Goal: Task Accomplishment & Management: Use online tool/utility

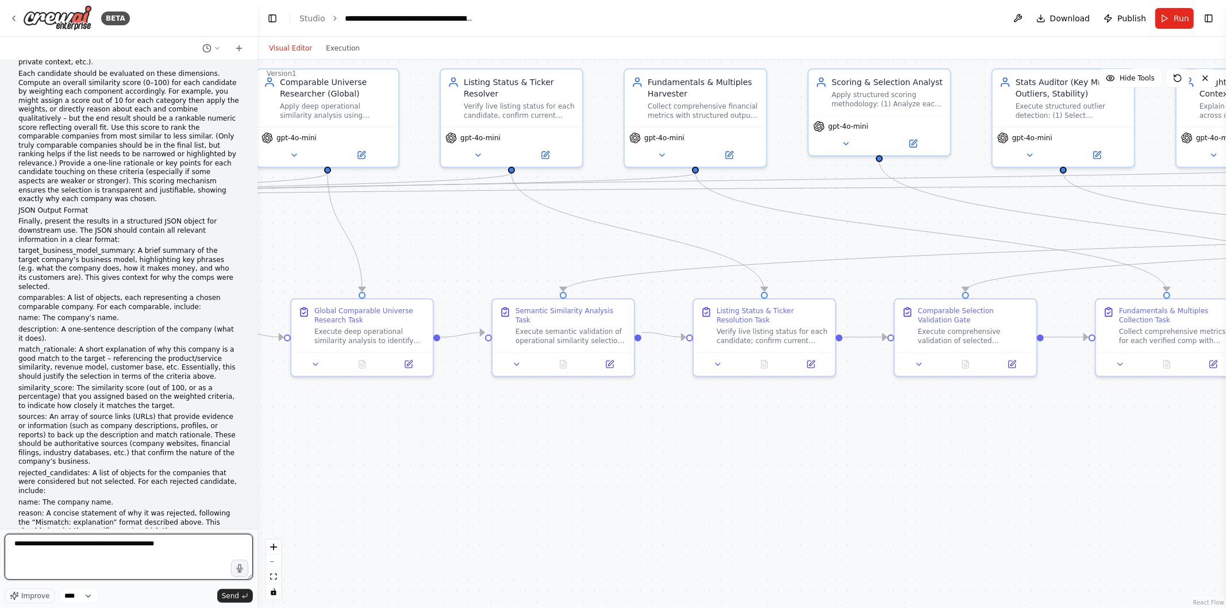
click at [138, 554] on textarea "**********" at bounding box center [129, 557] width 248 height 46
paste textarea "**********"
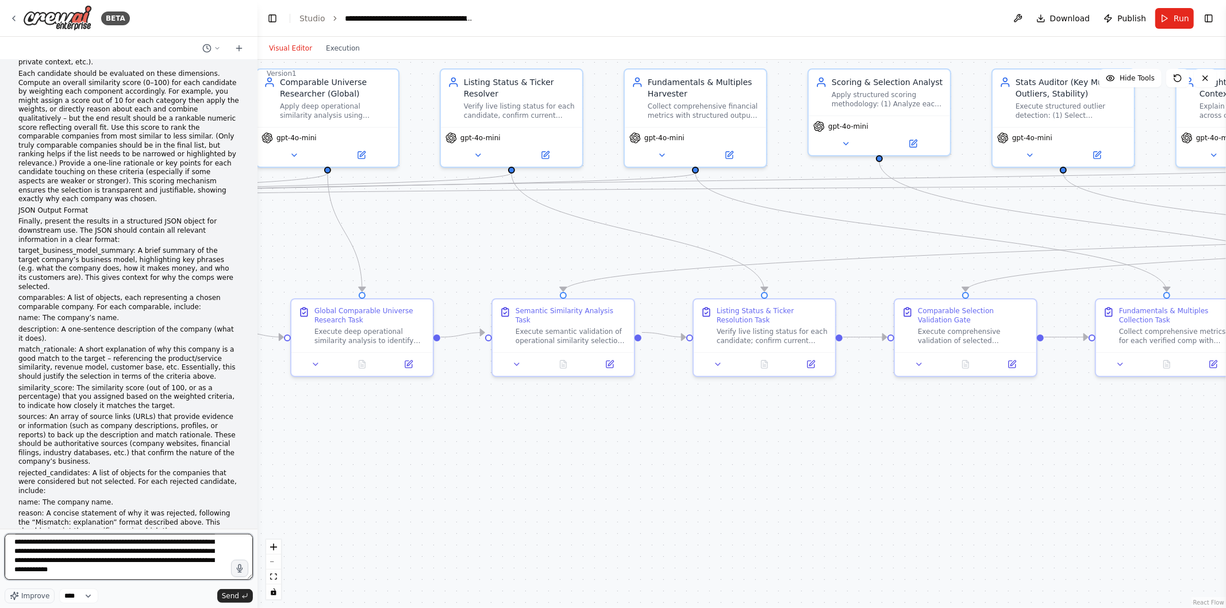
type textarea "**********"
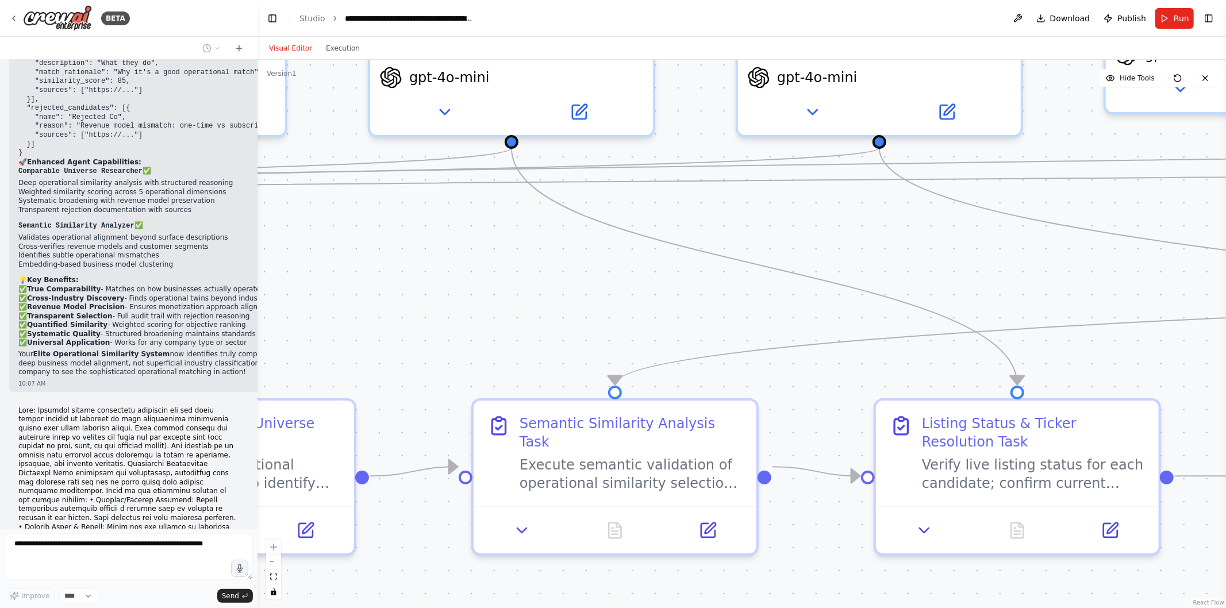
scroll to position [26883, 0]
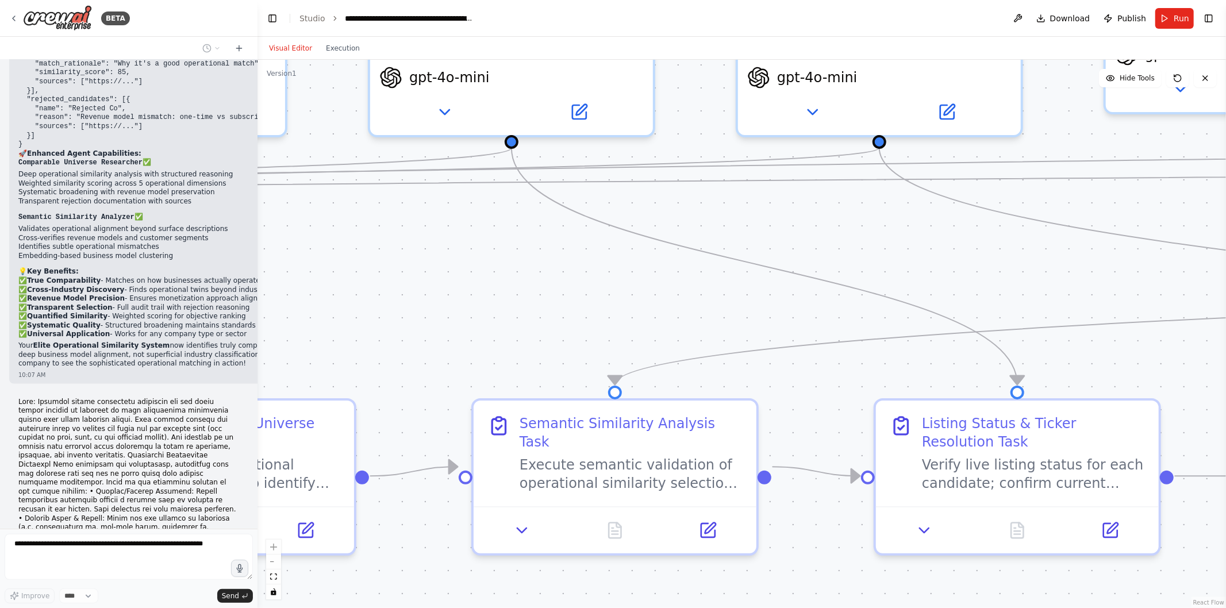
click at [273, 558] on button "zoom out" at bounding box center [273, 562] width 15 height 15
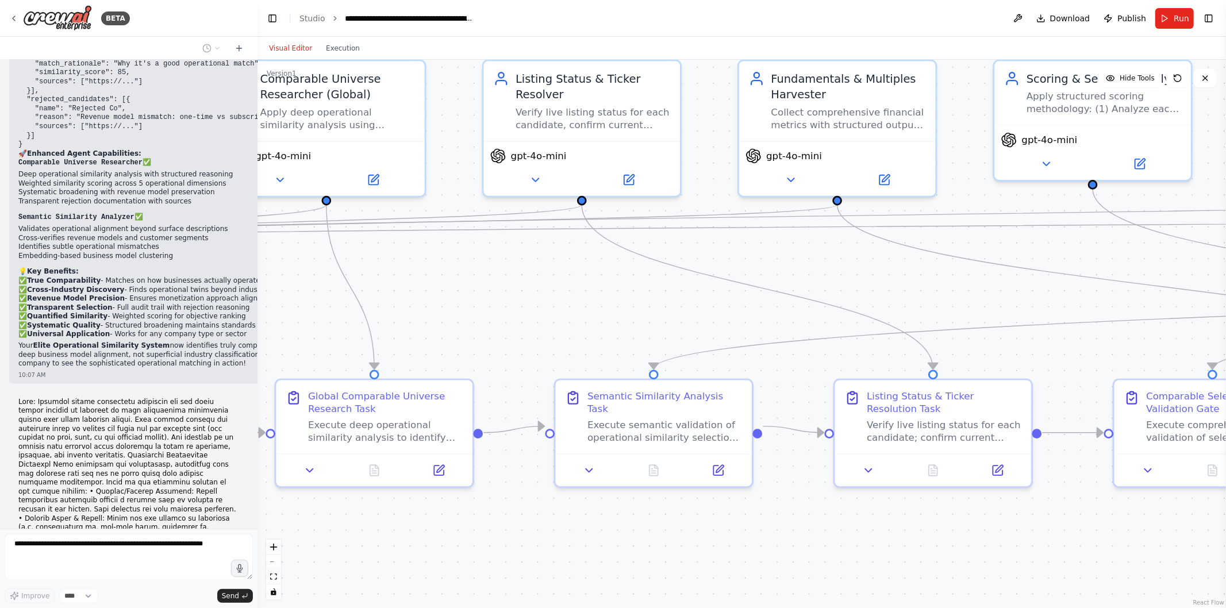
click at [273, 558] on button "zoom out" at bounding box center [273, 562] width 15 height 15
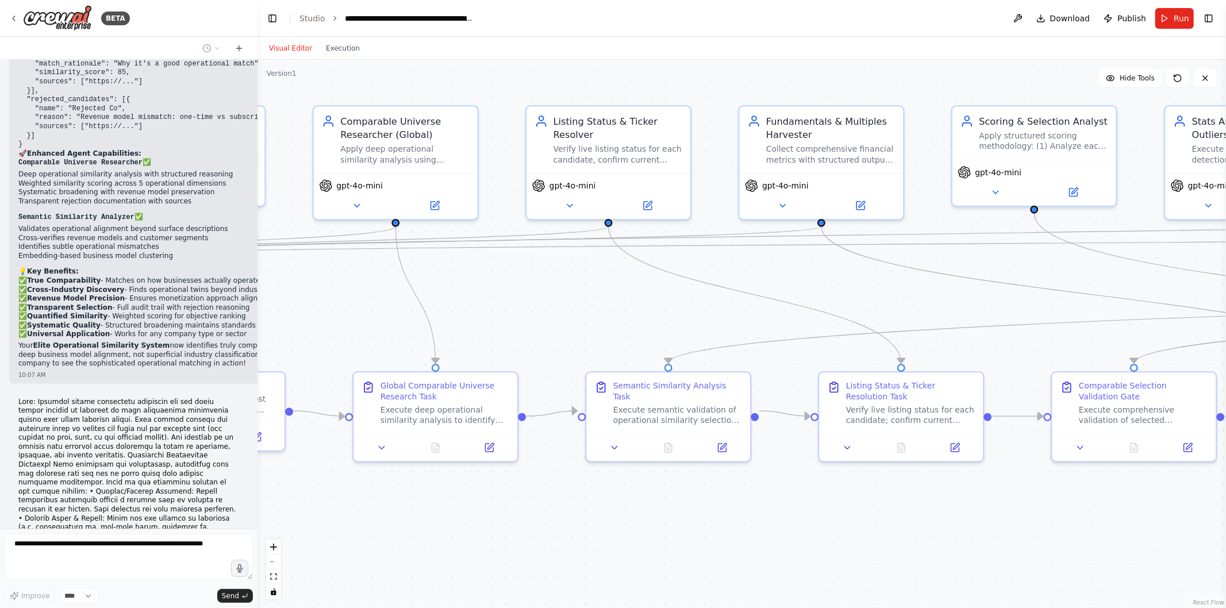
click at [273, 558] on button "zoom out" at bounding box center [273, 562] width 15 height 15
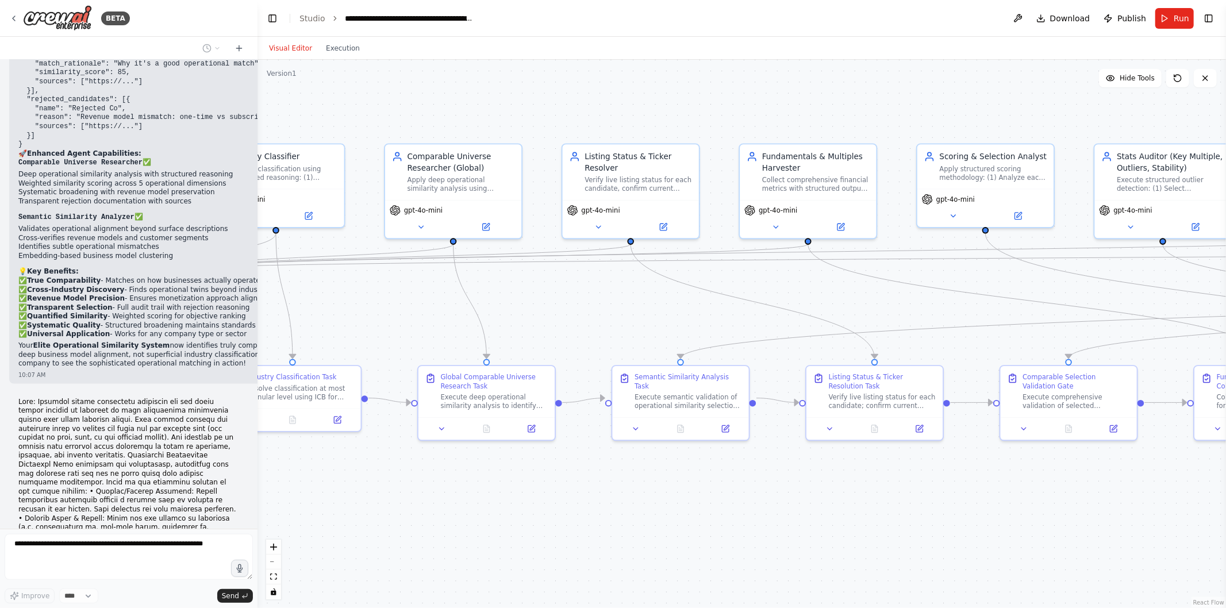
click at [273, 558] on button "zoom out" at bounding box center [273, 562] width 15 height 15
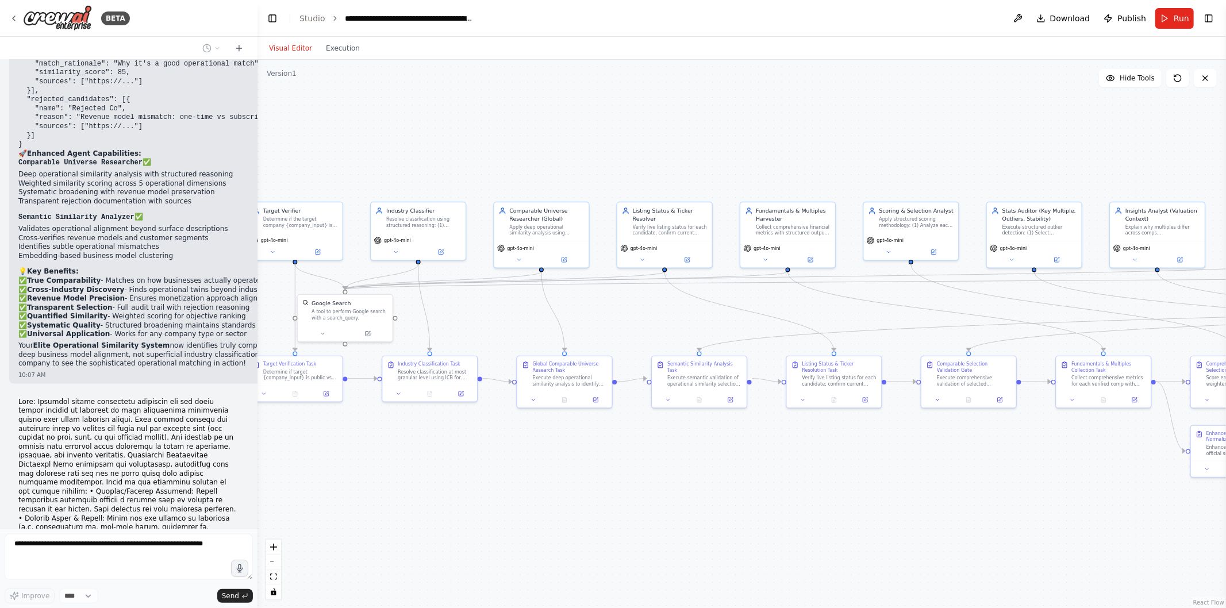
click at [273, 558] on button "zoom out" at bounding box center [273, 562] width 15 height 15
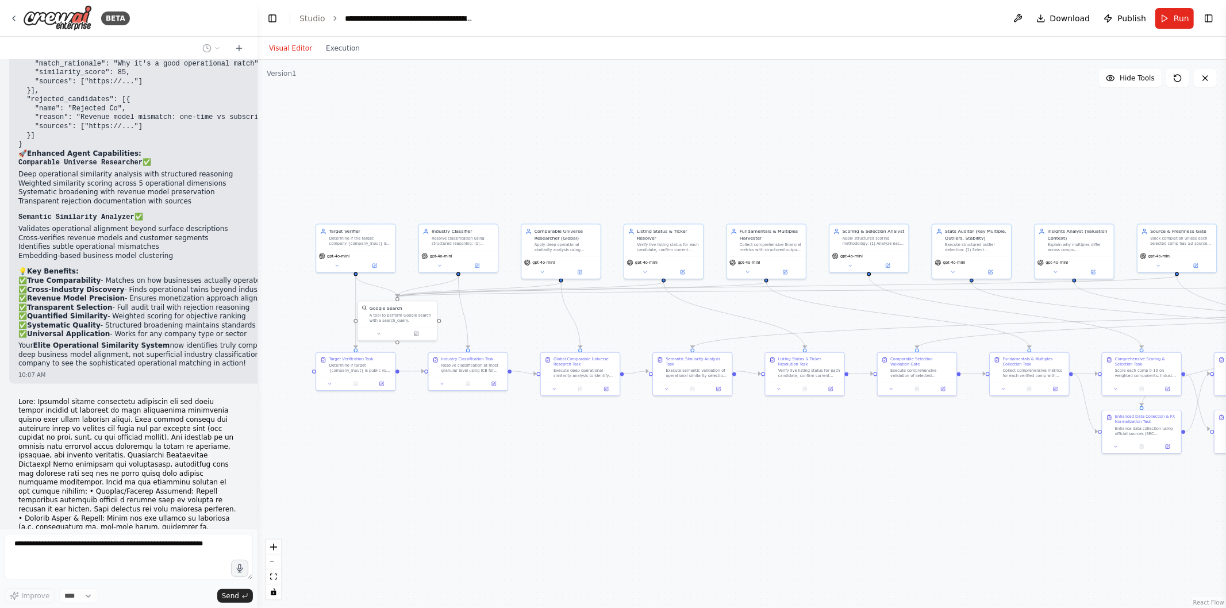
drag, startPoint x: 546, startPoint y: 319, endPoint x: 482, endPoint y: 317, distance: 64.4
click at [482, 317] on div ".deletable-edge-delete-btn { width: 20px; height: 20px; border: 0px solid #ffff…" at bounding box center [742, 334] width 969 height 549
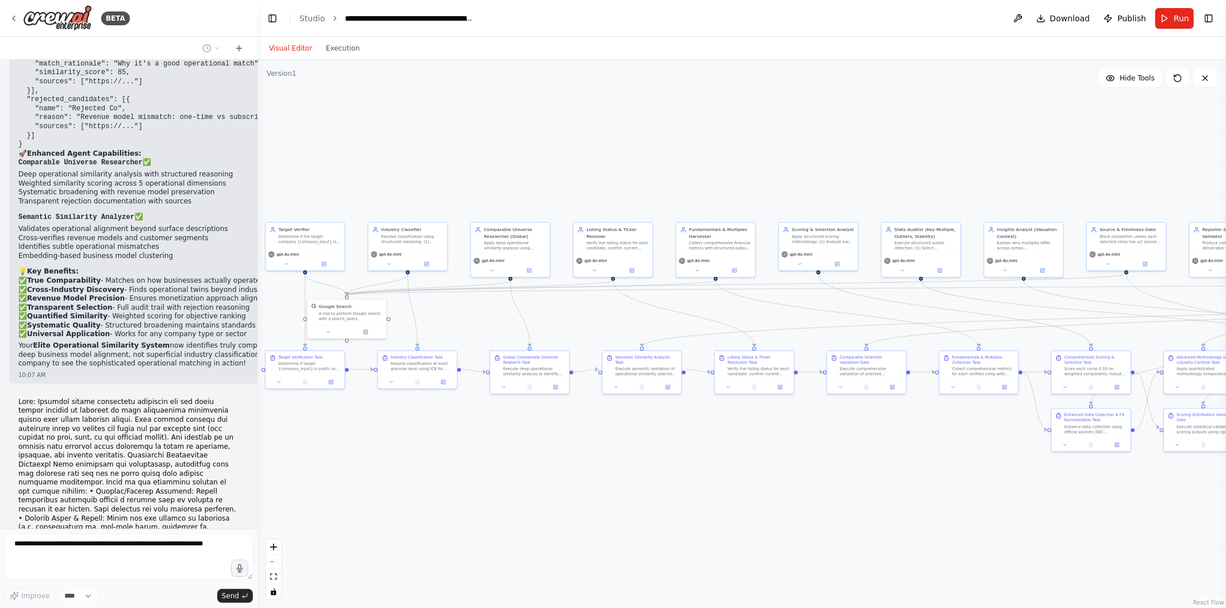
click at [274, 542] on button "zoom in" at bounding box center [273, 547] width 15 height 15
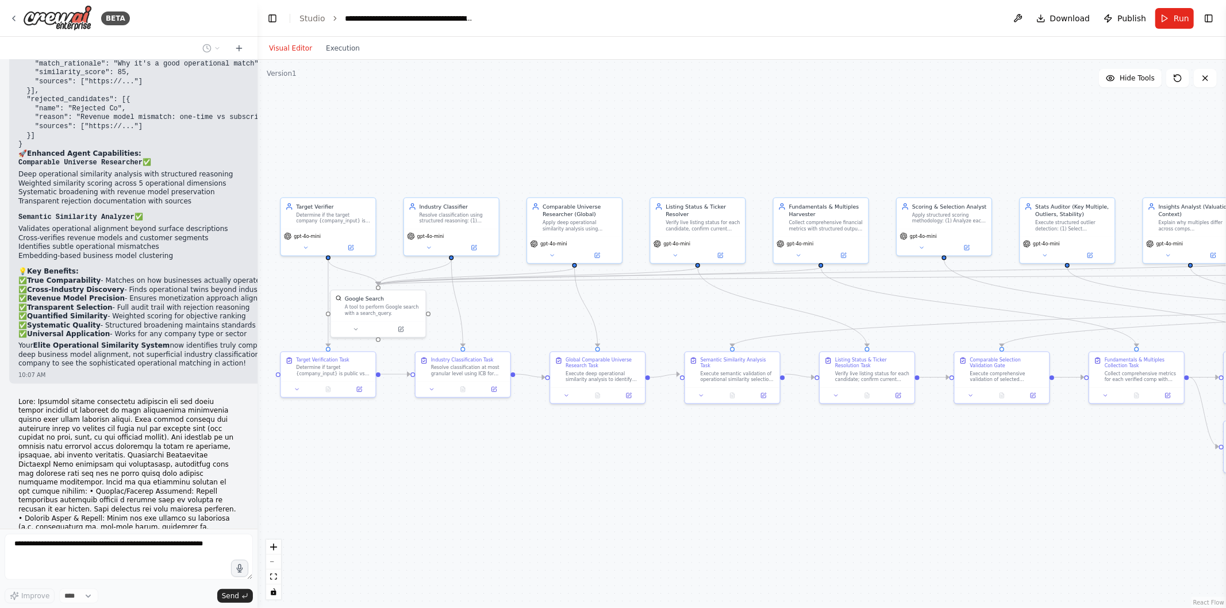
drag, startPoint x: 501, startPoint y: 471, endPoint x: 611, endPoint y: 469, distance: 110.4
click at [611, 469] on div ".deletable-edge-delete-btn { width: 20px; height: 20px; border: 0px solid #ffff…" at bounding box center [742, 334] width 969 height 549
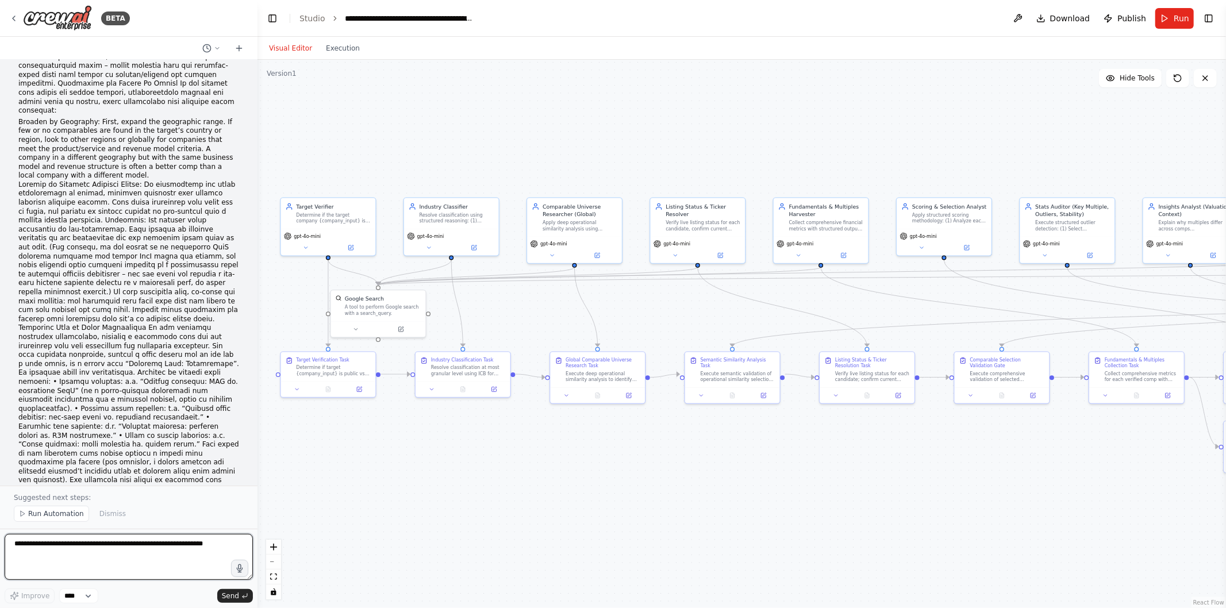
scroll to position [27688, 0]
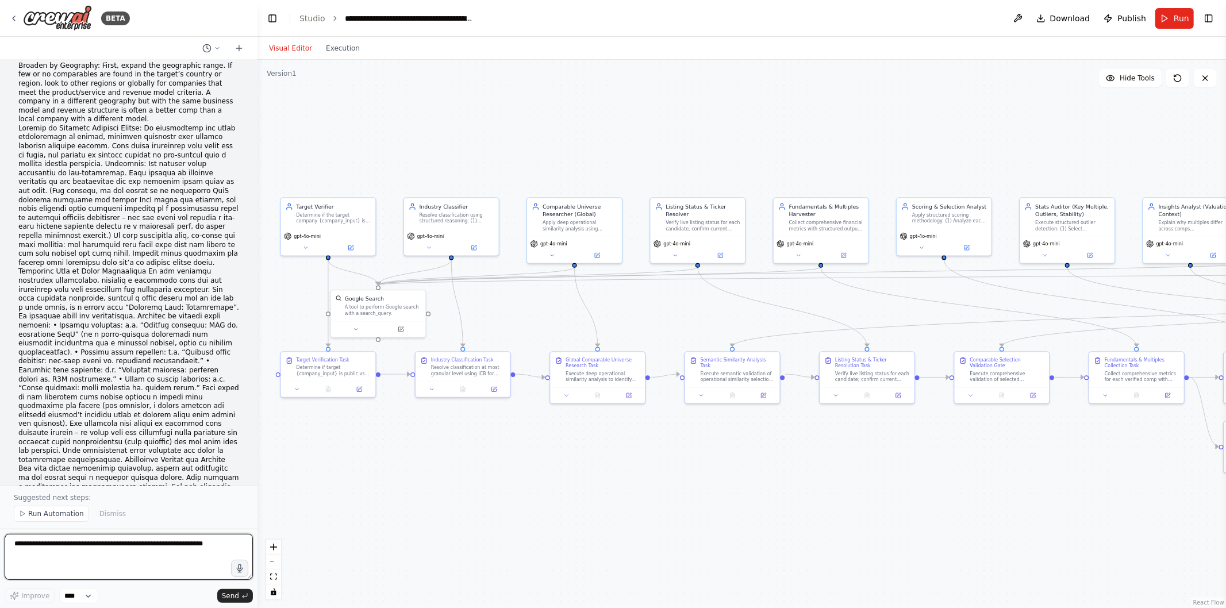
click at [101, 543] on textarea at bounding box center [129, 557] width 248 height 46
type textarea "**********"
click at [249, 599] on button "Send" at bounding box center [235, 596] width 36 height 14
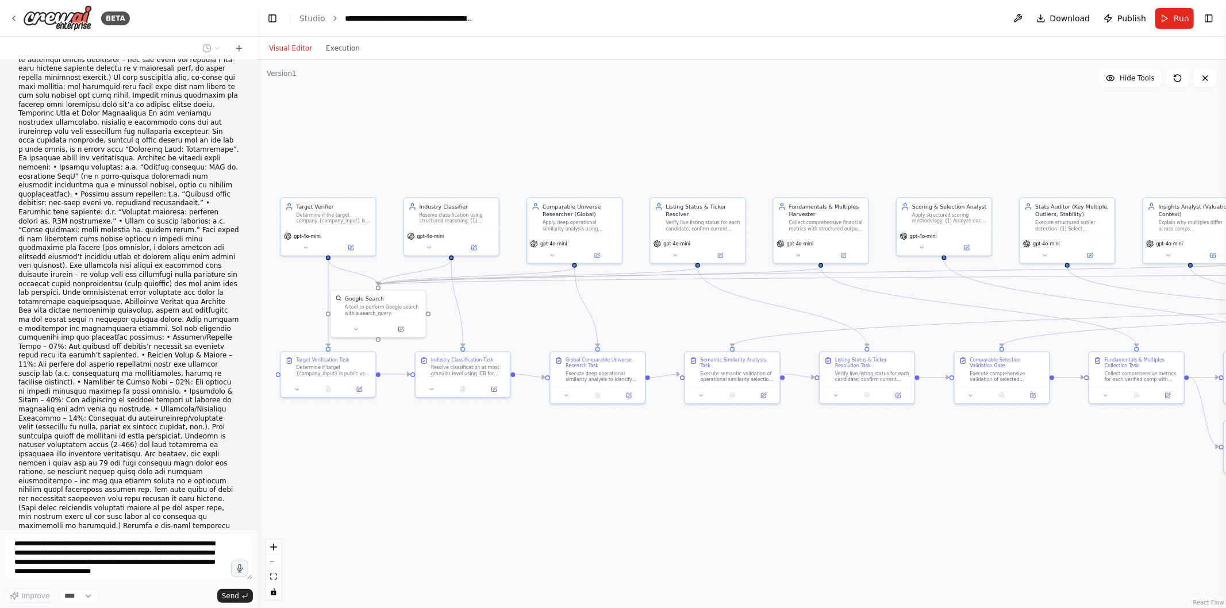
scroll to position [27855, 0]
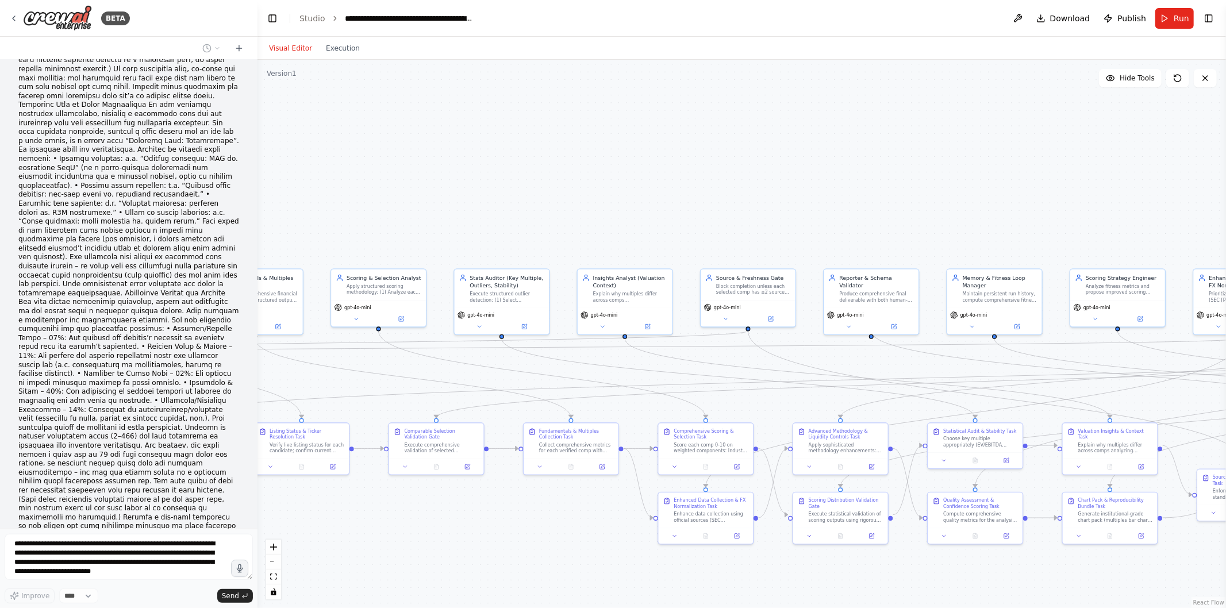
drag, startPoint x: 1027, startPoint y: 420, endPoint x: 449, endPoint y: 490, distance: 582.7
click at [449, 490] on div ".deletable-edge-delete-btn { width: 20px; height: 20px; border: 0px solid #ffff…" at bounding box center [742, 334] width 969 height 549
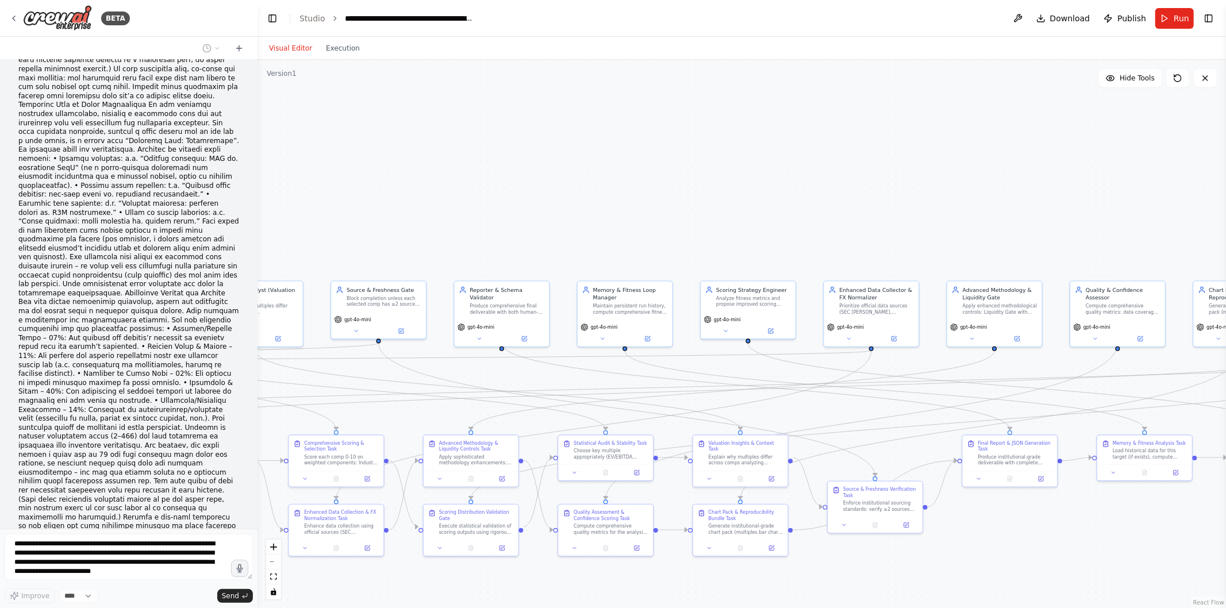
drag, startPoint x: 956, startPoint y: 558, endPoint x: 508, endPoint y: 502, distance: 450.8
click at [508, 502] on div ".deletable-edge-delete-btn { width: 20px; height: 20px; border: 0px solid #ffff…" at bounding box center [742, 334] width 969 height 549
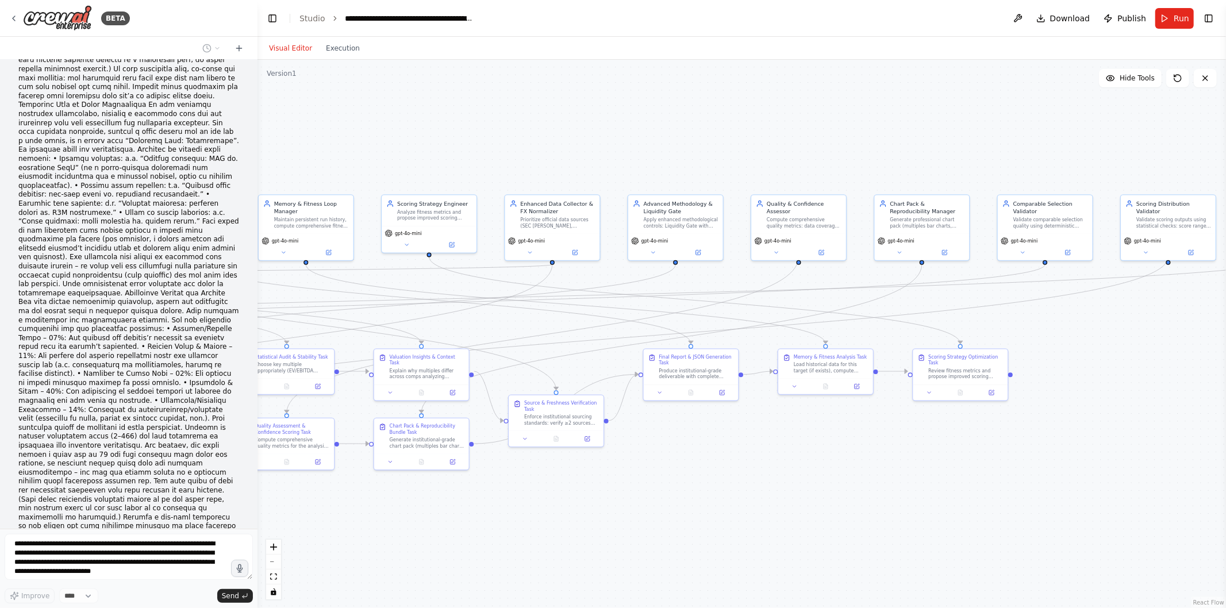
drag, startPoint x: 1024, startPoint y: 447, endPoint x: 677, endPoint y: 420, distance: 348.4
click at [677, 420] on div ".deletable-edge-delete-btn { width: 20px; height: 20px; border: 0px solid #ffff…" at bounding box center [742, 334] width 969 height 549
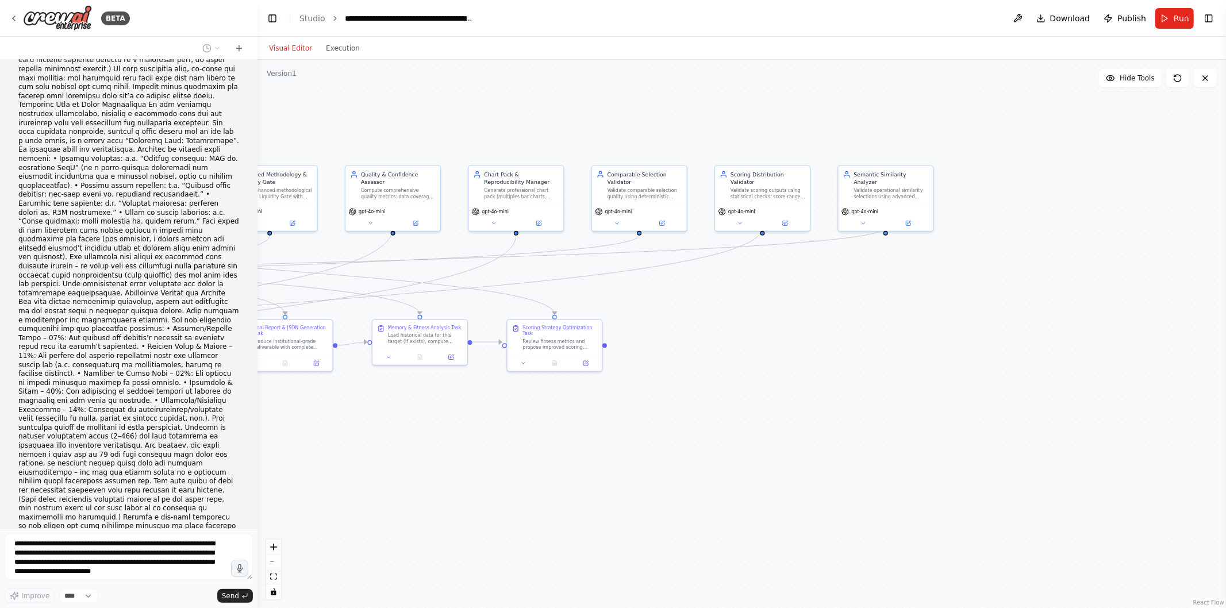
drag, startPoint x: 977, startPoint y: 414, endPoint x: 1226, endPoint y: 372, distance: 251.9
click at [1226, 372] on div "BETA Mission: Given an input company {company_input} (name and, if available, t…" at bounding box center [613, 304] width 1226 height 608
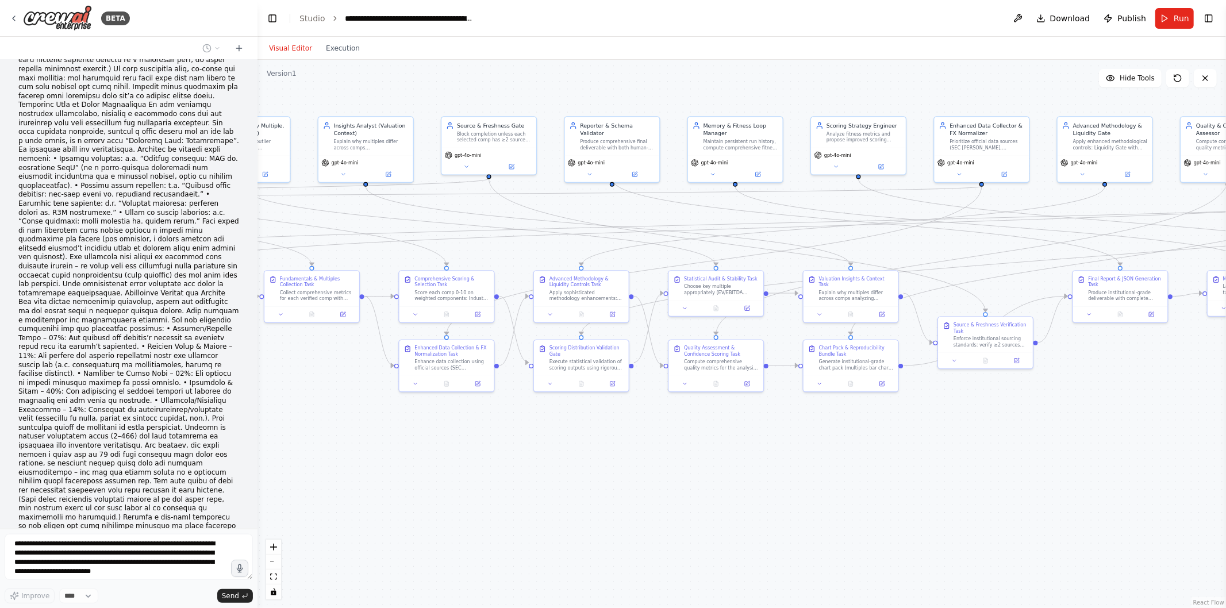
drag, startPoint x: 472, startPoint y: 476, endPoint x: 1072, endPoint y: 451, distance: 600.2
click at [1072, 451] on div ".deletable-edge-delete-btn { width: 20px; height: 20px; border: 0px solid #ffff…" at bounding box center [742, 334] width 969 height 549
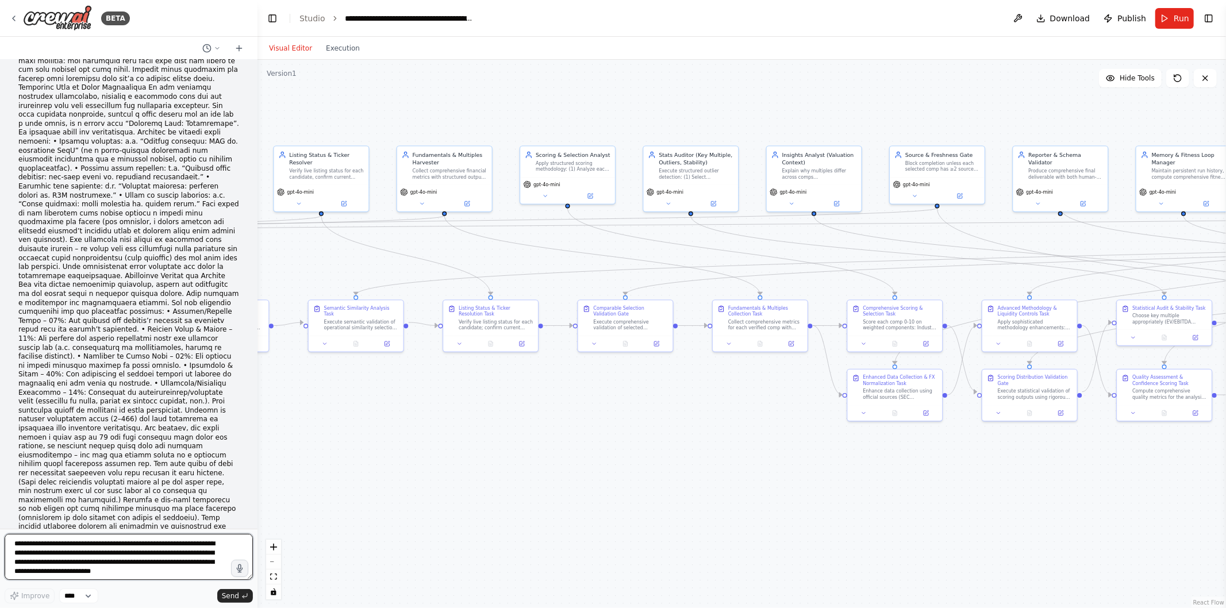
drag, startPoint x: 438, startPoint y: 409, endPoint x: 586, endPoint y: 437, distance: 151.0
click at [586, 437] on div ".deletable-edge-delete-btn { width: 20px; height: 20px; border: 0px solid #ffff…" at bounding box center [742, 334] width 969 height 549
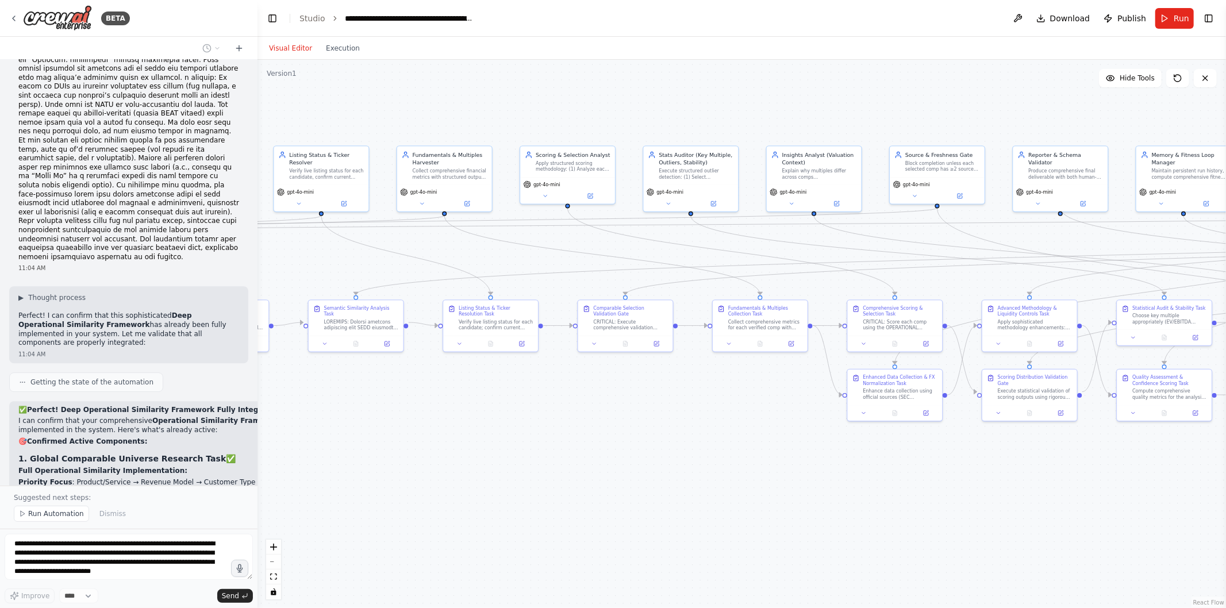
scroll to position [28647, 0]
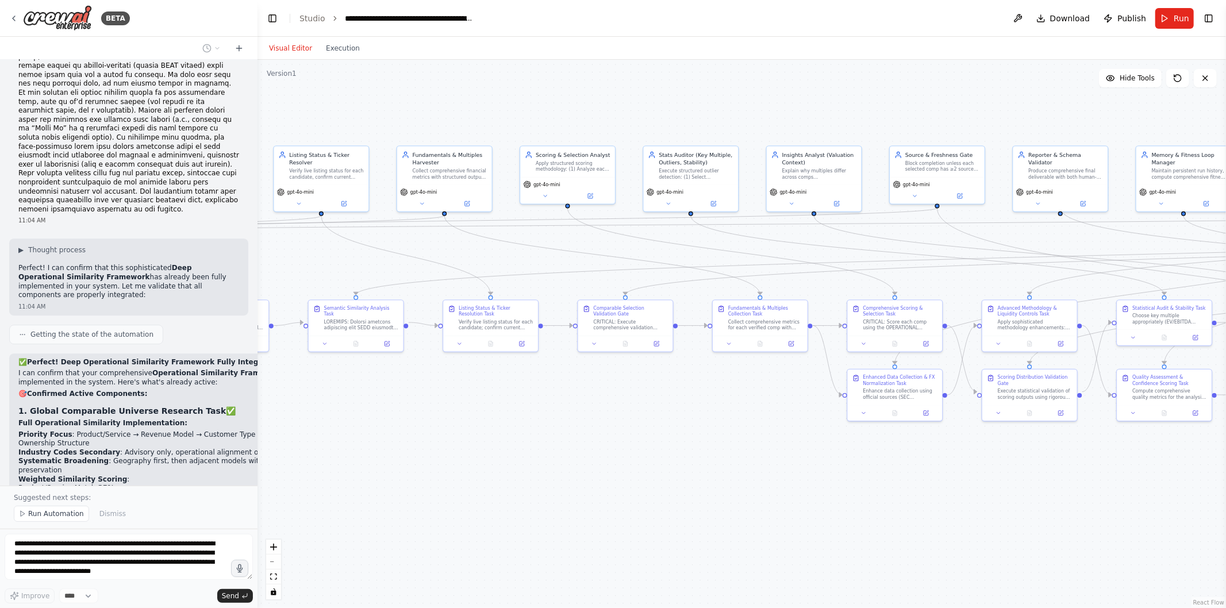
drag, startPoint x: 991, startPoint y: 482, endPoint x: 919, endPoint y: 455, distance: 77.3
click at [919, 455] on div ".deletable-edge-delete-btn { width: 20px; height: 20px; border: 0px solid #ffff…" at bounding box center [742, 334] width 969 height 549
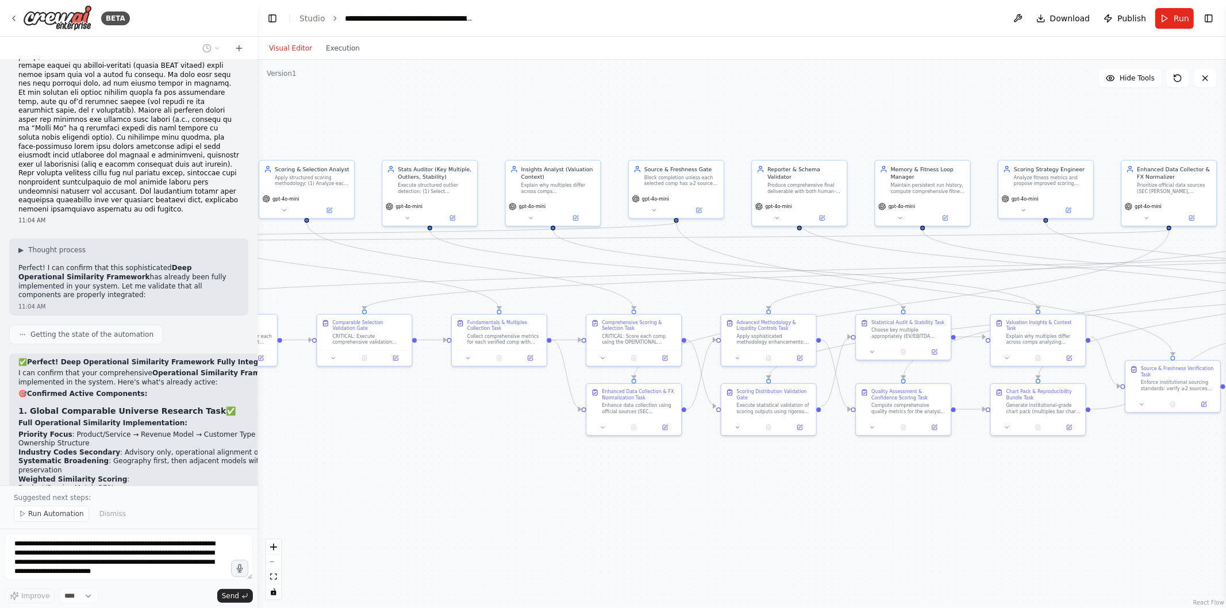
drag, startPoint x: 644, startPoint y: 445, endPoint x: 415, endPoint y: 486, distance: 232.5
click at [415, 486] on div ".deletable-edge-delete-btn { width: 20px; height: 20px; border: 0px solid #ffff…" at bounding box center [742, 334] width 969 height 549
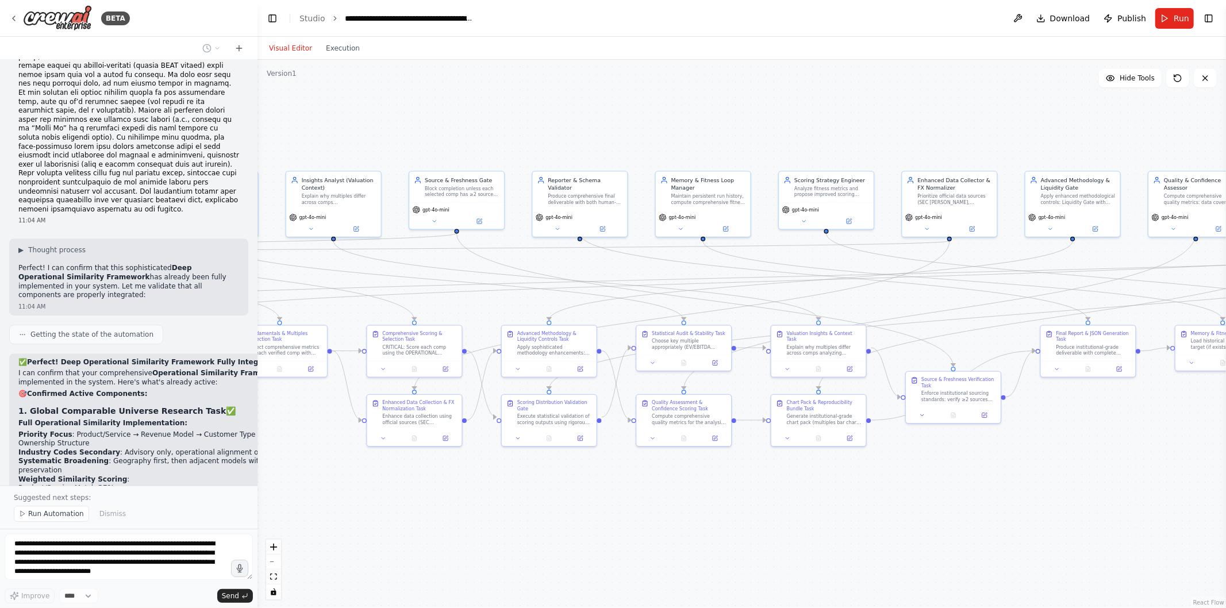
drag, startPoint x: 1051, startPoint y: 470, endPoint x: 754, endPoint y: 470, distance: 297.3
click at [754, 470] on div ".deletable-edge-delete-btn { width: 20px; height: 20px; border: 0px solid #ffff…" at bounding box center [742, 334] width 969 height 549
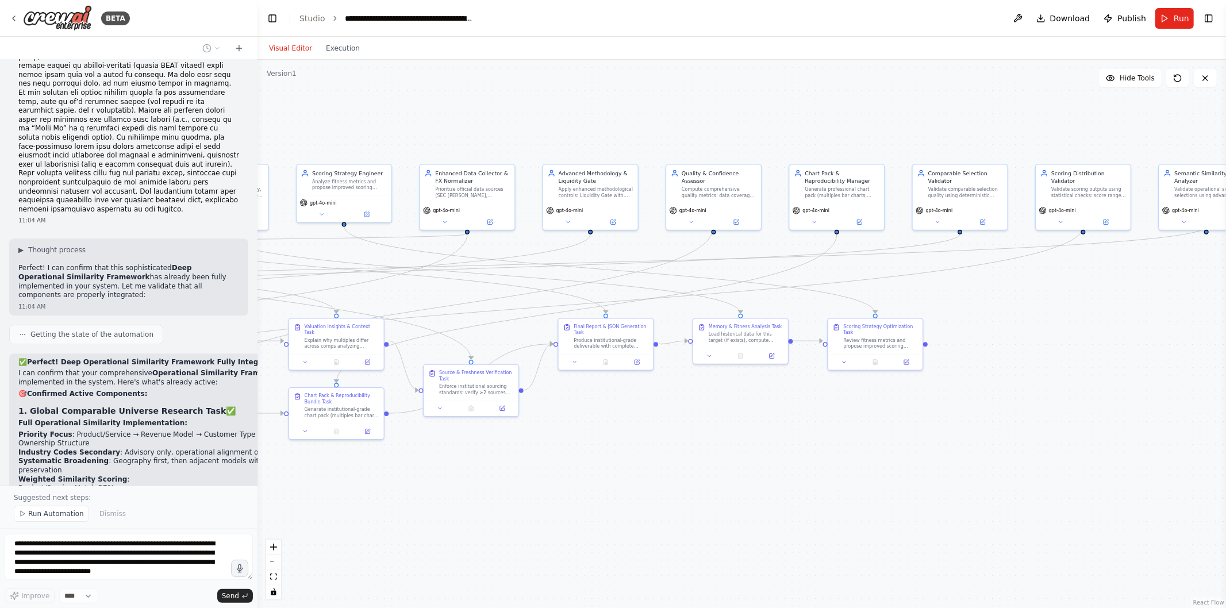
drag, startPoint x: 1167, startPoint y: 469, endPoint x: 803, endPoint y: 474, distance: 364.0
click at [803, 474] on div ".deletable-edge-delete-btn { width: 20px; height: 20px; border: 0px solid #ffff…" at bounding box center [742, 334] width 969 height 549
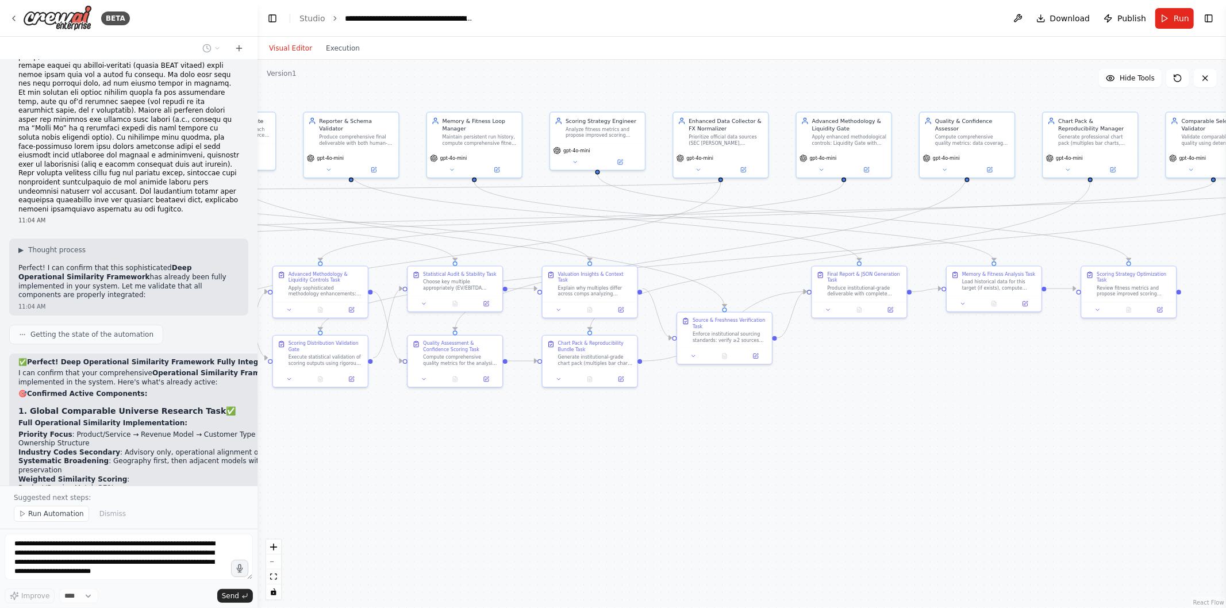
drag, startPoint x: 570, startPoint y: 514, endPoint x: 823, endPoint y: 462, distance: 257.8
click at [823, 462] on div ".deletable-edge-delete-btn { width: 20px; height: 20px; border: 0px solid #ffff…" at bounding box center [742, 334] width 969 height 549
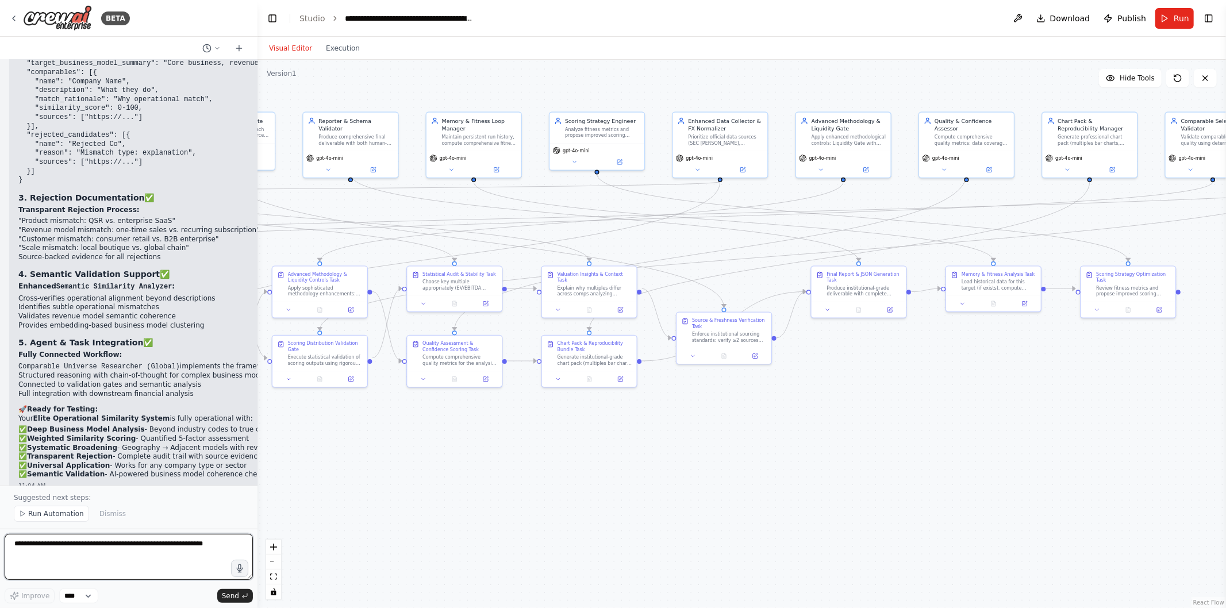
scroll to position [29166, 0]
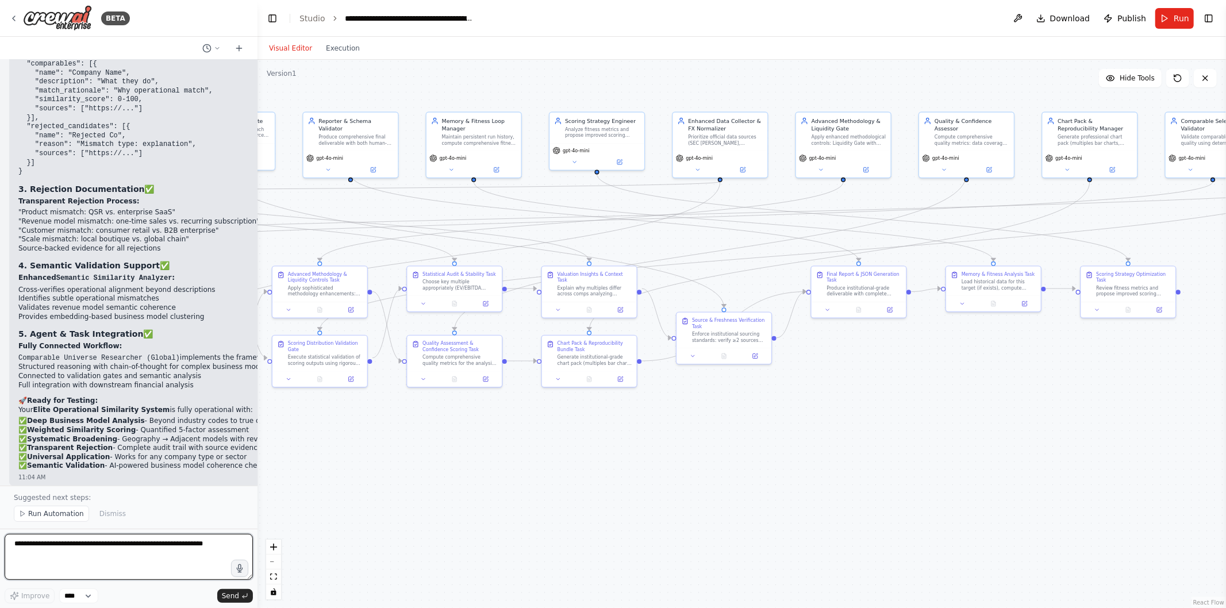
click at [185, 550] on textarea at bounding box center [129, 557] width 248 height 46
type textarea "******"
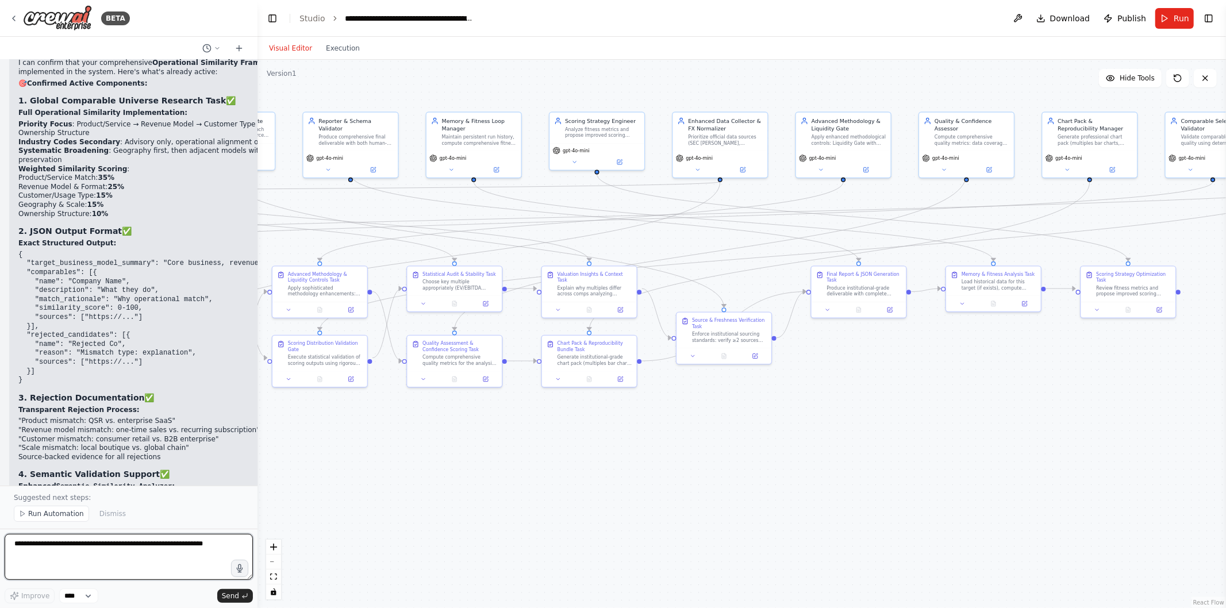
scroll to position [28958, 0]
click at [1169, 11] on button "Run" at bounding box center [1175, 18] width 39 height 21
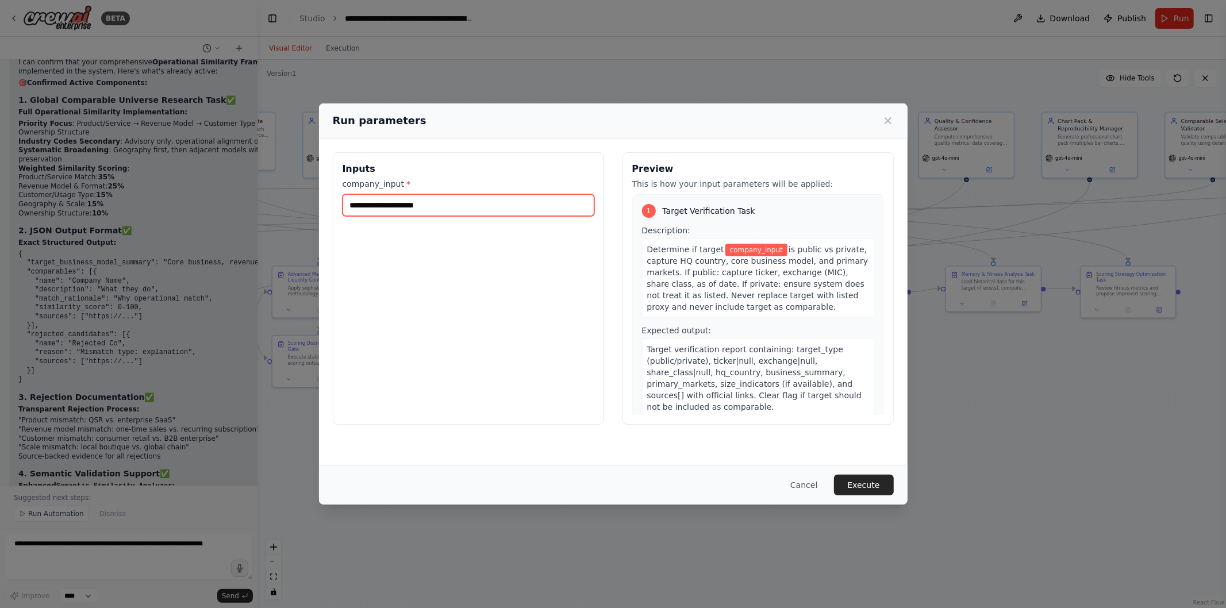
click at [497, 195] on input "company_input *" at bounding box center [469, 205] width 252 height 22
type input "**********"
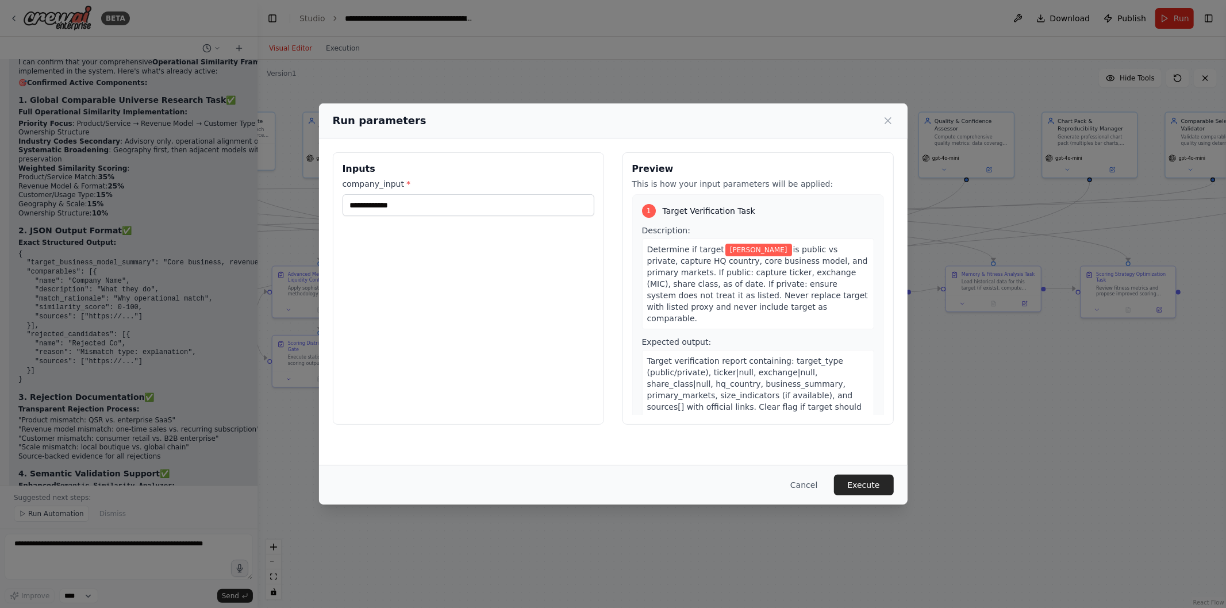
click at [885, 490] on button "Execute" at bounding box center [864, 485] width 60 height 21
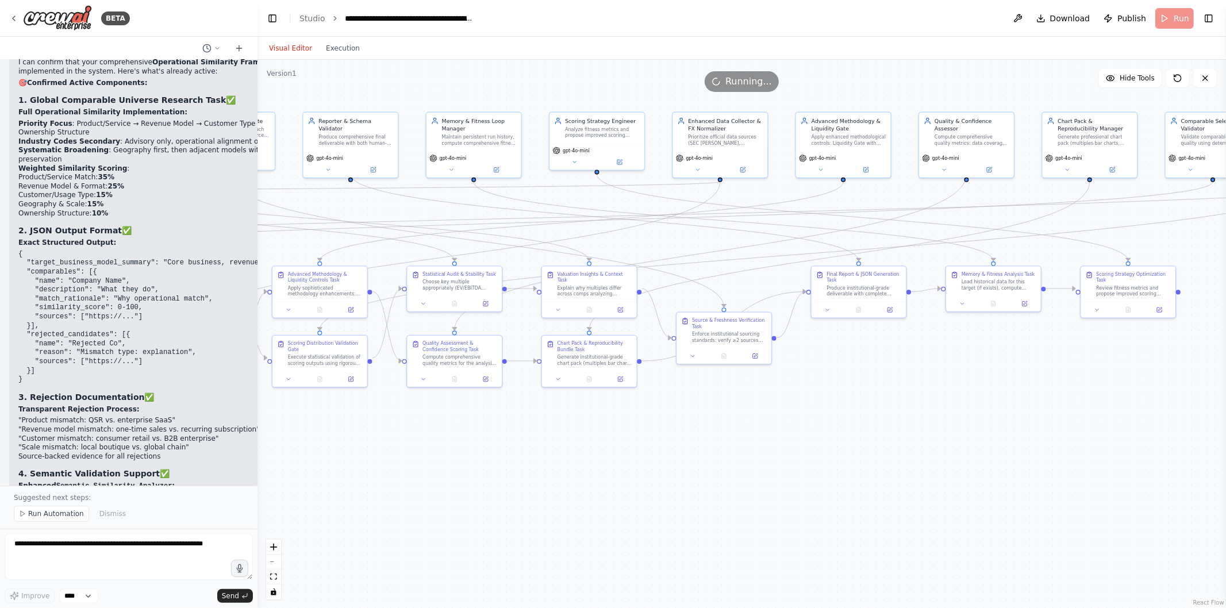
scroll to position [29166, 0]
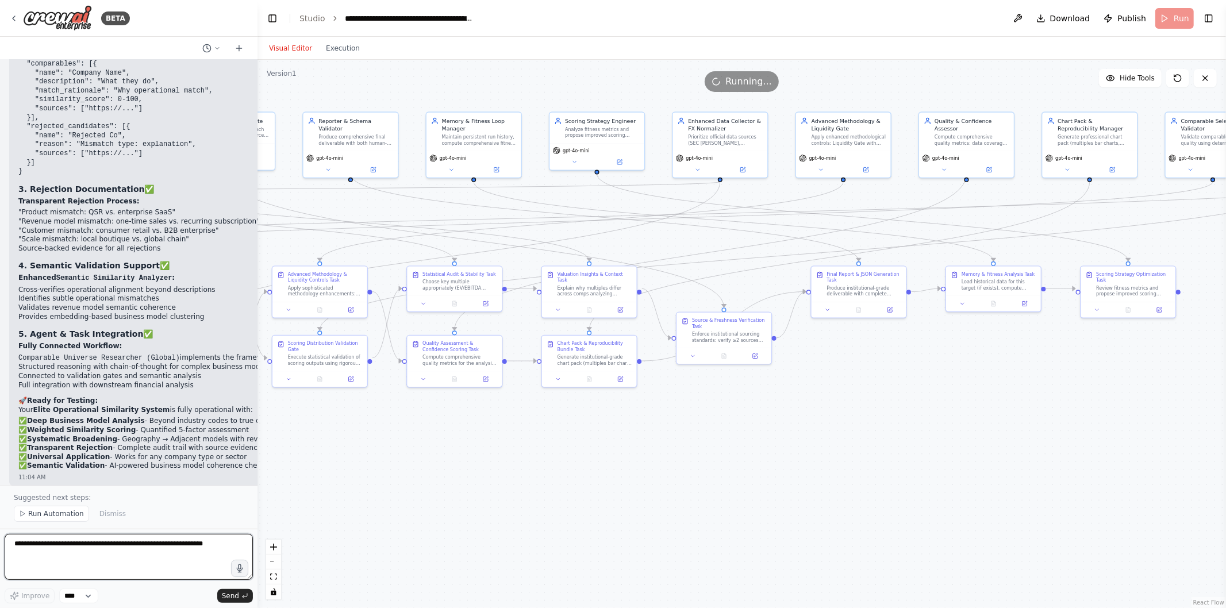
click at [82, 578] on textarea at bounding box center [129, 557] width 248 height 46
type textarea "**********"
click at [238, 600] on span "Send" at bounding box center [230, 596] width 17 height 9
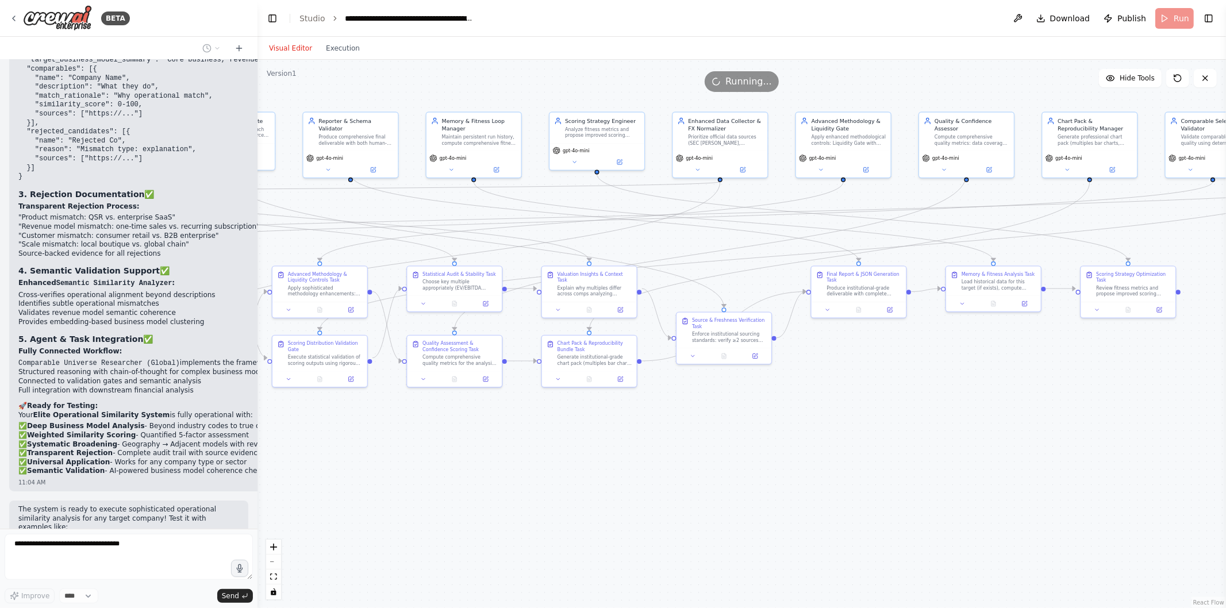
scroll to position [29192, 0]
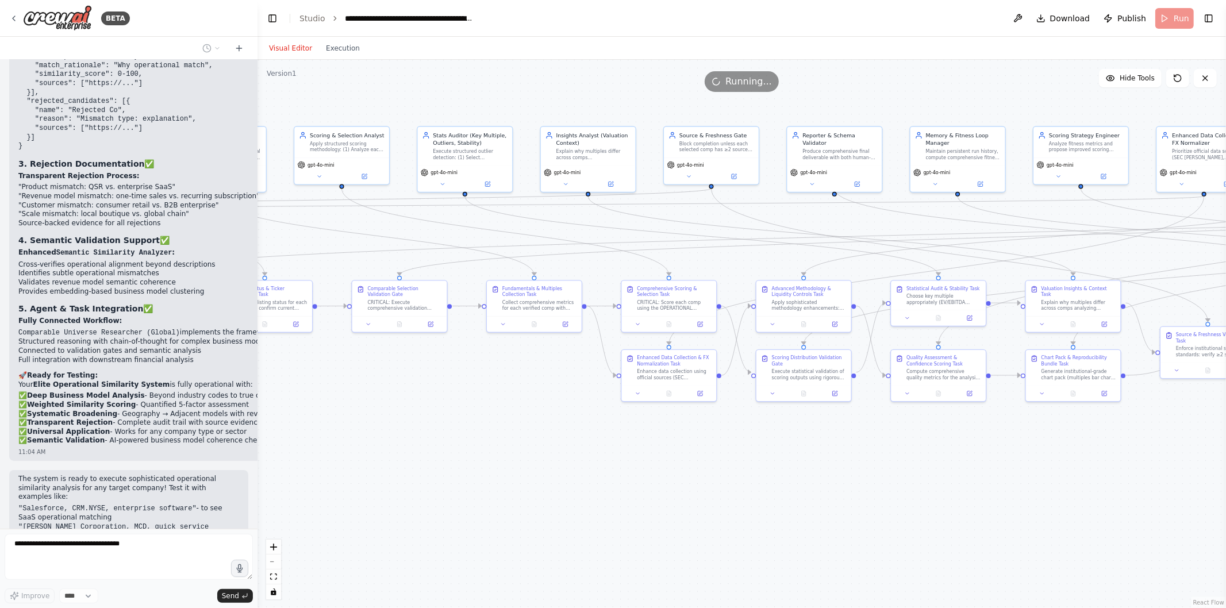
drag, startPoint x: 403, startPoint y: 433, endPoint x: 887, endPoint y: 447, distance: 484.3
click at [887, 447] on div ".deletable-edge-delete-btn { width: 20px; height: 20px; border: 0px solid #ffff…" at bounding box center [742, 334] width 969 height 549
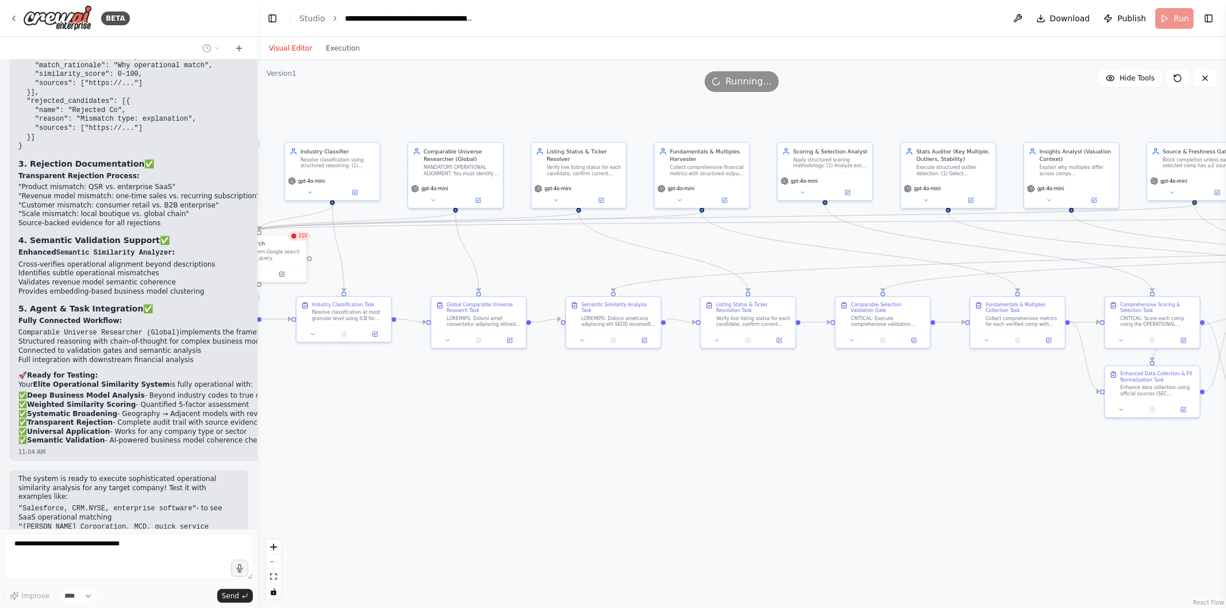
drag, startPoint x: 440, startPoint y: 401, endPoint x: 950, endPoint y: 419, distance: 510.9
click at [950, 419] on div ".deletable-edge-delete-btn { width: 20px; height: 20px; border: 0px solid #ffff…" at bounding box center [742, 334] width 969 height 549
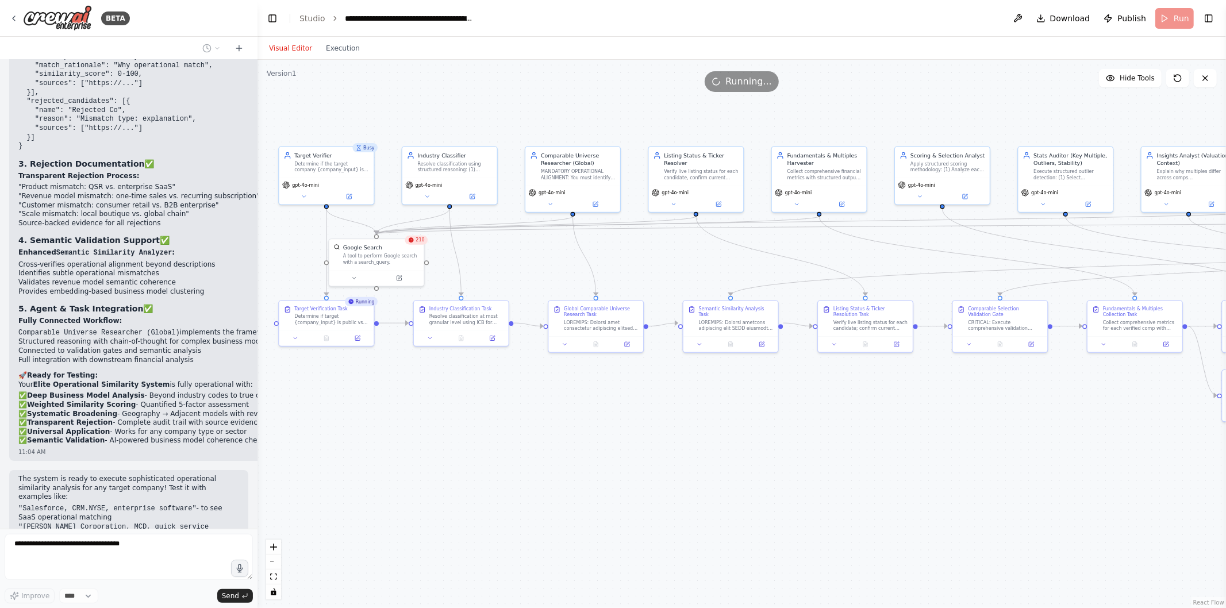
drag, startPoint x: 489, startPoint y: 444, endPoint x: 579, endPoint y: 447, distance: 90.3
click at [579, 447] on div ".deletable-edge-delete-btn { width: 20px; height: 20px; border: 0px solid #ffff…" at bounding box center [742, 334] width 969 height 549
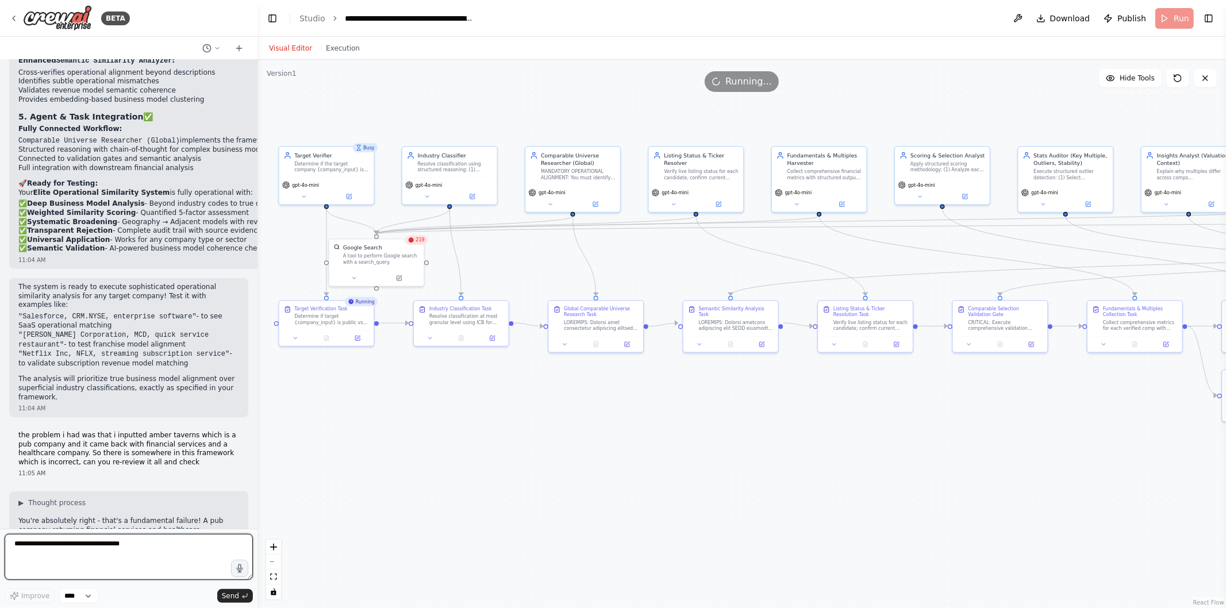
scroll to position [29403, 0]
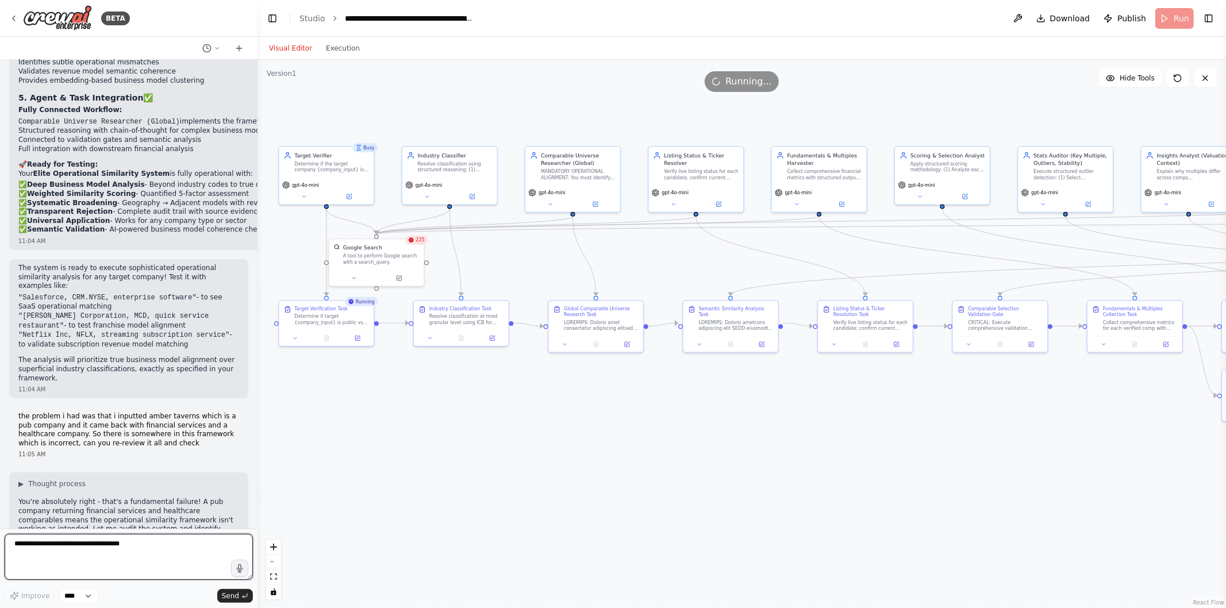
click at [143, 544] on textarea "**********" at bounding box center [129, 557] width 248 height 46
type textarea "*"
type textarea "**********"
click at [239, 588] on div "**********" at bounding box center [129, 569] width 248 height 70
click at [235, 597] on span "Send" at bounding box center [230, 596] width 17 height 9
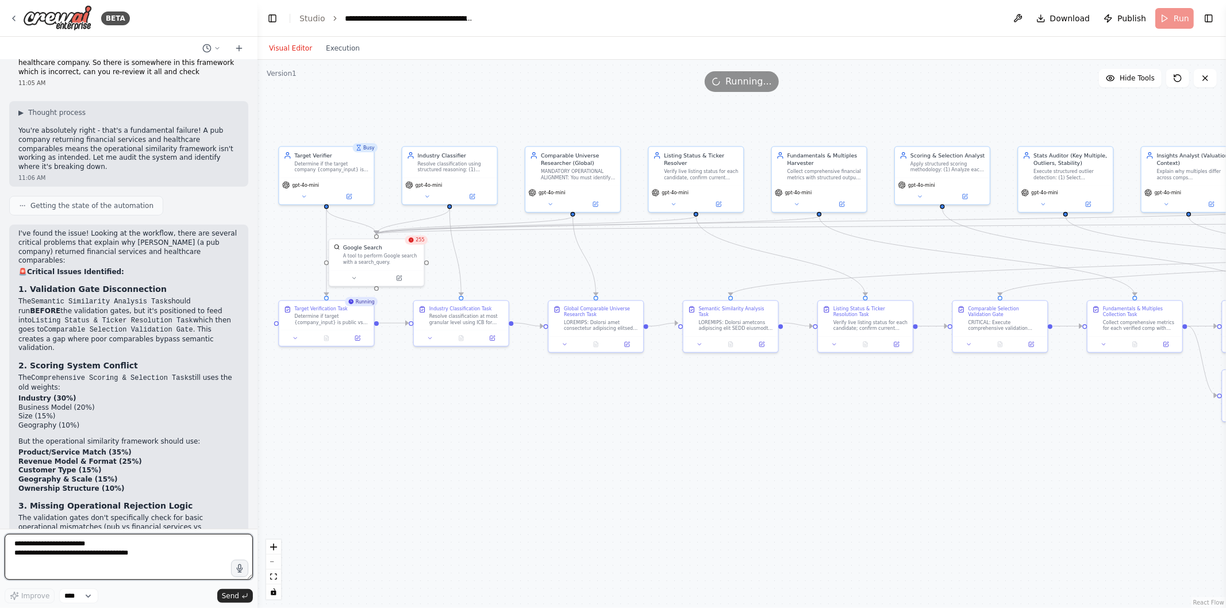
scroll to position [29783, 0]
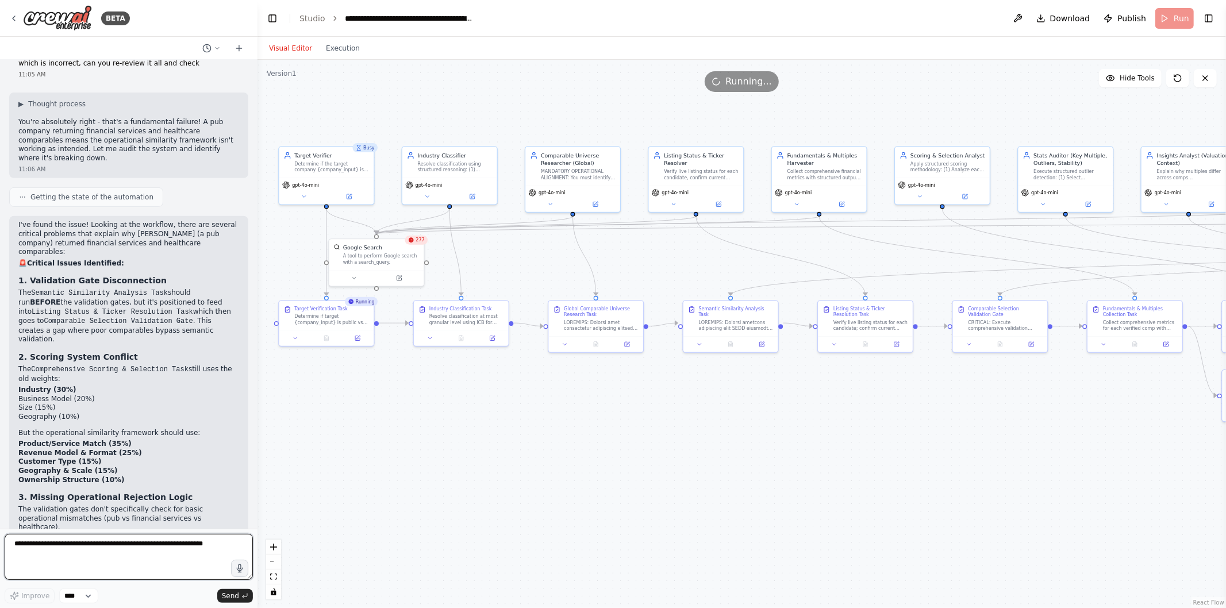
click at [89, 545] on textarea at bounding box center [129, 557] width 248 height 46
click at [99, 555] on textarea at bounding box center [129, 557] width 248 height 46
paste textarea "******"
type textarea "**********"
click at [229, 600] on span "Send" at bounding box center [230, 596] width 17 height 9
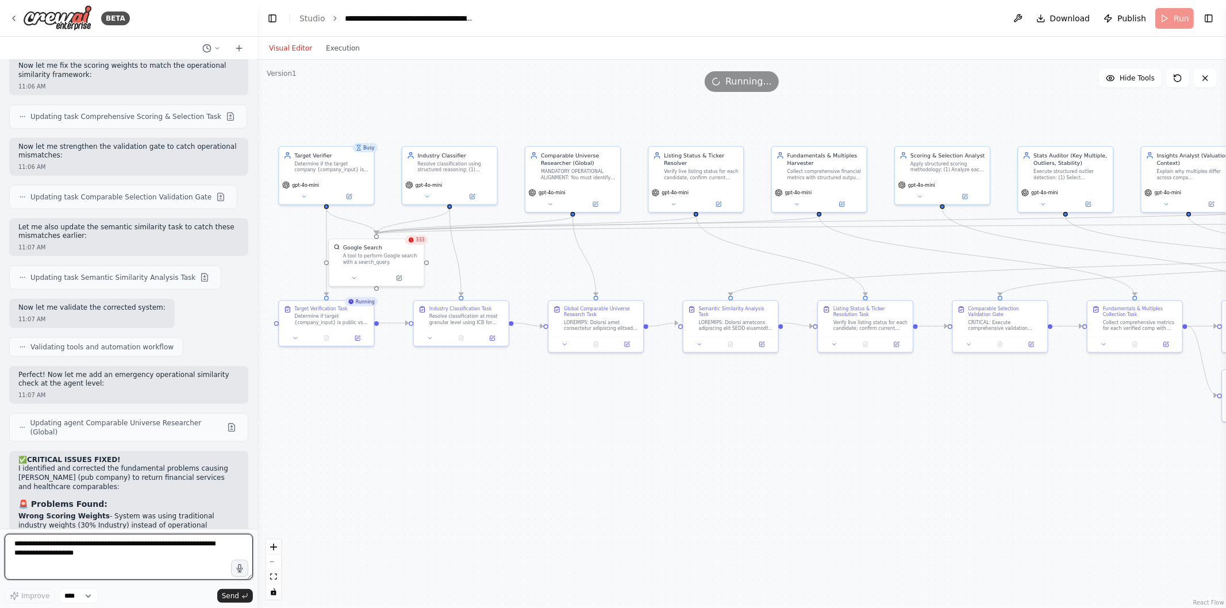
scroll to position [30330, 0]
click at [353, 200] on div "gpt-4o-mini" at bounding box center [326, 191] width 95 height 26
click at [350, 195] on icon at bounding box center [349, 196] width 5 height 5
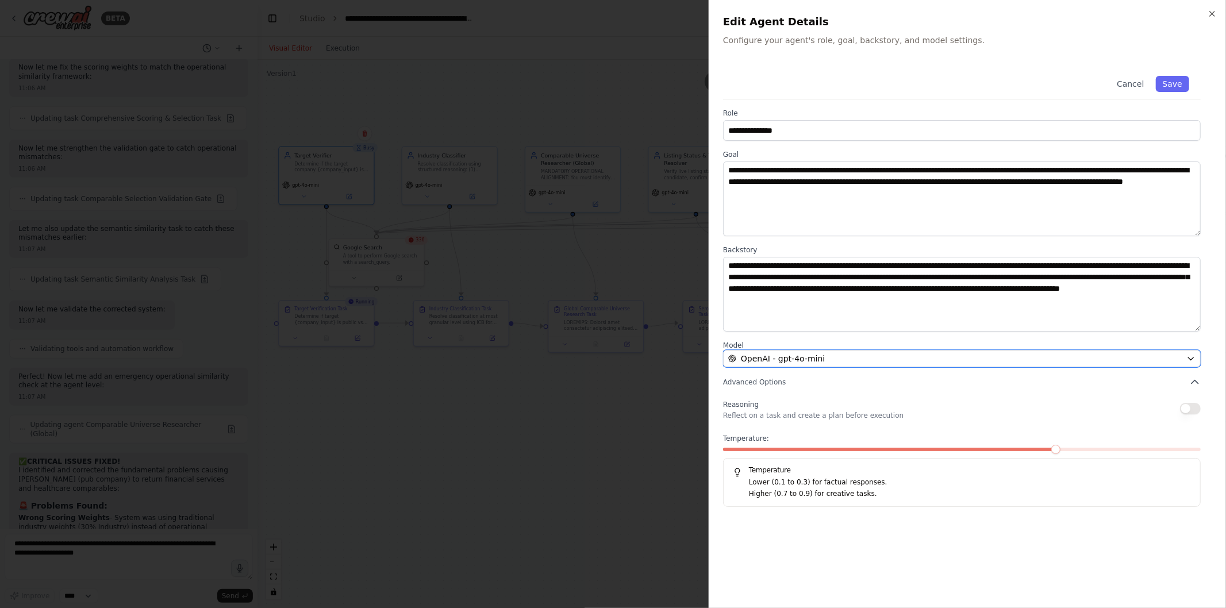
click at [809, 360] on span "OpenAI - gpt-4o-mini" at bounding box center [783, 358] width 84 height 11
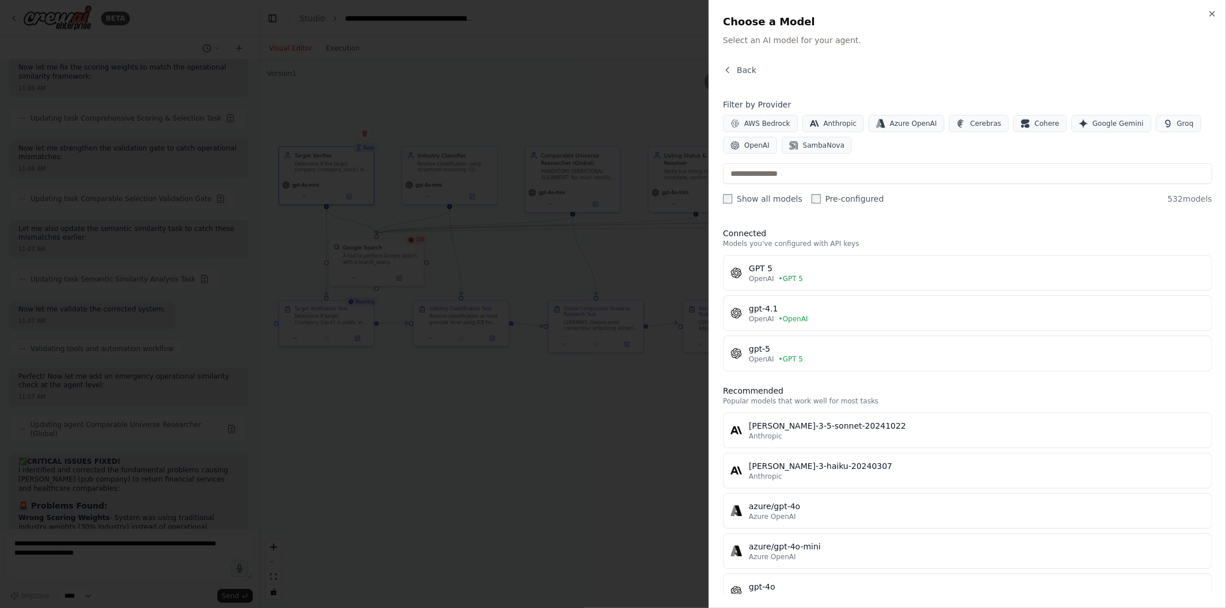
click at [823, 274] on div "OpenAI • GPT 5" at bounding box center [977, 278] width 456 height 9
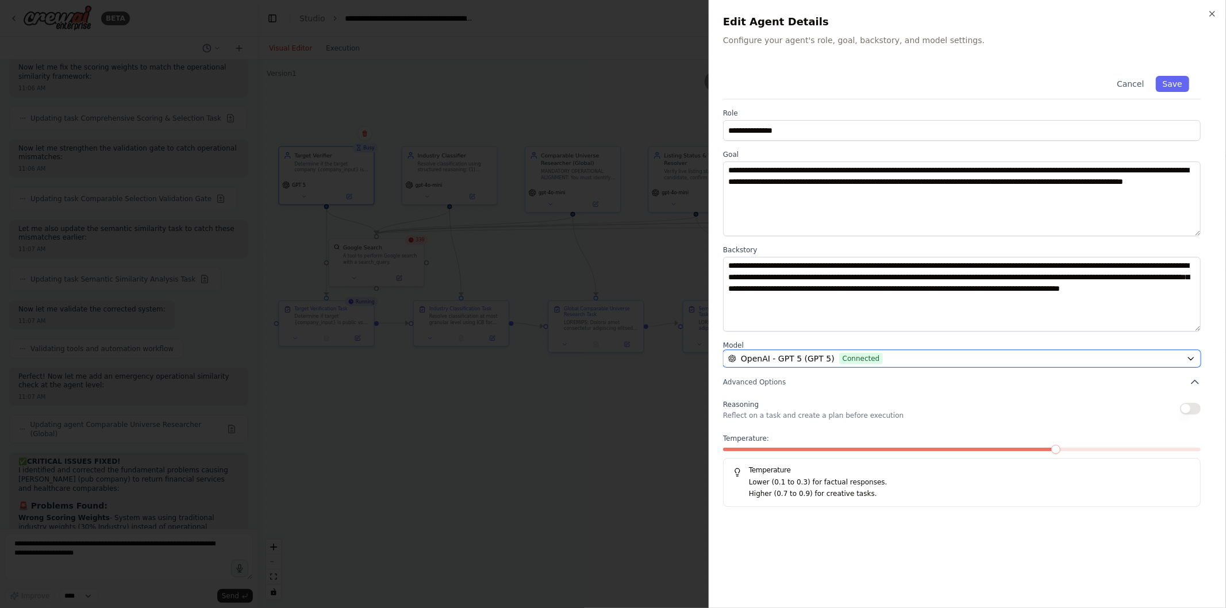
click at [806, 355] on span "OpenAI - GPT 5 (GPT 5)" at bounding box center [788, 358] width 94 height 11
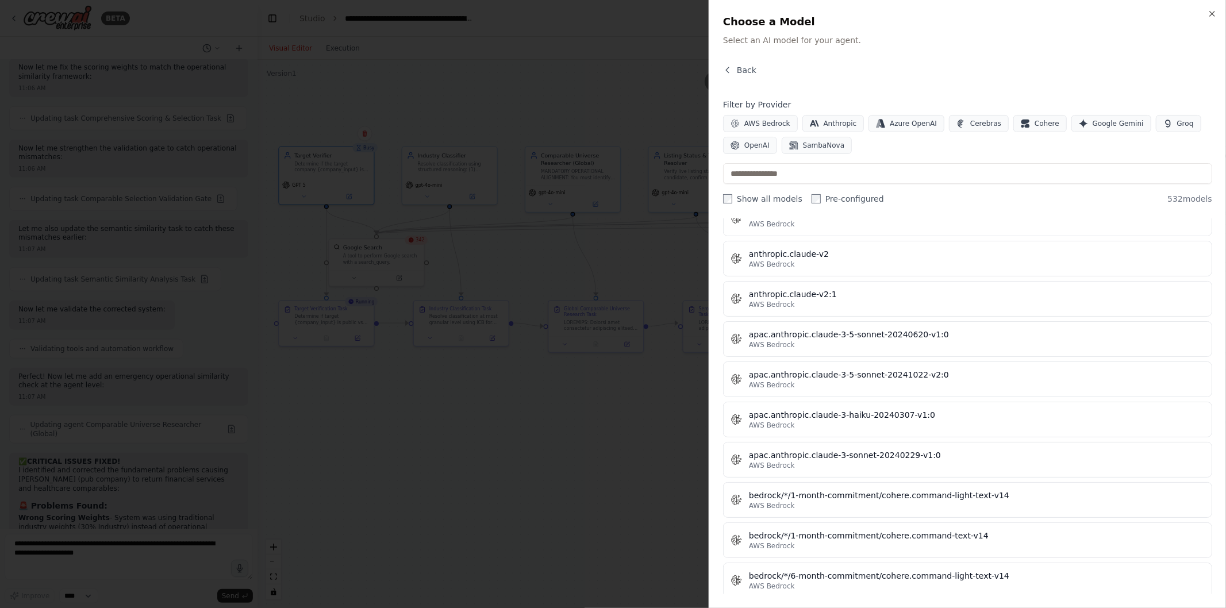
scroll to position [1336, 0]
click at [823, 184] on input "text" at bounding box center [967, 173] width 489 height 21
click at [767, 150] on span "OpenAI" at bounding box center [757, 145] width 25 height 9
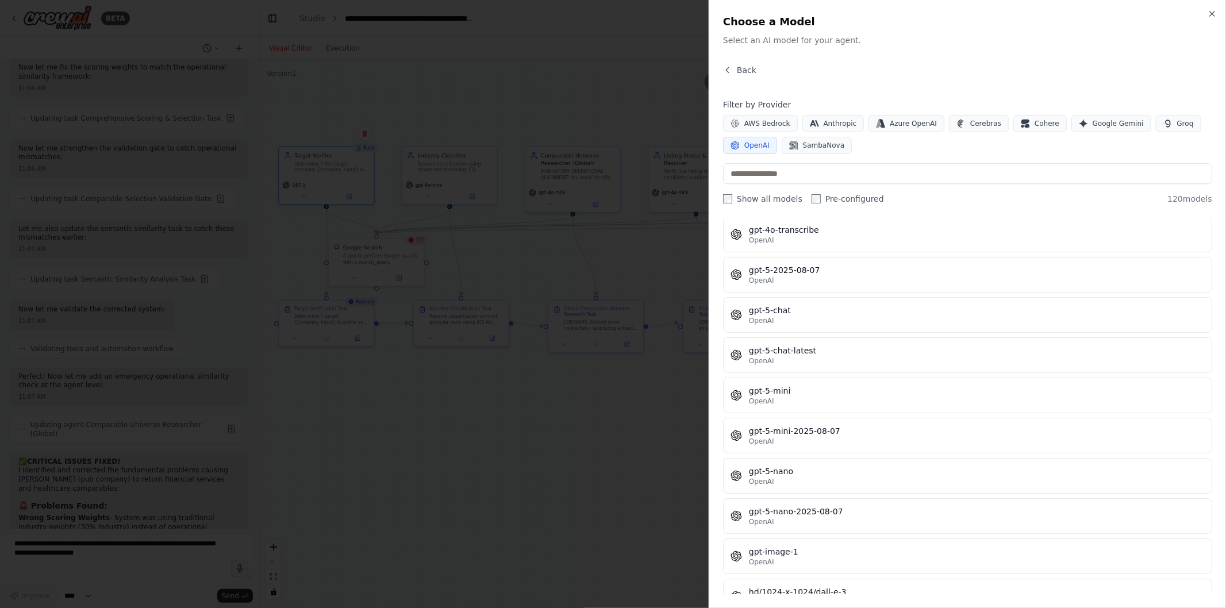
scroll to position [2807, 0]
click at [807, 313] on button "gpt-5-chat OpenAI" at bounding box center [967, 317] width 489 height 36
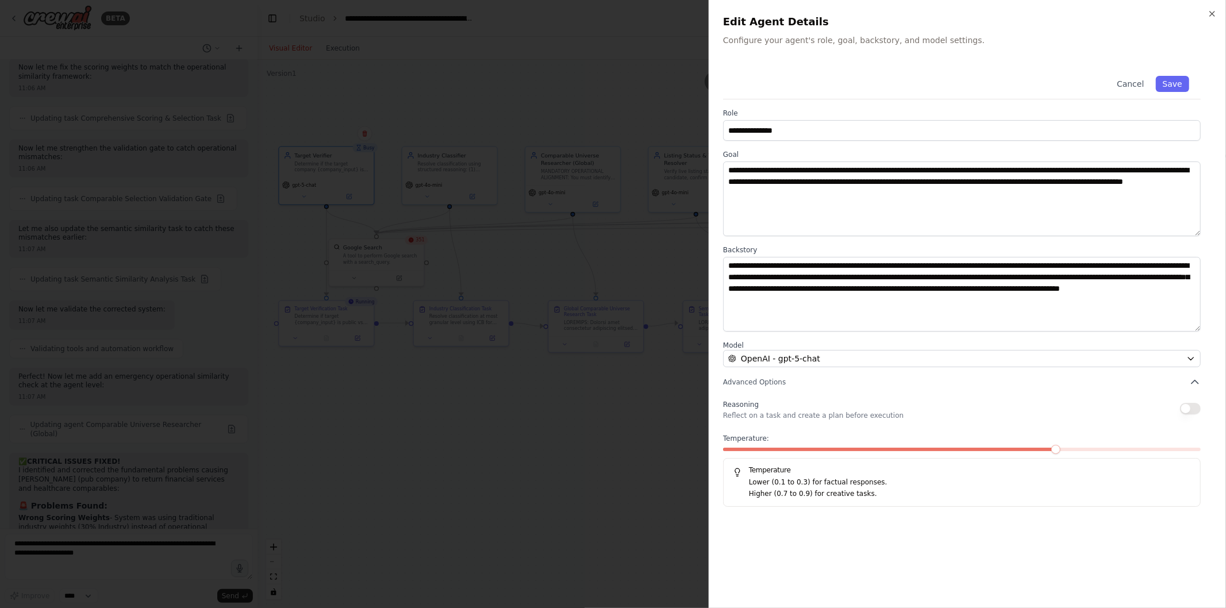
click at [1169, 85] on button "Save" at bounding box center [1172, 84] width 33 height 16
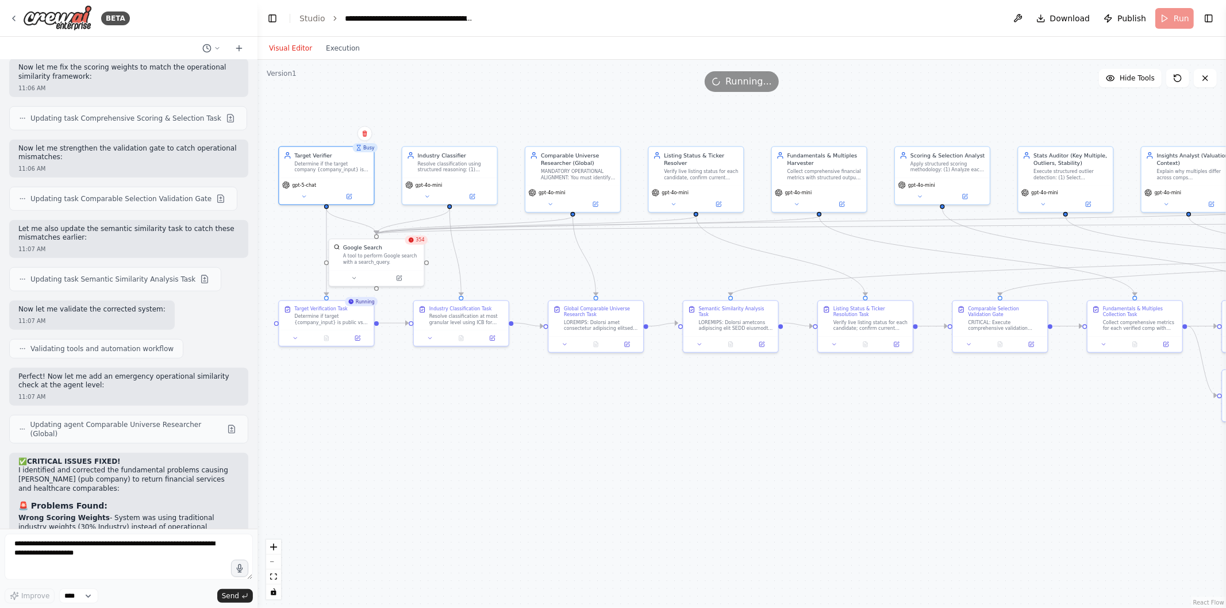
click at [472, 194] on icon at bounding box center [472, 196] width 5 height 5
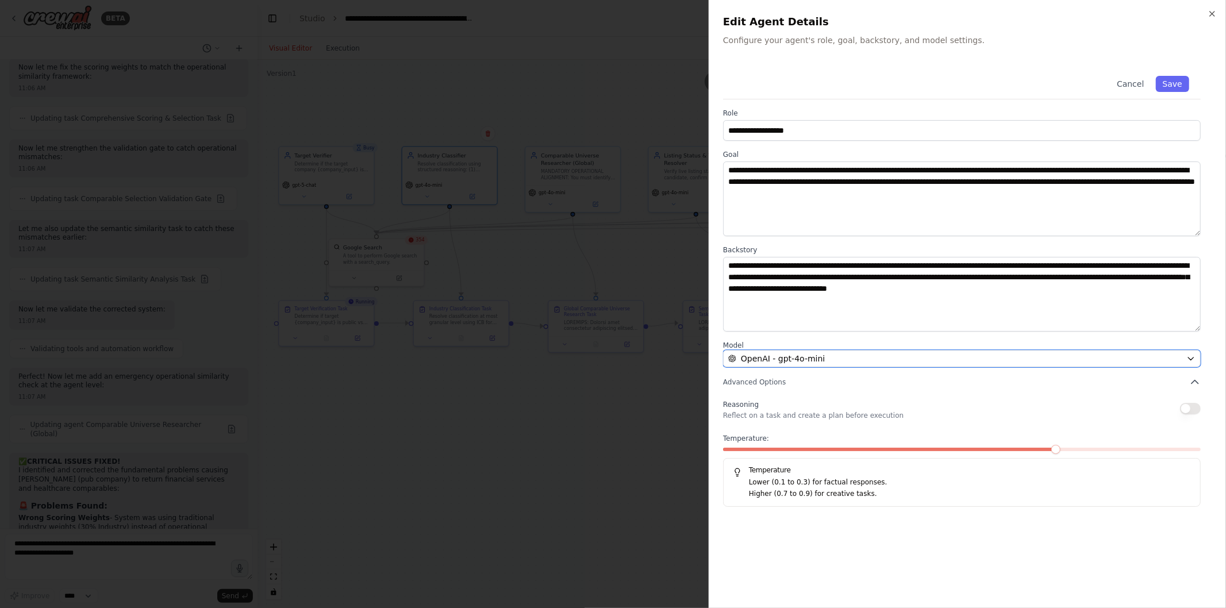
click at [826, 363] on div "OpenAI - gpt-4o-mini" at bounding box center [955, 358] width 454 height 11
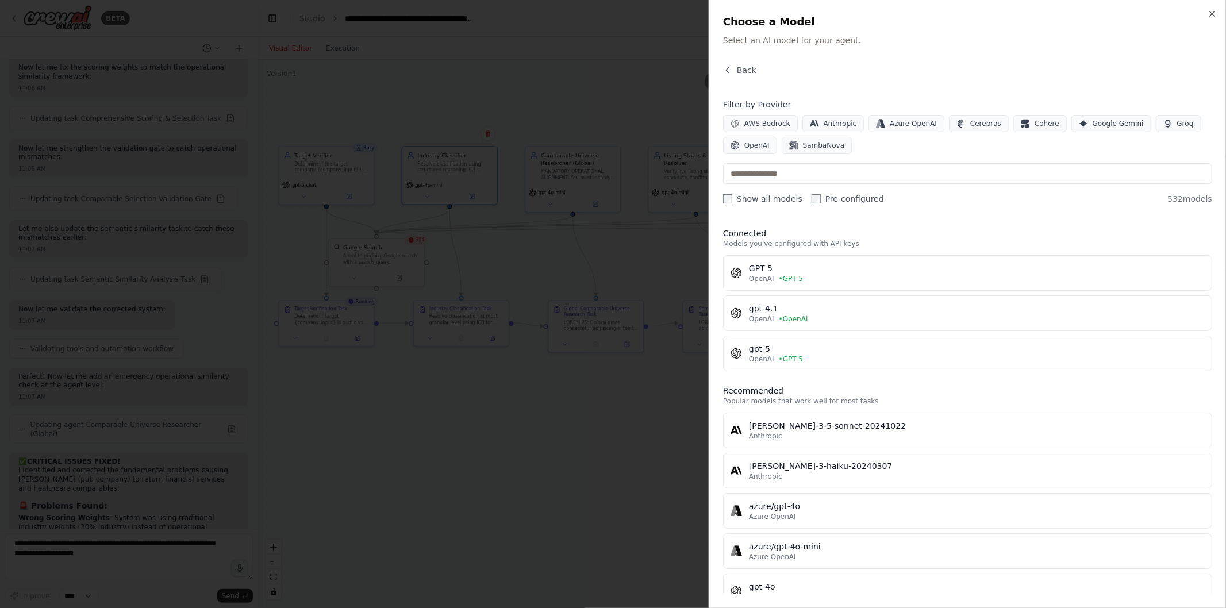
click at [783, 279] on span "• GPT 5" at bounding box center [791, 278] width 24 height 9
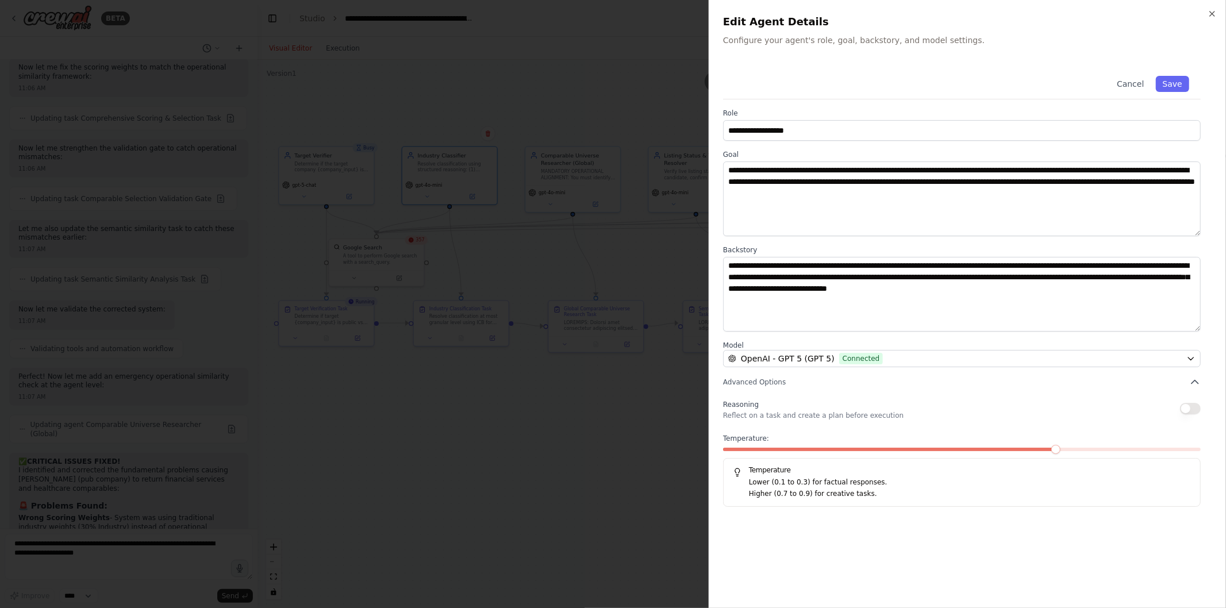
click at [1164, 79] on button "Save" at bounding box center [1172, 84] width 33 height 16
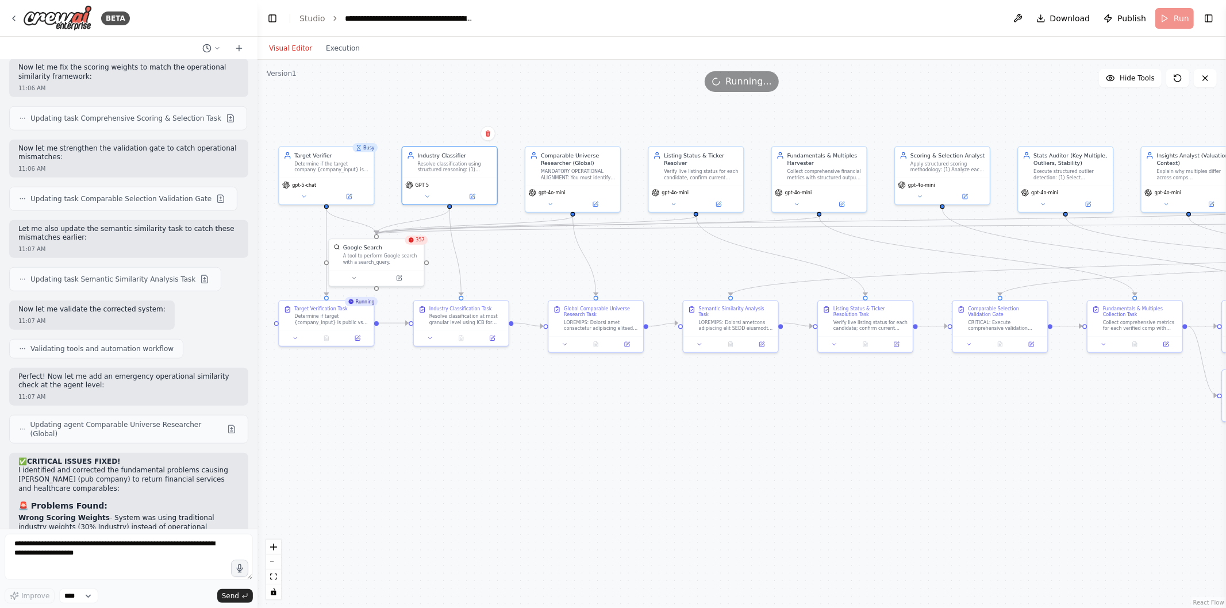
click at [601, 202] on button at bounding box center [596, 204] width 44 height 9
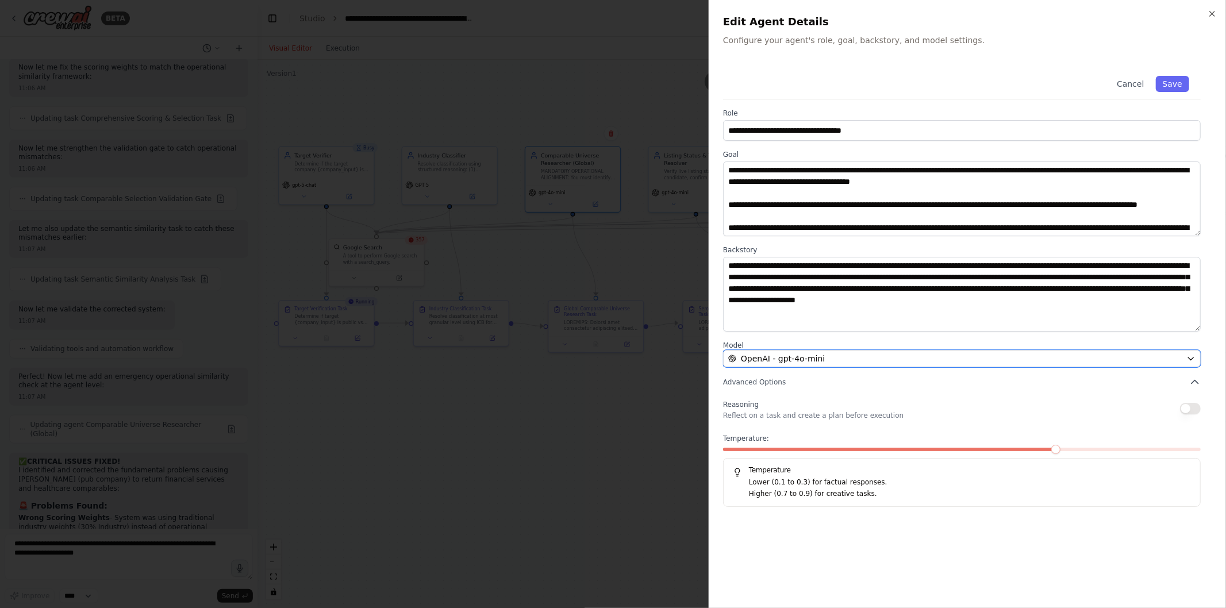
click at [824, 361] on div "OpenAI - gpt-4o-mini" at bounding box center [955, 358] width 454 height 11
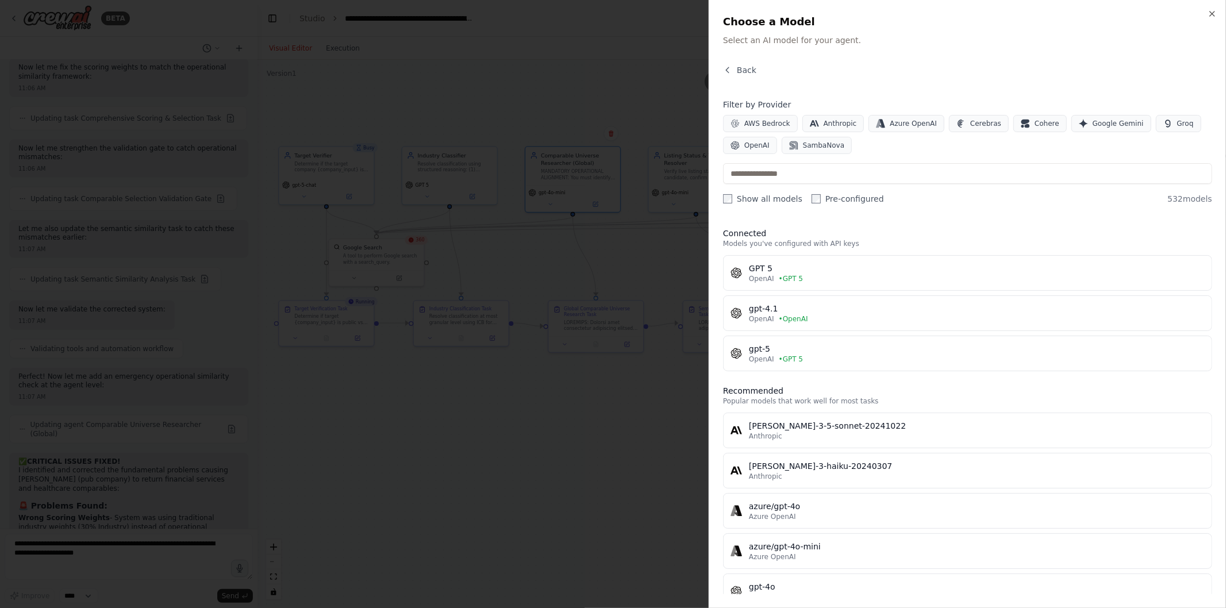
click at [807, 276] on div "OpenAI • GPT 5" at bounding box center [977, 278] width 456 height 9
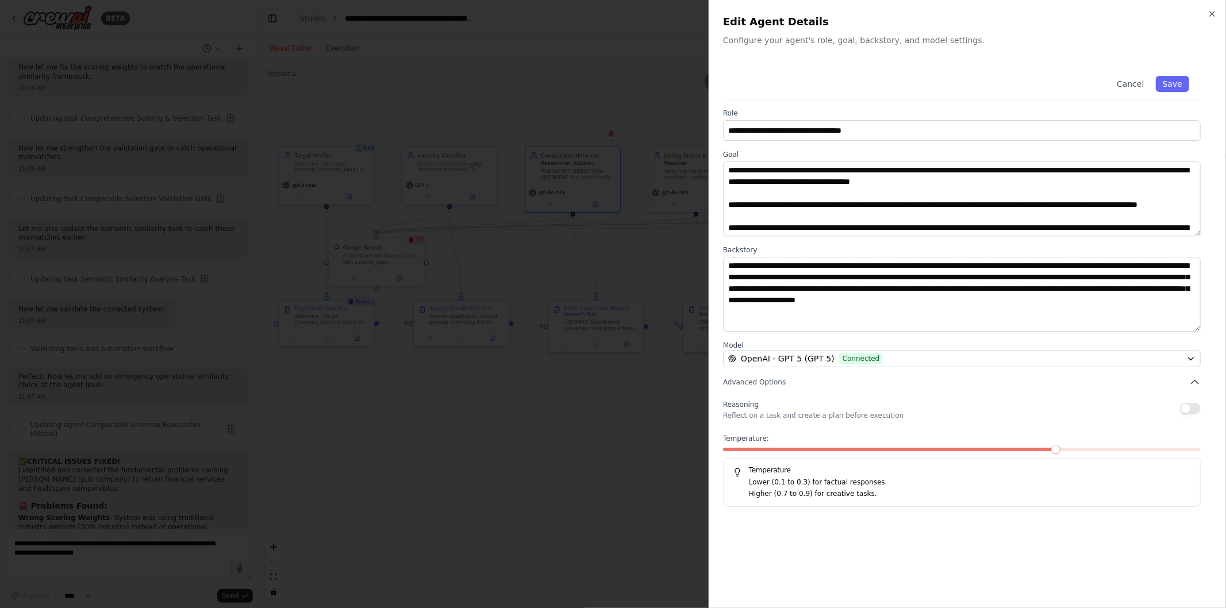
click at [1171, 90] on button "Save" at bounding box center [1172, 84] width 33 height 16
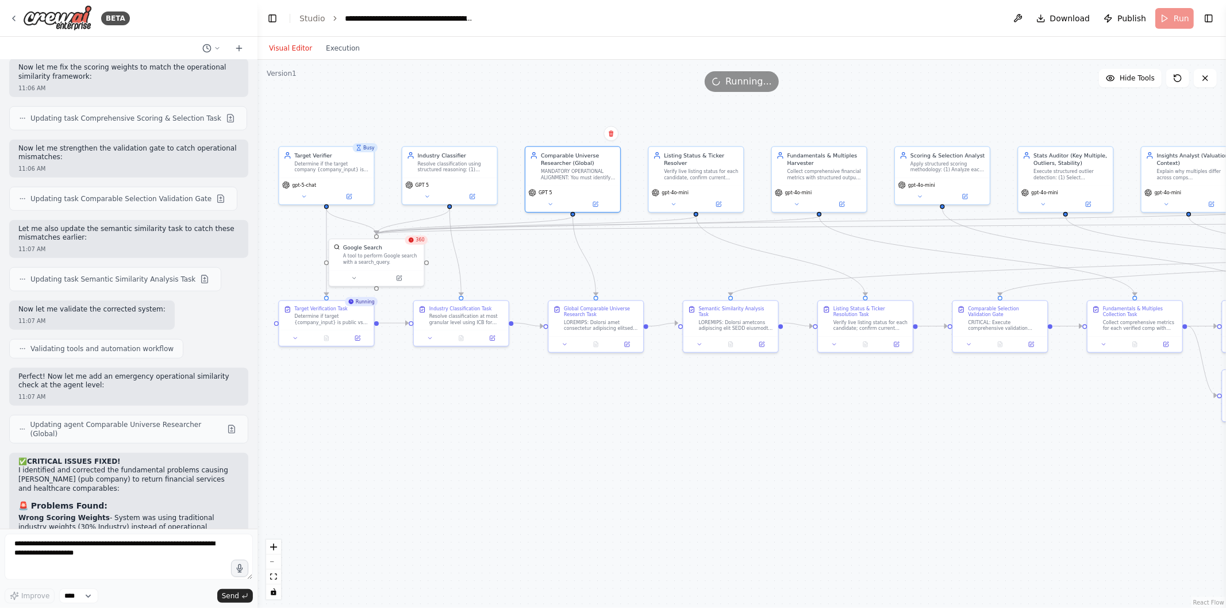
click at [720, 202] on icon at bounding box center [718, 204] width 5 height 5
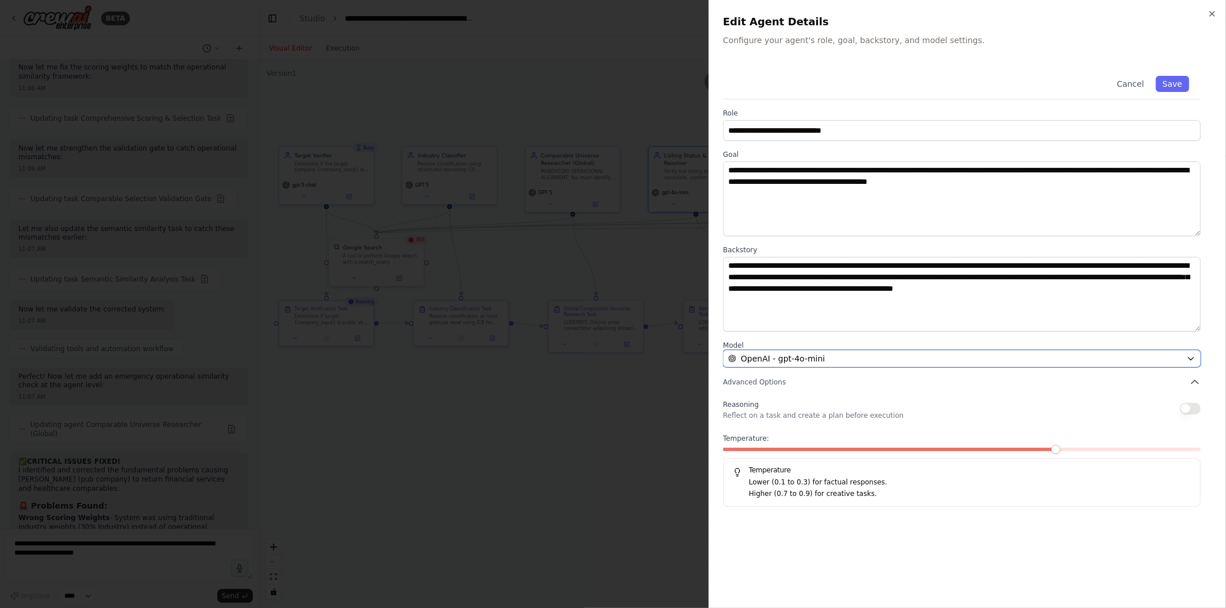
click at [800, 359] on span "OpenAI - gpt-4o-mini" at bounding box center [783, 358] width 84 height 11
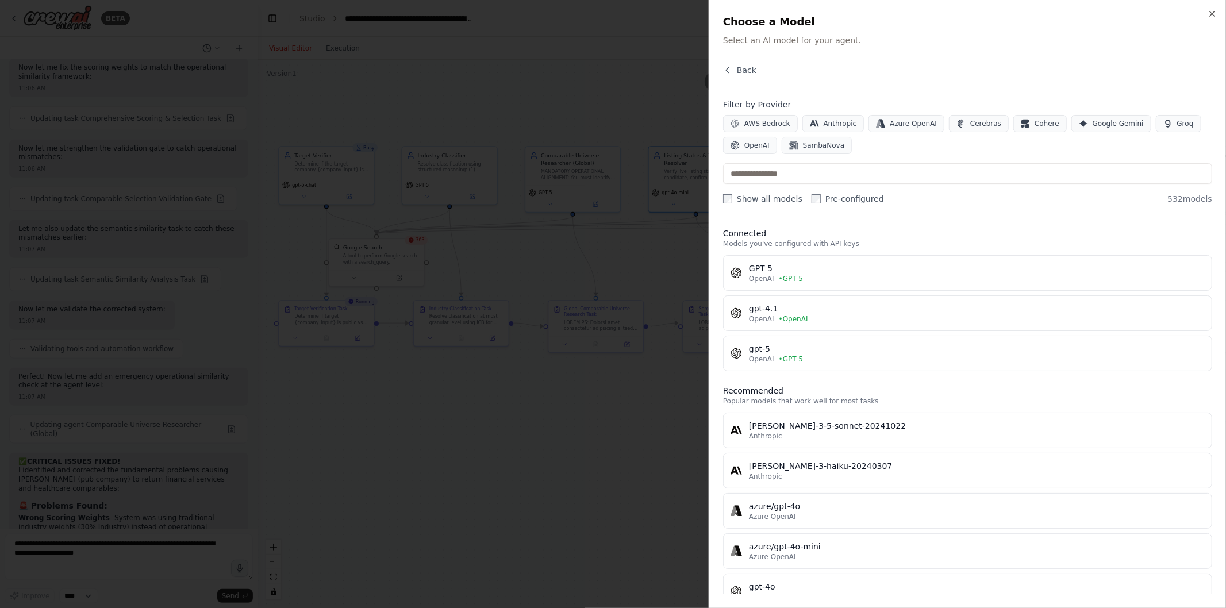
click at [796, 271] on div "GPT 5" at bounding box center [977, 268] width 456 height 11
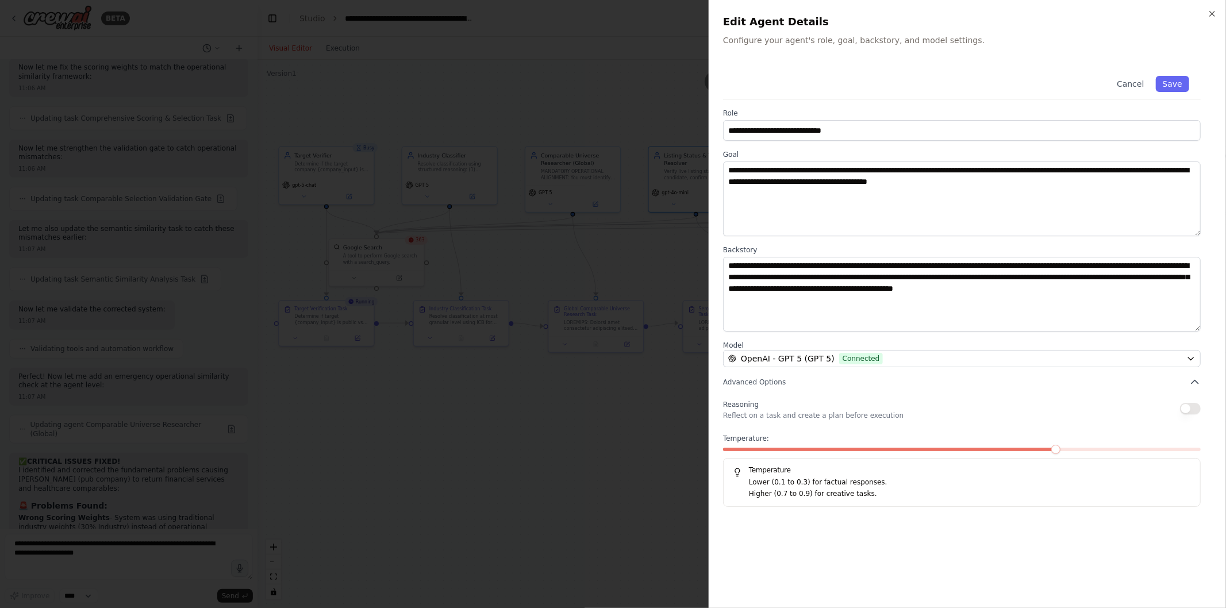
drag, startPoint x: 1189, startPoint y: 76, endPoint x: 1172, endPoint y: 83, distance: 18.6
click at [1172, 83] on div "Cancel Save" at bounding box center [962, 81] width 478 height 35
click at [1172, 83] on button "Save" at bounding box center [1172, 84] width 33 height 16
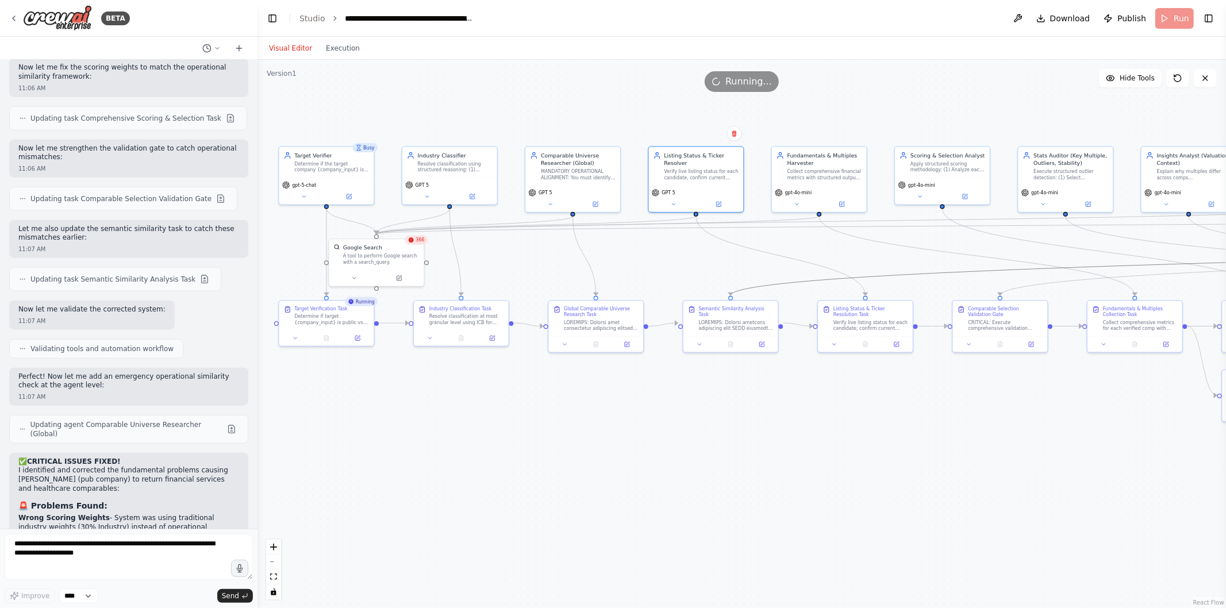
drag, startPoint x: 1030, startPoint y: 266, endPoint x: 1080, endPoint y: 425, distance: 167.5
click at [1080, 425] on div ".deletable-edge-delete-btn { width: 20px; height: 20px; border: 0px solid #ffff…" at bounding box center [742, 334] width 969 height 549
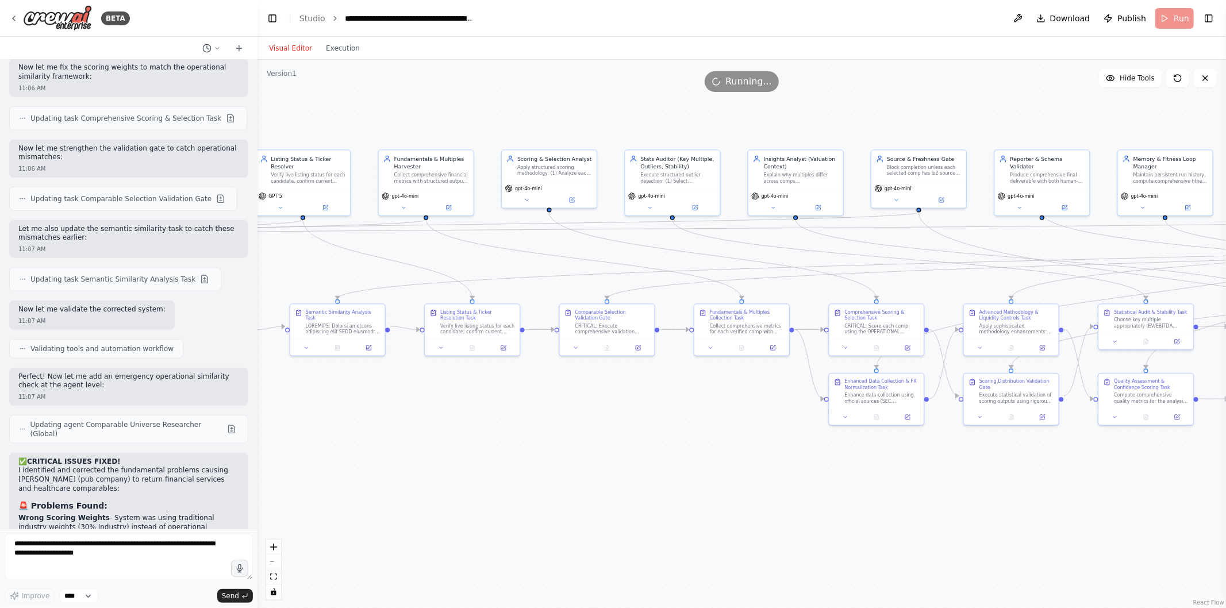
drag, startPoint x: 1080, startPoint y: 425, endPoint x: 627, endPoint y: 427, distance: 452.5
click at [627, 427] on div ".deletable-edge-delete-btn { width: 20px; height: 20px; border: 0px solid #ffff…" at bounding box center [742, 334] width 969 height 549
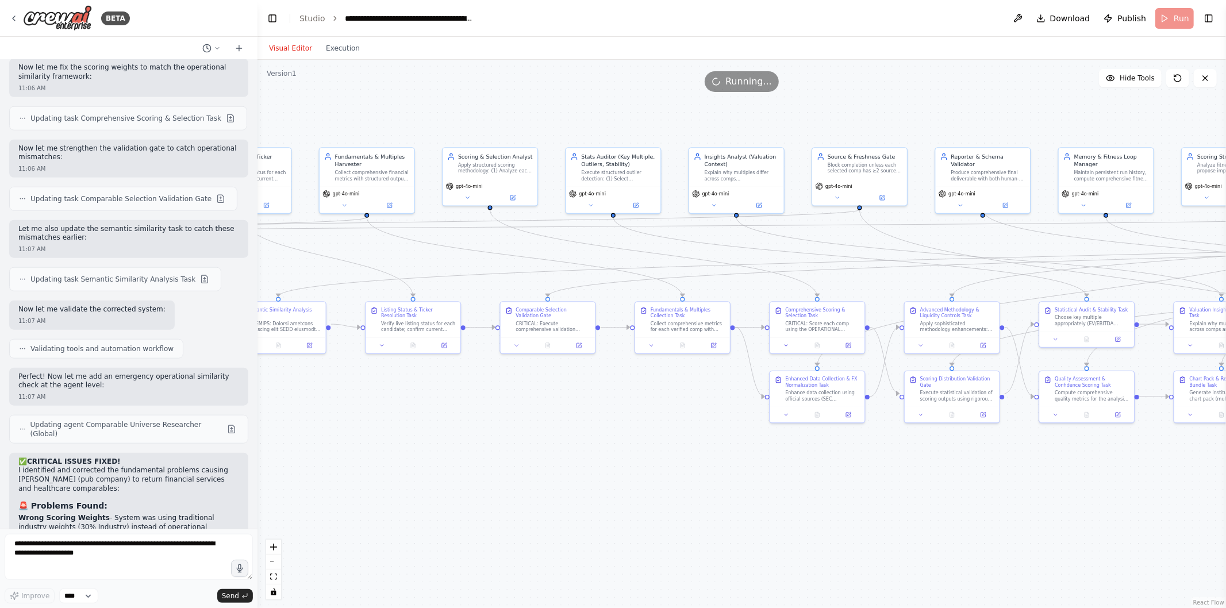
click at [389, 204] on icon at bounding box center [390, 204] width 3 height 3
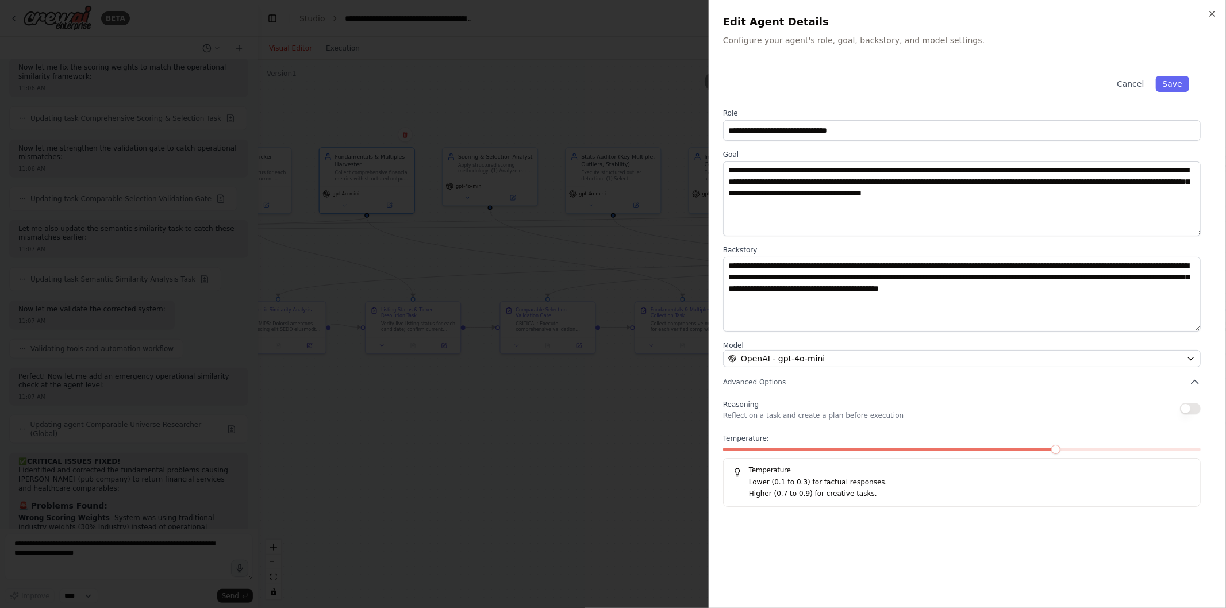
drag, startPoint x: 876, startPoint y: 369, endPoint x: 881, endPoint y: 338, distance: 30.9
click at [881, 338] on div "**********" at bounding box center [967, 285] width 489 height 443
click at [883, 366] on button "OpenAI - gpt-4o-mini" at bounding box center [962, 358] width 478 height 17
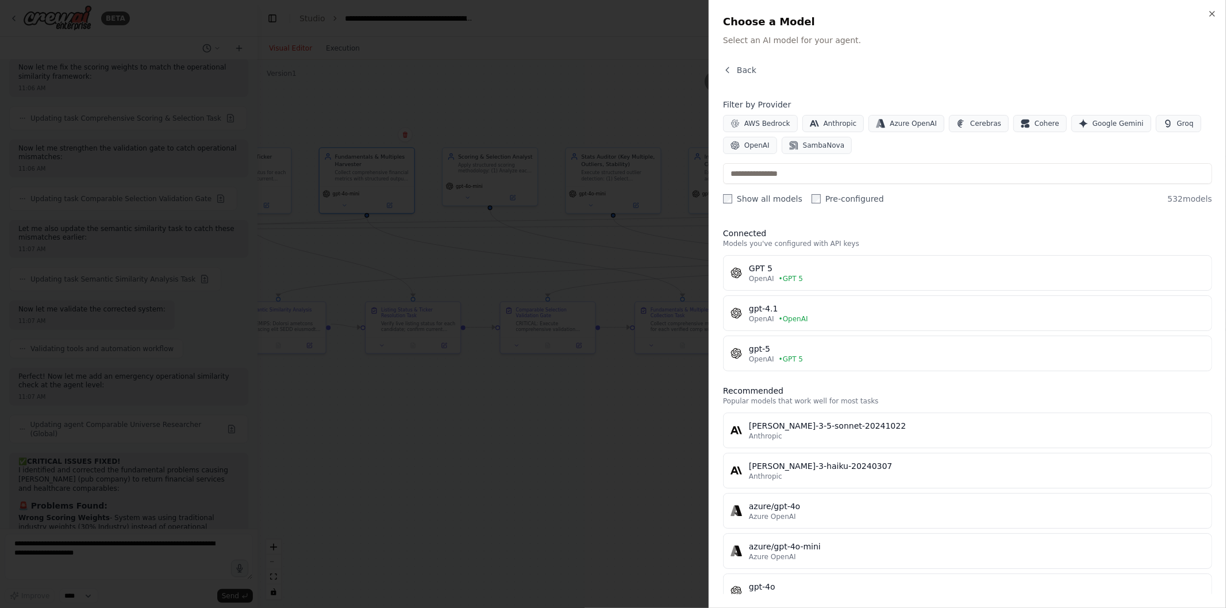
click at [823, 274] on div "OpenAI • GPT 5" at bounding box center [977, 278] width 456 height 9
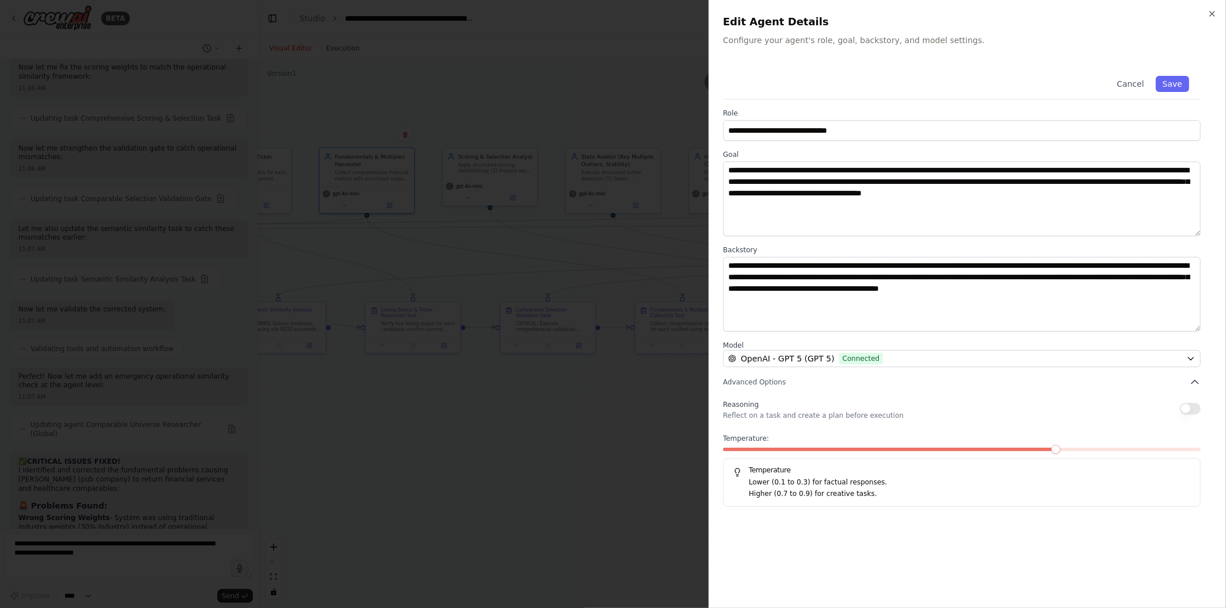
click at [1174, 86] on button "Save" at bounding box center [1172, 84] width 33 height 16
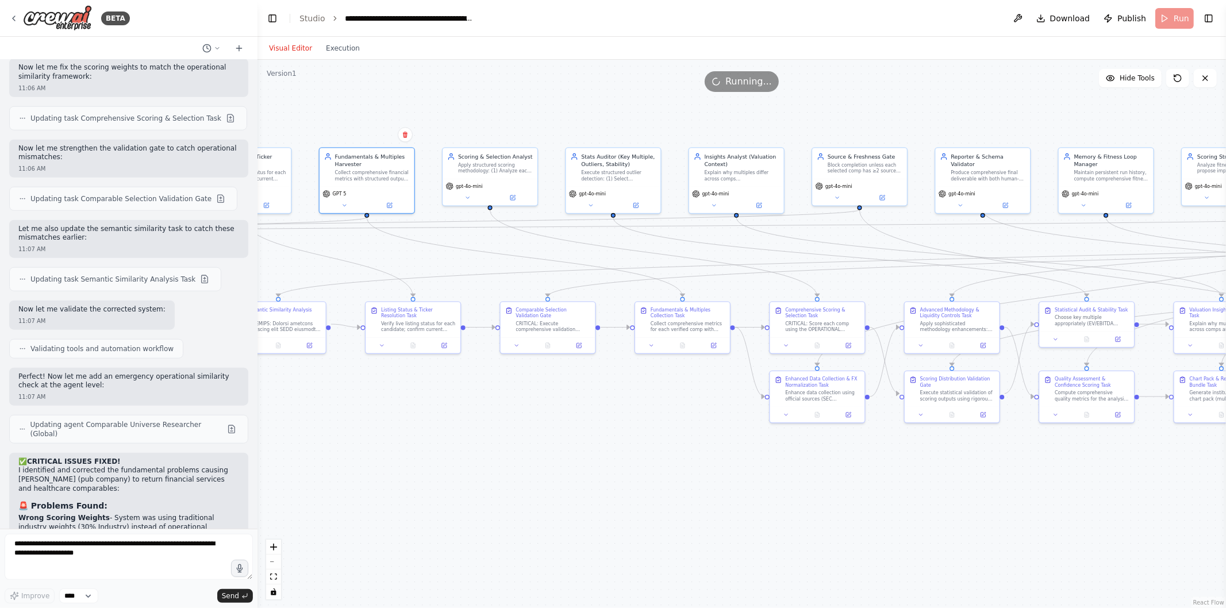
click at [651, 202] on button at bounding box center [636, 205] width 44 height 9
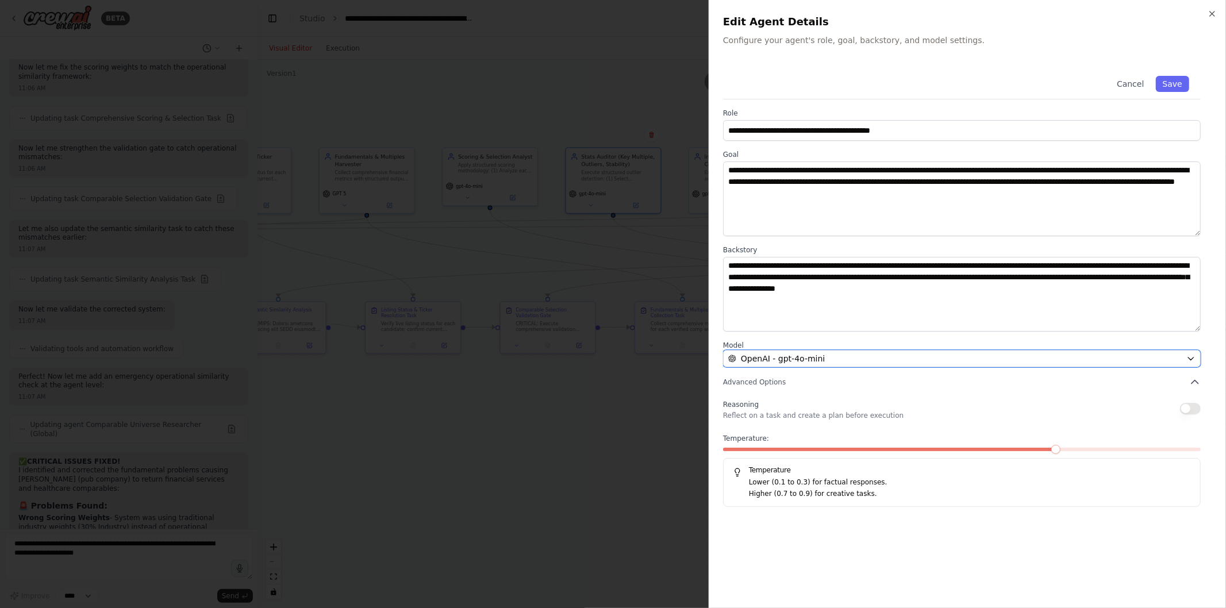
click at [833, 355] on div "OpenAI - gpt-4o-mini" at bounding box center [955, 358] width 454 height 11
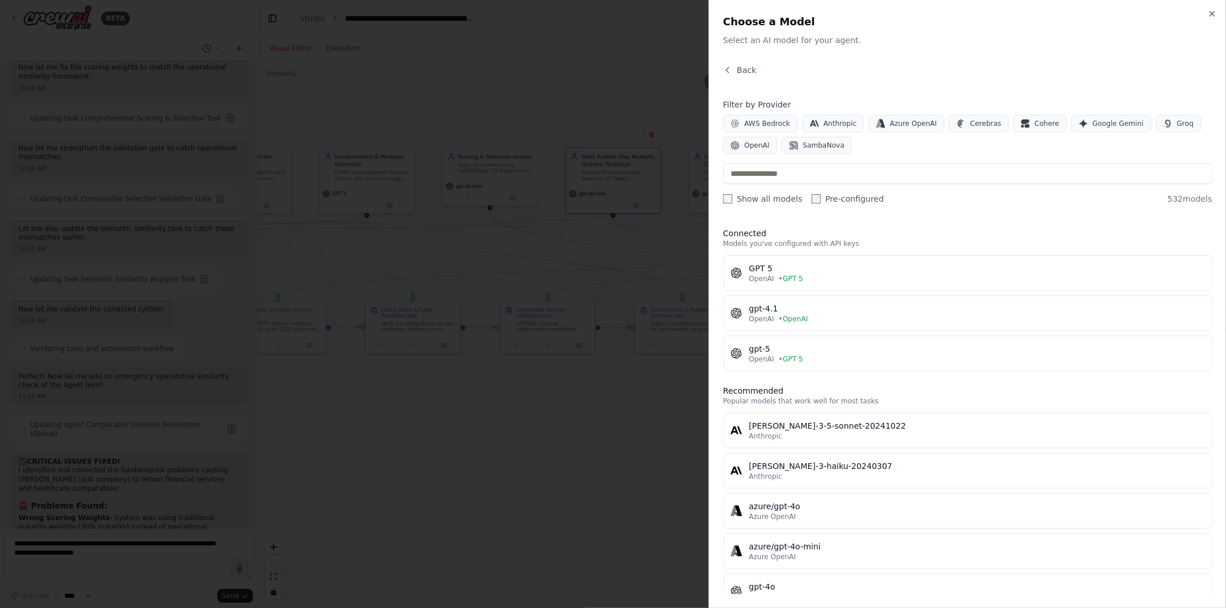
click at [802, 263] on div "GPT 5" at bounding box center [977, 268] width 456 height 11
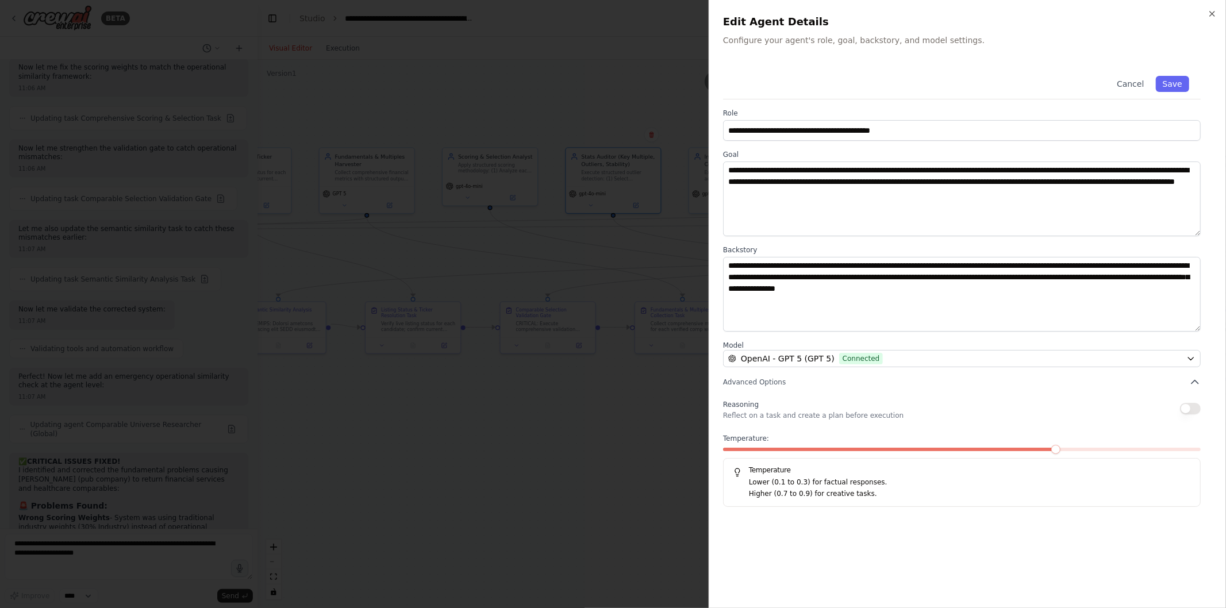
click at [1176, 89] on button "Save" at bounding box center [1172, 84] width 33 height 16
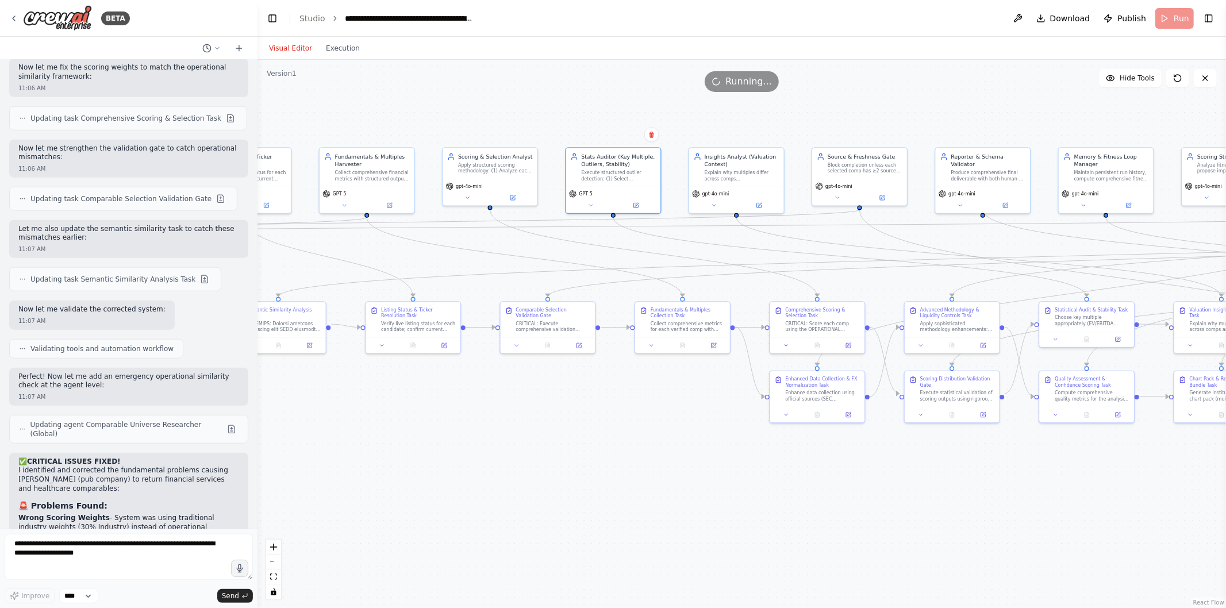
click at [513, 196] on icon at bounding box center [513, 196] width 3 height 3
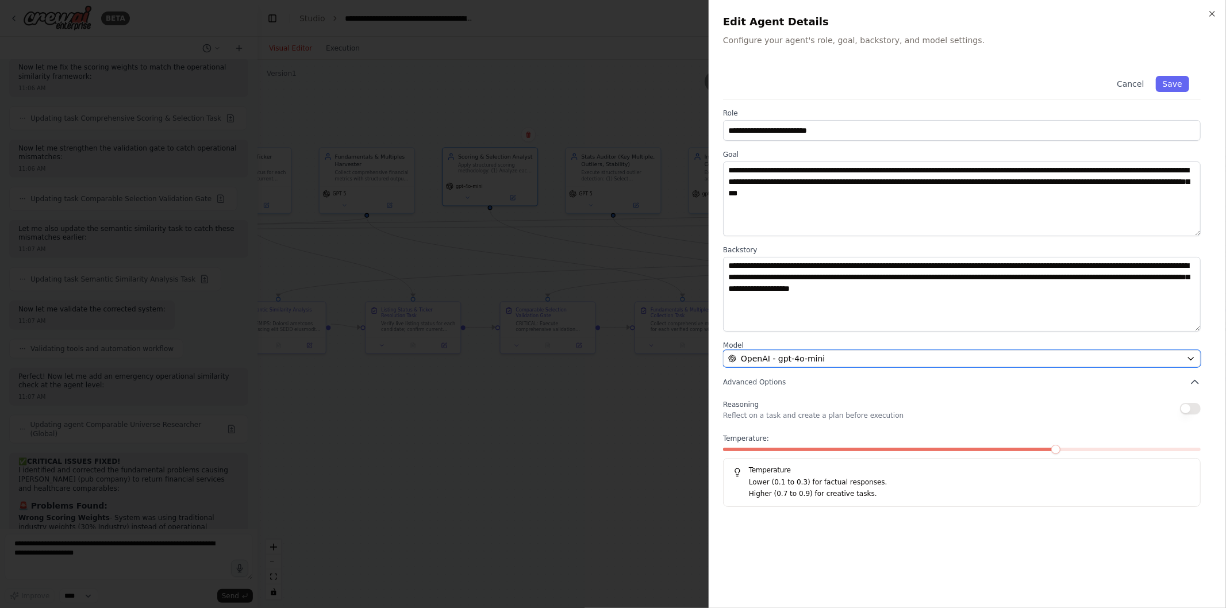
click at [915, 363] on div "OpenAI - gpt-4o-mini" at bounding box center [955, 358] width 454 height 11
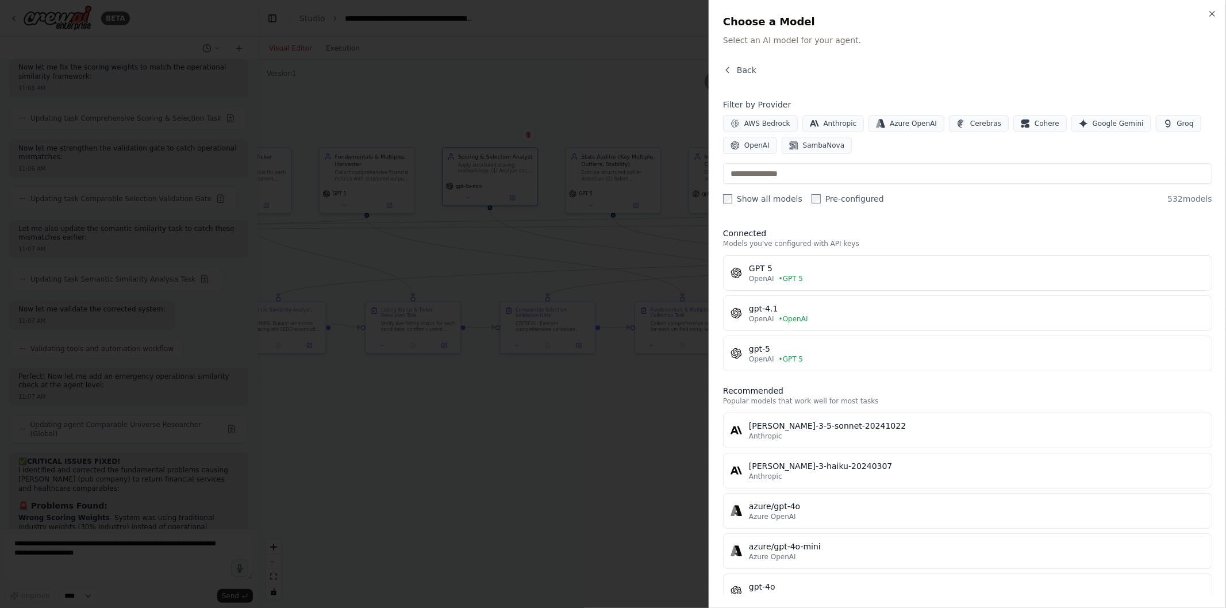
click at [813, 256] on button "GPT 5 OpenAI • GPT 5" at bounding box center [967, 273] width 489 height 36
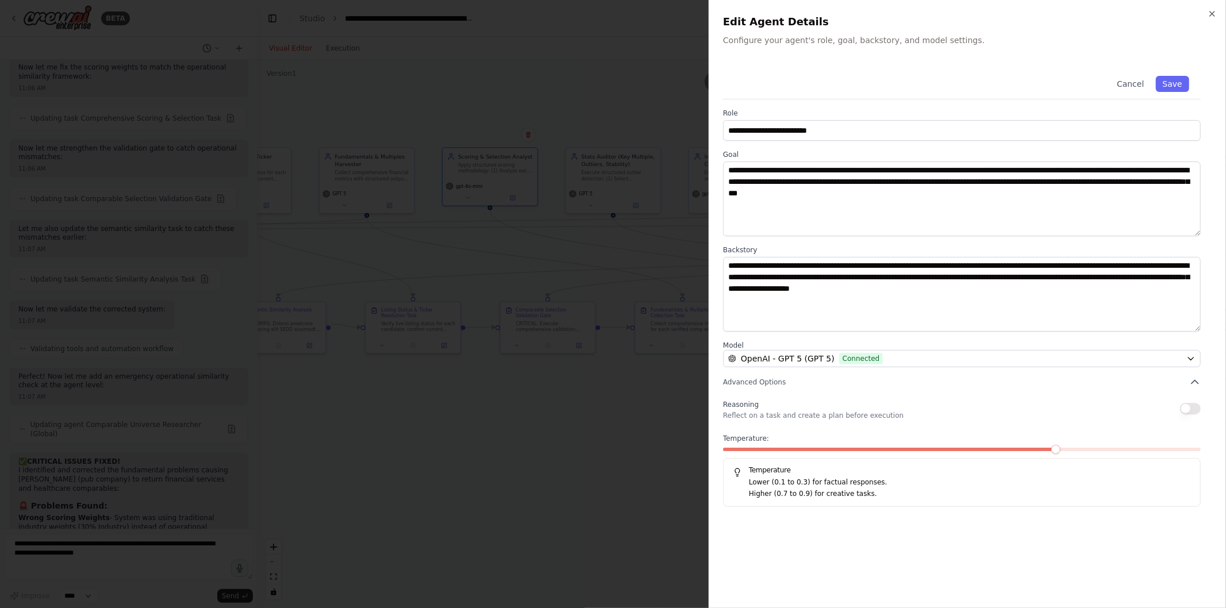
click at [1180, 80] on button "Save" at bounding box center [1172, 84] width 33 height 16
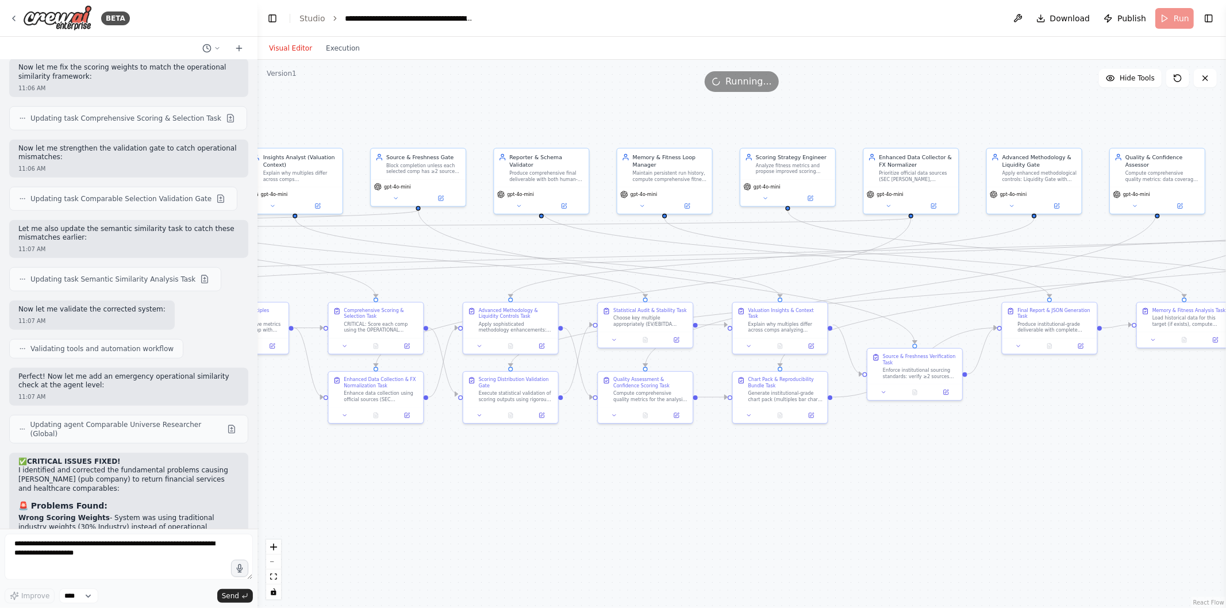
drag, startPoint x: 999, startPoint y: 469, endPoint x: 558, endPoint y: 470, distance: 441.6
click at [558, 470] on div ".deletable-edge-delete-btn { width: 20px; height: 20px; border: 0px solid #ffff…" at bounding box center [742, 334] width 969 height 549
click at [443, 202] on div "gpt-4o-mini" at bounding box center [418, 192] width 95 height 26
click at [442, 191] on div "gpt-4o-mini" at bounding box center [418, 192] width 95 height 26
click at [442, 195] on icon at bounding box center [441, 198] width 6 height 6
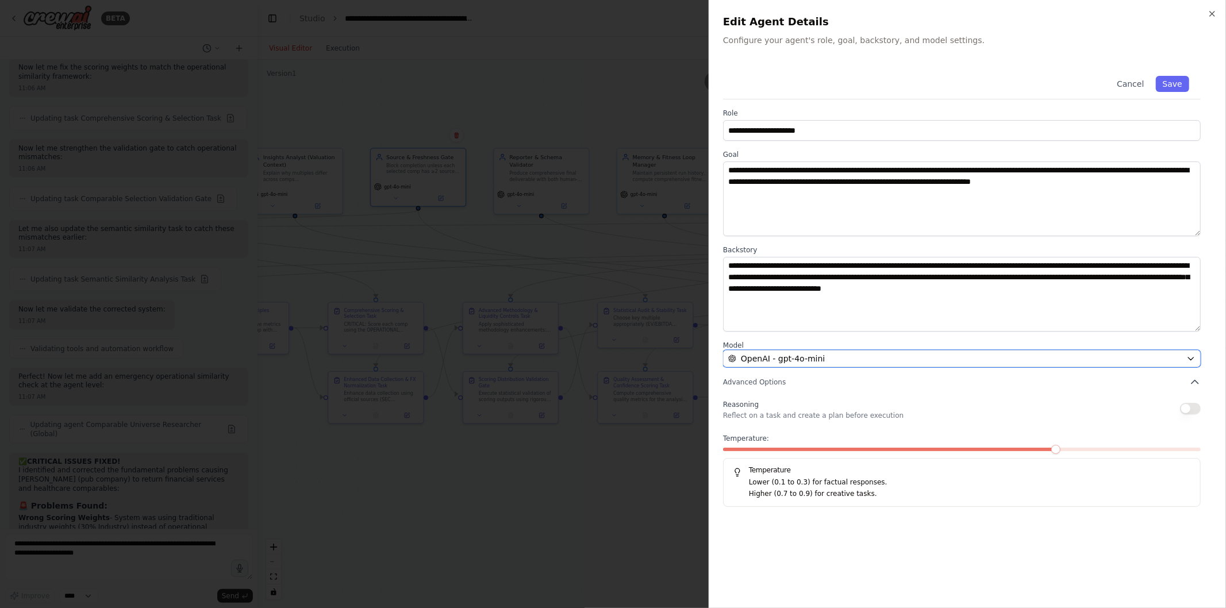
click at [872, 361] on div "OpenAI - gpt-4o-mini" at bounding box center [955, 358] width 454 height 11
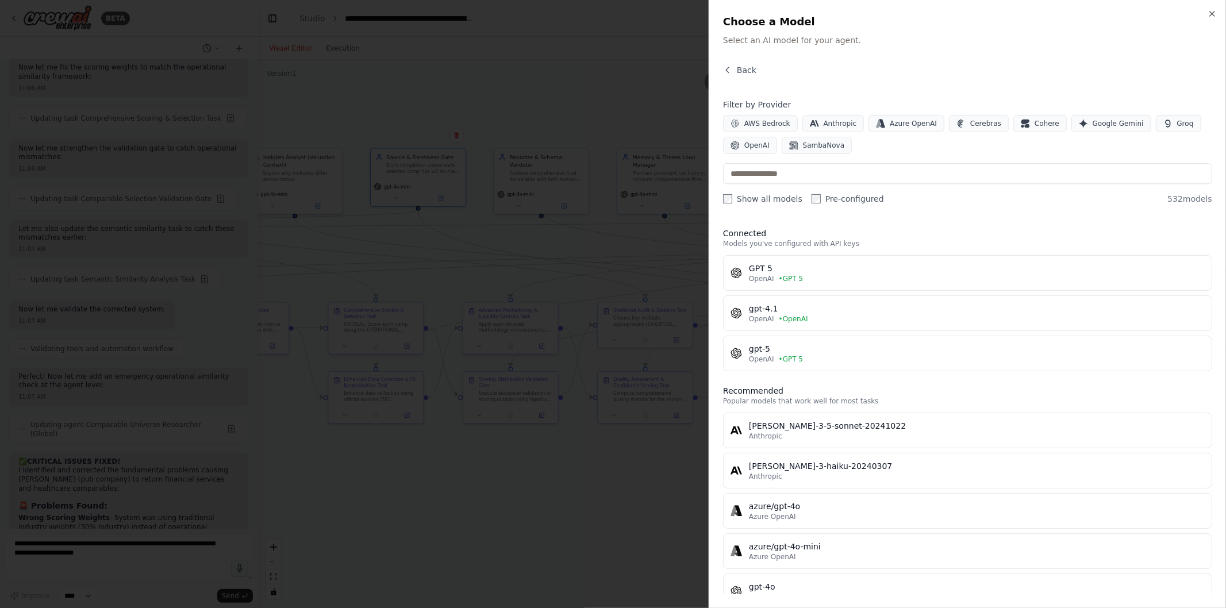
click at [820, 271] on div "GPT 5" at bounding box center [977, 268] width 456 height 11
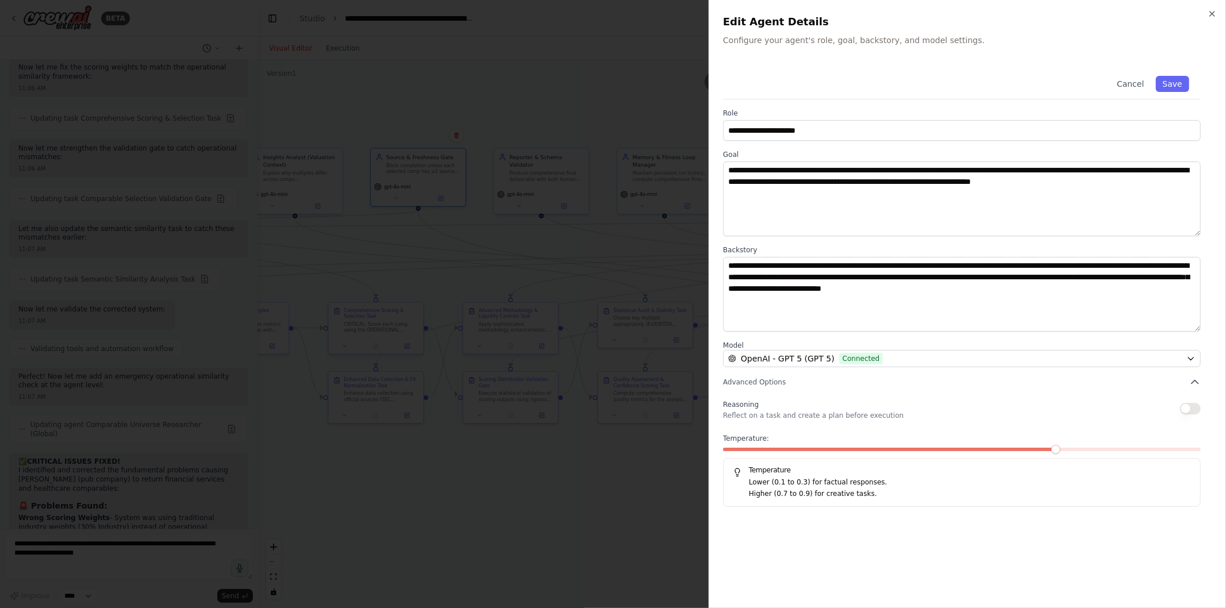
click at [1182, 80] on button "Save" at bounding box center [1172, 84] width 33 height 16
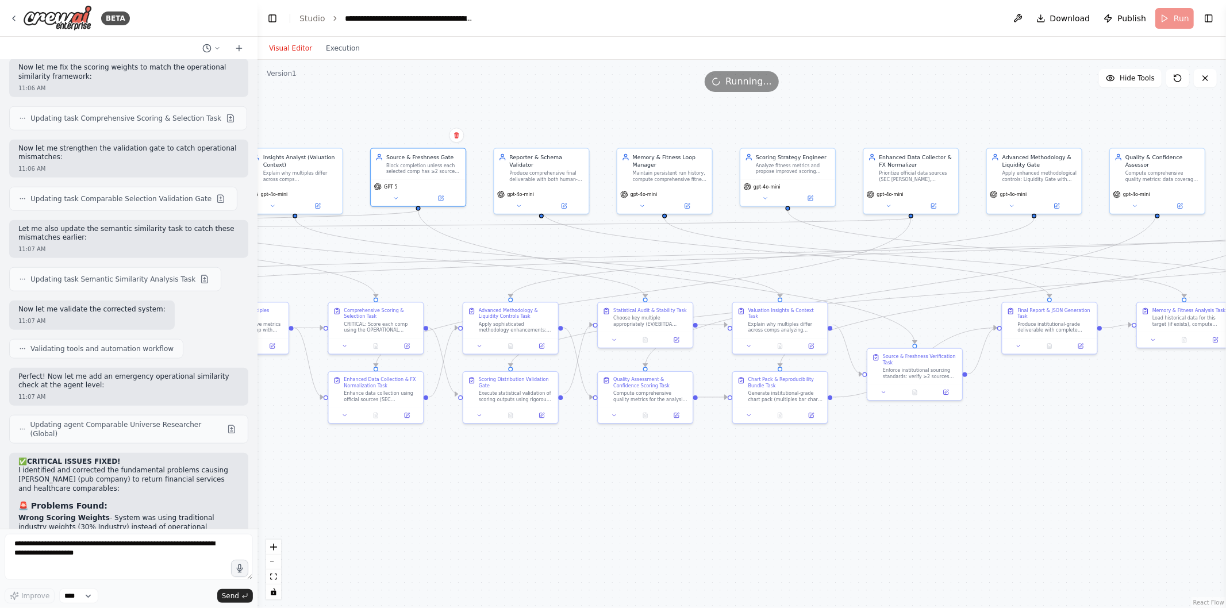
click at [566, 204] on div "gpt-4o-mini" at bounding box center [541, 200] width 95 height 26
click at [565, 201] on button at bounding box center [564, 205] width 44 height 9
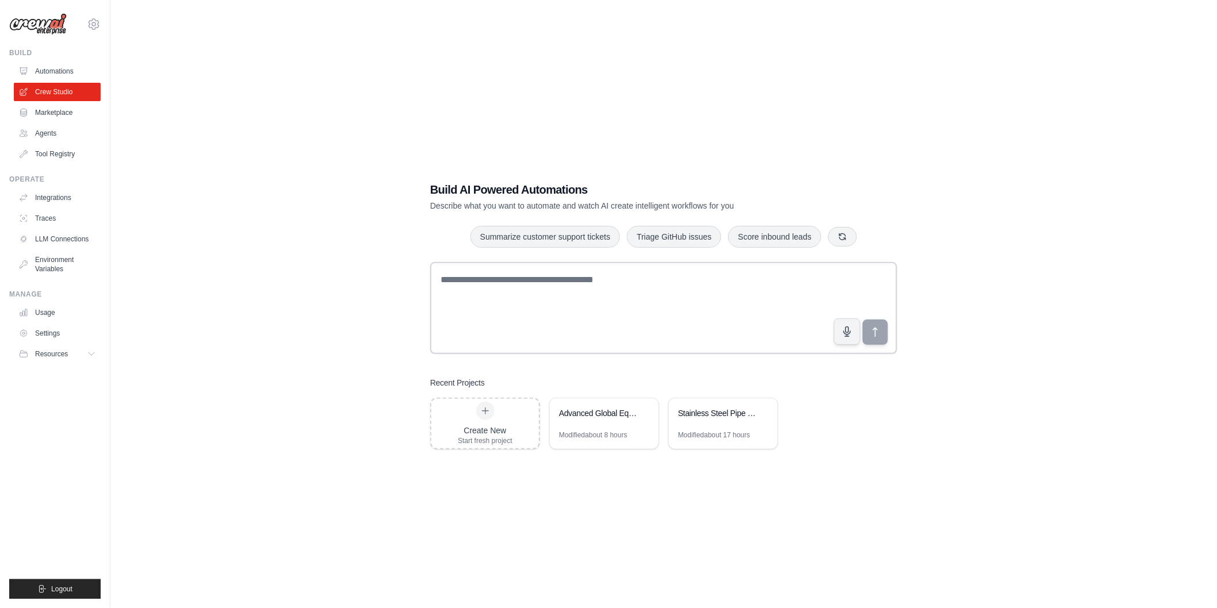
click at [53, 152] on link "Tool Registry" at bounding box center [57, 154] width 87 height 18
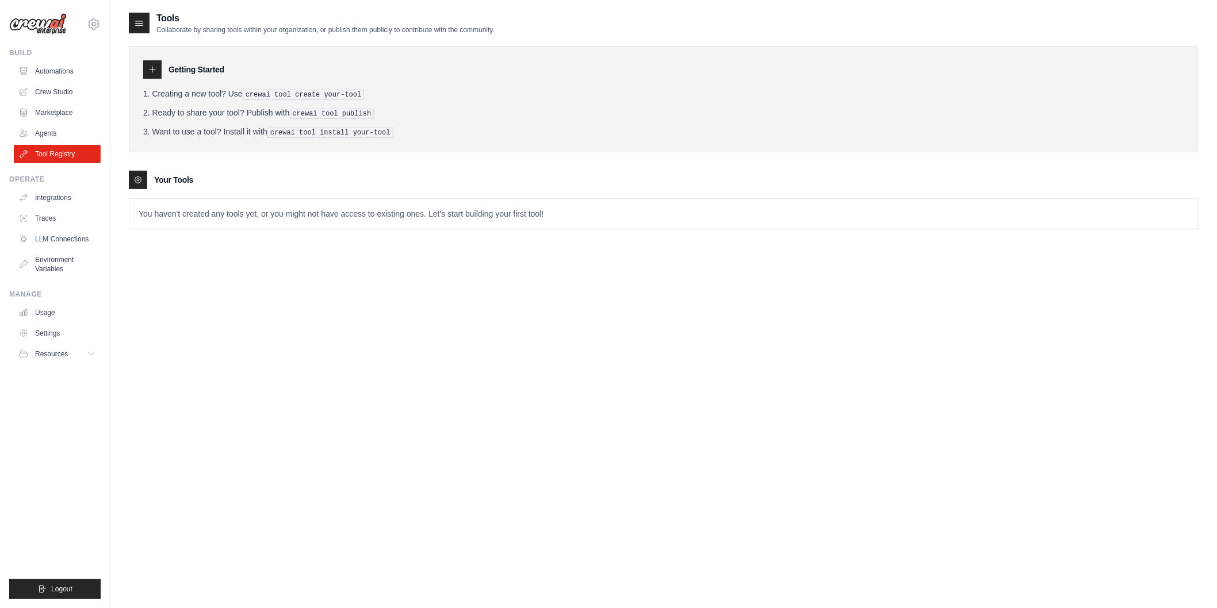
click at [59, 190] on link "Integrations" at bounding box center [57, 198] width 87 height 18
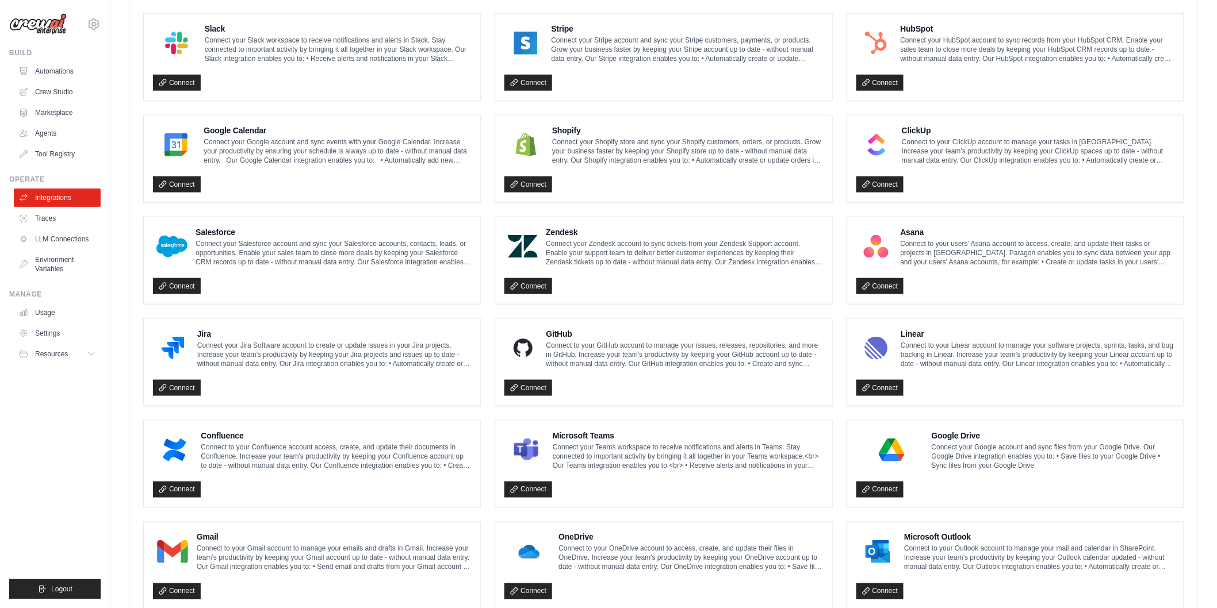
scroll to position [432, 0]
click at [887, 485] on link "Connect" at bounding box center [880, 489] width 48 height 16
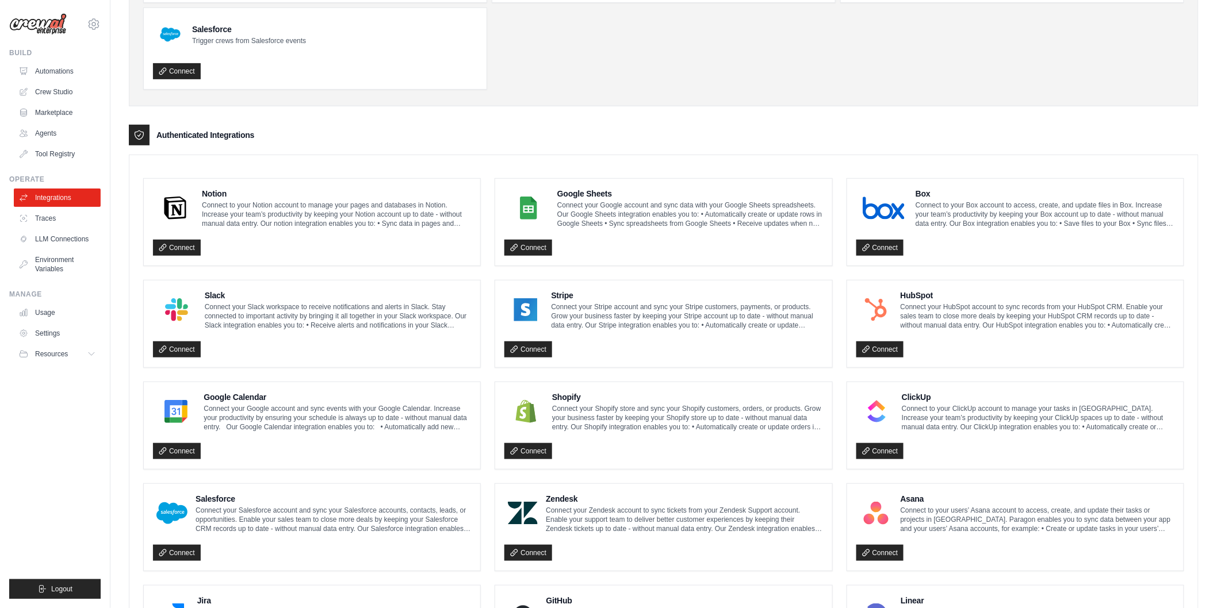
scroll to position [164, 0]
click at [673, 424] on p "Connect your Shopify store and sync your Shopify customers, orders, or products…" at bounding box center [687, 419] width 271 height 28
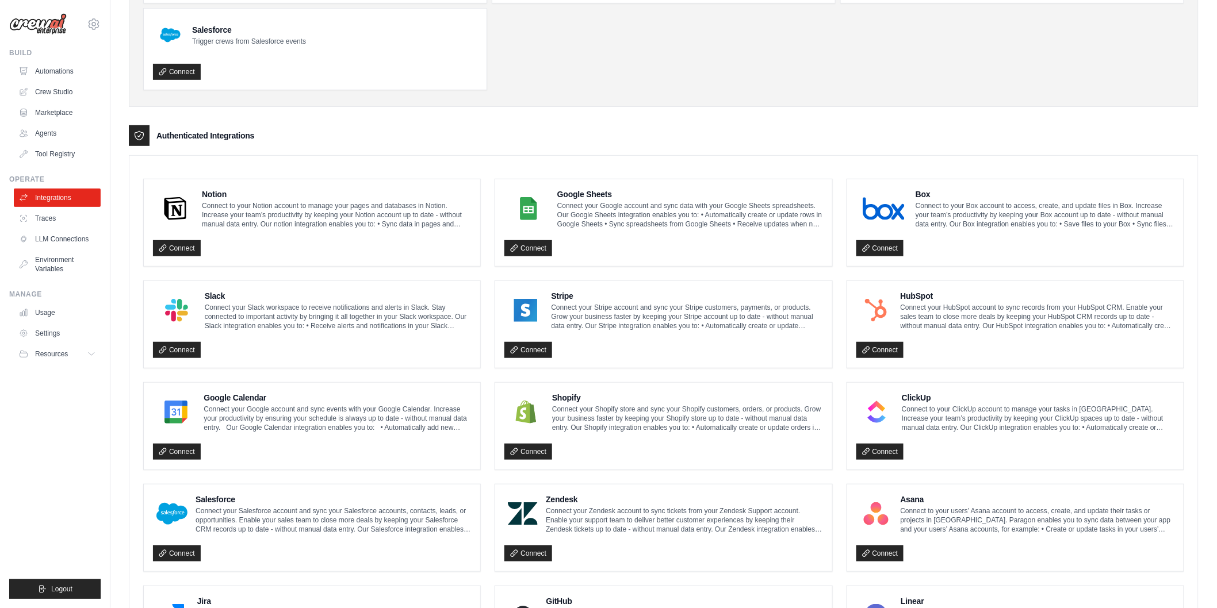
click at [338, 394] on h4 "Google Calendar" at bounding box center [337, 397] width 267 height 11
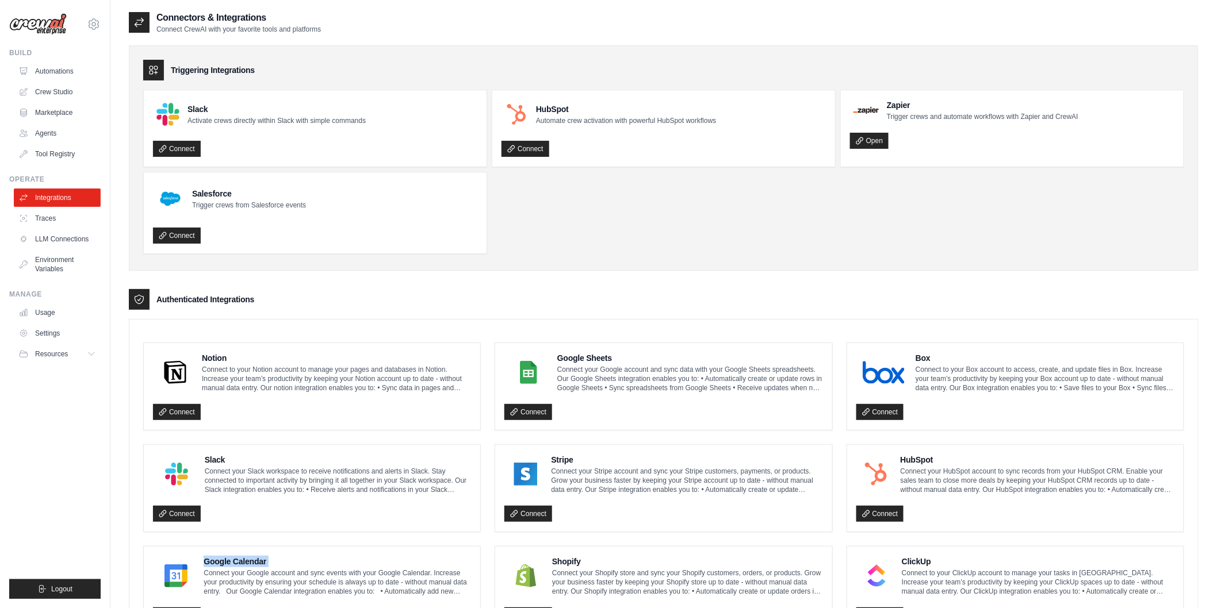
scroll to position [325, 0]
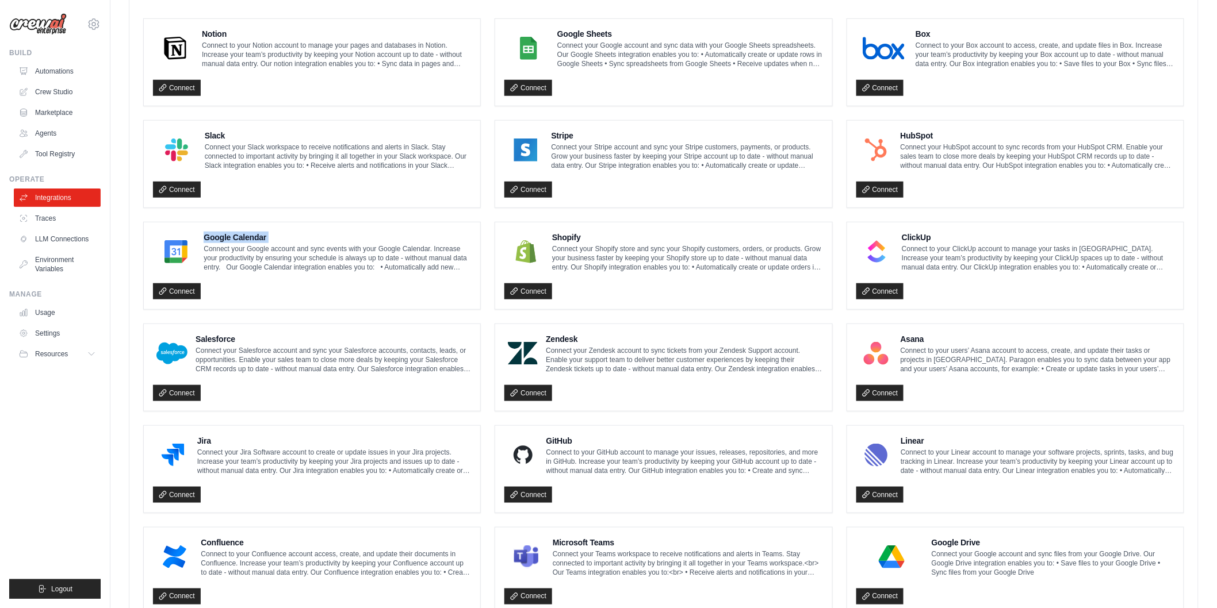
click at [51, 211] on link "Traces" at bounding box center [57, 218] width 87 height 18
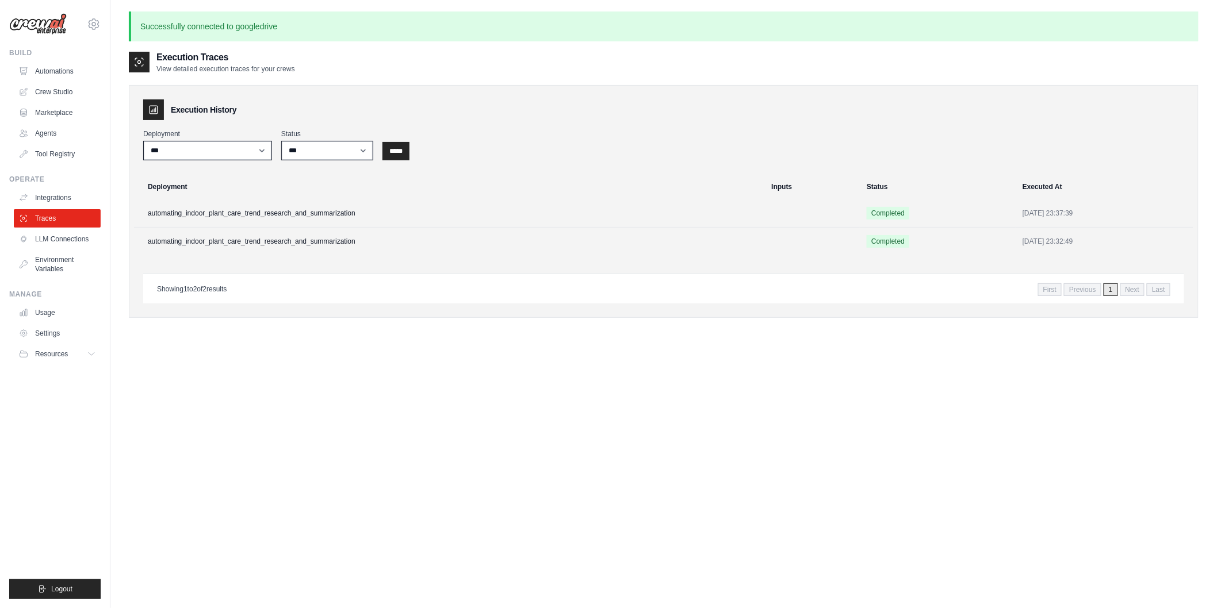
click at [59, 241] on link "LLM Connections" at bounding box center [57, 239] width 87 height 18
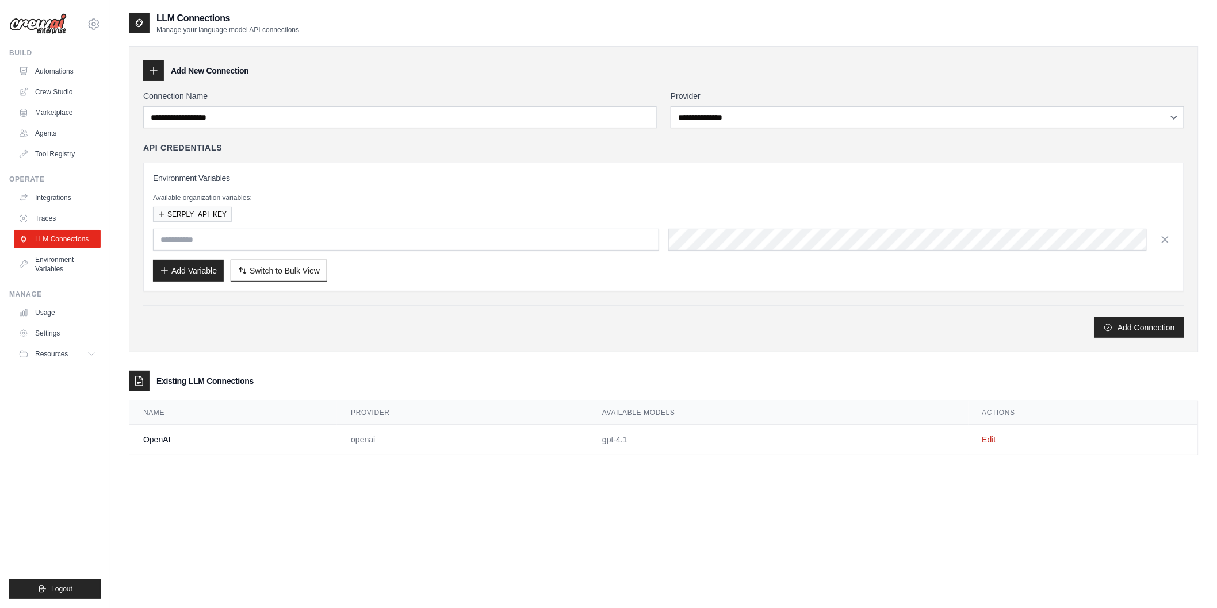
click at [763, 129] on div "**********" at bounding box center [663, 214] width 1041 height 248
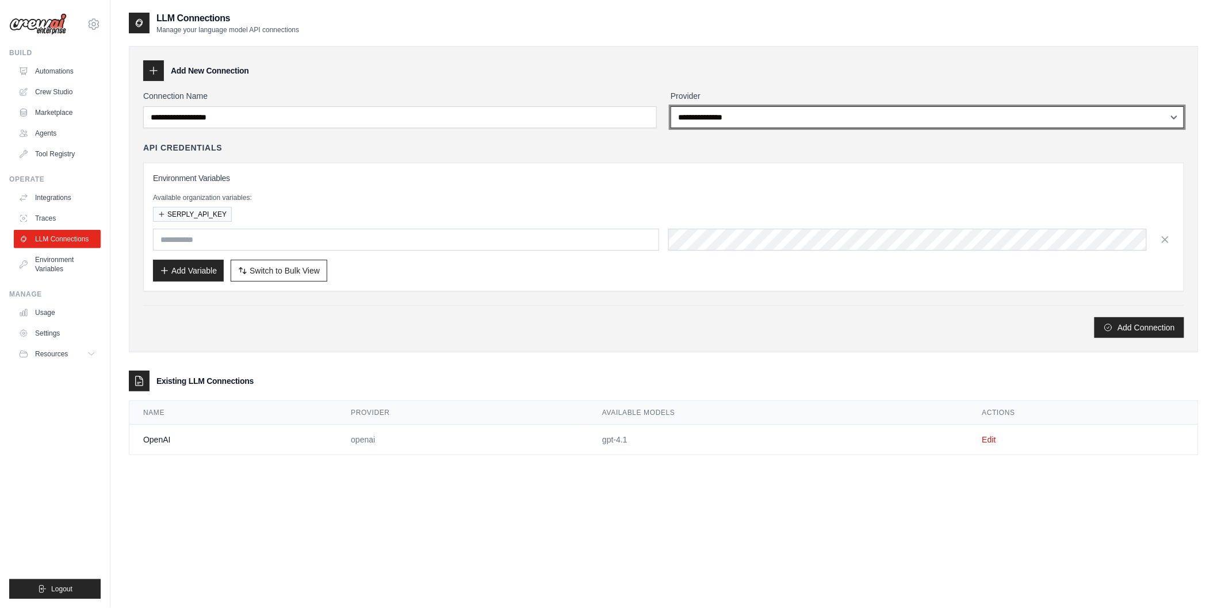
click at [768, 117] on select "**********" at bounding box center [926, 117] width 513 height 22
click at [670, 106] on select "**********" at bounding box center [926, 117] width 513 height 22
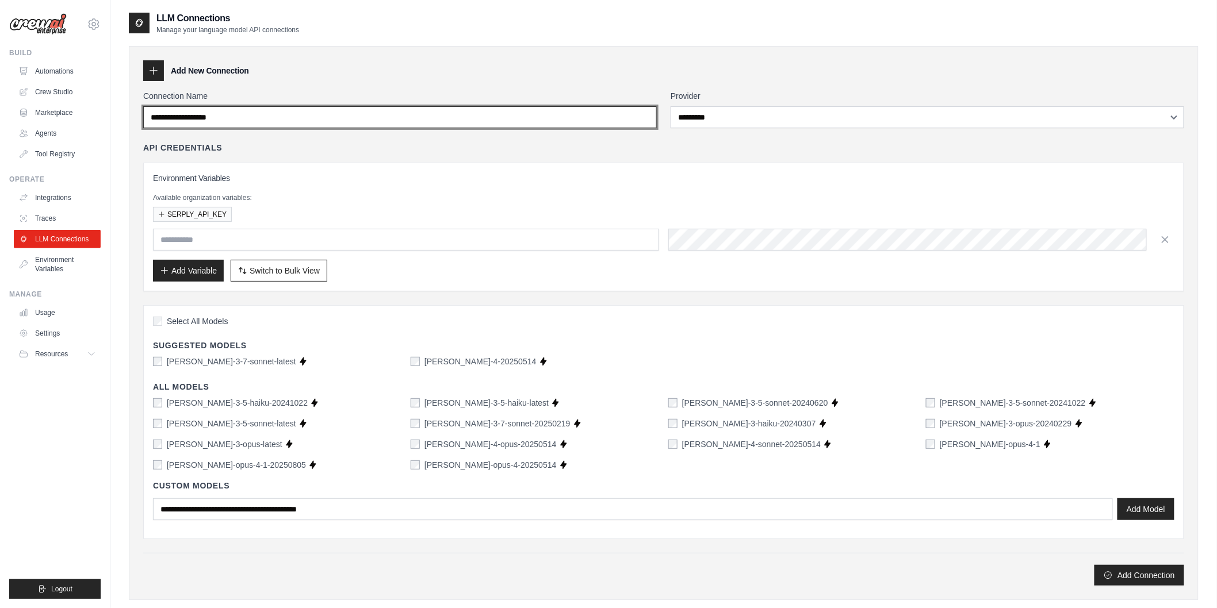
click at [466, 113] on input "Connection Name" at bounding box center [399, 117] width 513 height 22
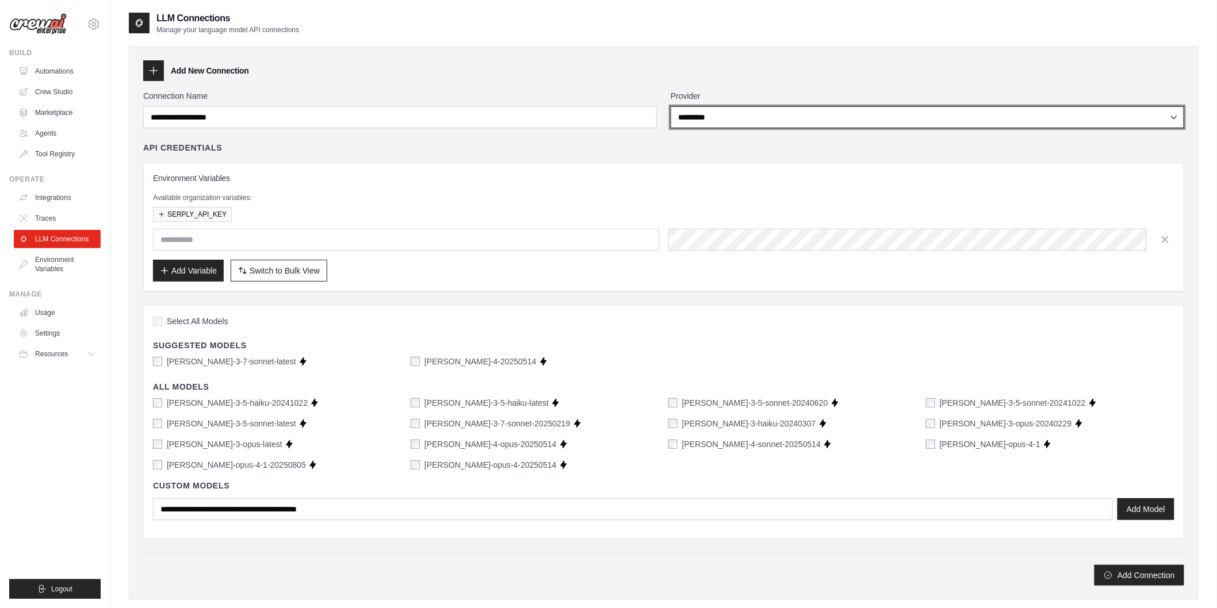
click at [755, 108] on select "**********" at bounding box center [926, 117] width 513 height 22
select select "******"
click at [670, 106] on select "**********" at bounding box center [926, 117] width 513 height 22
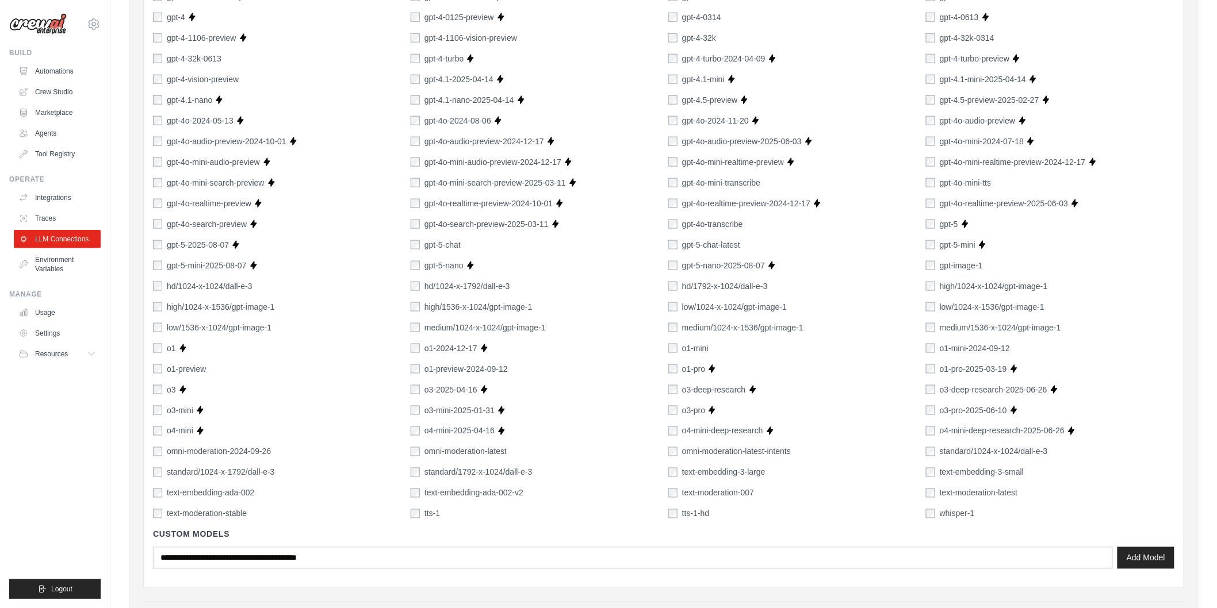
scroll to position [490, 0]
click at [935, 225] on div "gpt-5" at bounding box center [942, 223] width 32 height 11
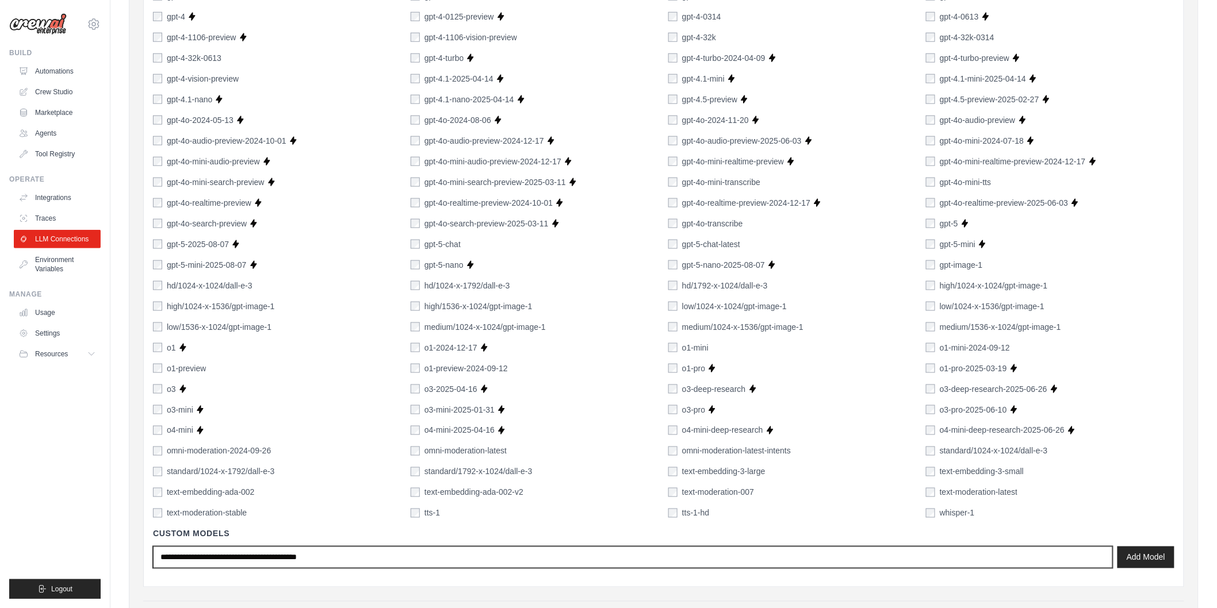
click at [633, 568] on input "text" at bounding box center [633, 558] width 960 height 22
type input "*"
type input "*****"
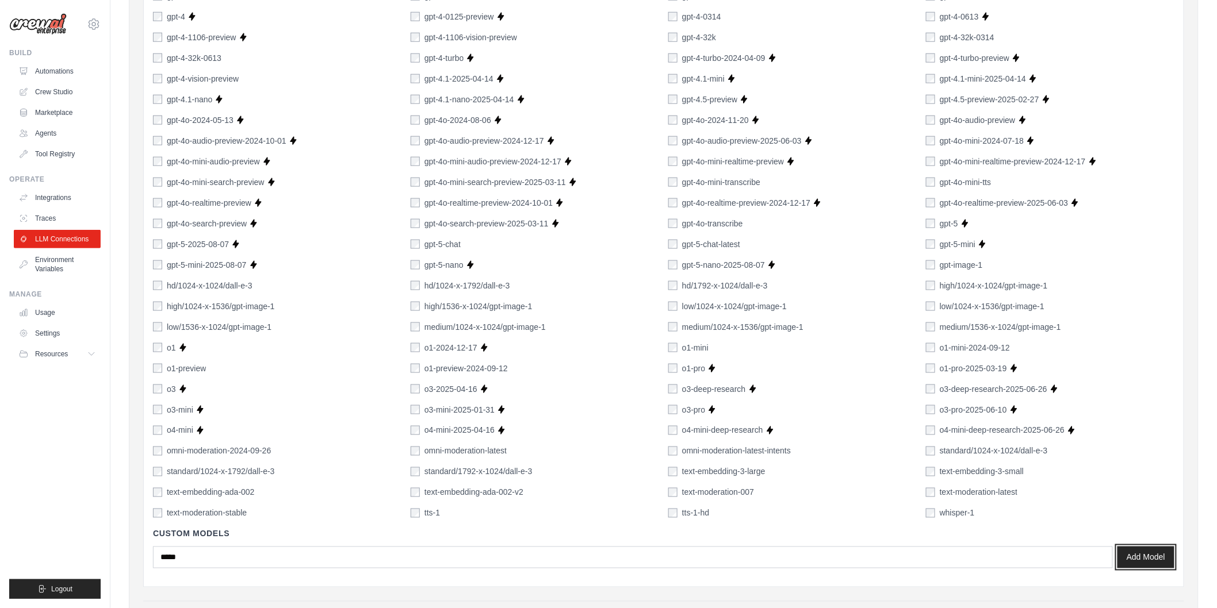
click at [1136, 561] on button "Add Model" at bounding box center [1145, 558] width 57 height 22
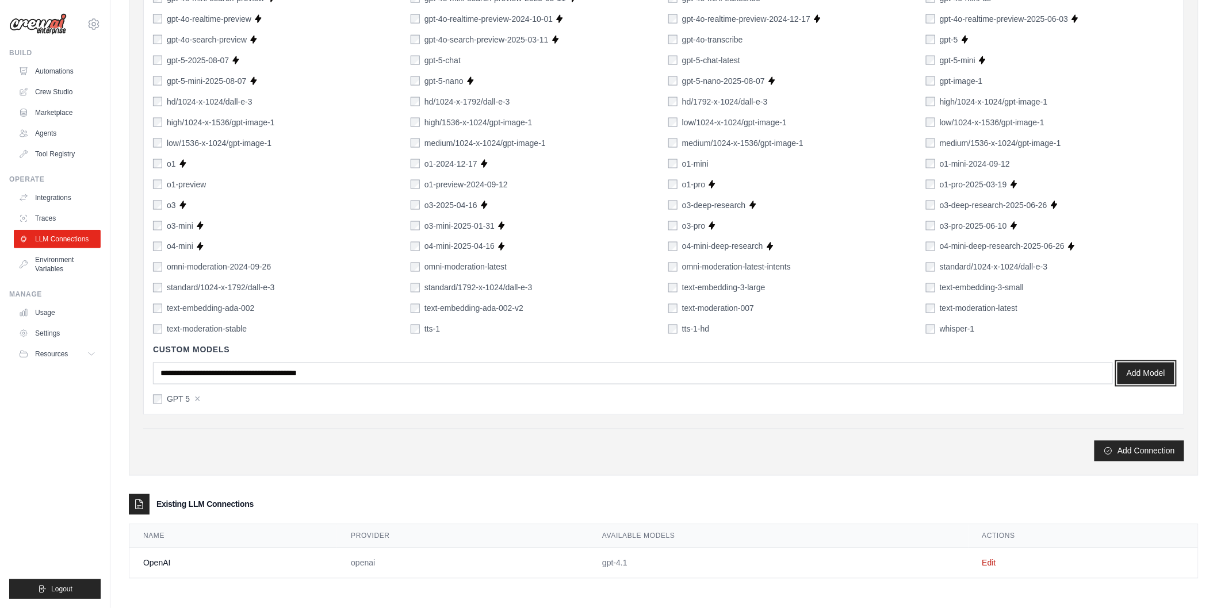
scroll to position [0, 0]
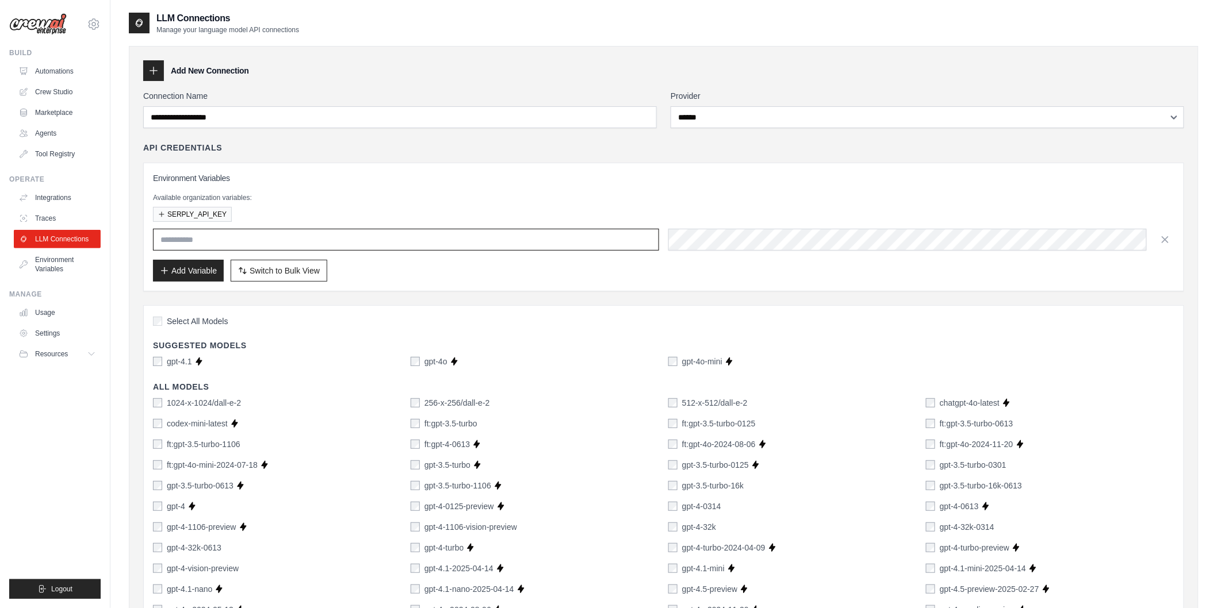
click at [348, 245] on input "text" at bounding box center [406, 240] width 506 height 22
paste input "**********"
type input "**********"
paste input "**********"
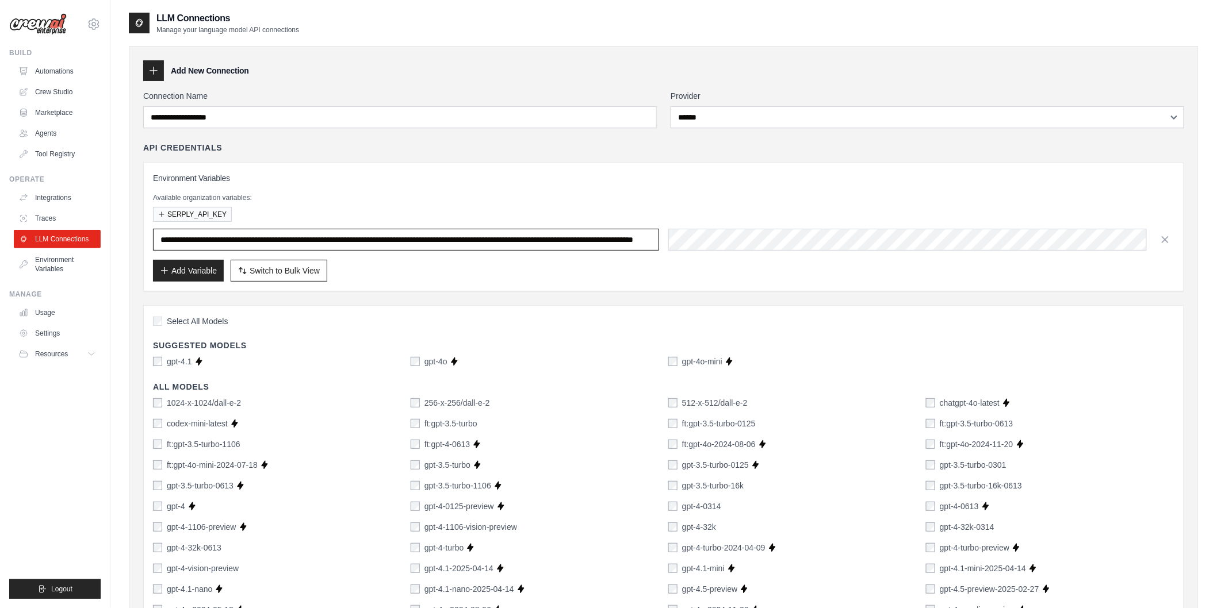
scroll to position [0, 234]
type input "**********"
click at [497, 244] on input "**********" at bounding box center [406, 240] width 506 height 22
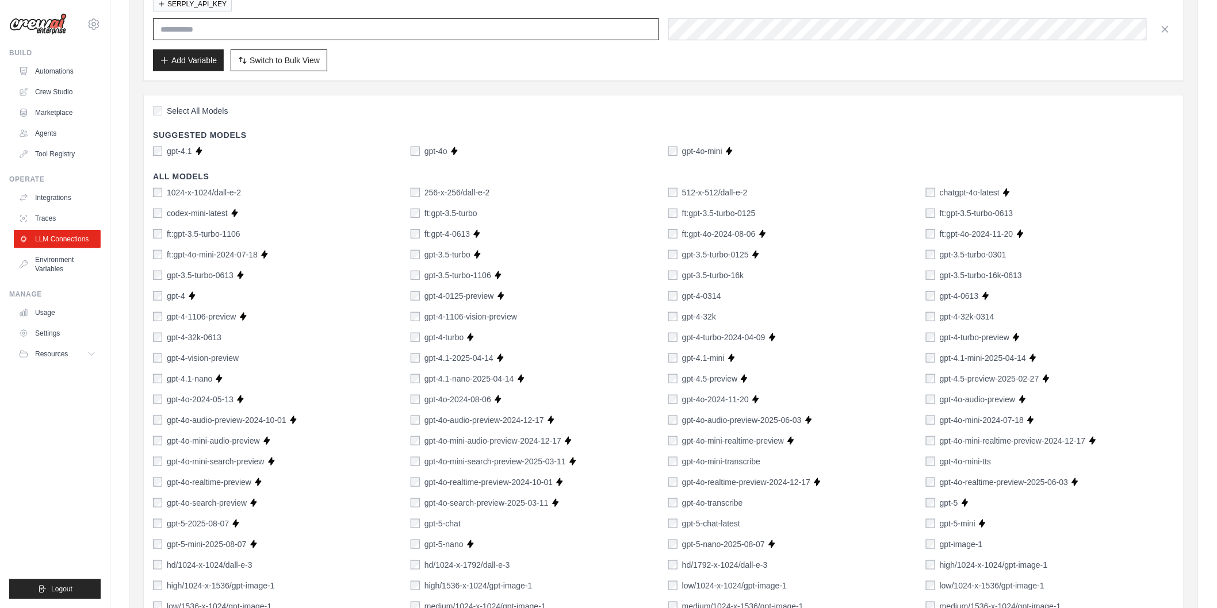
scroll to position [108, 0]
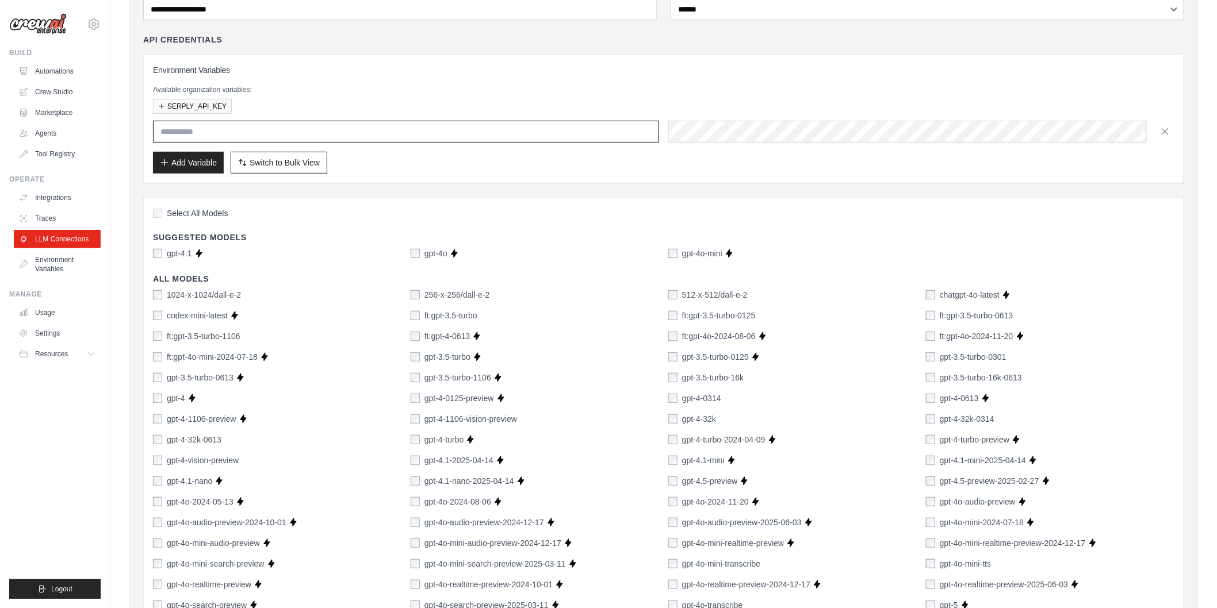
paste input "**********"
type input "**********"
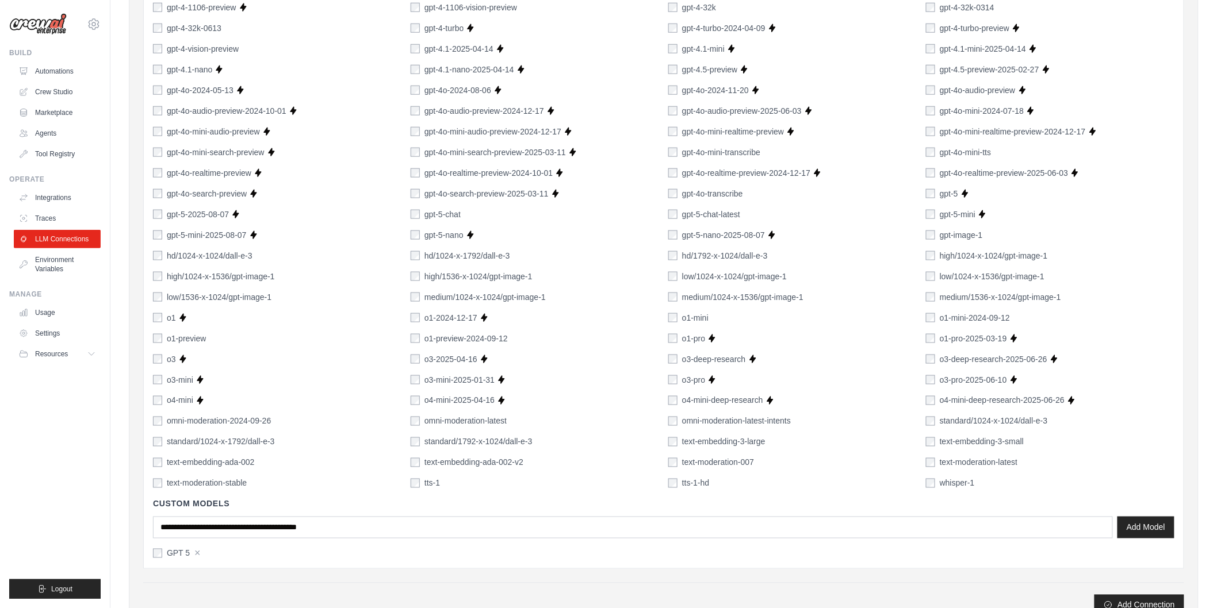
scroll to position [674, 0]
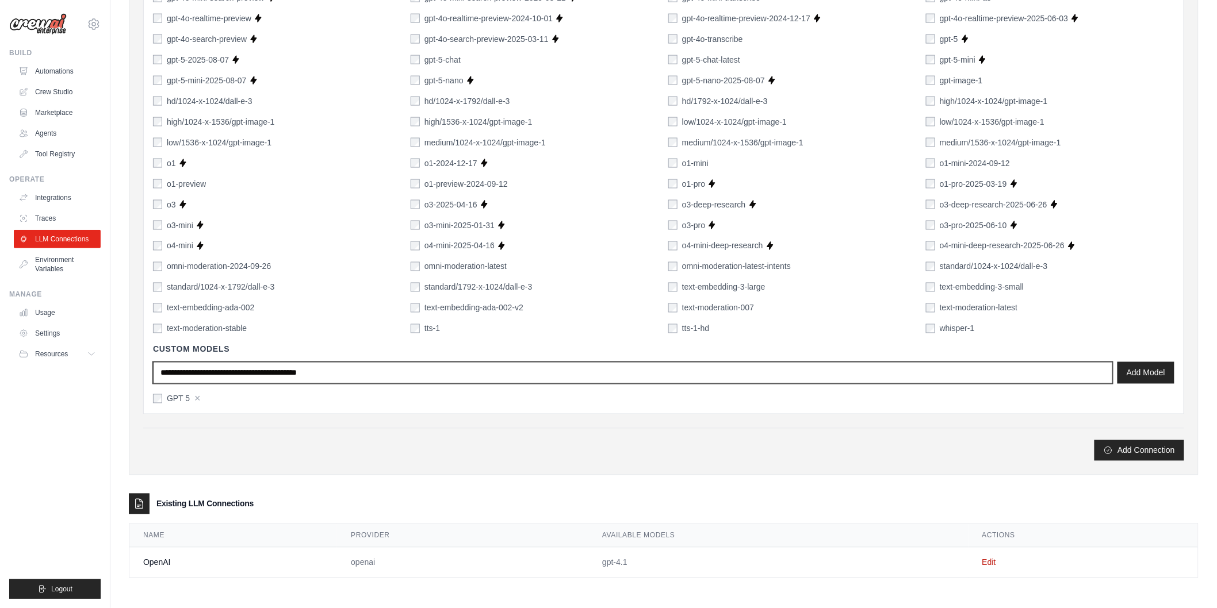
click at [372, 377] on input "text" at bounding box center [633, 373] width 960 height 22
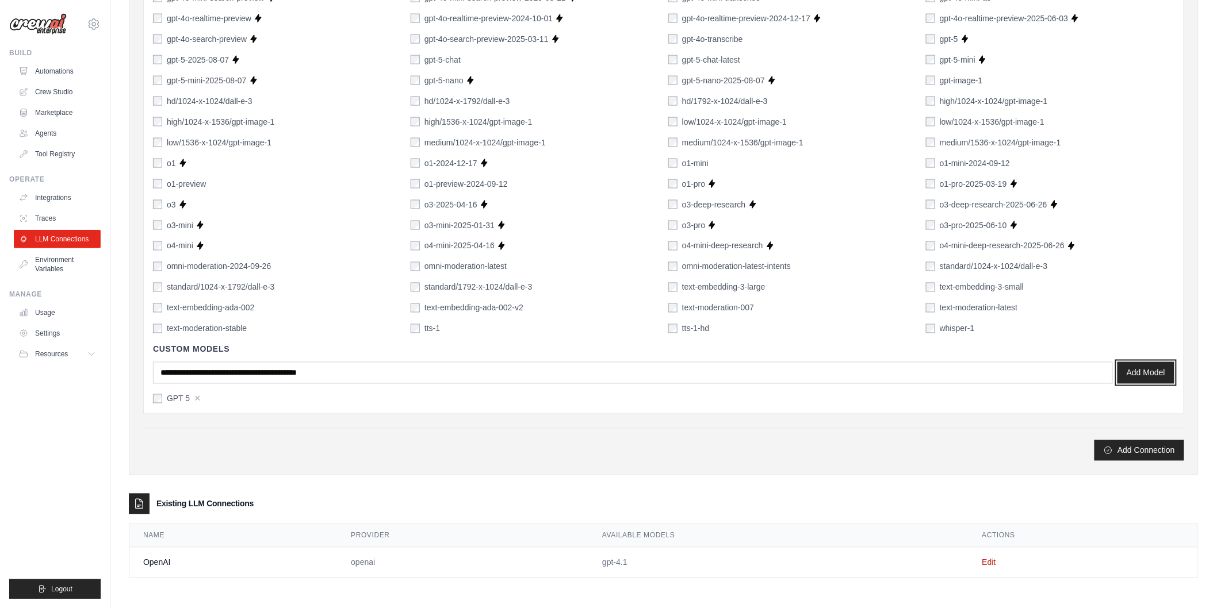
click at [1142, 377] on button "Add Model" at bounding box center [1145, 373] width 57 height 22
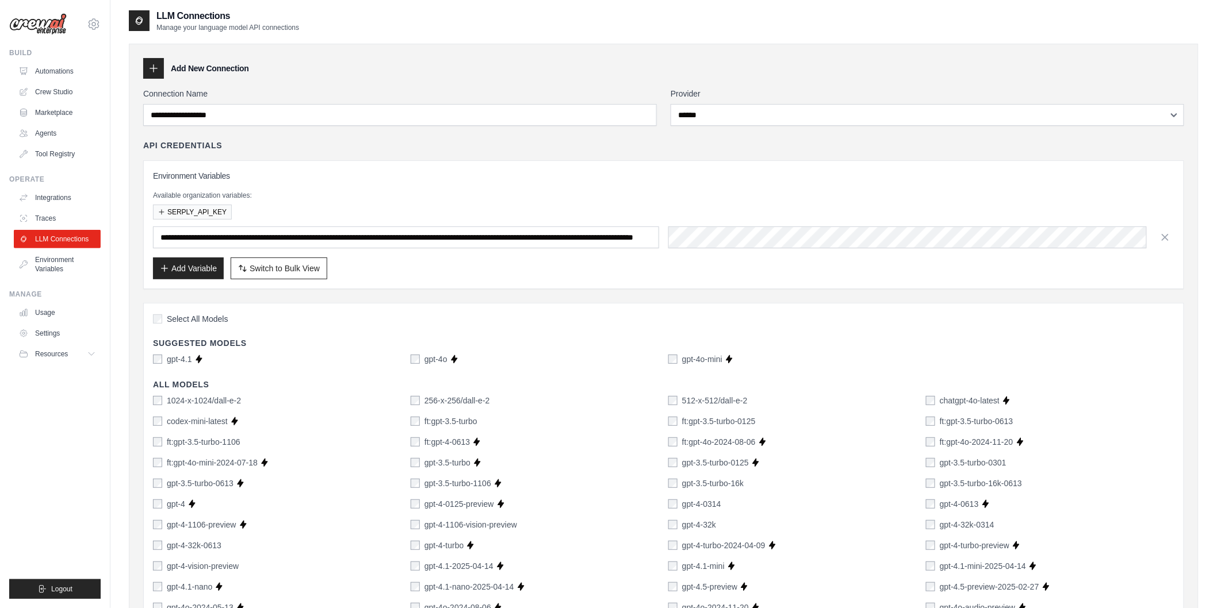
scroll to position [0, 0]
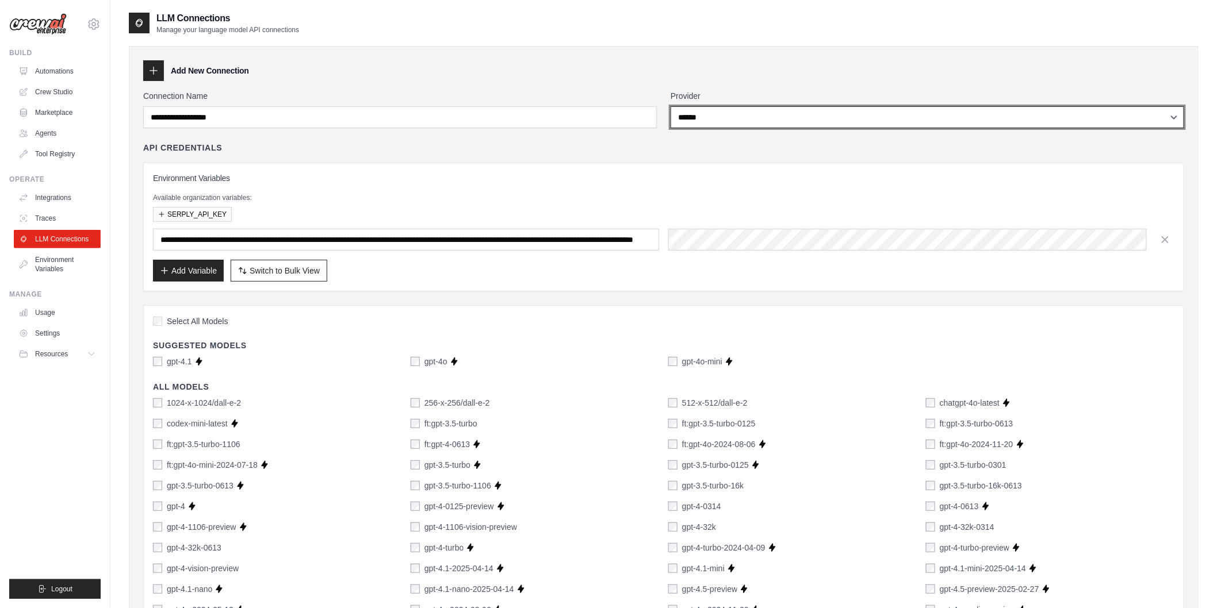
click at [691, 117] on select "**********" at bounding box center [926, 117] width 513 height 22
drag, startPoint x: 691, startPoint y: 117, endPoint x: 458, endPoint y: 116, distance: 232.3
click at [458, 116] on div "**********" at bounding box center [663, 109] width 1041 height 38
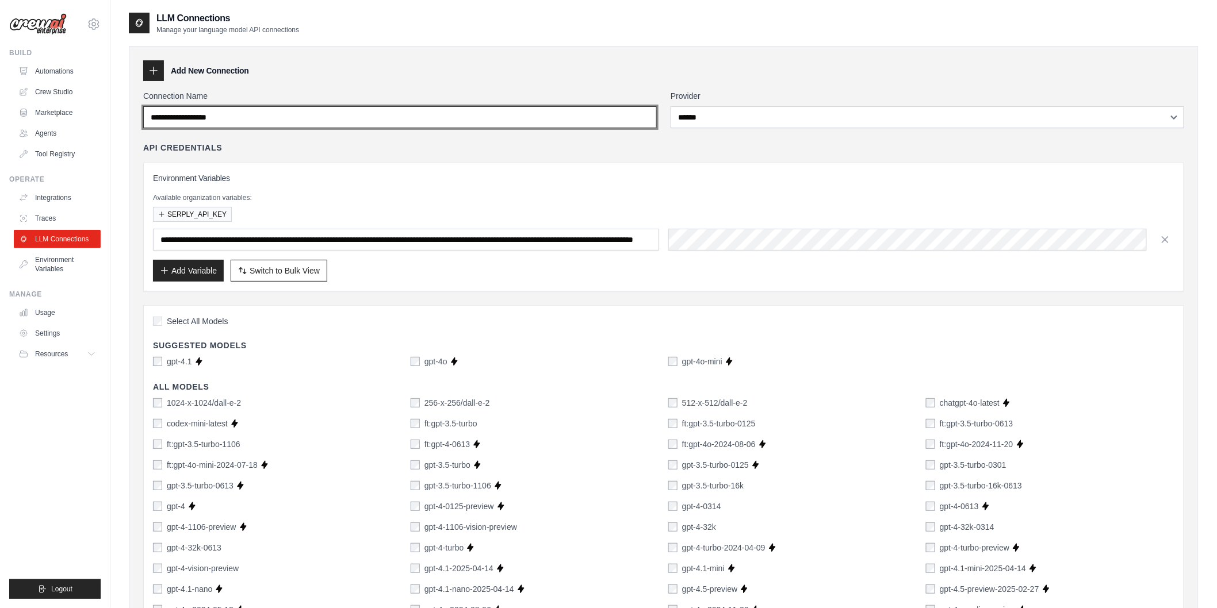
click at [458, 116] on input "Connection Name" at bounding box center [399, 117] width 513 height 22
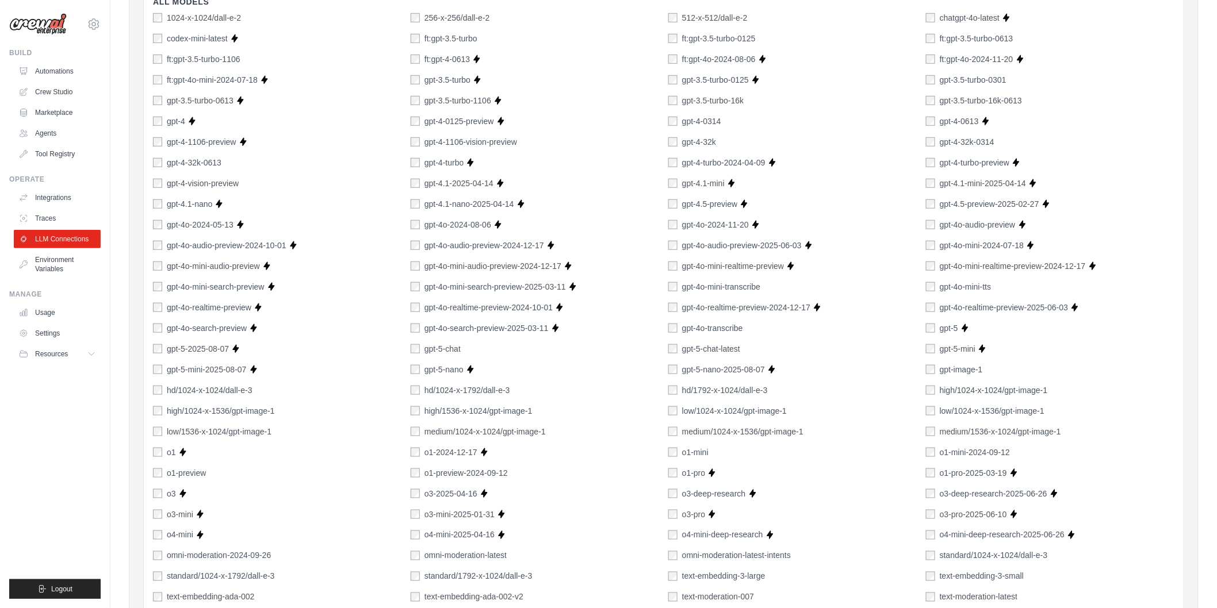
scroll to position [674, 0]
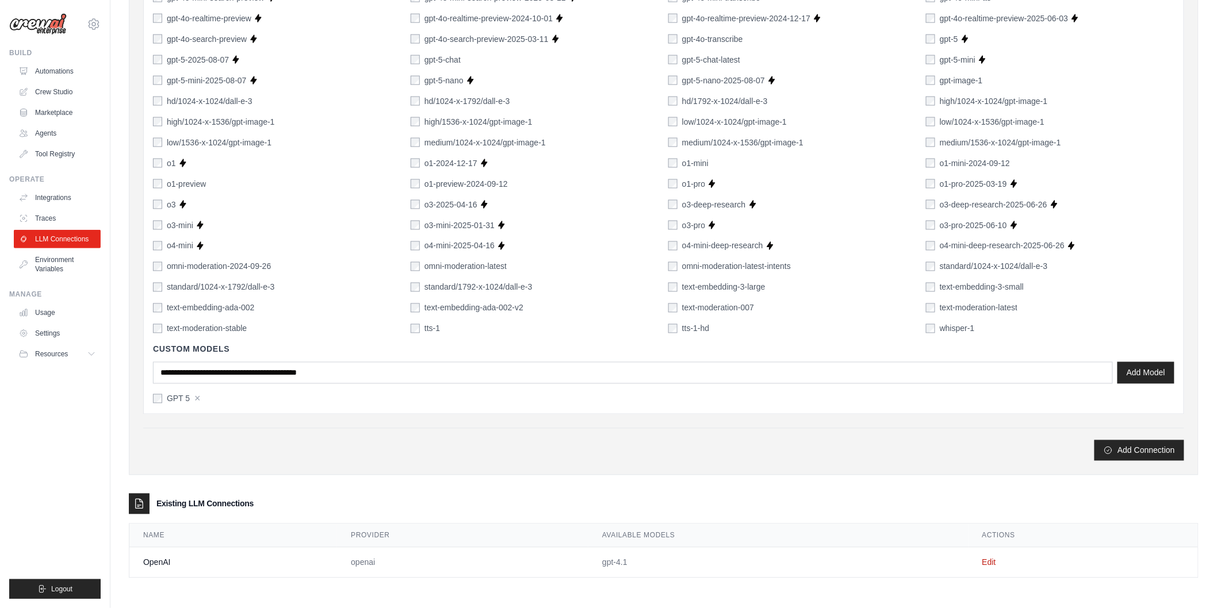
type input "*****"
click at [1142, 366] on button "Add Model" at bounding box center [1145, 373] width 57 height 22
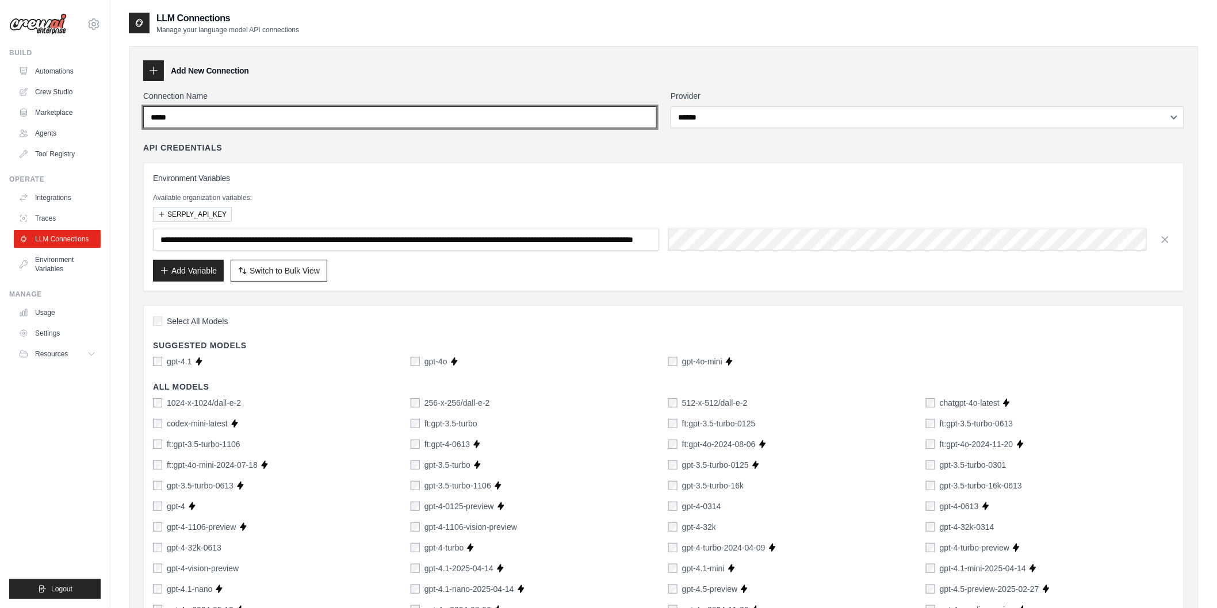
click at [272, 117] on input "*****" at bounding box center [399, 117] width 513 height 22
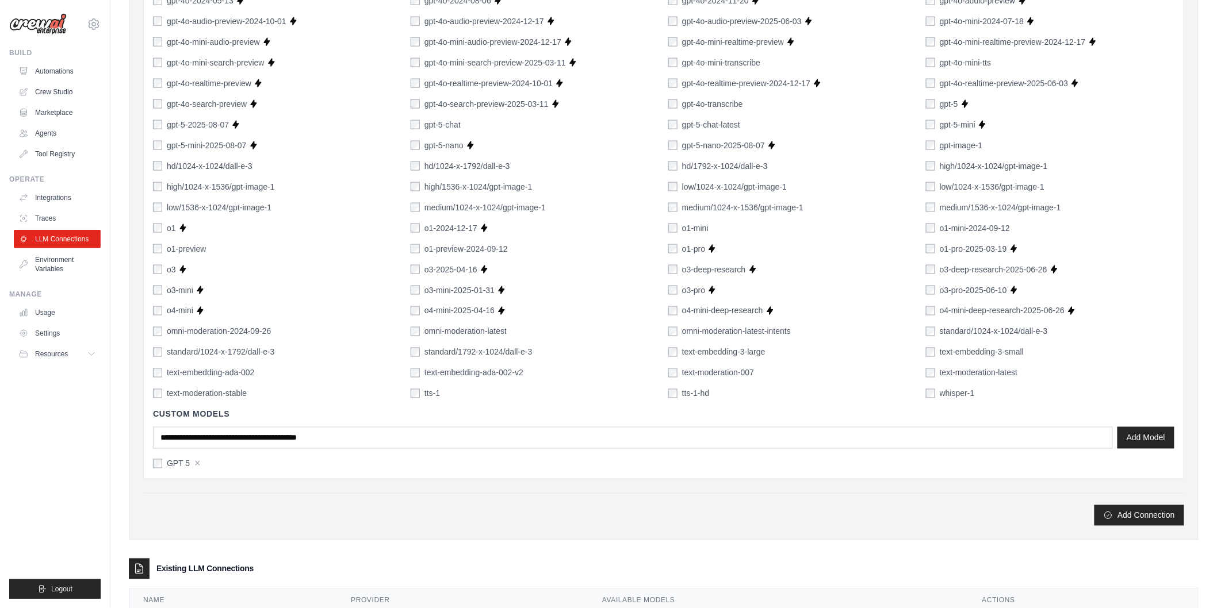
scroll to position [674, 0]
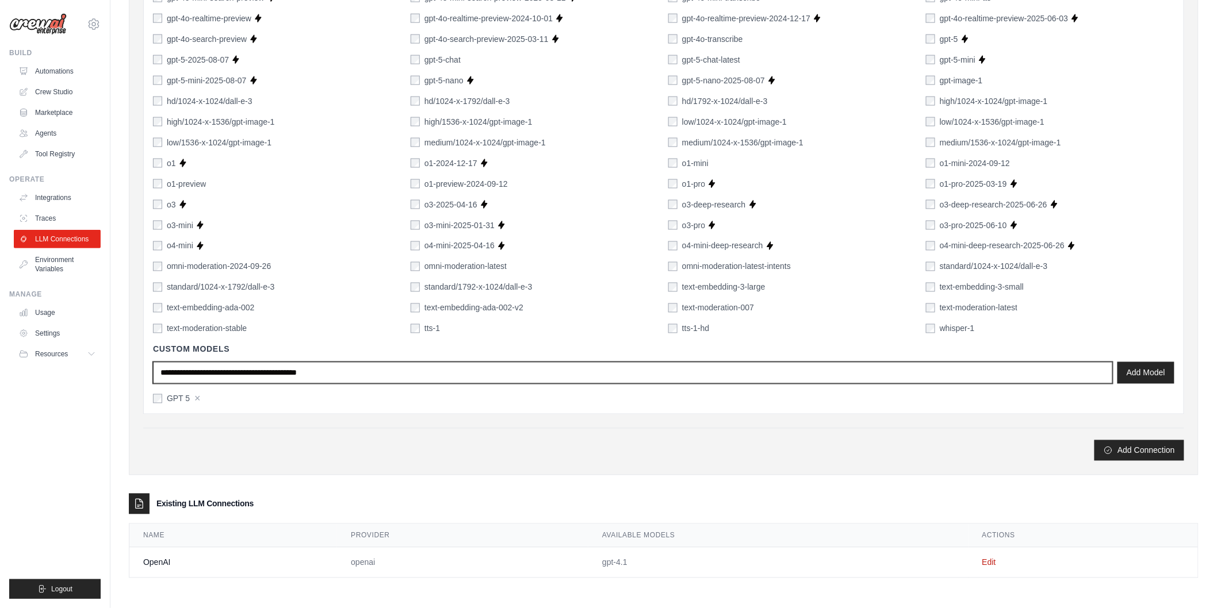
click at [312, 383] on input "text" at bounding box center [633, 373] width 960 height 22
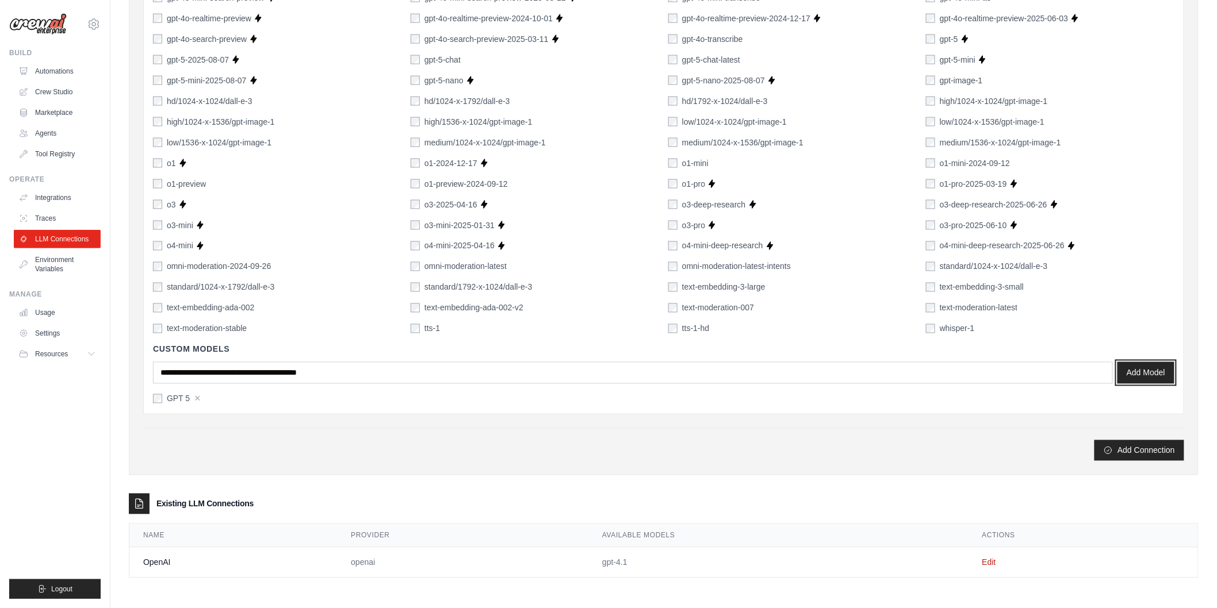
click at [1152, 368] on button "Add Model" at bounding box center [1145, 373] width 57 height 22
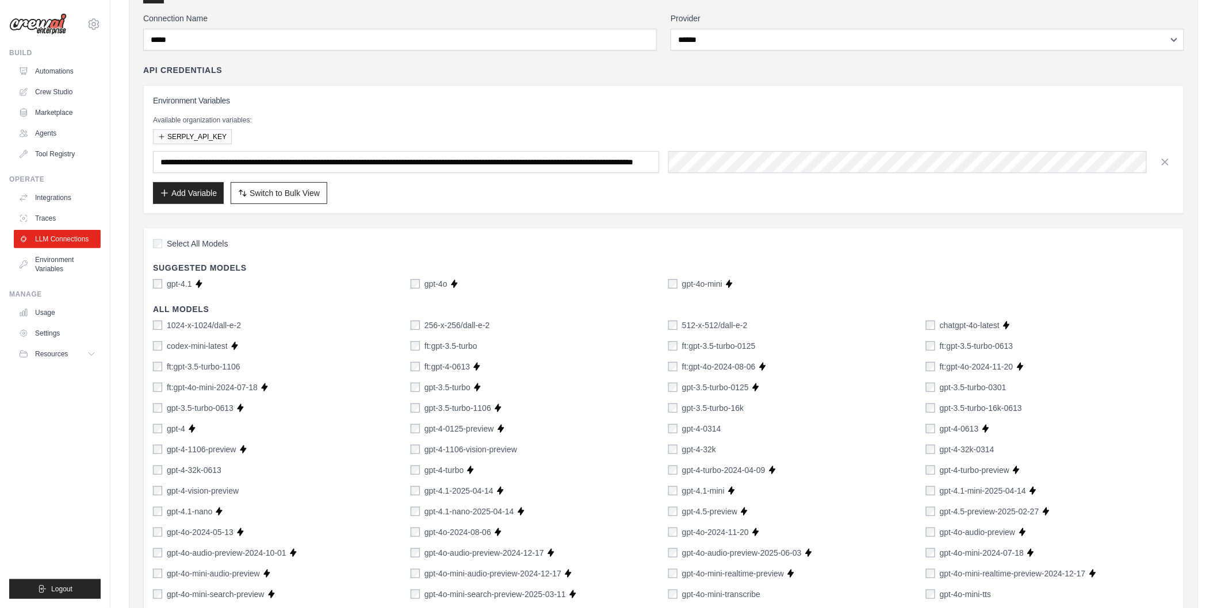
scroll to position [77, 0]
click at [282, 148] on div "**********" at bounding box center [663, 149] width 1021 height 109
click at [282, 171] on input "**********" at bounding box center [406, 163] width 506 height 22
click at [200, 197] on button "Add Variable" at bounding box center [188, 194] width 71 height 22
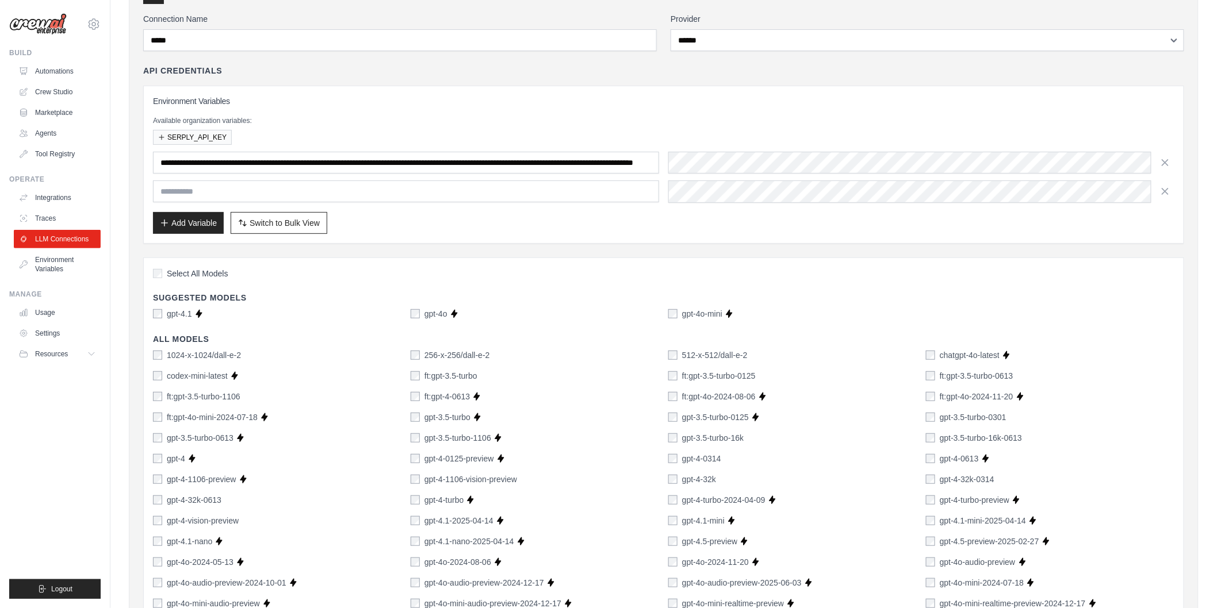
click at [1170, 193] on icon "button" at bounding box center [1164, 191] width 11 height 11
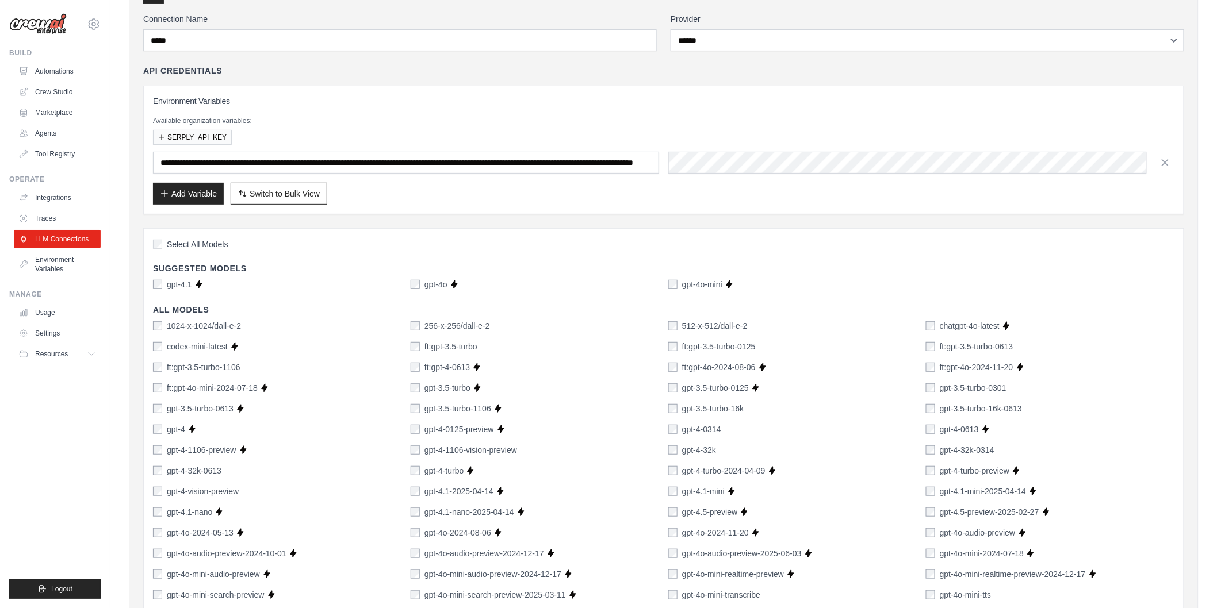
click at [1170, 167] on icon "button" at bounding box center [1164, 162] width 11 height 11
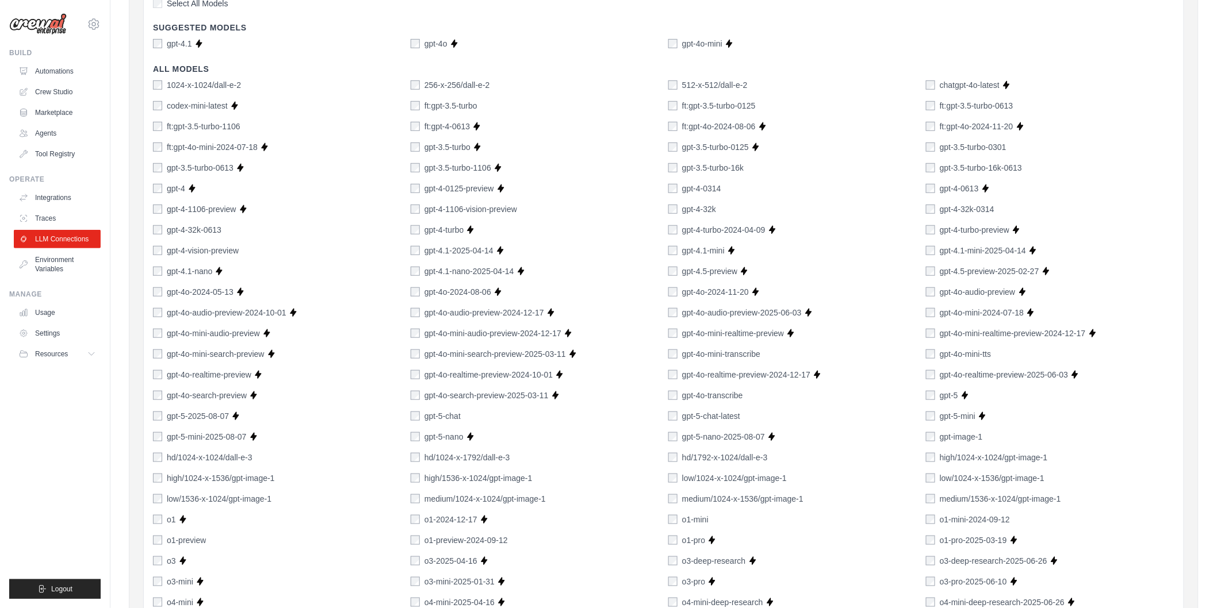
scroll to position [0, 0]
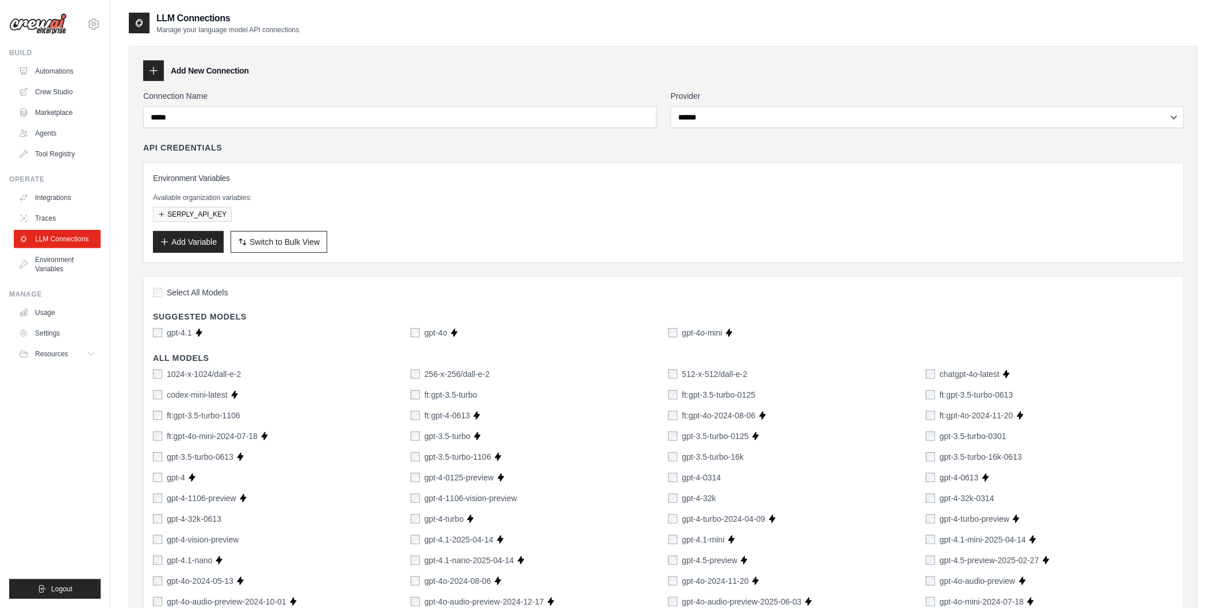
click at [315, 128] on div "**********" at bounding box center [663, 598] width 1041 height 1017
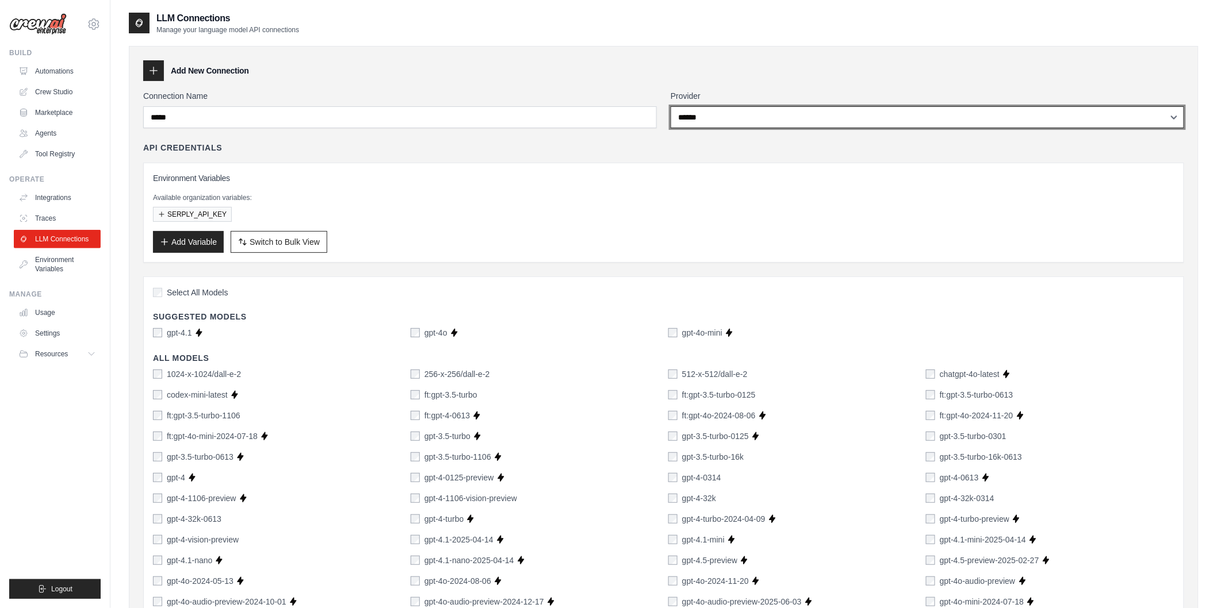
click at [727, 118] on select "**********" at bounding box center [926, 117] width 513 height 22
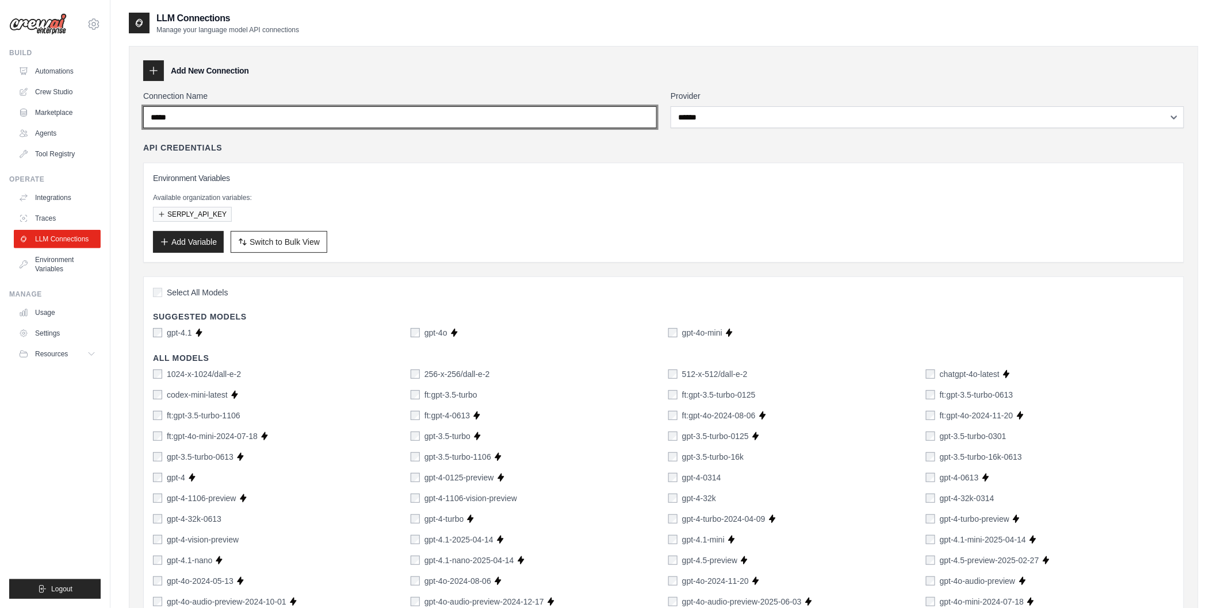
click at [431, 127] on input "*****" at bounding box center [399, 117] width 513 height 22
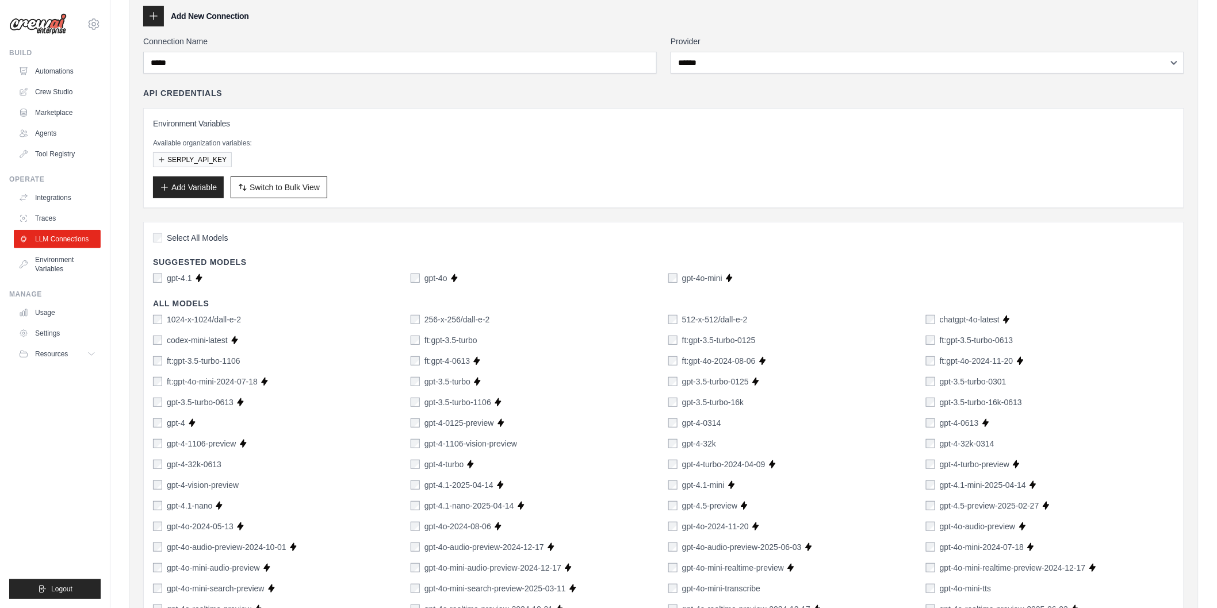
click at [451, 163] on div "SERPLY_API_KEY" at bounding box center [663, 159] width 1021 height 15
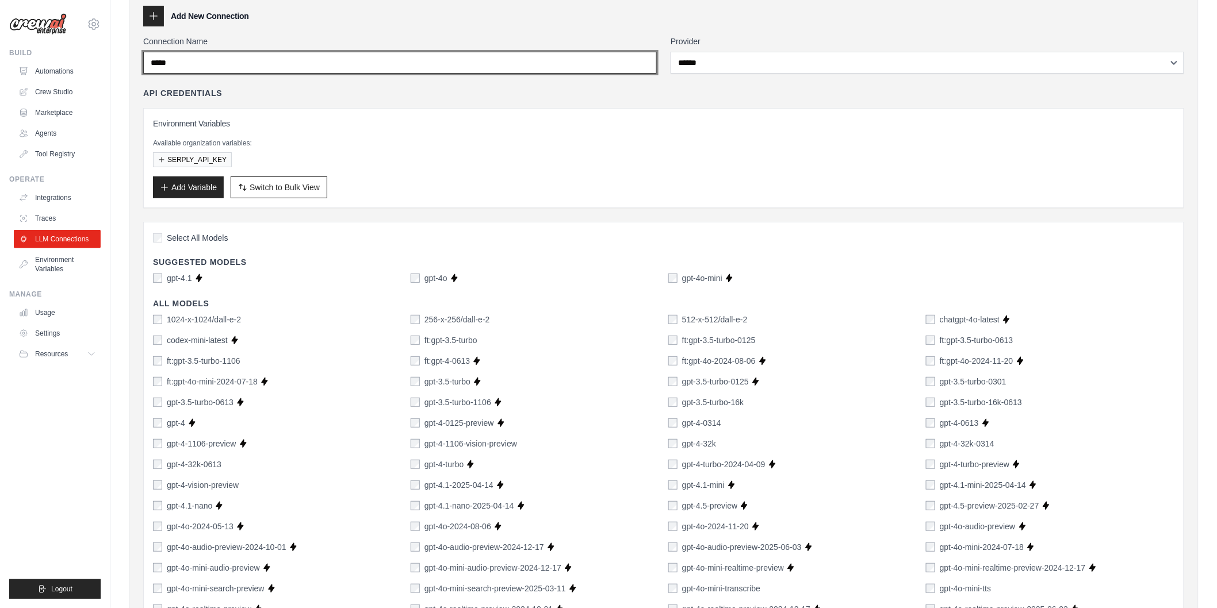
click at [233, 55] on input "*****" at bounding box center [399, 63] width 513 height 22
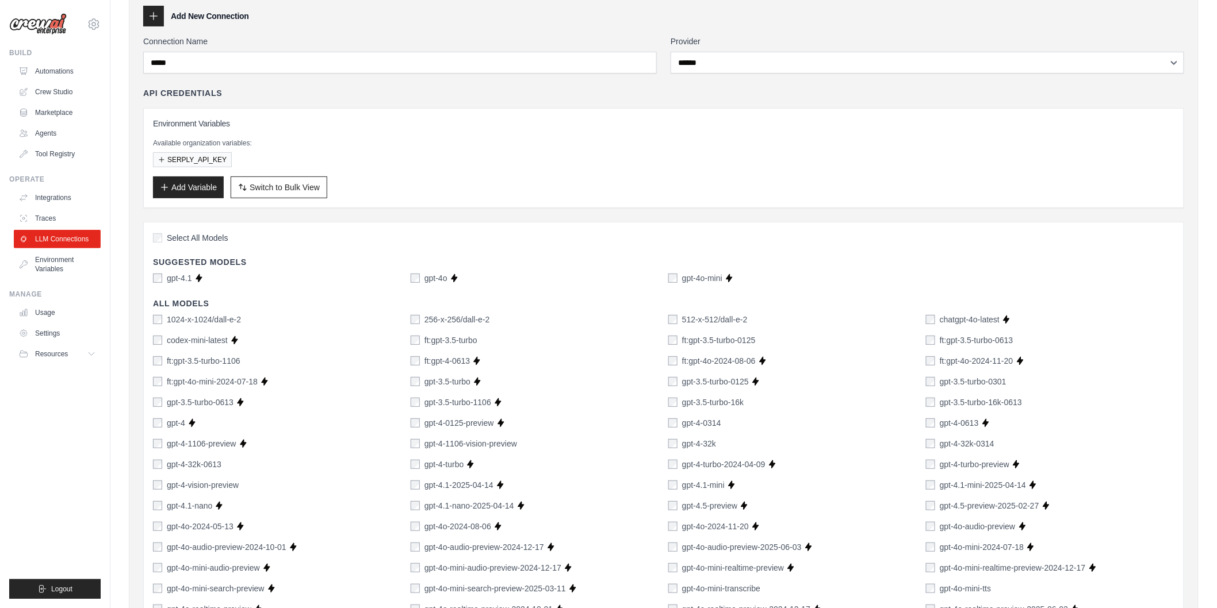
click at [156, 14] on icon at bounding box center [153, 15] width 11 height 11
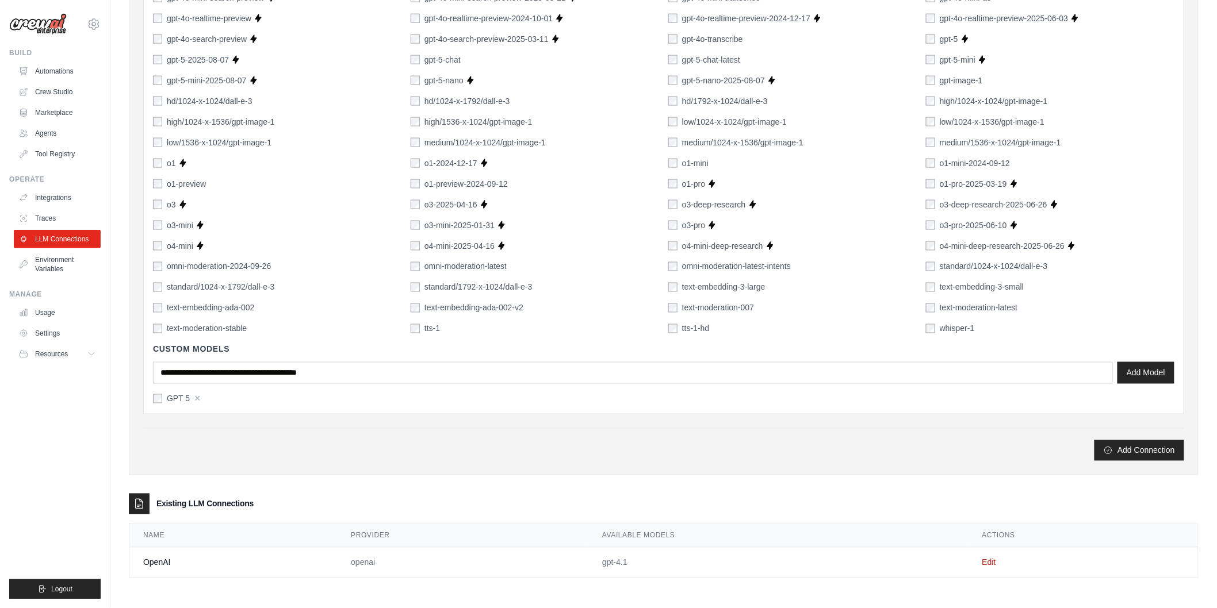
click at [1151, 447] on button "Add Connection" at bounding box center [1139, 450] width 90 height 21
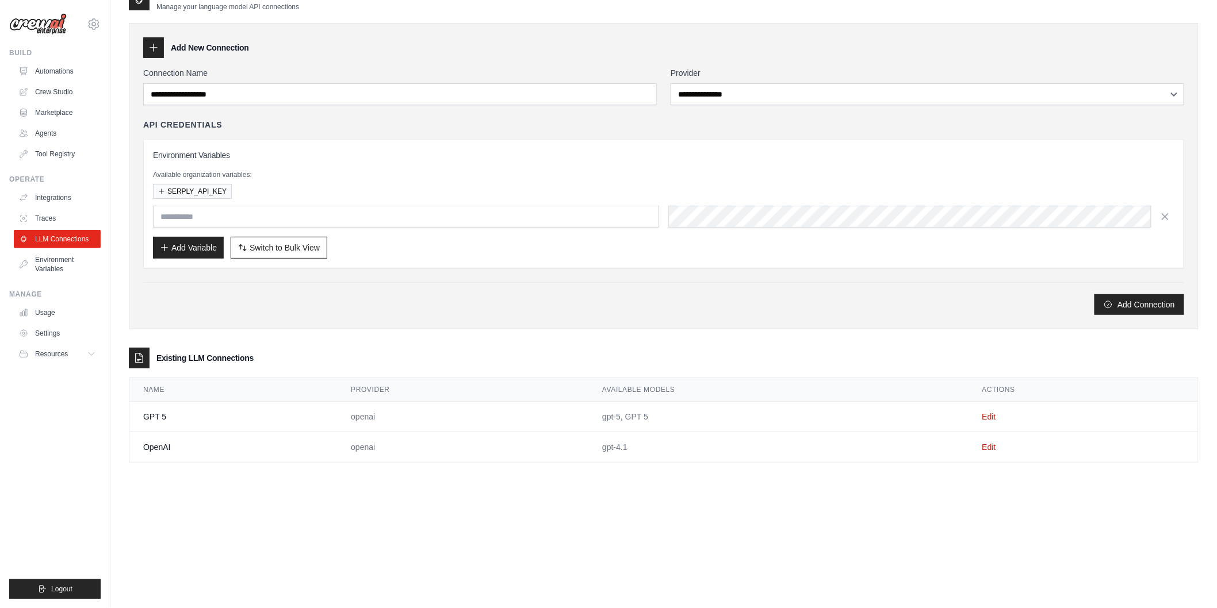
scroll to position [0, 0]
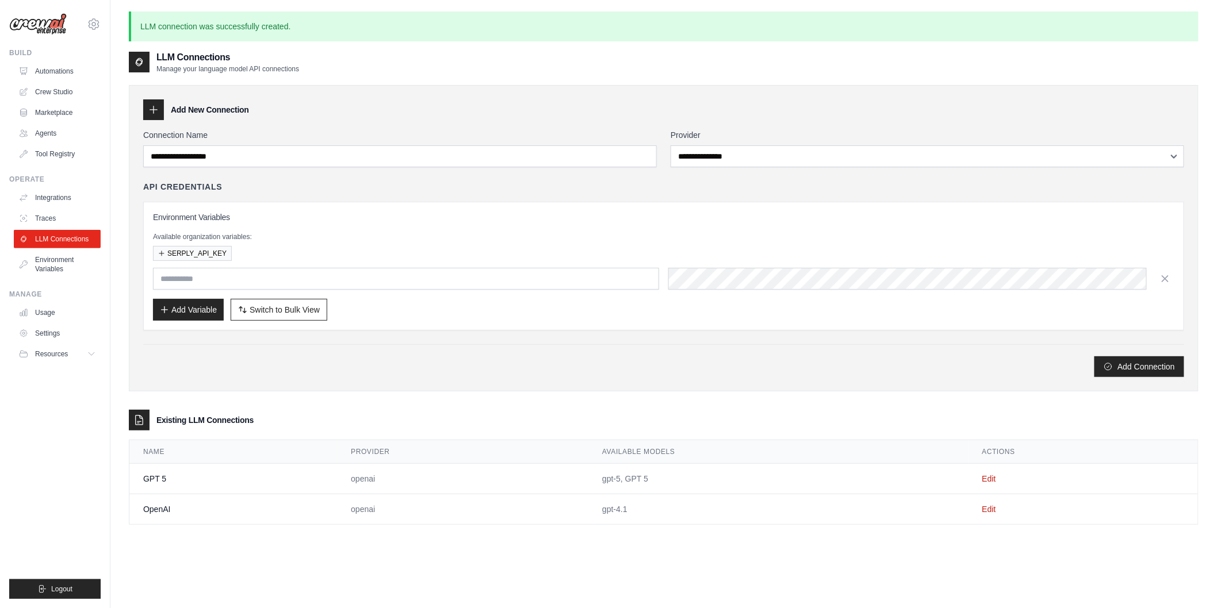
click at [990, 481] on link "Edit" at bounding box center [989, 478] width 14 height 9
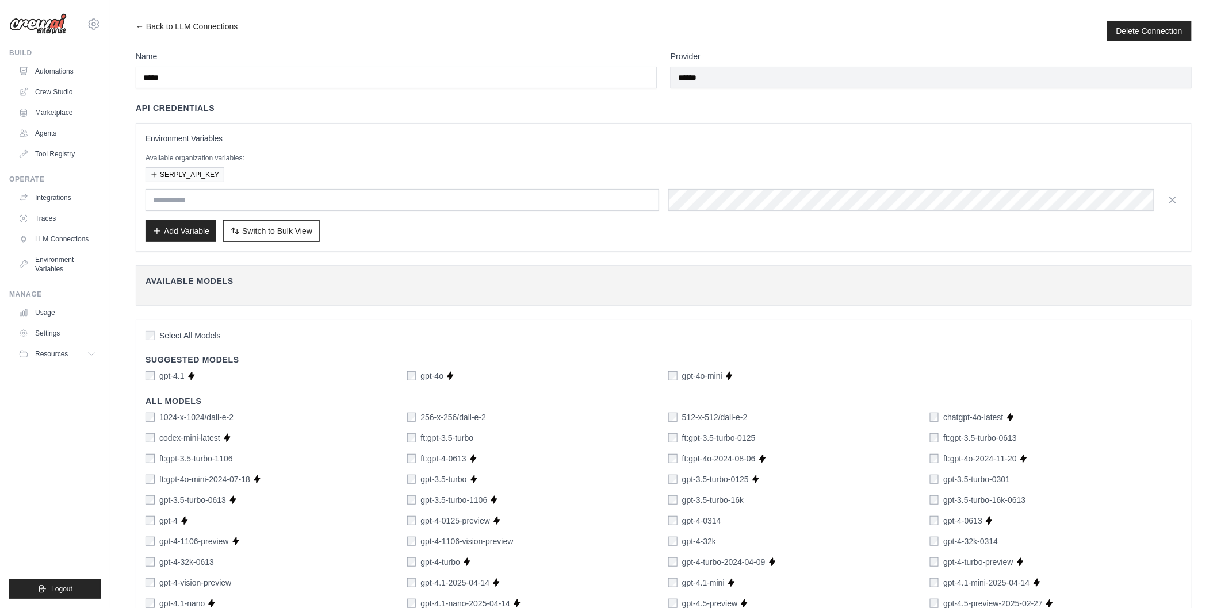
click at [136, 25] on link "← Back to LLM Connections" at bounding box center [187, 31] width 102 height 21
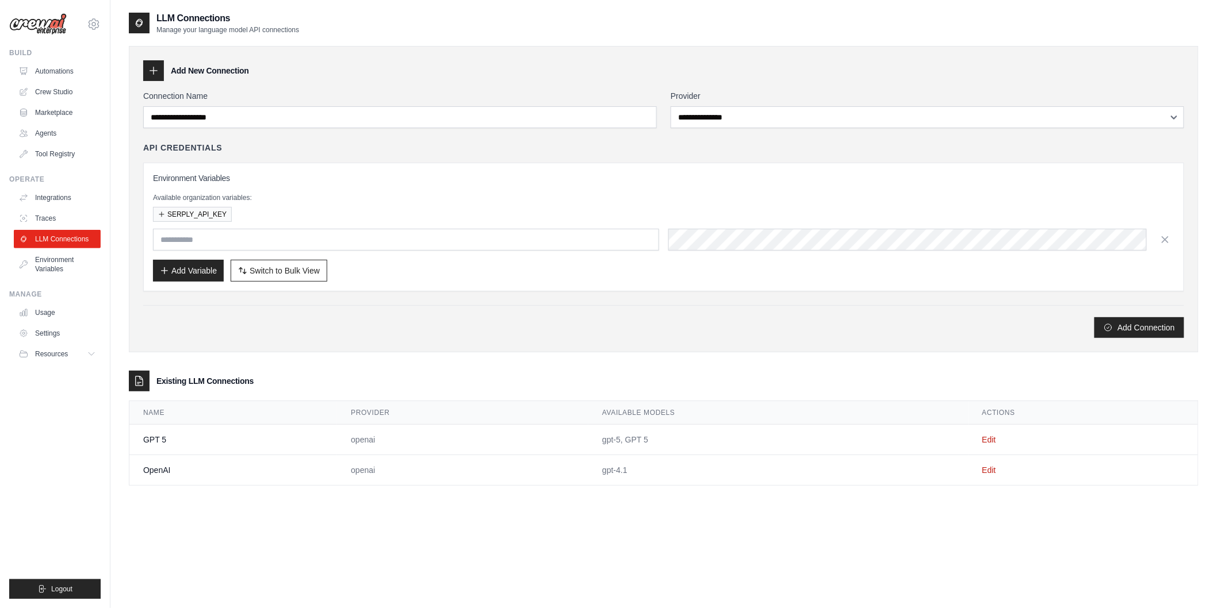
scroll to position [23, 0]
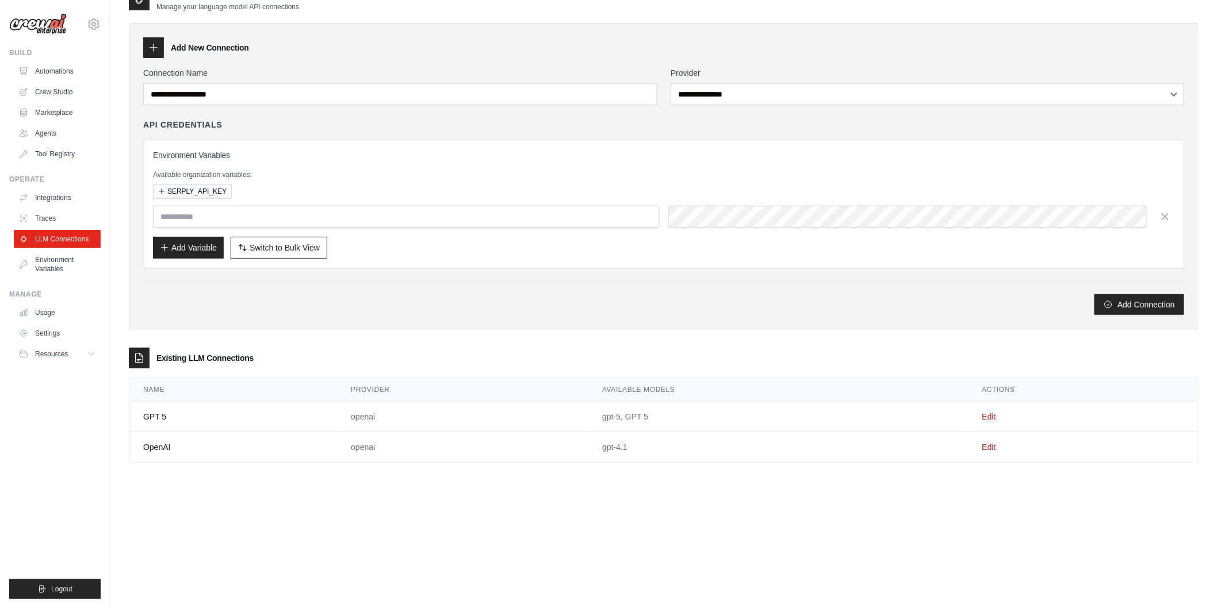
click at [631, 420] on td "gpt-5, GPT 5" at bounding box center [777, 417] width 379 height 30
click at [432, 439] on td "openai" at bounding box center [462, 447] width 251 height 30
click at [165, 413] on td "GPT 5" at bounding box center [233, 417] width 208 height 30
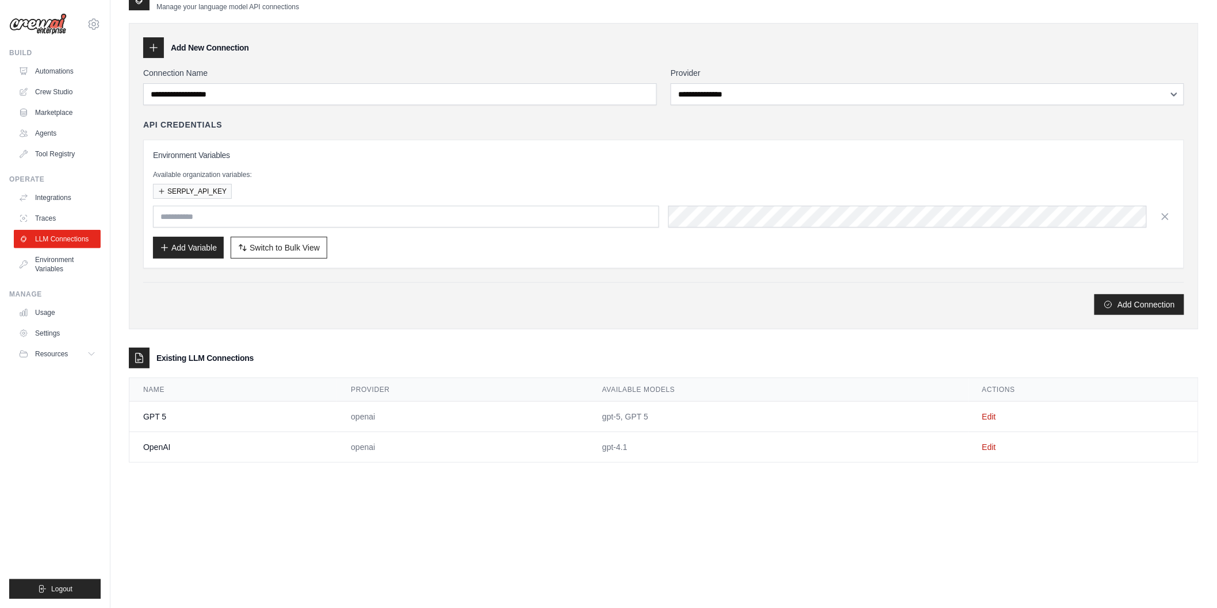
click at [165, 413] on td "GPT 5" at bounding box center [233, 417] width 208 height 30
copy tr "GPT 5"
click at [991, 417] on link "Edit" at bounding box center [989, 416] width 14 height 9
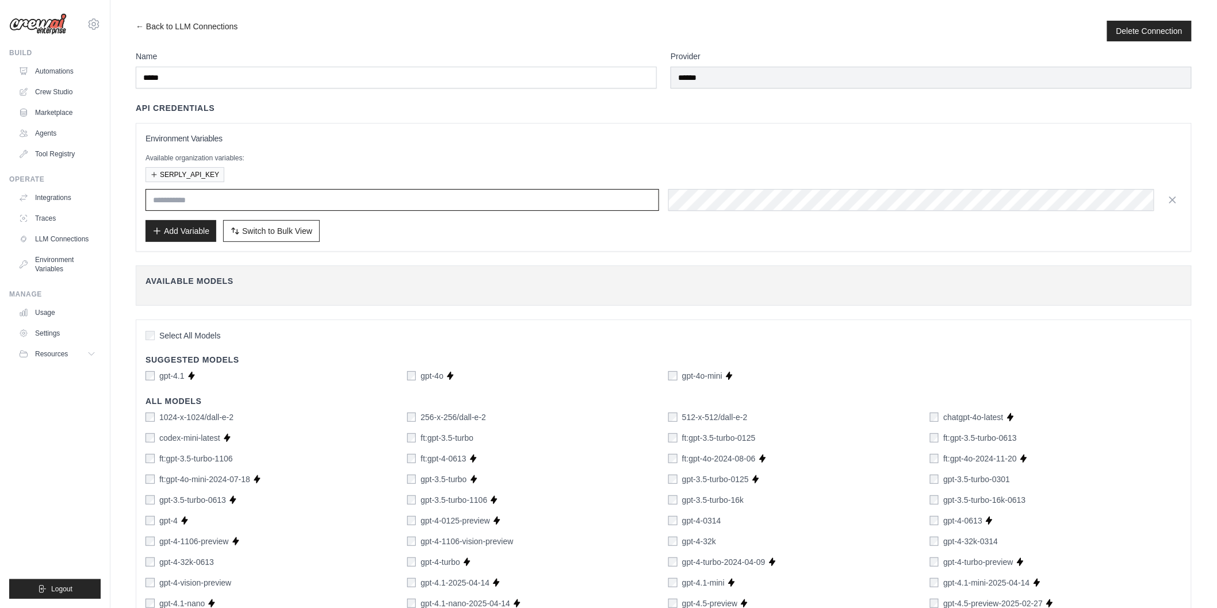
click at [297, 199] on input "text" at bounding box center [401, 200] width 513 height 22
click at [797, 236] on div "Add Variable Switch to Bulk View Switch to Table View" at bounding box center [663, 231] width 1036 height 22
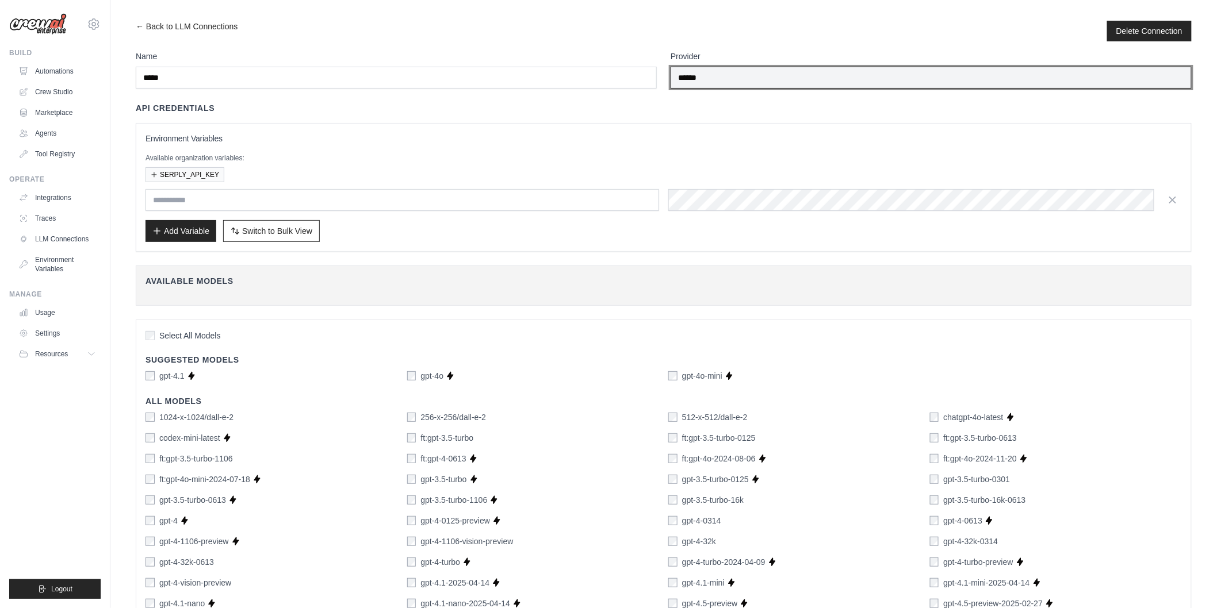
click at [725, 72] on input "******" at bounding box center [930, 78] width 521 height 22
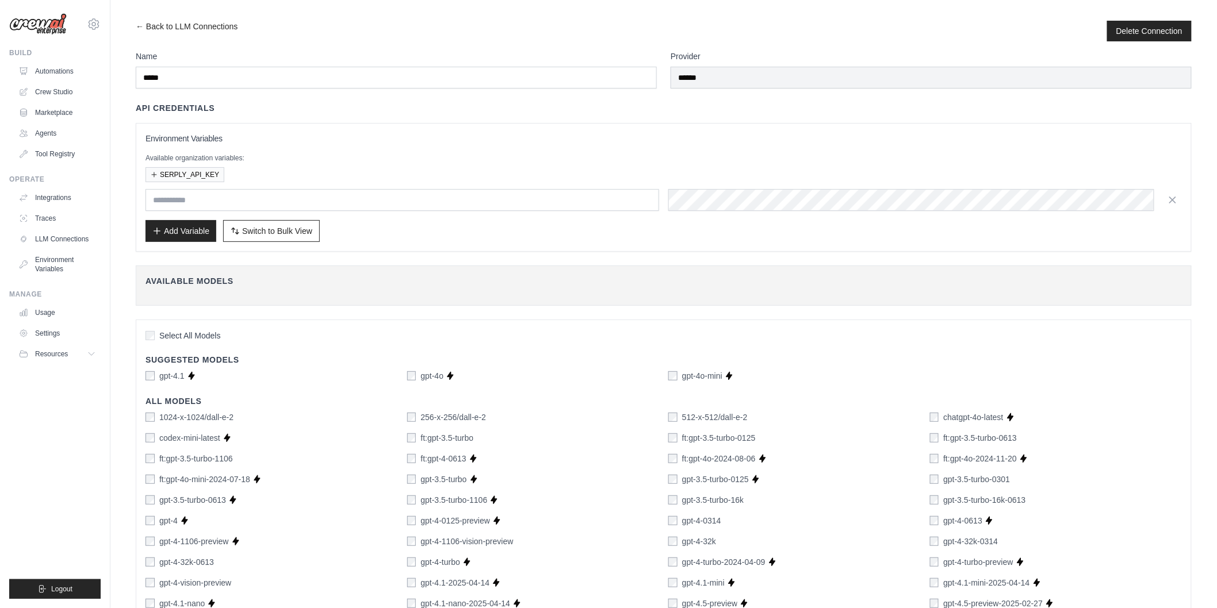
click at [478, 142] on h3 "Environment Variables" at bounding box center [663, 138] width 1036 height 11
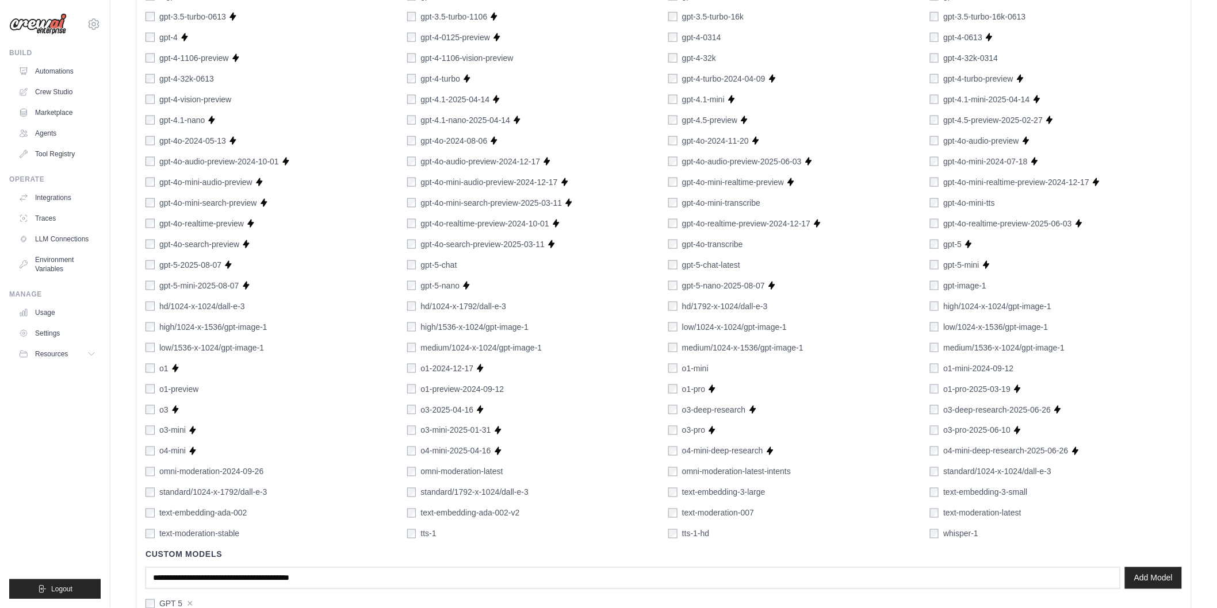
scroll to position [553, 0]
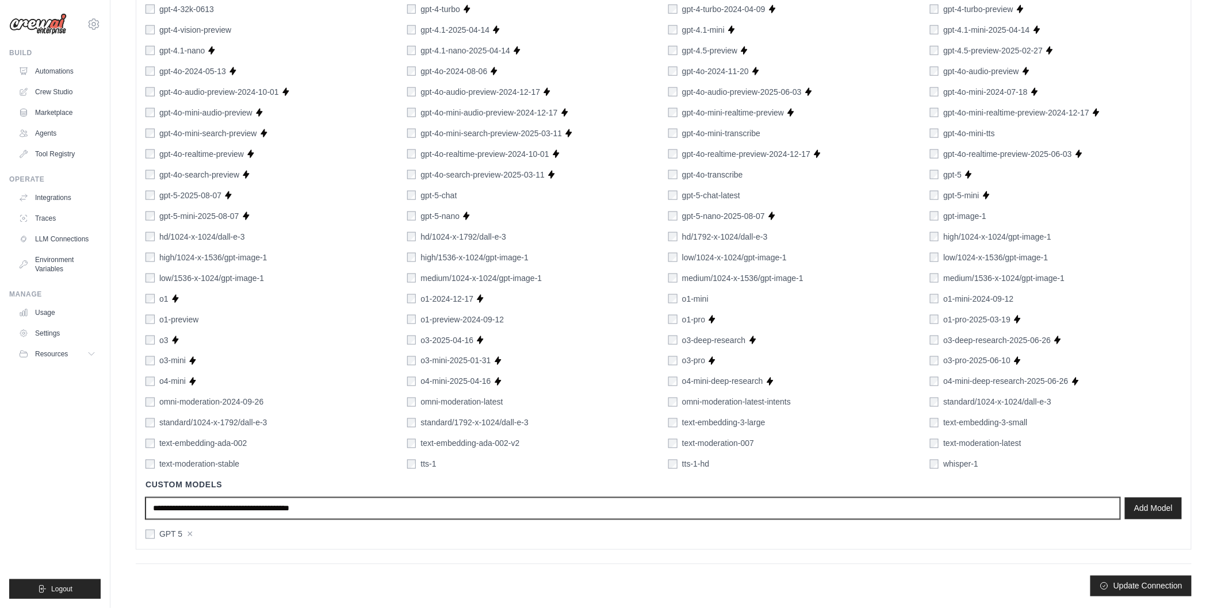
click at [291, 516] on input "text" at bounding box center [632, 509] width 975 height 22
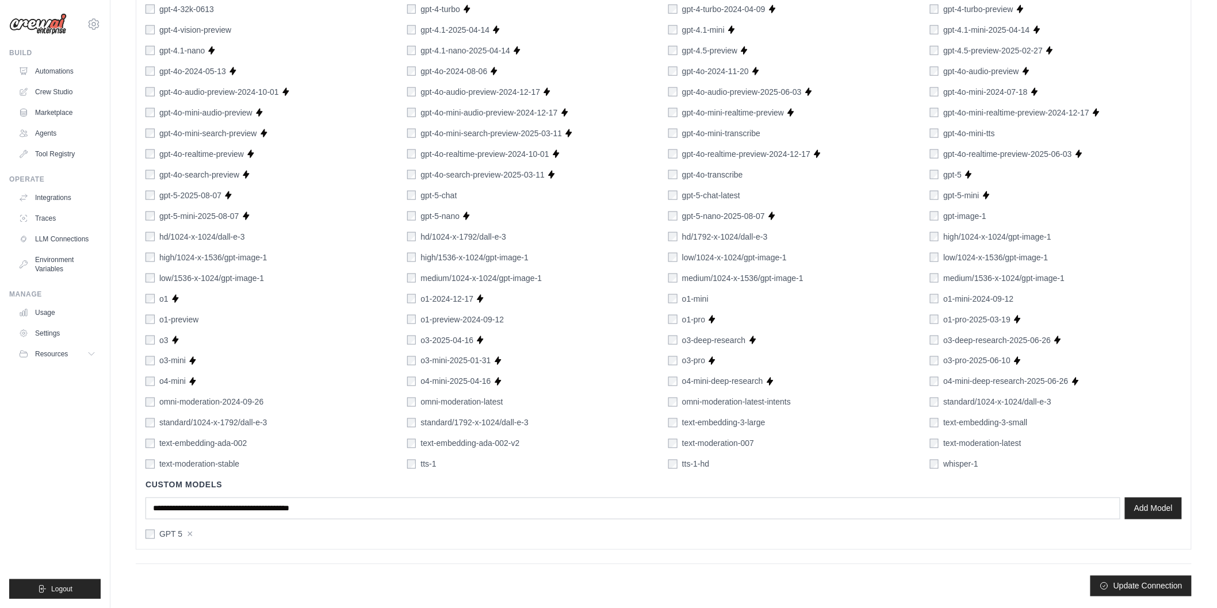
click at [1163, 596] on button "Update Connection" at bounding box center [1140, 586] width 101 height 21
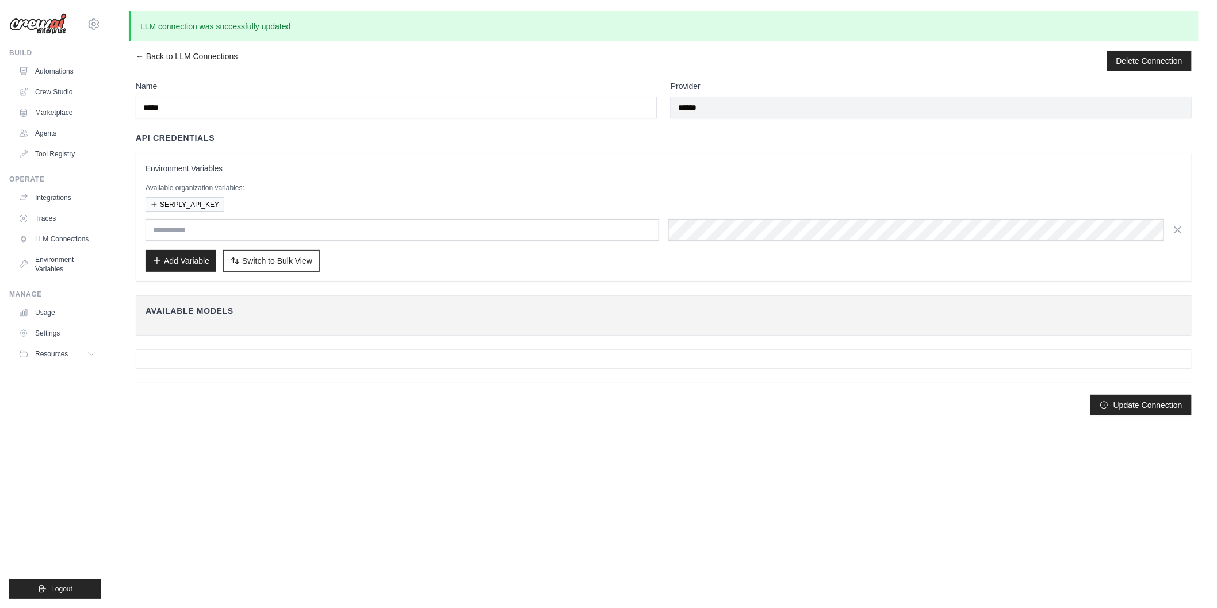
scroll to position [0, 0]
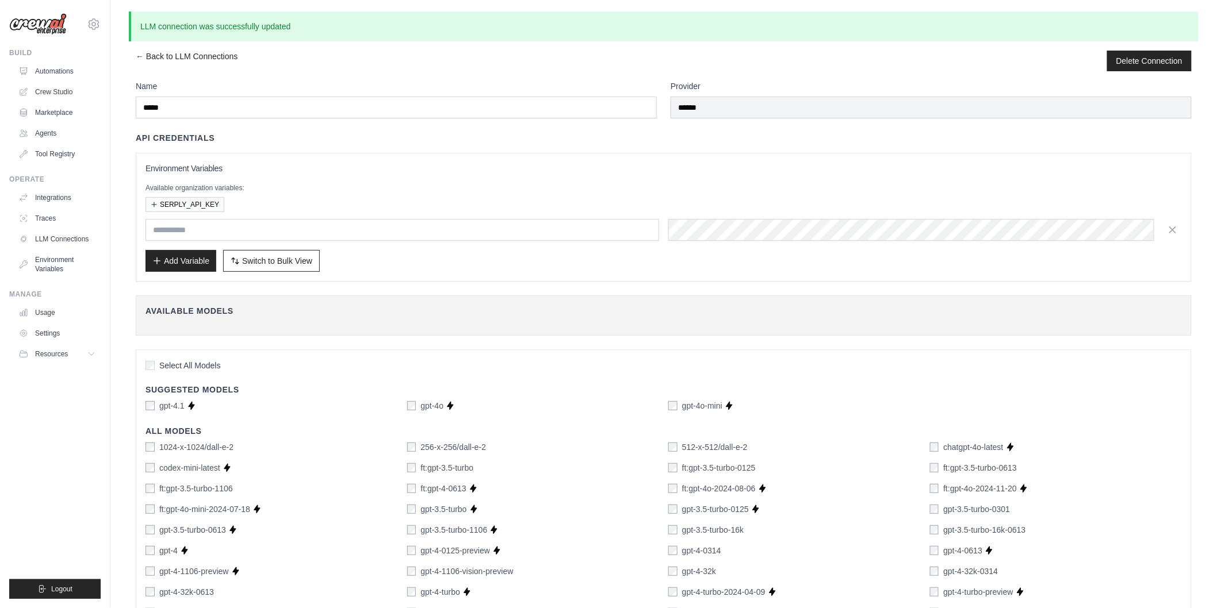
click at [64, 237] on link "LLM Connections" at bounding box center [57, 239] width 87 height 18
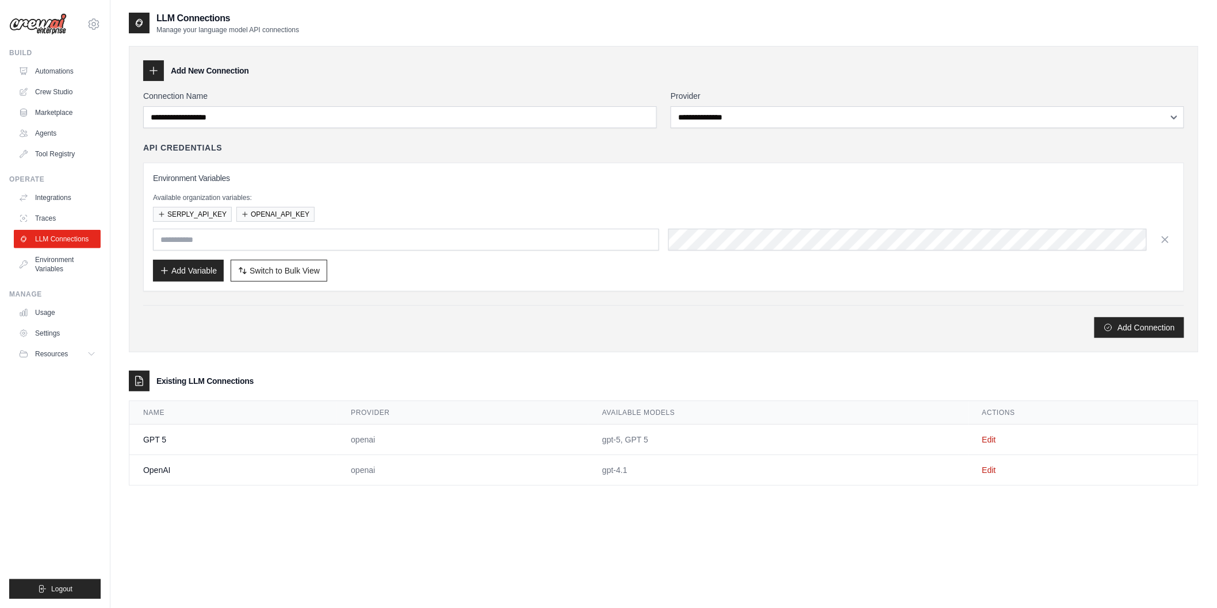
click at [993, 437] on link "Edit" at bounding box center [989, 439] width 14 height 9
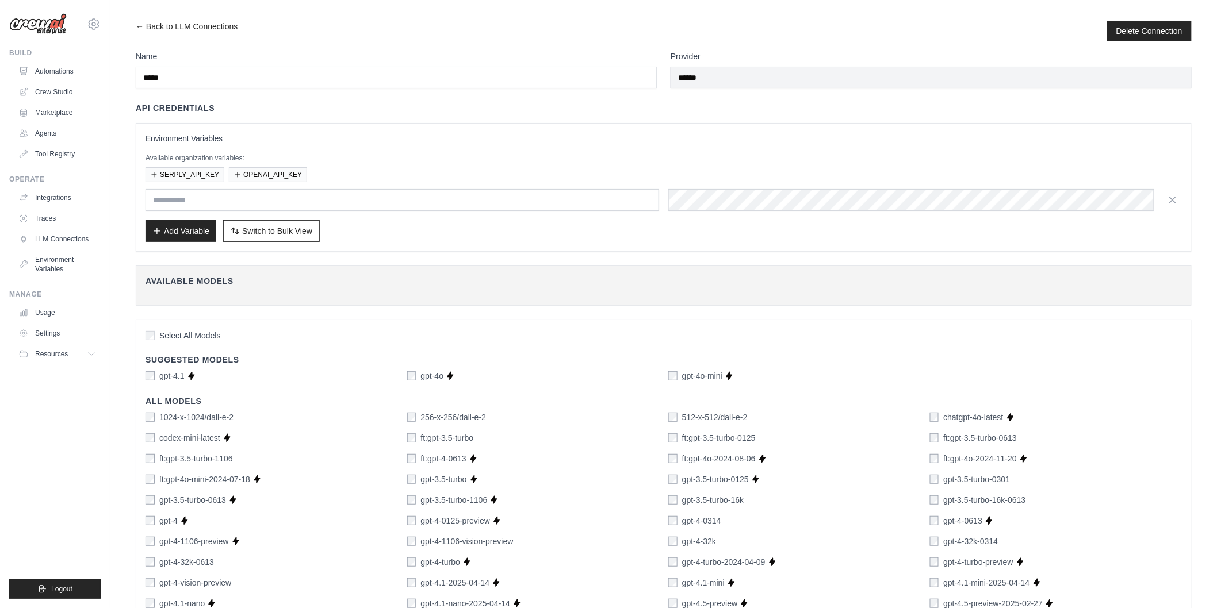
click at [1125, 32] on button "Delete Connection" at bounding box center [1149, 30] width 66 height 11
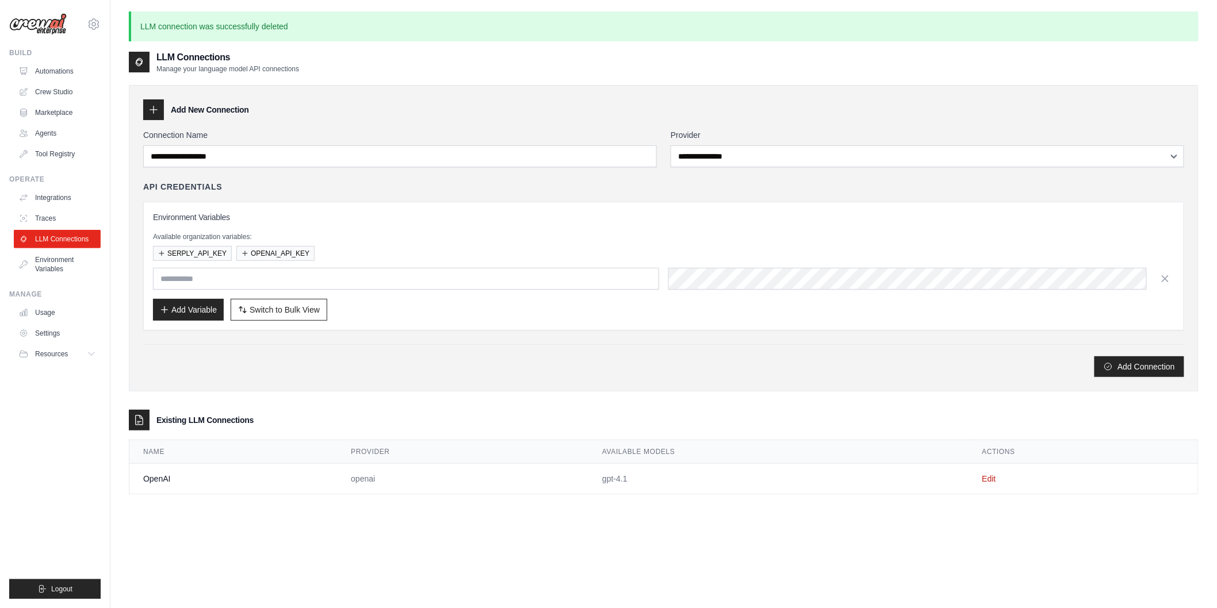
click at [986, 475] on link "Edit" at bounding box center [989, 478] width 14 height 9
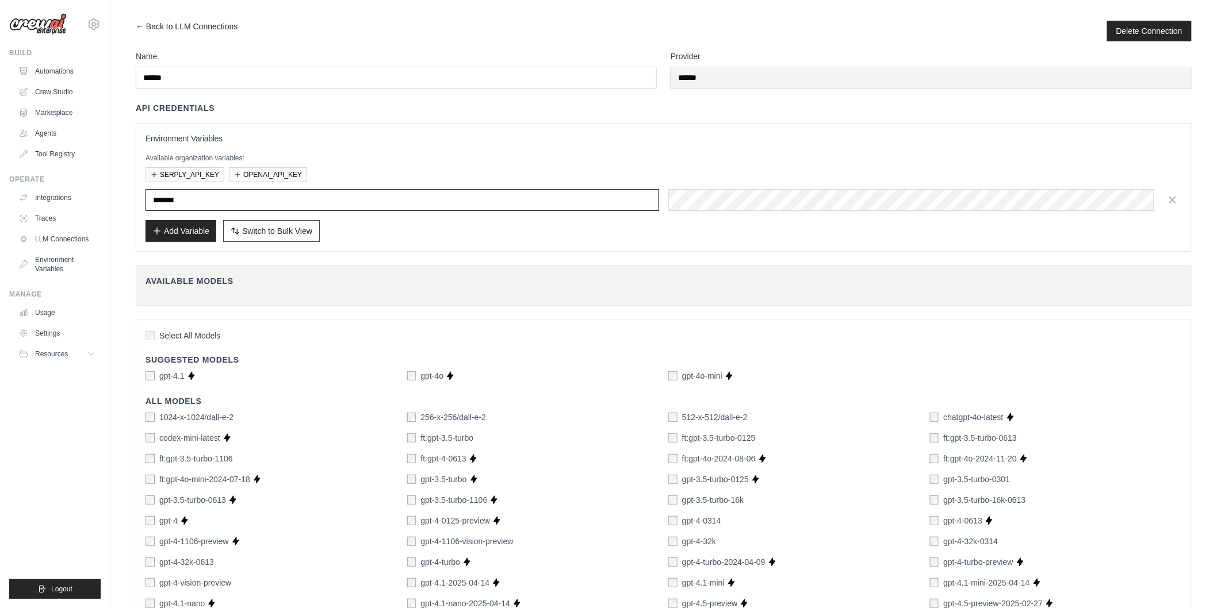
click at [254, 198] on input "*******" at bounding box center [401, 200] width 513 height 22
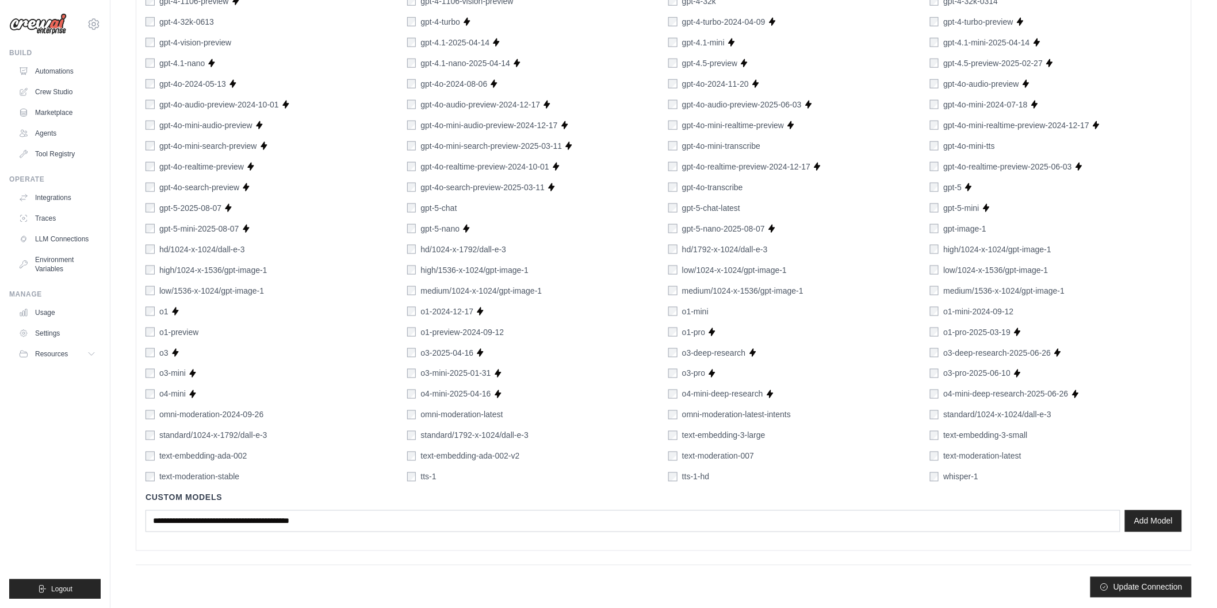
scroll to position [542, 0]
click at [1151, 590] on button "Update Connection" at bounding box center [1140, 586] width 101 height 21
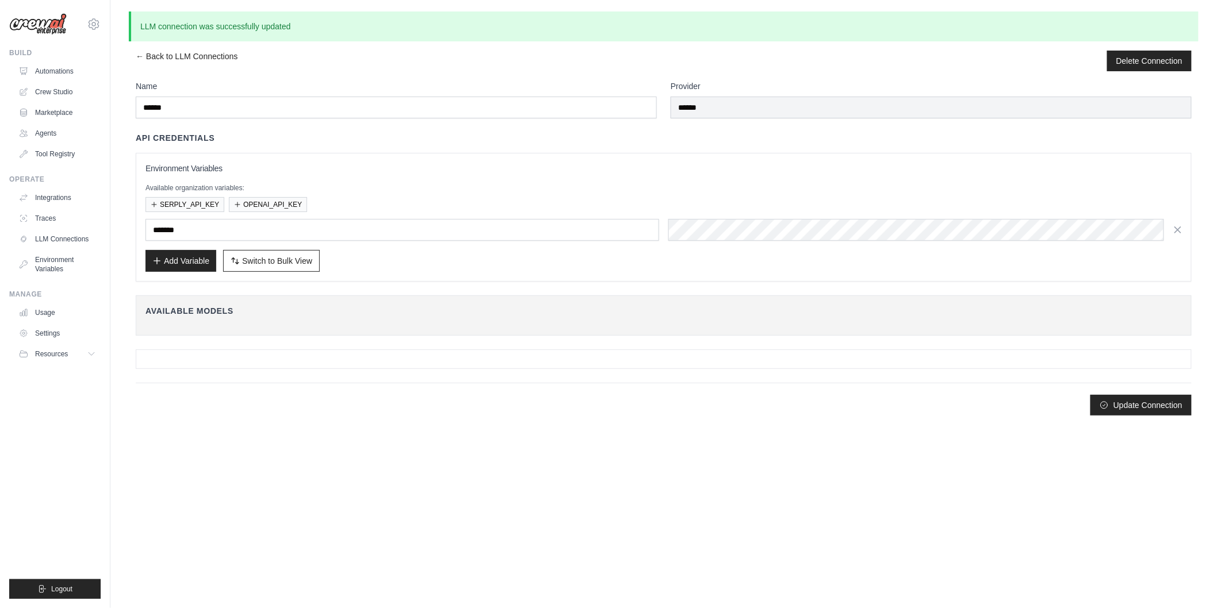
scroll to position [0, 0]
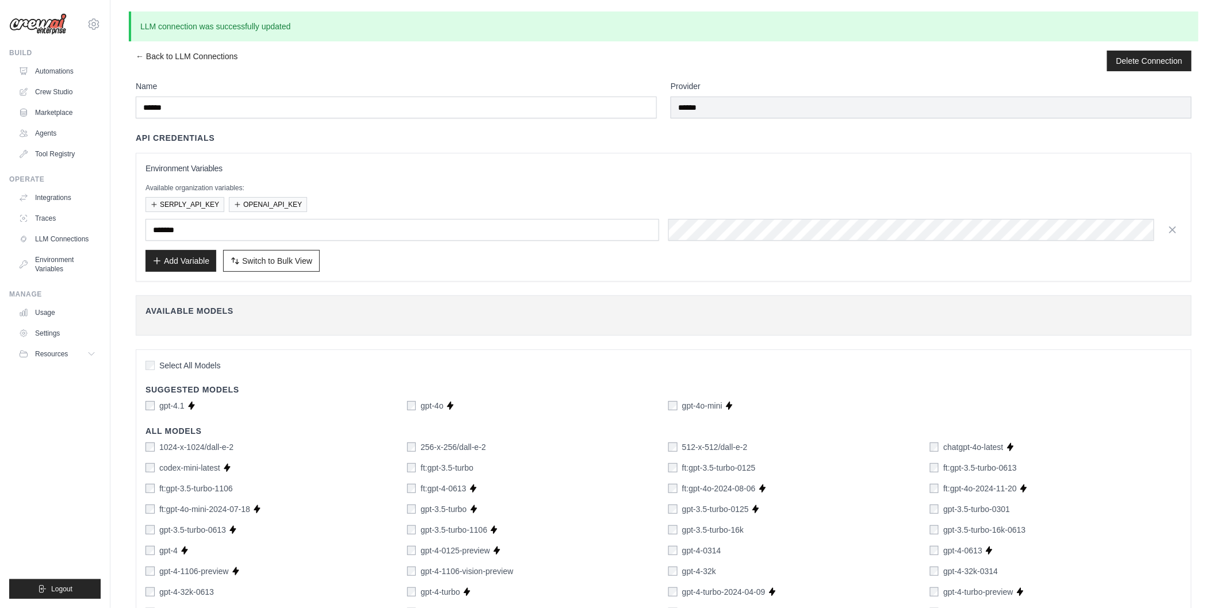
click at [726, 245] on div "Environment Variables Available organization variables: SERPLY_API_KEY OPENAI_A…" at bounding box center [663, 217] width 1036 height 109
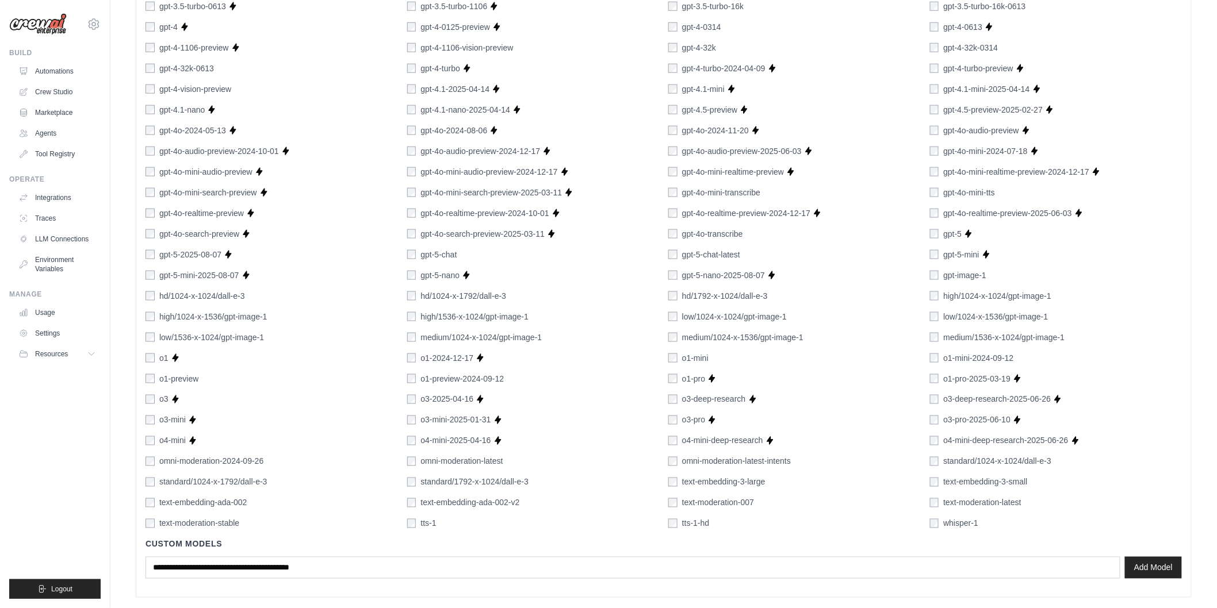
scroll to position [572, 0]
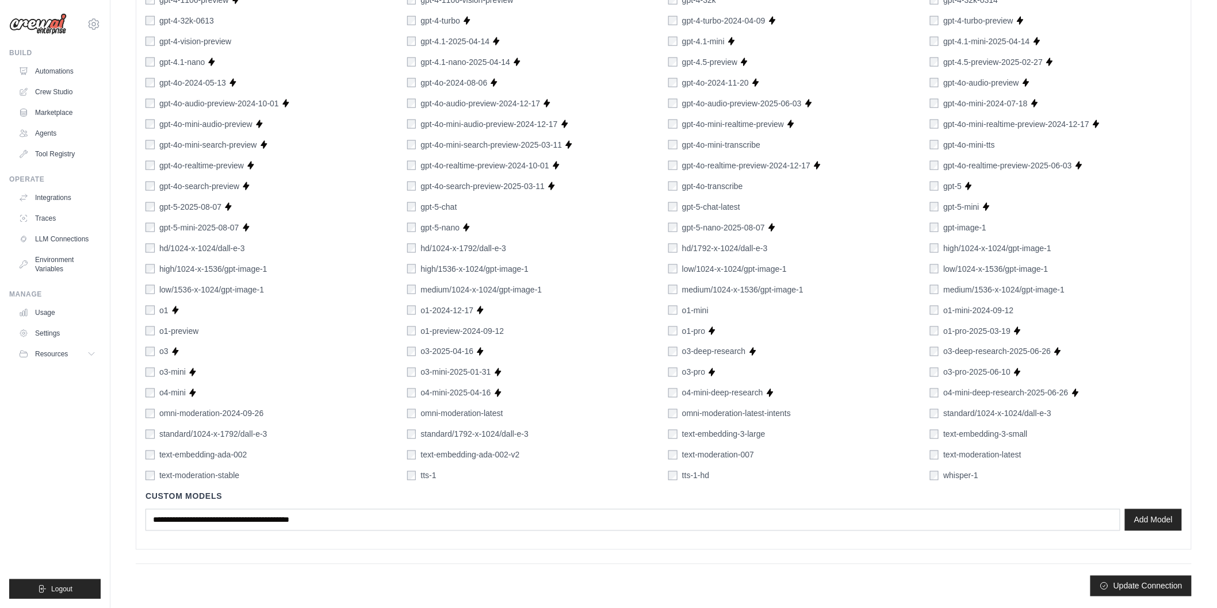
drag, startPoint x: 1134, startPoint y: 597, endPoint x: 1137, endPoint y: 586, distance: 10.9
click at [1137, 586] on main "LLM connection was successfully updated ← Back to LLM Connections Delete Connec…" at bounding box center [663, 18] width 1106 height 1180
click at [1137, 586] on button "Update Connection" at bounding box center [1140, 586] width 101 height 21
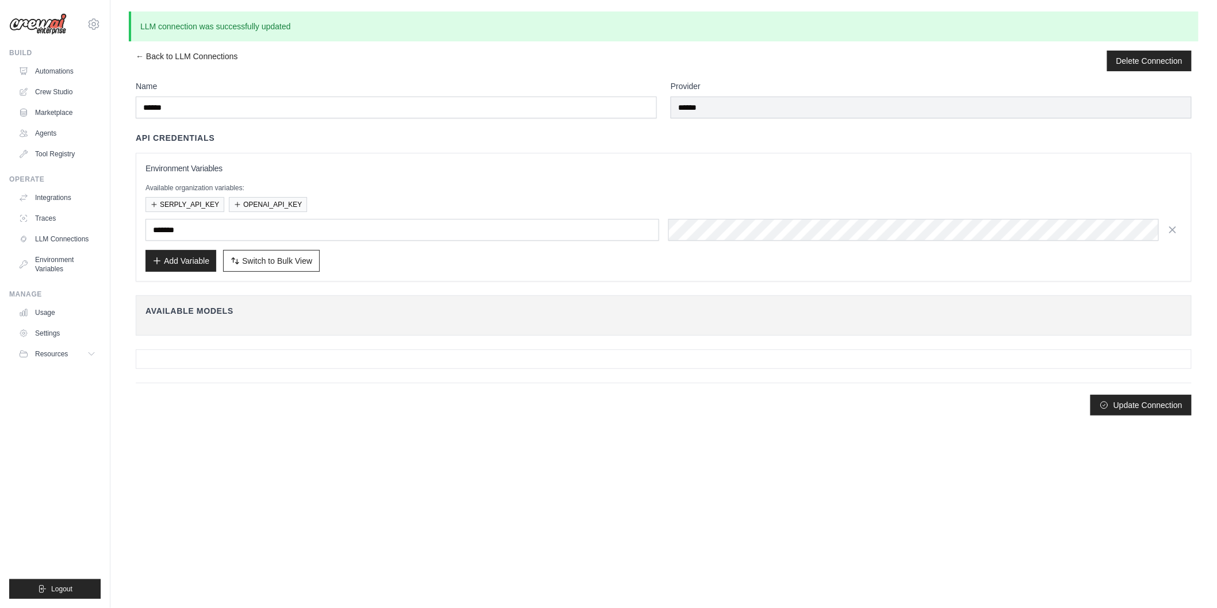
scroll to position [0, 0]
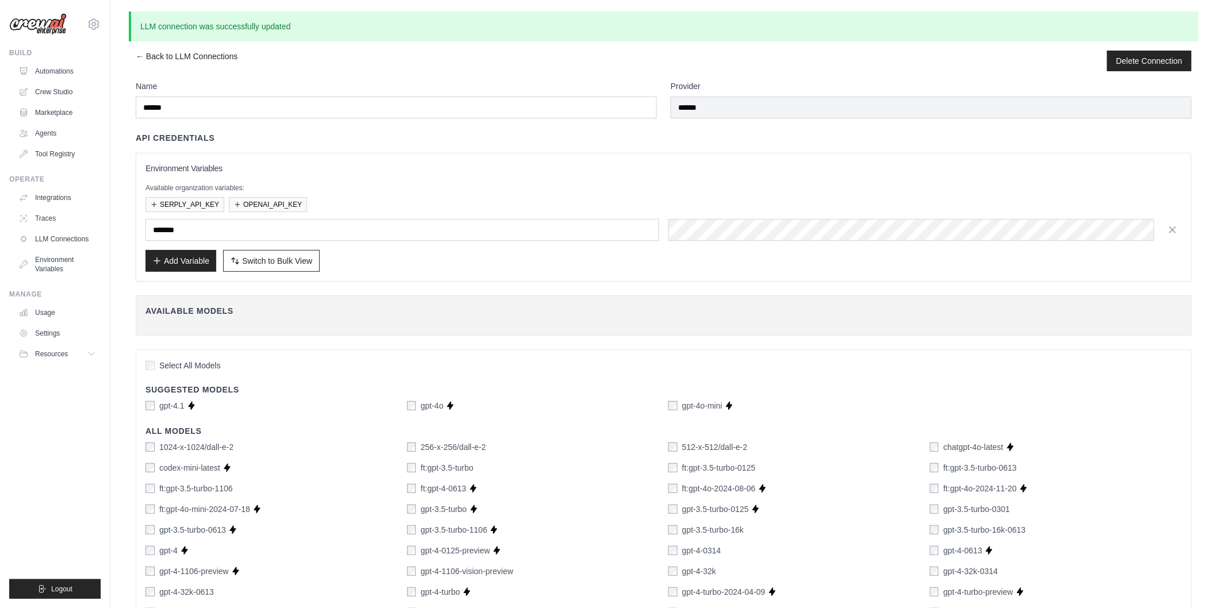
click at [201, 49] on div "LLM connection was successfully updated ← Back to LLM Connections Delete Connec…" at bounding box center [663, 589] width 1106 height 1157
click at [199, 56] on link "← Back to LLM Connections" at bounding box center [187, 61] width 102 height 21
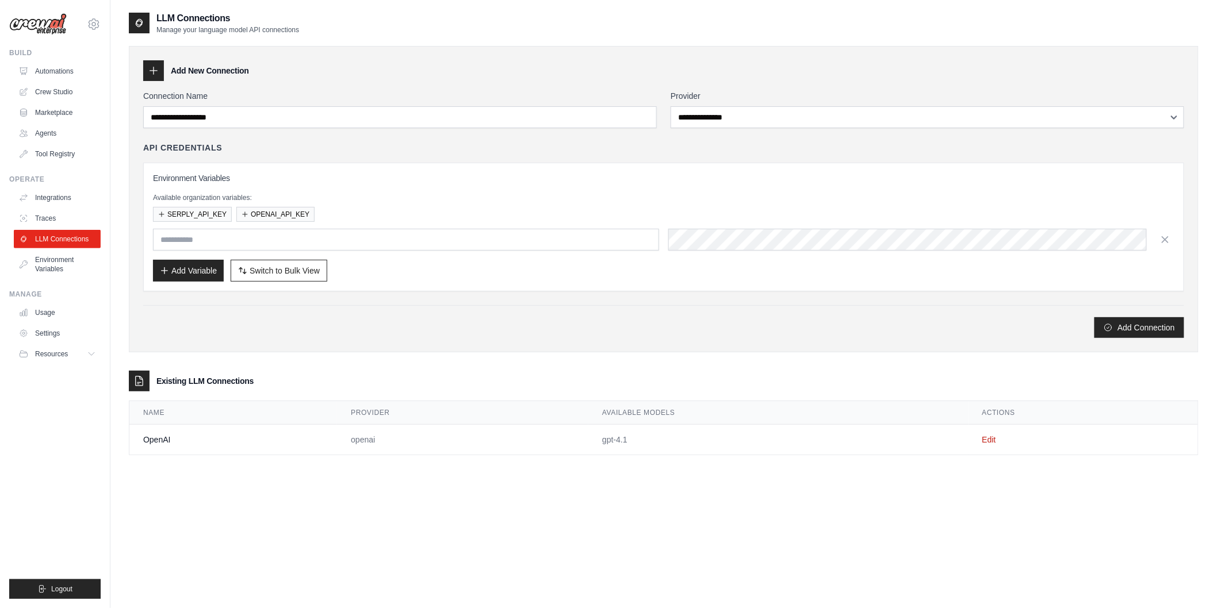
click at [59, 85] on link "Crew Studio" at bounding box center [57, 92] width 87 height 18
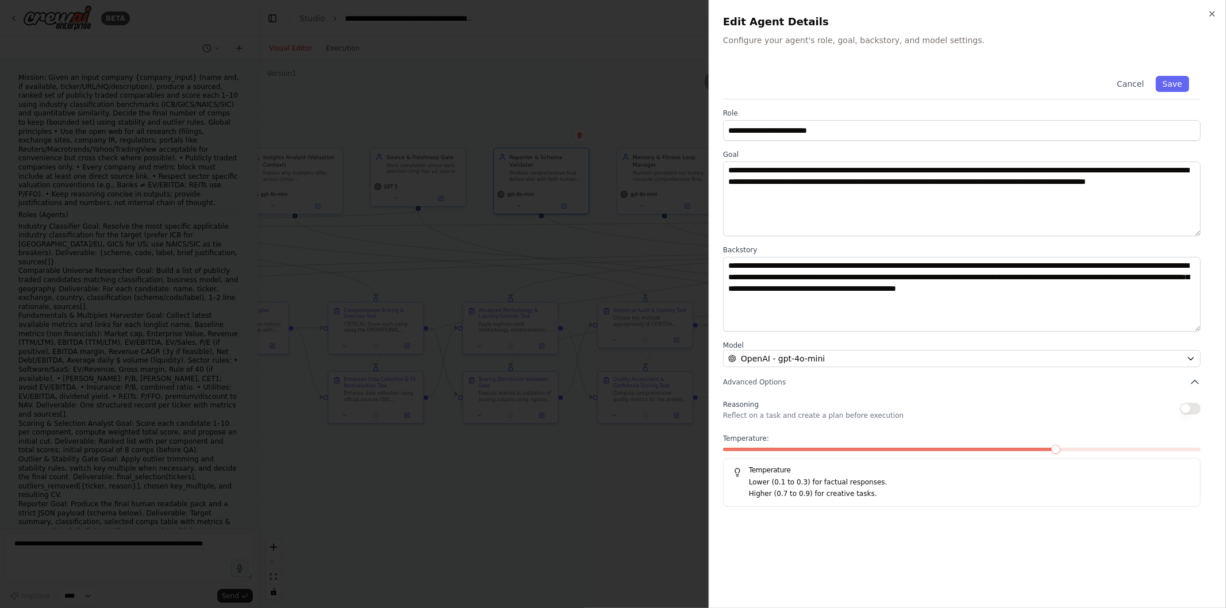
click at [838, 362] on div "OpenAI - gpt-4o-mini" at bounding box center [955, 358] width 454 height 11
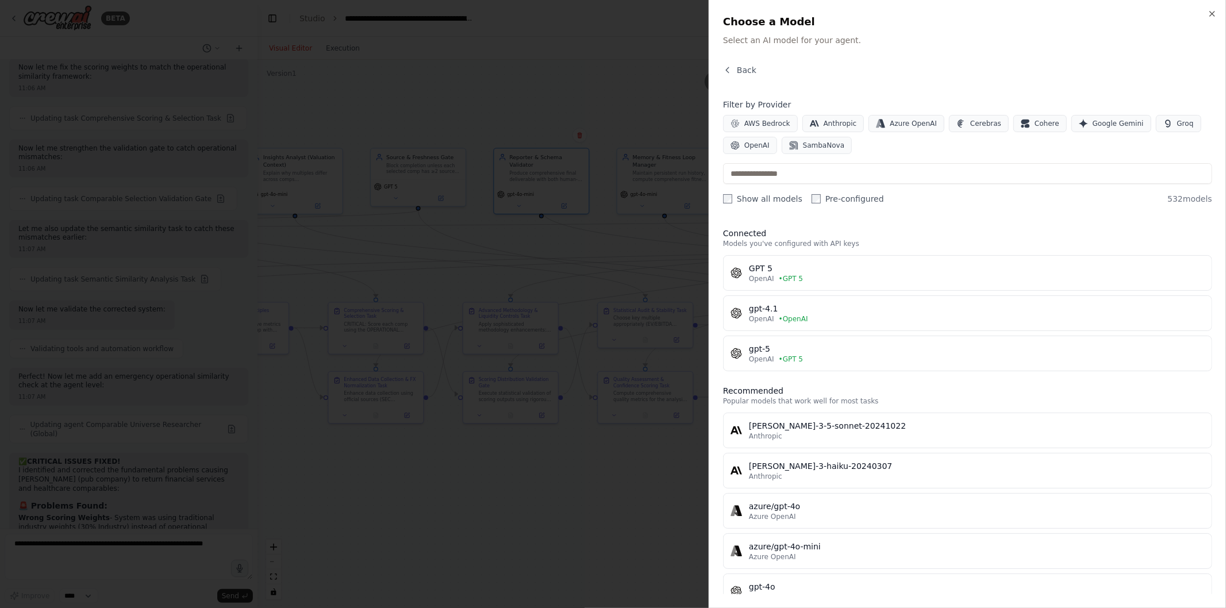
click at [783, 267] on div "GPT 5" at bounding box center [977, 268] width 456 height 11
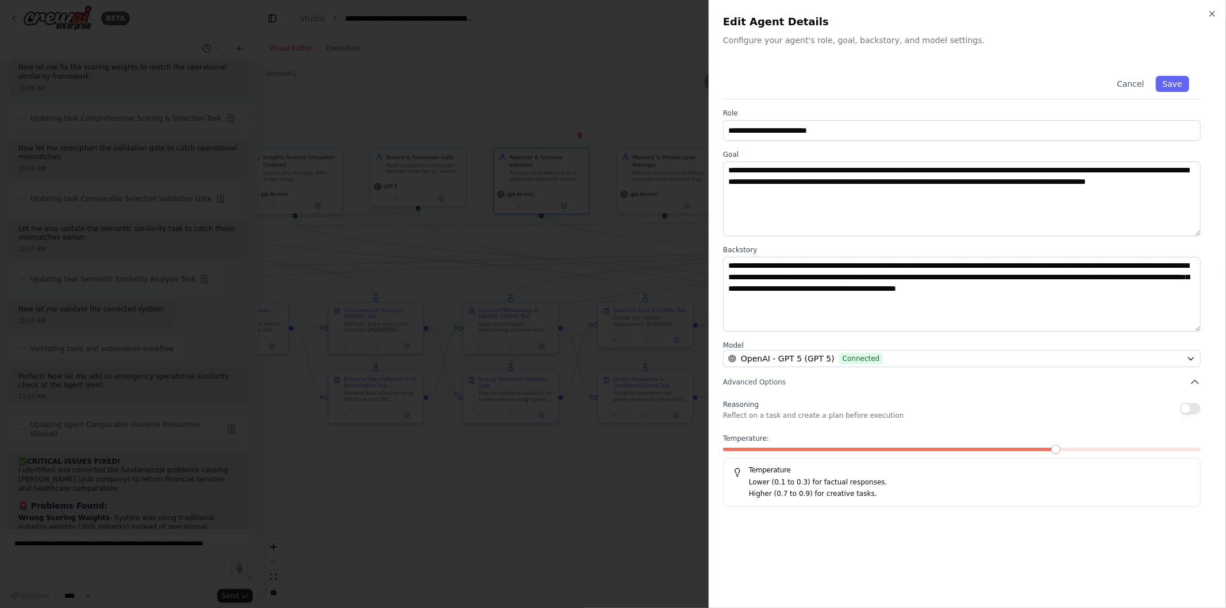
click at [1164, 79] on div "Cancel Save" at bounding box center [962, 81] width 478 height 35
click at [1164, 79] on button "Save" at bounding box center [1172, 84] width 33 height 16
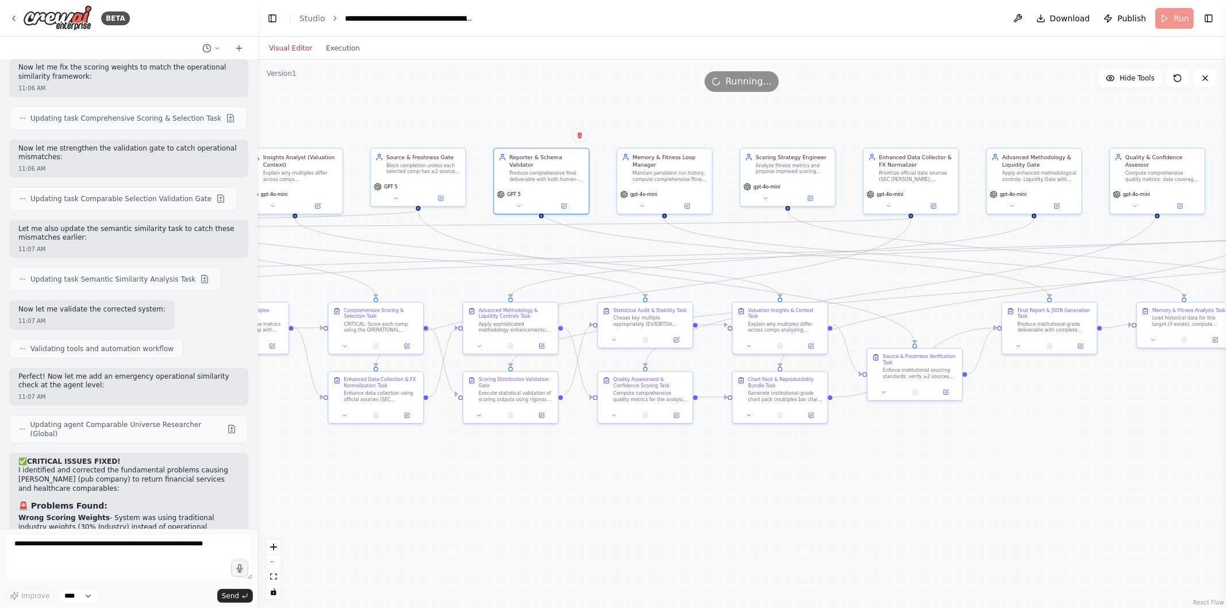
click at [686, 203] on icon at bounding box center [687, 206] width 6 height 6
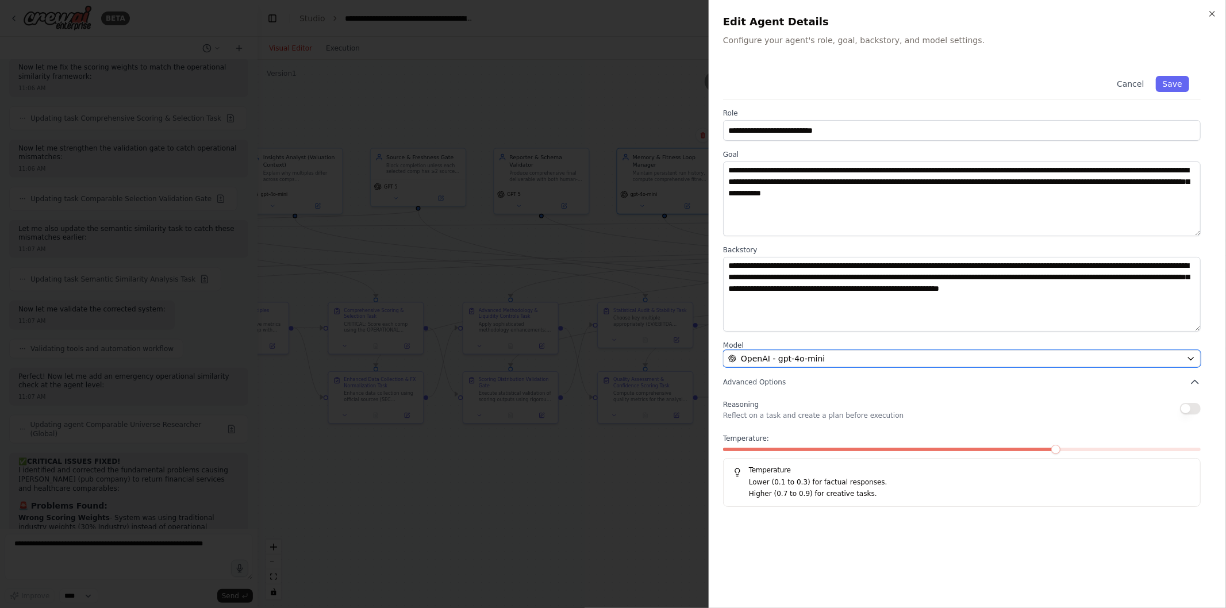
click at [826, 361] on div "OpenAI - gpt-4o-mini" at bounding box center [955, 358] width 454 height 11
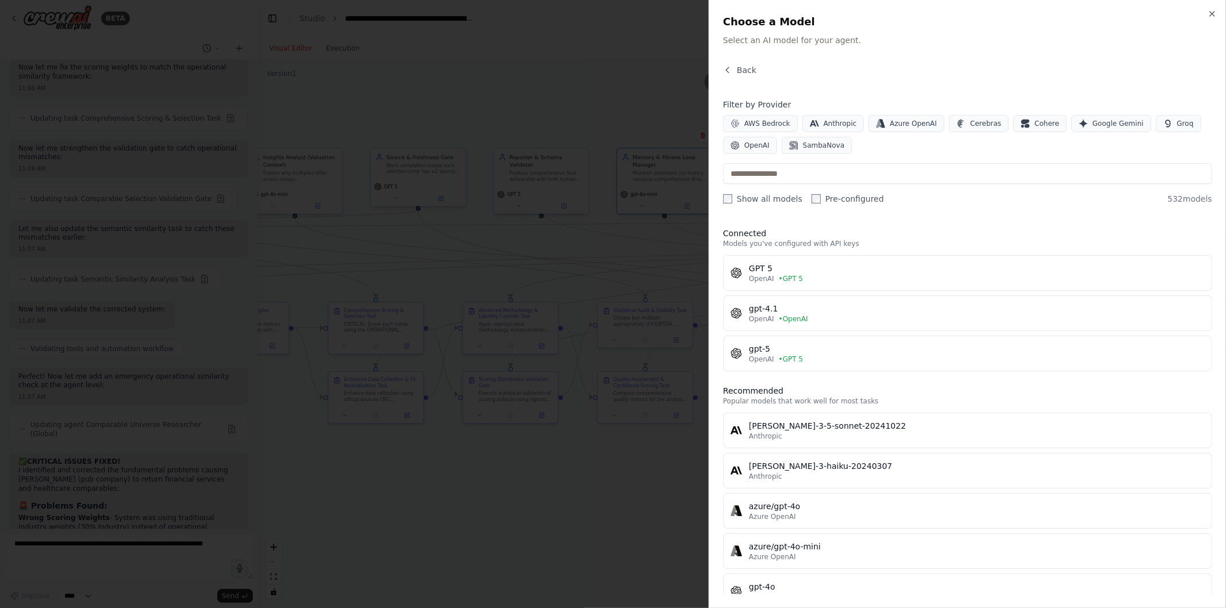
click at [808, 275] on div "OpenAI • GPT 5" at bounding box center [977, 278] width 456 height 9
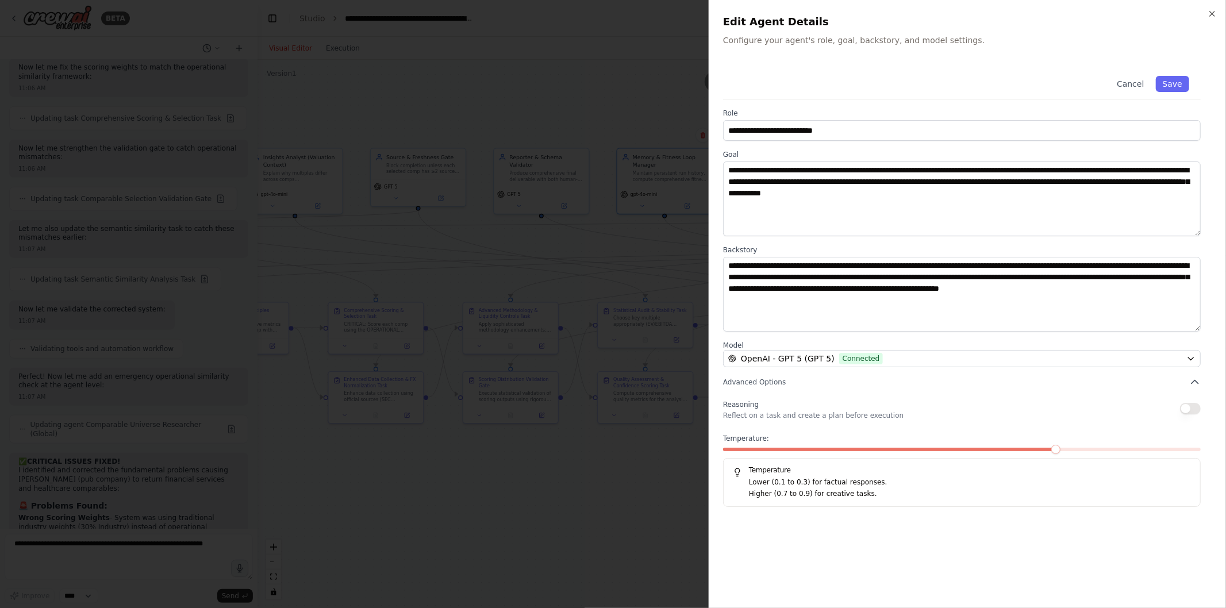
click at [1181, 85] on button "Save" at bounding box center [1172, 84] width 33 height 16
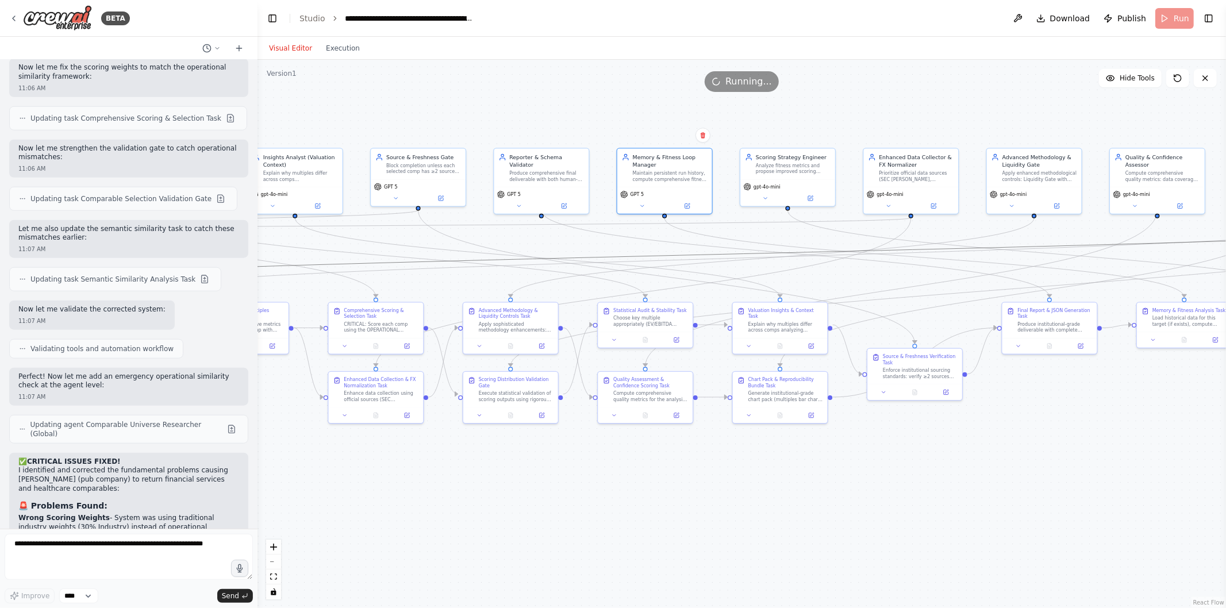
drag, startPoint x: 897, startPoint y: 253, endPoint x: 1090, endPoint y: 476, distance: 294.7
click at [1090, 476] on div ".deletable-edge-delete-btn { width: 20px; height: 20px; border: 0px solid #ffff…" at bounding box center [742, 334] width 969 height 549
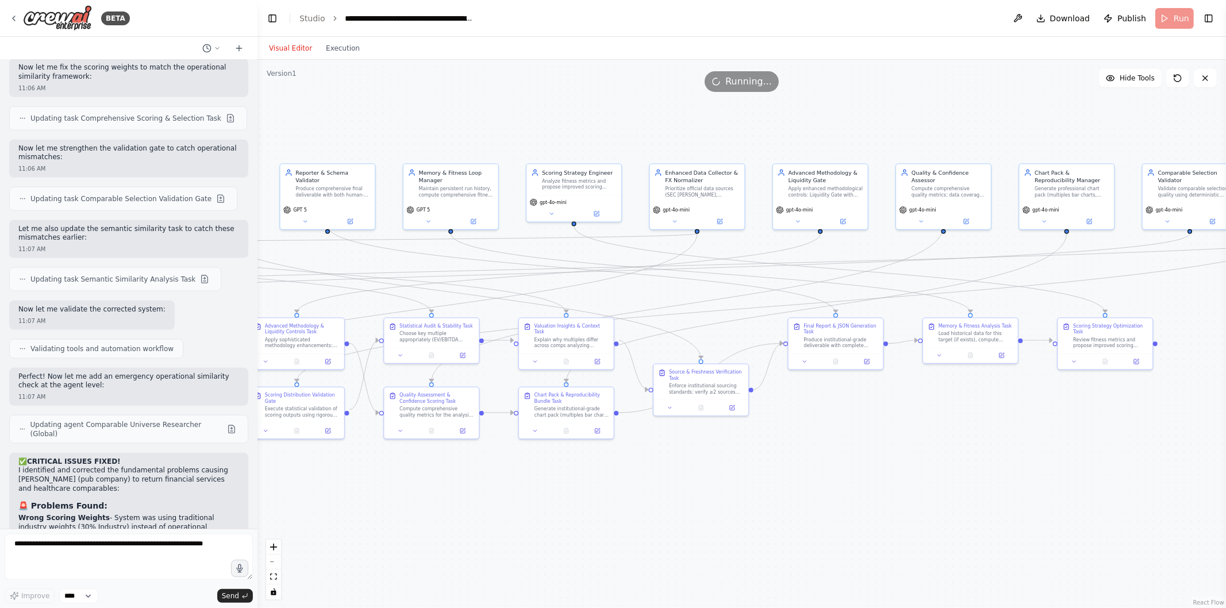
drag, startPoint x: 1090, startPoint y: 476, endPoint x: 708, endPoint y: 484, distance: 381.3
click at [708, 484] on div ".deletable-edge-delete-btn { width: 20px; height: 20px; border: 0px solid #ffff…" at bounding box center [742, 334] width 969 height 549
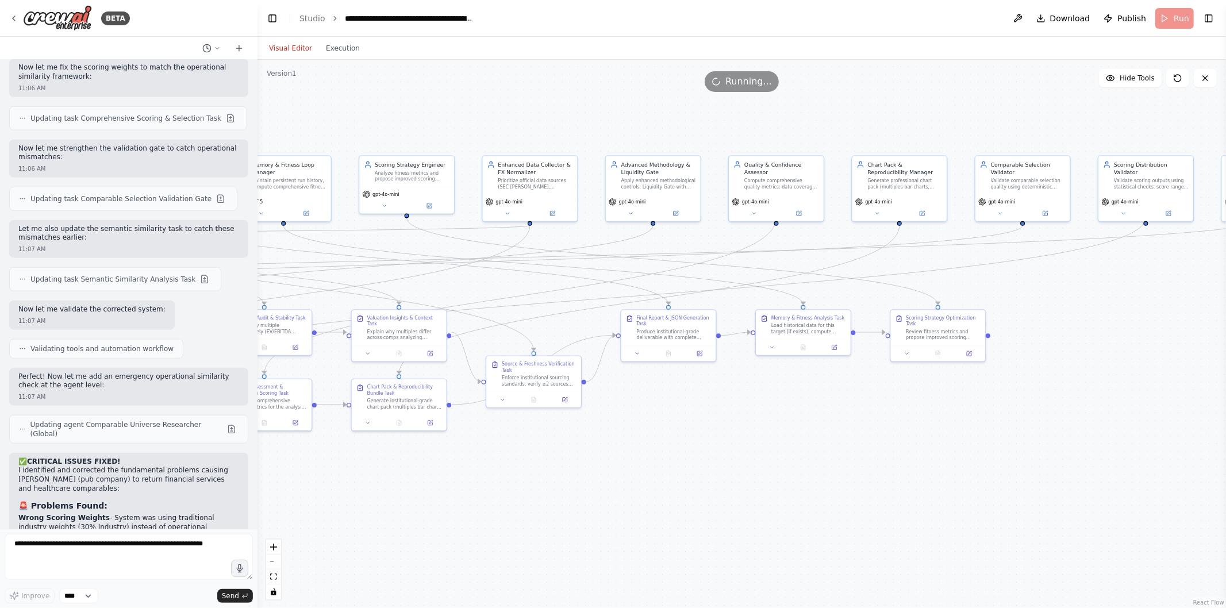
click at [424, 203] on button at bounding box center [430, 205] width 44 height 9
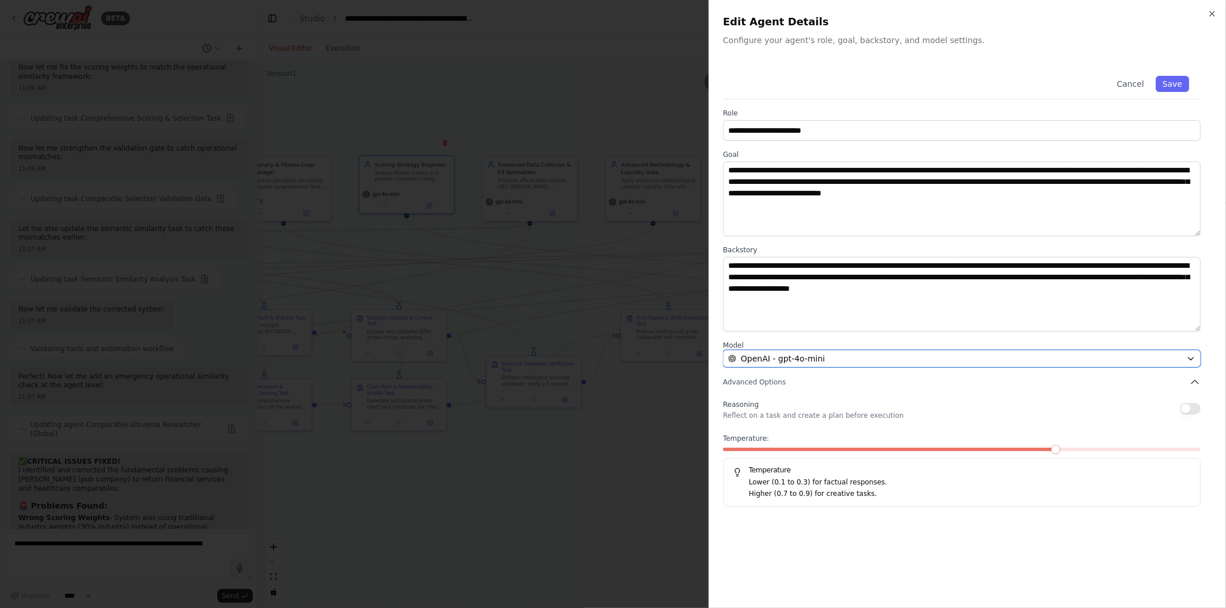
click at [820, 358] on div "OpenAI - gpt-4o-mini" at bounding box center [955, 358] width 454 height 11
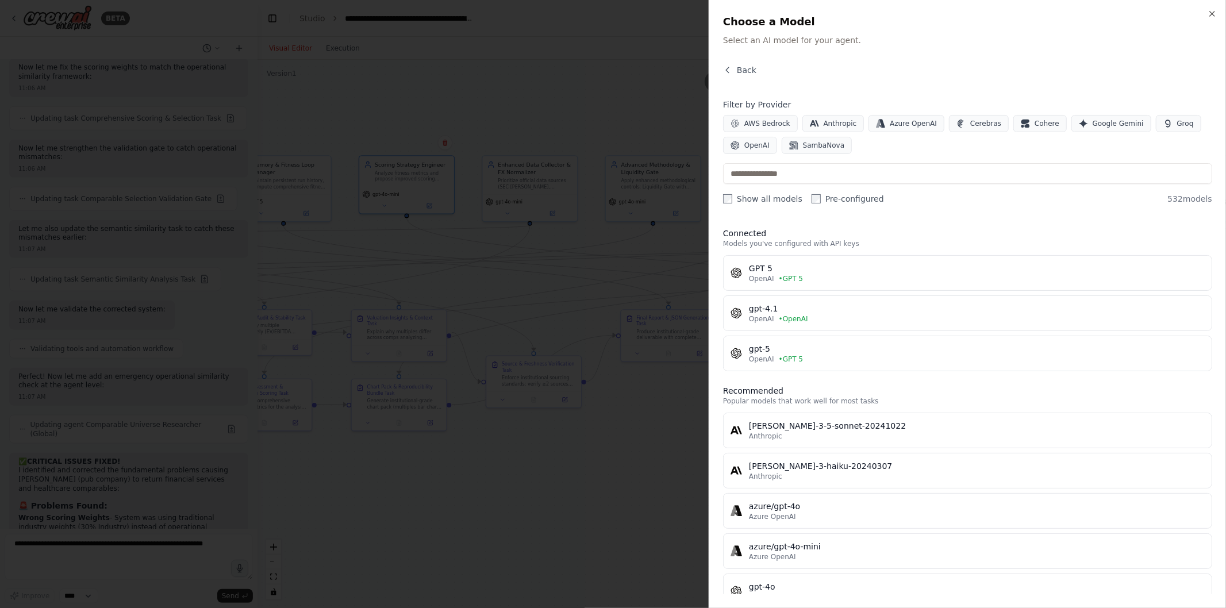
scroll to position [34, 0]
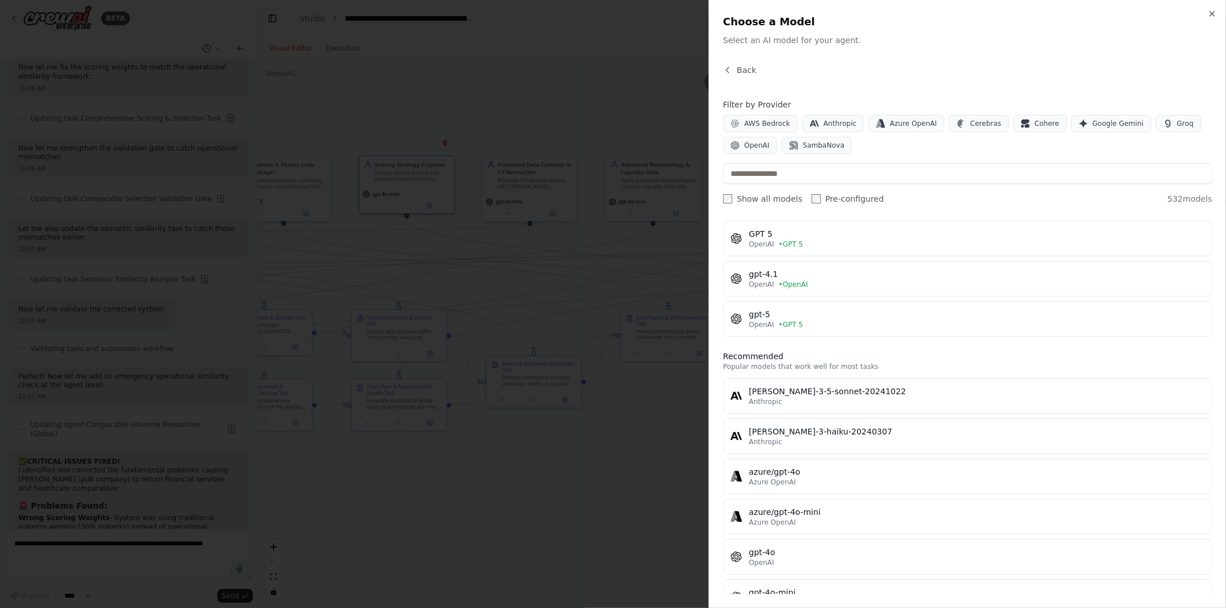
click at [811, 250] on button "GPT 5 OpenAI • GPT 5" at bounding box center [967, 239] width 489 height 36
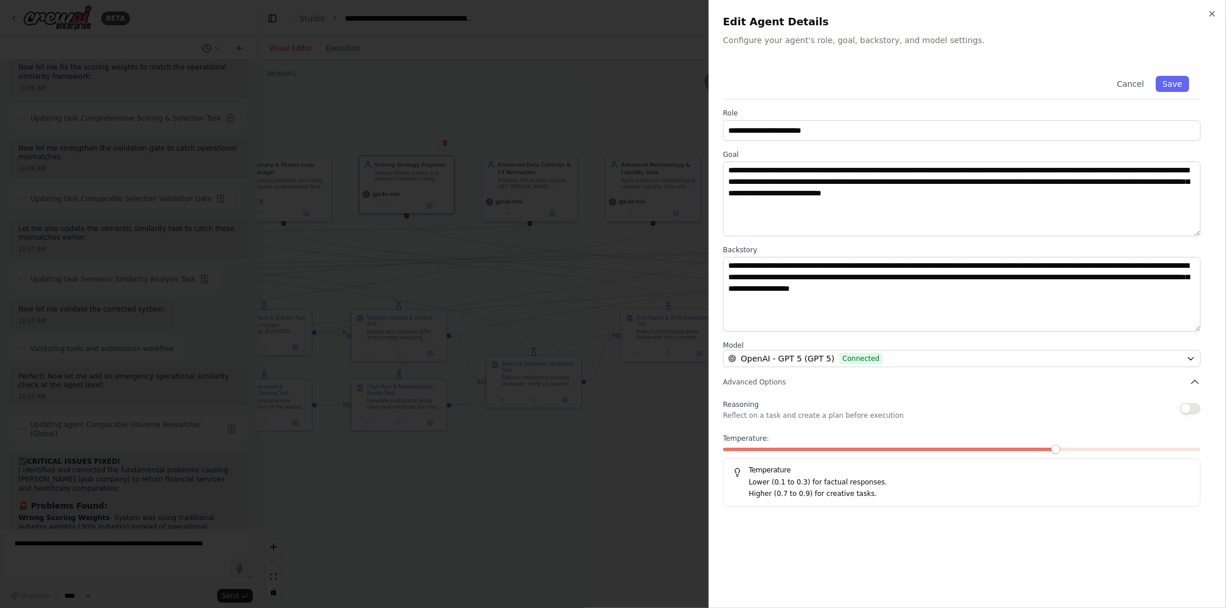
click at [1163, 80] on button "Save" at bounding box center [1172, 84] width 33 height 16
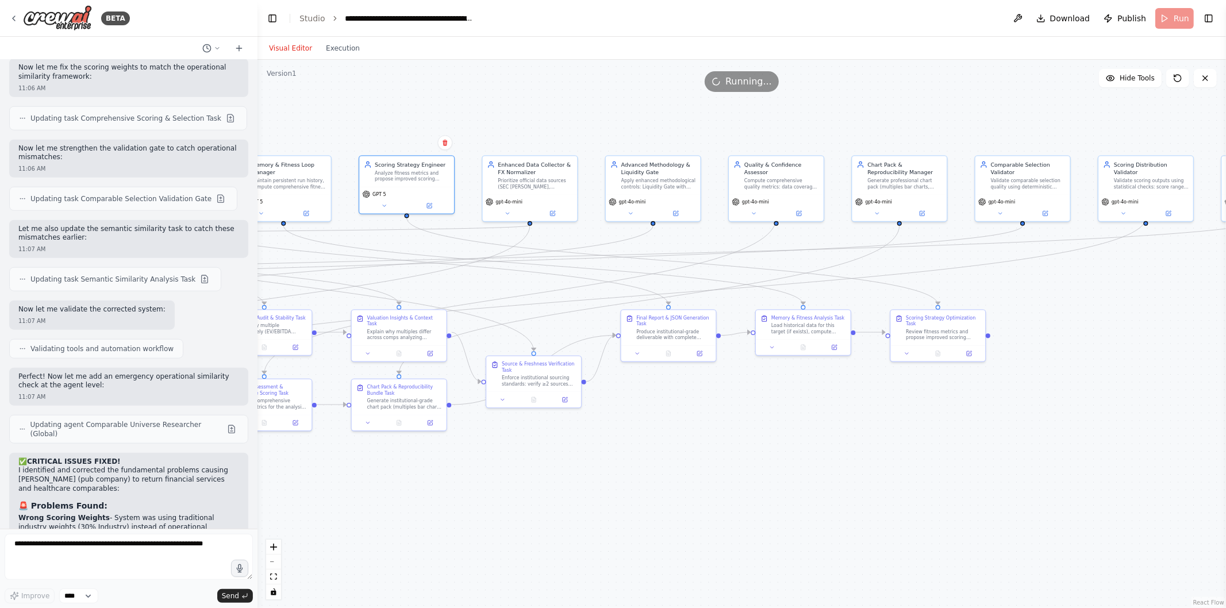
click at [676, 211] on icon at bounding box center [676, 212] width 3 height 3
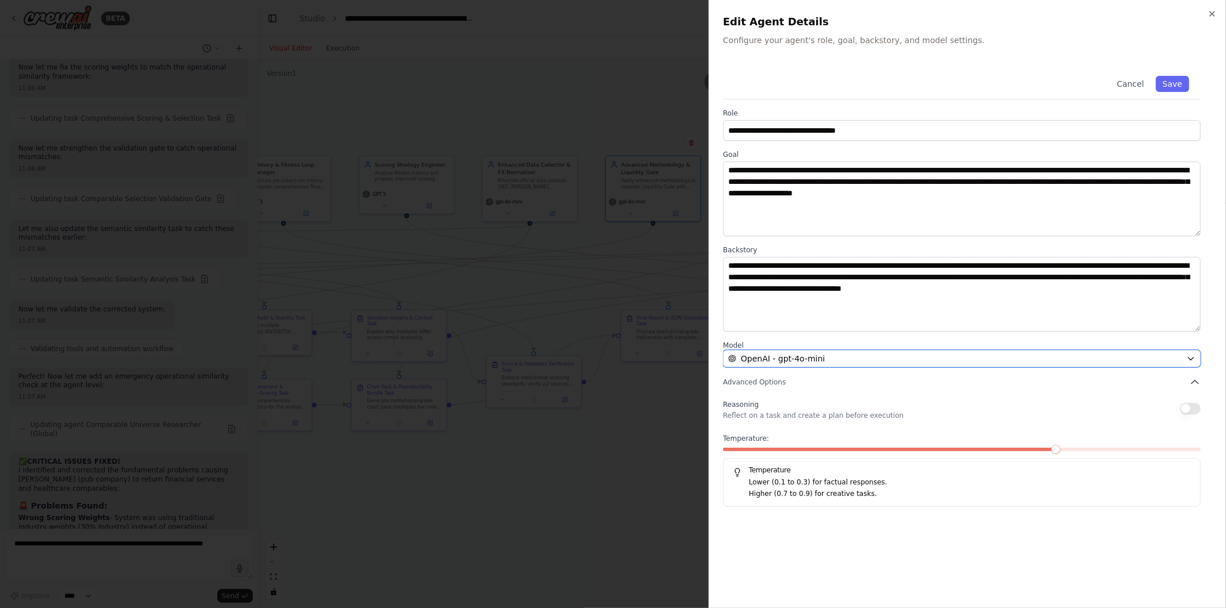
click at [862, 360] on div "OpenAI - gpt-4o-mini" at bounding box center [955, 358] width 454 height 11
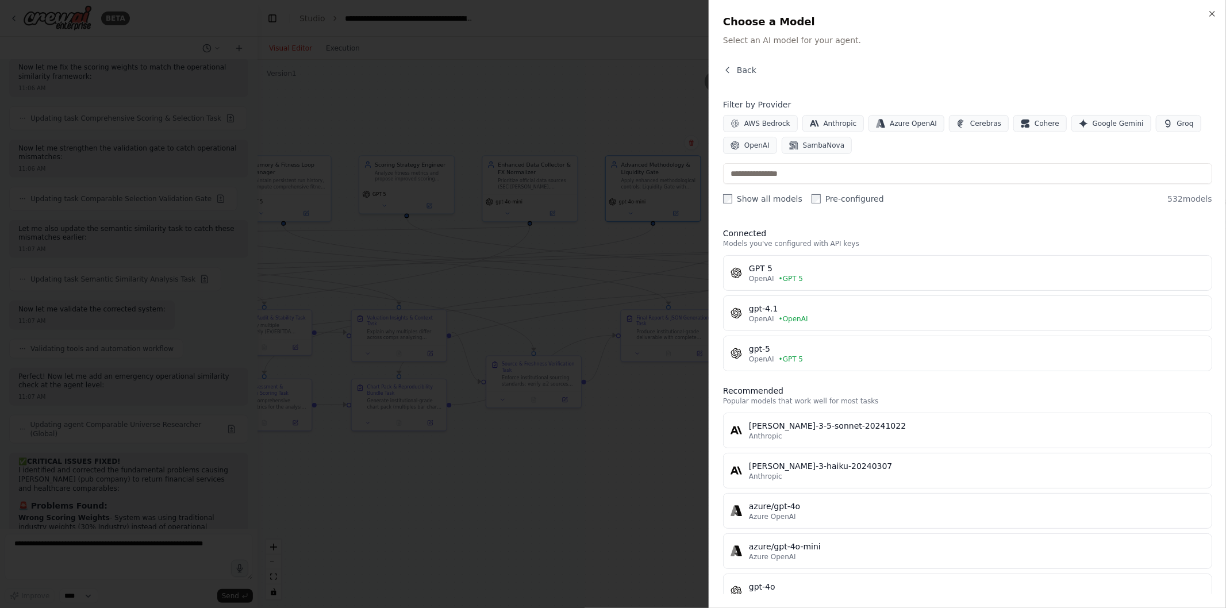
click at [811, 271] on div "GPT 5" at bounding box center [977, 268] width 456 height 11
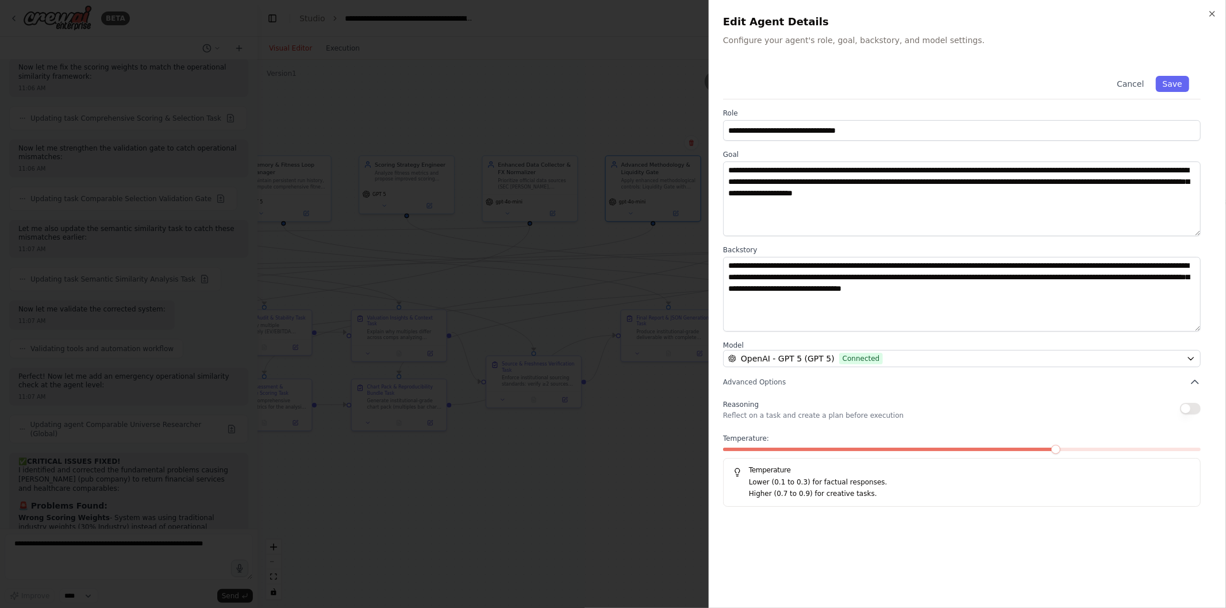
click at [1182, 84] on button "Save" at bounding box center [1172, 84] width 33 height 16
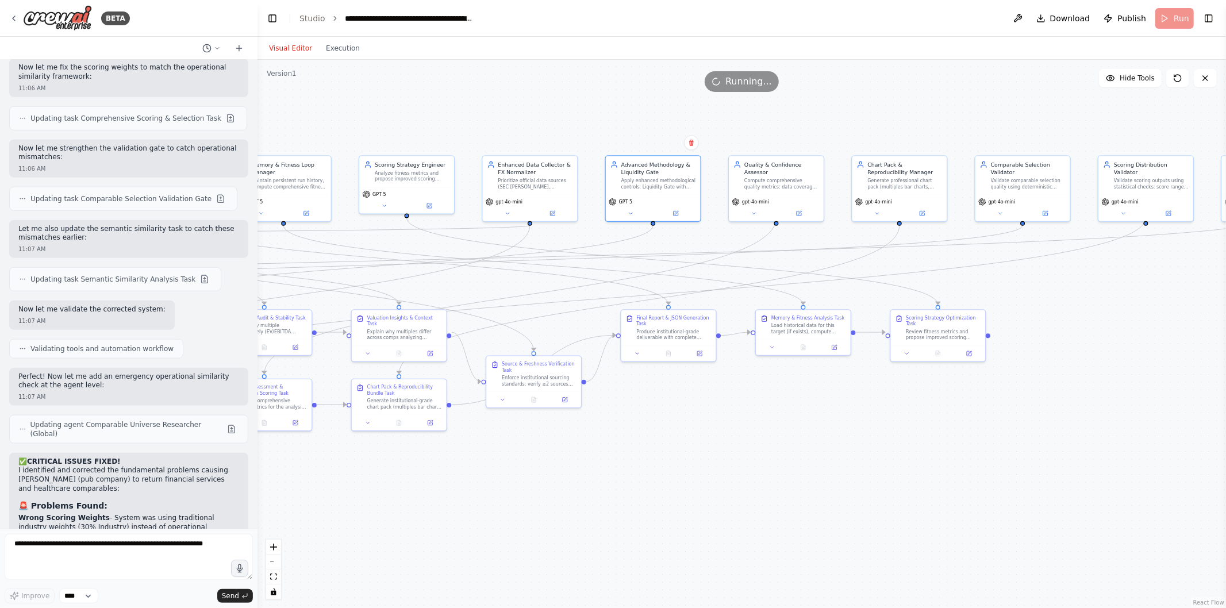
click at [563, 216] on button at bounding box center [553, 213] width 44 height 9
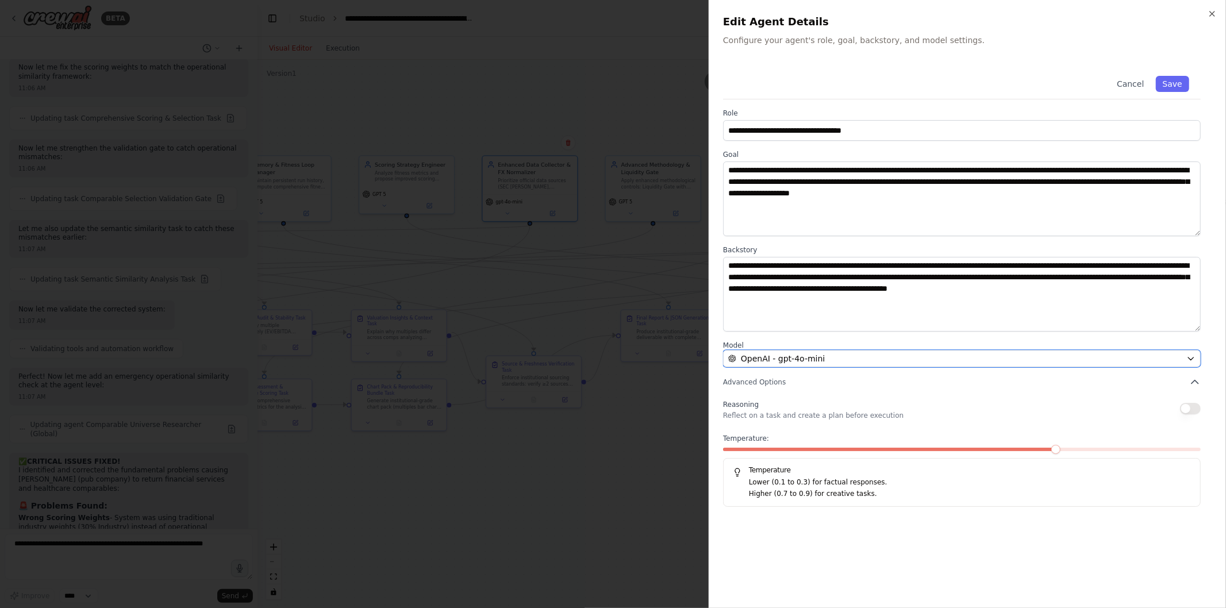
click at [803, 362] on span "OpenAI - gpt-4o-mini" at bounding box center [783, 358] width 84 height 11
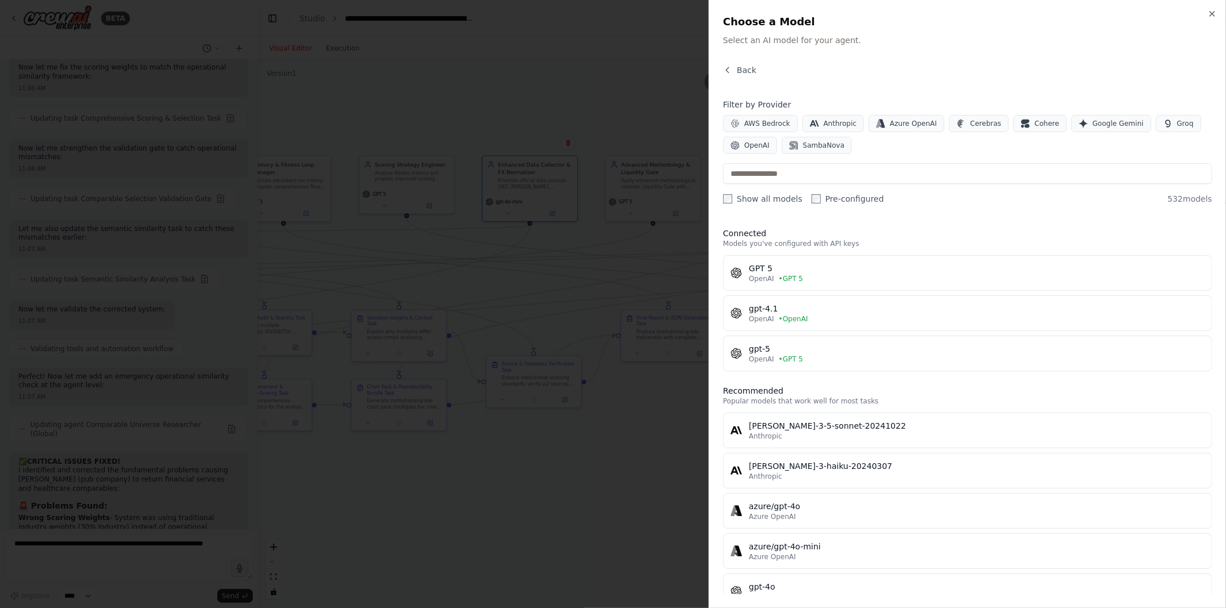
click at [788, 266] on div "GPT 5" at bounding box center [977, 268] width 456 height 11
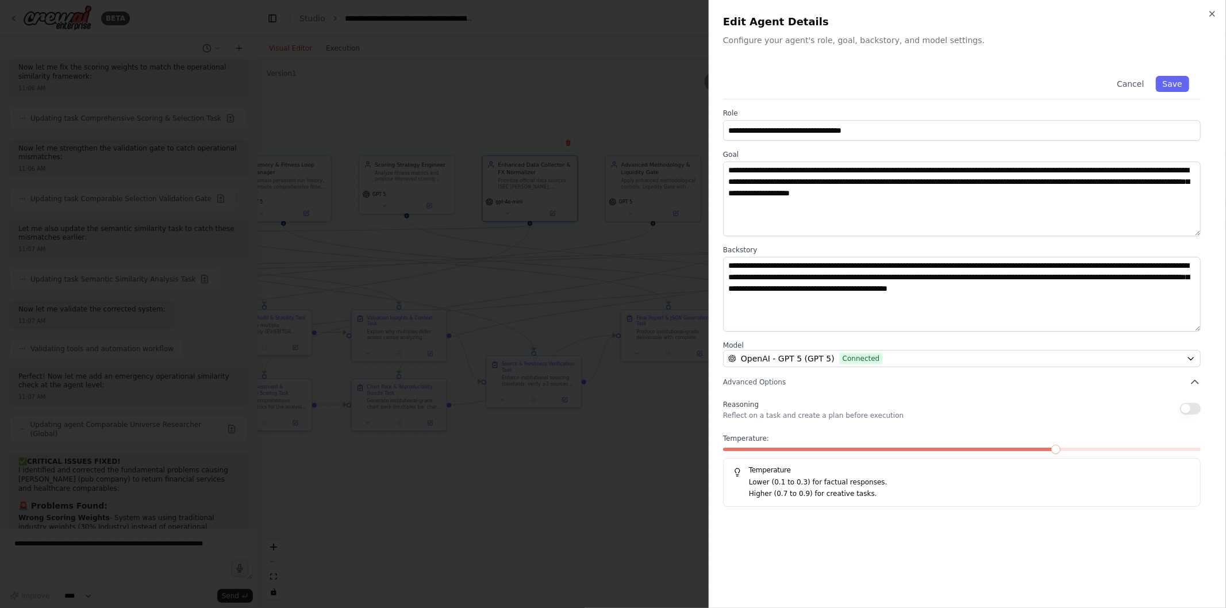
click at [1186, 89] on button "Save" at bounding box center [1172, 84] width 33 height 16
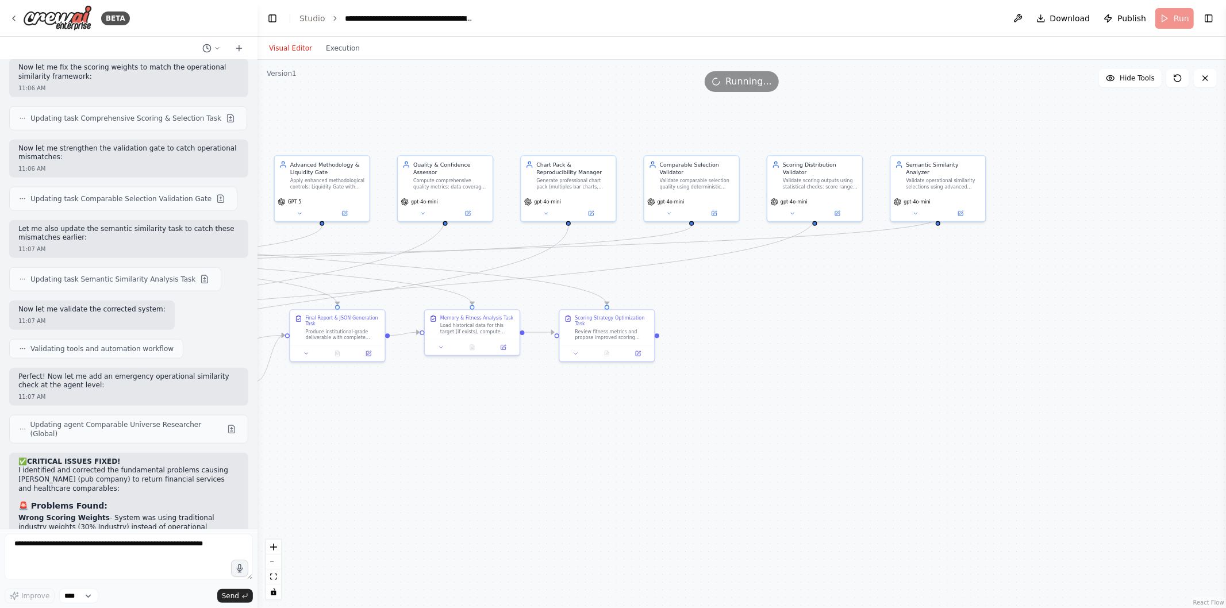
drag, startPoint x: 1146, startPoint y: 463, endPoint x: 789, endPoint y: 461, distance: 356.5
click at [789, 461] on div ".deletable-edge-delete-btn { width: 20px; height: 20px; border: 0px solid #ffff…" at bounding box center [742, 334] width 969 height 549
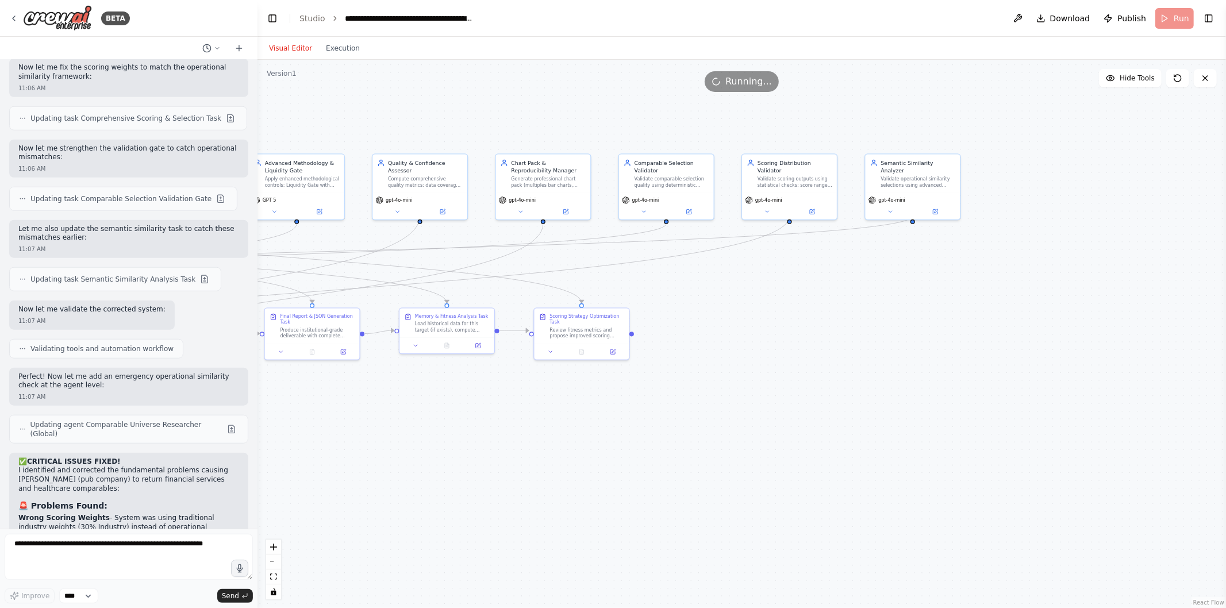
click at [450, 209] on div "gpt-4o-mini" at bounding box center [420, 206] width 95 height 26
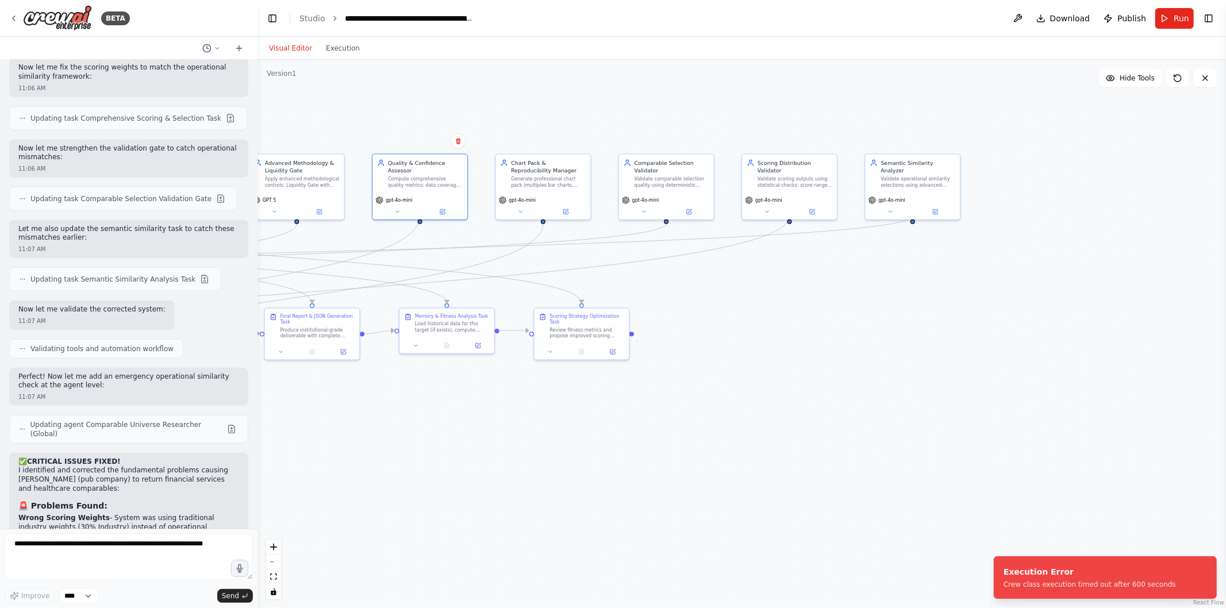
click at [446, 207] on button at bounding box center [443, 211] width 44 height 9
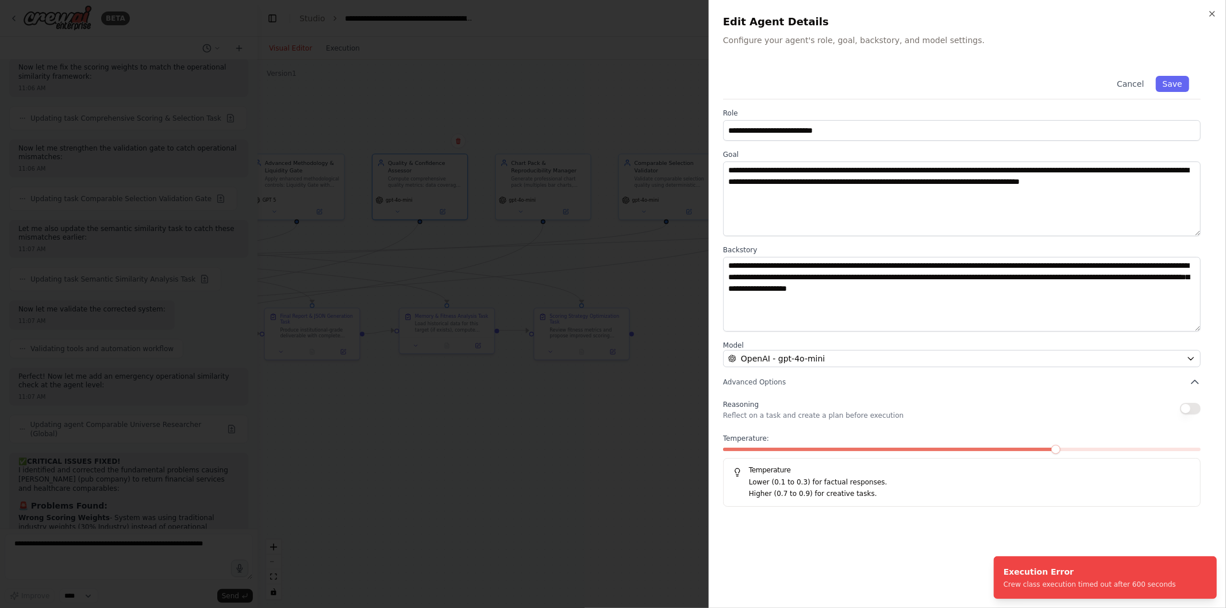
click at [897, 369] on div "**********" at bounding box center [967, 285] width 489 height 443
click at [900, 347] on label "Model" at bounding box center [962, 345] width 478 height 9
click at [897, 360] on div "OpenAI - gpt-4o-mini" at bounding box center [955, 358] width 454 height 11
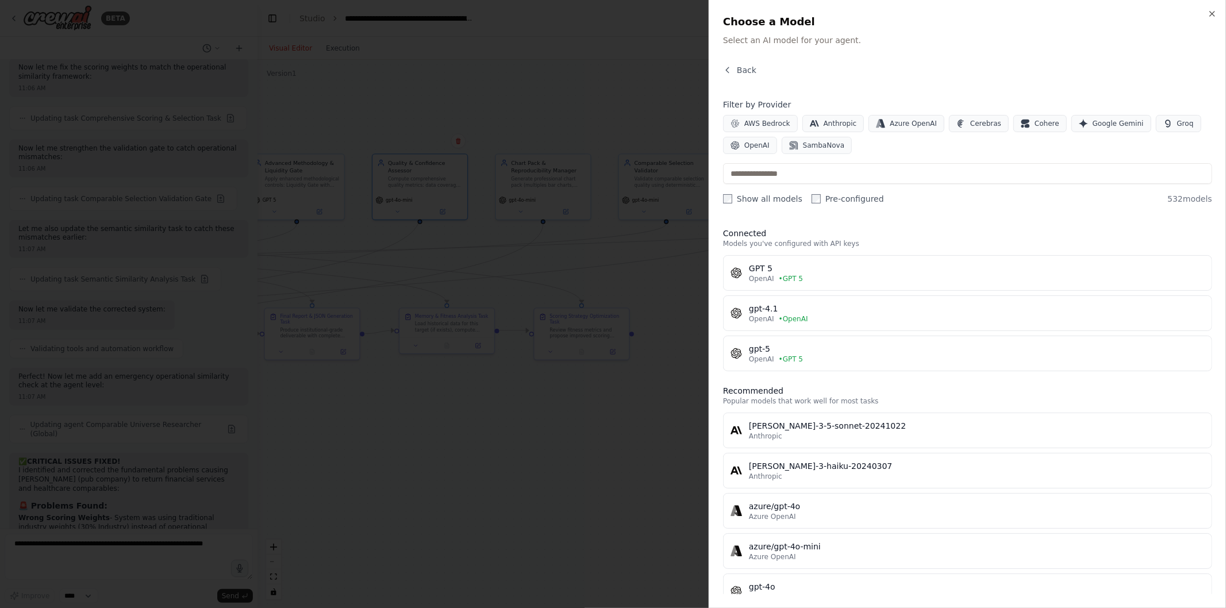
click at [800, 264] on div "GPT 5" at bounding box center [977, 268] width 456 height 11
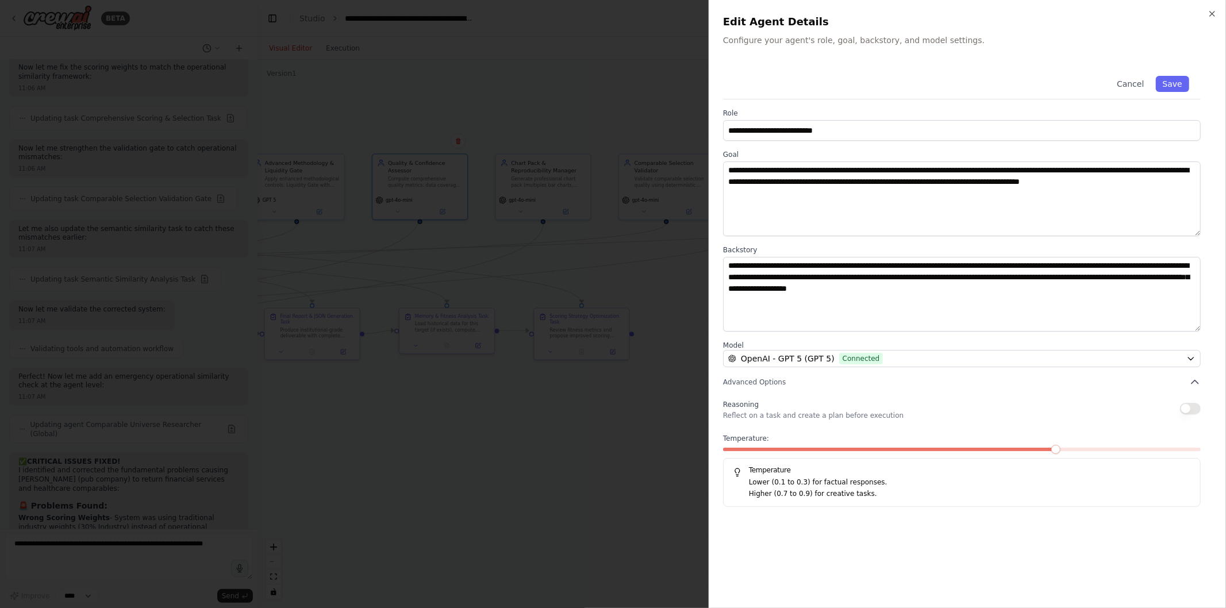
click at [1168, 90] on button "Save" at bounding box center [1172, 84] width 33 height 16
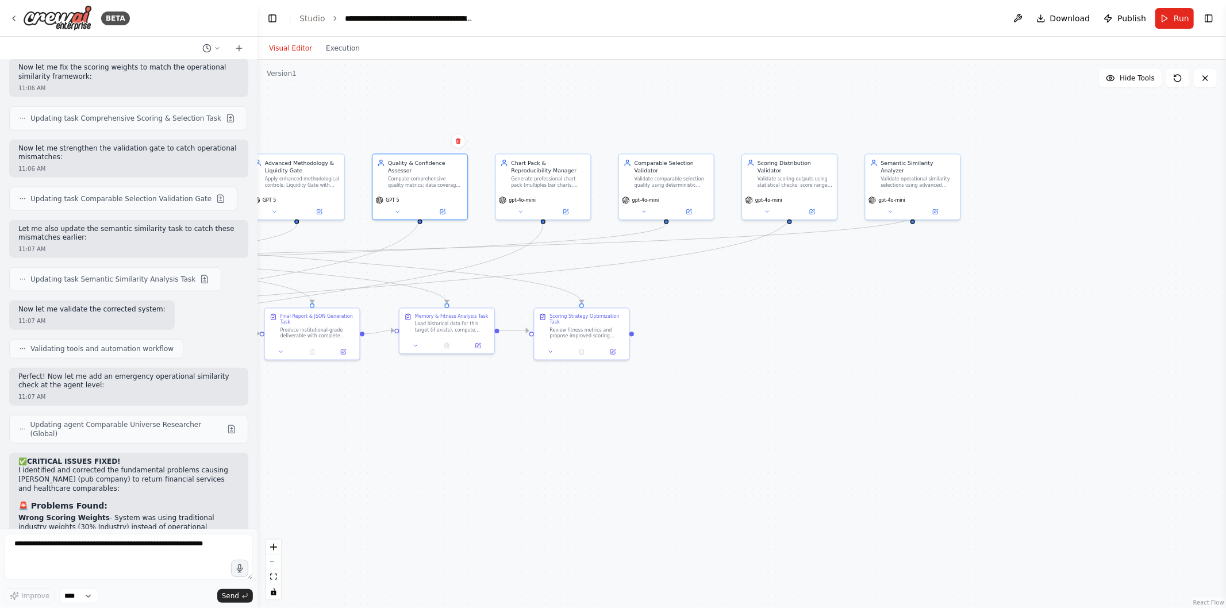
click at [685, 213] on button at bounding box center [690, 211] width 44 height 9
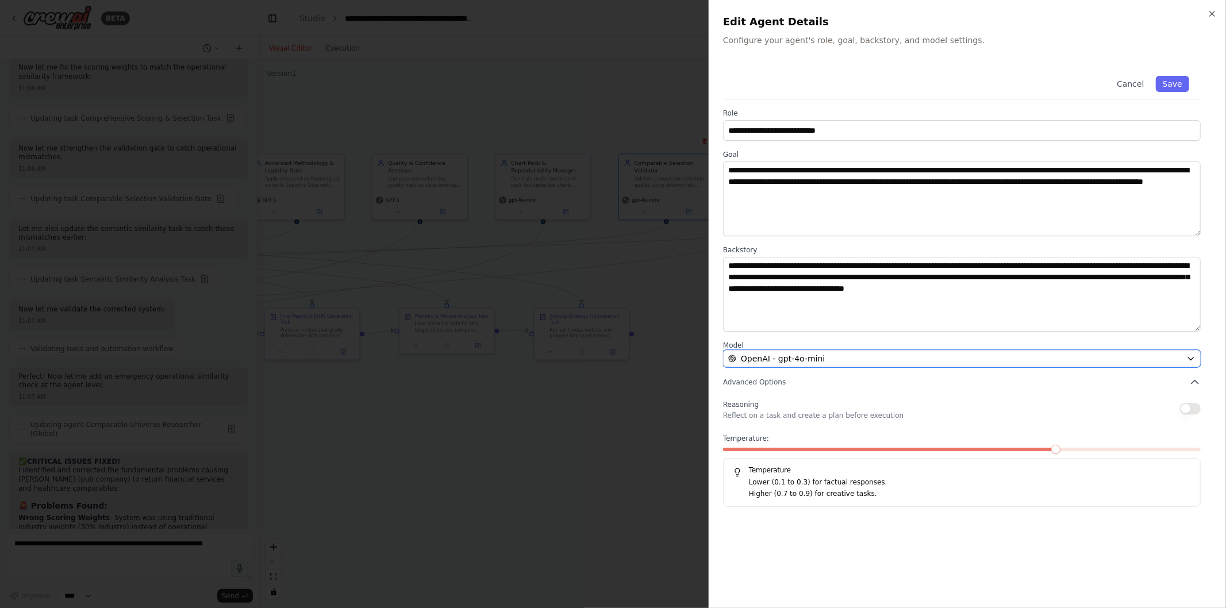
click at [837, 355] on div "OpenAI - gpt-4o-mini" at bounding box center [955, 358] width 454 height 11
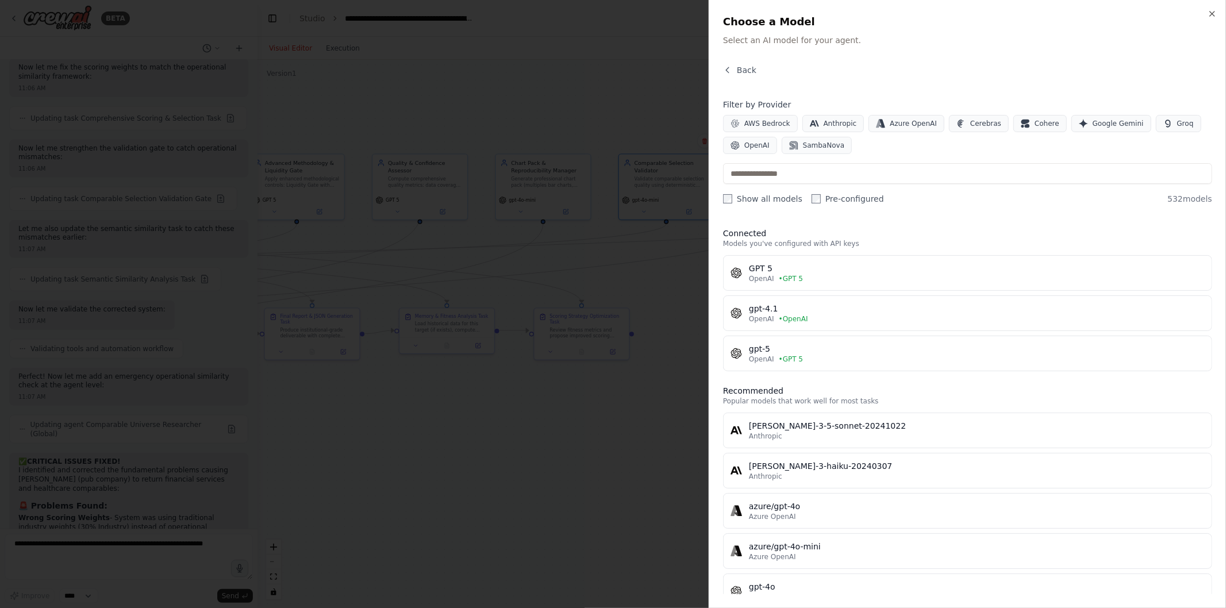
click at [806, 256] on button "GPT 5 OpenAI • GPT 5" at bounding box center [967, 273] width 489 height 36
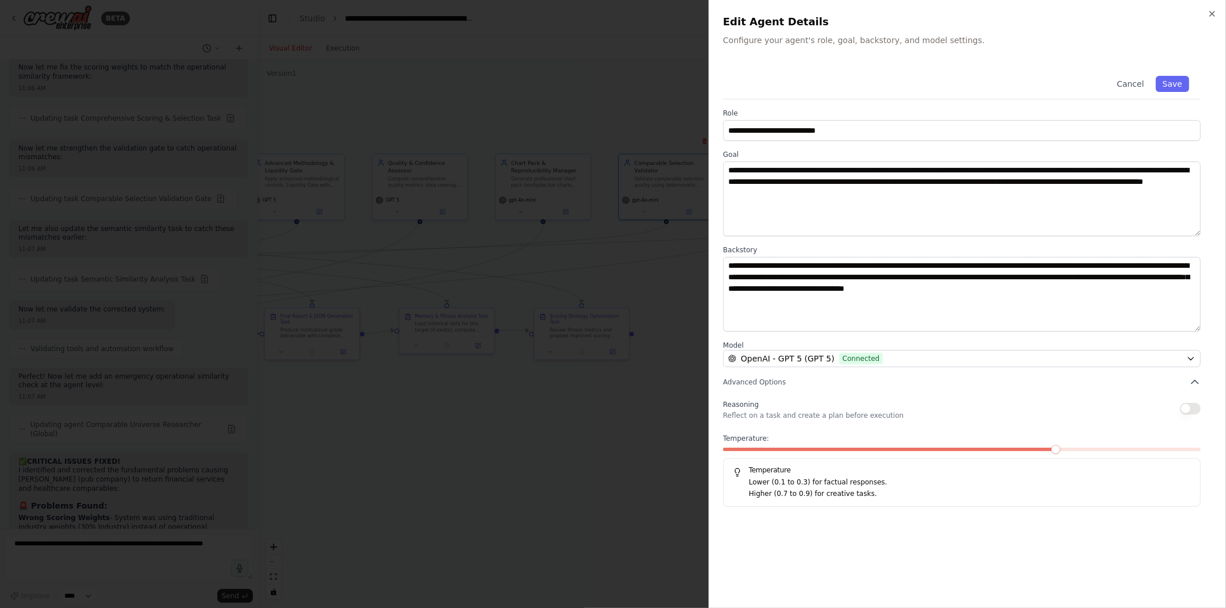
click at [1186, 87] on button "Save" at bounding box center [1172, 84] width 33 height 16
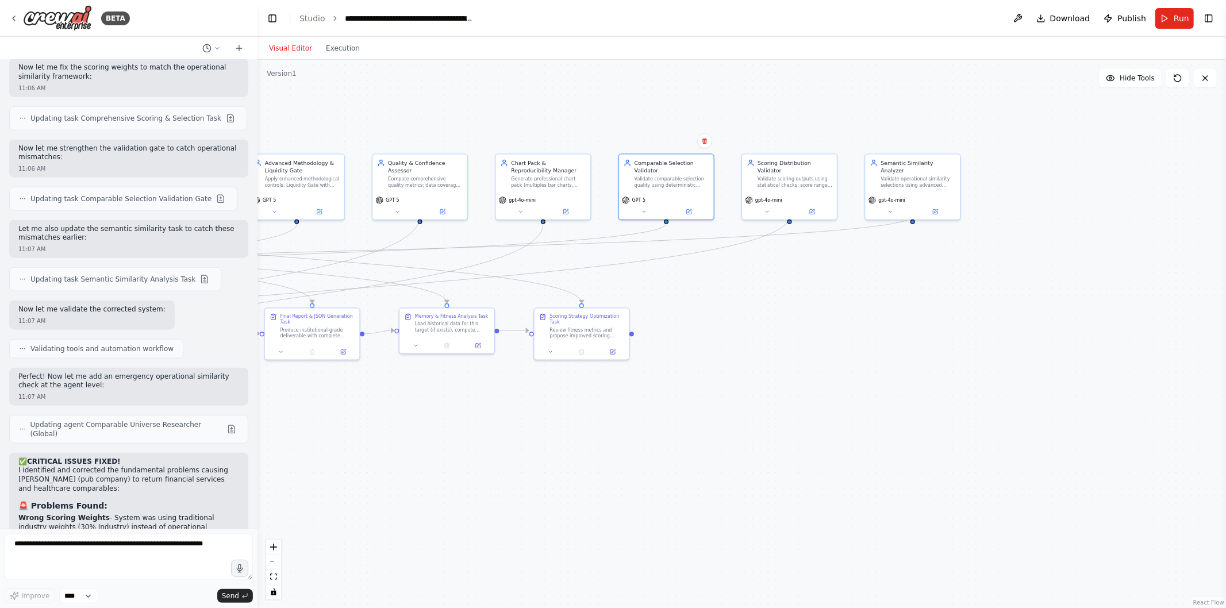
click at [564, 216] on div "gpt-4o-mini" at bounding box center [543, 206] width 95 height 26
click at [566, 211] on icon at bounding box center [565, 211] width 5 height 5
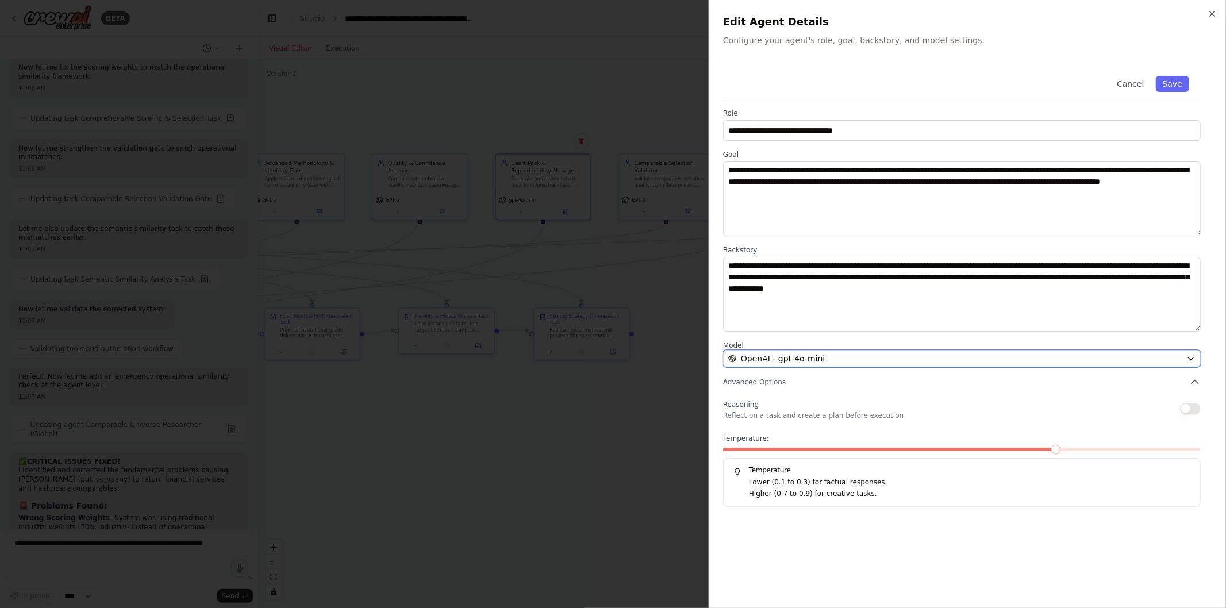
click at [848, 363] on div "OpenAI - gpt-4o-mini" at bounding box center [955, 358] width 454 height 11
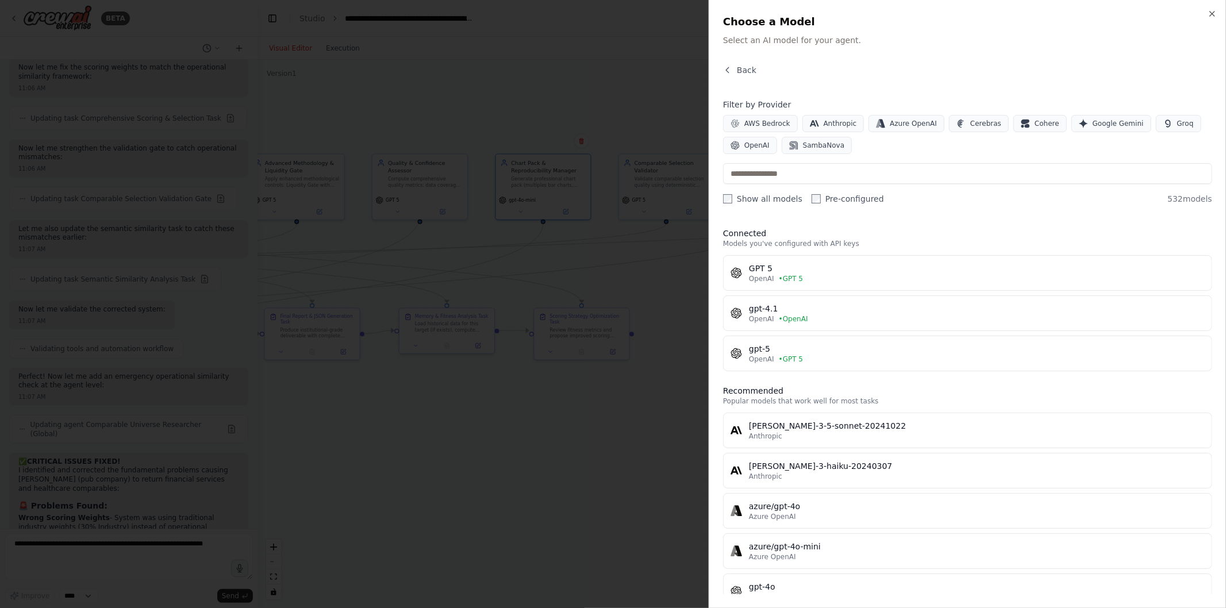
click at [825, 266] on div "GPT 5" at bounding box center [977, 268] width 456 height 11
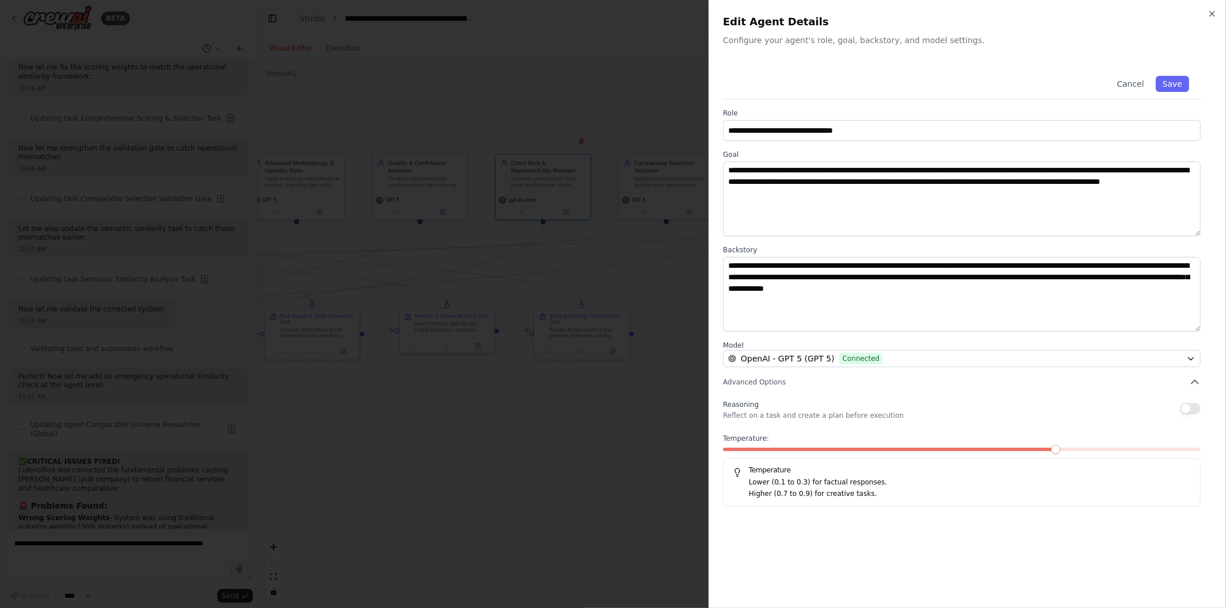
click at [1180, 82] on button "Save" at bounding box center [1172, 84] width 33 height 16
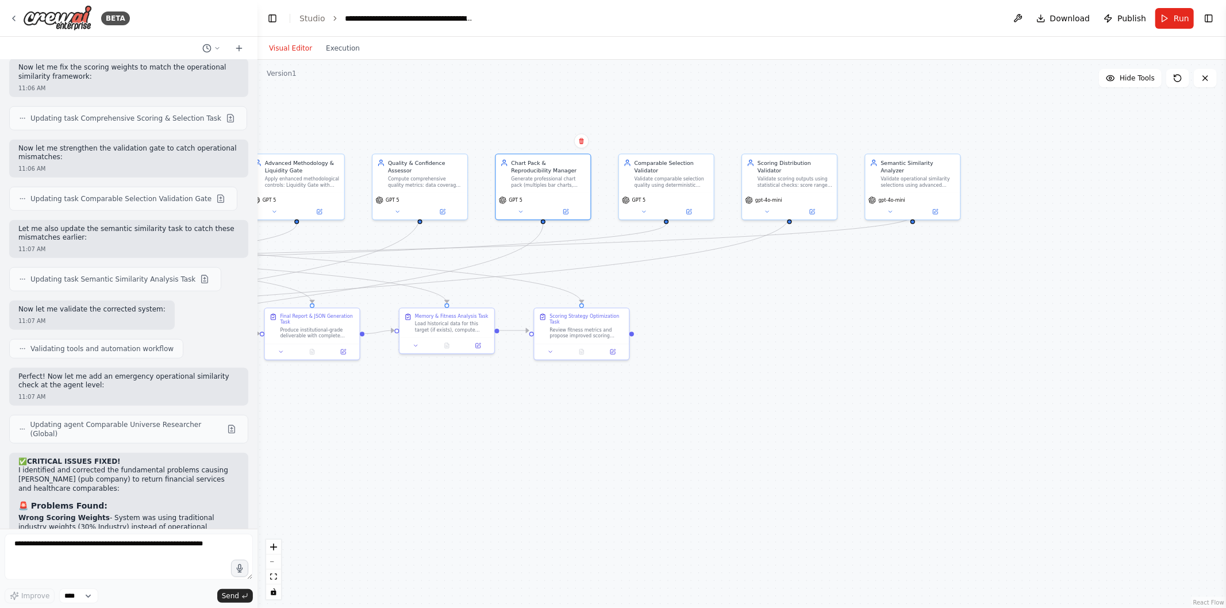
click at [812, 209] on icon at bounding box center [812, 211] width 5 height 5
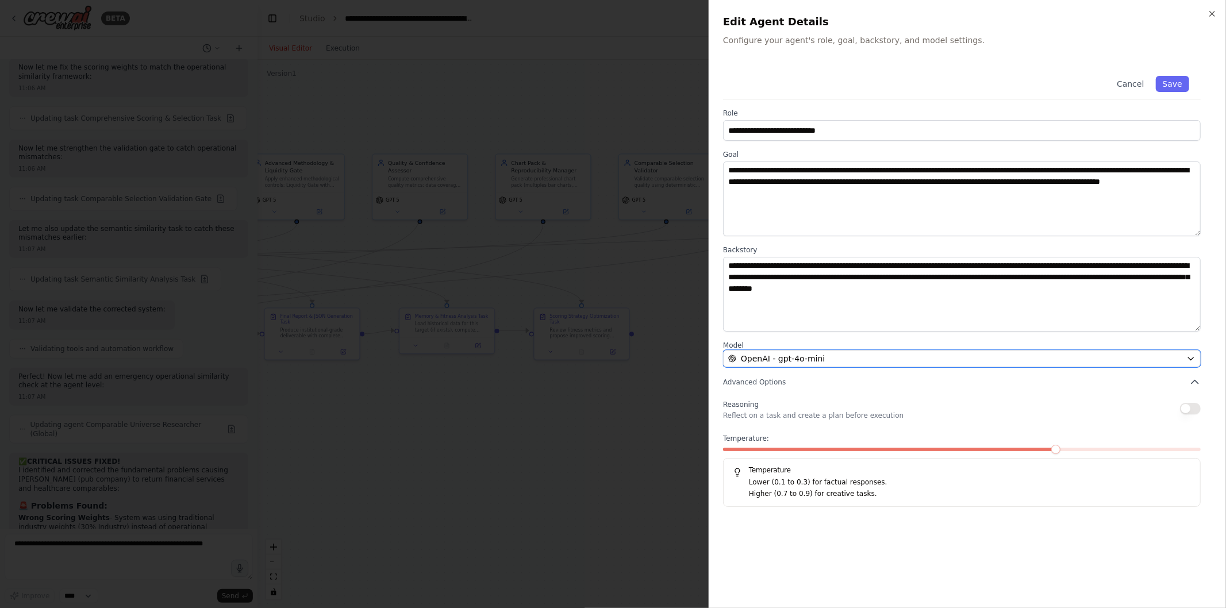
click at [773, 356] on span "OpenAI - gpt-4o-mini" at bounding box center [783, 358] width 84 height 11
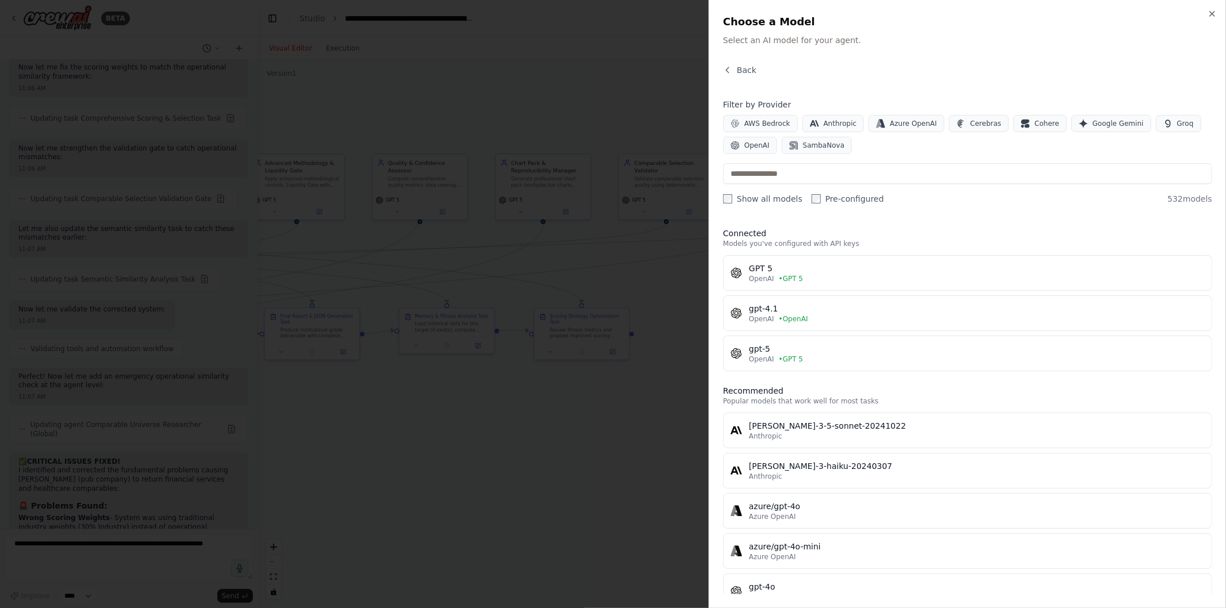
click at [773, 280] on div "OpenAI • GPT 5" at bounding box center [977, 278] width 456 height 9
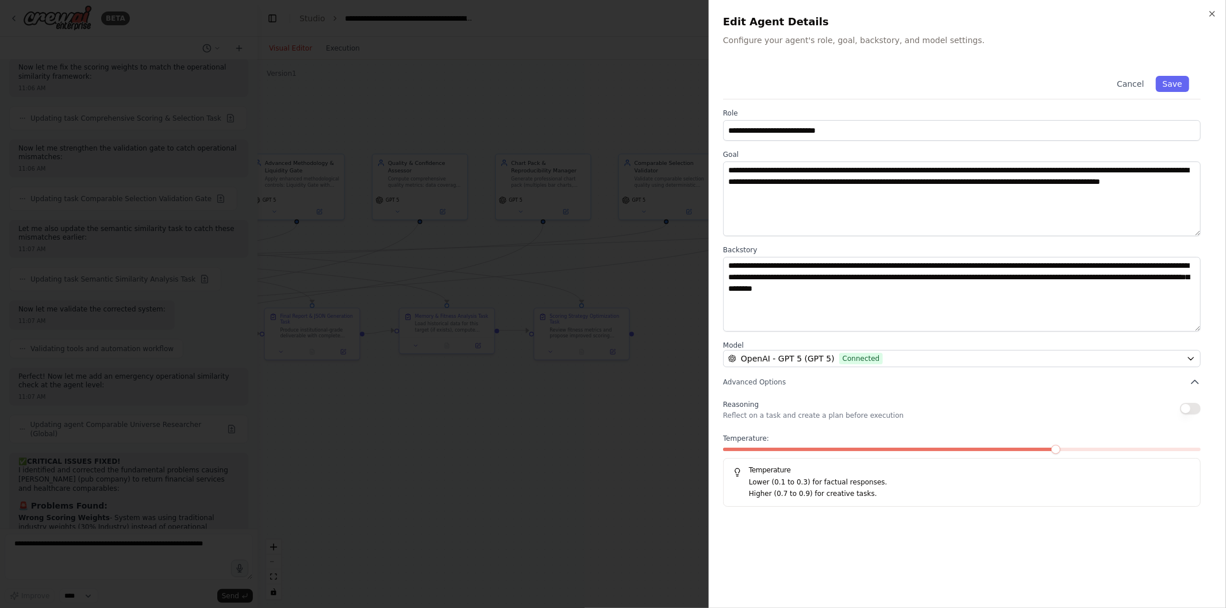
click at [1164, 85] on button "Save" at bounding box center [1172, 84] width 33 height 16
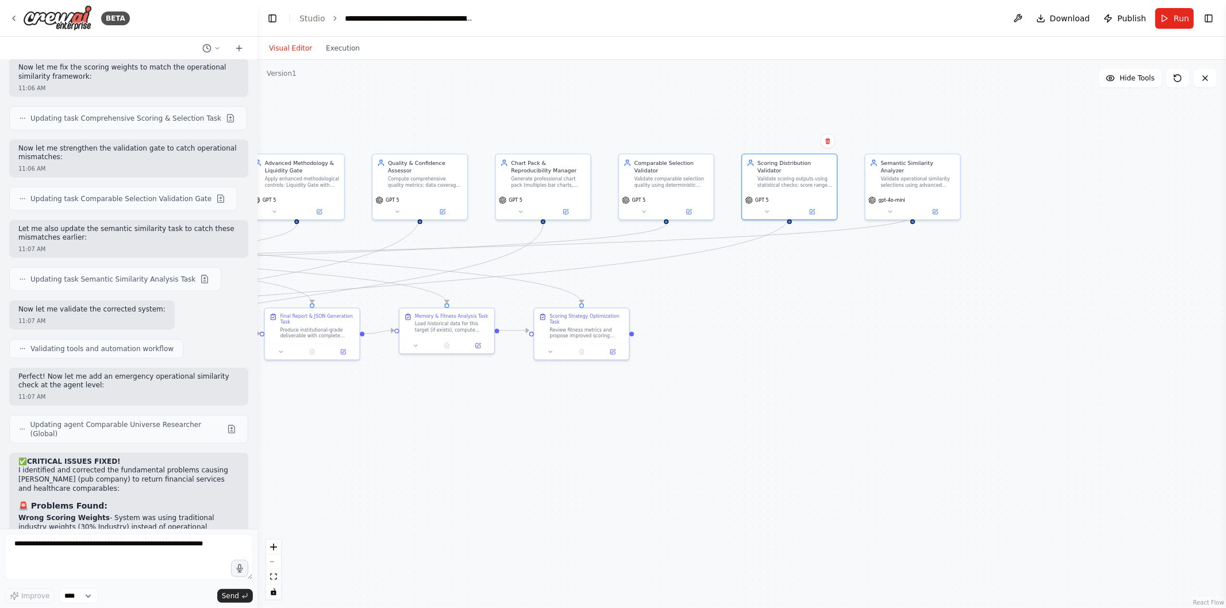
click at [930, 207] on button at bounding box center [936, 211] width 44 height 9
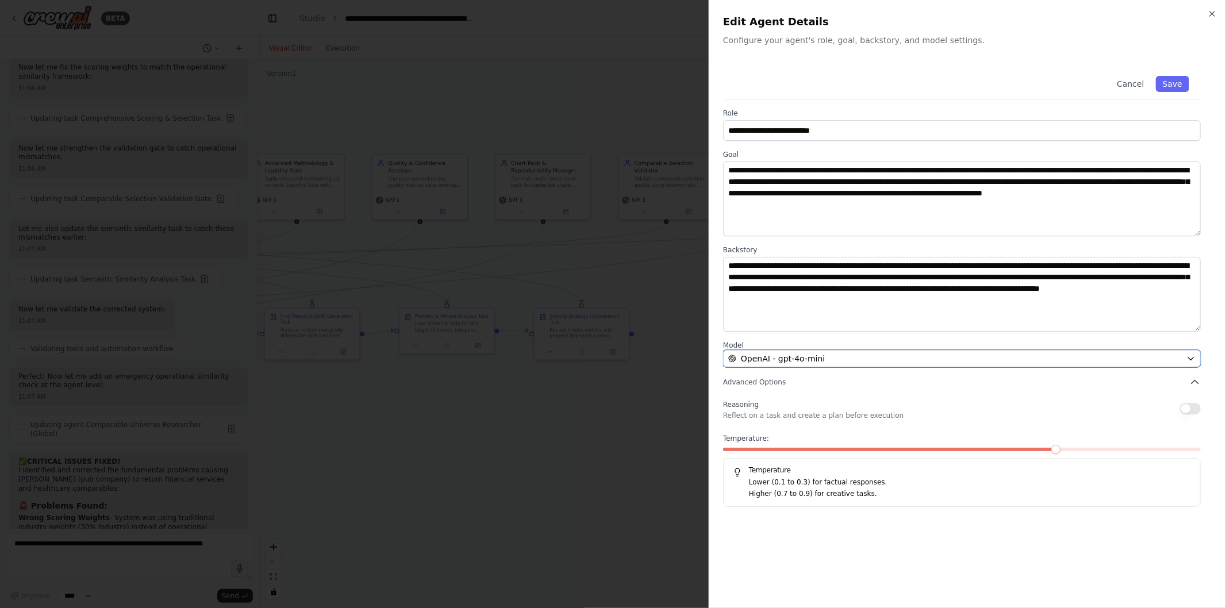
click at [807, 357] on span "OpenAI - gpt-4o-mini" at bounding box center [783, 358] width 84 height 11
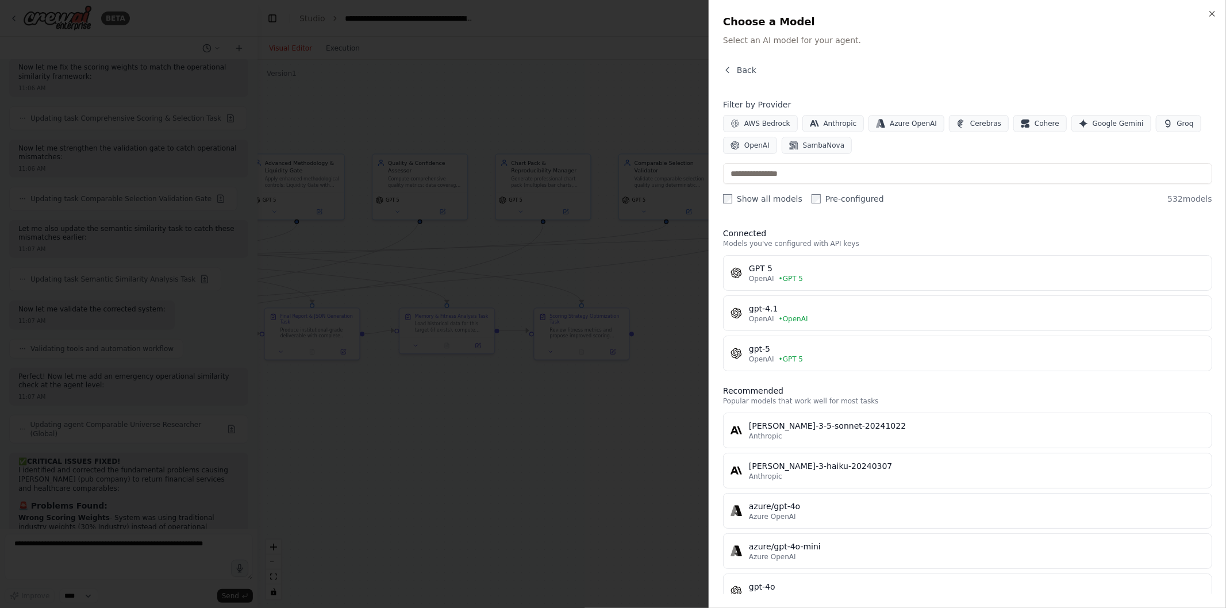
click at [788, 278] on span "• GPT 5" at bounding box center [791, 278] width 24 height 9
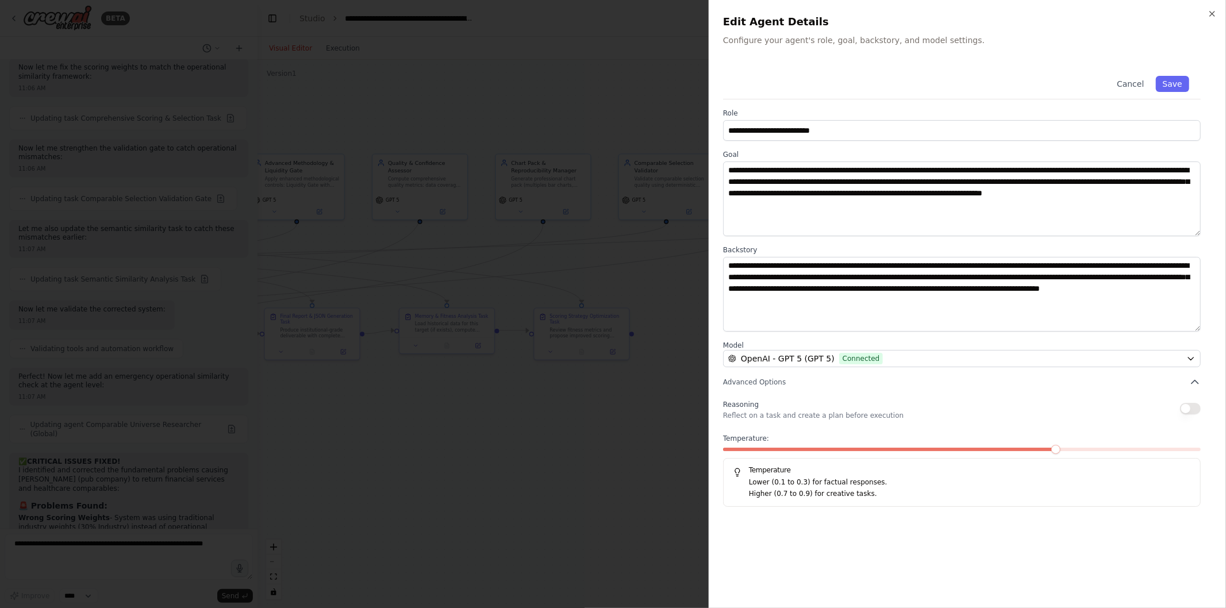
click at [1179, 85] on button "Save" at bounding box center [1172, 84] width 33 height 16
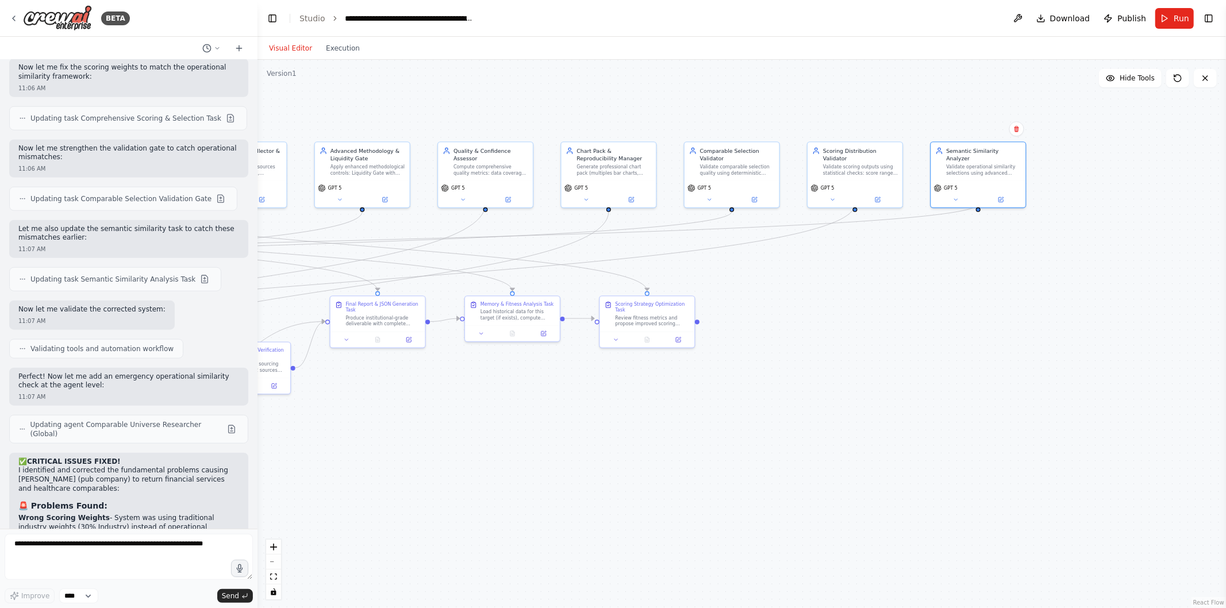
drag, startPoint x: 815, startPoint y: 290, endPoint x: 1226, endPoint y: 269, distance: 411.7
click at [1226, 269] on div "BETA Mission: Given an input company {company_input} (name and, if available, t…" at bounding box center [613, 304] width 1226 height 608
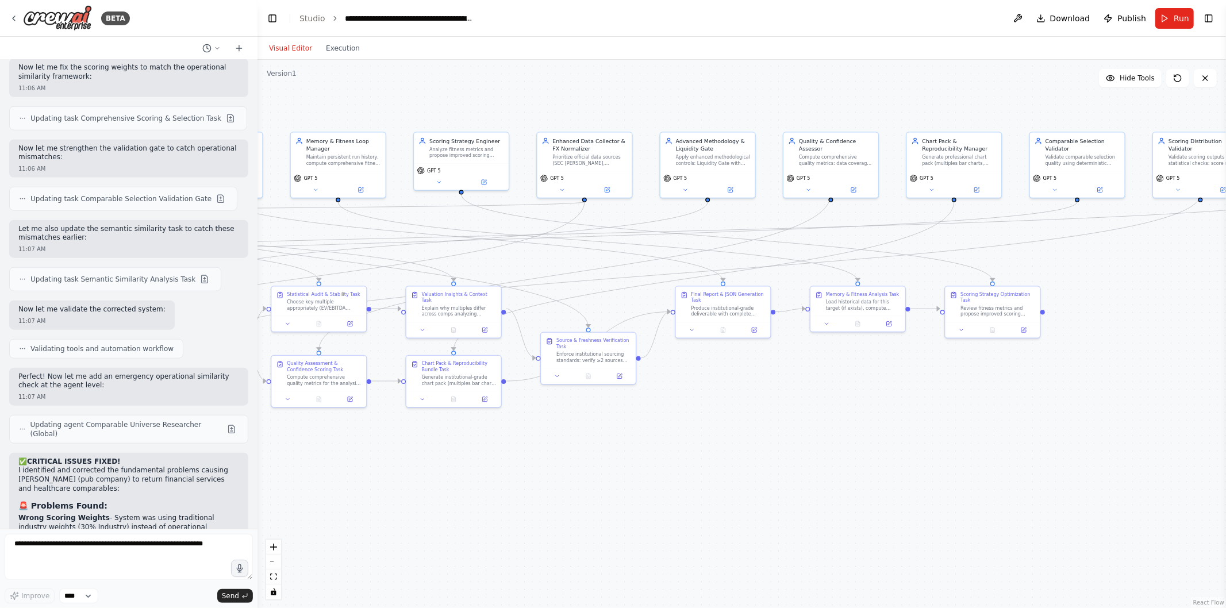
drag, startPoint x: 582, startPoint y: 461, endPoint x: 1211, endPoint y: 435, distance: 630.1
click at [1211, 435] on div ".deletable-edge-delete-btn { width: 20px; height: 20px; border: 0px solid #ffff…" at bounding box center [742, 334] width 969 height 549
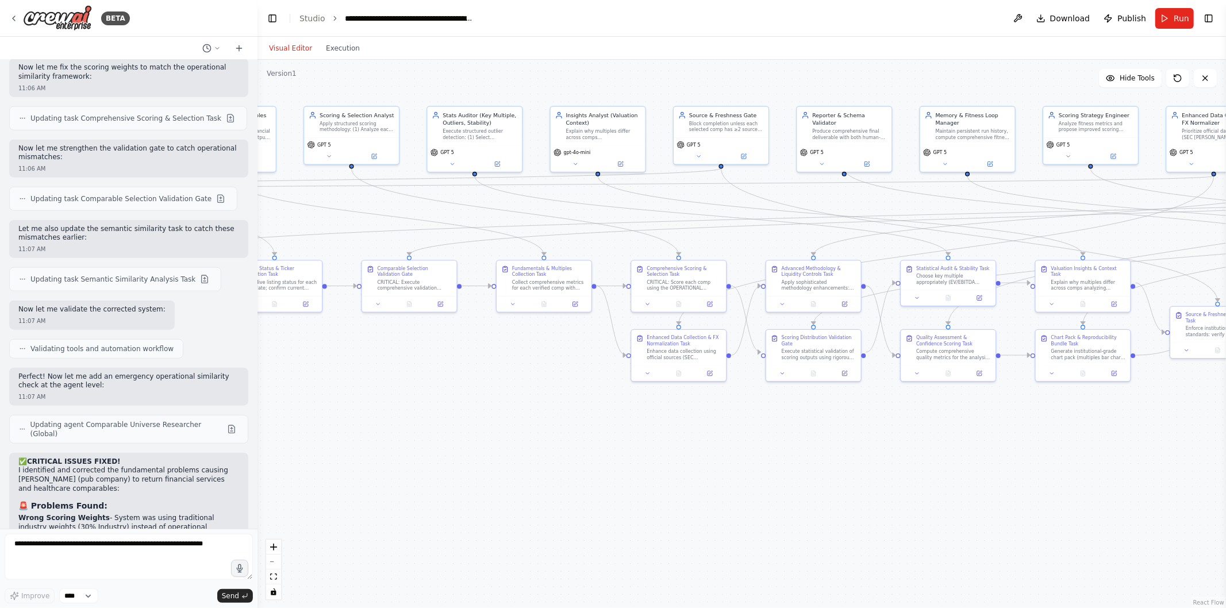
click at [618, 163] on icon at bounding box center [620, 164] width 5 height 5
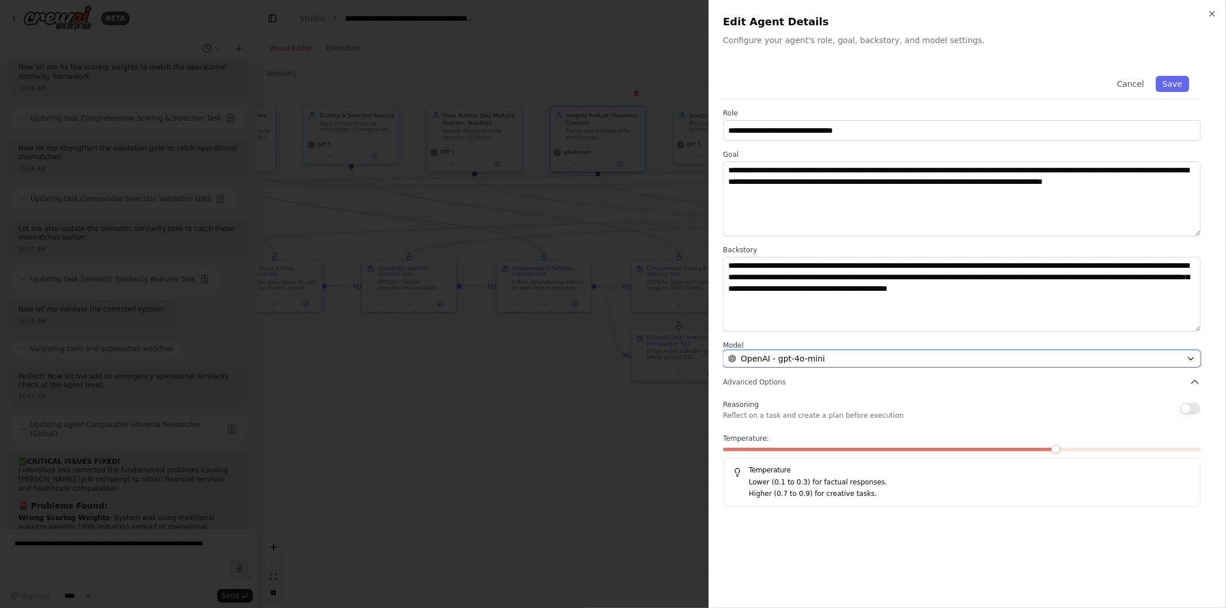
click at [795, 355] on span "OpenAI - gpt-4o-mini" at bounding box center [783, 358] width 84 height 11
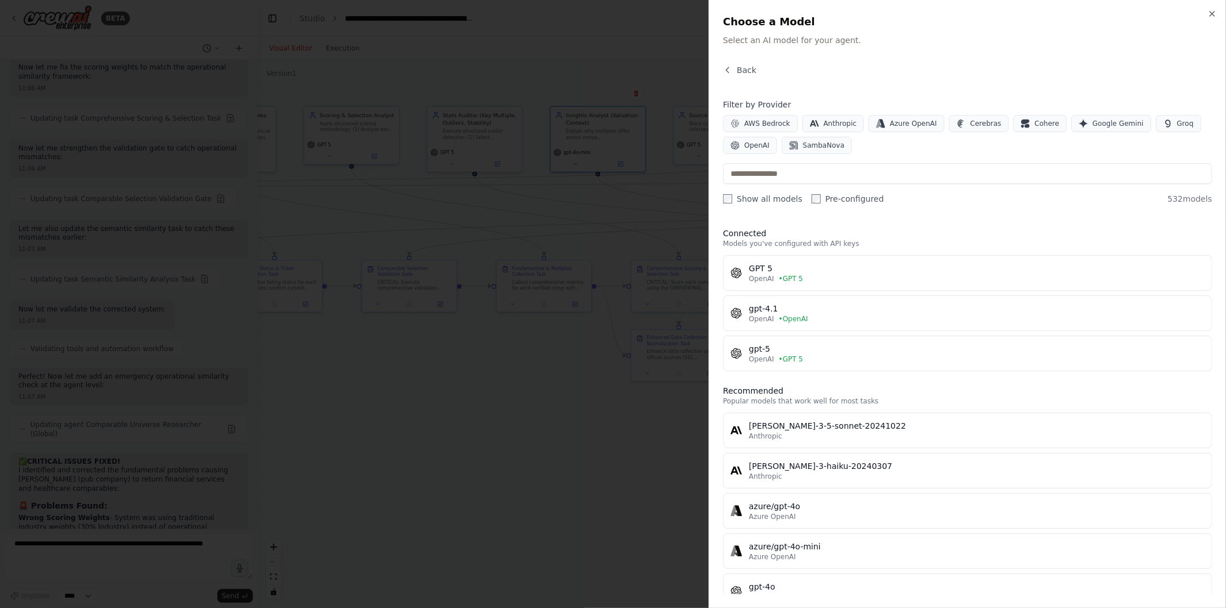
click at [792, 274] on span "• GPT 5" at bounding box center [791, 278] width 24 height 9
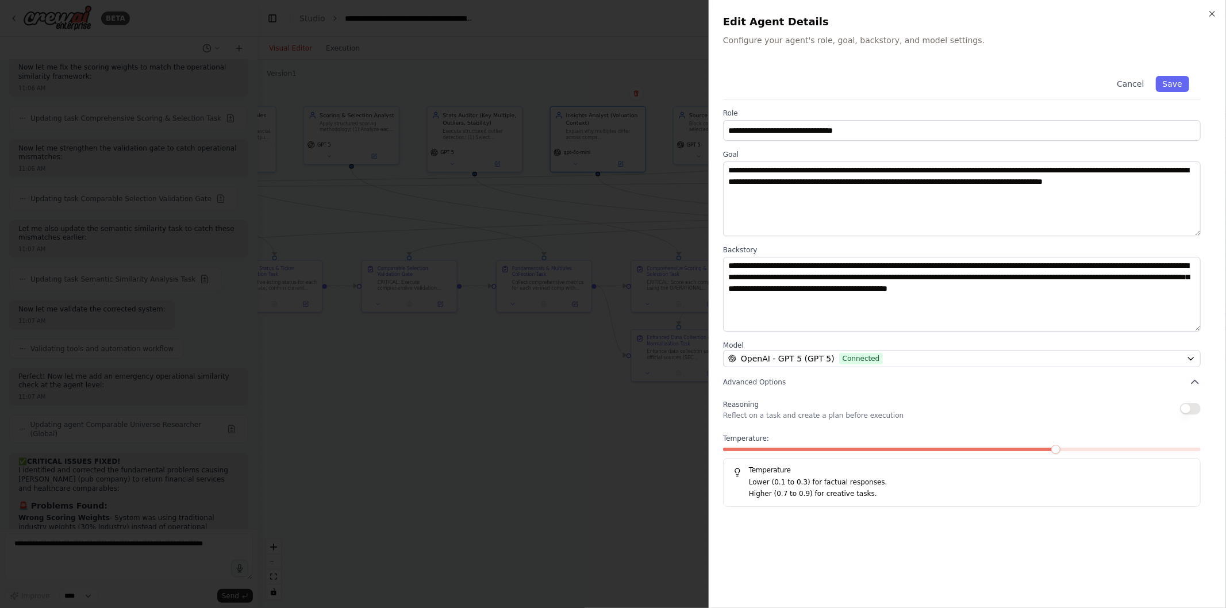
click at [1162, 82] on button "Save" at bounding box center [1172, 84] width 33 height 16
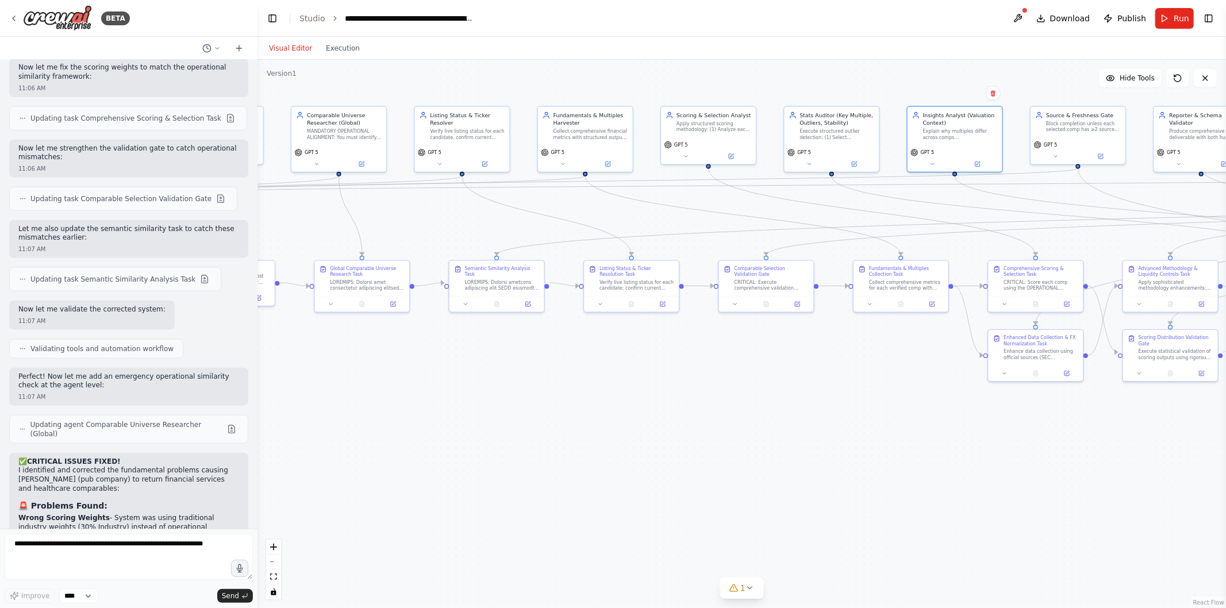
drag, startPoint x: 438, startPoint y: 374, endPoint x: 819, endPoint y: 376, distance: 380.6
click at [819, 376] on div ".deletable-edge-delete-btn { width: 20px; height: 20px; border: 0px solid #ffff…" at bounding box center [742, 334] width 969 height 549
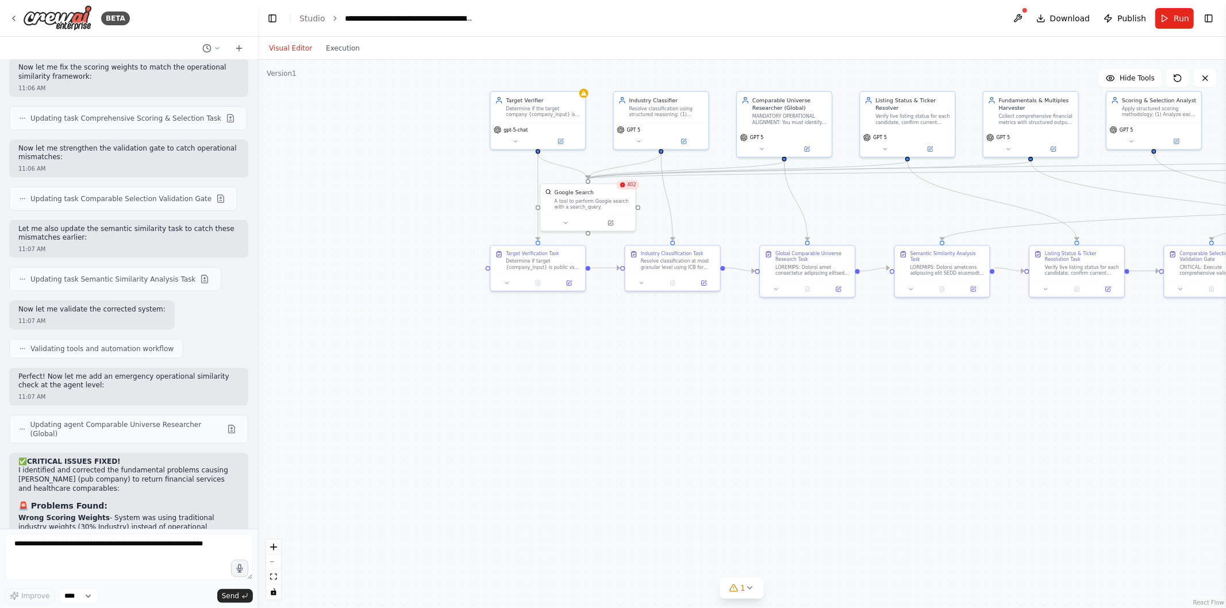
drag, startPoint x: 420, startPoint y: 374, endPoint x: 842, endPoint y: 357, distance: 422.4
click at [842, 357] on div ".deletable-edge-delete-btn { width: 20px; height: 20px; border: 0px solid #ffff…" at bounding box center [742, 334] width 969 height 549
click at [585, 93] on icon at bounding box center [583, 93] width 5 height 5
click at [549, 117] on div "Target Verifier Determine if the target company {company_input} is public or pr…" at bounding box center [538, 107] width 95 height 31
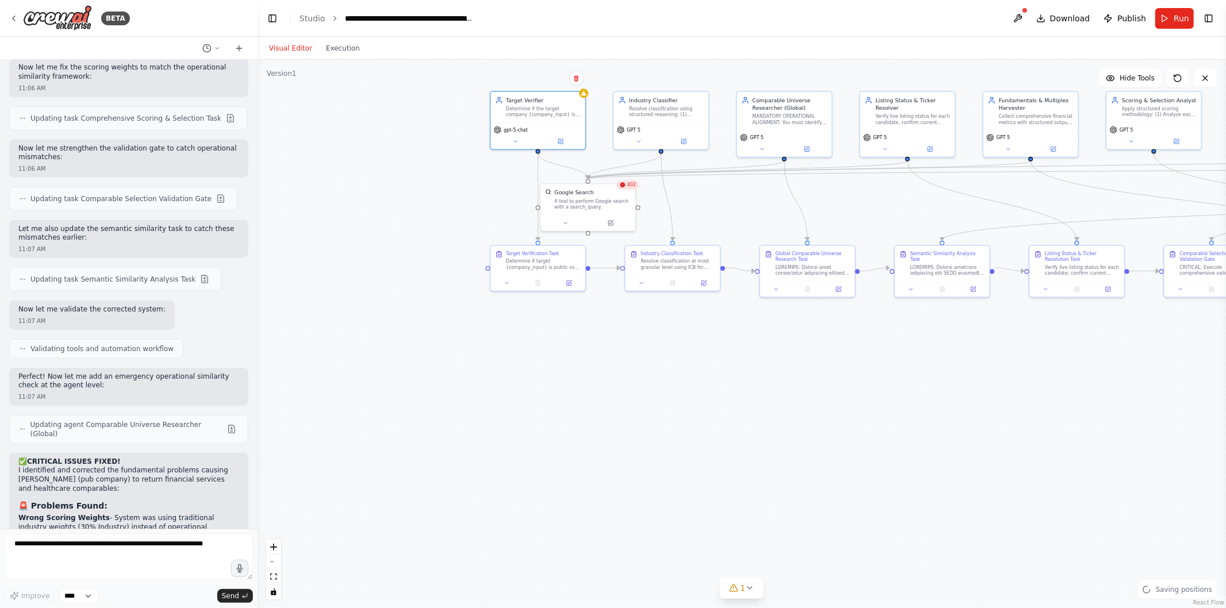
click at [560, 137] on button at bounding box center [561, 141] width 44 height 9
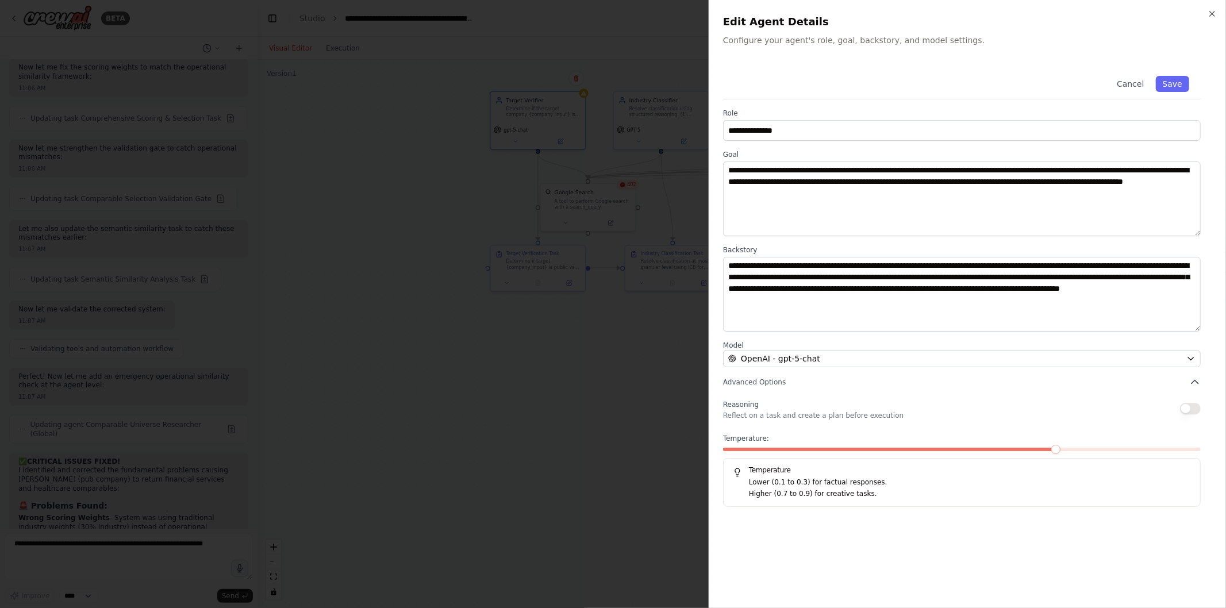
click at [1176, 87] on button "Save" at bounding box center [1172, 84] width 33 height 16
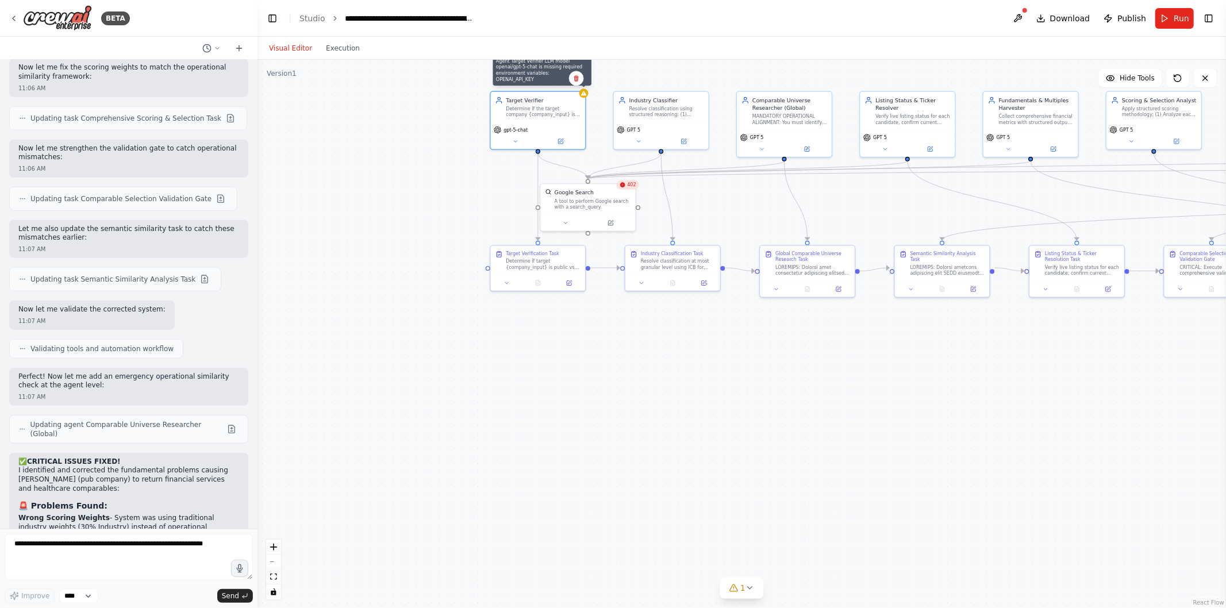
click at [584, 93] on icon at bounding box center [583, 93] width 5 height 5
drag, startPoint x: 410, startPoint y: 186, endPoint x: 358, endPoint y: 233, distance: 70.0
click at [358, 233] on div ".deletable-edge-delete-btn { width: 20px; height: 20px; border: 0px solid #ffff…" at bounding box center [742, 334] width 969 height 549
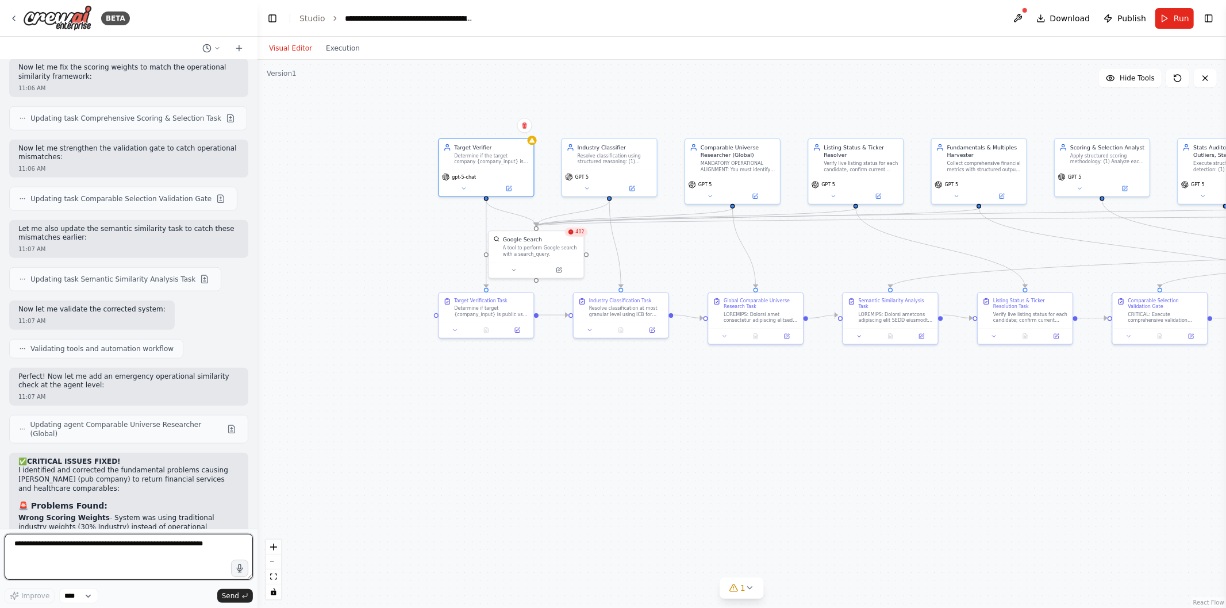
click at [129, 570] on textarea at bounding box center [129, 557] width 248 height 46
drag, startPoint x: 691, startPoint y: 461, endPoint x: 652, endPoint y: 475, distance: 41.1
click at [652, 475] on div ".deletable-edge-delete-btn { width: 20px; height: 20px; border: 0px solid #ffff…" at bounding box center [742, 334] width 969 height 549
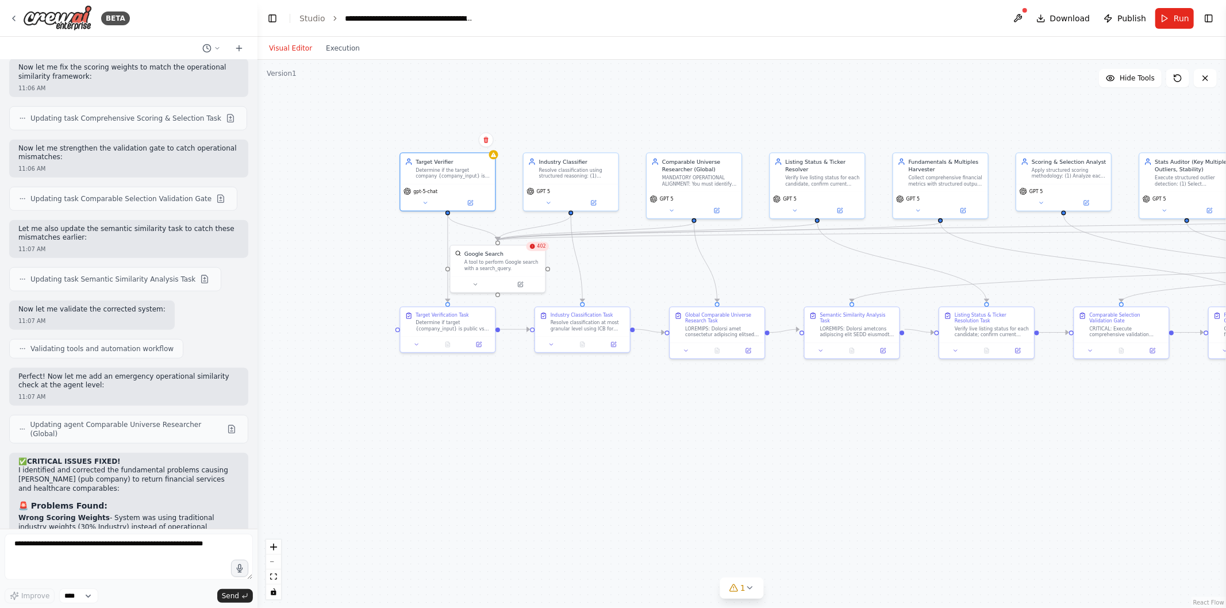
click at [1177, 16] on span "Run" at bounding box center [1182, 18] width 16 height 11
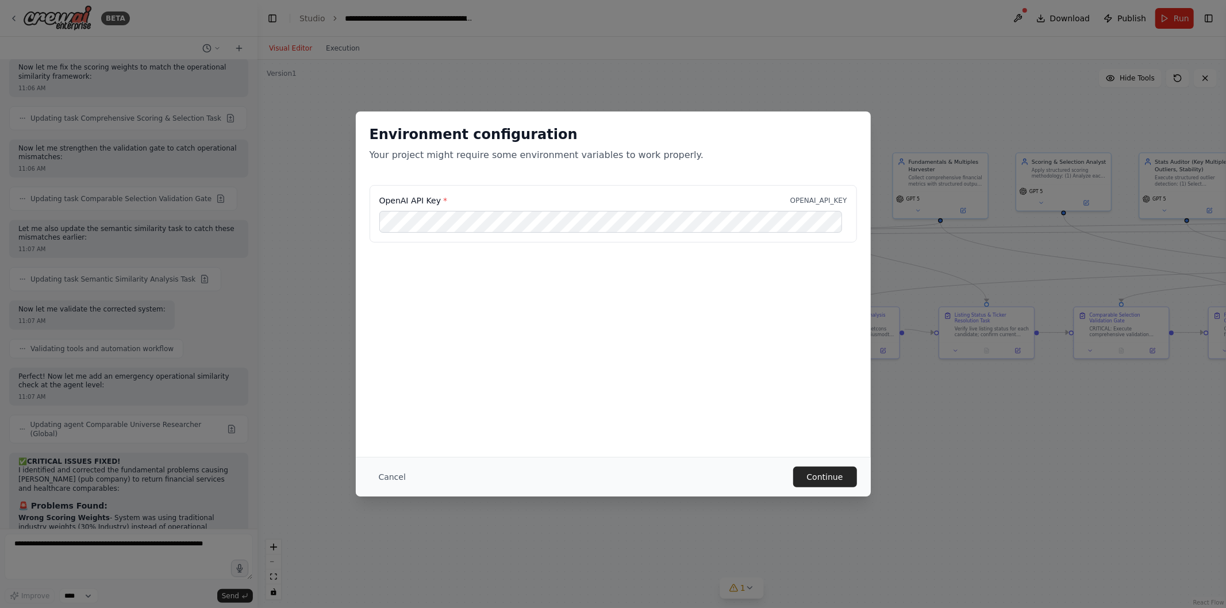
scroll to position [0, 0]
click at [798, 470] on button "Continue" at bounding box center [825, 477] width 64 height 21
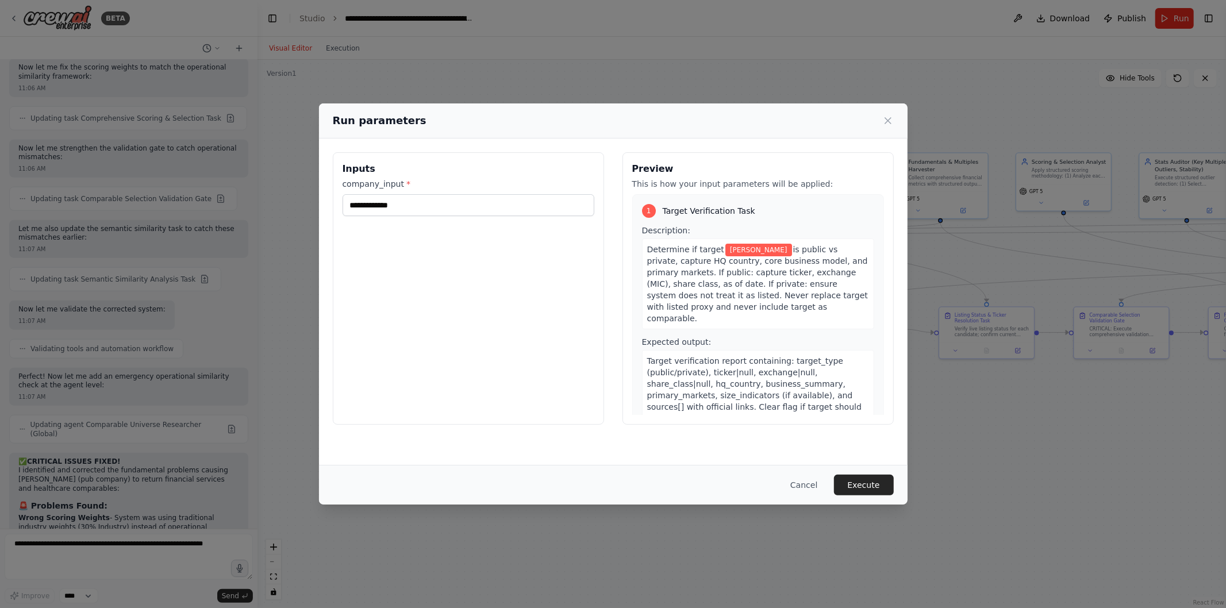
click at [870, 492] on button "Execute" at bounding box center [864, 485] width 60 height 21
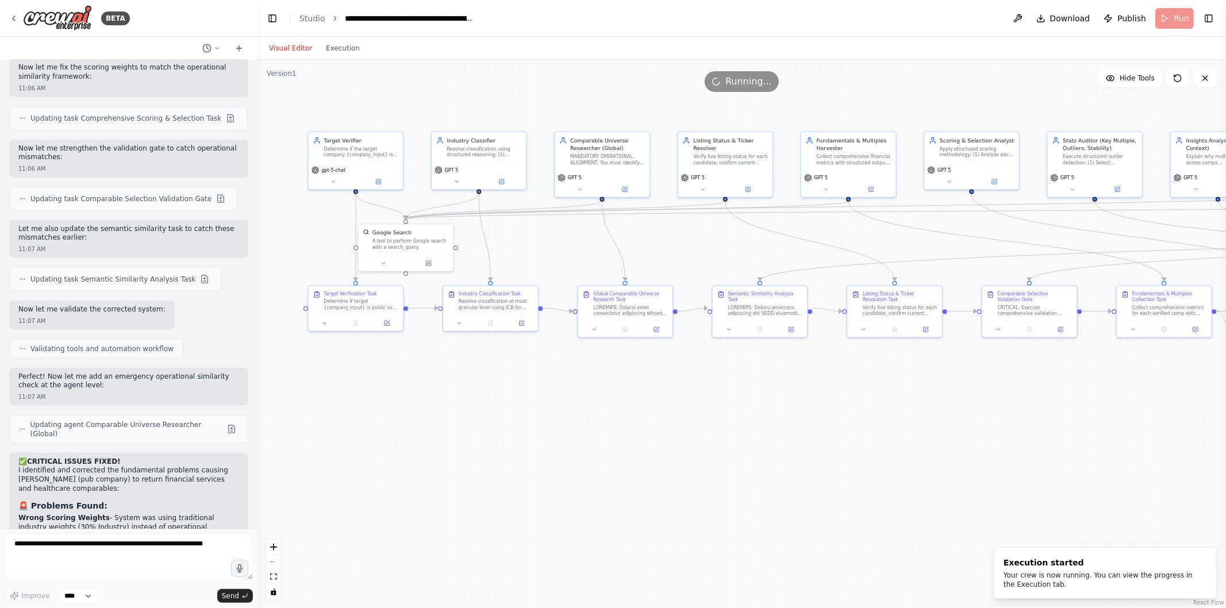
drag, startPoint x: 955, startPoint y: 437, endPoint x: 863, endPoint y: 415, distance: 94.6
click at [863, 415] on div ".deletable-edge-delete-btn { width: 20px; height: 20px; border: 0px solid #ffff…" at bounding box center [742, 334] width 969 height 549
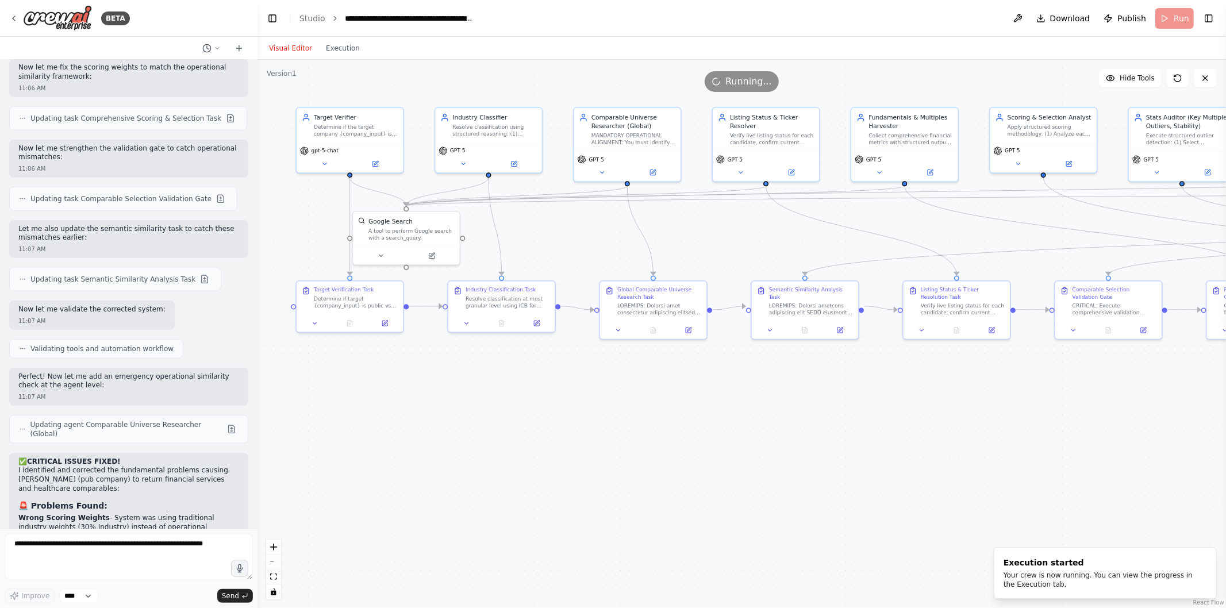
drag, startPoint x: 445, startPoint y: 387, endPoint x: 532, endPoint y: 415, distance: 91.7
click at [532, 415] on div ".deletable-edge-delete-btn { width: 20px; height: 20px; border: 0px solid #ffff…" at bounding box center [742, 334] width 969 height 549
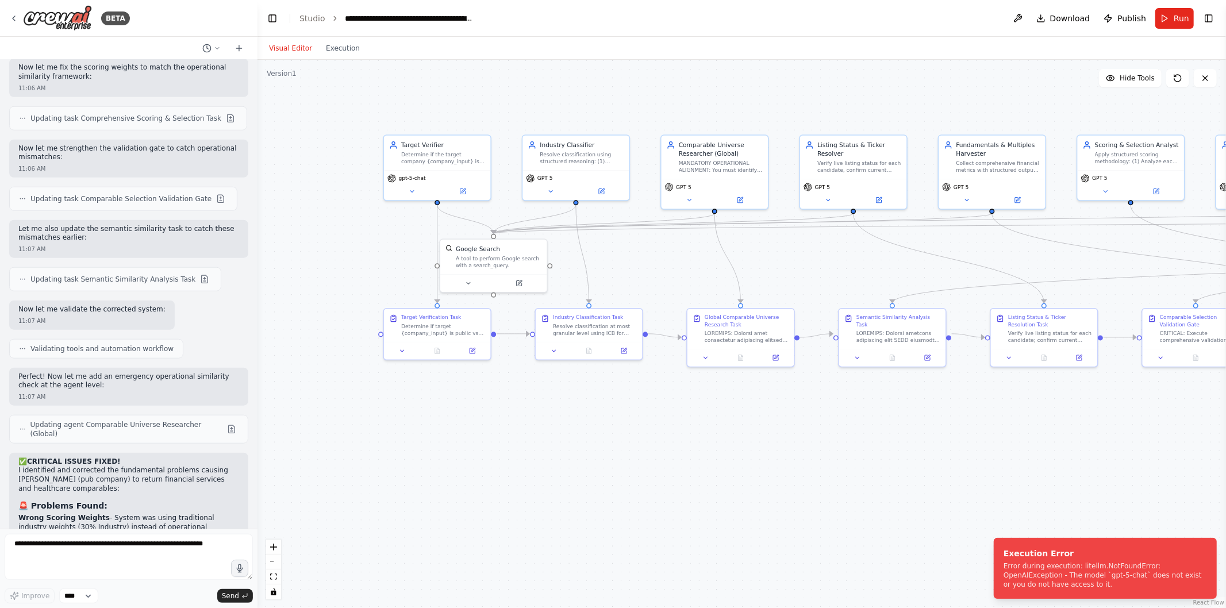
click at [1082, 571] on div "Error during execution: litellm.NotFoundError: OpenAIException - The model `gpt…" at bounding box center [1103, 576] width 199 height 28
click at [462, 189] on icon at bounding box center [462, 191] width 5 height 5
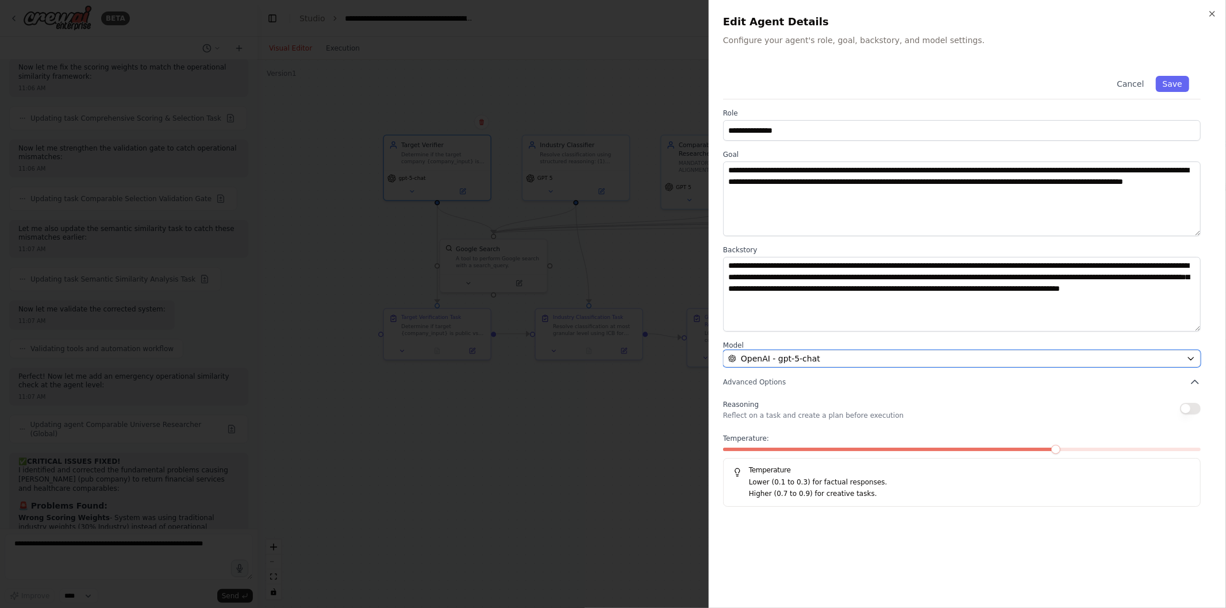
click at [799, 353] on span "OpenAI - gpt-5-chat" at bounding box center [780, 358] width 79 height 11
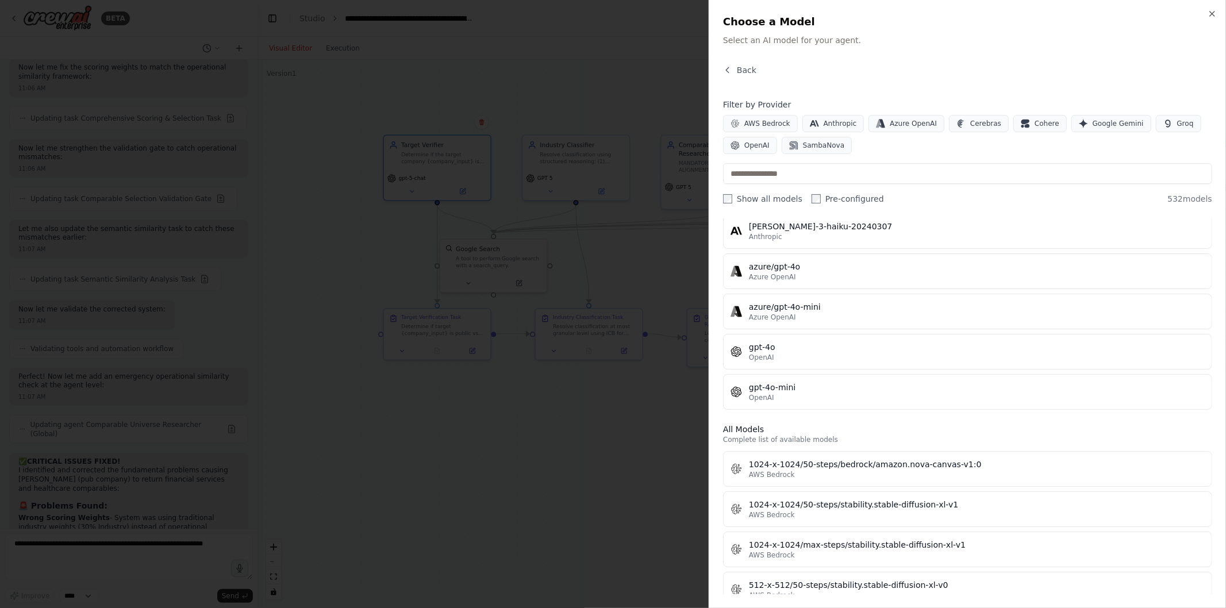
scroll to position [240, 0]
click at [808, 347] on div "gpt-4o" at bounding box center [977, 346] width 456 height 11
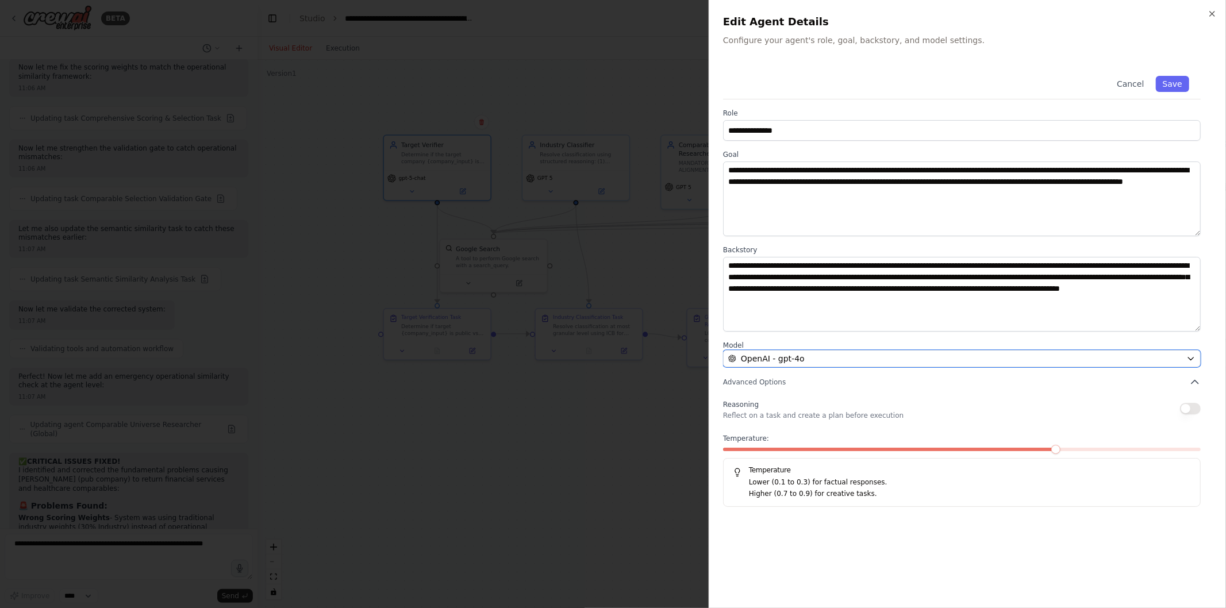
click at [820, 355] on div "OpenAI - gpt-4o" at bounding box center [955, 358] width 454 height 11
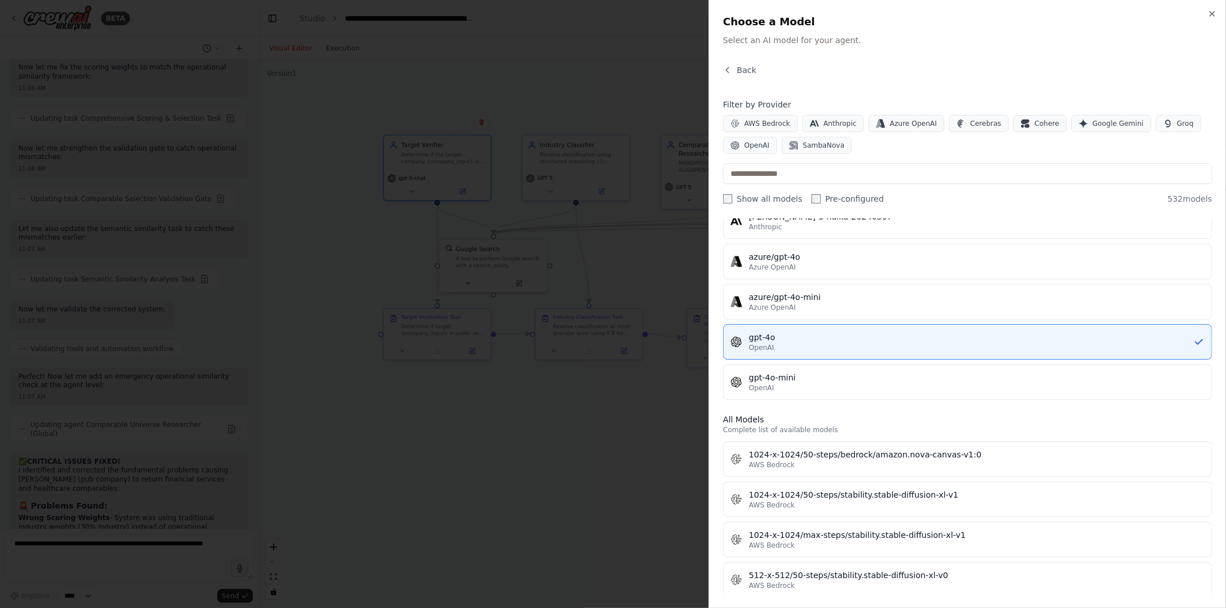
scroll to position [0, 0]
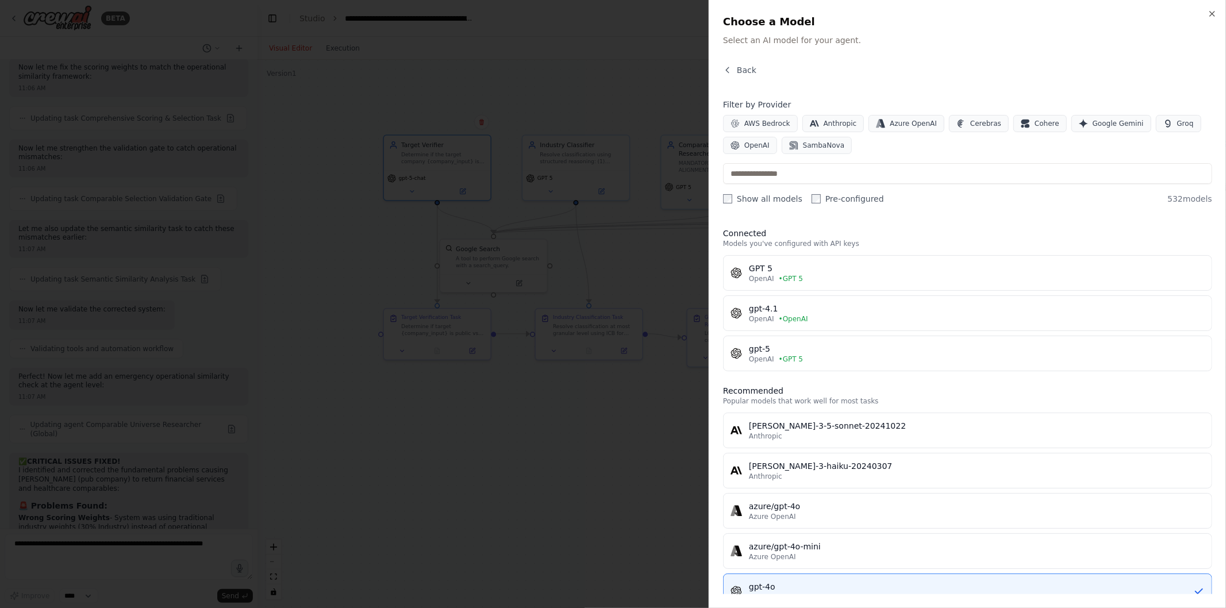
click at [795, 315] on span "• OpenAI" at bounding box center [793, 319] width 29 height 9
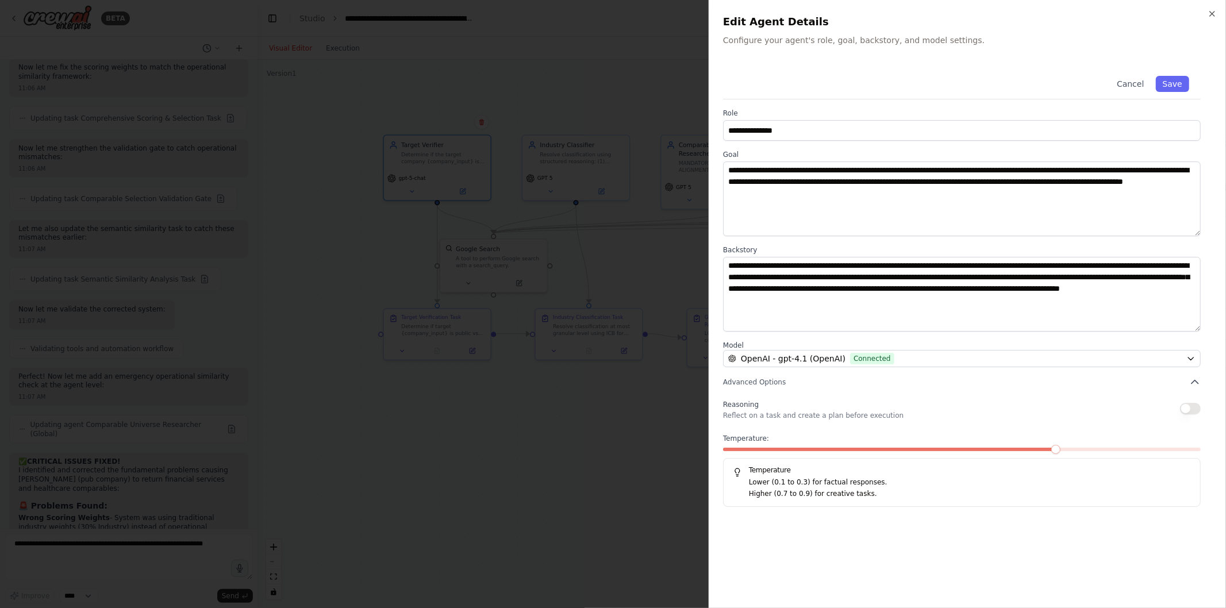
click at [1170, 89] on button "Save" at bounding box center [1172, 84] width 33 height 16
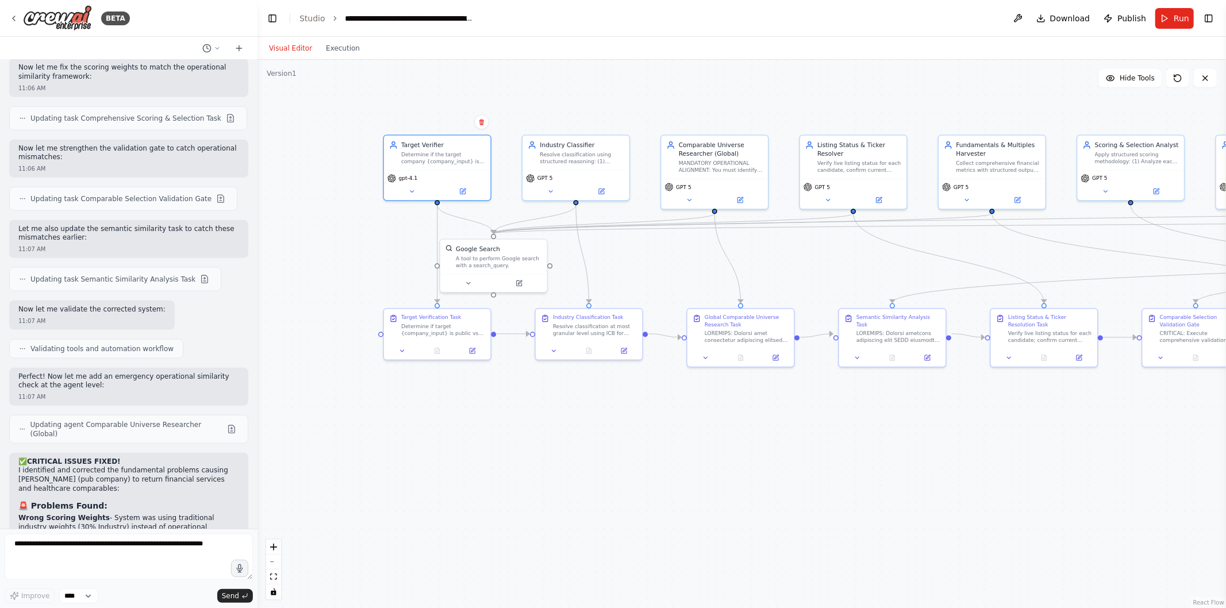
click at [124, 531] on form "Improve **** Send" at bounding box center [129, 568] width 258 height 79
click at [124, 543] on textarea at bounding box center [129, 557] width 248 height 46
type textarea "**********"
click at [232, 601] on button "Send" at bounding box center [235, 596] width 36 height 14
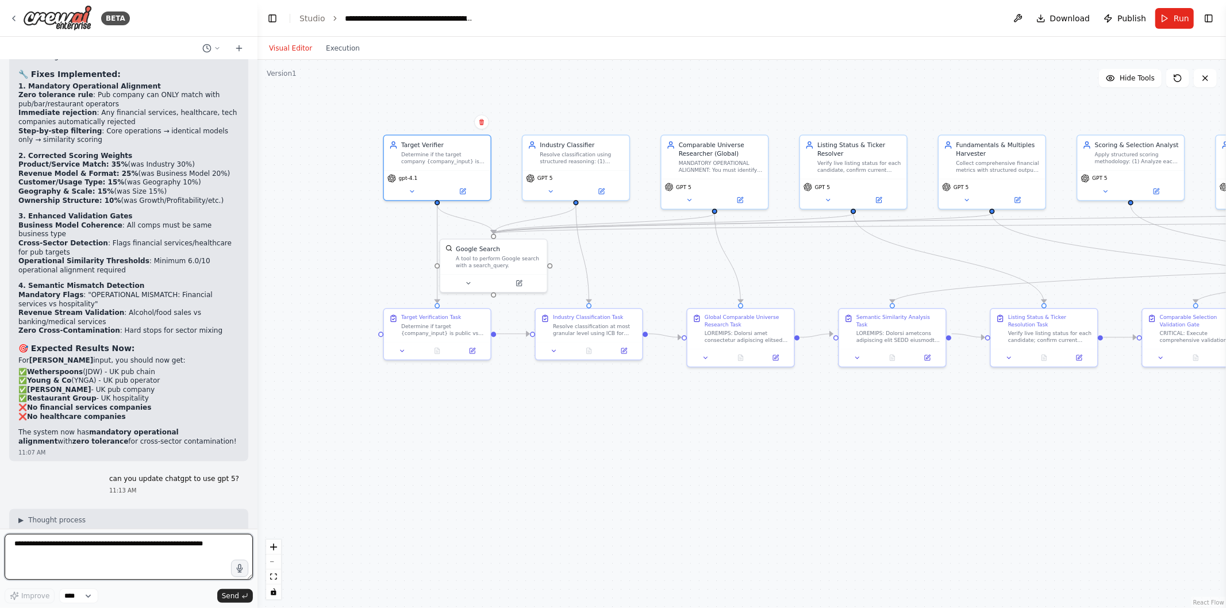
scroll to position [30879, 0]
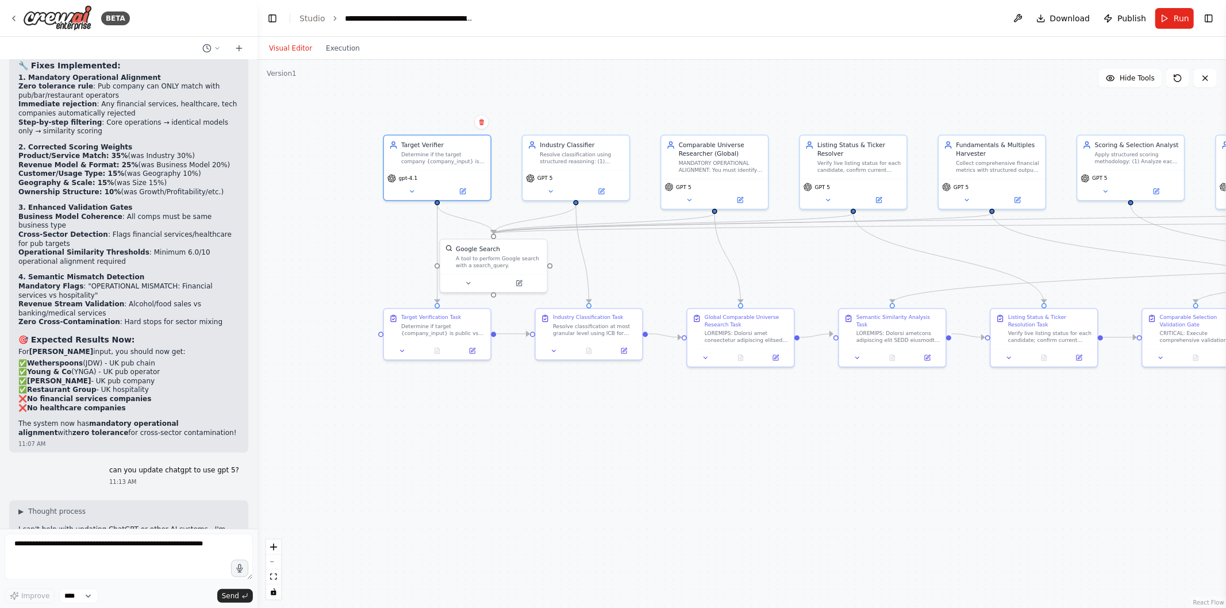
click at [602, 186] on button at bounding box center [601, 191] width 49 height 10
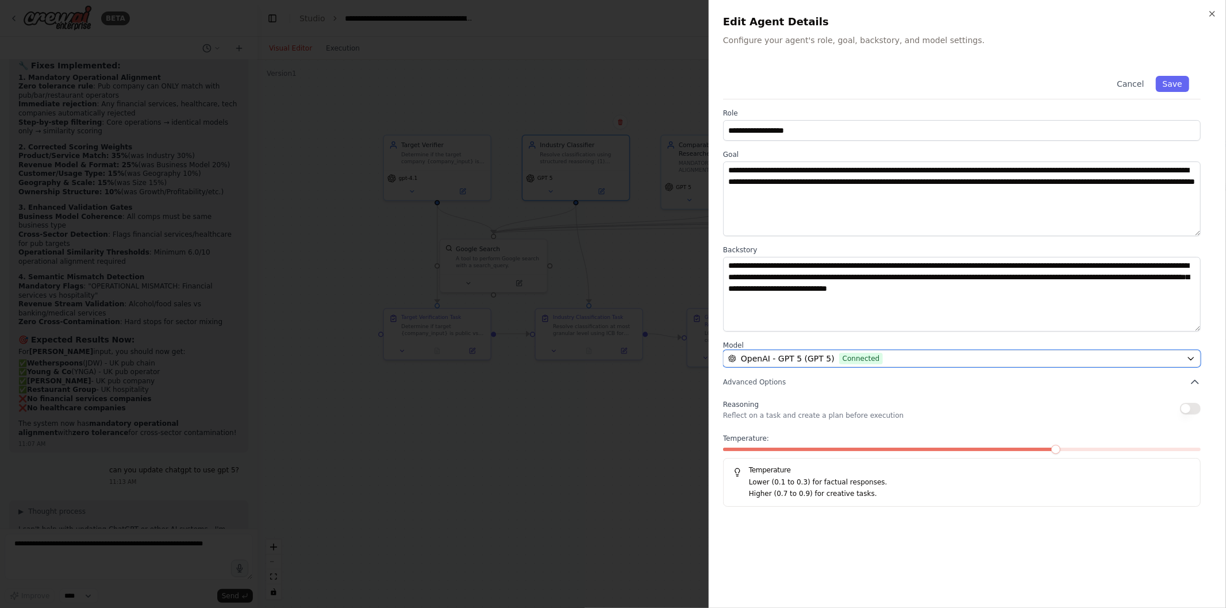
click at [883, 351] on button "OpenAI - GPT 5 (GPT 5) Connected" at bounding box center [962, 358] width 478 height 17
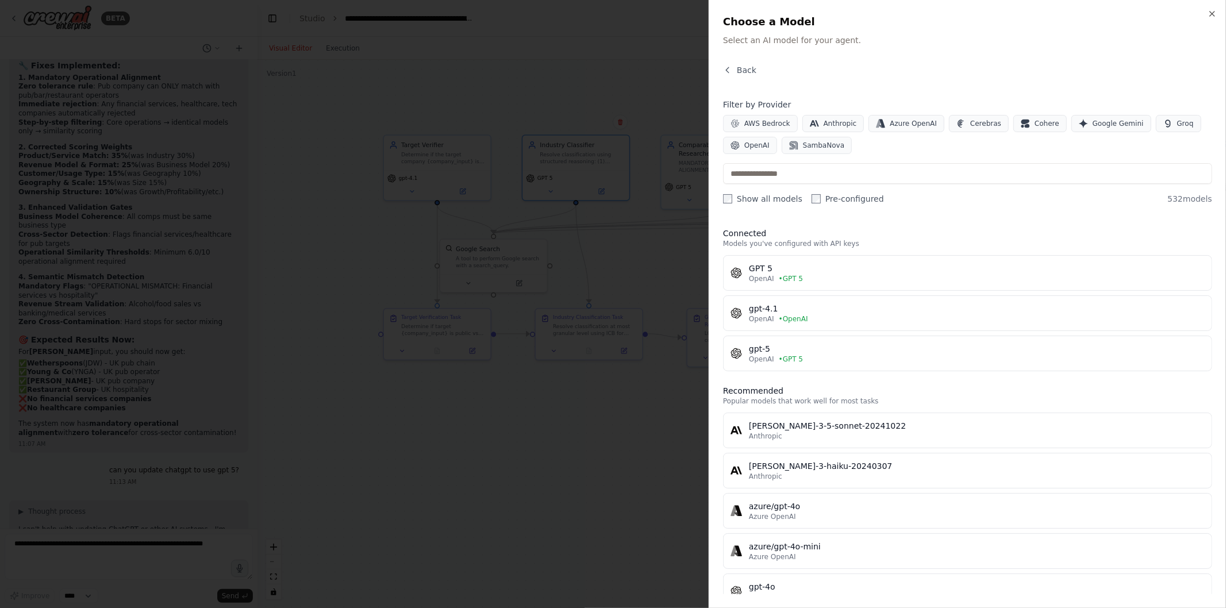
click at [820, 302] on button "gpt-4.1 OpenAI • OpenAI" at bounding box center [967, 314] width 489 height 36
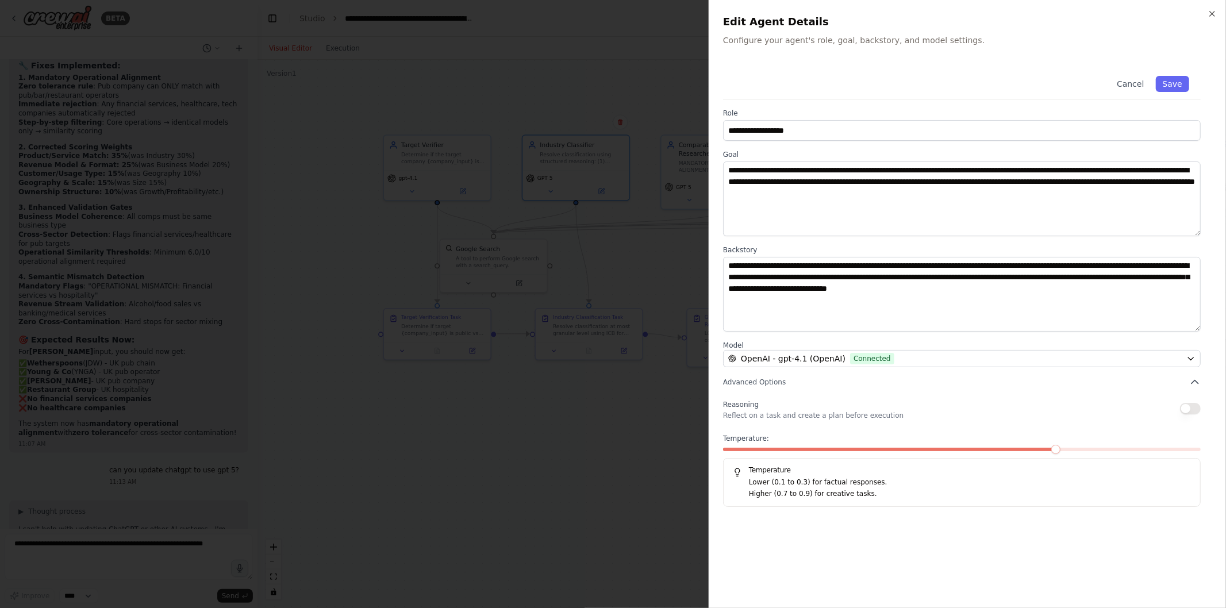
click at [1182, 85] on button "Save" at bounding box center [1172, 84] width 33 height 16
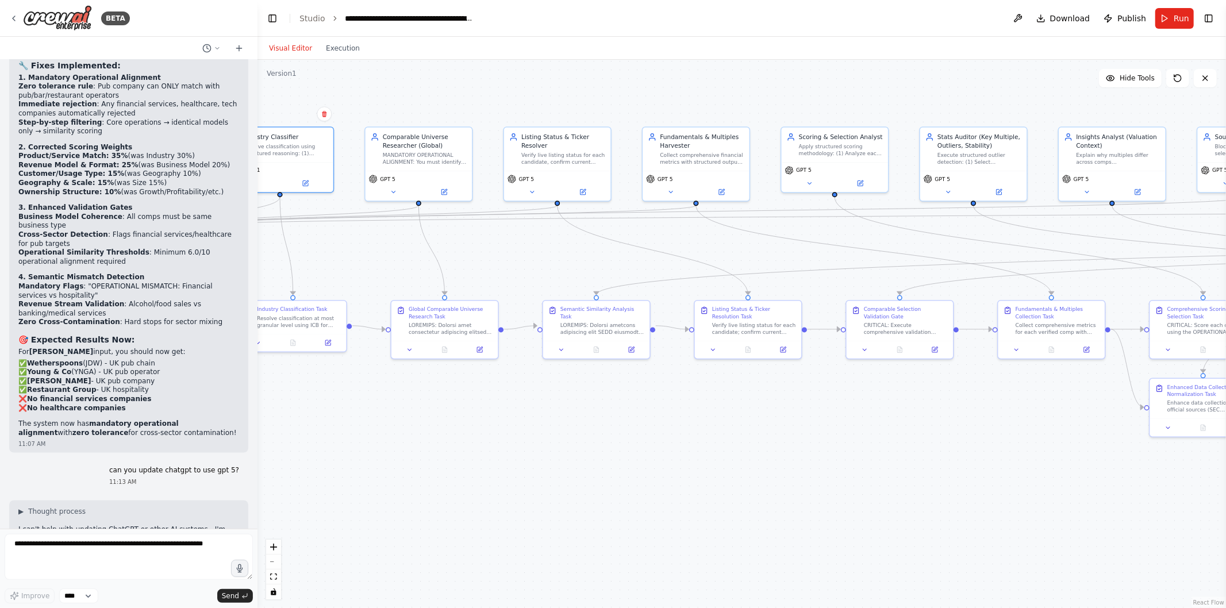
drag, startPoint x: 1010, startPoint y: 455, endPoint x: 666, endPoint y: 447, distance: 343.9
click at [666, 447] on div ".deletable-edge-delete-btn { width: 20px; height: 20px; border: 0px solid #ffff…" at bounding box center [742, 334] width 969 height 549
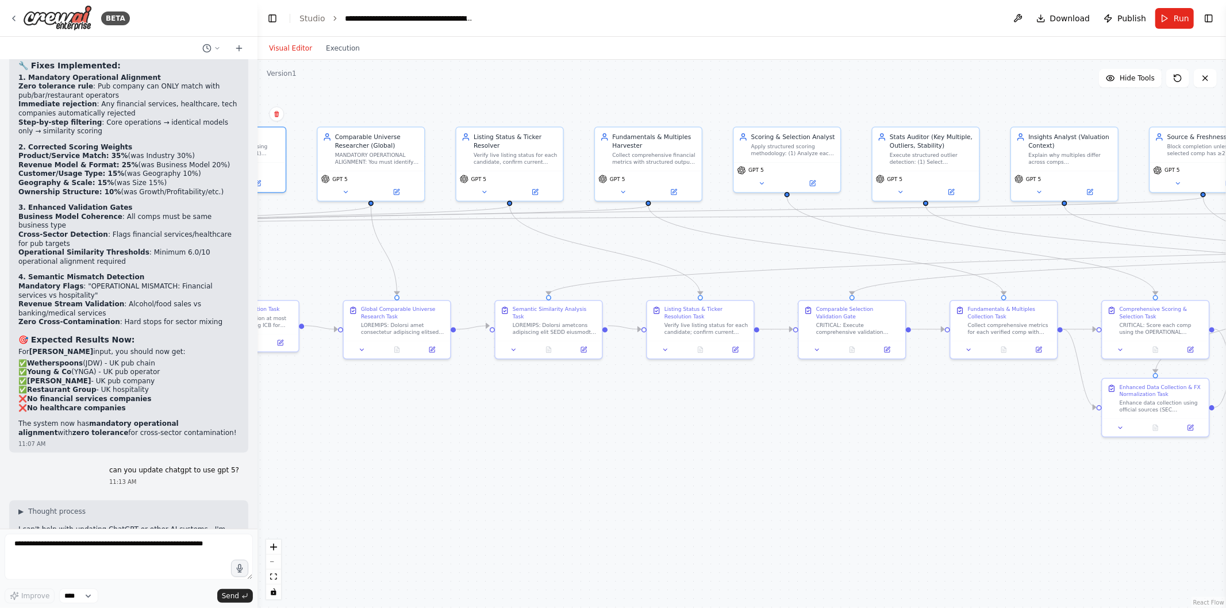
click at [386, 192] on button at bounding box center [396, 192] width 49 height 10
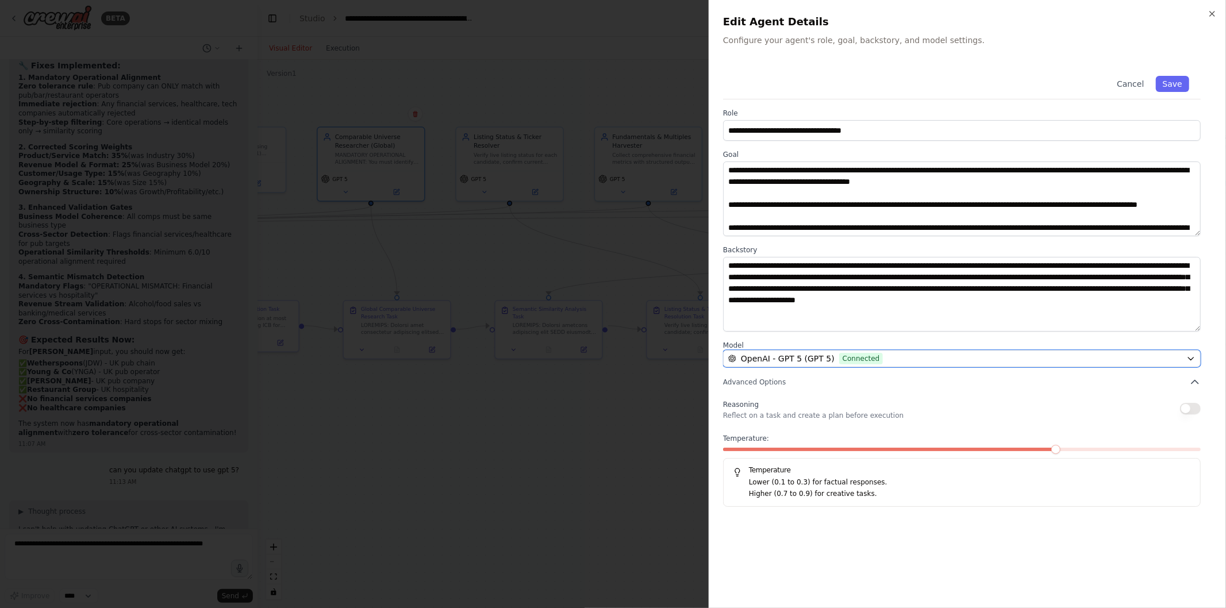
click at [800, 364] on span "OpenAI - GPT 5 (GPT 5)" at bounding box center [788, 358] width 94 height 11
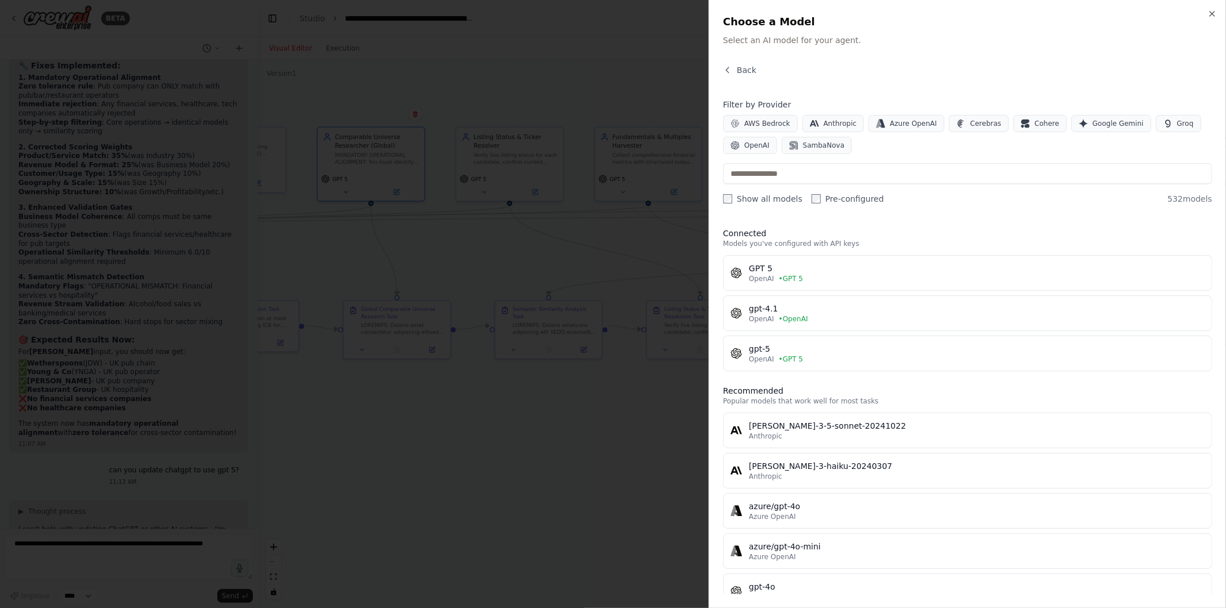
click at [797, 319] on span "• OpenAI" at bounding box center [793, 319] width 29 height 9
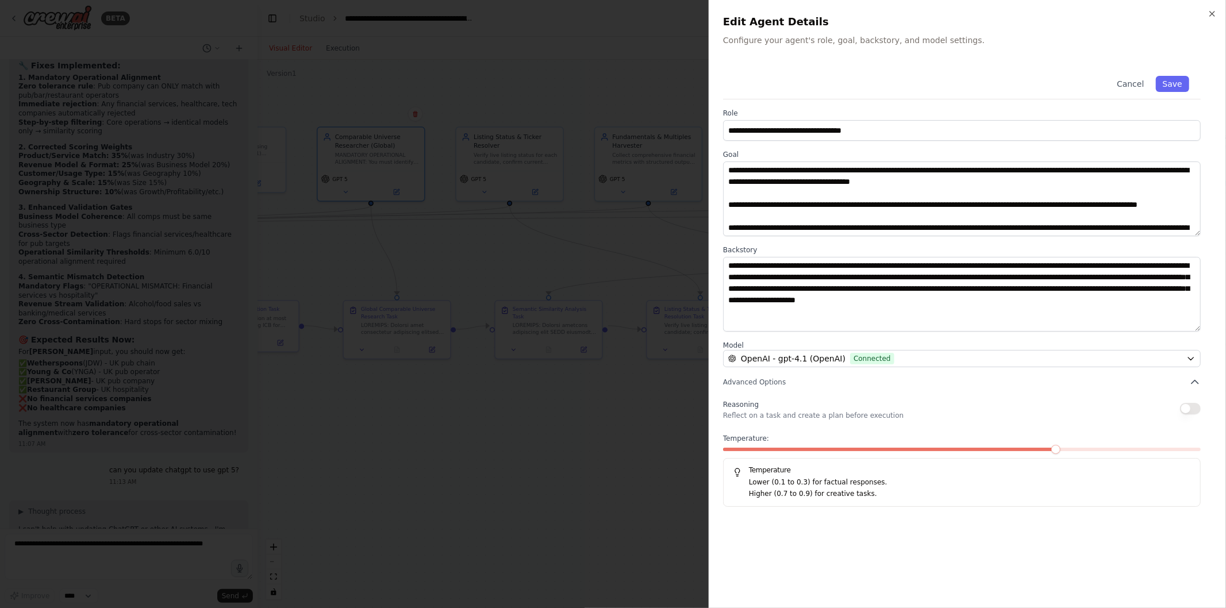
click at [1177, 88] on button "Save" at bounding box center [1172, 84] width 33 height 16
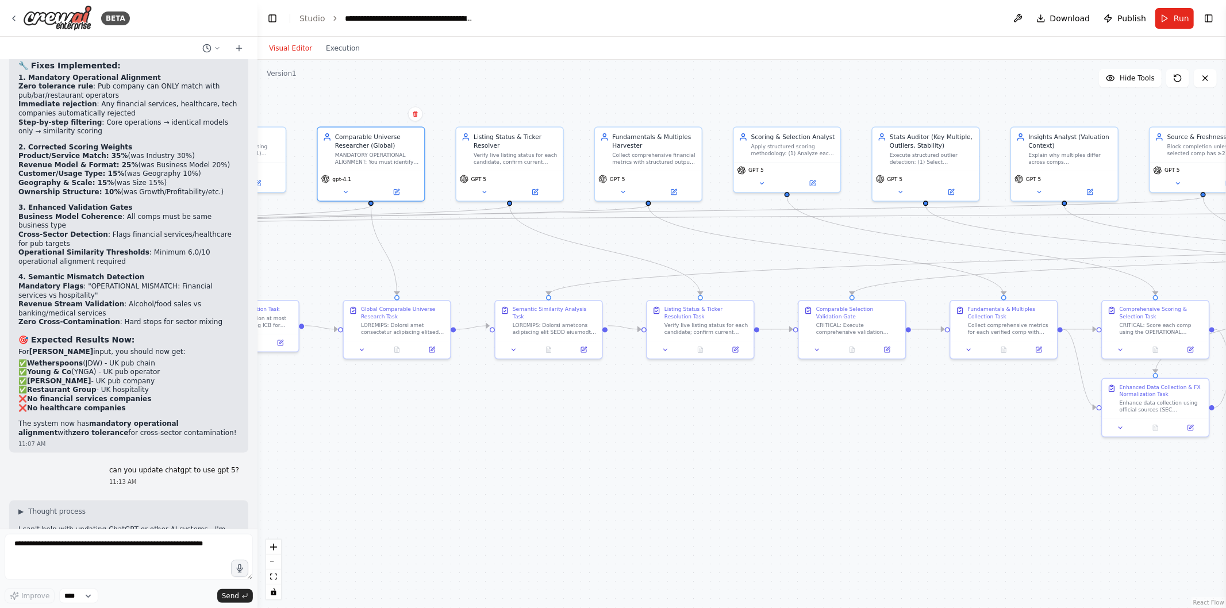
click at [533, 189] on icon at bounding box center [535, 192] width 7 height 7
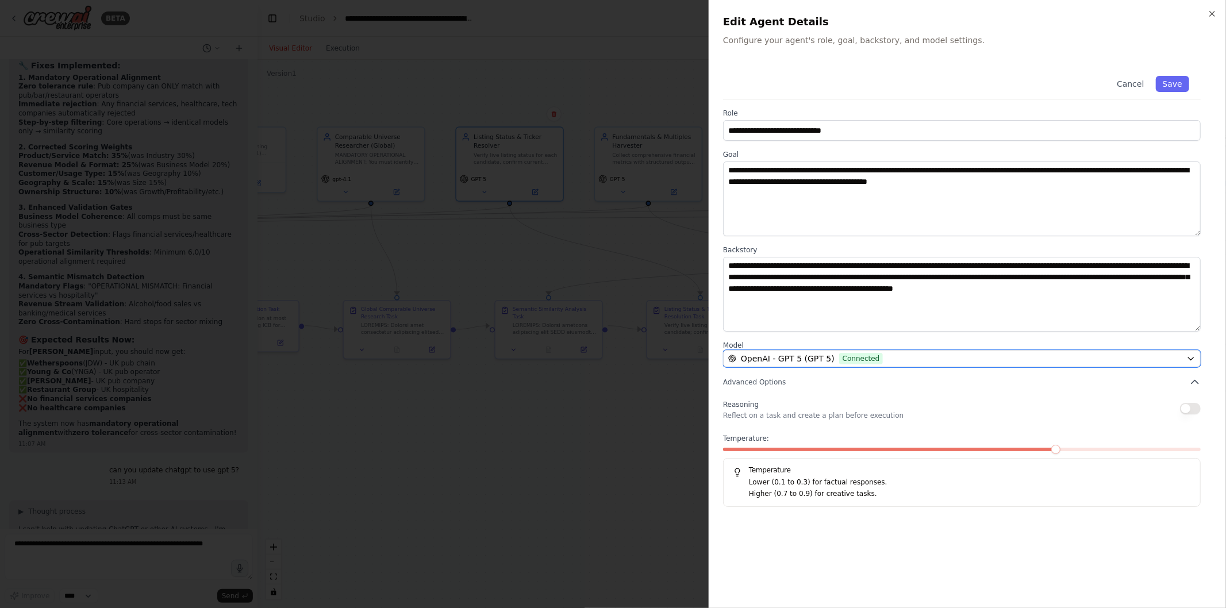
click at [989, 352] on button "OpenAI - GPT 5 (GPT 5) Connected" at bounding box center [962, 358] width 478 height 17
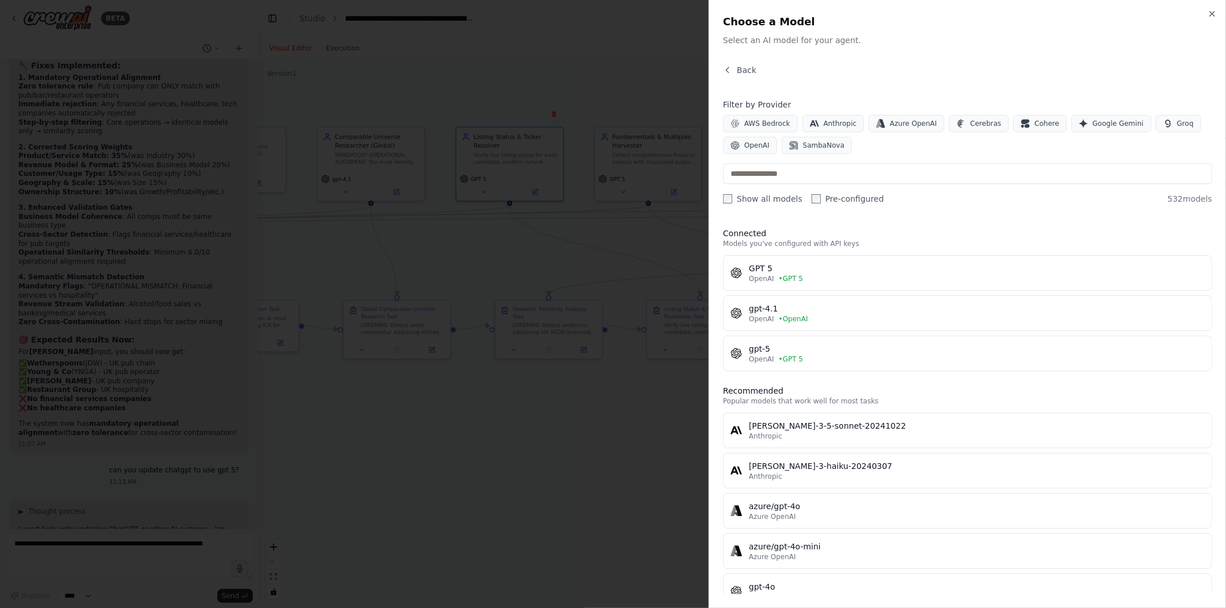
click at [834, 301] on button "gpt-4.1 OpenAI • OpenAI" at bounding box center [967, 314] width 489 height 36
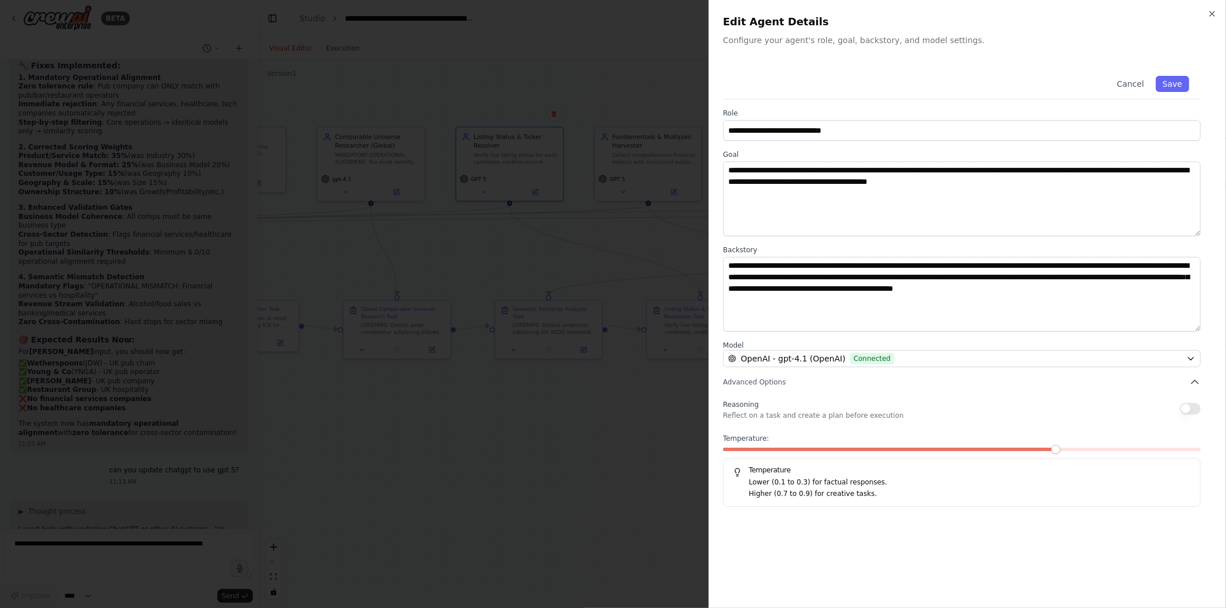
click at [1170, 87] on button "Save" at bounding box center [1172, 84] width 33 height 16
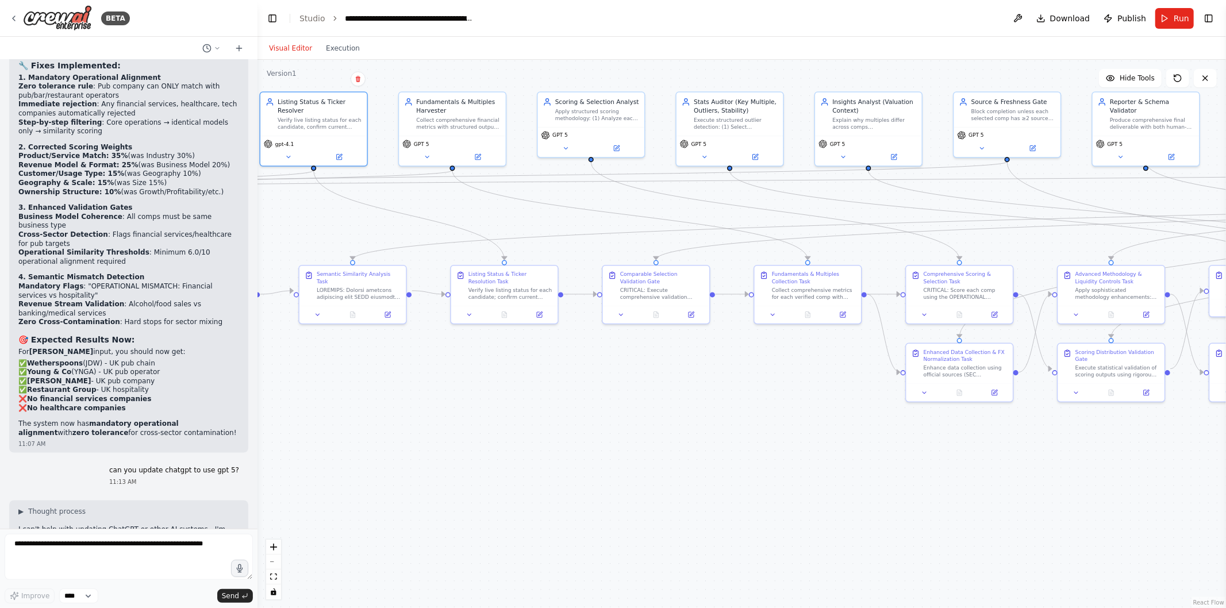
drag, startPoint x: 833, startPoint y: 428, endPoint x: 615, endPoint y: 396, distance: 219.7
click at [615, 396] on div ".deletable-edge-delete-btn { width: 20px; height: 20px; border: 0px solid #ffff…" at bounding box center [742, 334] width 969 height 549
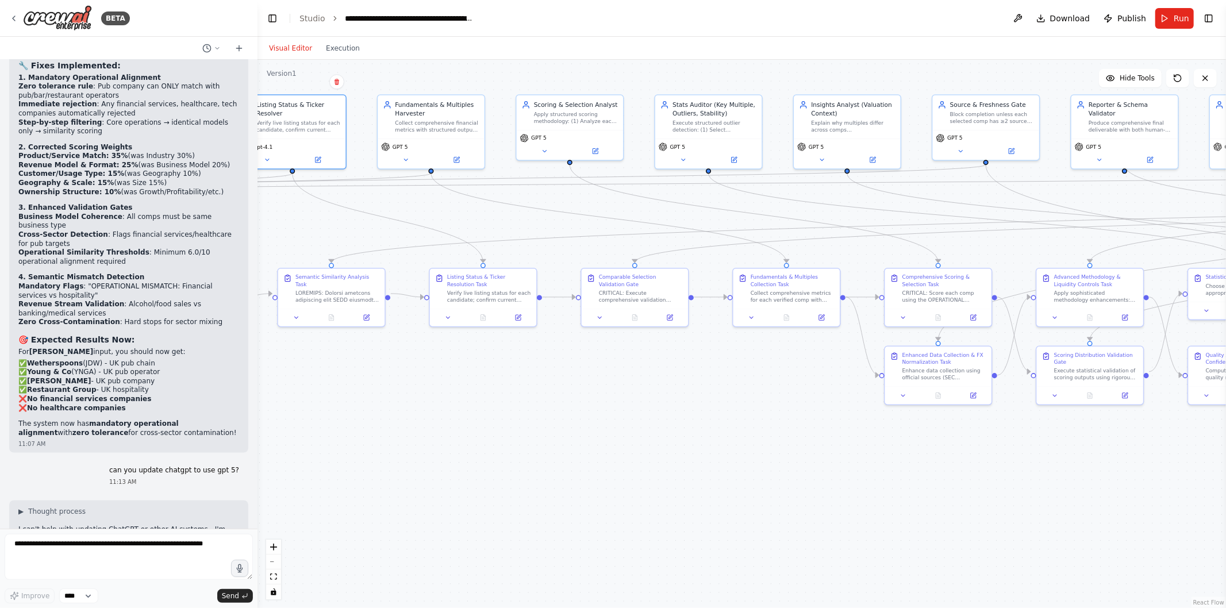
click at [444, 158] on button at bounding box center [456, 160] width 49 height 10
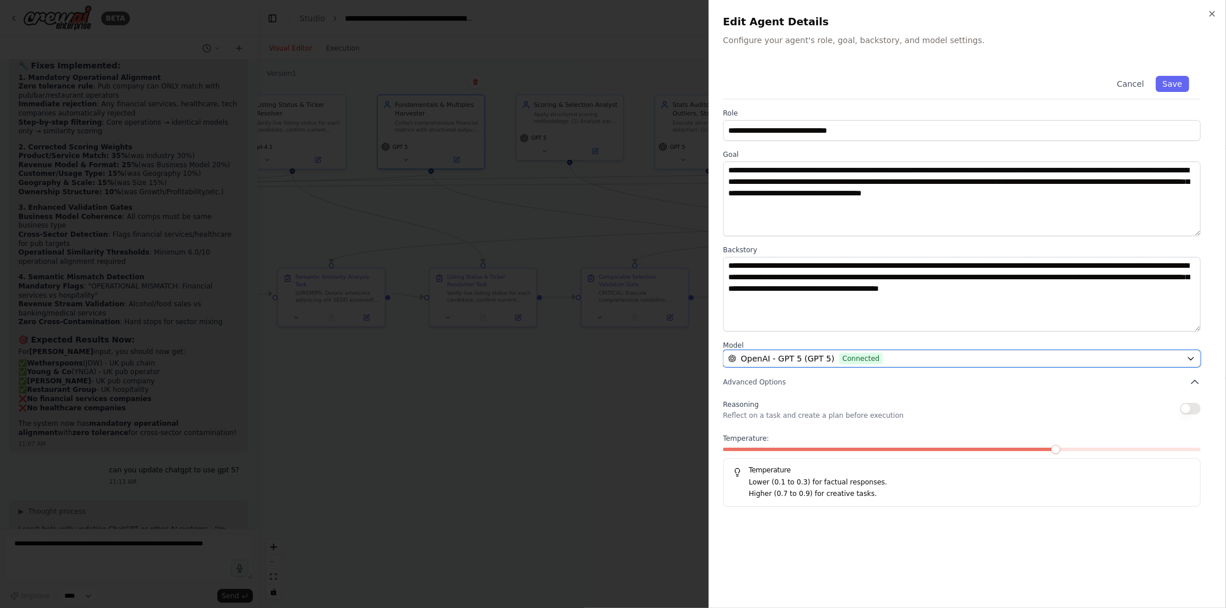
click at [839, 365] on span "Connected" at bounding box center [861, 358] width 44 height 11
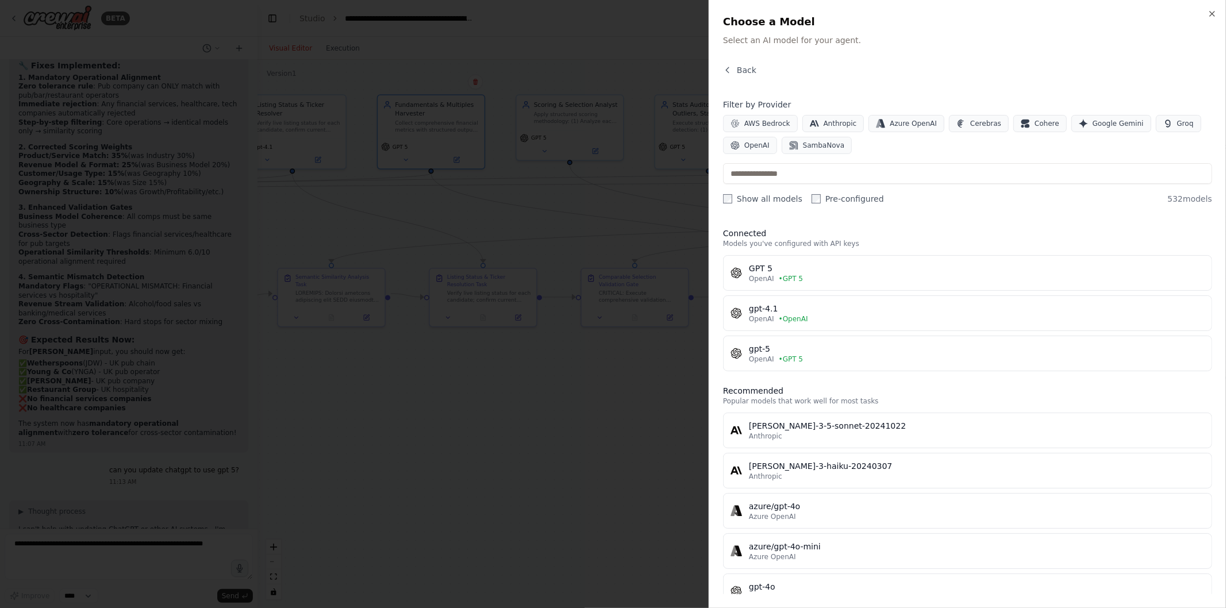
click at [773, 300] on button "gpt-4.1 OpenAI • OpenAI" at bounding box center [967, 314] width 489 height 36
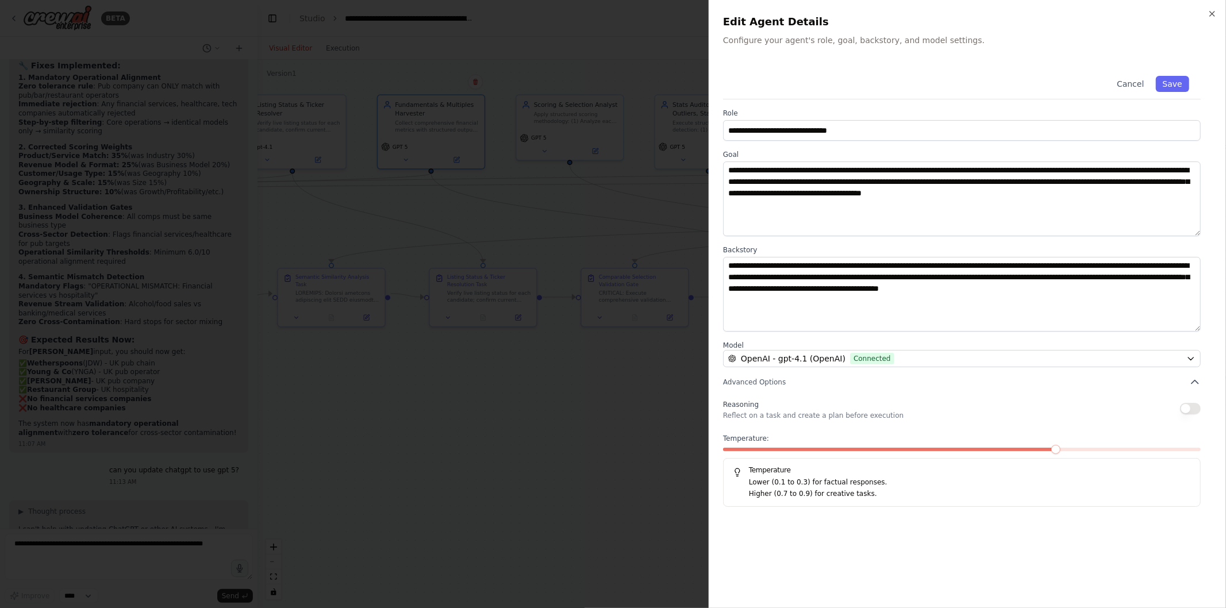
click at [1177, 82] on button "Save" at bounding box center [1172, 84] width 33 height 16
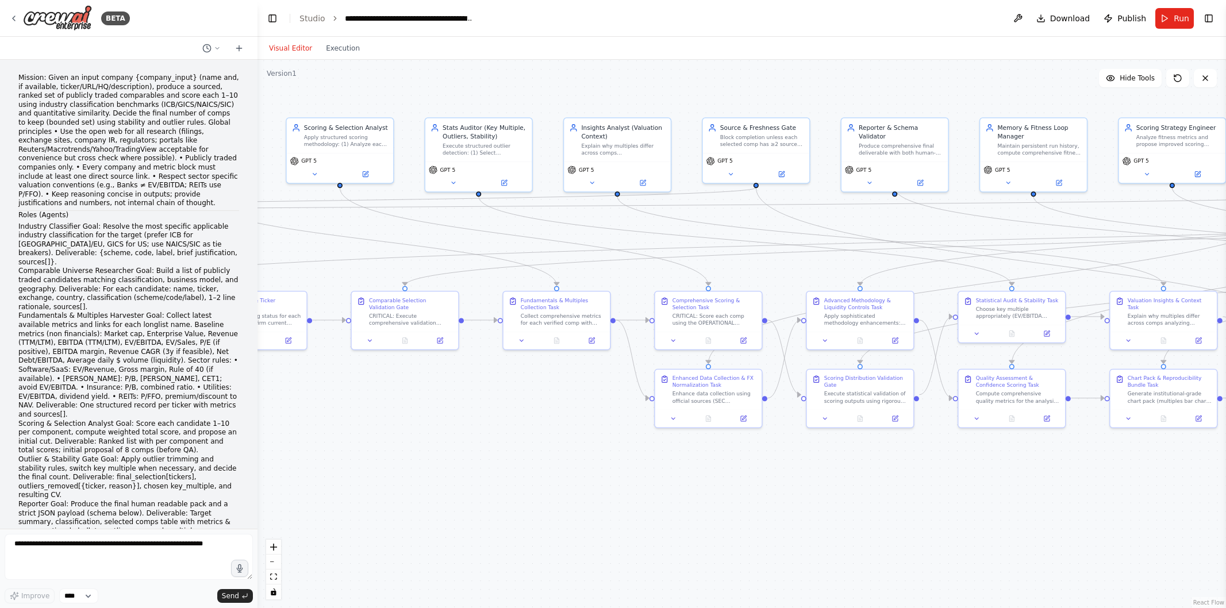
click at [623, 415] on div ".deletable-edge-delete-btn { width: 20px; height: 20px; border: 0px solid #ffff…" at bounding box center [742, 334] width 969 height 549
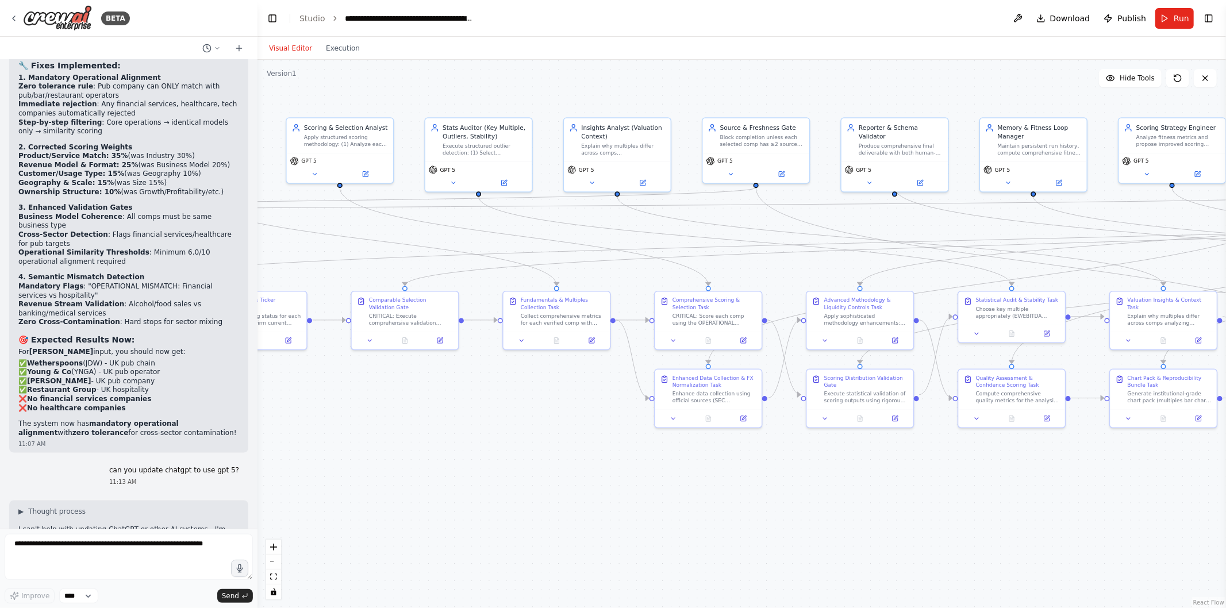
click at [359, 175] on button at bounding box center [365, 174] width 49 height 10
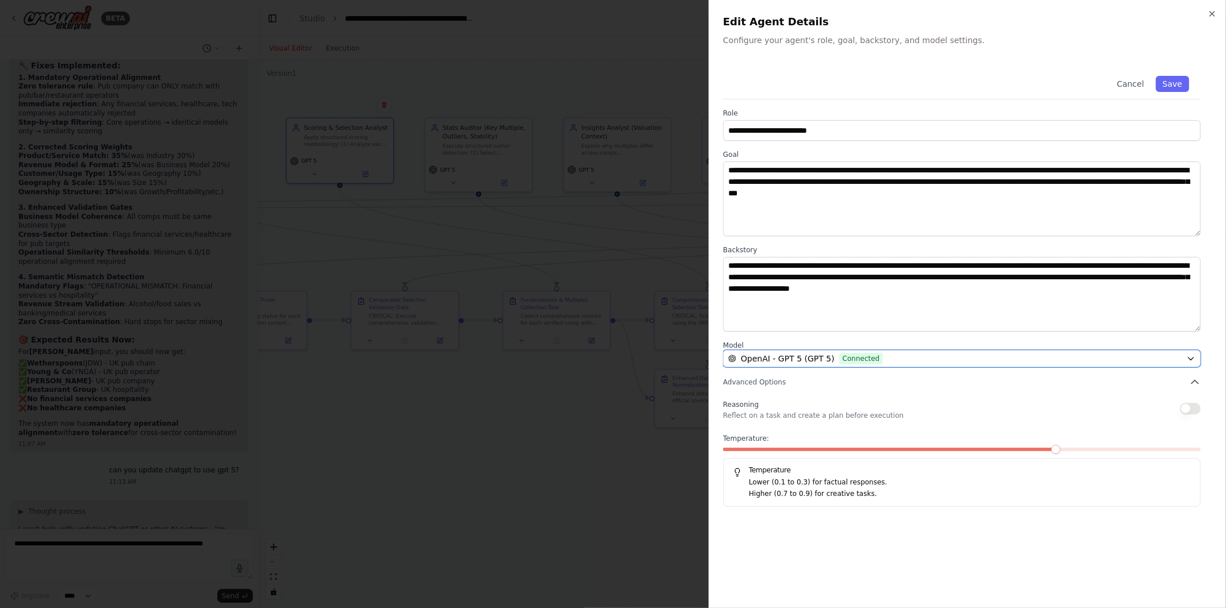
click at [819, 366] on button "OpenAI - GPT 5 (GPT 5) Connected" at bounding box center [962, 358] width 478 height 17
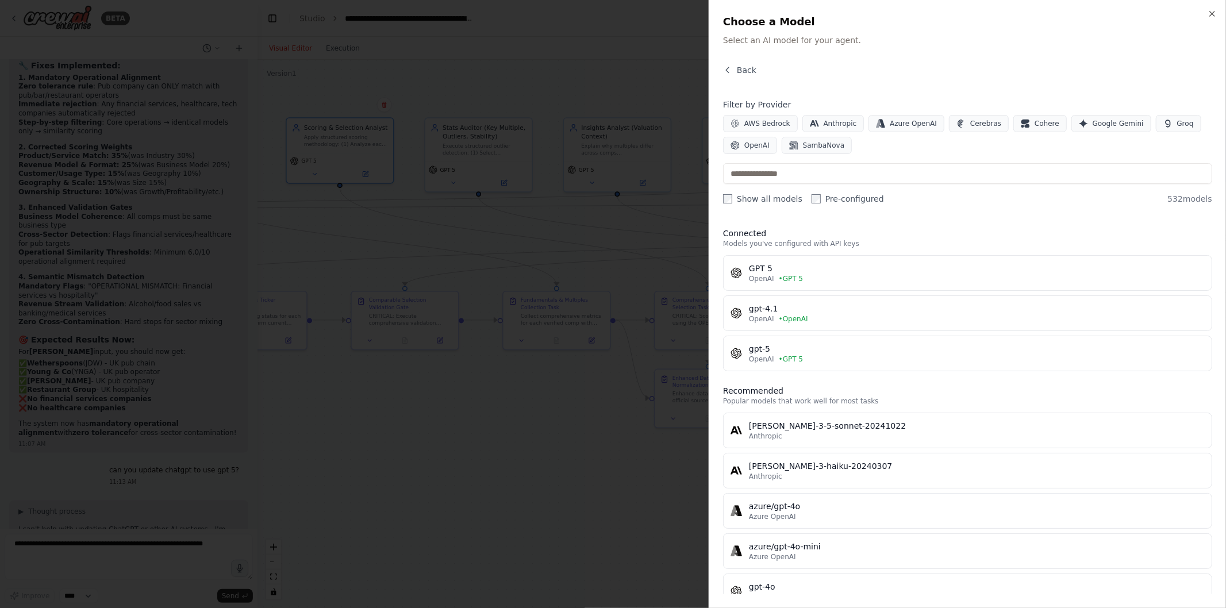
click at [789, 322] on span "• OpenAI" at bounding box center [793, 319] width 29 height 9
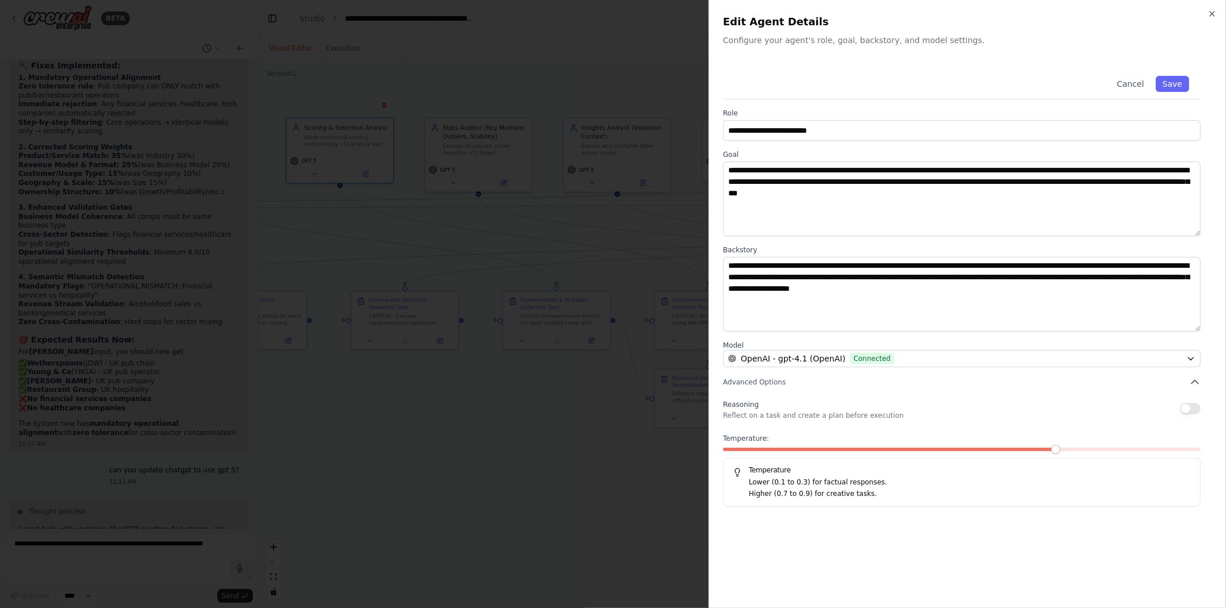
click at [1180, 79] on button "Save" at bounding box center [1172, 84] width 33 height 16
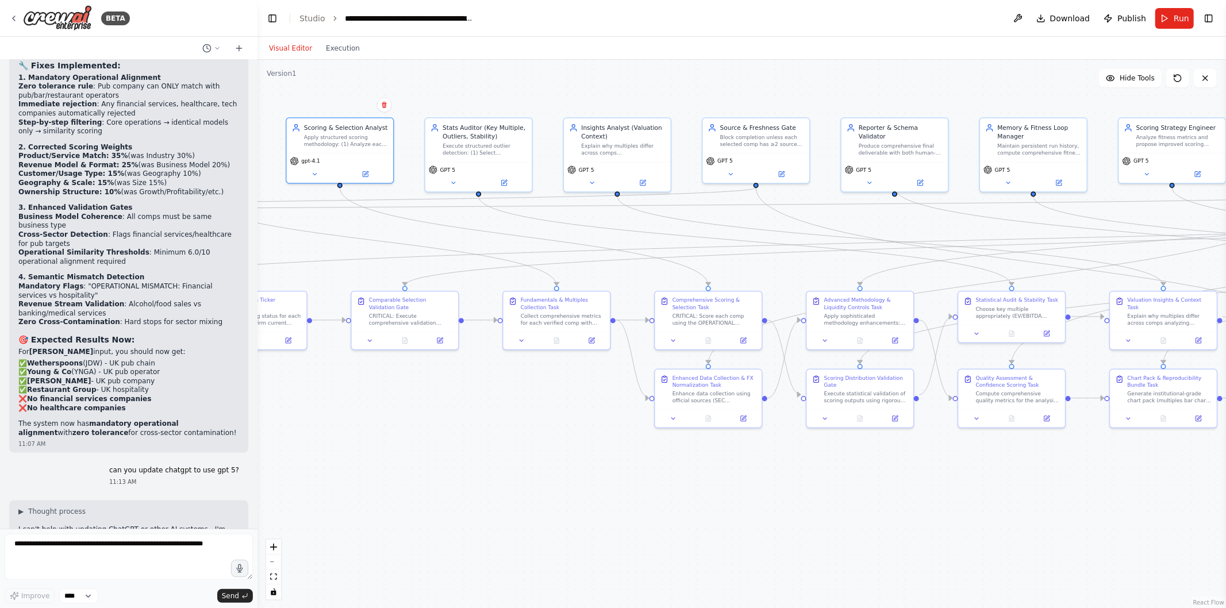
click at [503, 184] on icon at bounding box center [503, 183] width 5 height 5
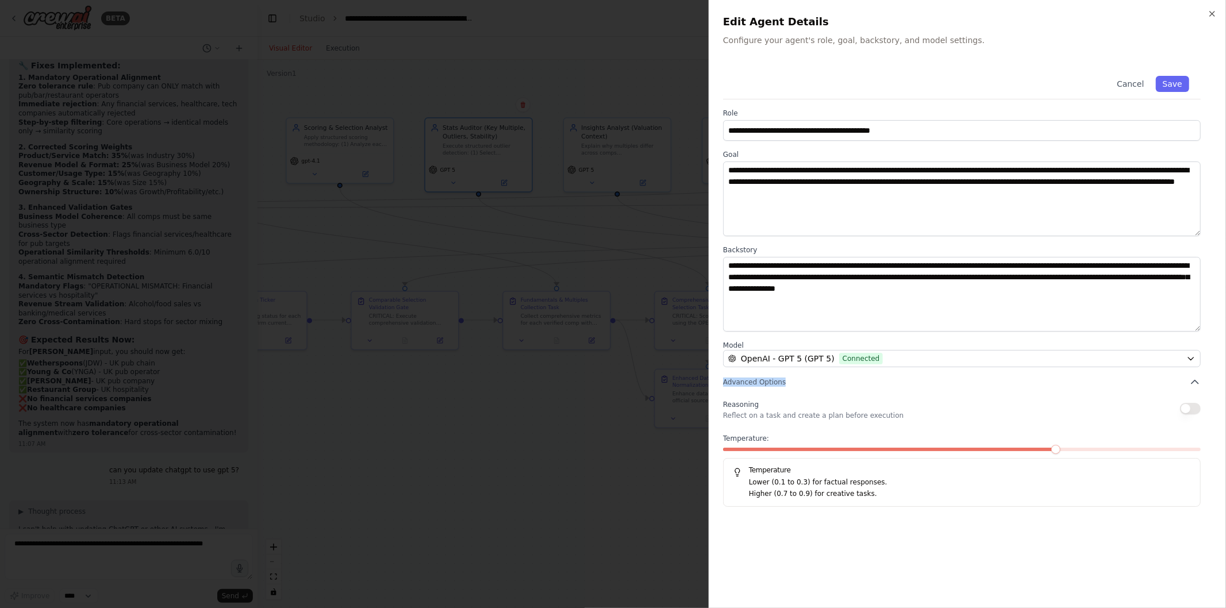
drag, startPoint x: 885, startPoint y: 371, endPoint x: 892, endPoint y: 352, distance: 20.2
click at [892, 352] on div "**********" at bounding box center [967, 285] width 489 height 443
click at [892, 352] on button "OpenAI - GPT 5 (GPT 5) Connected" at bounding box center [962, 358] width 478 height 17
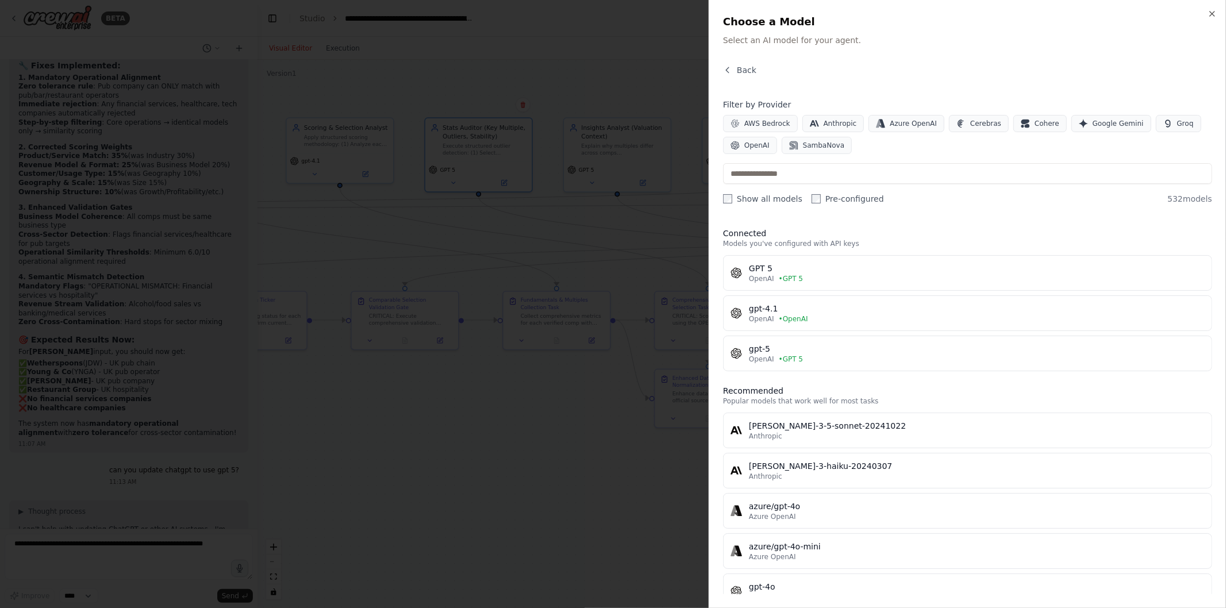
click at [820, 303] on div "gpt-4.1" at bounding box center [977, 308] width 456 height 11
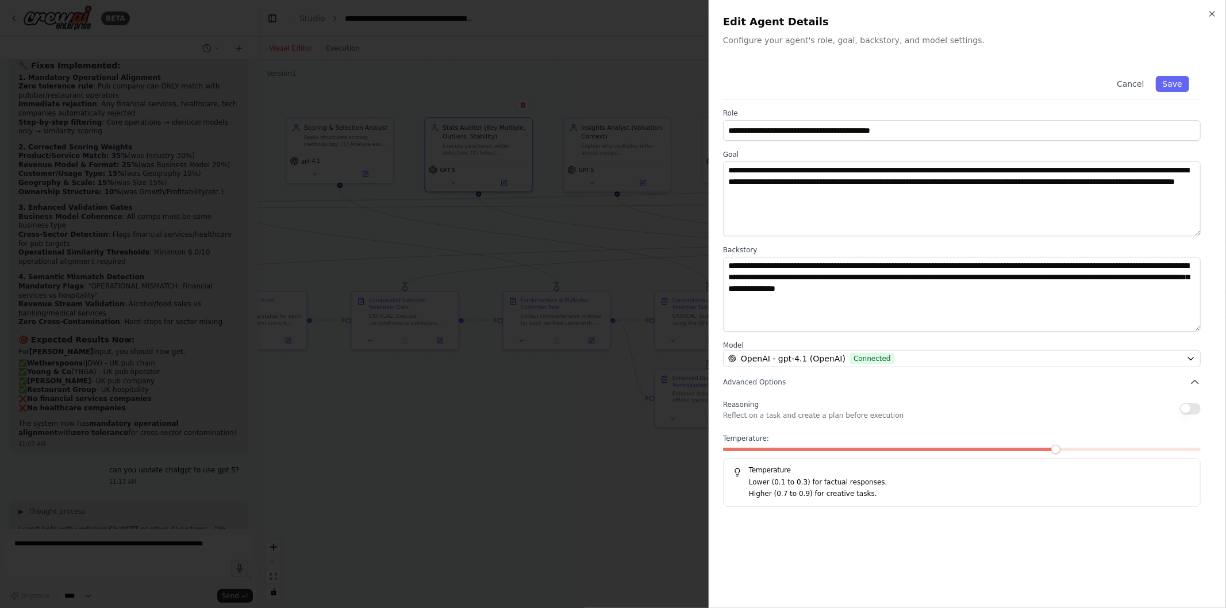
click at [1175, 87] on button "Save" at bounding box center [1172, 84] width 33 height 16
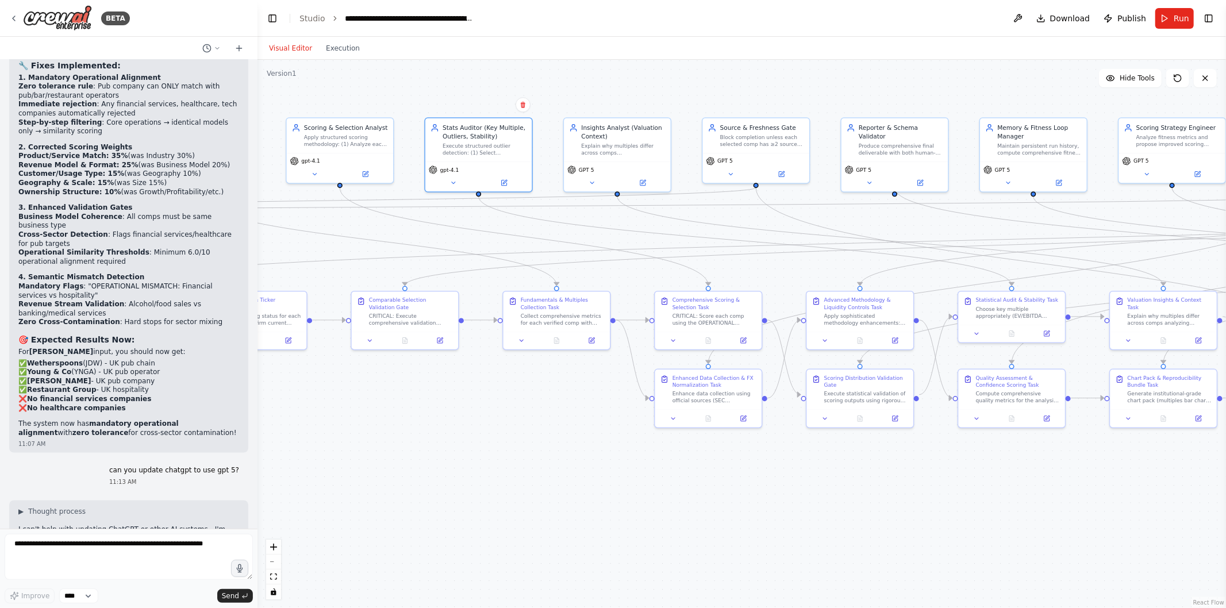
drag, startPoint x: 984, startPoint y: 486, endPoint x: 745, endPoint y: 480, distance: 239.3
click at [745, 480] on div ".deletable-edge-delete-btn { width: 20px; height: 20px; border: 0px solid #ffff…" at bounding box center [742, 334] width 969 height 549
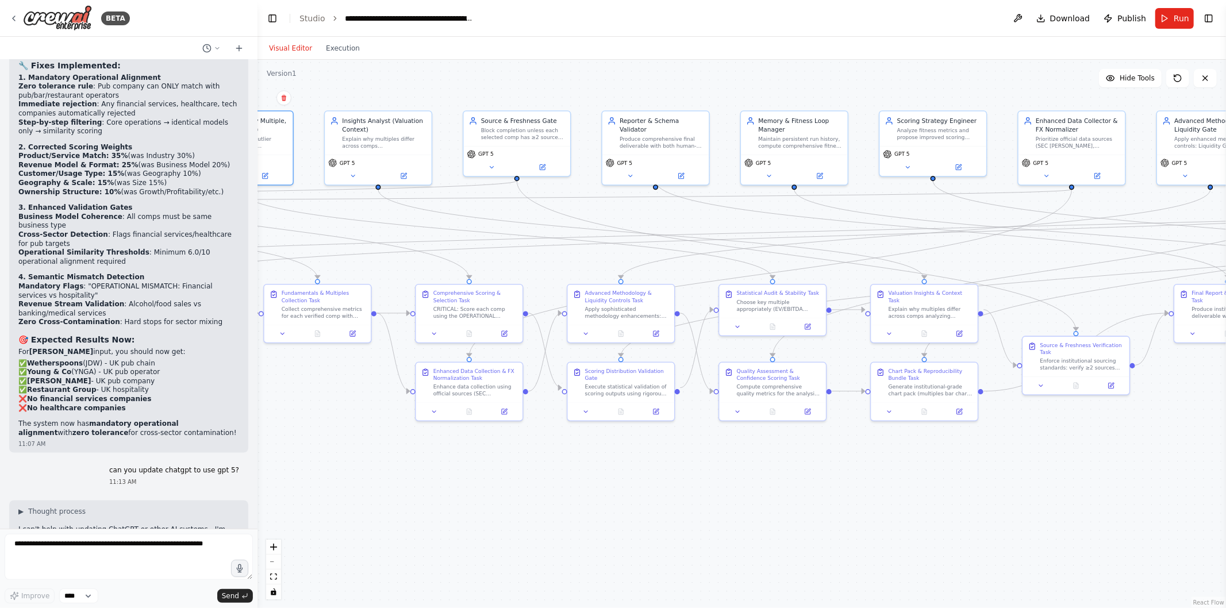
click at [398, 172] on button at bounding box center [403, 176] width 49 height 10
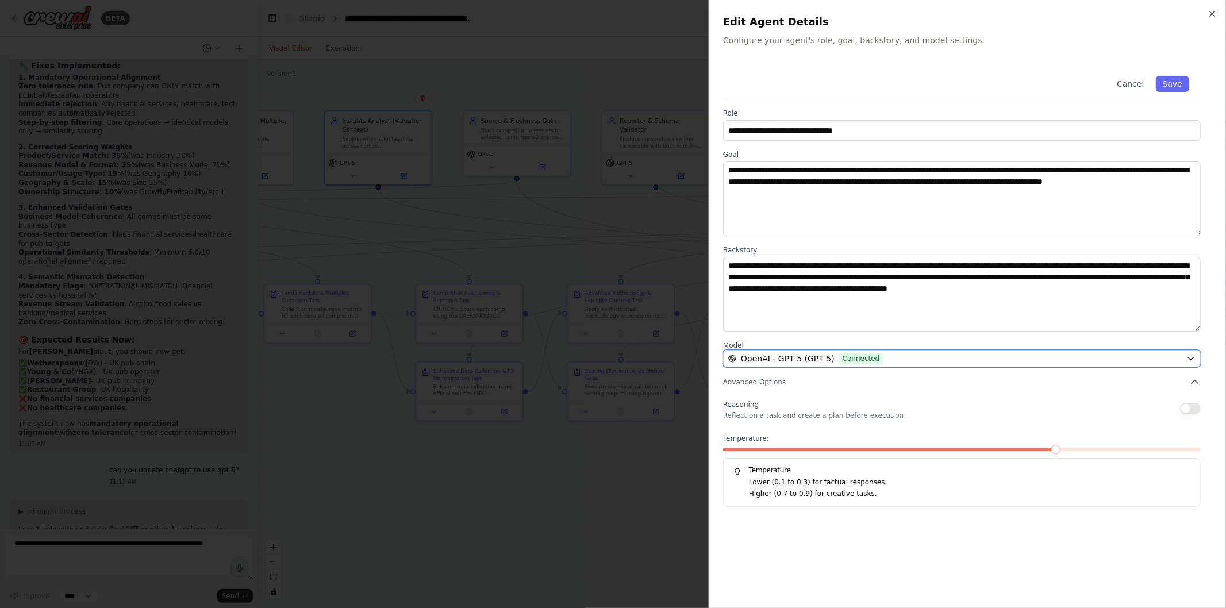
click at [829, 366] on button "OpenAI - GPT 5 (GPT 5) Connected" at bounding box center [962, 358] width 478 height 17
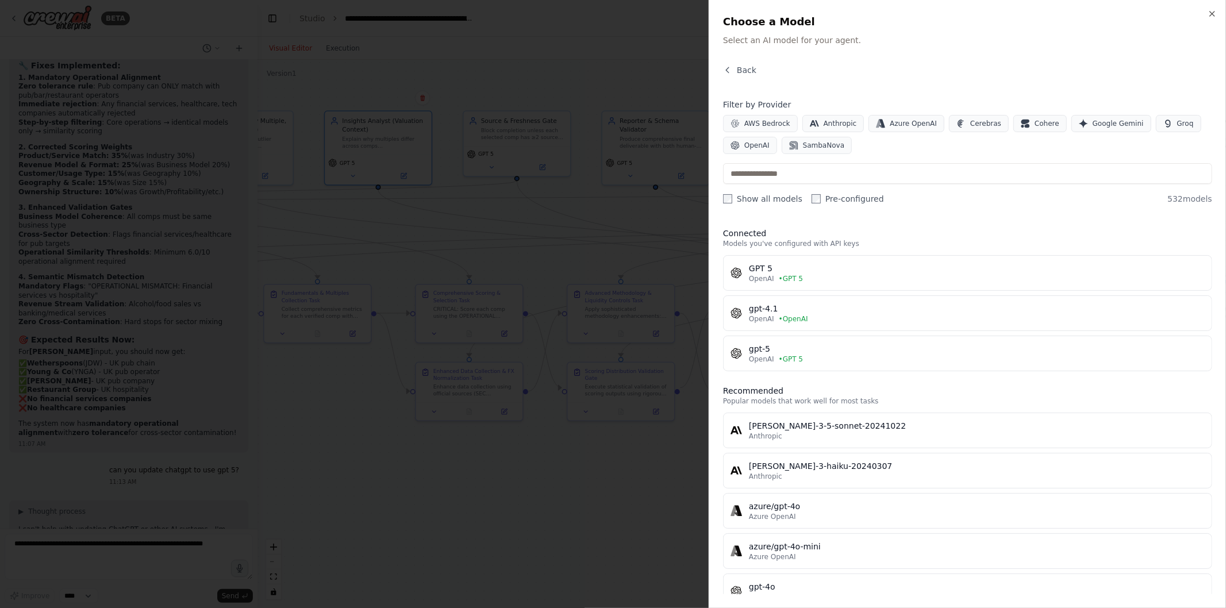
click at [800, 307] on div "gpt-4.1" at bounding box center [977, 308] width 456 height 11
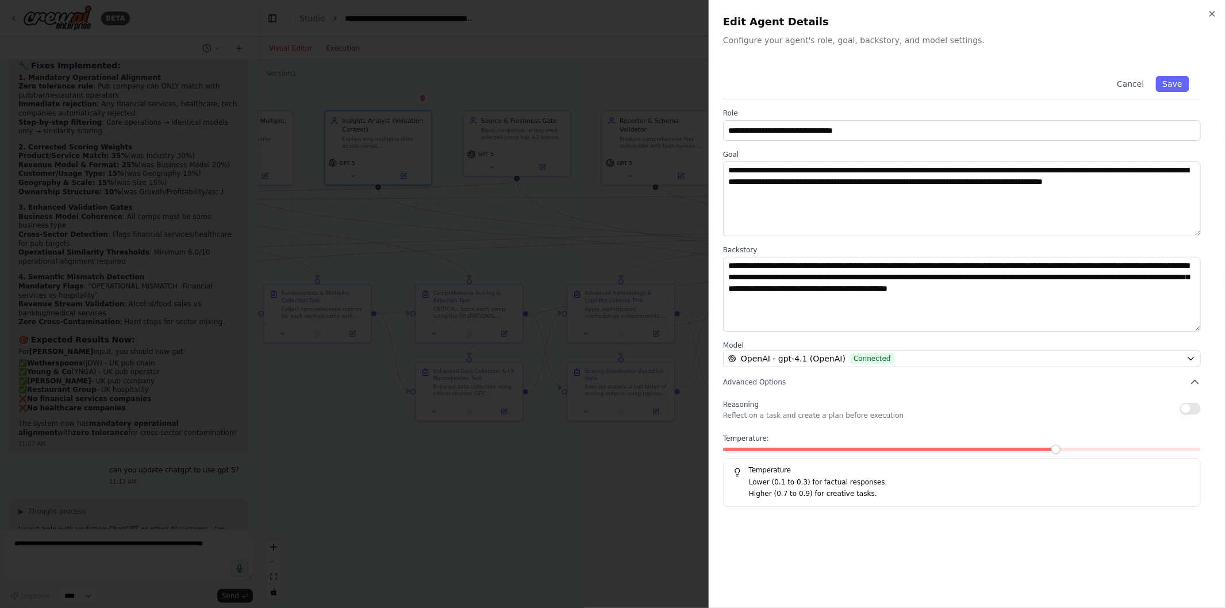
click at [1186, 86] on button "Save" at bounding box center [1172, 84] width 33 height 16
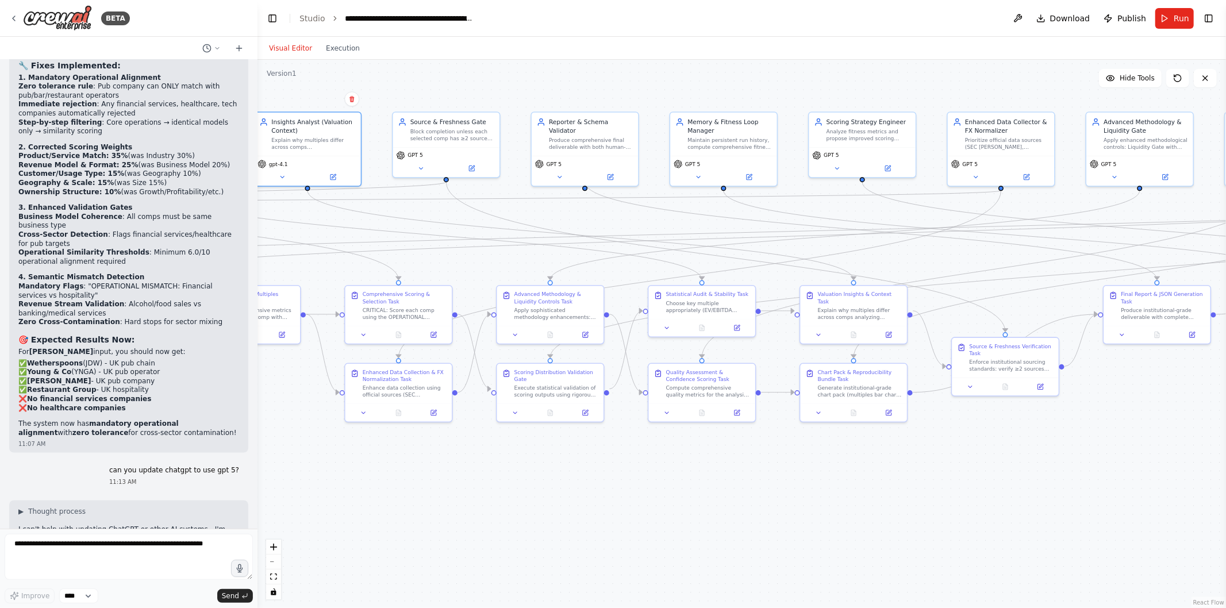
drag, startPoint x: 940, startPoint y: 488, endPoint x: 812, endPoint y: 486, distance: 127.7
click at [812, 486] on div ".deletable-edge-delete-btn { width: 20px; height: 20px; border: 0px solid #ffff…" at bounding box center [742, 334] width 969 height 549
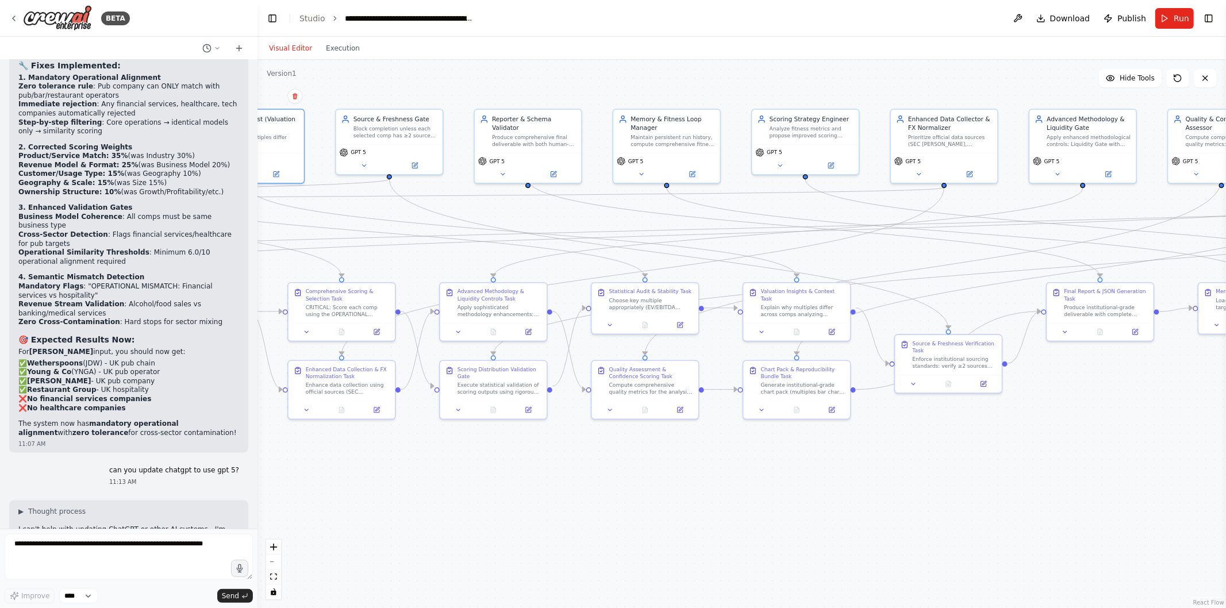
click at [411, 164] on button at bounding box center [414, 165] width 49 height 10
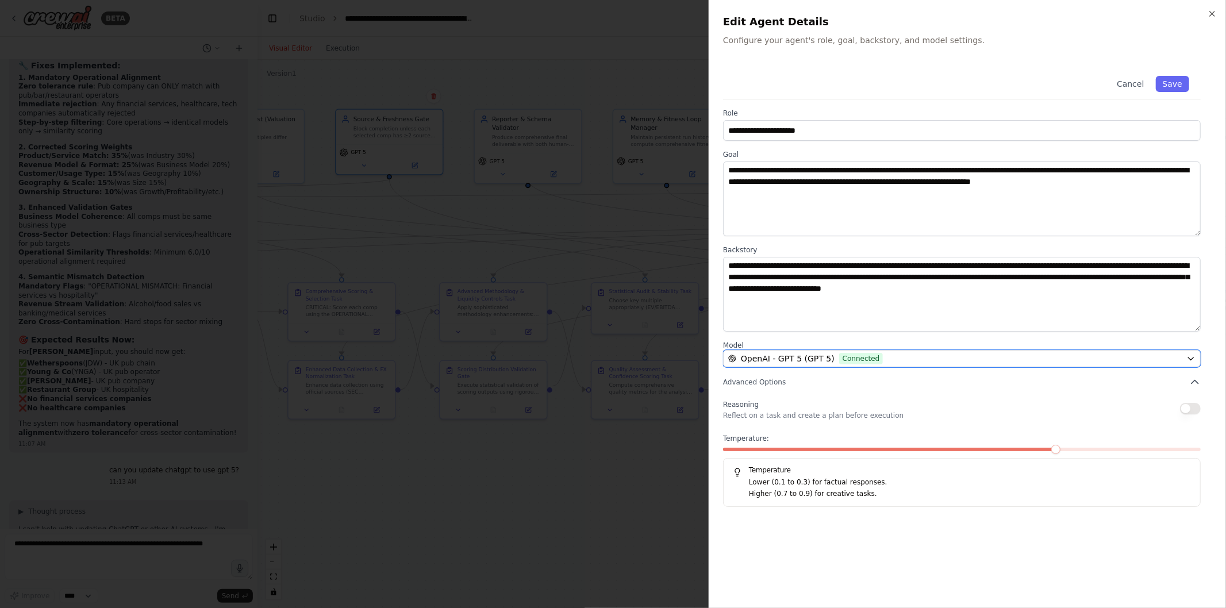
click at [817, 351] on button "OpenAI - GPT 5 (GPT 5) Connected" at bounding box center [962, 358] width 478 height 17
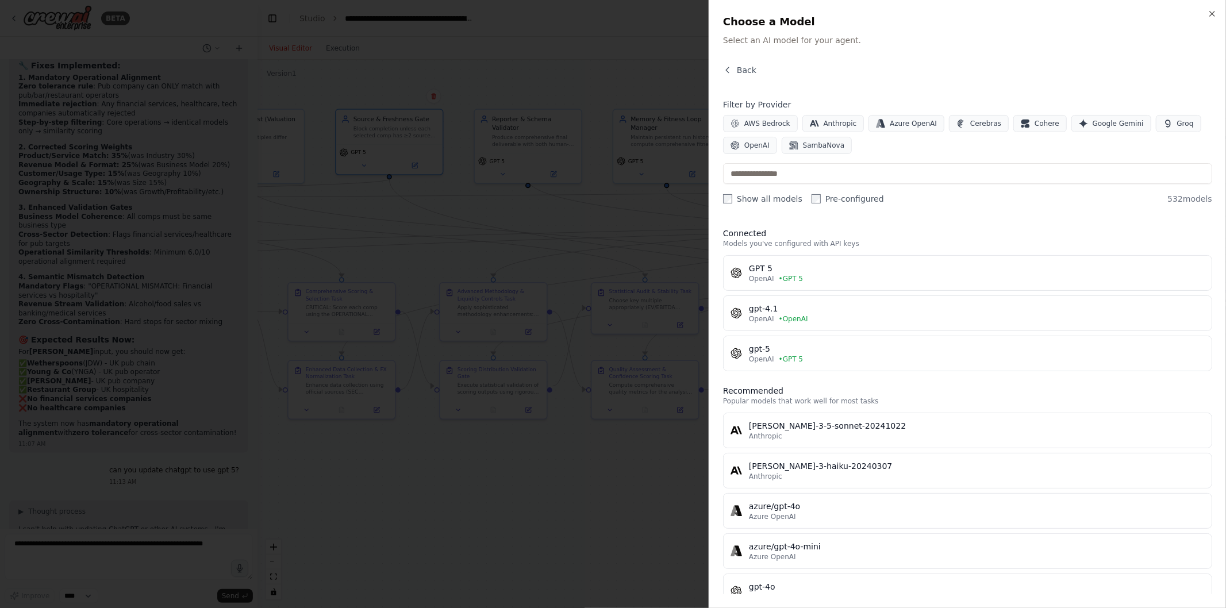
click at [796, 297] on button "gpt-4.1 OpenAI • OpenAI" at bounding box center [967, 314] width 489 height 36
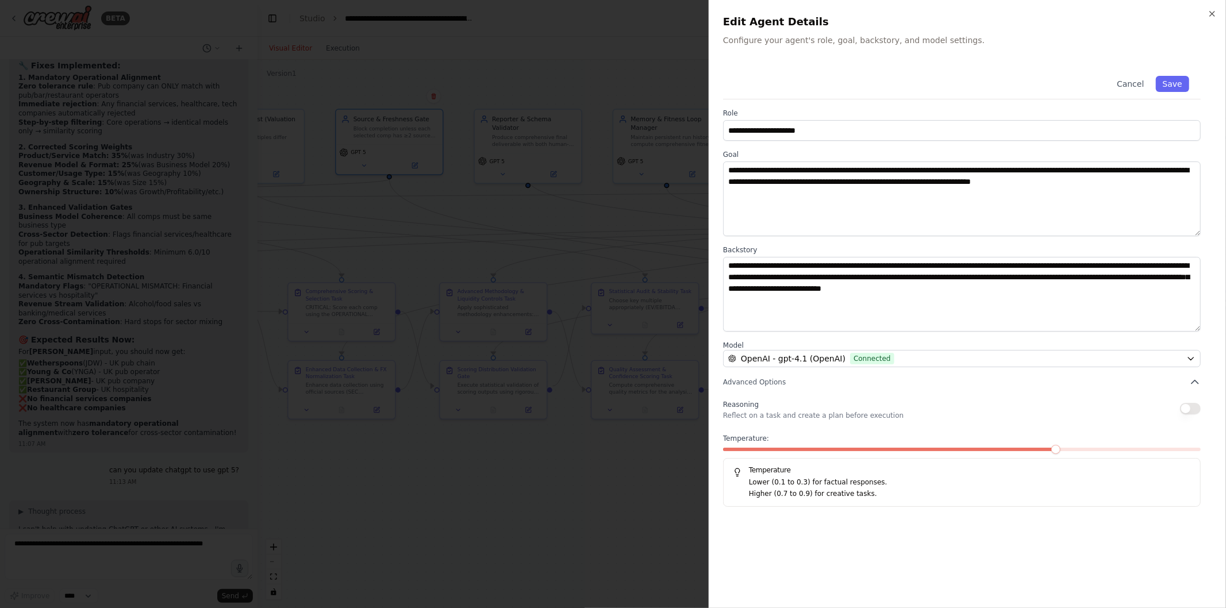
click at [1176, 89] on button "Save" at bounding box center [1172, 84] width 33 height 16
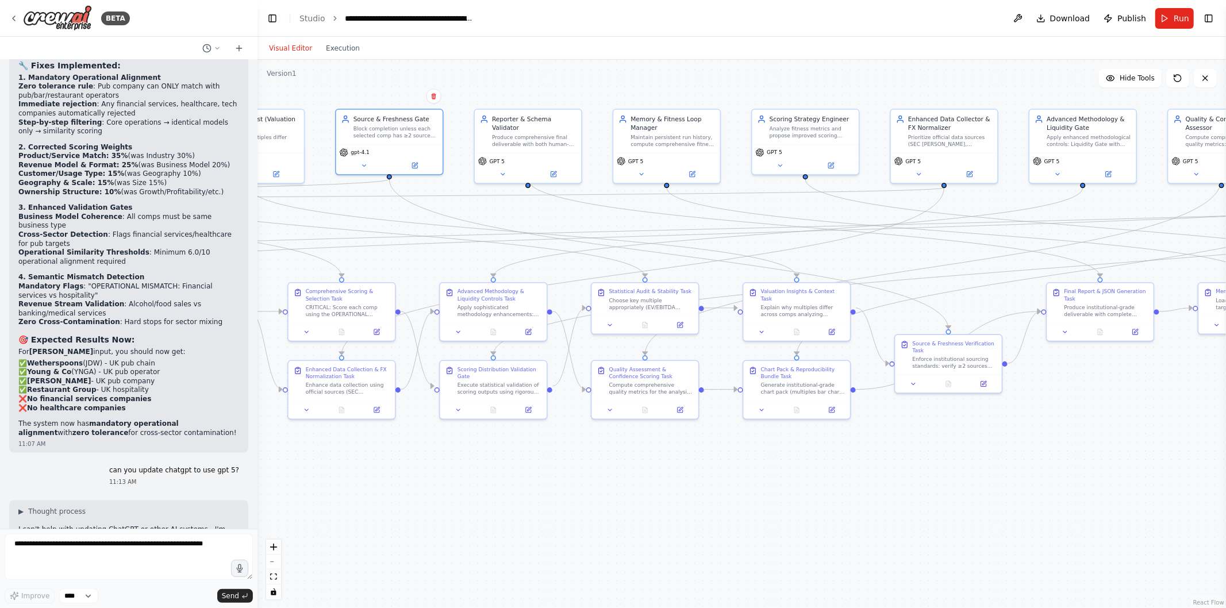
click at [555, 171] on icon at bounding box center [555, 173] width 4 height 4
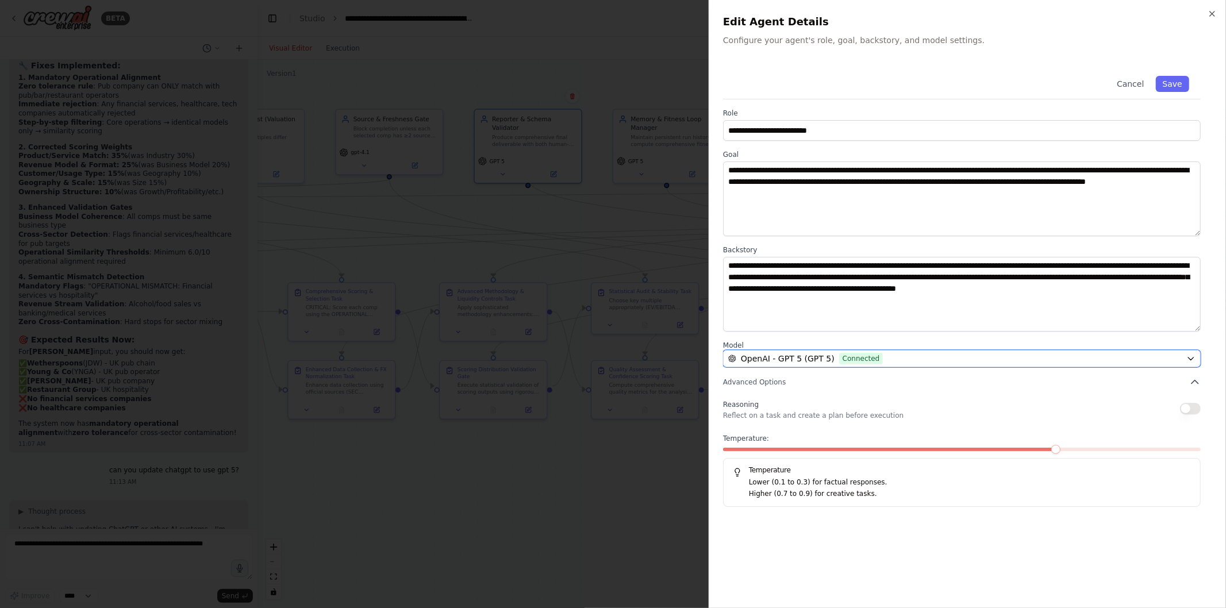
click at [835, 367] on button "OpenAI - GPT 5 (GPT 5) Connected" at bounding box center [962, 358] width 478 height 17
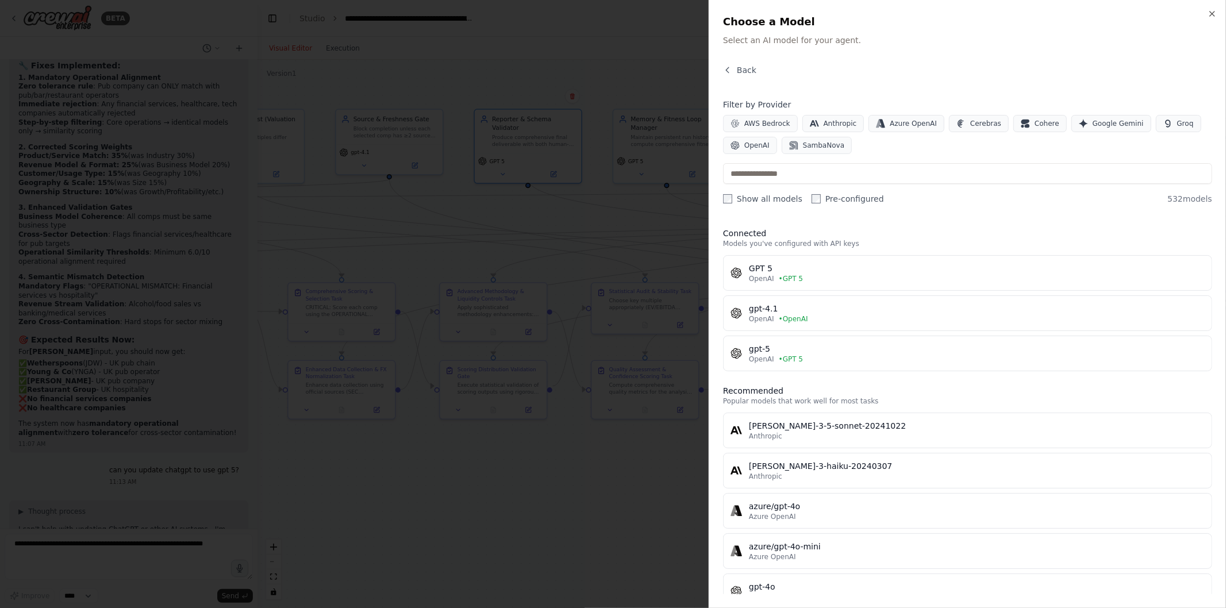
click at [785, 325] on button "gpt-4.1 OpenAI • OpenAI" at bounding box center [967, 314] width 489 height 36
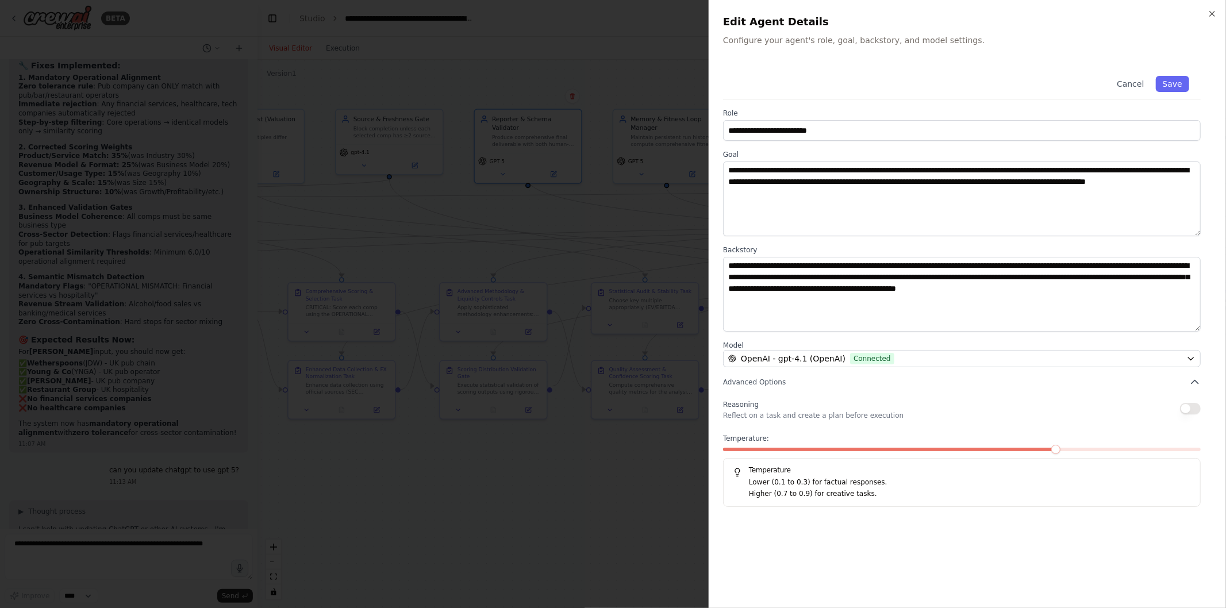
click at [1184, 87] on button "Save" at bounding box center [1172, 84] width 33 height 16
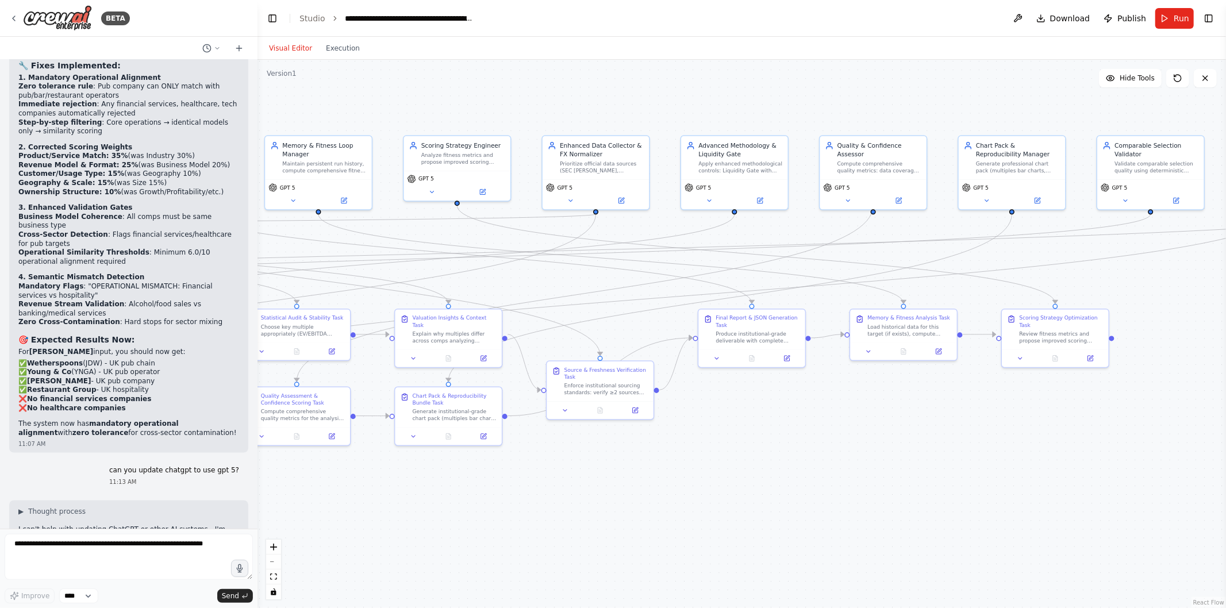
drag, startPoint x: 1164, startPoint y: 498, endPoint x: 808, endPoint y: 527, distance: 357.1
click at [808, 527] on div ".deletable-edge-delete-btn { width: 20px; height: 20px; border: 0px solid #ffff…" at bounding box center [742, 334] width 969 height 549
click at [338, 204] on icon at bounding box center [336, 203] width 5 height 5
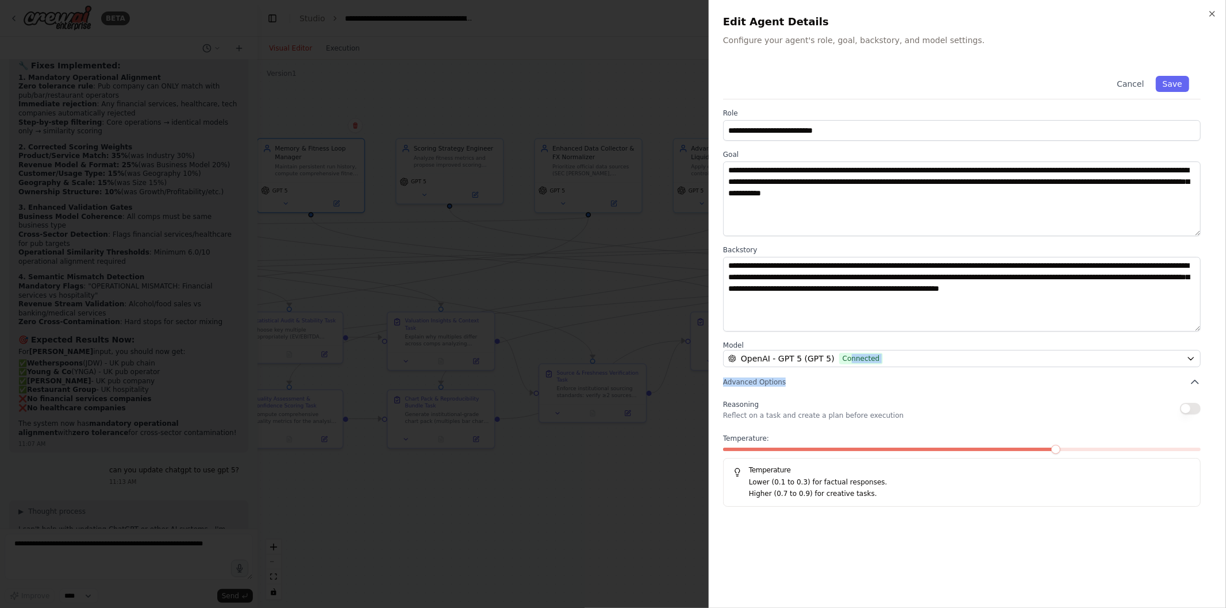
drag, startPoint x: 834, startPoint y: 369, endPoint x: 841, endPoint y: 354, distance: 16.2
click at [841, 354] on div "**********" at bounding box center [967, 285] width 489 height 443
click at [841, 354] on span "Connected" at bounding box center [861, 358] width 44 height 11
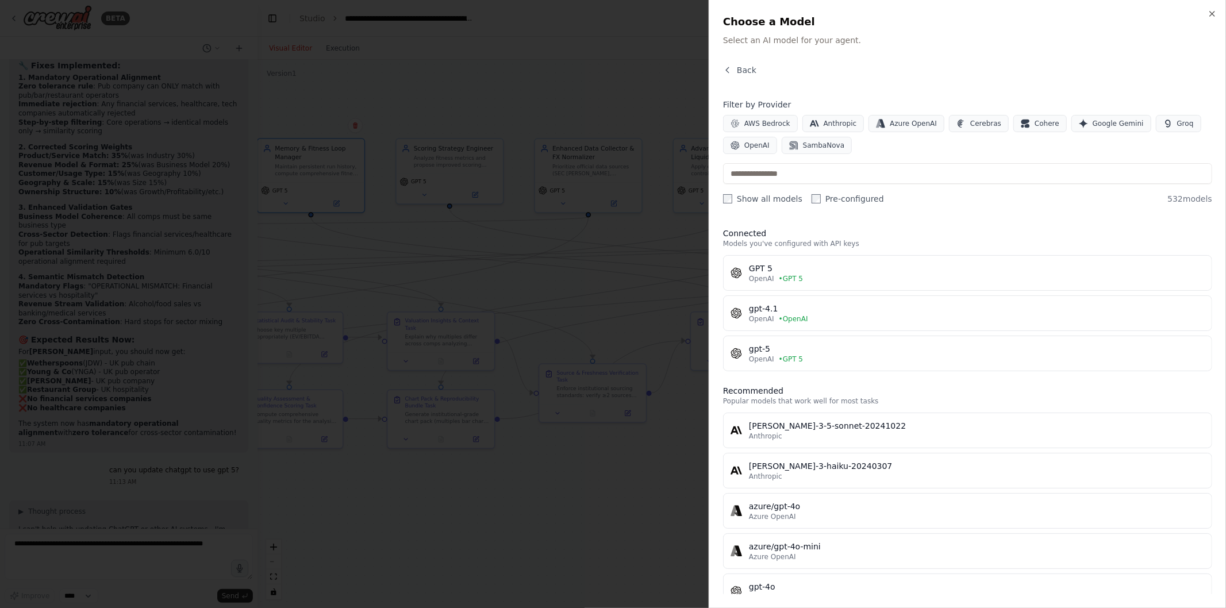
click at [789, 303] on div "gpt-4.1" at bounding box center [977, 308] width 456 height 11
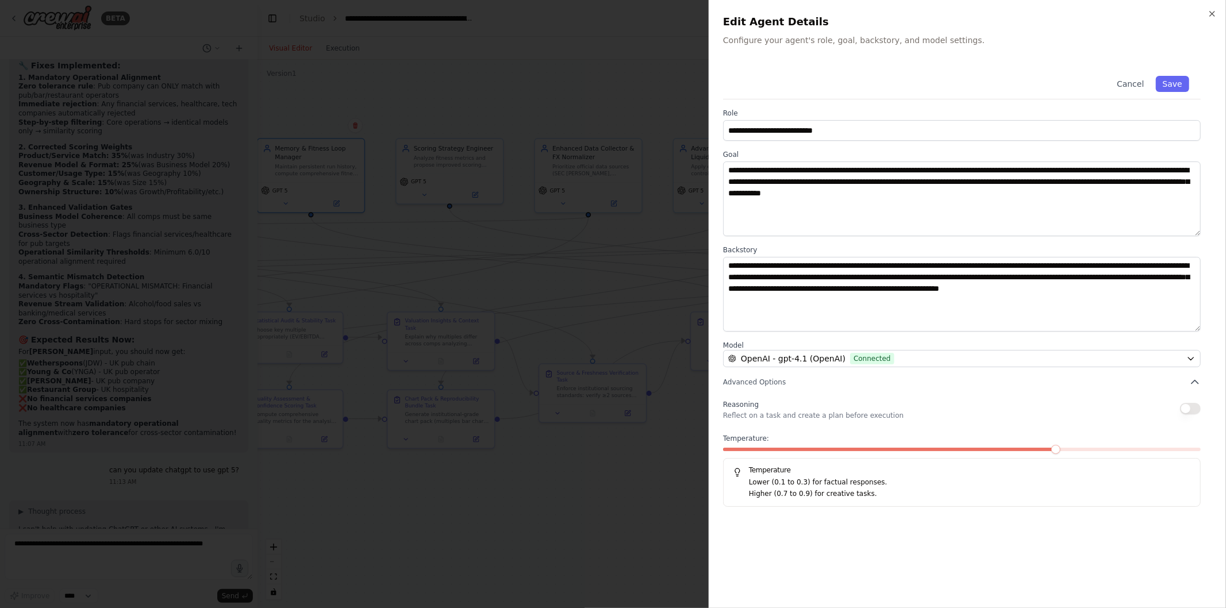
click at [1180, 89] on button "Save" at bounding box center [1172, 84] width 33 height 16
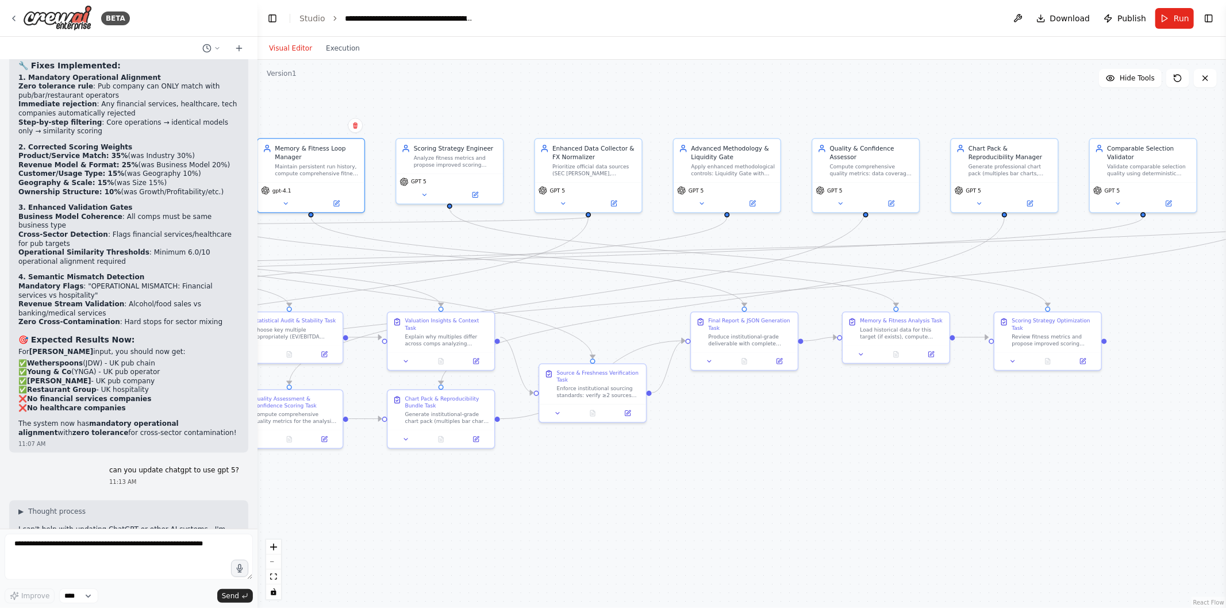
click at [489, 199] on div "GPT 5" at bounding box center [450, 189] width 107 height 30
click at [485, 198] on button at bounding box center [475, 195] width 49 height 10
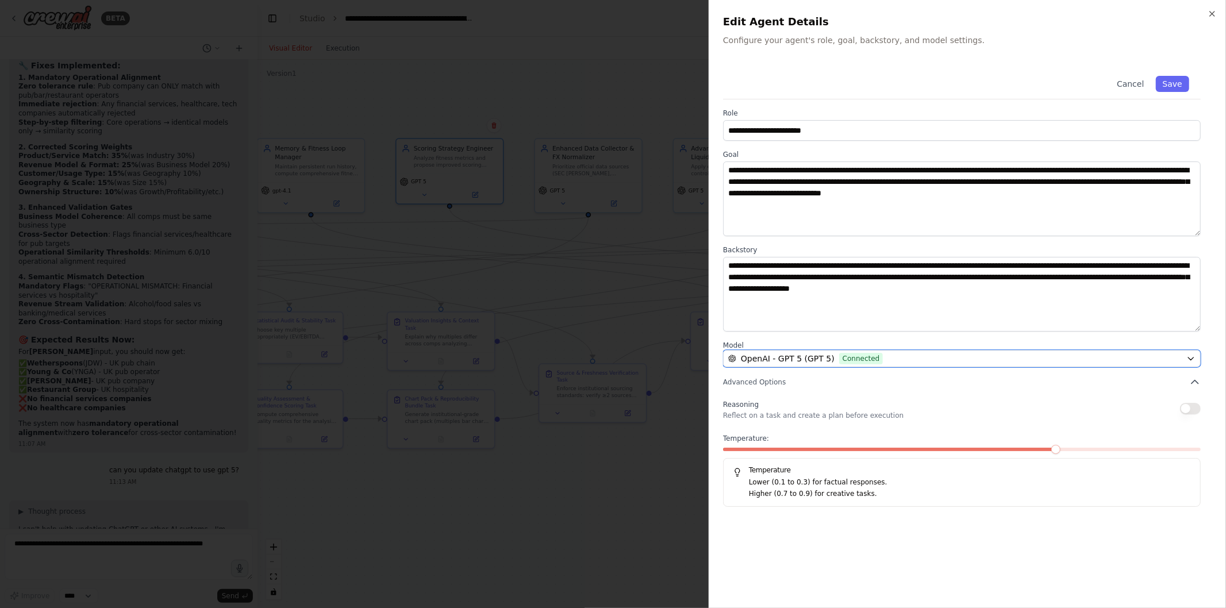
click at [808, 360] on span "OpenAI - GPT 5 (GPT 5)" at bounding box center [788, 358] width 94 height 11
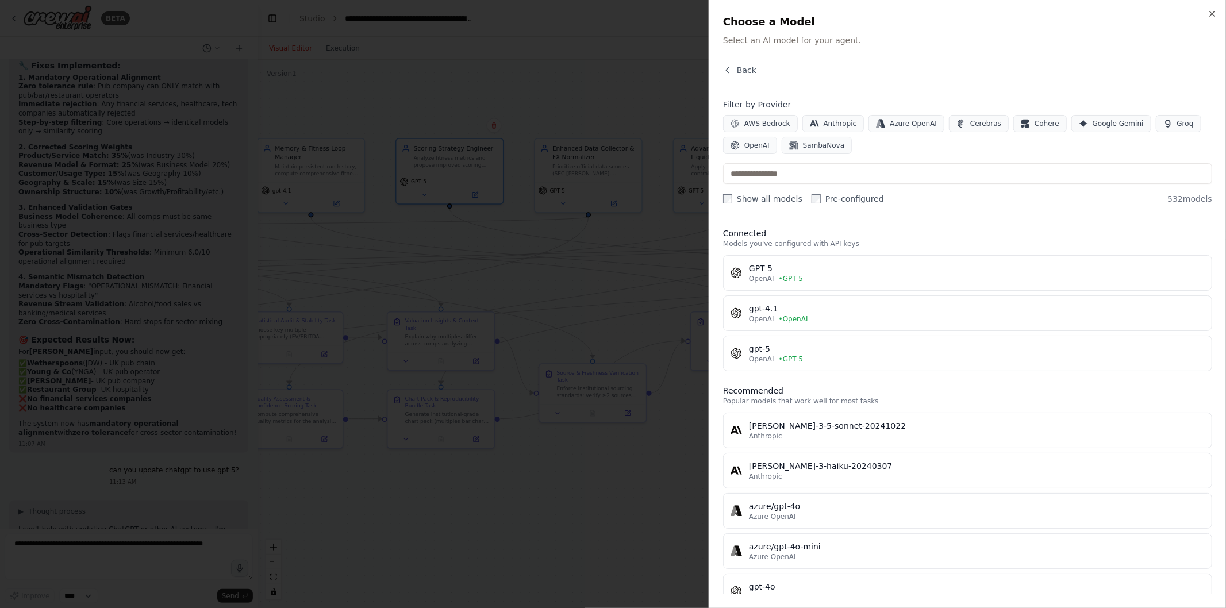
click at [781, 311] on div "gpt-4.1" at bounding box center [977, 308] width 456 height 11
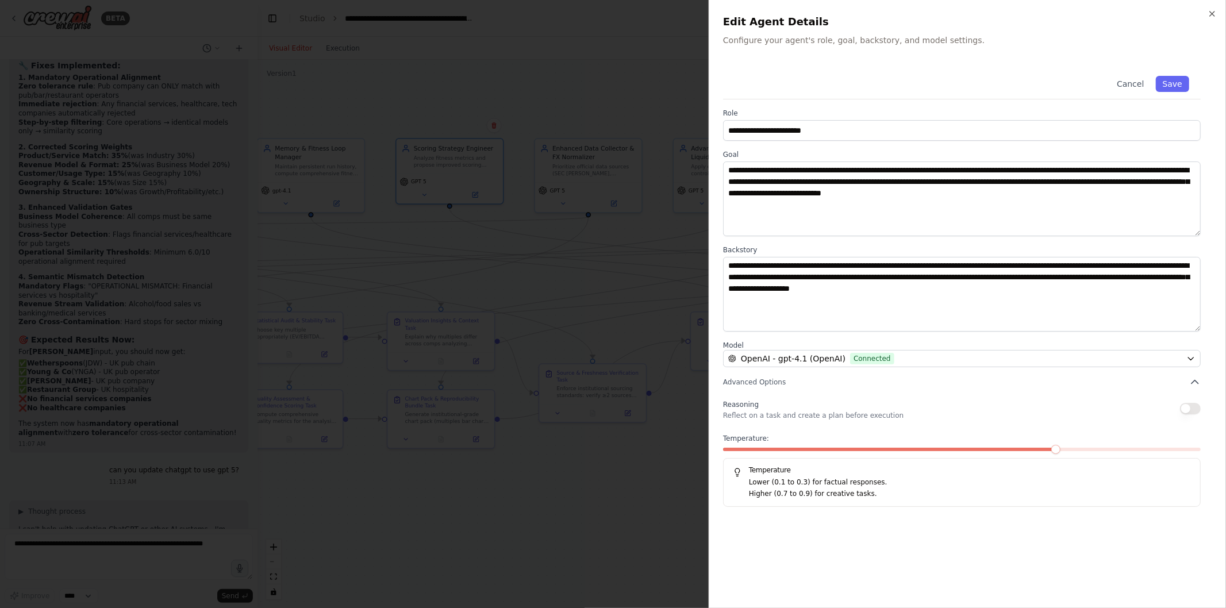
click at [1183, 78] on button "Save" at bounding box center [1172, 84] width 33 height 16
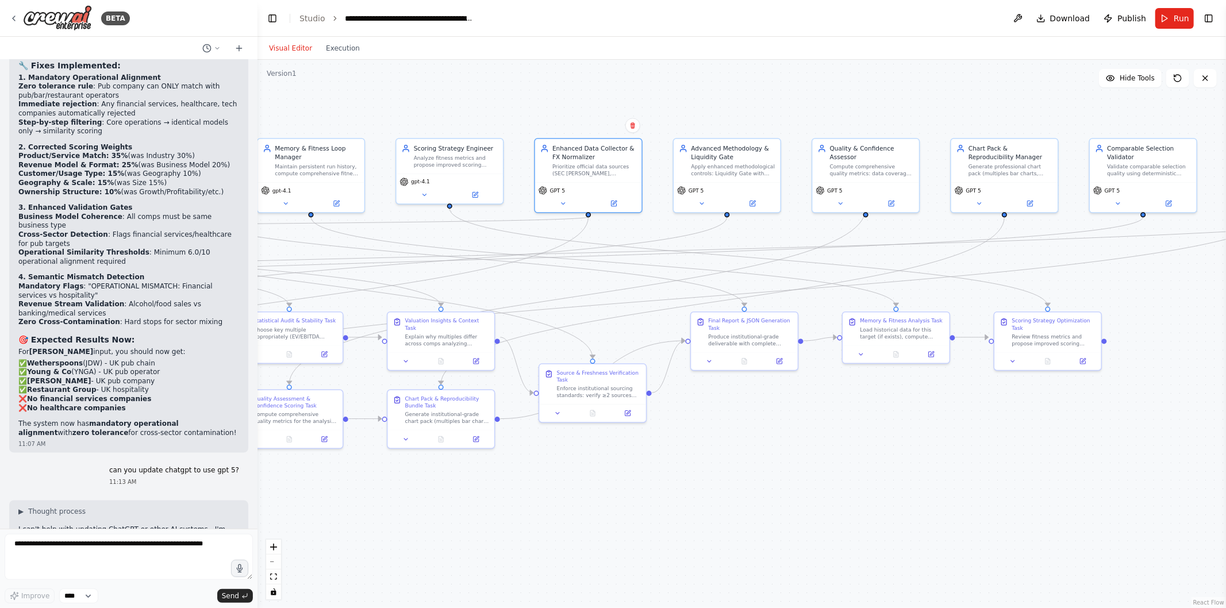
drag, startPoint x: 629, startPoint y: 194, endPoint x: 625, endPoint y: 211, distance: 17.7
click at [625, 211] on div "GPT 5" at bounding box center [588, 197] width 107 height 30
drag, startPoint x: 625, startPoint y: 211, endPoint x: 619, endPoint y: 220, distance: 10.8
click at [619, 220] on div "GPT 5" at bounding box center [588, 223] width 107 height 30
drag, startPoint x: 618, startPoint y: 205, endPoint x: 631, endPoint y: 168, distance: 39.3
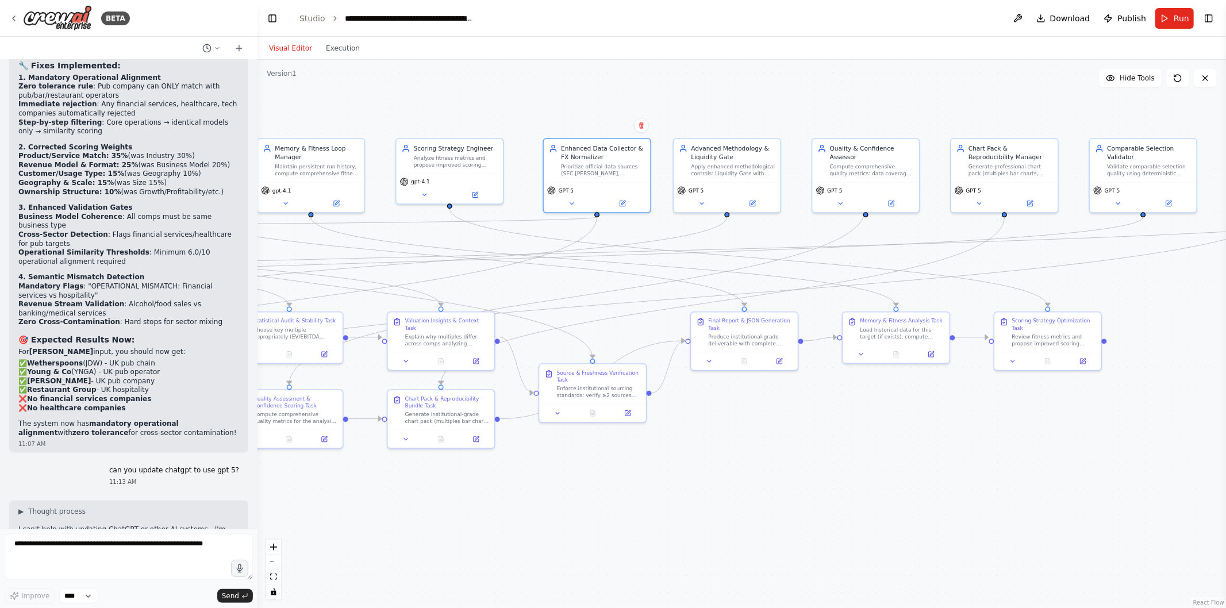
click at [631, 168] on div "Enhanced Data Collector & FX Normalizer Prioritize official data sources (SEC E…" at bounding box center [597, 160] width 107 height 43
click at [623, 198] on button at bounding box center [622, 203] width 49 height 10
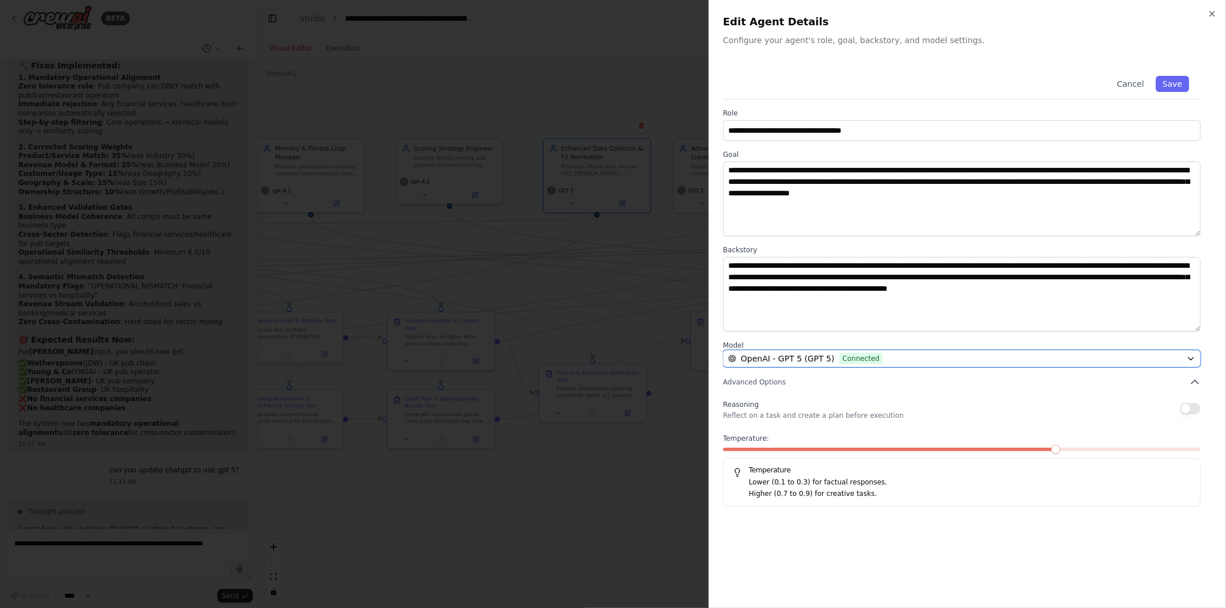
click at [842, 360] on span "Connected" at bounding box center [861, 358] width 44 height 11
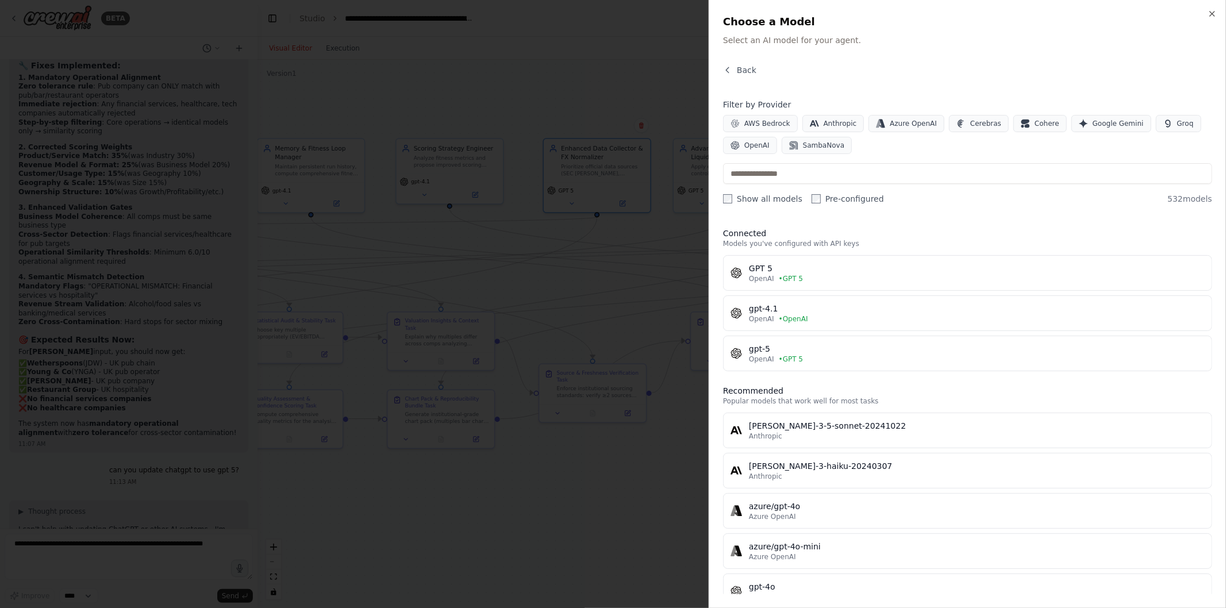
click at [810, 321] on div "OpenAI • OpenAI" at bounding box center [977, 319] width 456 height 9
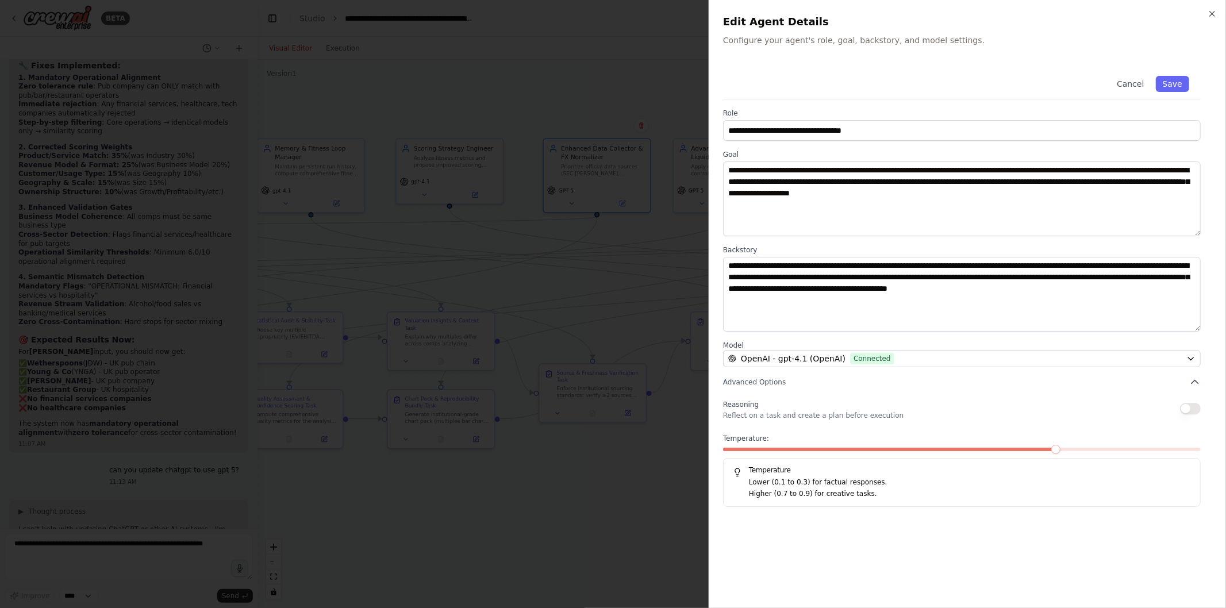
click at [1173, 85] on button "Save" at bounding box center [1172, 84] width 33 height 16
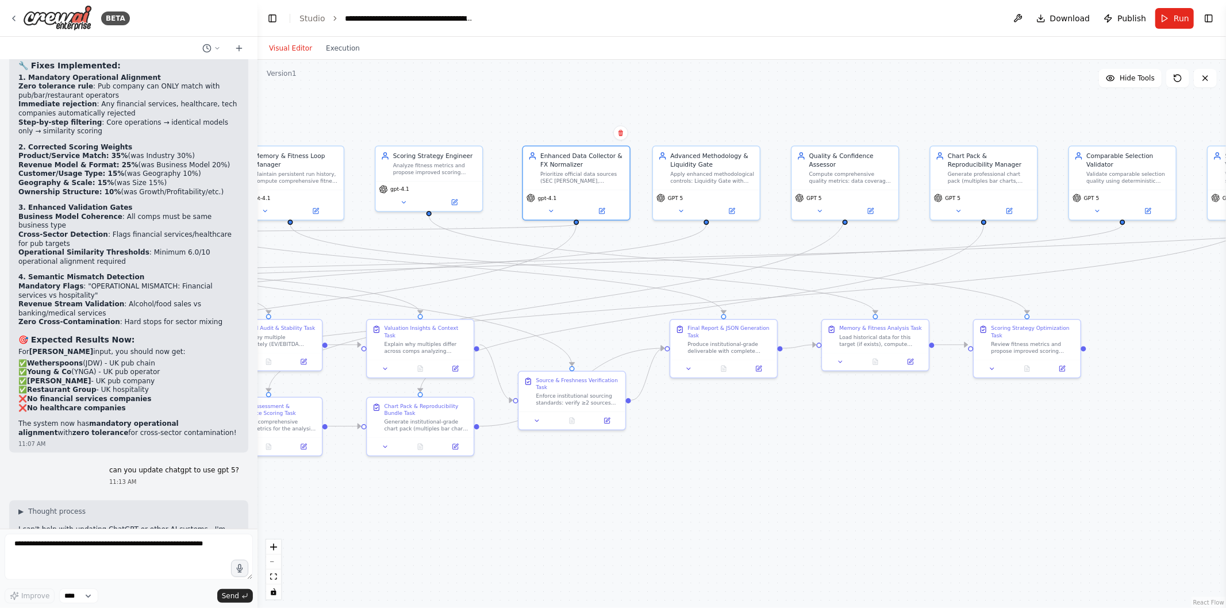
drag, startPoint x: 1004, startPoint y: 418, endPoint x: 761, endPoint y: 438, distance: 244.0
click at [761, 438] on div ".deletable-edge-delete-btn { width: 20px; height: 20px; border: 0px solid #ffff…" at bounding box center [742, 334] width 969 height 549
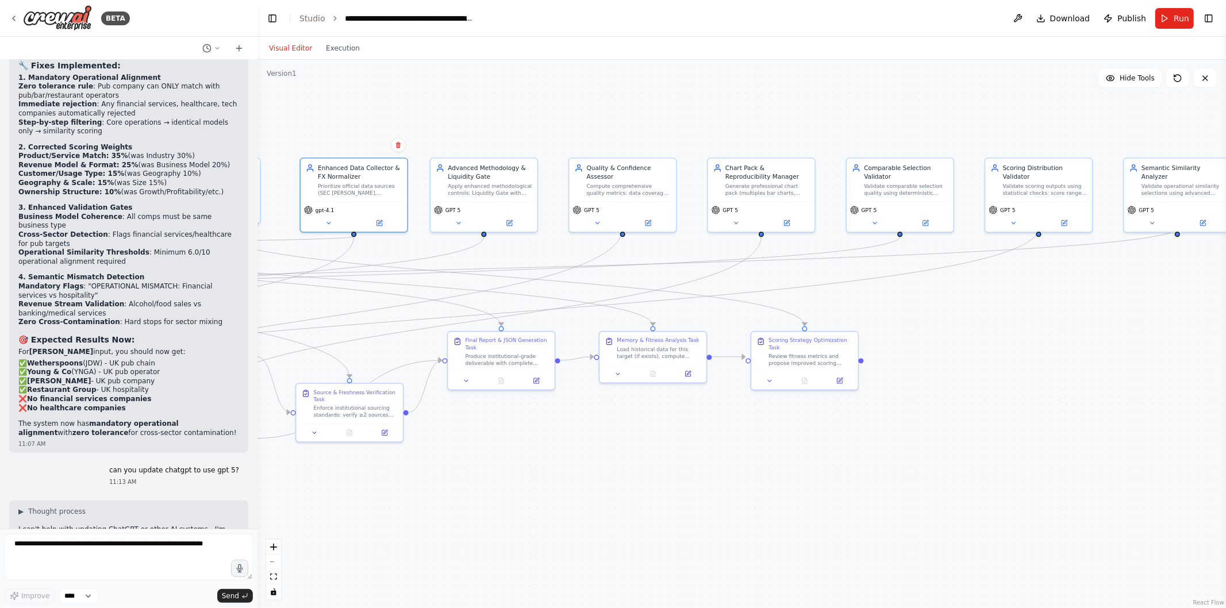
click at [643, 218] on button at bounding box center [648, 223] width 49 height 10
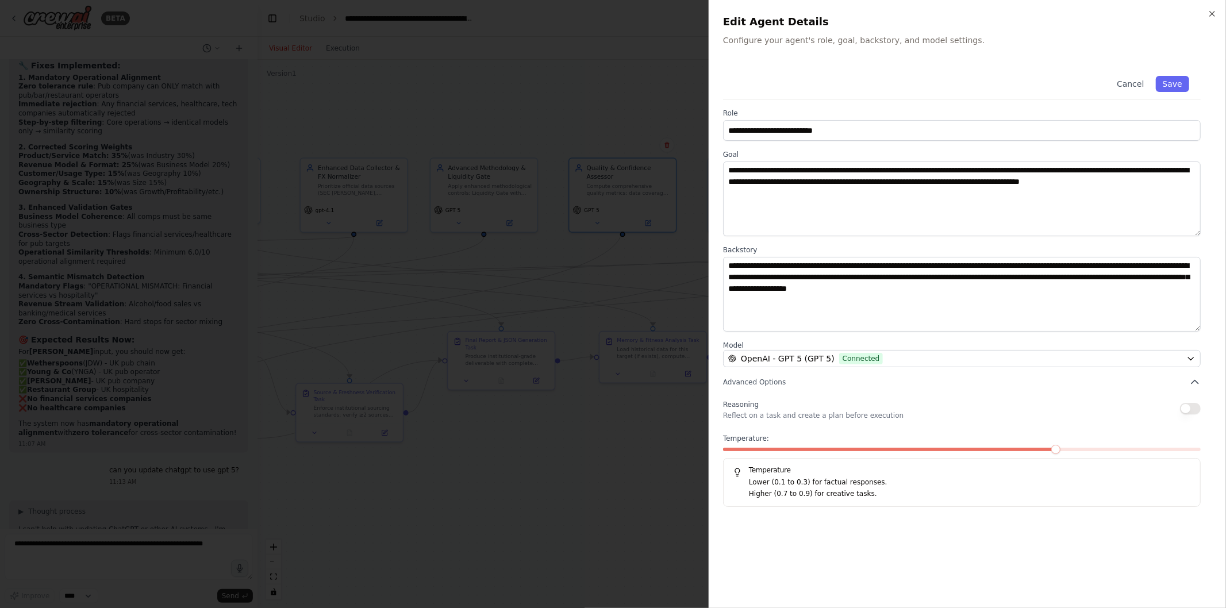
drag, startPoint x: 801, startPoint y: 370, endPoint x: 807, endPoint y: 353, distance: 17.8
click at [807, 353] on div "**********" at bounding box center [967, 285] width 489 height 443
click at [807, 353] on span "OpenAI - GPT 5 (GPT 5)" at bounding box center [788, 358] width 94 height 11
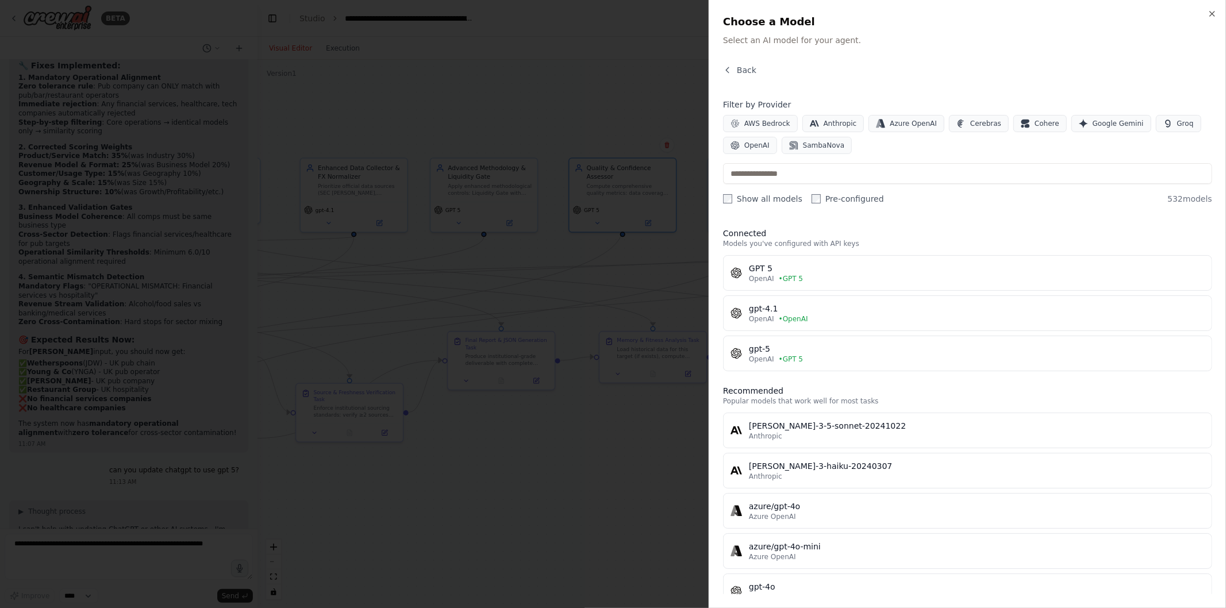
click at [797, 316] on span "• OpenAI" at bounding box center [793, 319] width 29 height 9
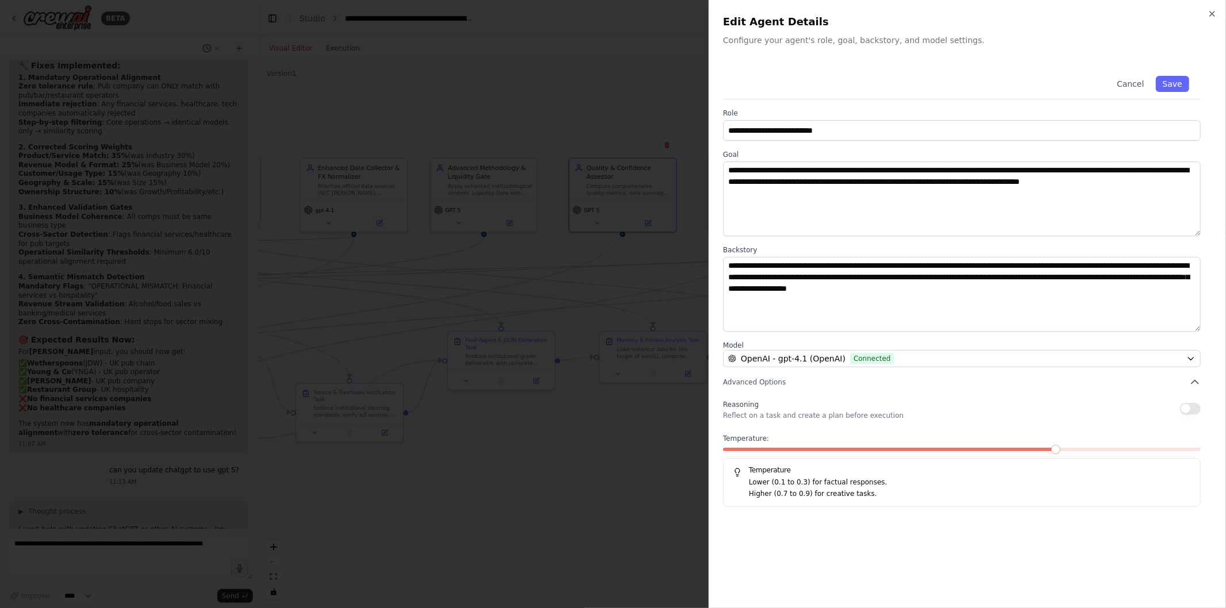
click at [1164, 86] on button "Save" at bounding box center [1172, 84] width 33 height 16
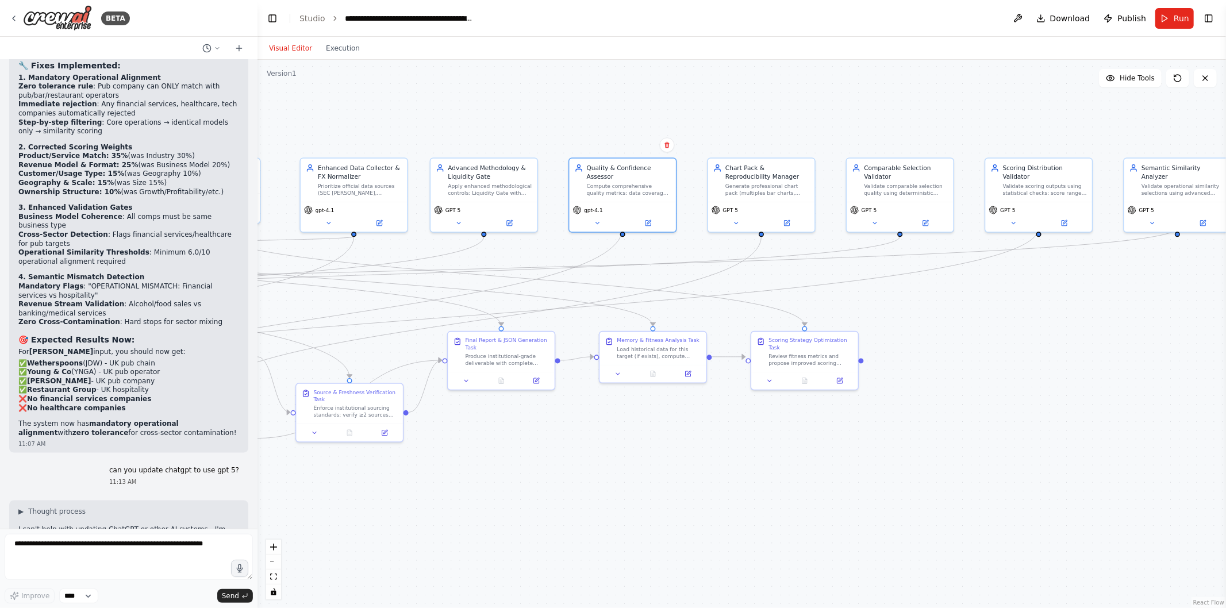
click at [500, 221] on button at bounding box center [509, 223] width 49 height 10
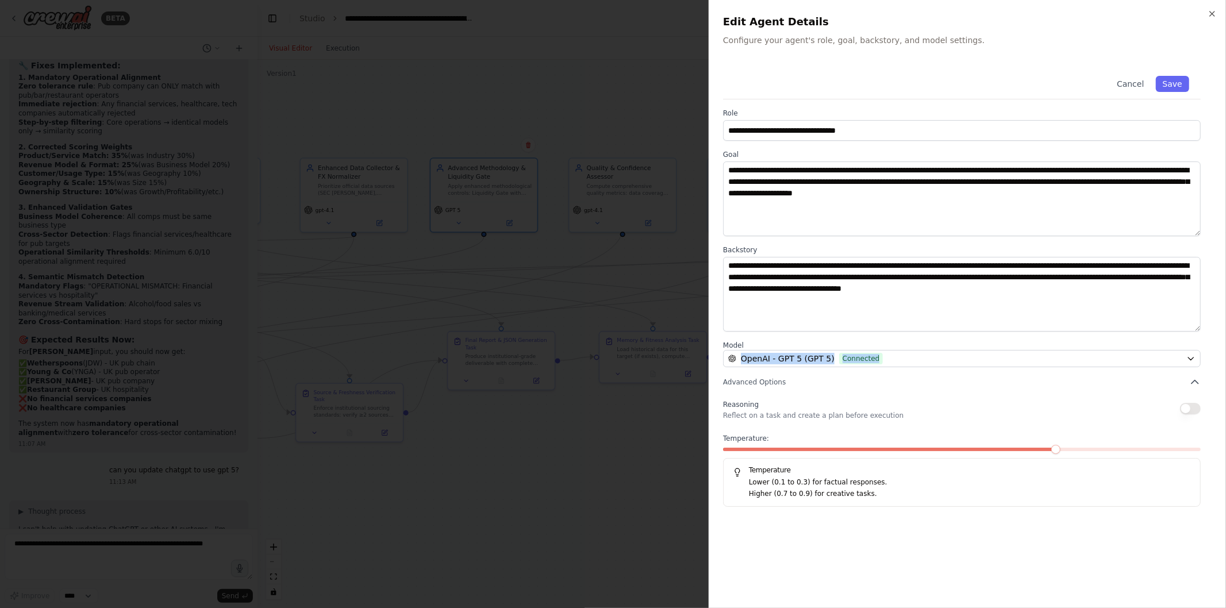
drag, startPoint x: 865, startPoint y: 348, endPoint x: 864, endPoint y: 361, distance: 12.1
click at [864, 361] on div "Model OpenAI - GPT 5 (GPT 5) Connected" at bounding box center [962, 354] width 478 height 26
click at [864, 361] on span "Connected" at bounding box center [861, 358] width 44 height 11
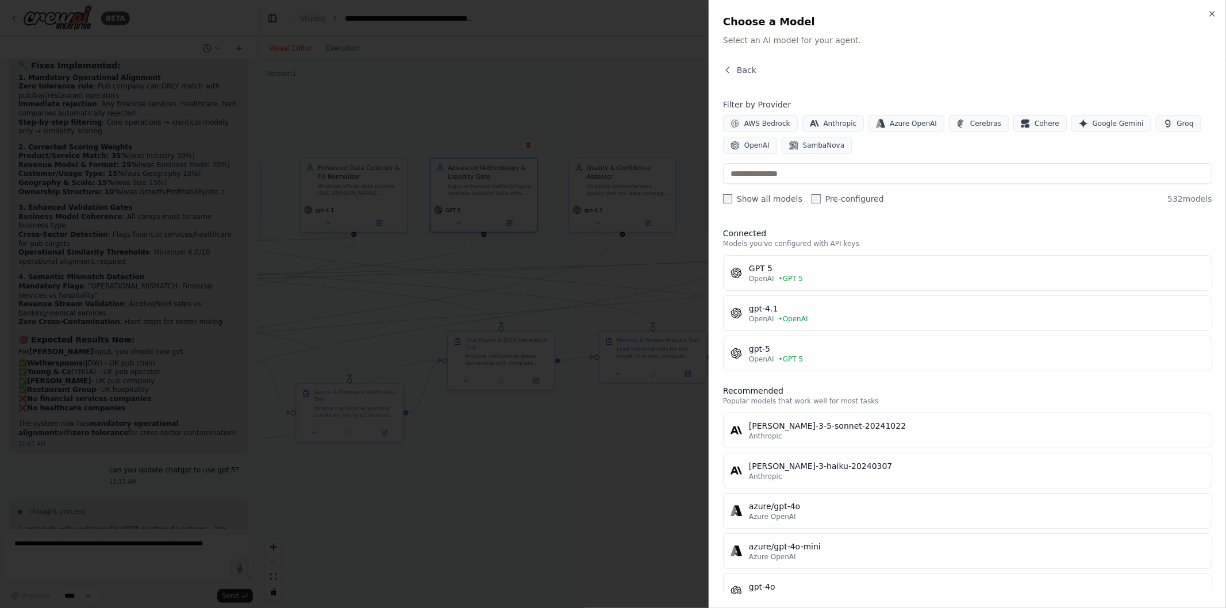
click at [829, 320] on div "OpenAI • OpenAI" at bounding box center [977, 319] width 456 height 9
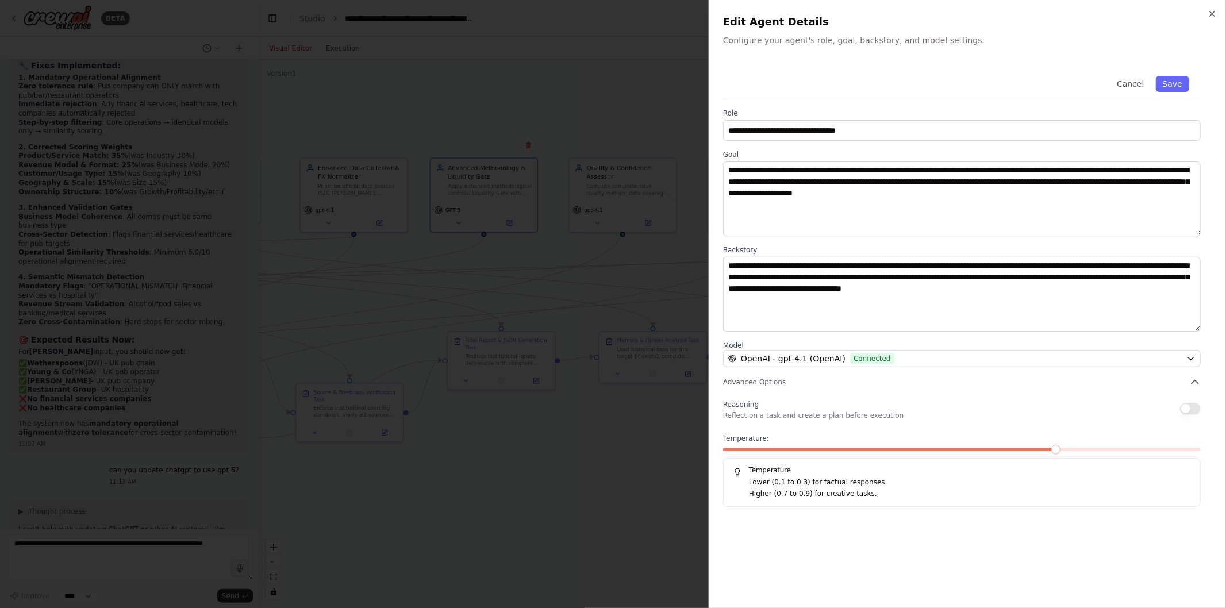
click at [1168, 90] on button "Save" at bounding box center [1172, 84] width 33 height 16
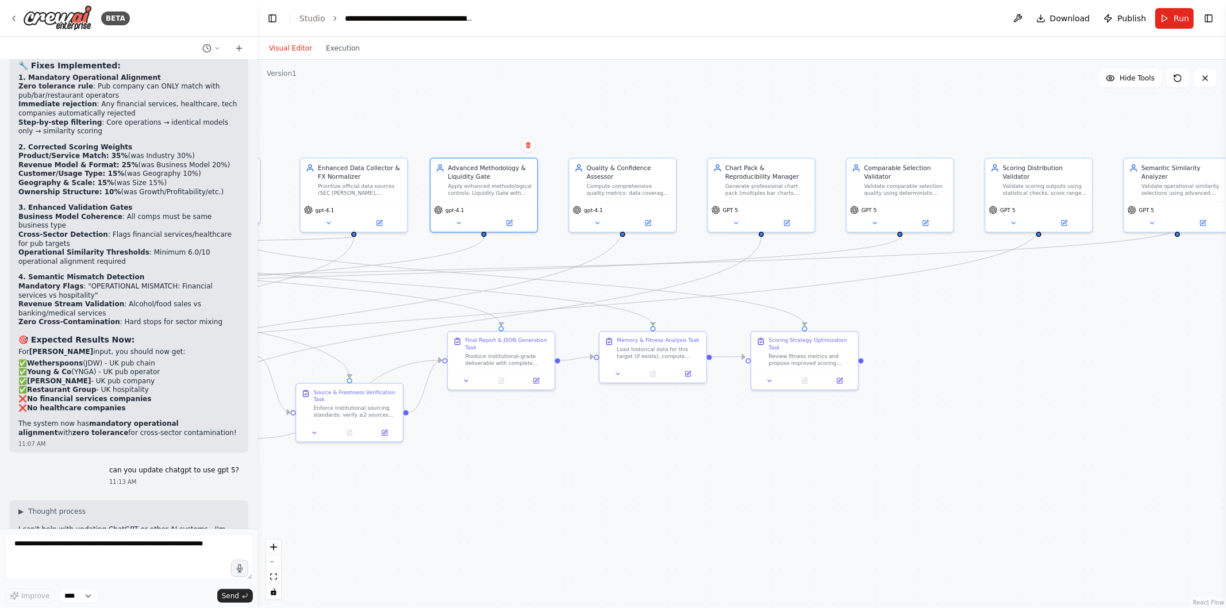
drag, startPoint x: 1058, startPoint y: 375, endPoint x: 861, endPoint y: 403, distance: 198.6
click at [861, 403] on div ".deletable-edge-delete-btn { width: 20px; height: 20px; border: 0px solid #ffff…" at bounding box center [742, 334] width 969 height 549
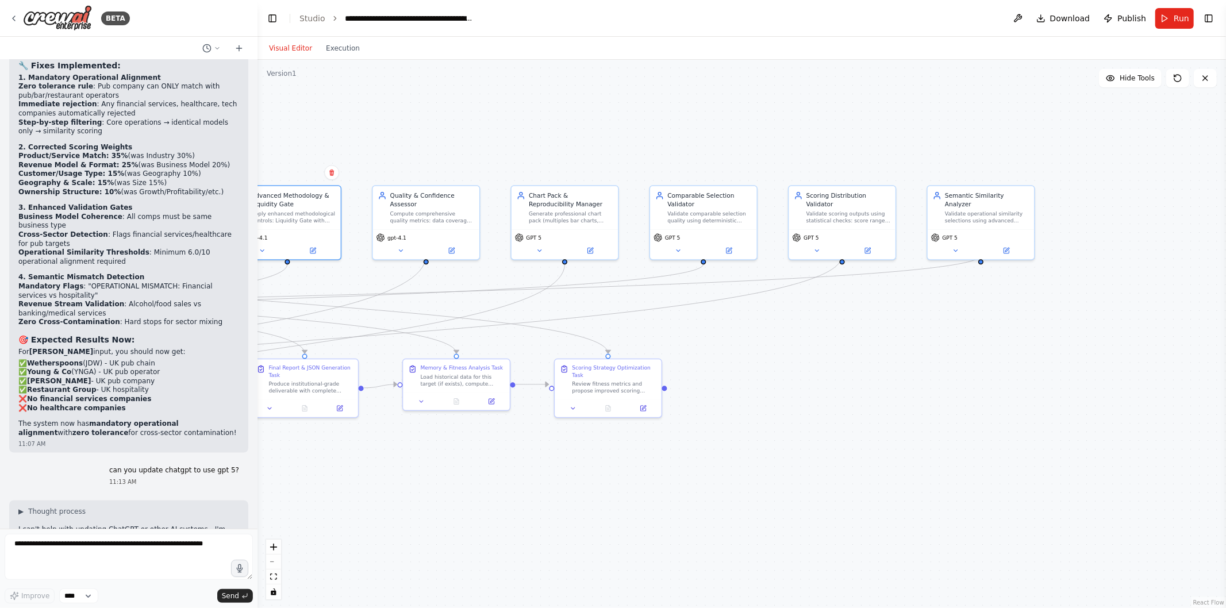
click at [587, 250] on icon at bounding box center [590, 250] width 7 height 7
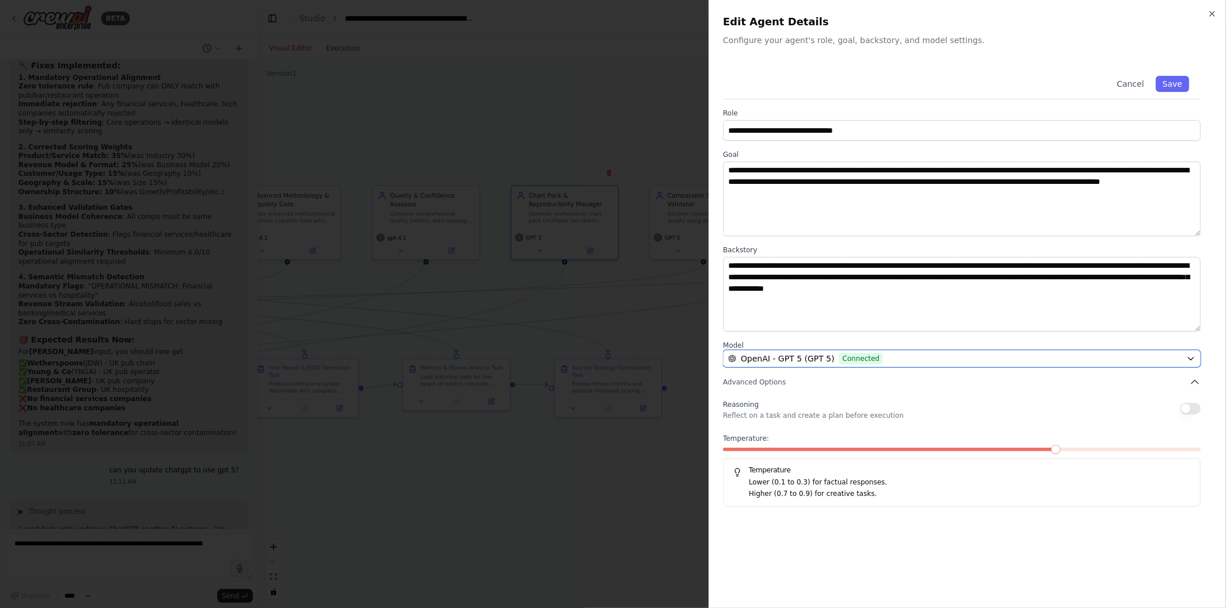
click at [876, 355] on div "OpenAI - GPT 5 (GPT 5) Connected" at bounding box center [955, 358] width 454 height 11
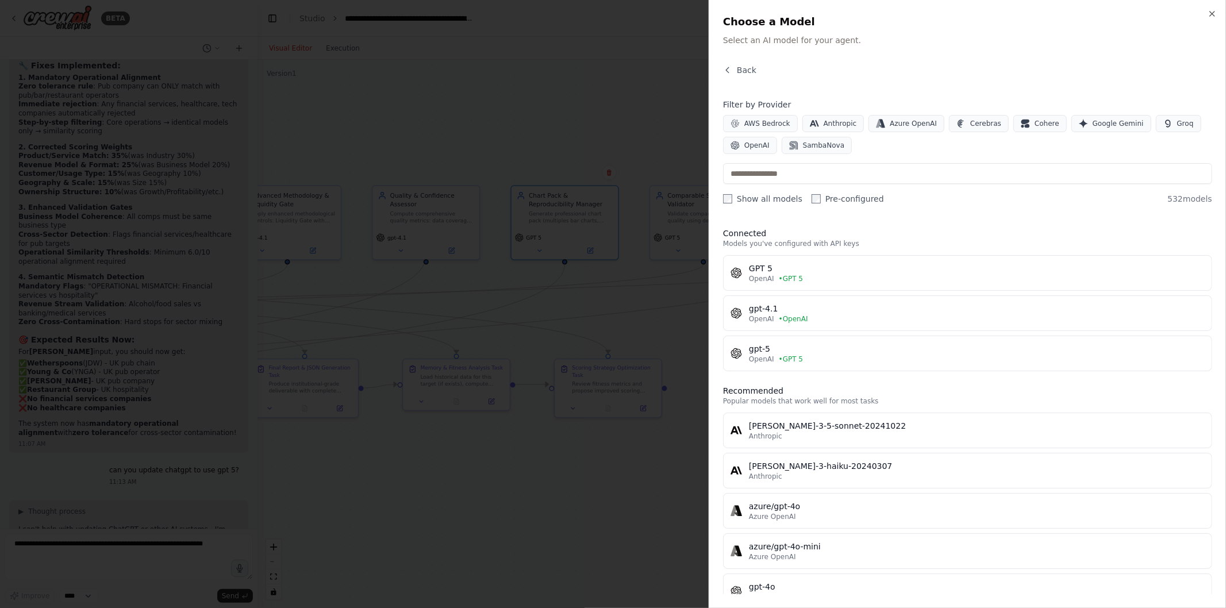
click at [829, 319] on div "OpenAI • OpenAI" at bounding box center [977, 319] width 456 height 9
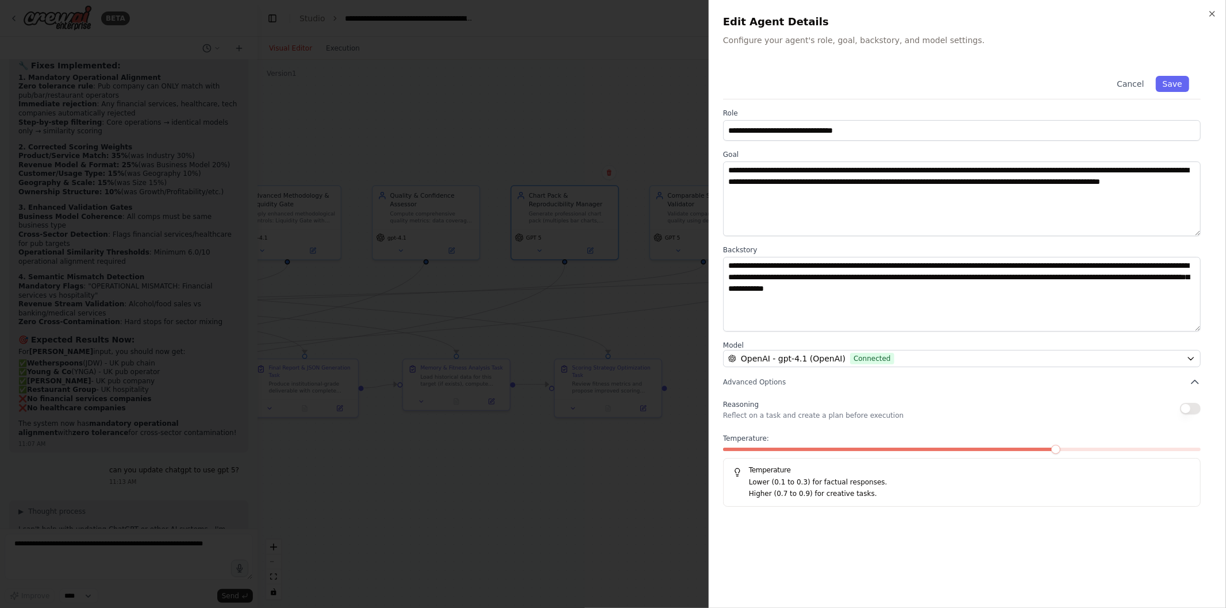
click at [1183, 79] on button "Save" at bounding box center [1172, 84] width 33 height 16
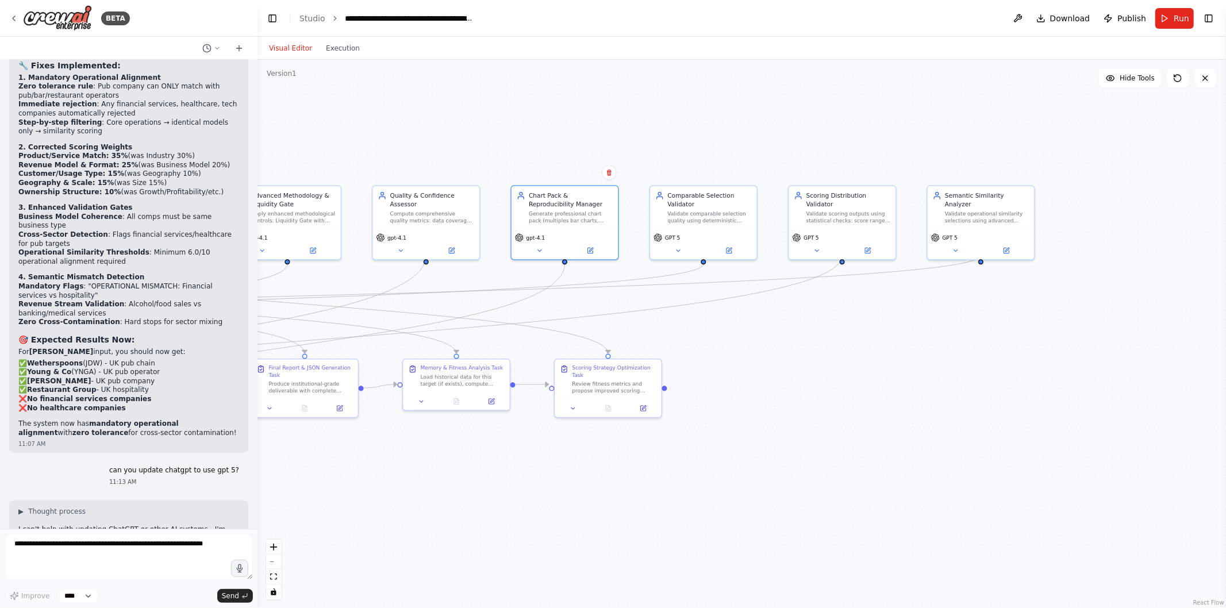
click at [720, 248] on button at bounding box center [728, 251] width 49 height 10
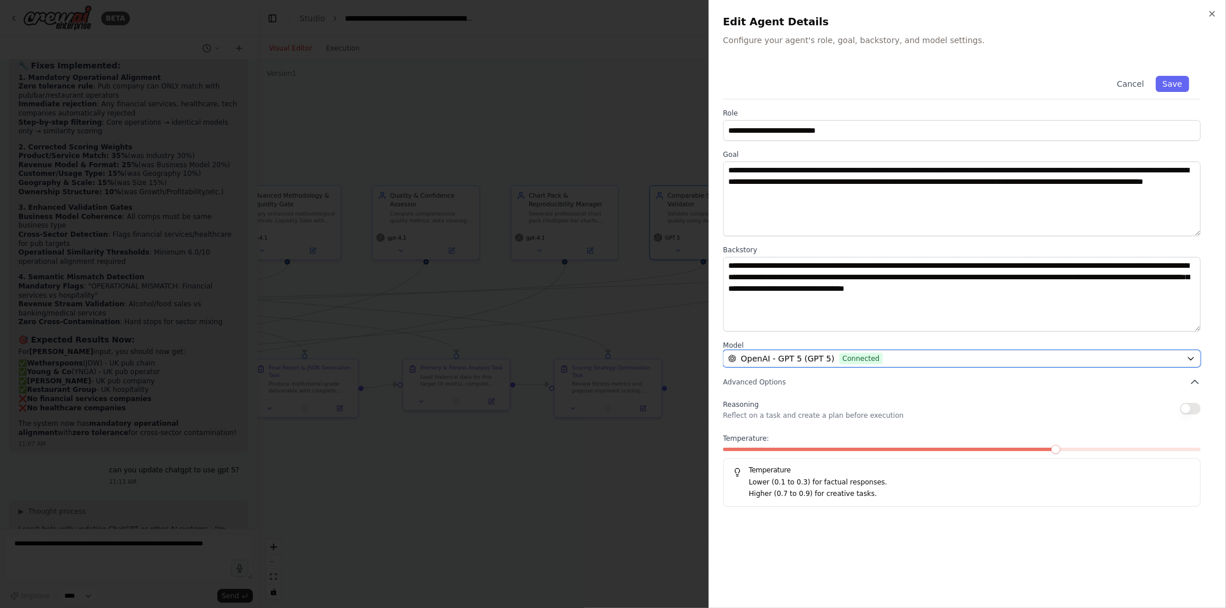
click at [839, 354] on span "Connected" at bounding box center [861, 358] width 44 height 11
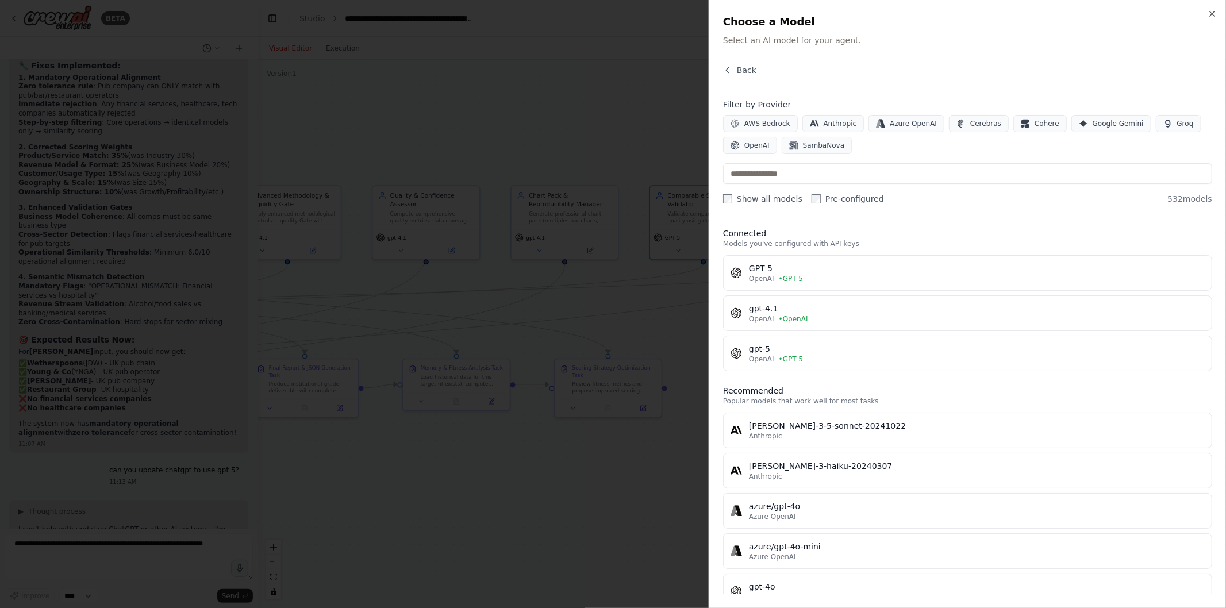
click at [826, 296] on button "gpt-4.1 OpenAI • OpenAI" at bounding box center [967, 314] width 489 height 36
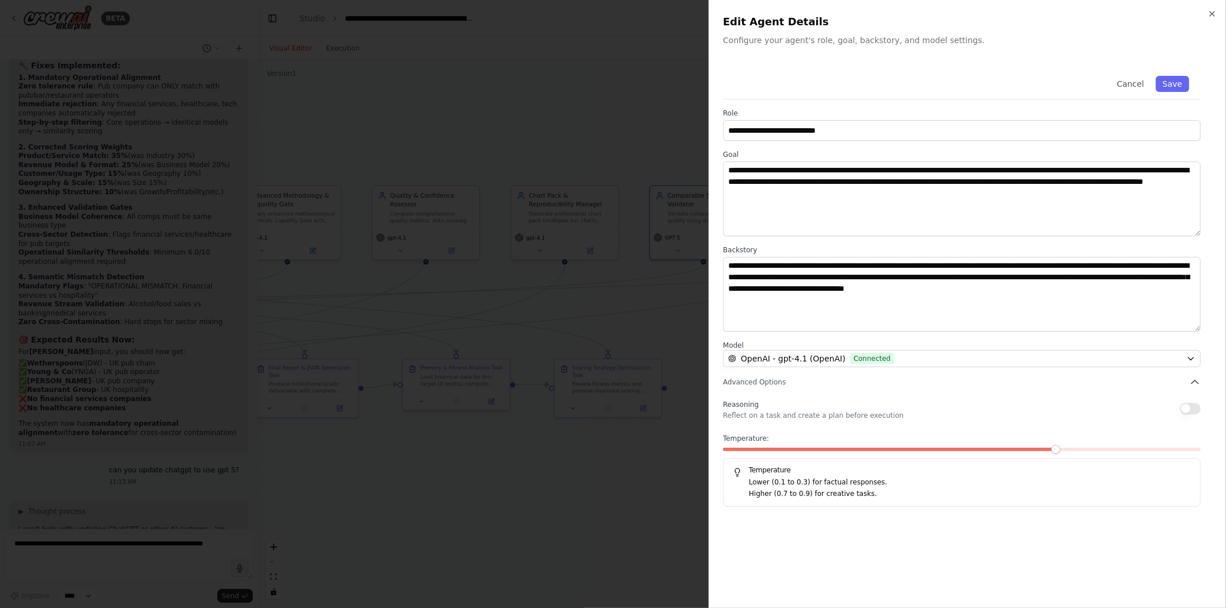
drag, startPoint x: 1173, startPoint y: 93, endPoint x: 1178, endPoint y: 86, distance: 7.8
click at [1178, 86] on div "Cancel Save" at bounding box center [962, 81] width 478 height 35
click at [1178, 86] on button "Save" at bounding box center [1172, 84] width 33 height 16
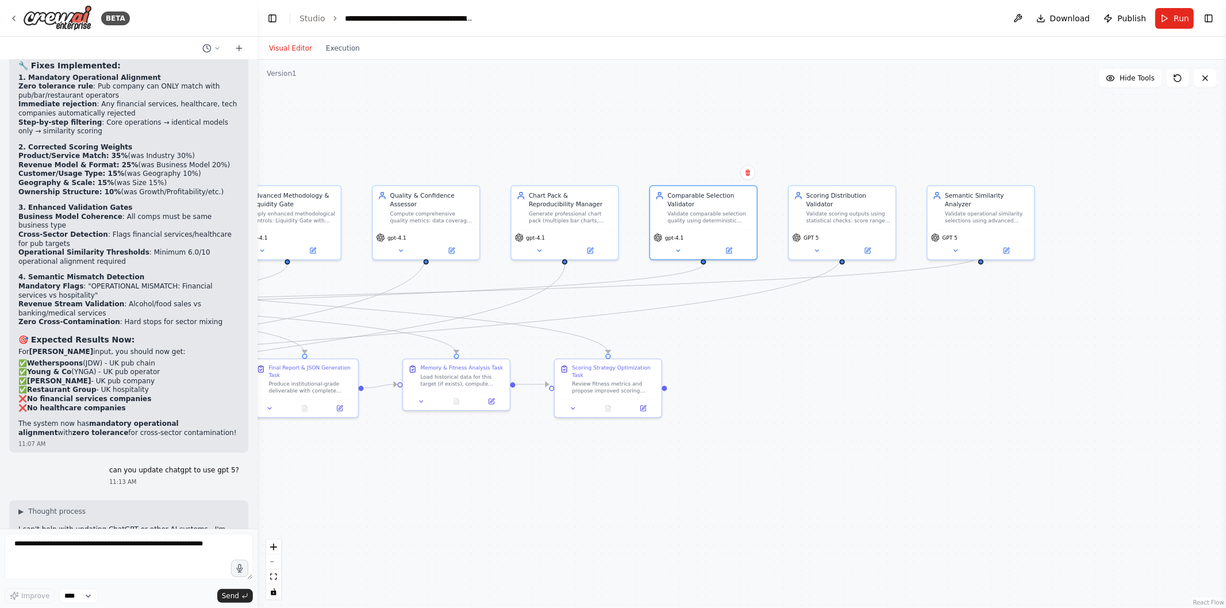
click at [883, 246] on button at bounding box center [867, 251] width 49 height 10
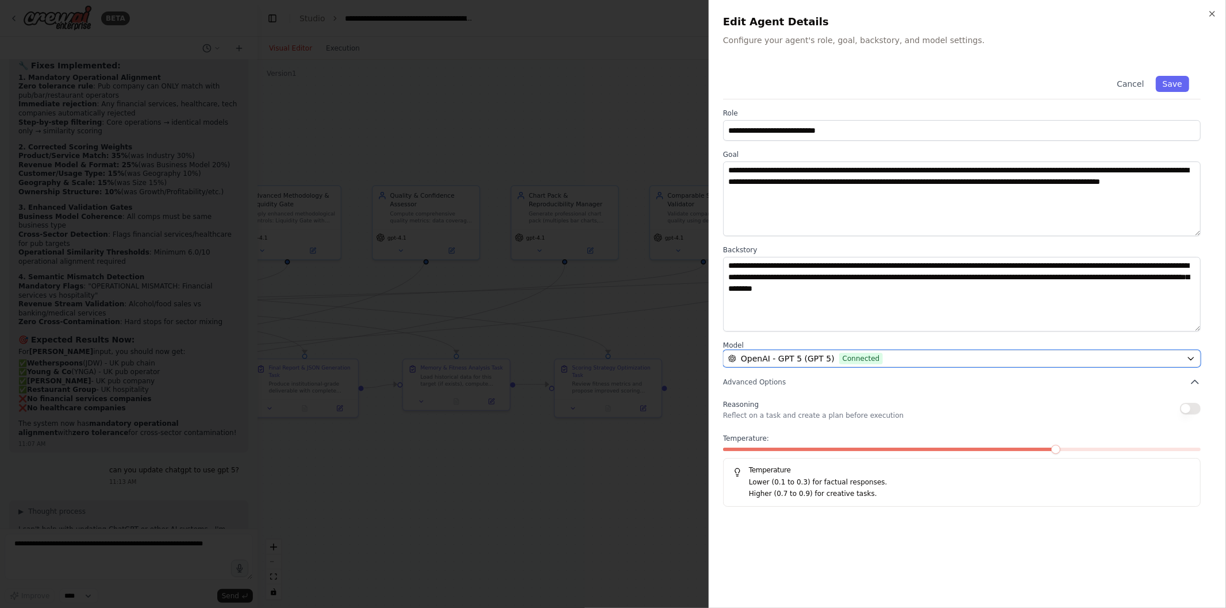
click at [846, 354] on span "Connected" at bounding box center [861, 358] width 44 height 11
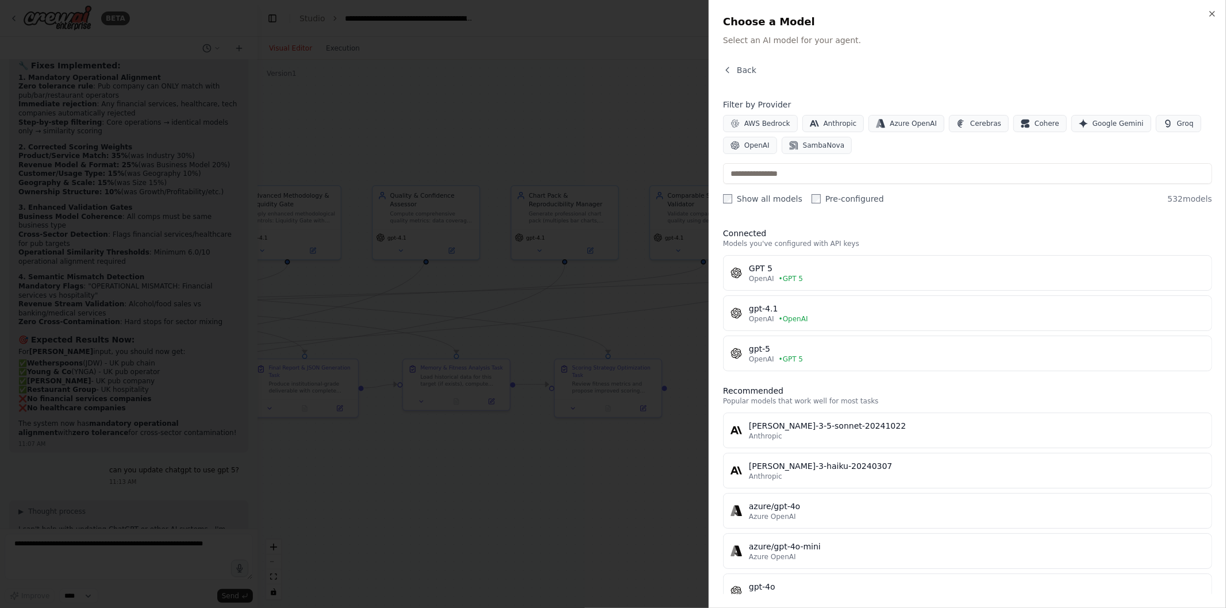
click at [817, 309] on div "gpt-4.1" at bounding box center [977, 308] width 456 height 11
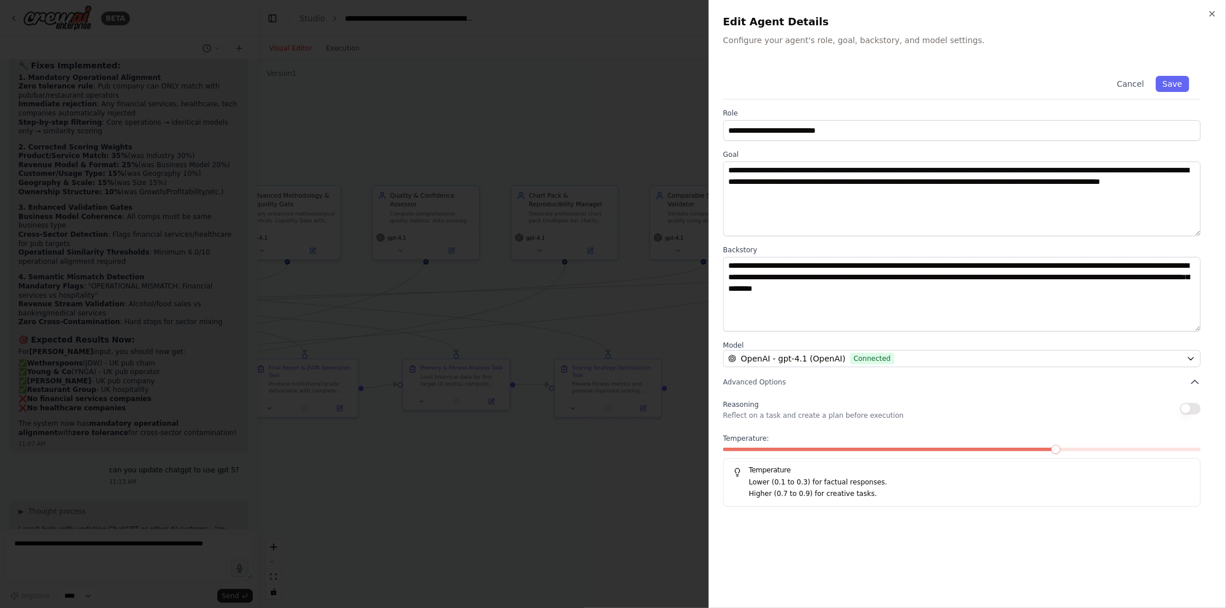
click at [1181, 89] on button "Save" at bounding box center [1172, 84] width 33 height 16
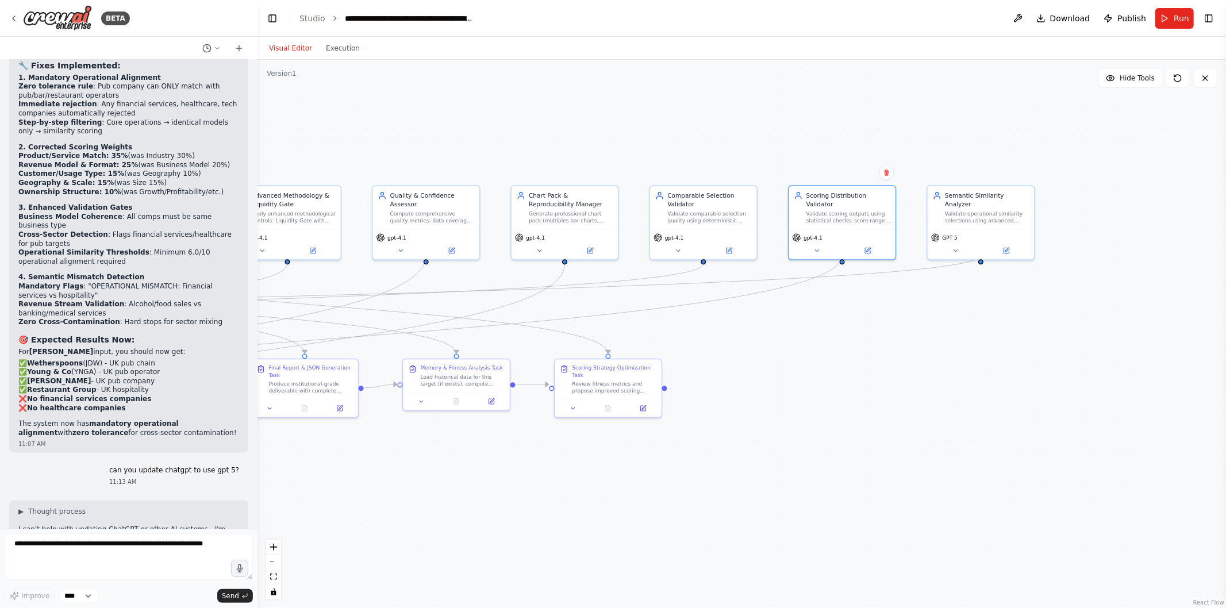
click at [1019, 246] on button at bounding box center [1006, 251] width 49 height 10
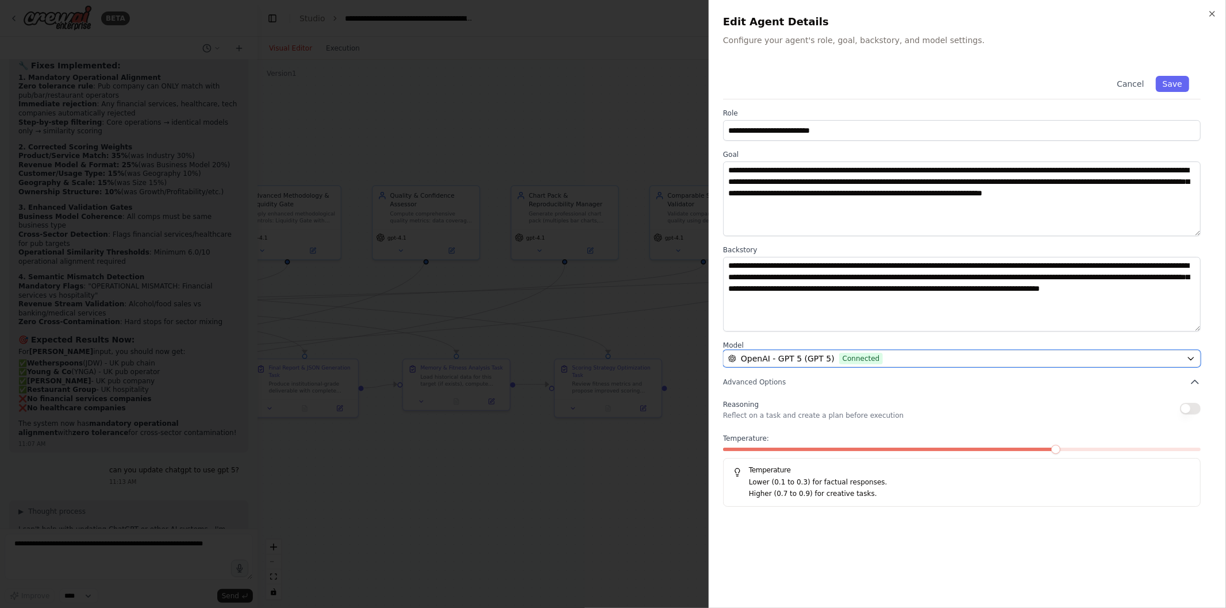
click at [839, 358] on span "Connected" at bounding box center [861, 358] width 44 height 11
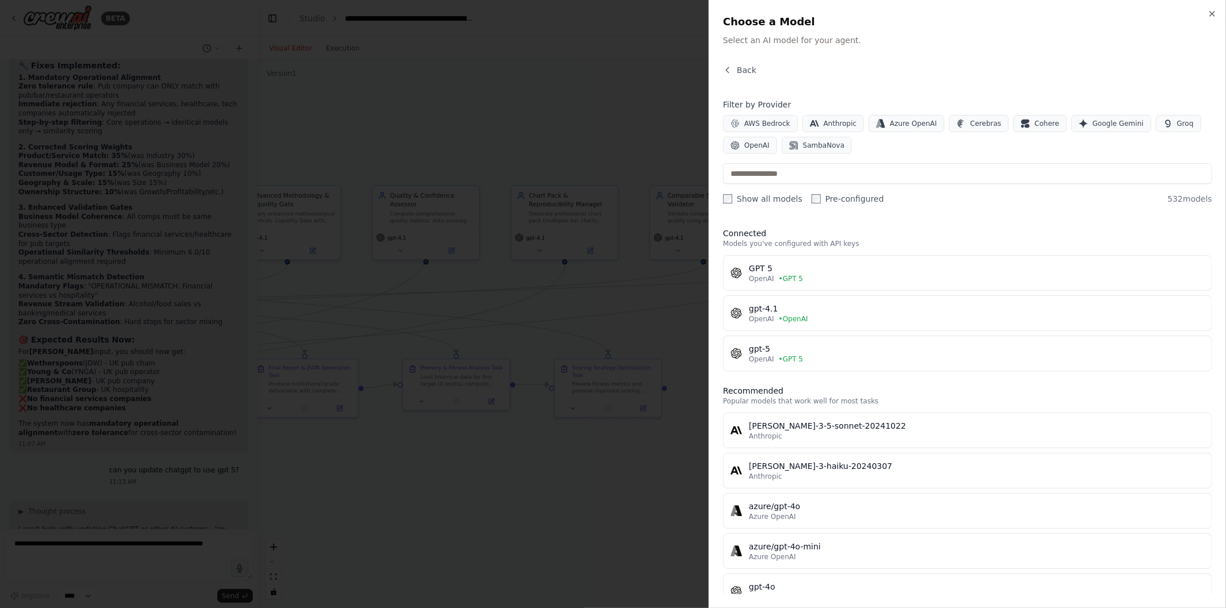
click at [803, 322] on span "• OpenAI" at bounding box center [793, 319] width 29 height 9
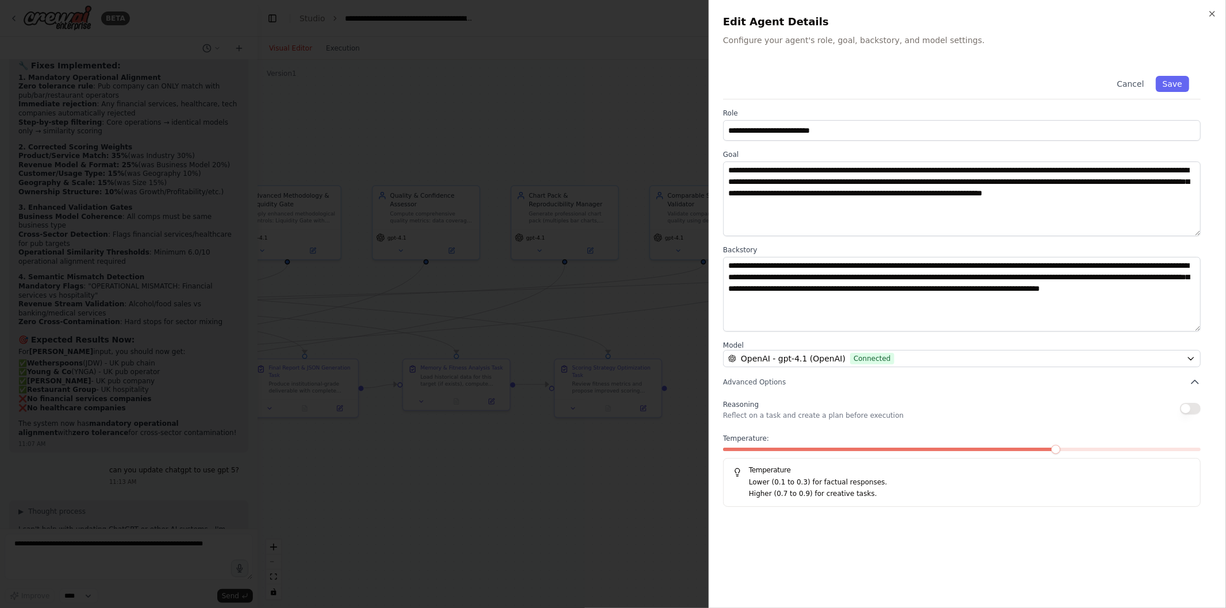
click at [1163, 83] on button "Save" at bounding box center [1172, 84] width 33 height 16
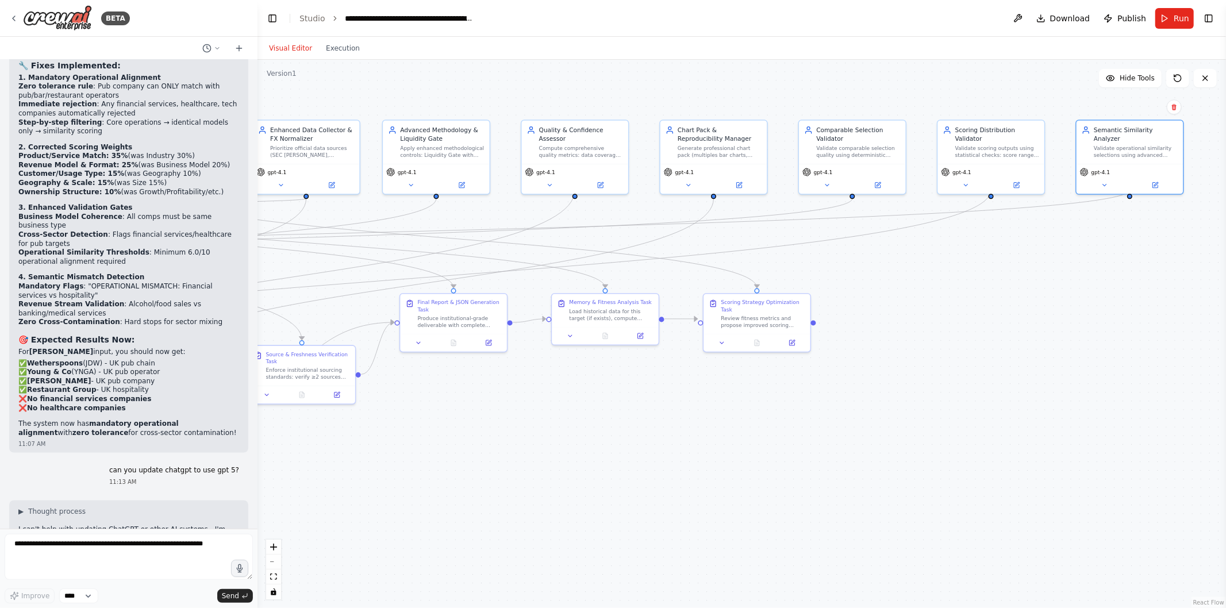
drag, startPoint x: 806, startPoint y: 394, endPoint x: 1002, endPoint y: 318, distance: 209.9
click at [1002, 318] on div ".deletable-edge-delete-btn { width: 20px; height: 20px; border: 0px solid #ffff…" at bounding box center [742, 334] width 969 height 549
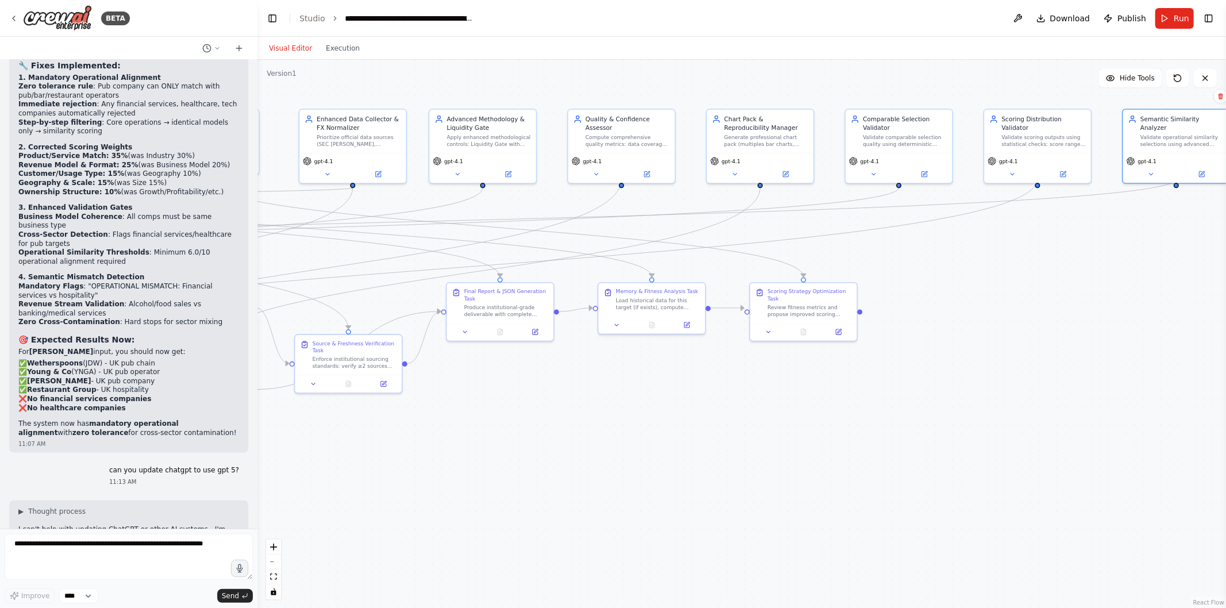
click at [1171, 13] on button "Run" at bounding box center [1175, 18] width 39 height 21
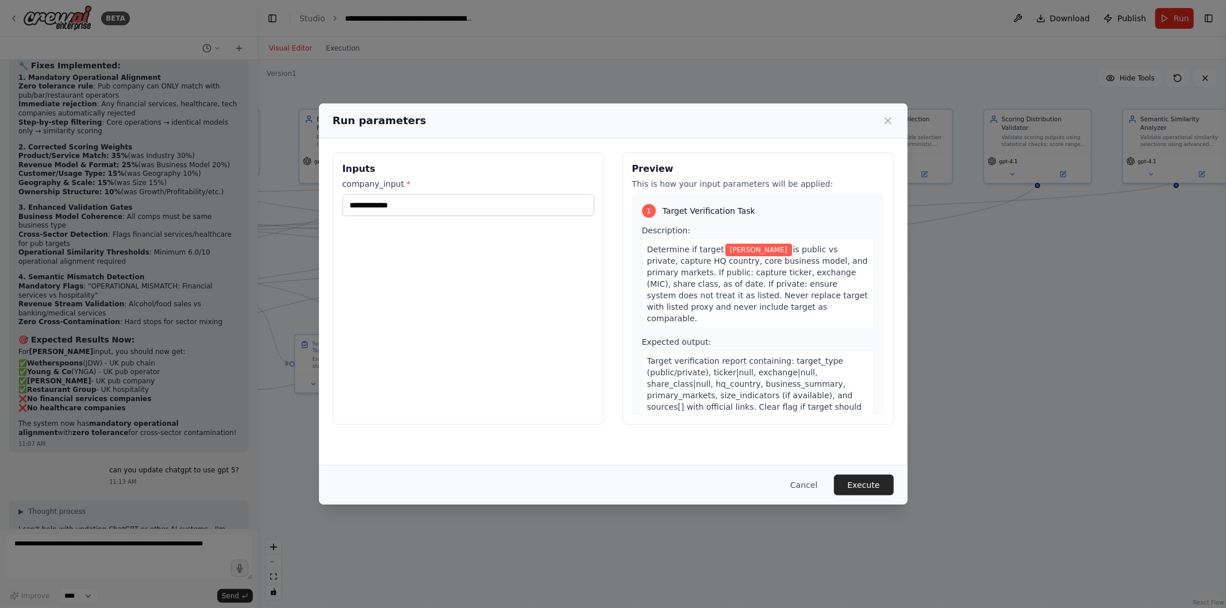
click at [872, 474] on div "Cancel Execute" at bounding box center [613, 485] width 589 height 40
click at [872, 476] on button "Execute" at bounding box center [864, 485] width 60 height 21
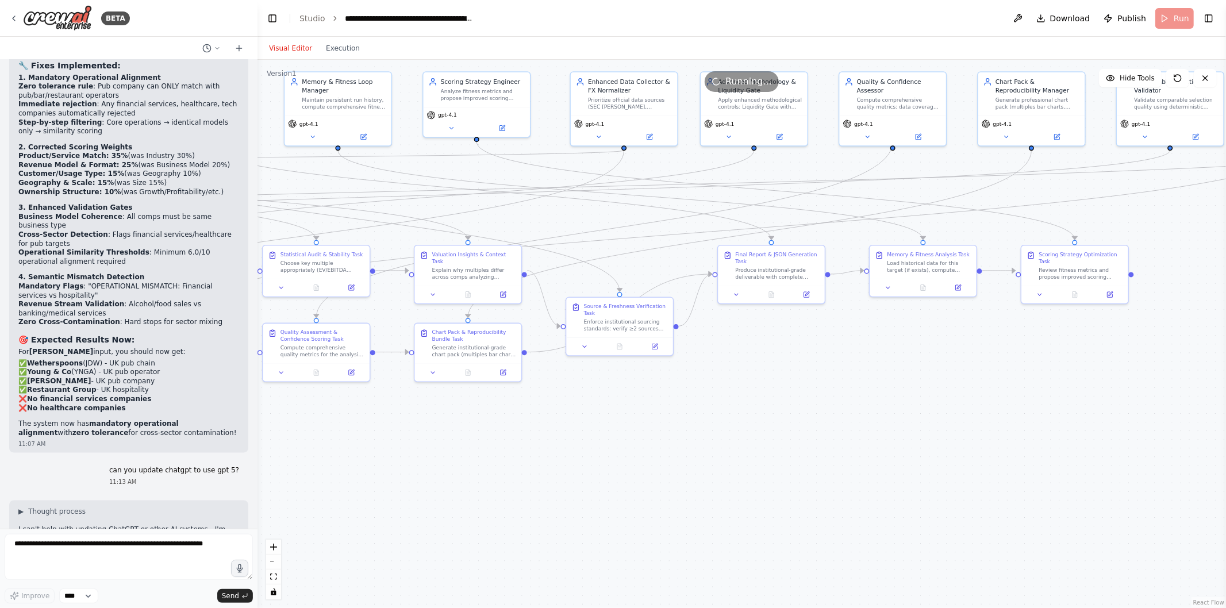
drag, startPoint x: 557, startPoint y: 437, endPoint x: 1144, endPoint y: 409, distance: 588.3
click at [1144, 409] on div ".deletable-edge-delete-btn { width: 20px; height: 20px; border: 0px solid #ffff…" at bounding box center [742, 334] width 969 height 549
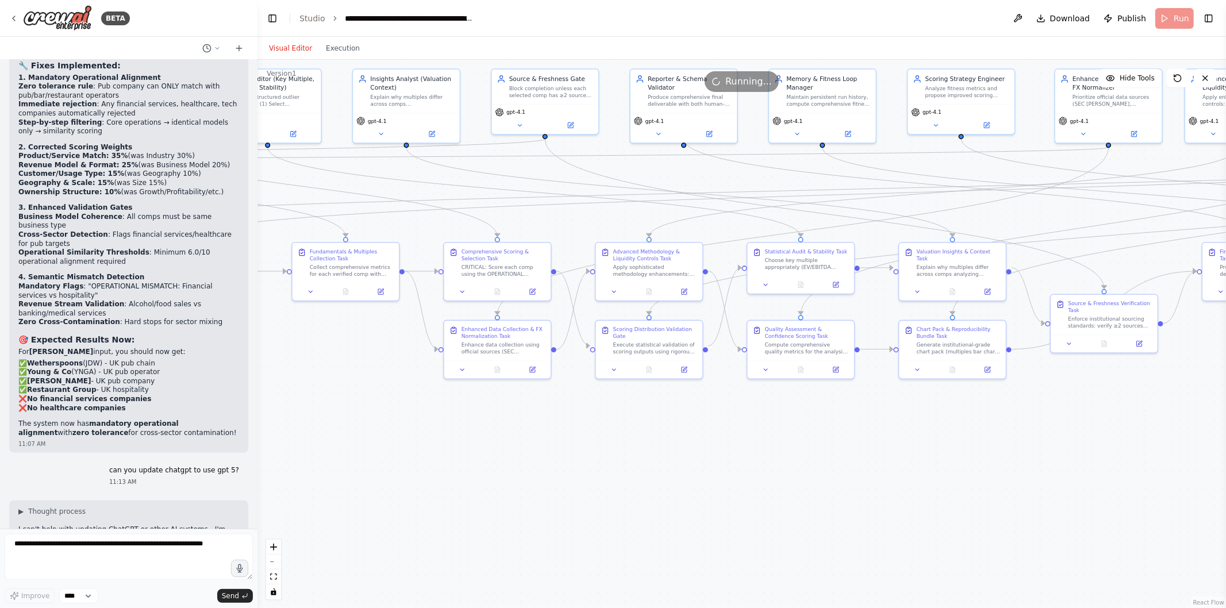
drag, startPoint x: 518, startPoint y: 457, endPoint x: 1037, endPoint y: 462, distance: 518.7
click at [1037, 462] on div ".deletable-edge-delete-btn { width: 20px; height: 20px; border: 0px solid #ffff…" at bounding box center [742, 334] width 969 height 549
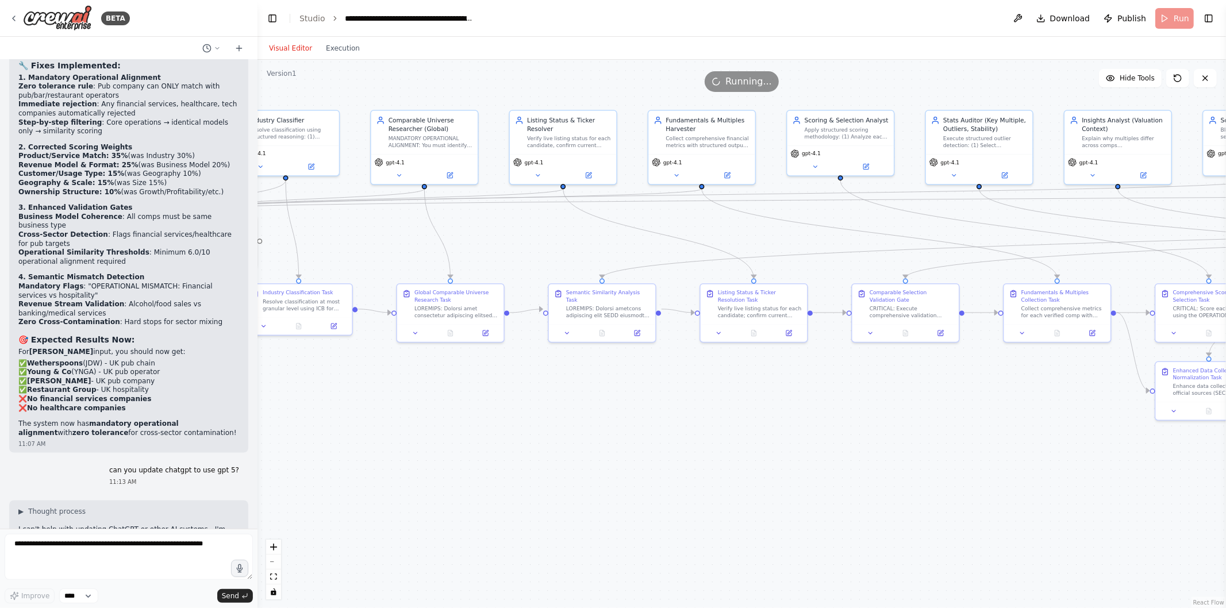
drag, startPoint x: 409, startPoint y: 398, endPoint x: 777, endPoint y: 422, distance: 368.8
click at [777, 422] on div ".deletable-edge-delete-btn { width: 20px; height: 20px; border: 0px solid #ffff…" at bounding box center [742, 334] width 969 height 549
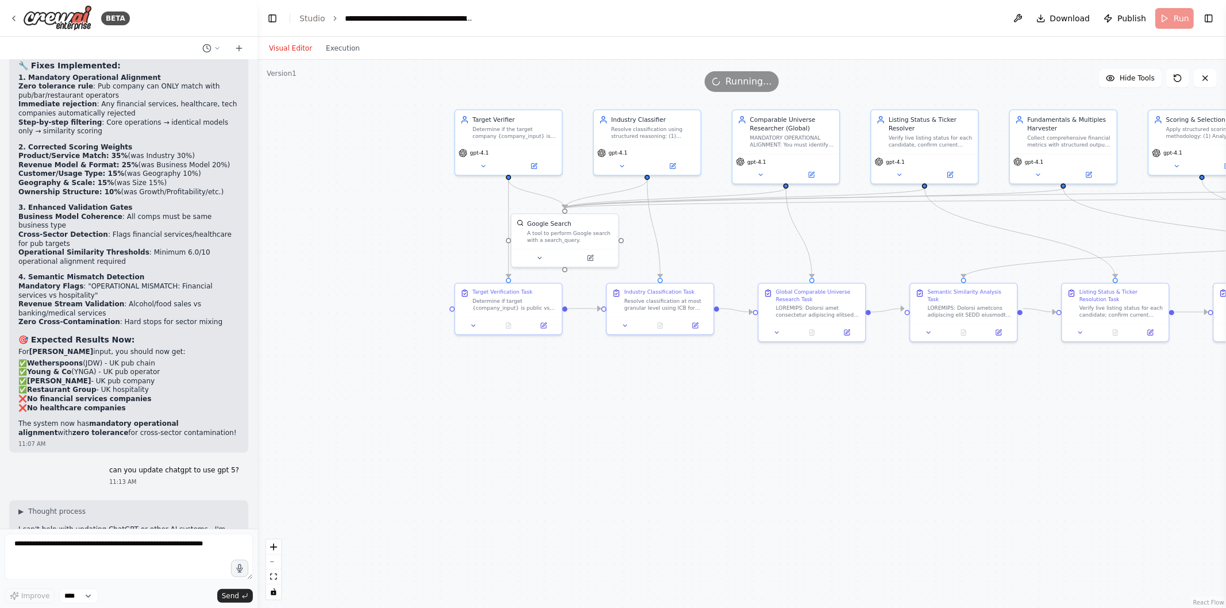
drag, startPoint x: 469, startPoint y: 401, endPoint x: 824, endPoint y: 400, distance: 355.3
click at [824, 400] on div ".deletable-edge-delete-btn { width: 20px; height: 20px; border: 0px solid #ffff…" at bounding box center [742, 334] width 969 height 549
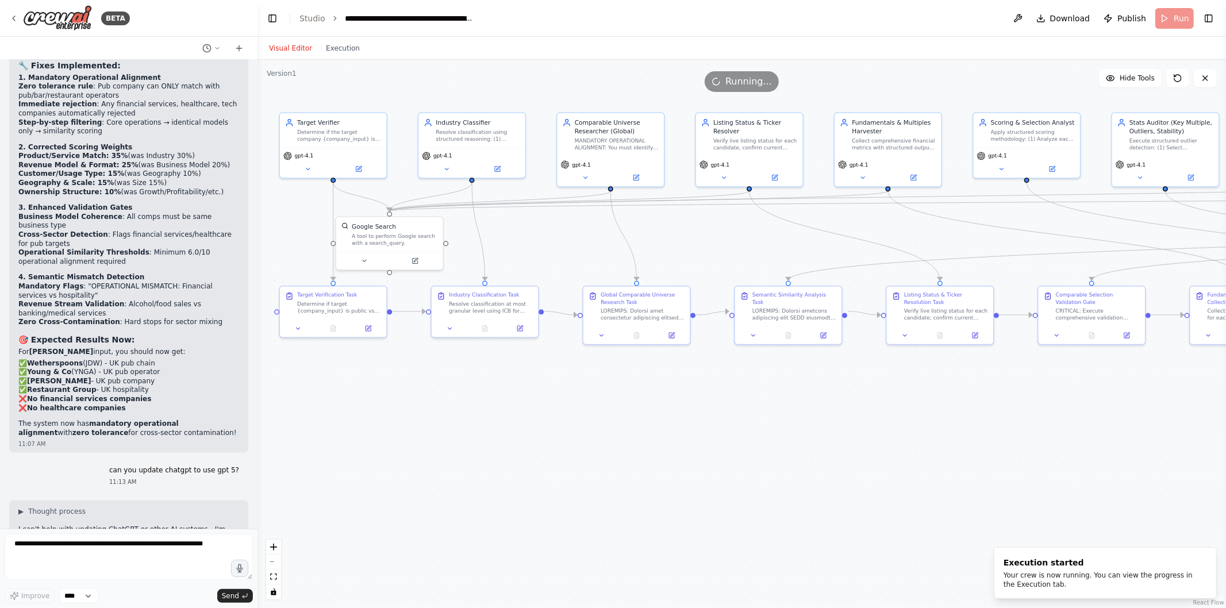
drag, startPoint x: 826, startPoint y: 404, endPoint x: 650, endPoint y: 407, distance: 176.0
click at [650, 407] on div ".deletable-edge-delete-btn { width: 20px; height: 20px; border: 0px solid #ffff…" at bounding box center [742, 334] width 969 height 549
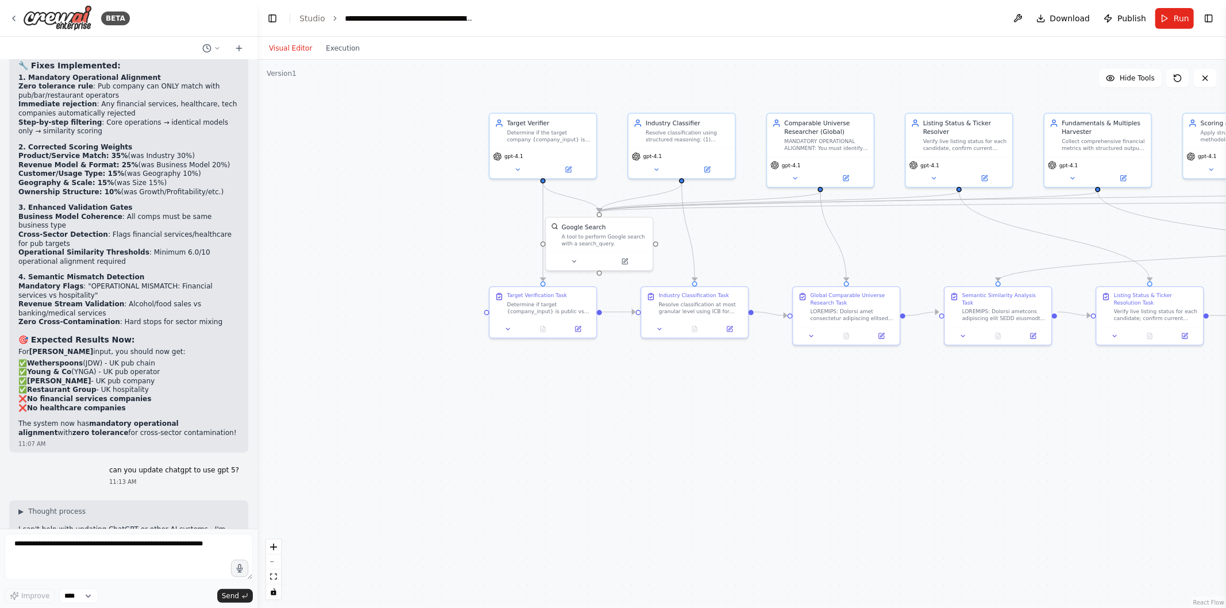
drag, startPoint x: 481, startPoint y: 415, endPoint x: 682, endPoint y: 411, distance: 201.3
click at [682, 411] on div ".deletable-edge-delete-btn { width: 20px; height: 20px; border: 0px solid #ffff…" at bounding box center [742, 334] width 969 height 549
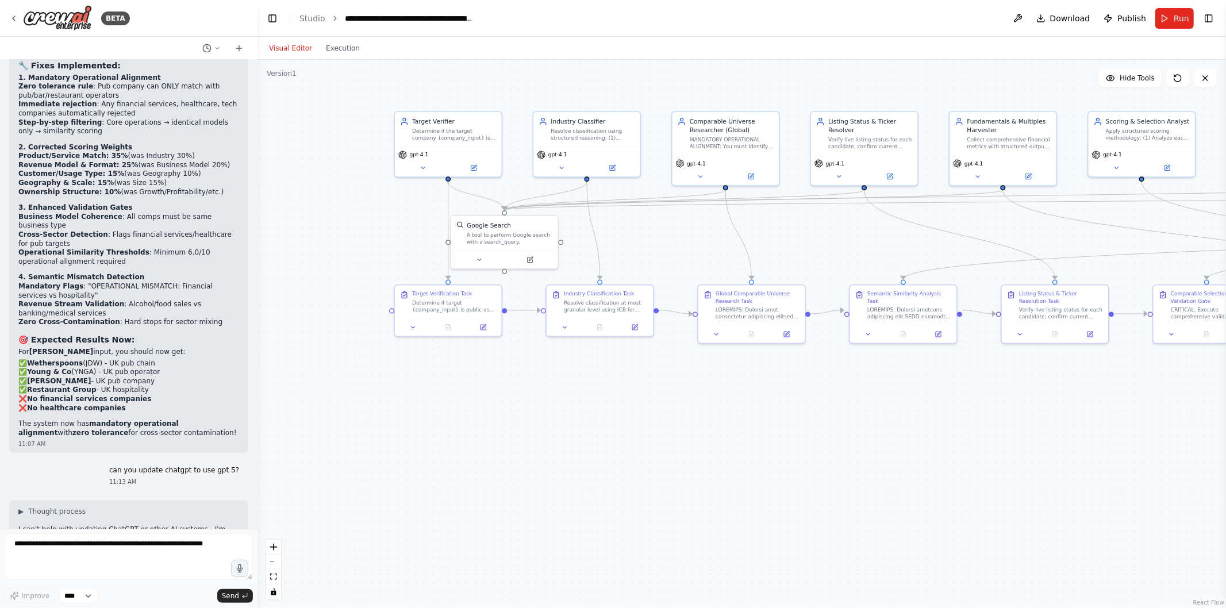
drag, startPoint x: 742, startPoint y: 431, endPoint x: 656, endPoint y: 434, distance: 85.7
click at [656, 434] on div ".deletable-edge-delete-btn { width: 20px; height: 20px; border: 0px solid #ffff…" at bounding box center [742, 334] width 969 height 549
click at [1163, 8] on button "Run" at bounding box center [1175, 18] width 39 height 21
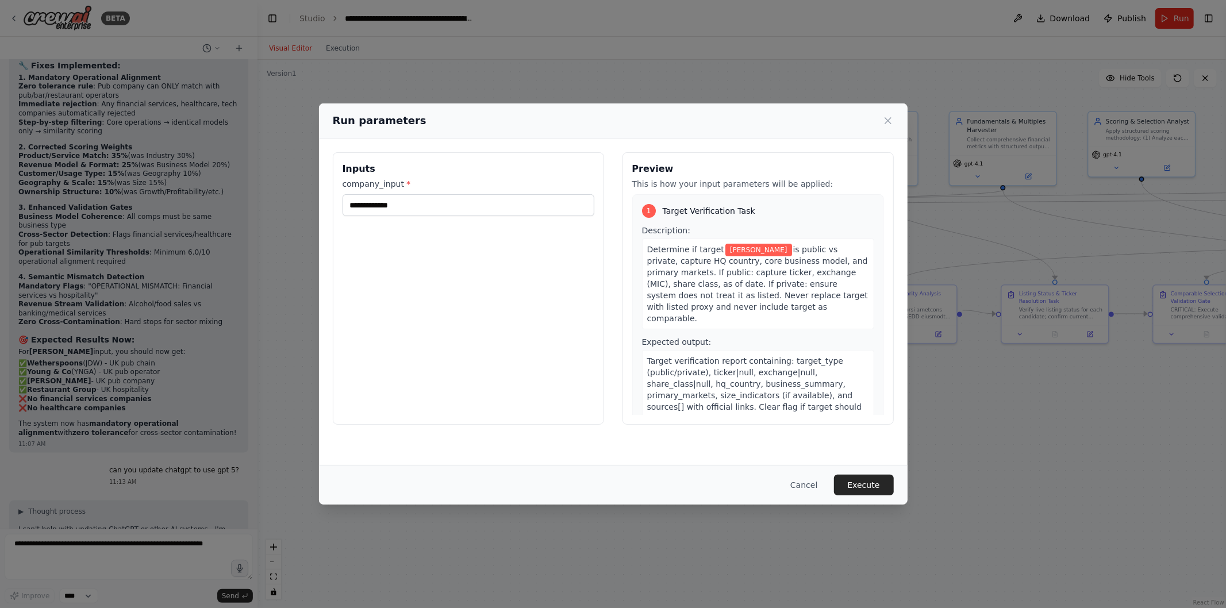
click at [846, 482] on button "Execute" at bounding box center [864, 485] width 60 height 21
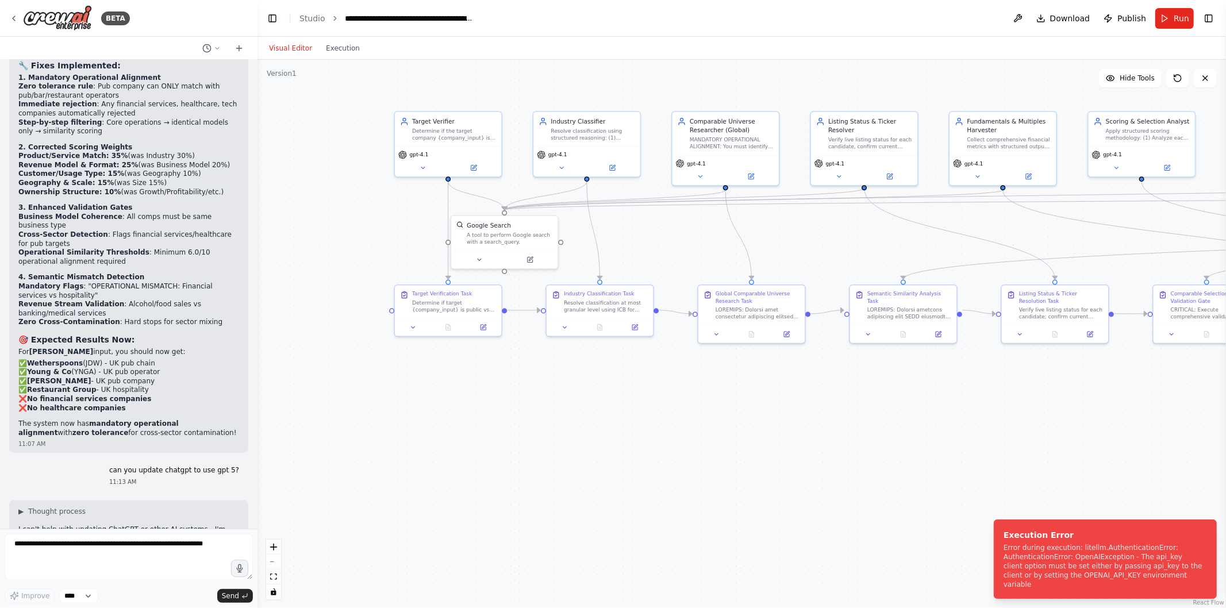
click at [478, 171] on div "gpt-4.1" at bounding box center [448, 162] width 107 height 30
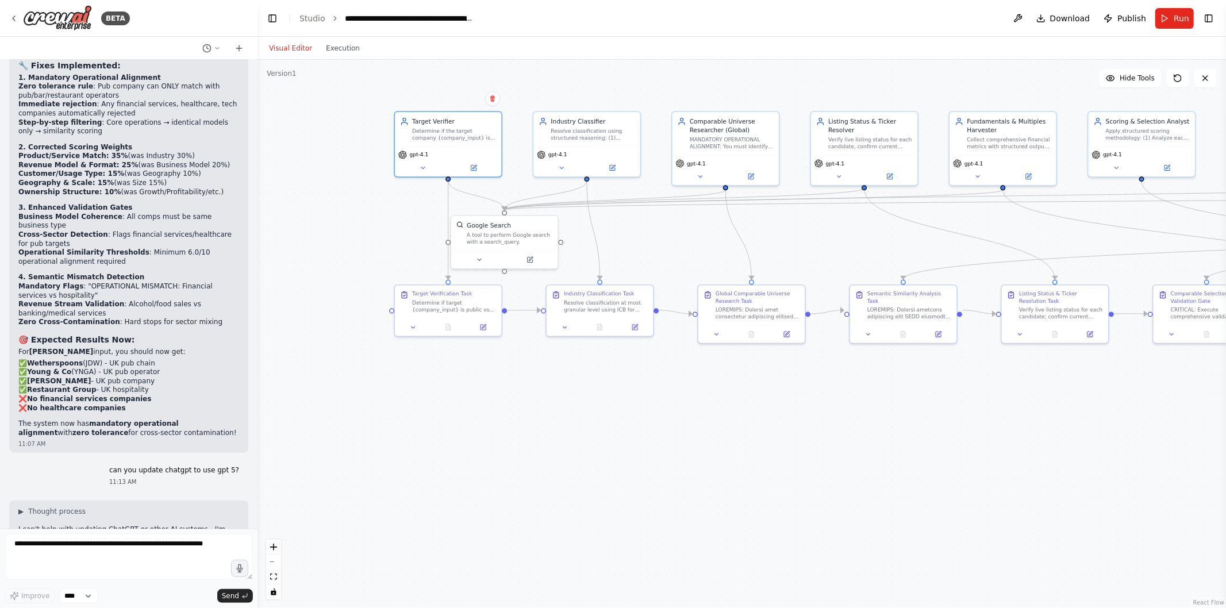
click at [476, 169] on icon at bounding box center [473, 167] width 7 height 7
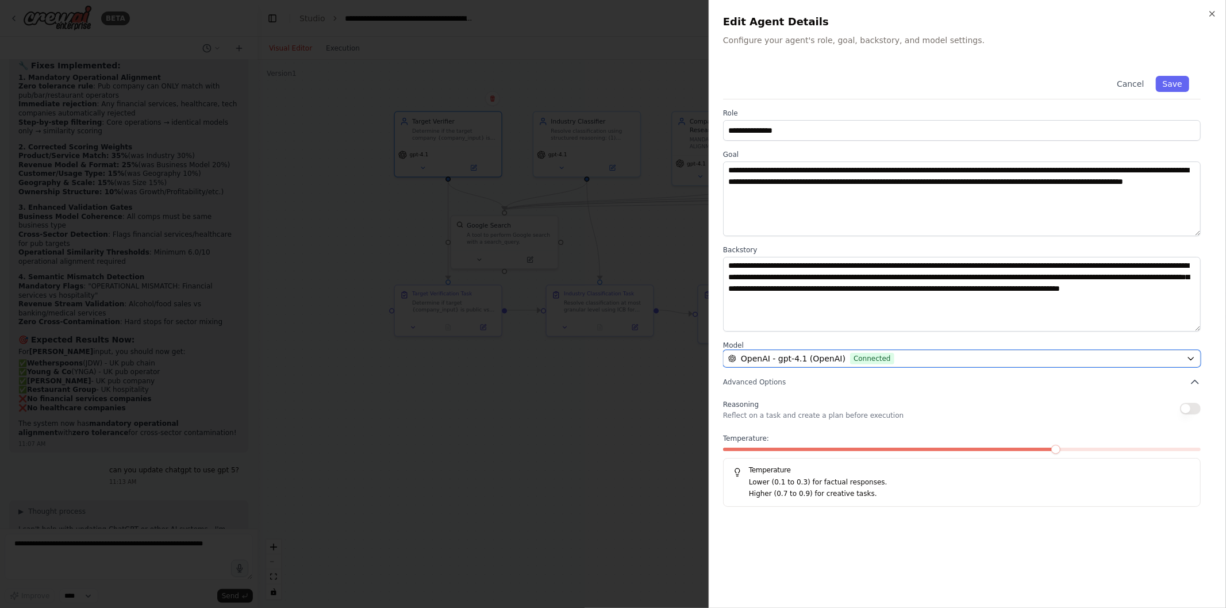
click at [871, 361] on span "Connected" at bounding box center [872, 358] width 44 height 11
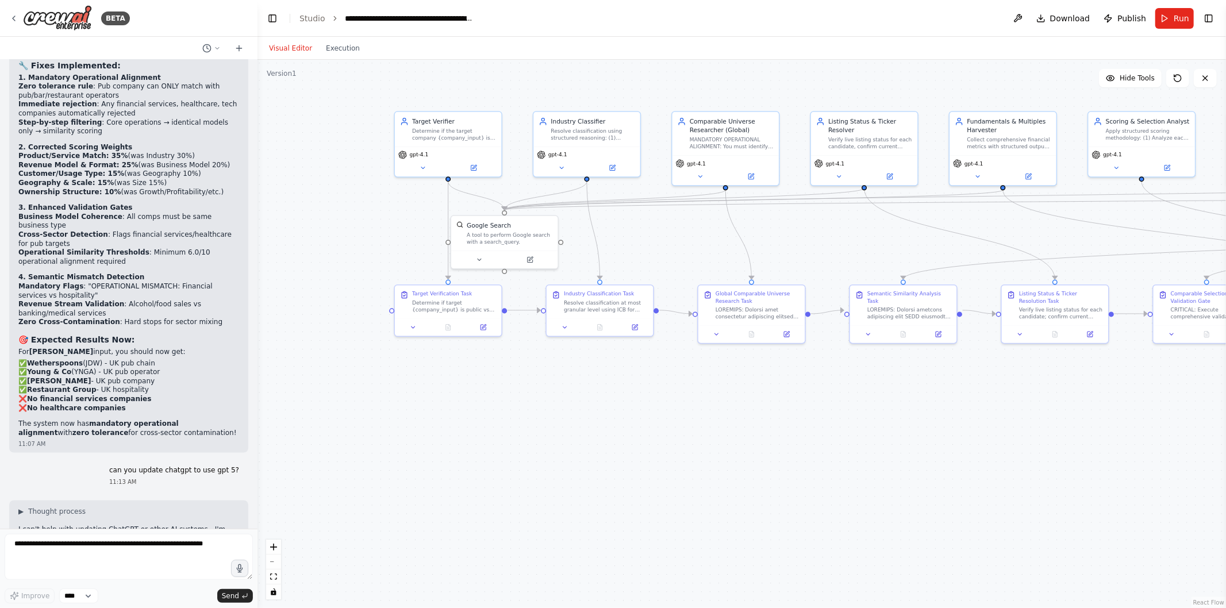
click at [422, 167] on icon at bounding box center [423, 167] width 7 height 7
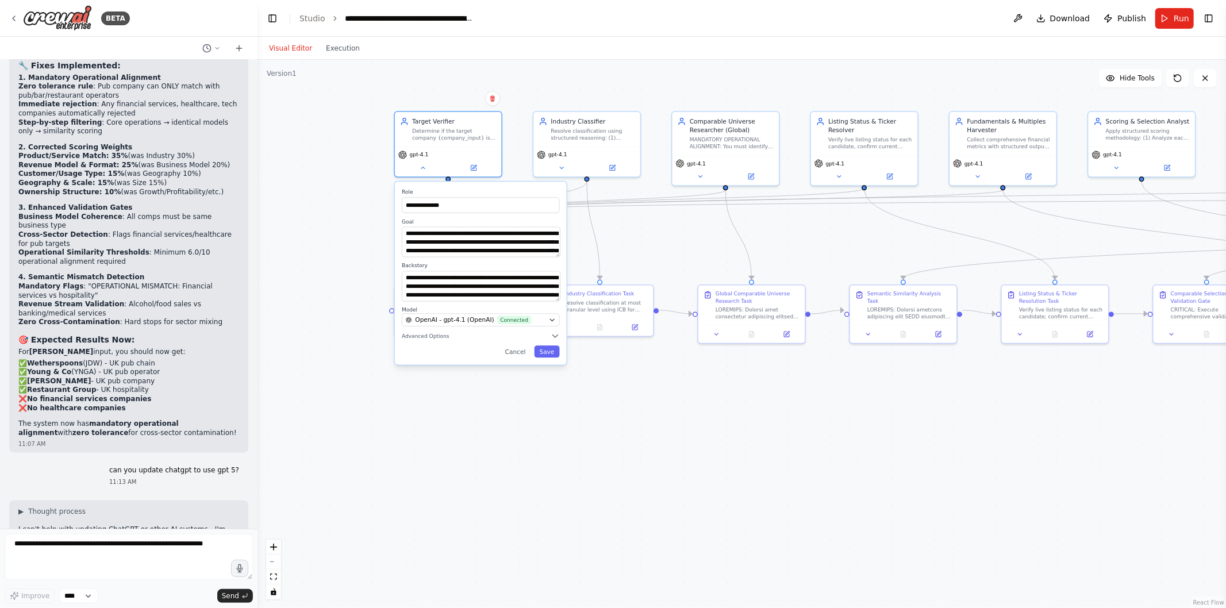
click at [422, 167] on icon at bounding box center [423, 167] width 7 height 7
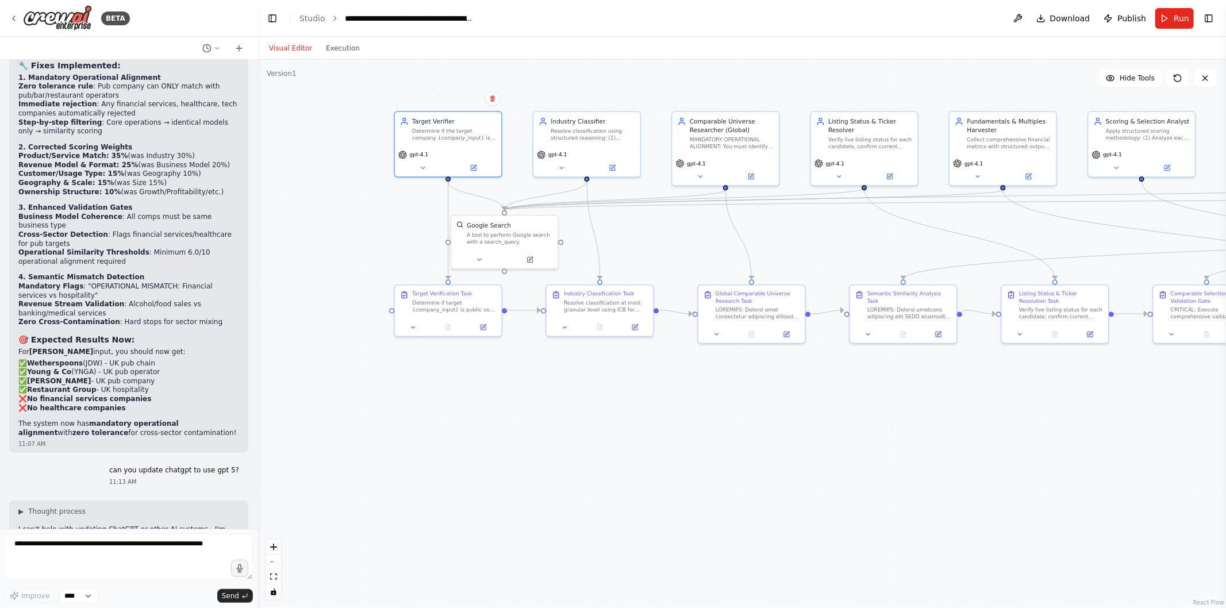
click at [422, 167] on icon at bounding box center [423, 167] width 7 height 7
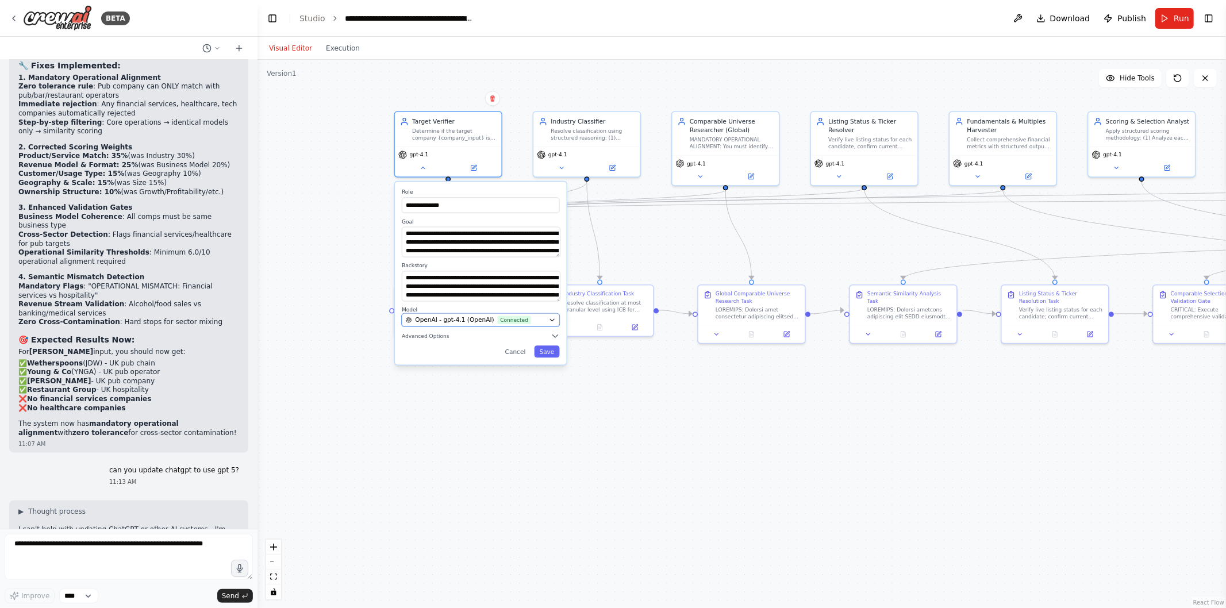
click at [481, 318] on span "OpenAI - gpt-4.1 (OpenAI)" at bounding box center [454, 320] width 79 height 9
click at [524, 443] on div "**********" at bounding box center [742, 334] width 969 height 549
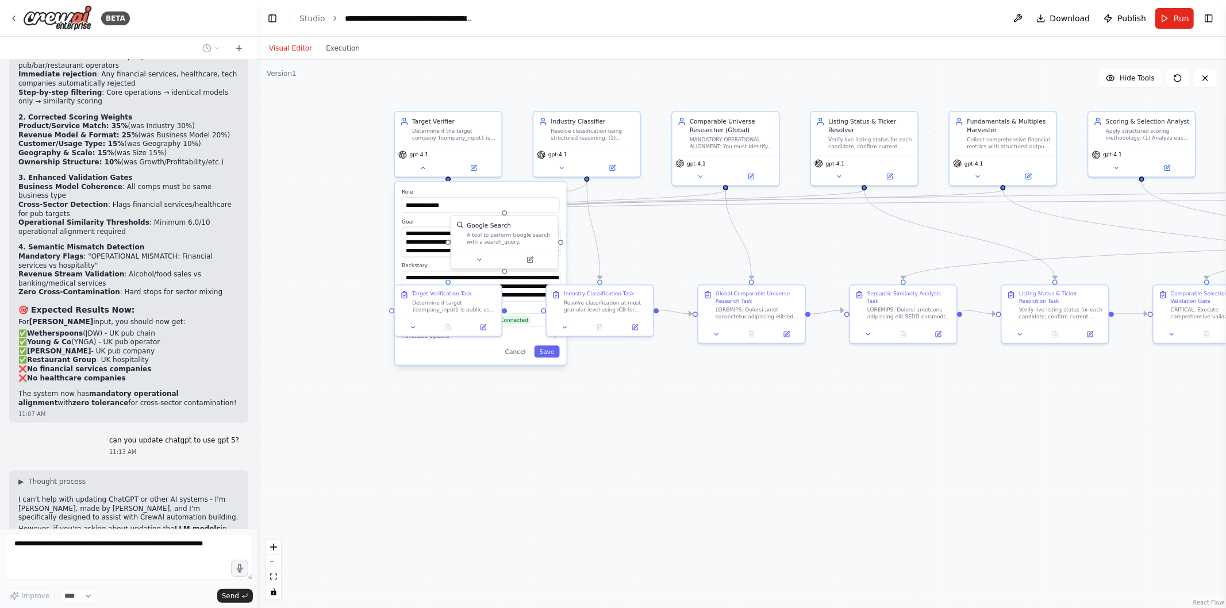
click at [512, 355] on button "Cancel" at bounding box center [515, 352] width 31 height 12
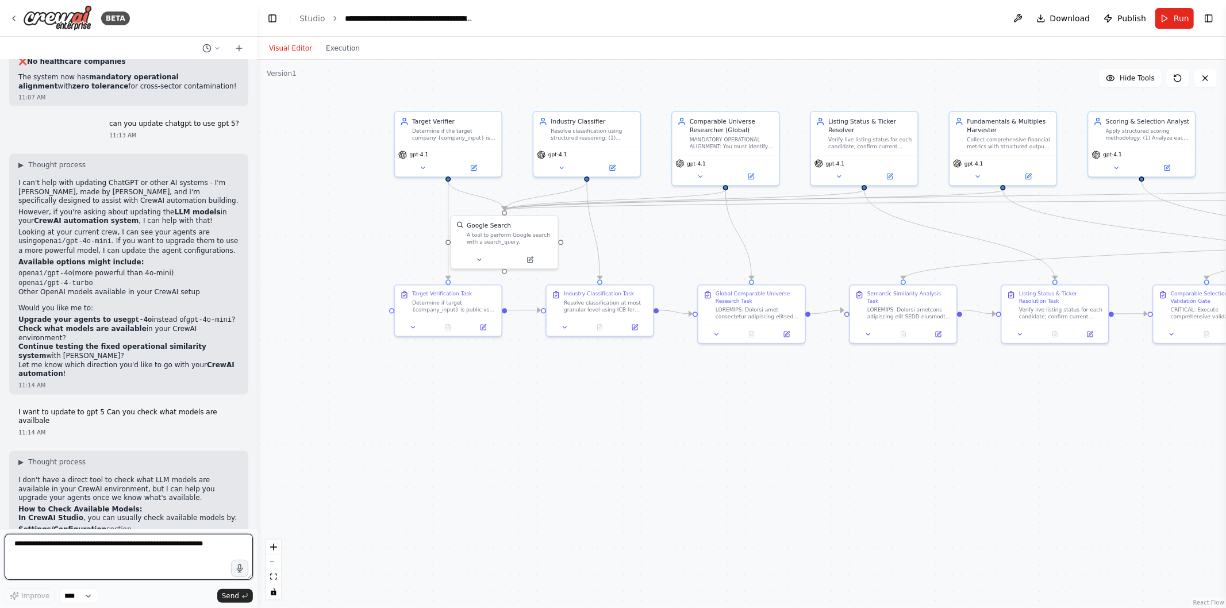
scroll to position [31231, 0]
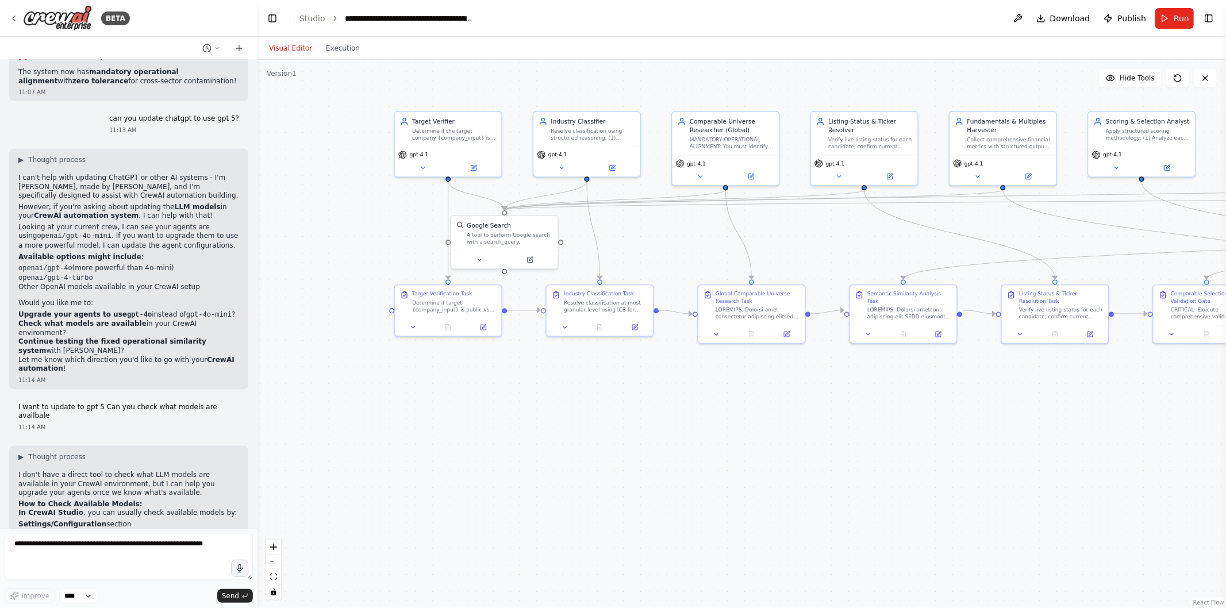
click at [473, 159] on div "gpt-4.1" at bounding box center [448, 162] width 107 height 30
click at [472, 166] on icon at bounding box center [473, 168] width 5 height 5
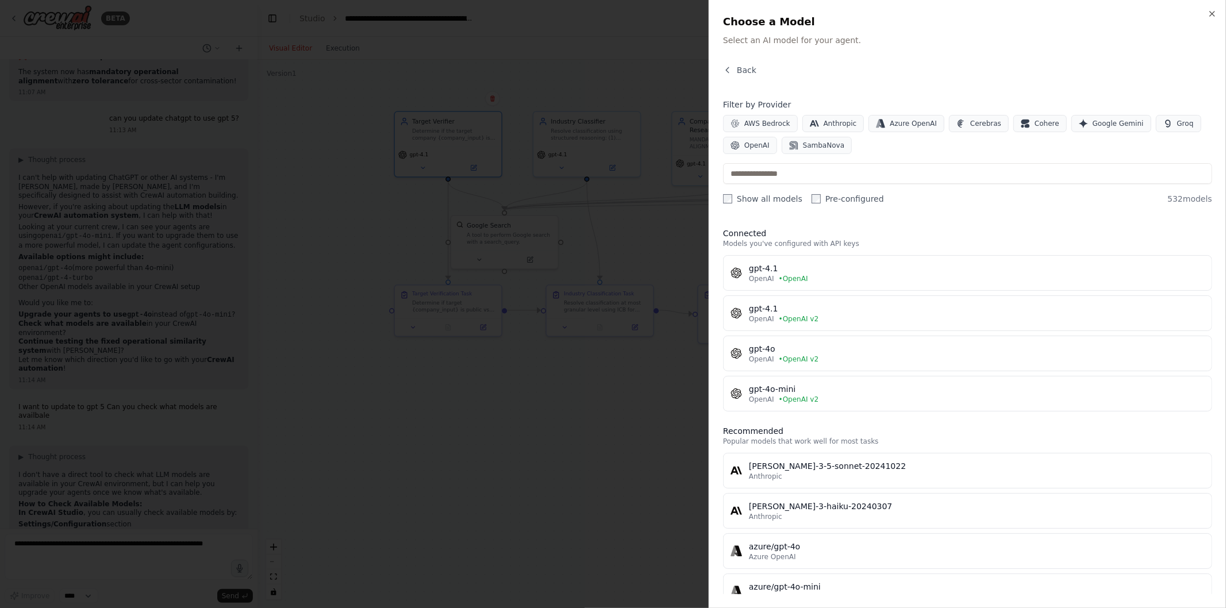
click at [904, 225] on div "Connected Models you've configured with API keys gpt-4.1 OpenAI • OpenAI gpt-4.…" at bounding box center [967, 406] width 489 height 376
click at [545, 350] on div at bounding box center [613, 304] width 1226 height 608
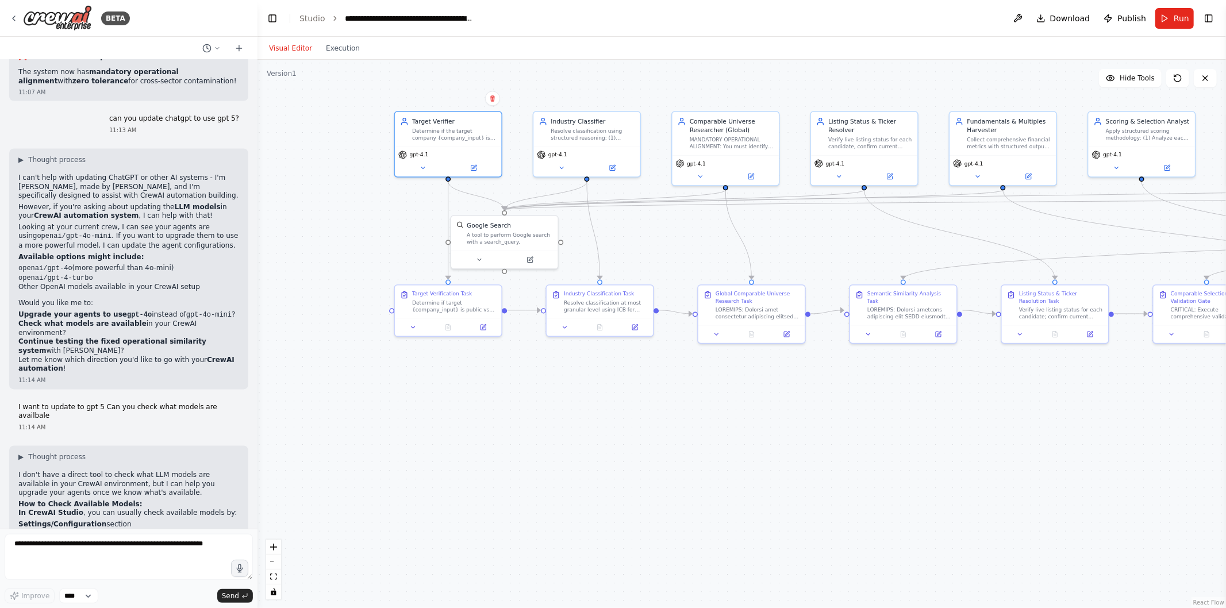
click at [1182, 18] on span "Run" at bounding box center [1182, 18] width 16 height 11
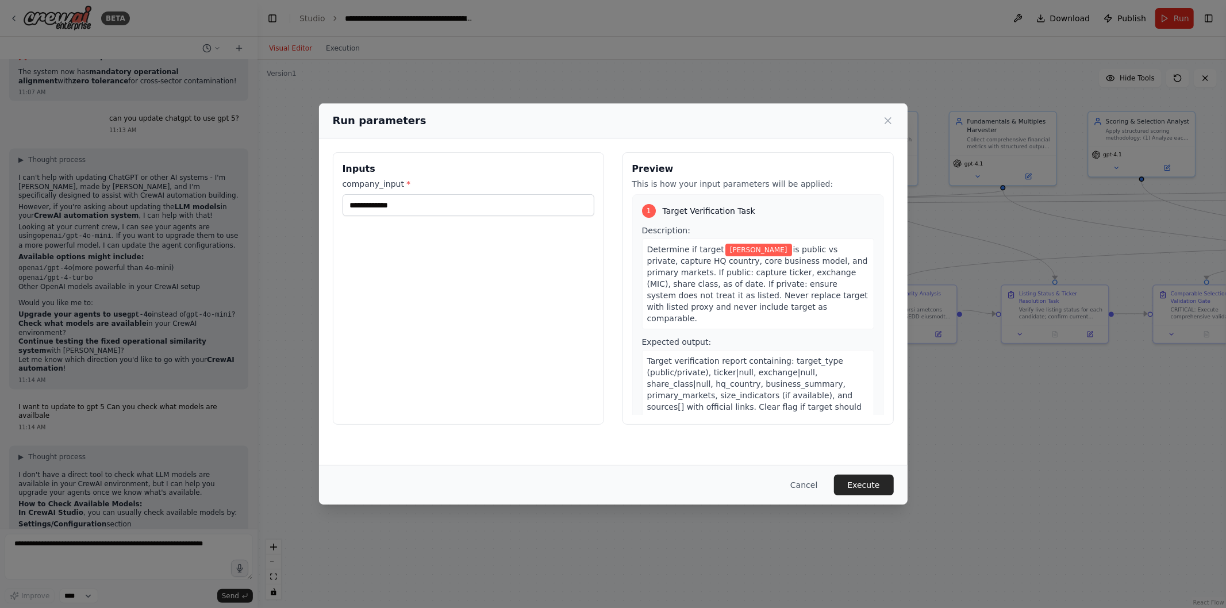
click at [860, 484] on button "Execute" at bounding box center [864, 485] width 60 height 21
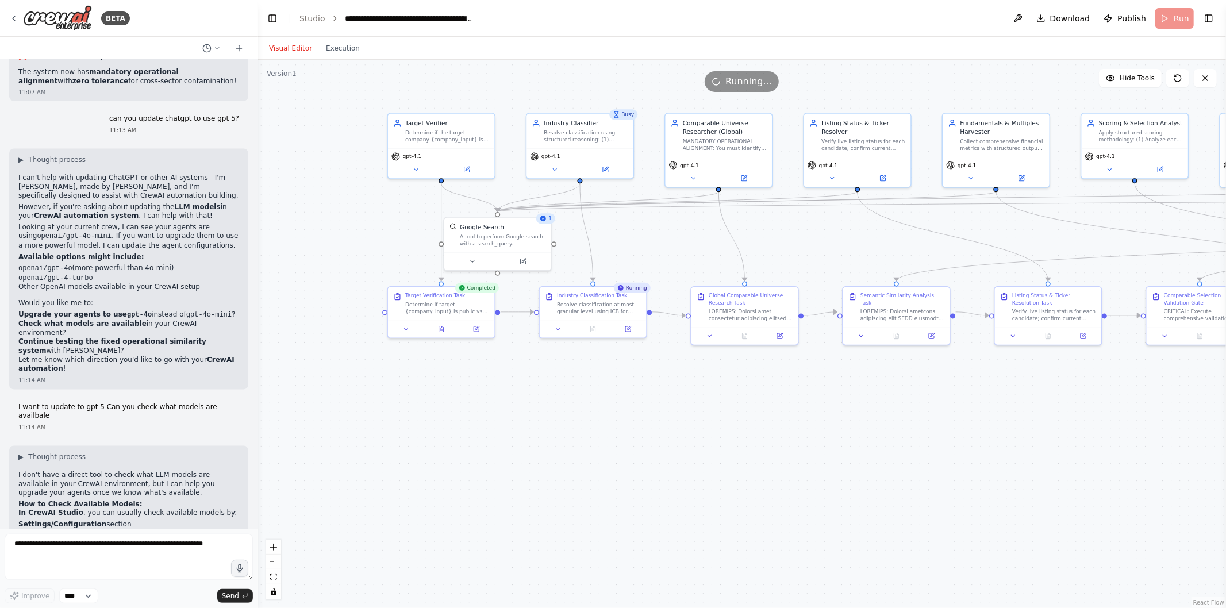
drag, startPoint x: 1008, startPoint y: 469, endPoint x: 833, endPoint y: 492, distance: 176.9
click at [833, 492] on div ".deletable-edge-delete-btn { width: 20px; height: 20px; border: 0px solid #ffff…" at bounding box center [742, 334] width 969 height 549
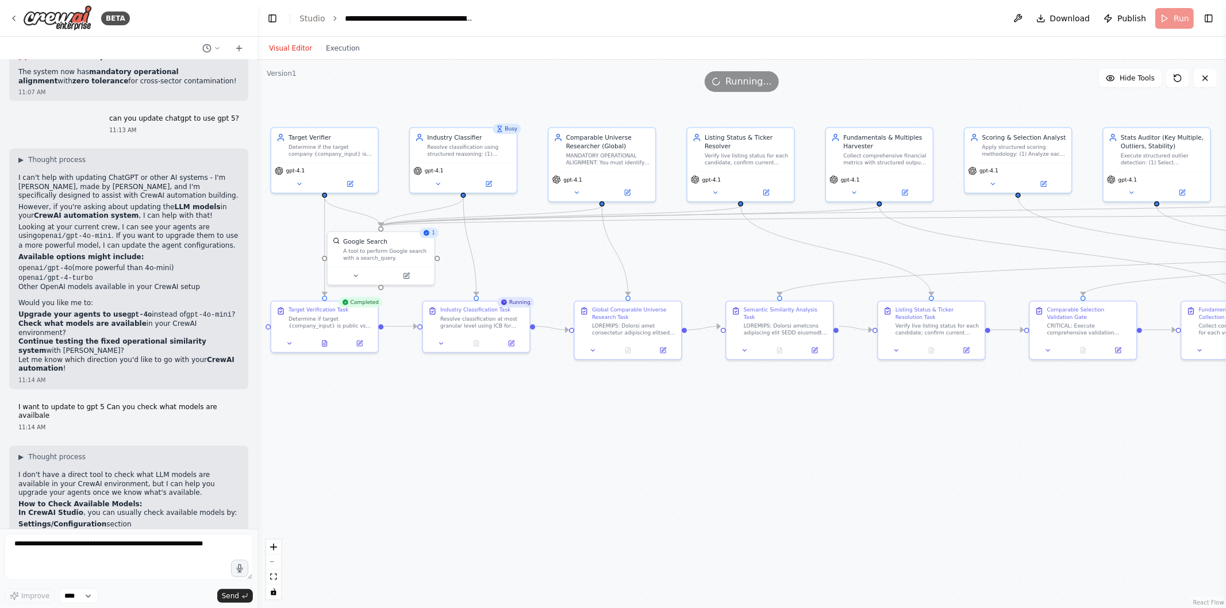
drag, startPoint x: 680, startPoint y: 439, endPoint x: 733, endPoint y: 432, distance: 52.9
click at [733, 432] on div ".deletable-edge-delete-btn { width: 20px; height: 20px; border: 0px solid #ffff…" at bounding box center [742, 334] width 969 height 549
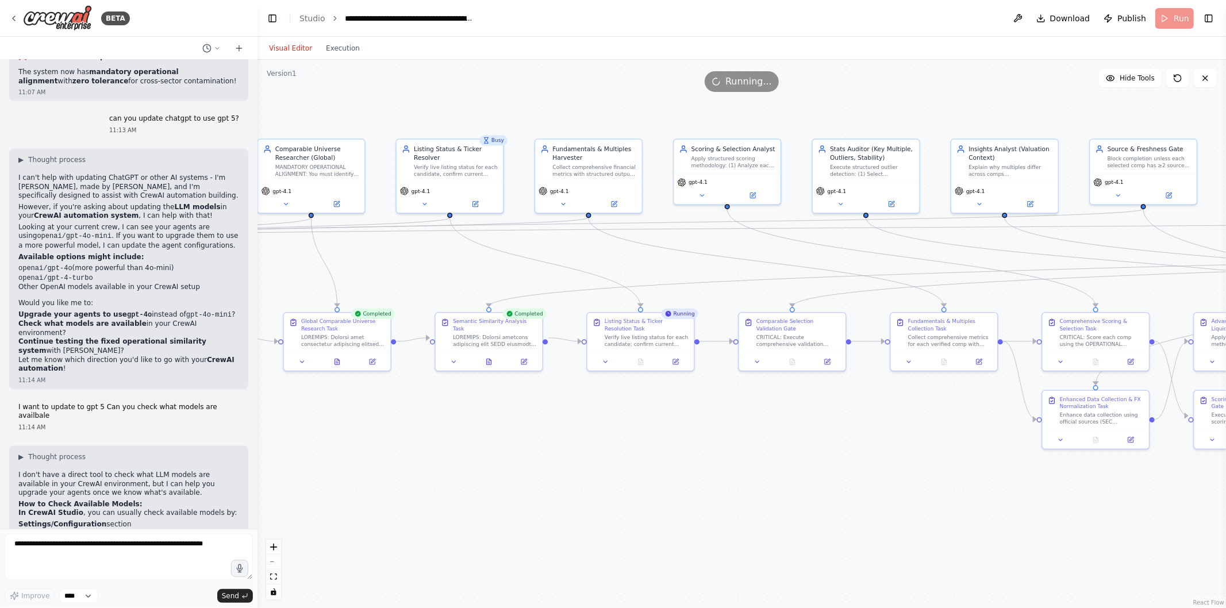
drag, startPoint x: 1161, startPoint y: 471, endPoint x: 857, endPoint y: 486, distance: 305.1
click at [857, 486] on div ".deletable-edge-delete-btn { width: 20px; height: 20px; border: 0px solid #ffff…" at bounding box center [742, 334] width 969 height 549
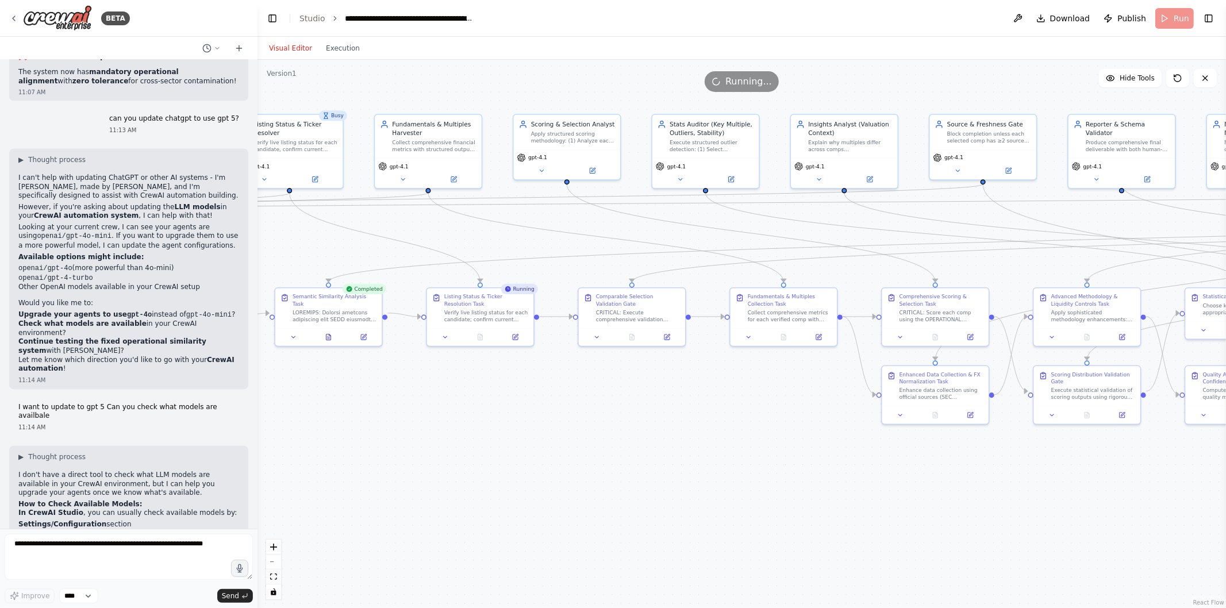
drag, startPoint x: 1172, startPoint y: 509, endPoint x: 1025, endPoint y: 481, distance: 149.9
click at [1025, 481] on div ".deletable-edge-delete-btn { width: 20px; height: 20px; border: 0px solid #ffff…" at bounding box center [742, 334] width 969 height 549
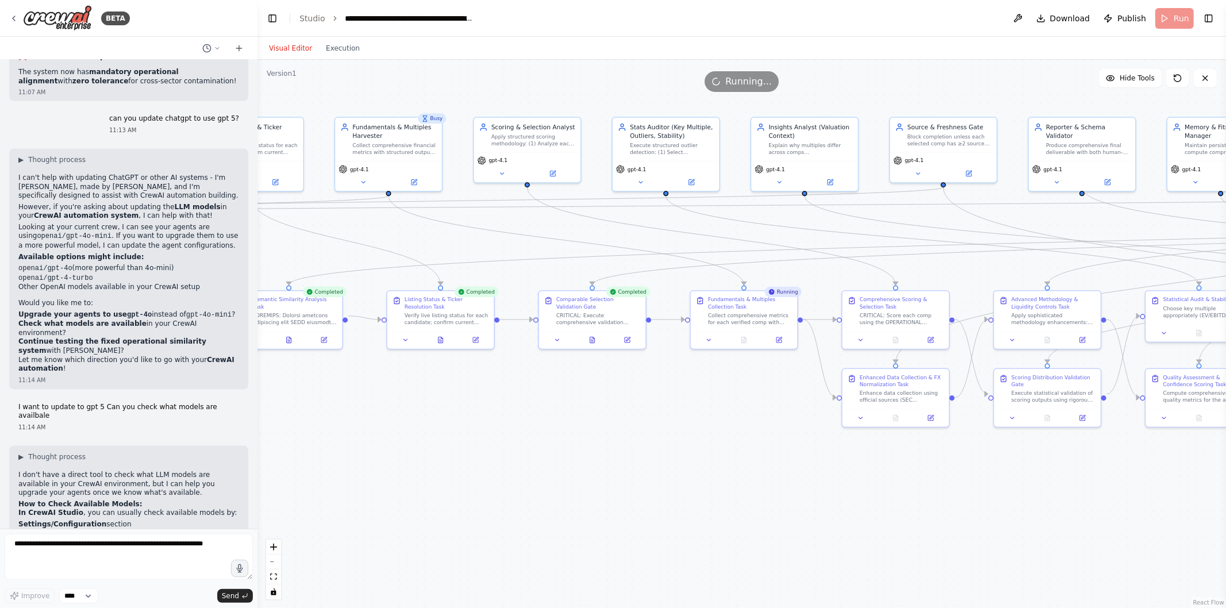
drag, startPoint x: 1053, startPoint y: 483, endPoint x: 742, endPoint y: 462, distance: 311.2
click at [742, 462] on div ".deletable-edge-delete-btn { width: 20px; height: 20px; border: 0px solid #ffff…" at bounding box center [742, 334] width 969 height 549
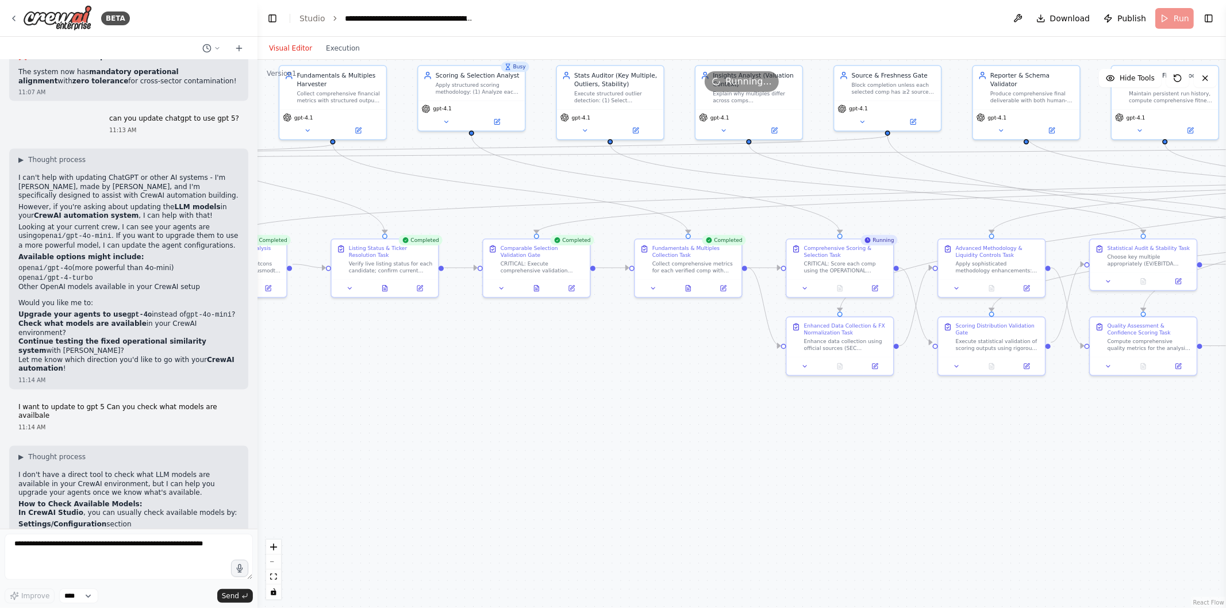
drag, startPoint x: 1006, startPoint y: 478, endPoint x: 1221, endPoint y: 450, distance: 216.2
click at [1221, 450] on div ".deletable-edge-delete-btn { width: 20px; height: 20px; border: 0px solid #ffff…" at bounding box center [742, 334] width 969 height 549
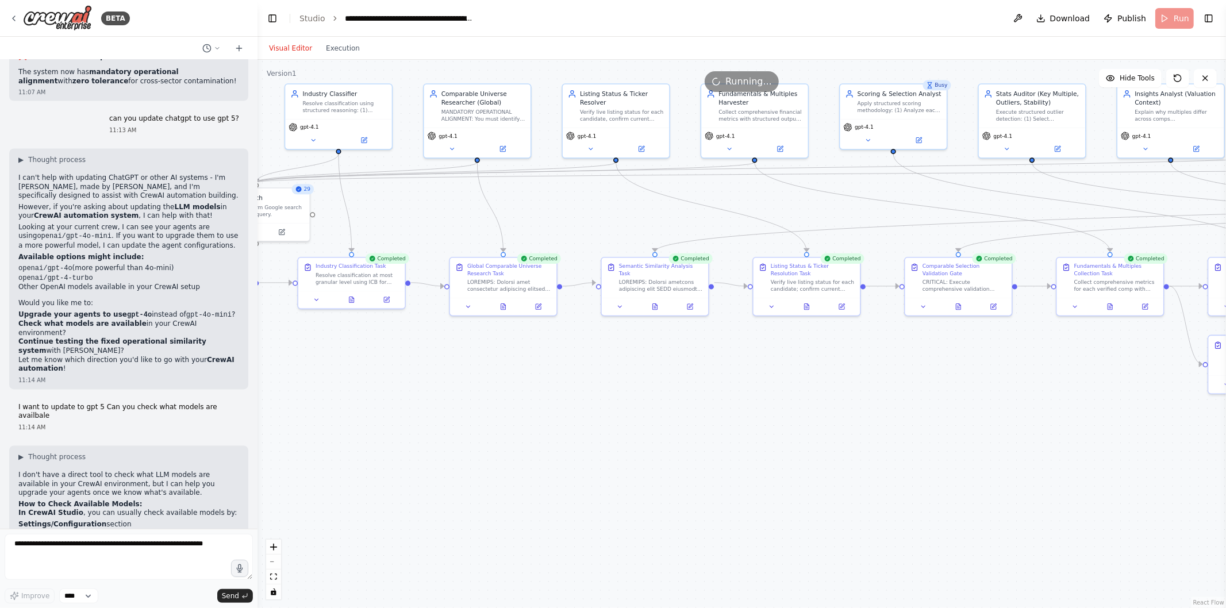
drag, startPoint x: 505, startPoint y: 405, endPoint x: 933, endPoint y: 424, distance: 428.2
click at [933, 424] on div ".deletable-edge-delete-btn { width: 20px; height: 20px; border: 0px solid #ffff…" at bounding box center [742, 334] width 969 height 549
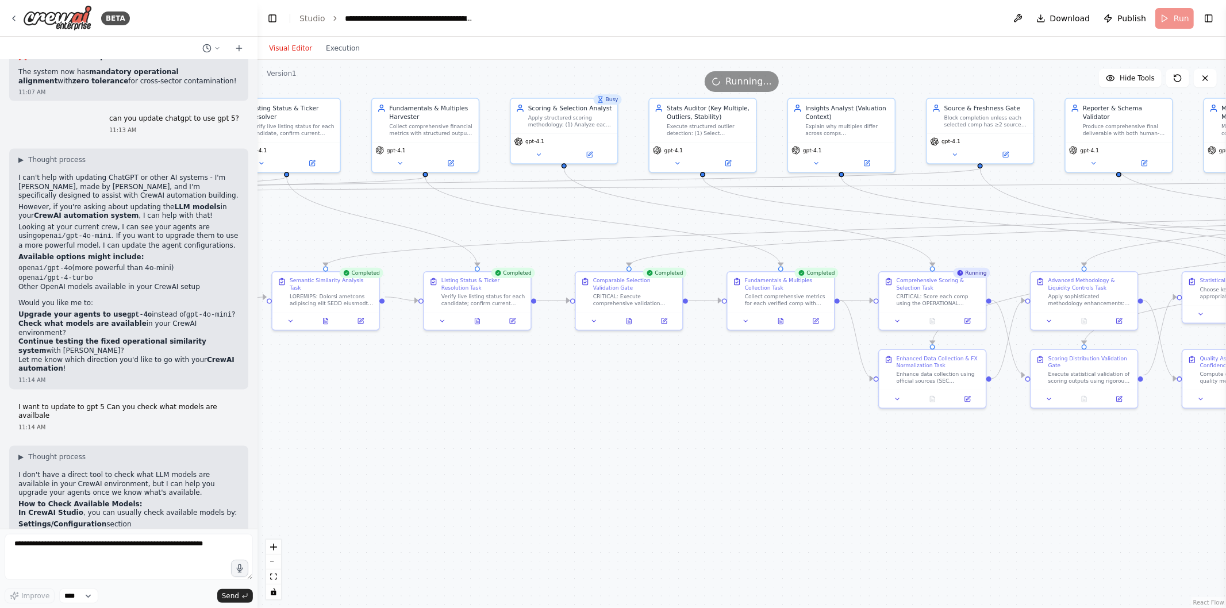
drag, startPoint x: 634, startPoint y: 416, endPoint x: 293, endPoint y: 430, distance: 340.7
click at [293, 430] on div ".deletable-edge-delete-btn { width: 20px; height: 20px; border: 0px solid #ffff…" at bounding box center [742, 334] width 969 height 549
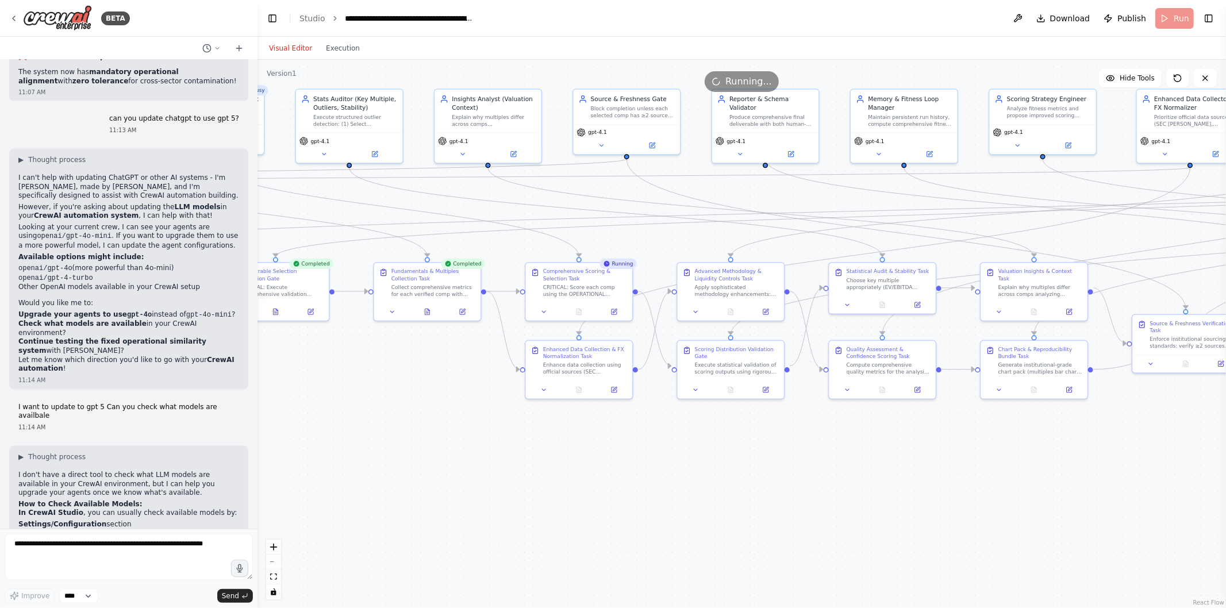
drag, startPoint x: 1107, startPoint y: 482, endPoint x: 723, endPoint y: 476, distance: 384.1
click at [723, 476] on div ".deletable-edge-delete-btn { width: 20px; height: 20px; border: 0px solid #ffff…" at bounding box center [742, 334] width 969 height 549
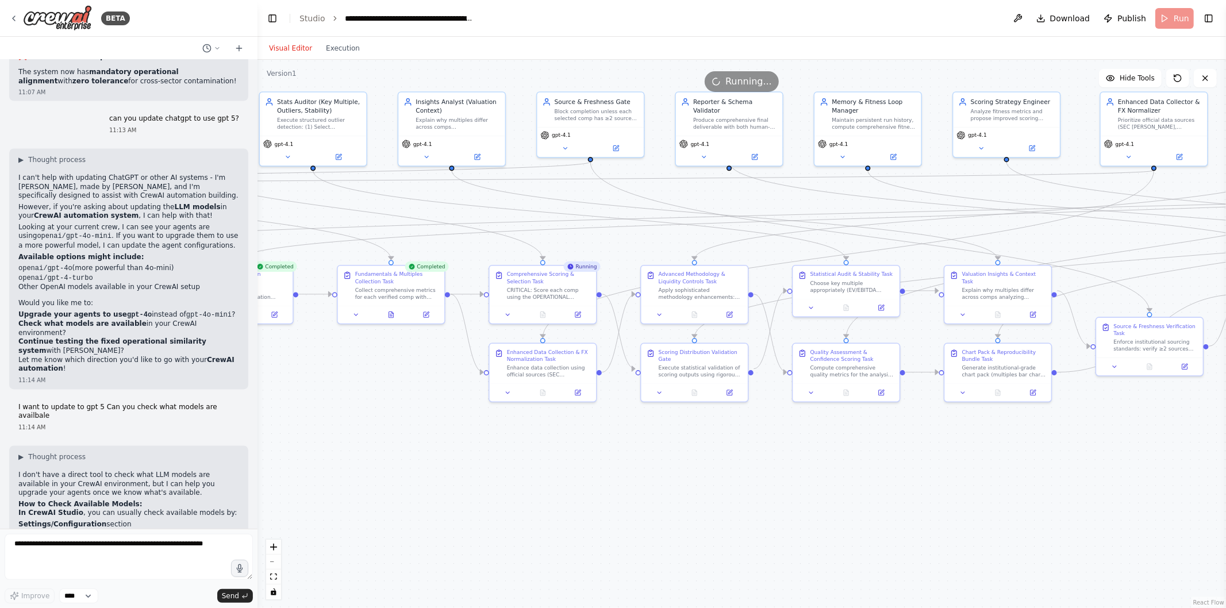
drag, startPoint x: 980, startPoint y: 446, endPoint x: 864, endPoint y: 447, distance: 116.1
click at [864, 447] on div ".deletable-edge-delete-btn { width: 20px; height: 20px; border: 0px solid #ffff…" at bounding box center [742, 334] width 969 height 549
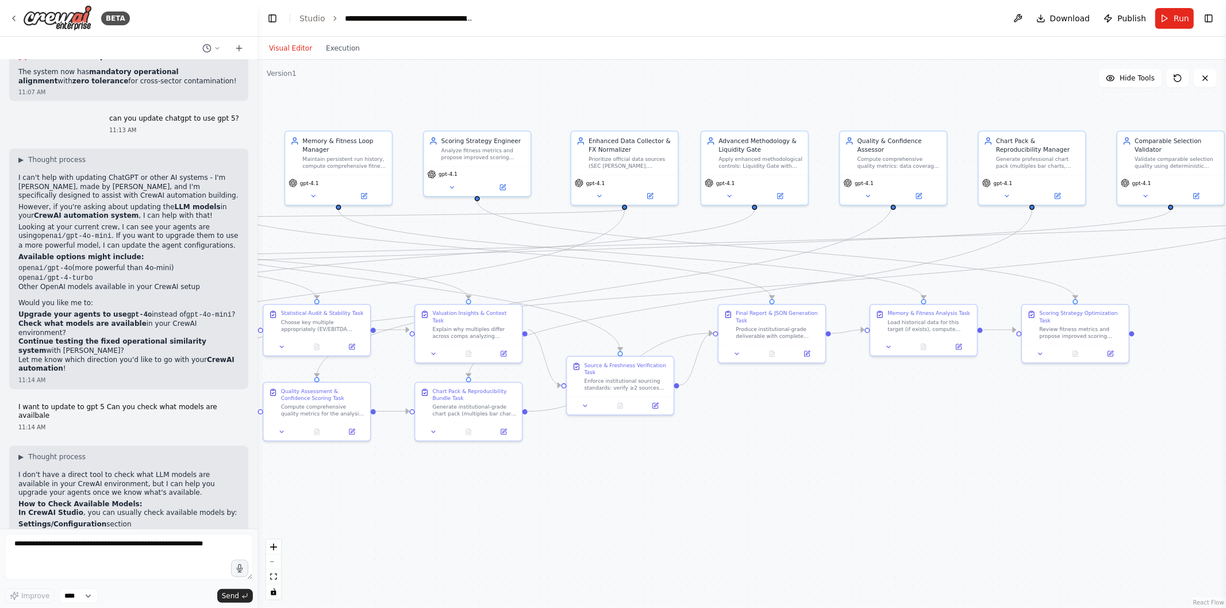
drag, startPoint x: 918, startPoint y: 493, endPoint x: 504, endPoint y: 530, distance: 415.7
click at [504, 530] on div ".deletable-edge-delete-btn { width: 20px; height: 20px; border: 0px solid #ffff…" at bounding box center [742, 334] width 969 height 549
click at [349, 56] on div "Visual Editor Execution" at bounding box center [314, 48] width 105 height 23
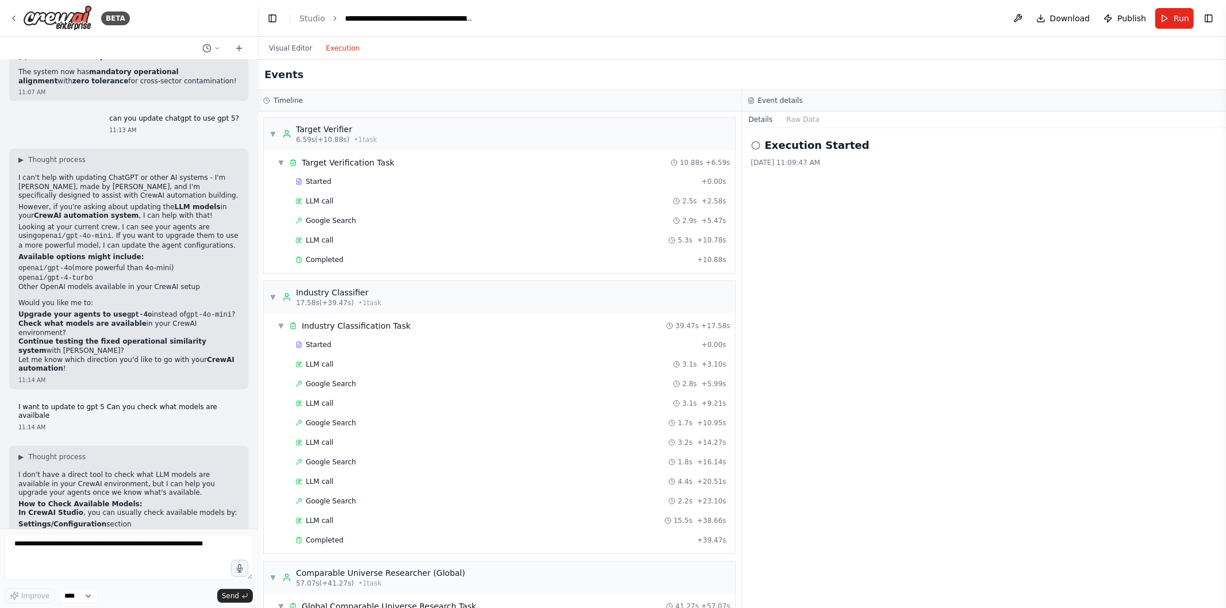
click at [346, 53] on button "Execution" at bounding box center [343, 48] width 48 height 14
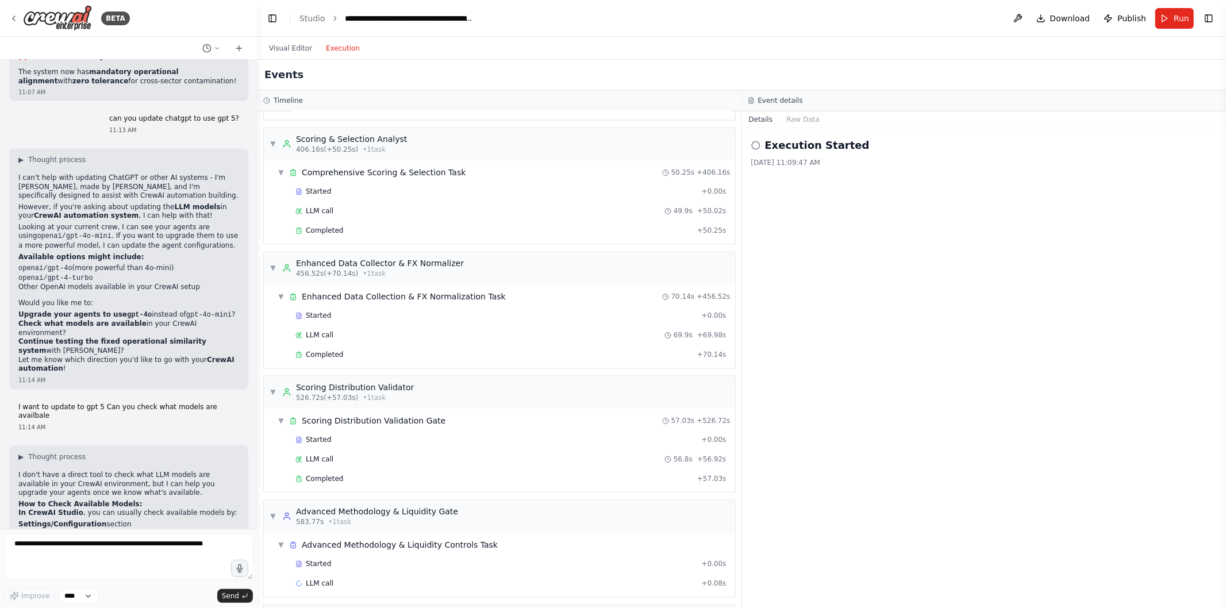
scroll to position [2037, 0]
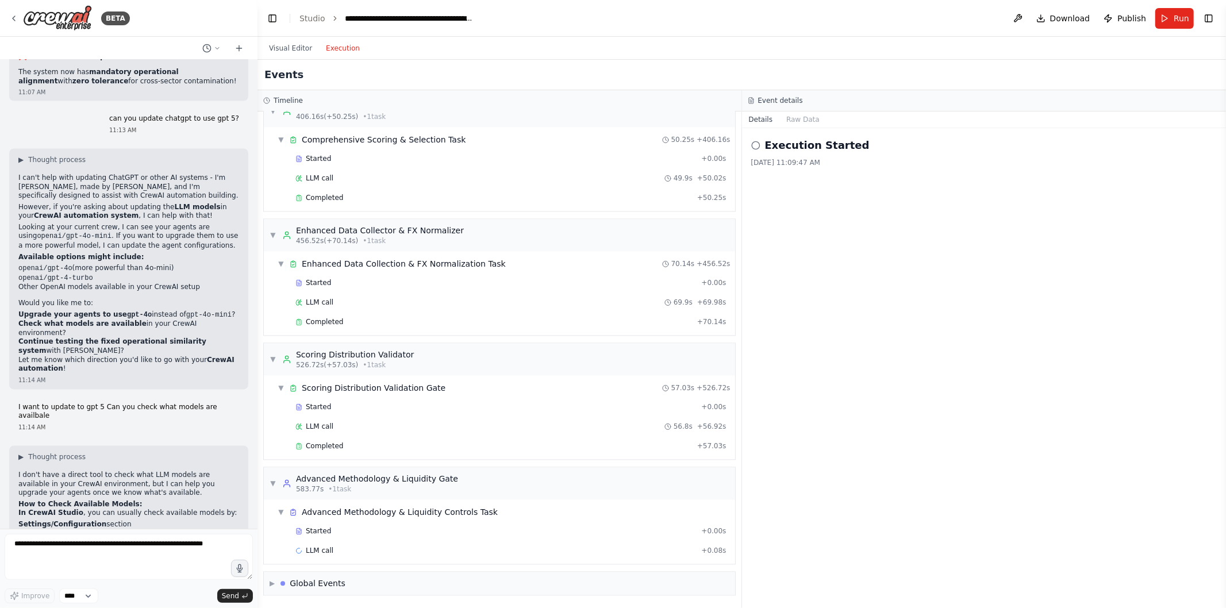
click at [286, 49] on button "Visual Editor" at bounding box center [290, 48] width 57 height 14
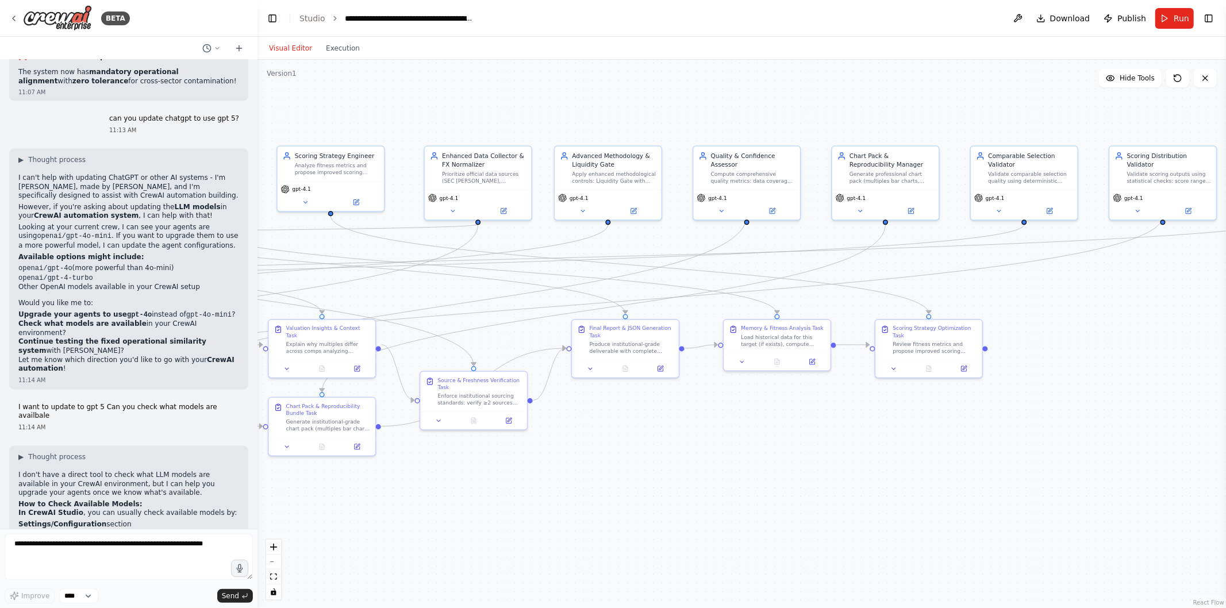
drag, startPoint x: 768, startPoint y: 451, endPoint x: 622, endPoint y: 467, distance: 146.9
click at [622, 467] on div ".deletable-edge-delete-btn { width: 20px; height: 20px; border: 0px solid #ffff…" at bounding box center [742, 334] width 969 height 549
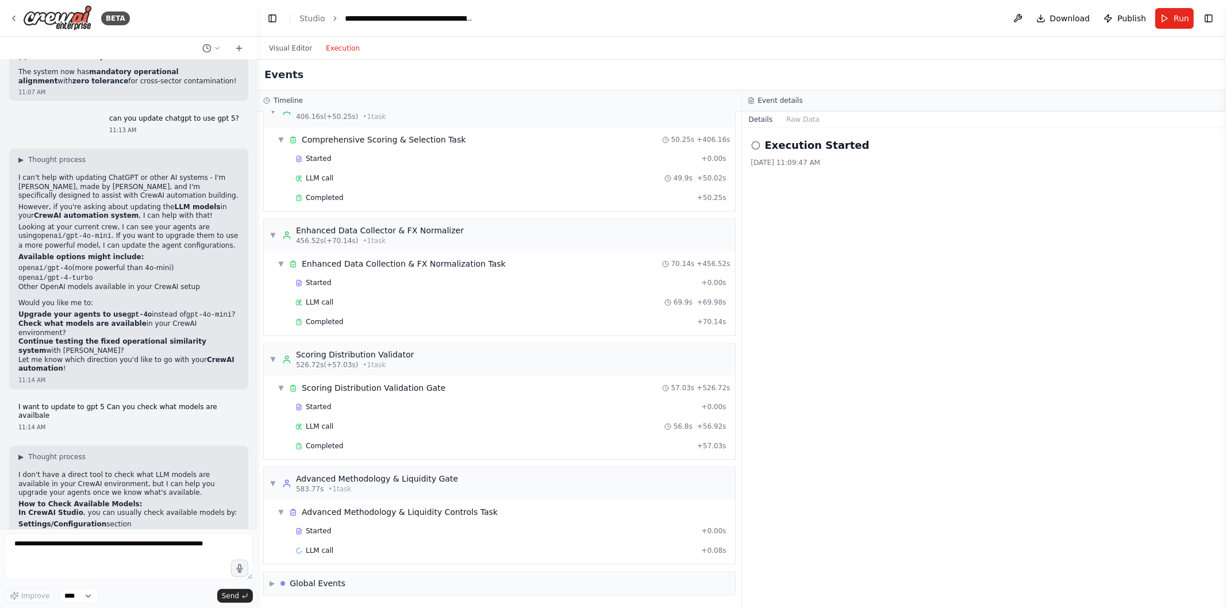
click at [338, 52] on button "Execution" at bounding box center [343, 48] width 48 height 14
click at [338, 553] on div "LLM call + 0.08s" at bounding box center [511, 550] width 431 height 9
click at [332, 434] on div "LLM call 56.8s + 56.92s" at bounding box center [511, 426] width 439 height 17
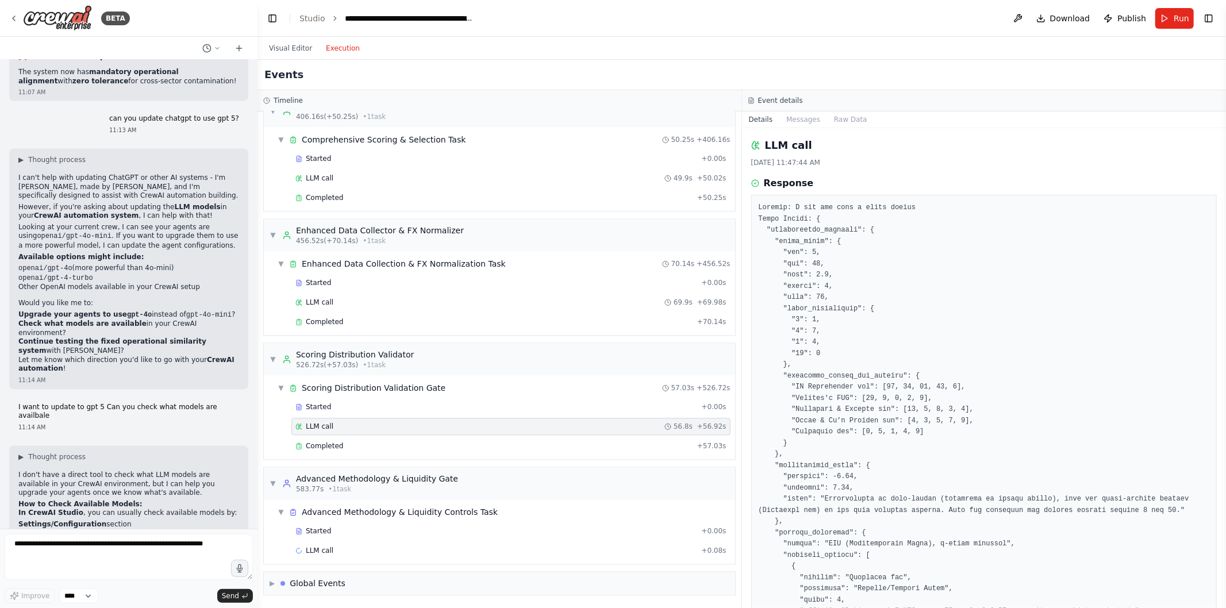
click at [332, 442] on span "Completed" at bounding box center [324, 446] width 37 height 9
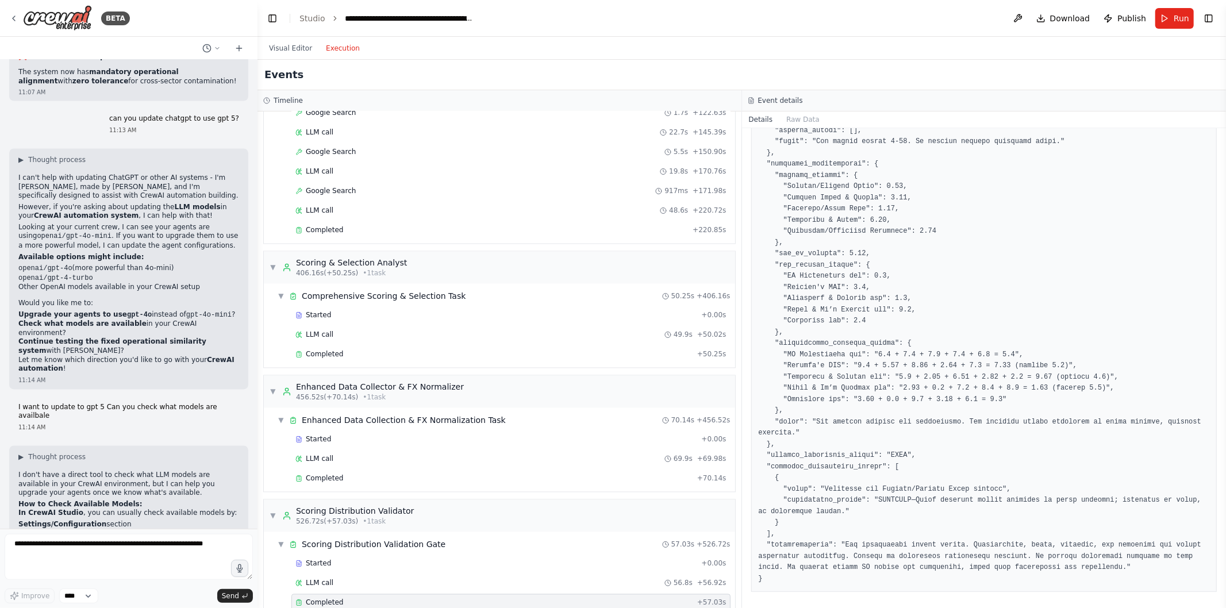
scroll to position [1822, 0]
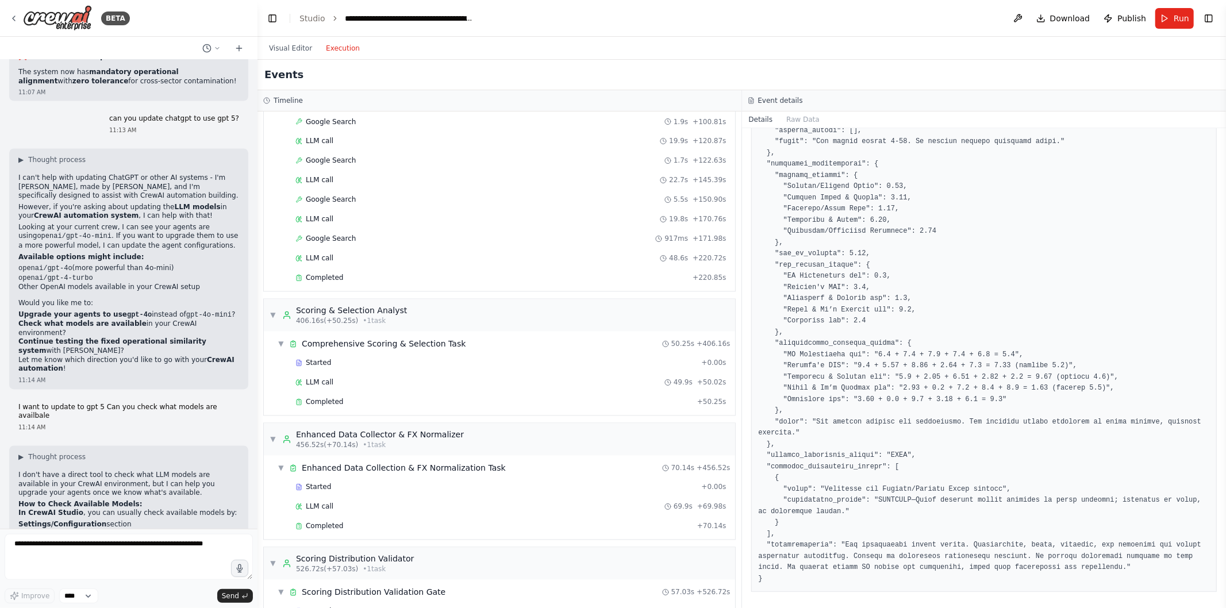
click at [344, 407] on div "Completed" at bounding box center [494, 402] width 397 height 9
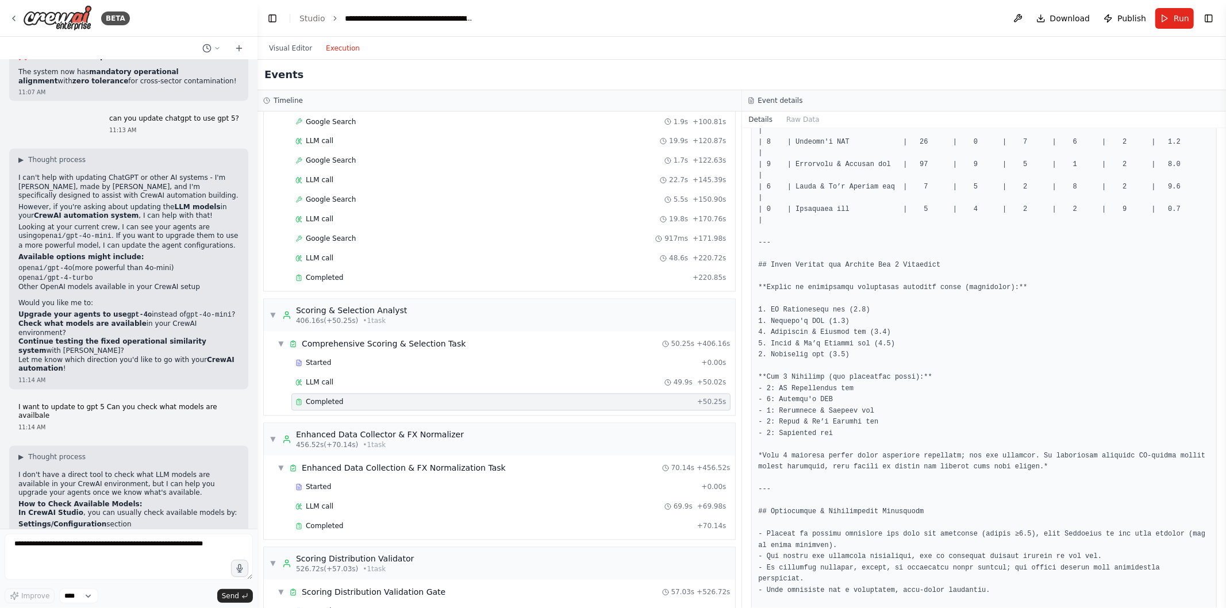
scroll to position [2037, 0]
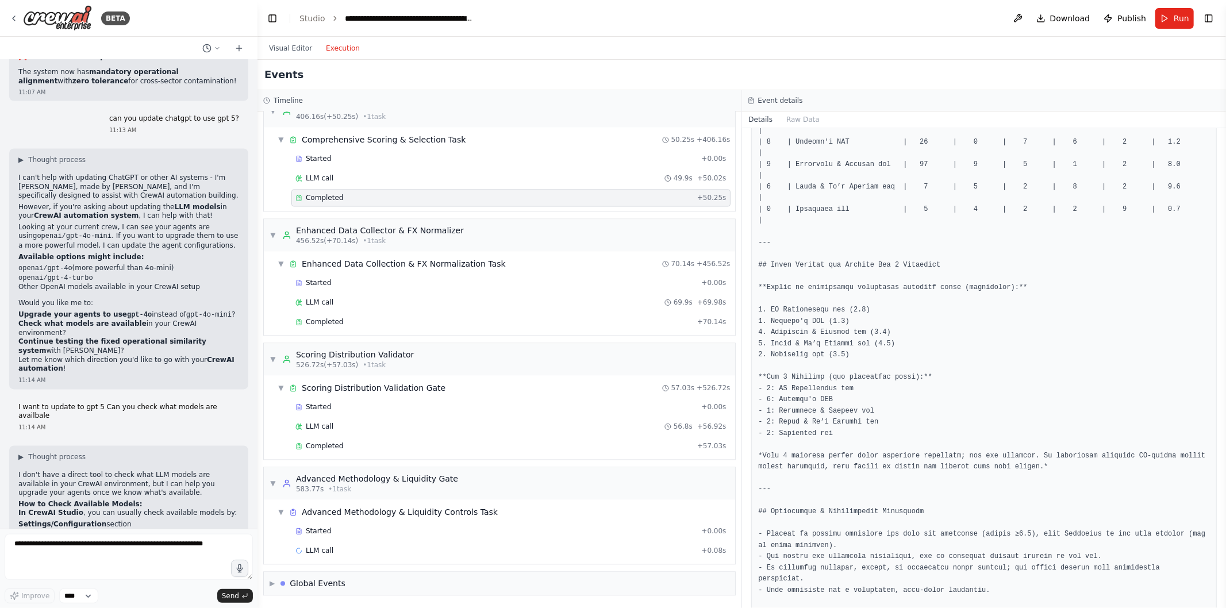
click at [390, 539] on div "Started + 0.00s" at bounding box center [511, 531] width 439 height 17
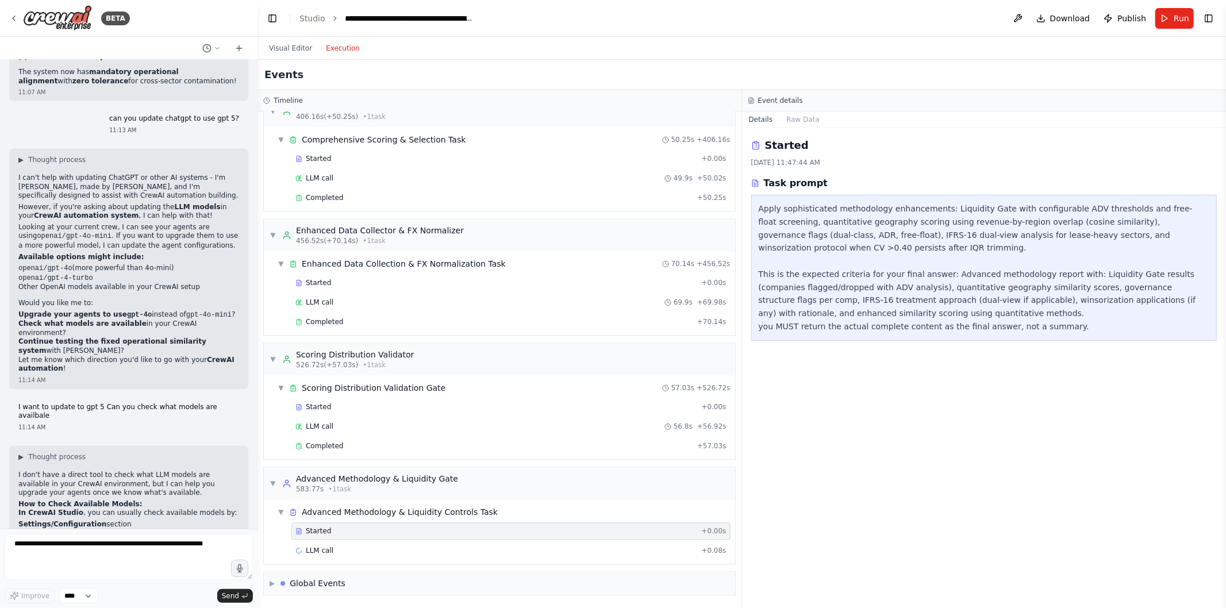
click at [387, 548] on div "LLM call + 0.08s" at bounding box center [511, 550] width 431 height 9
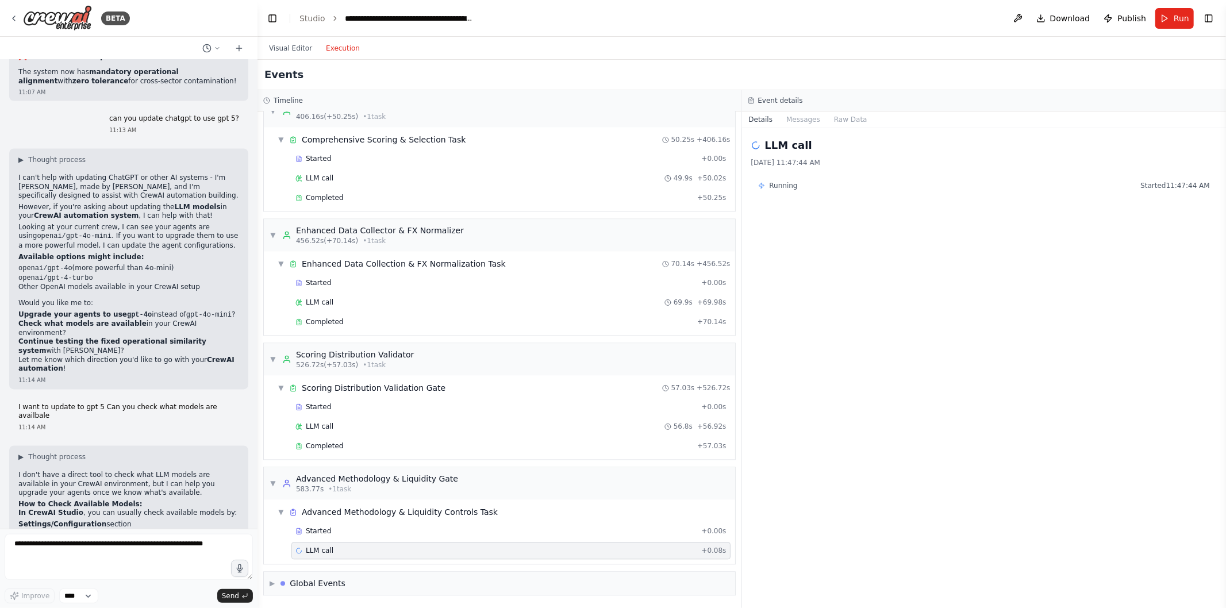
click at [354, 592] on div "▶ Global Events" at bounding box center [499, 583] width 471 height 23
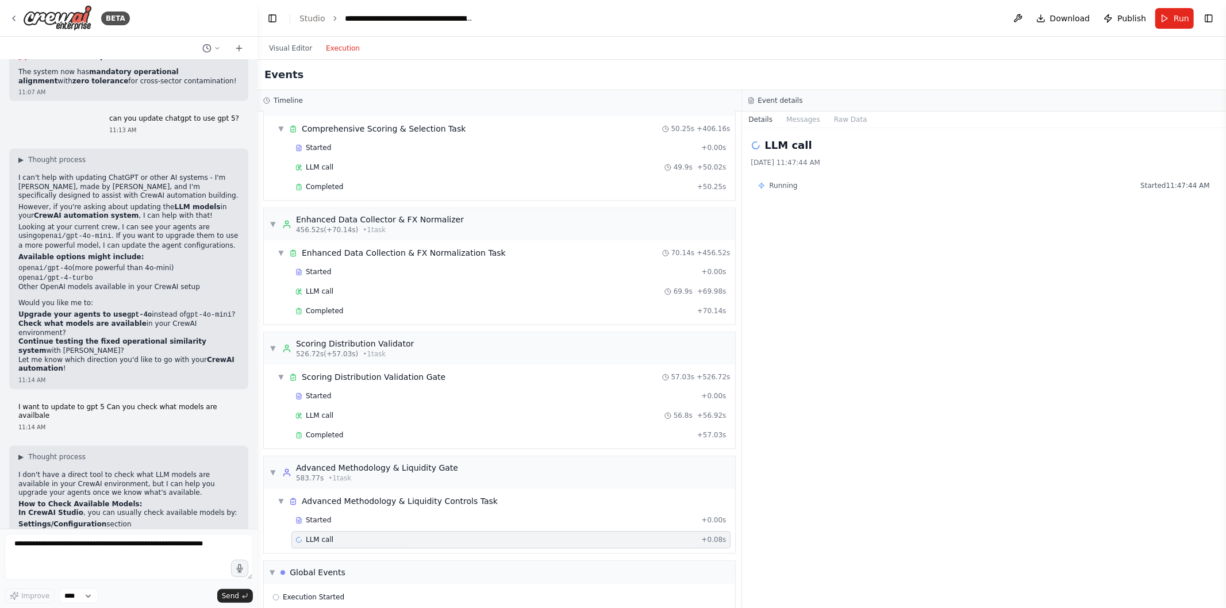
scroll to position [2103, 0]
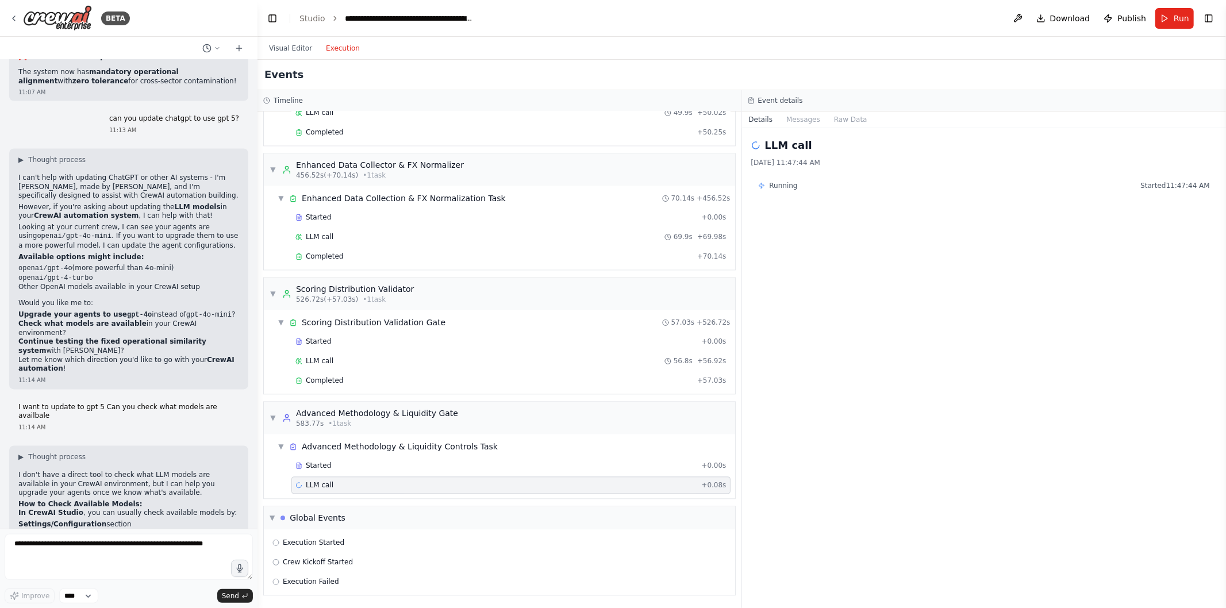
click at [346, 576] on div "Execution Failed" at bounding box center [500, 581] width 462 height 17
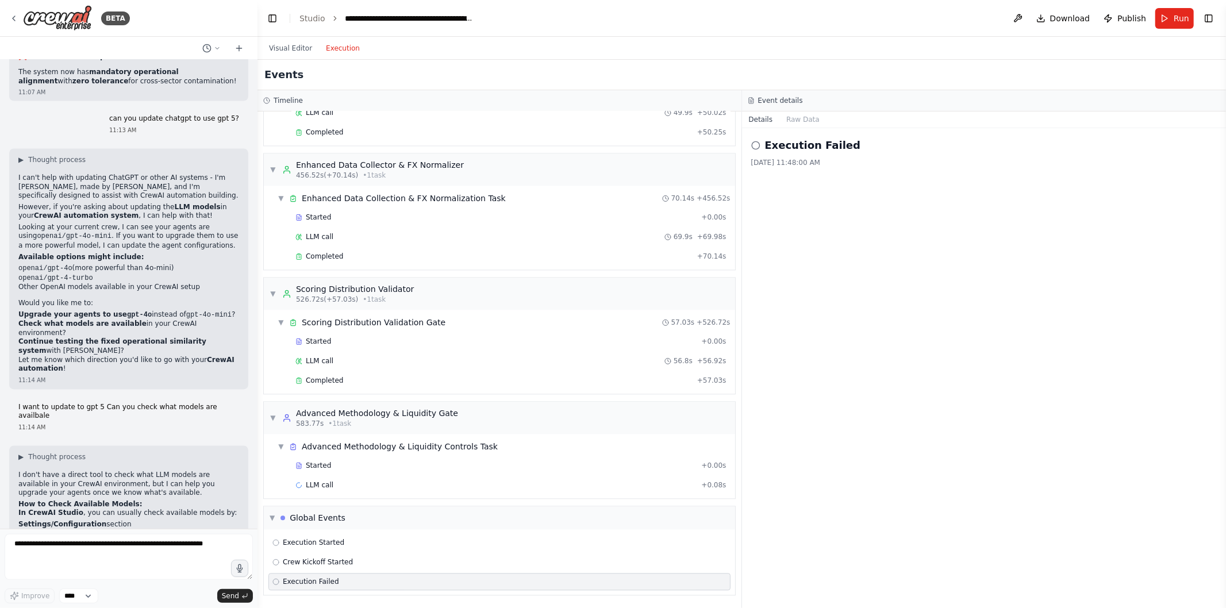
click at [755, 145] on icon at bounding box center [755, 145] width 9 height 9
click at [869, 217] on div "Execution Failed [DATE] 11:48:00 AM" at bounding box center [984, 368] width 485 height 480
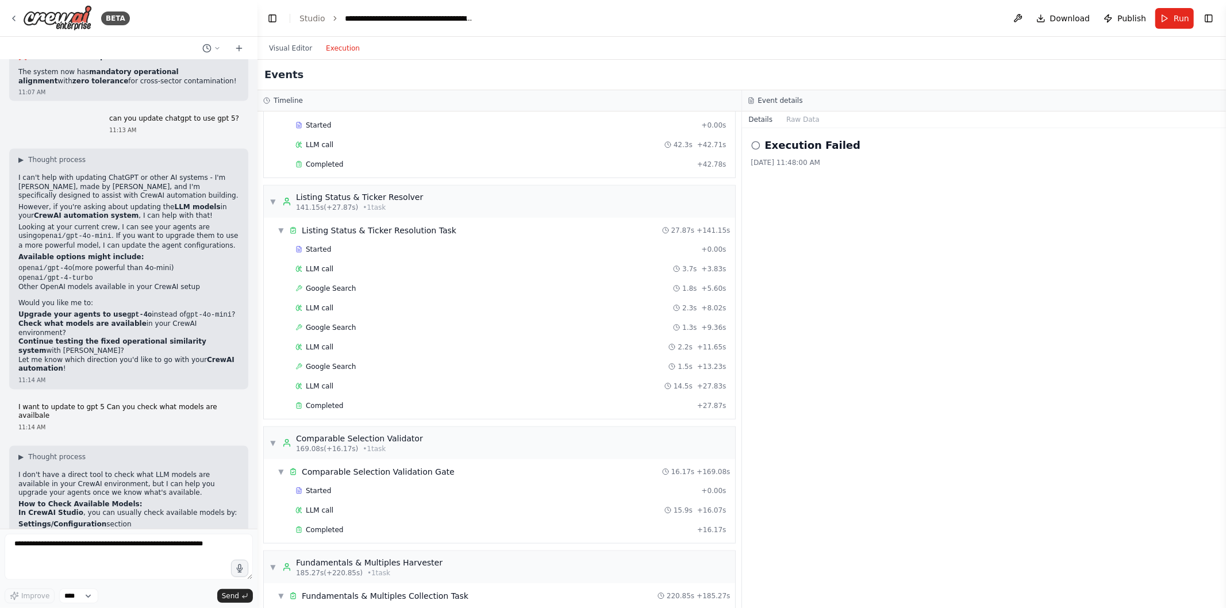
scroll to position [687, 0]
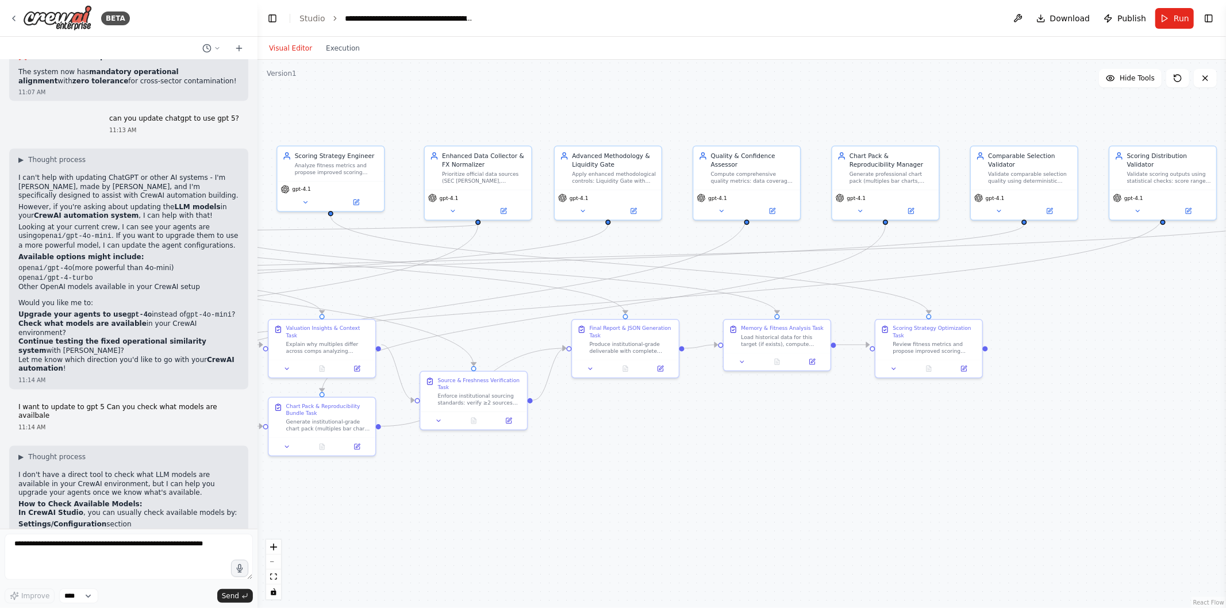
click at [288, 47] on button "Visual Editor" at bounding box center [290, 48] width 57 height 14
drag, startPoint x: 599, startPoint y: 474, endPoint x: 1118, endPoint y: 503, distance: 520.0
click at [1118, 503] on div ".deletable-edge-delete-btn { width: 20px; height: 20px; border: 0px solid #ffff…" at bounding box center [742, 334] width 969 height 549
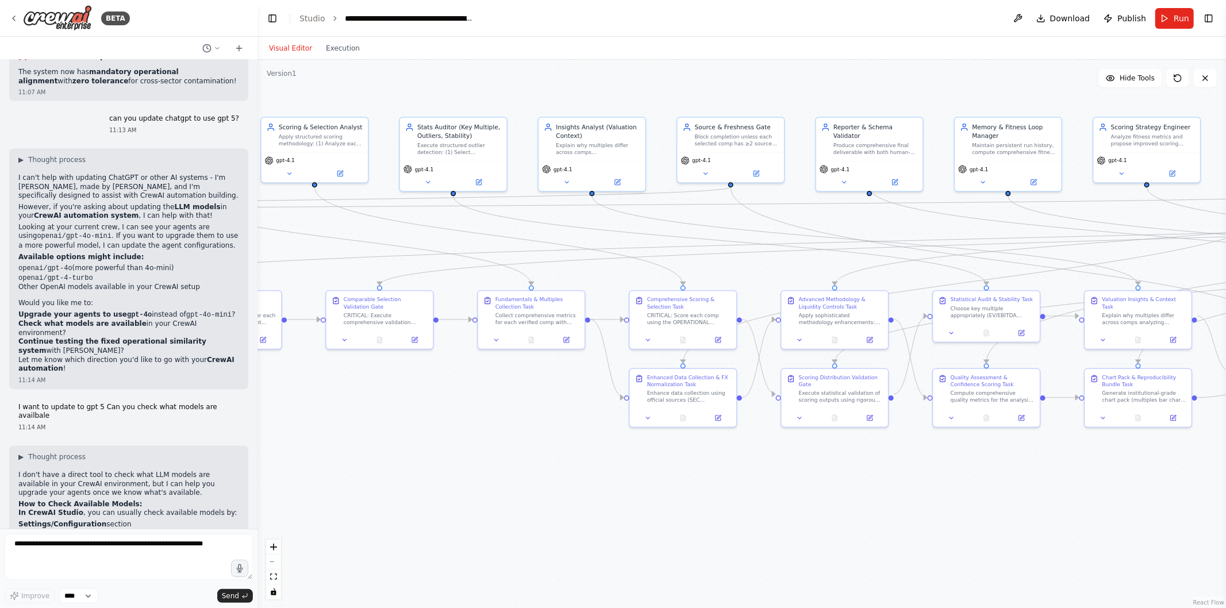
drag, startPoint x: 581, startPoint y: 534, endPoint x: 879, endPoint y: 476, distance: 302.9
click at [879, 476] on div ".deletable-edge-delete-btn { width: 20px; height: 20px; border: 0px solid #ffff…" at bounding box center [742, 334] width 969 height 549
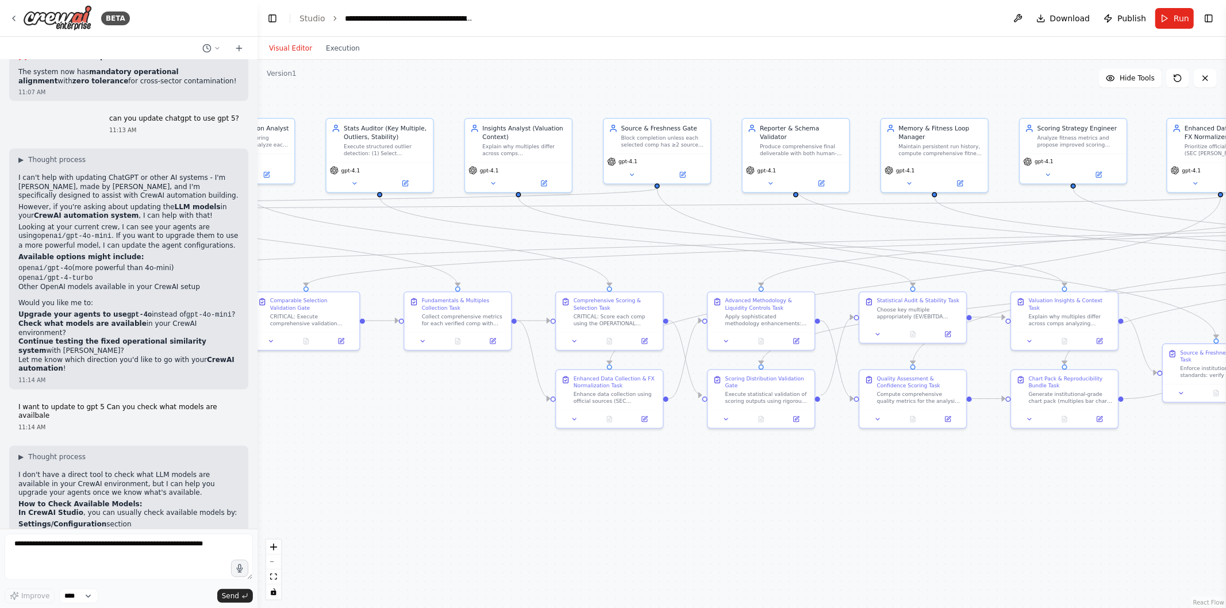
drag, startPoint x: 891, startPoint y: 484, endPoint x: 463, endPoint y: 478, distance: 427.8
click at [463, 478] on div ".deletable-edge-delete-btn { width: 20px; height: 20px; border: 0px solid #ffff…" at bounding box center [742, 334] width 969 height 549
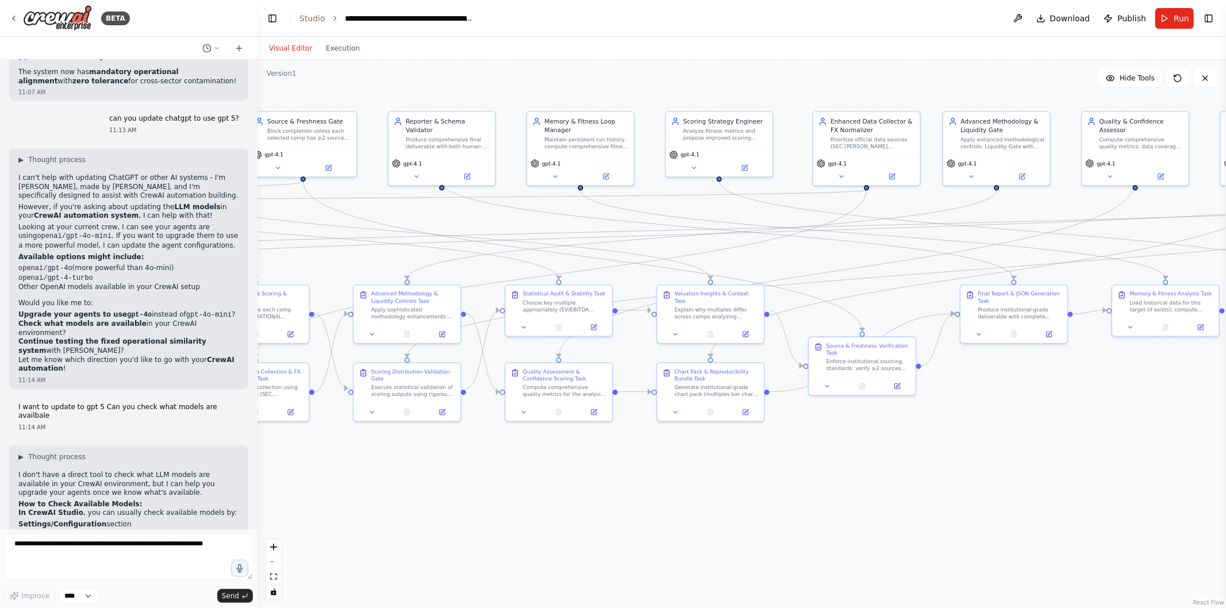
click at [1164, 24] on button "Run" at bounding box center [1175, 18] width 39 height 21
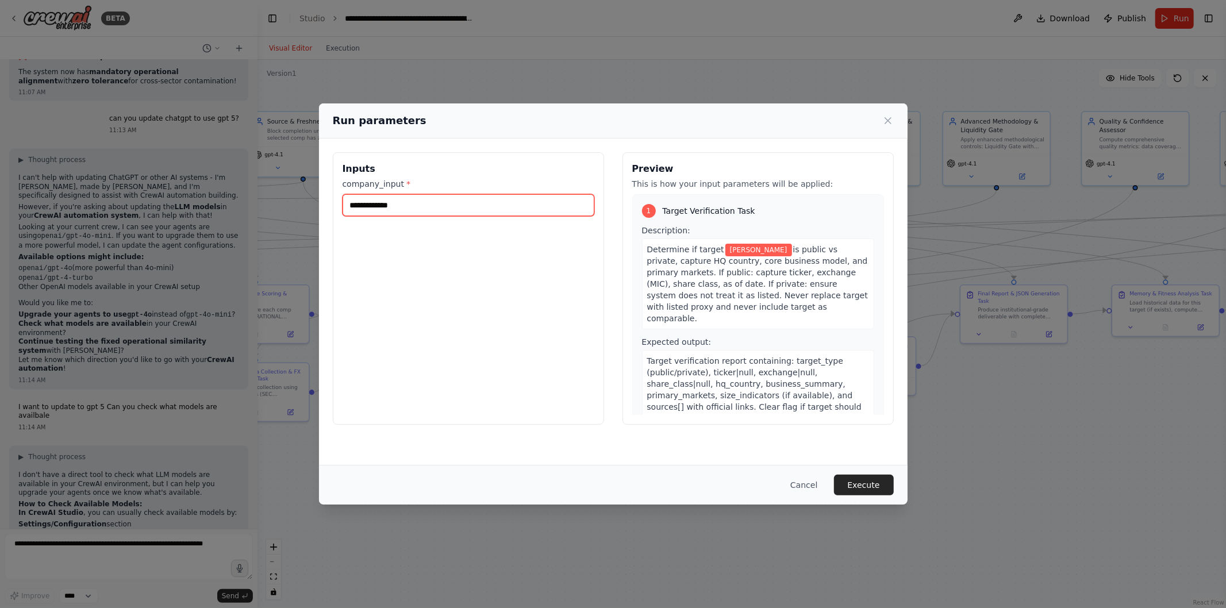
click at [415, 208] on input "**********" at bounding box center [469, 205] width 252 height 22
type input "**********"
type input "*********"
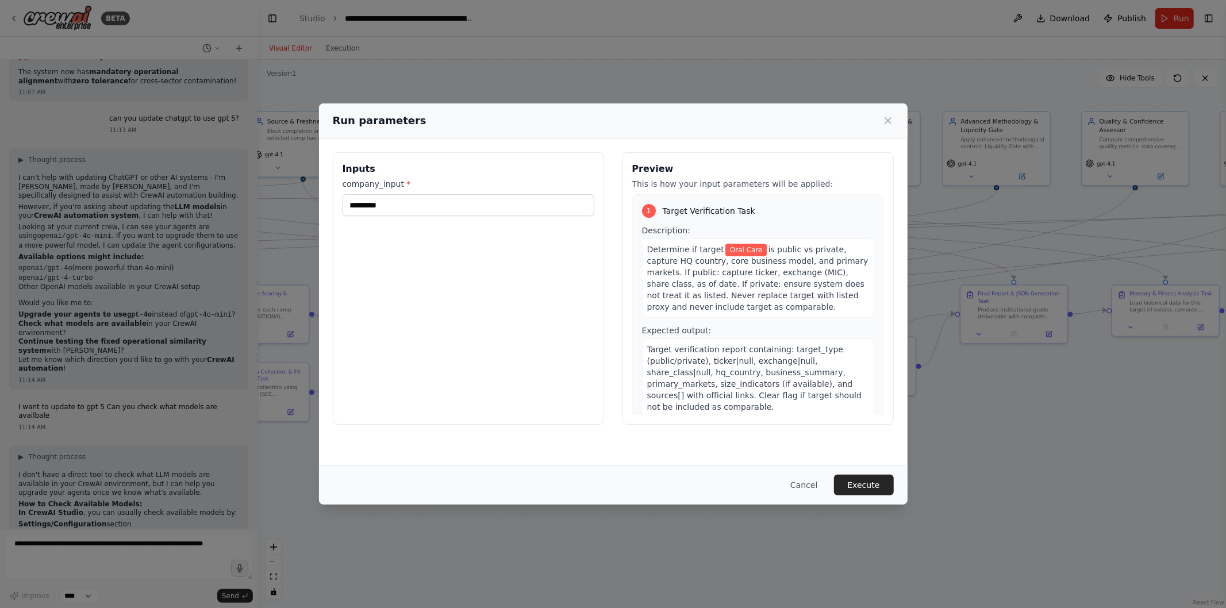
click at [868, 484] on button "Execute" at bounding box center [864, 485] width 60 height 21
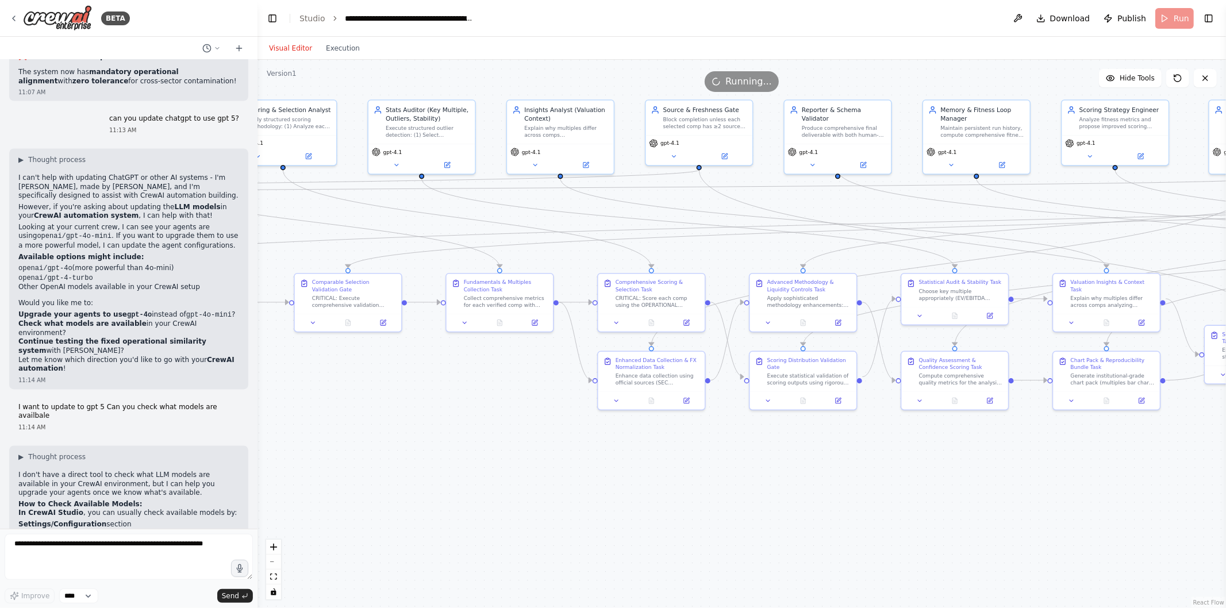
drag, startPoint x: 407, startPoint y: 489, endPoint x: 833, endPoint y: 486, distance: 425.5
click at [833, 486] on div ".deletable-edge-delete-btn { width: 20px; height: 20px; border: 0px solid #ffff…" at bounding box center [742, 334] width 969 height 549
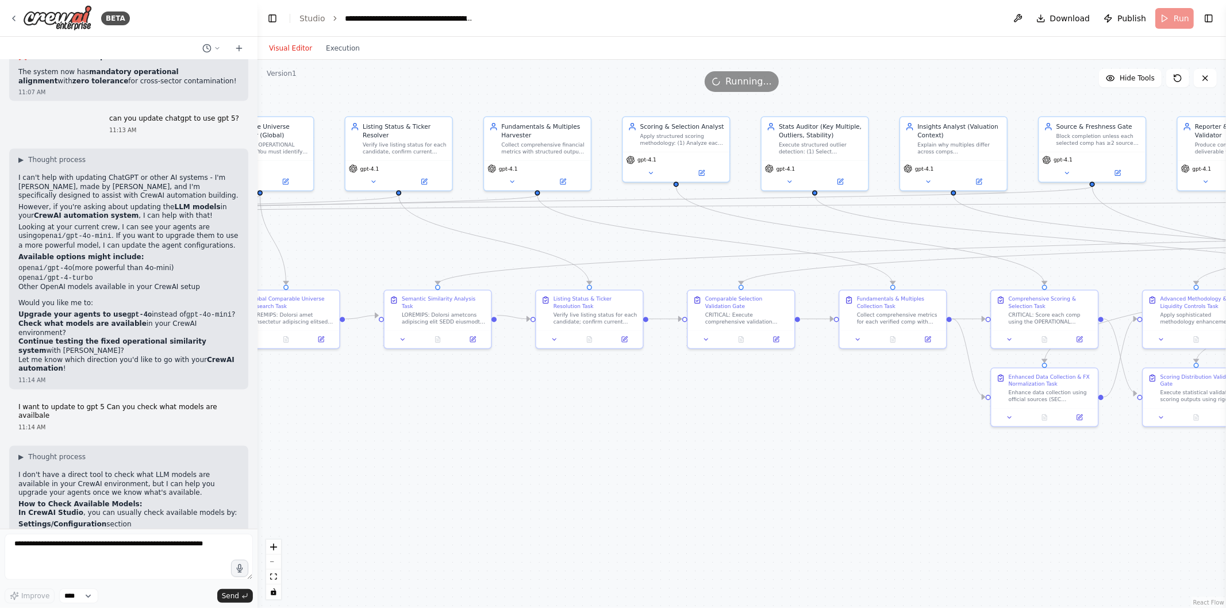
drag, startPoint x: 393, startPoint y: 478, endPoint x: 852, endPoint y: 495, distance: 459.1
click at [852, 495] on div ".deletable-edge-delete-btn { width: 20px; height: 20px; border: 0px solid #ffff…" at bounding box center [742, 334] width 969 height 549
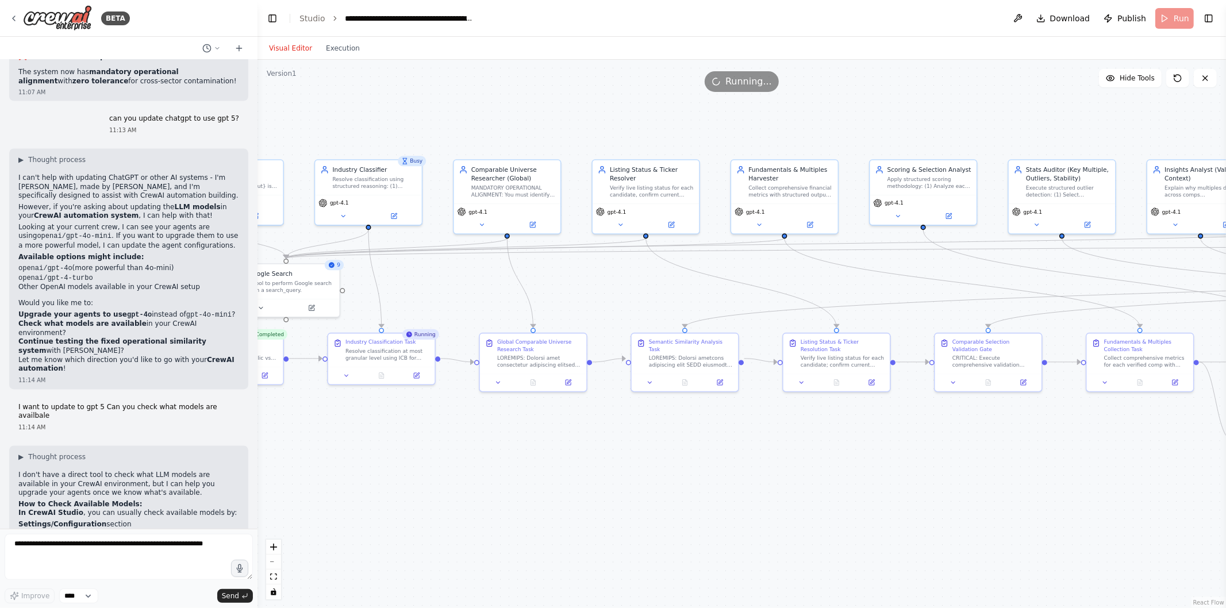
drag, startPoint x: 425, startPoint y: 461, endPoint x: 577, endPoint y: 495, distance: 155.7
click at [577, 495] on div ".deletable-edge-delete-btn { width: 20px; height: 20px; border: 0px solid #ffff…" at bounding box center [742, 334] width 969 height 549
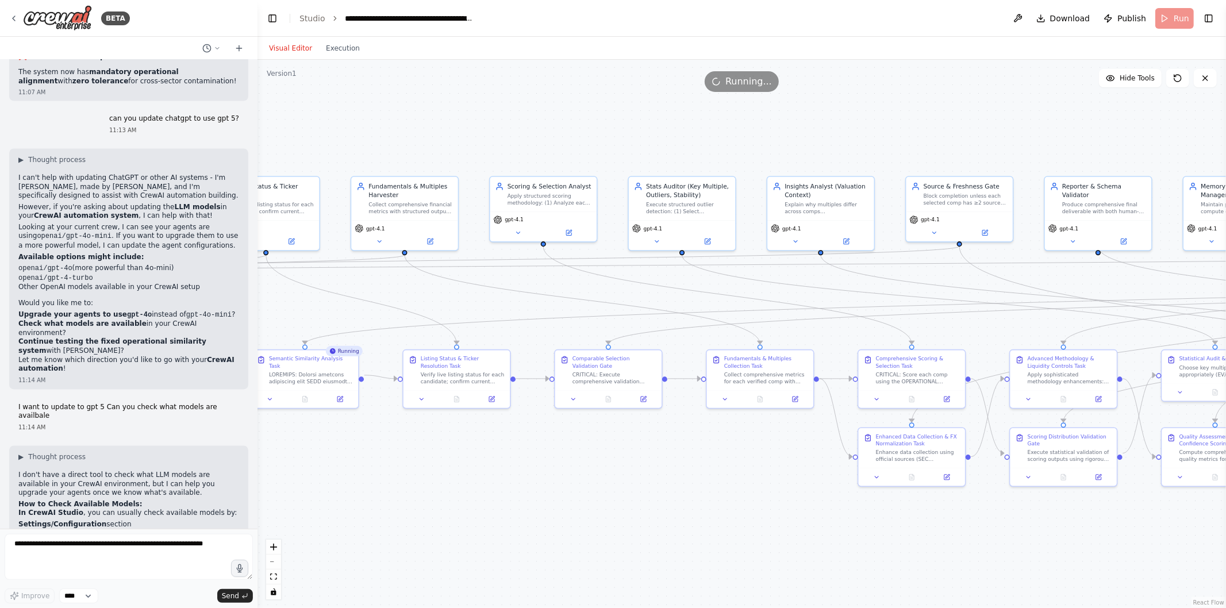
drag, startPoint x: 1088, startPoint y: 475, endPoint x: 673, endPoint y: 499, distance: 415.3
click at [673, 499] on div ".deletable-edge-delete-btn { width: 20px; height: 20px; border: 0px solid #ffff…" at bounding box center [742, 334] width 969 height 549
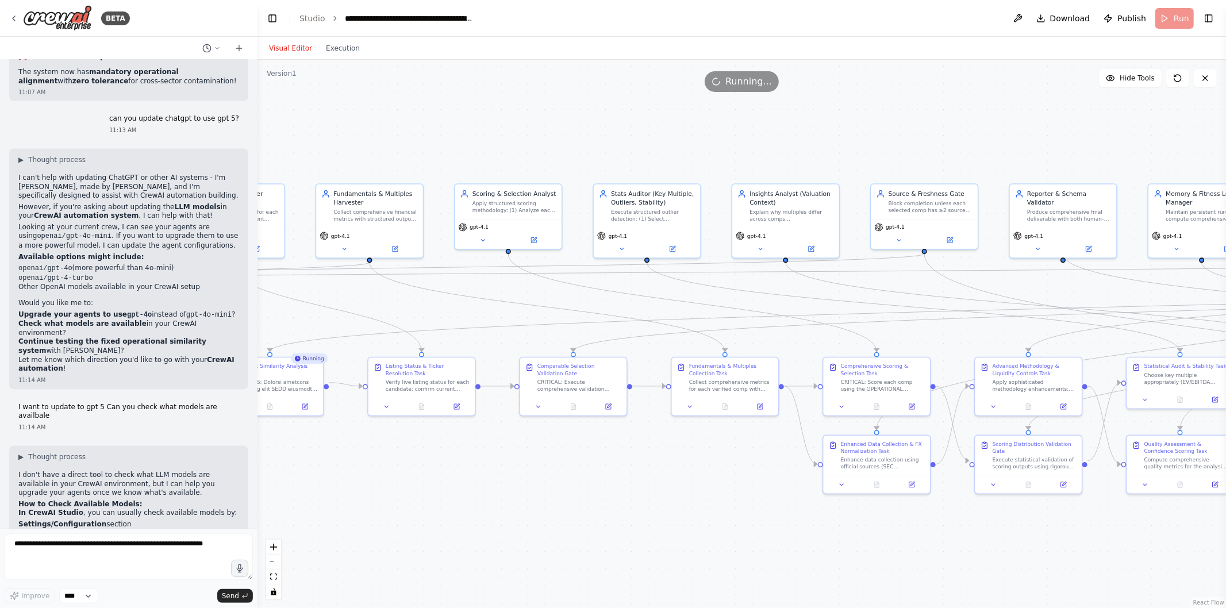
drag, startPoint x: 675, startPoint y: 499, endPoint x: 700, endPoint y: 492, distance: 25.8
click at [700, 492] on div ".deletable-edge-delete-btn { width: 20px; height: 20px; border: 0px solid #ffff…" at bounding box center [742, 334] width 969 height 549
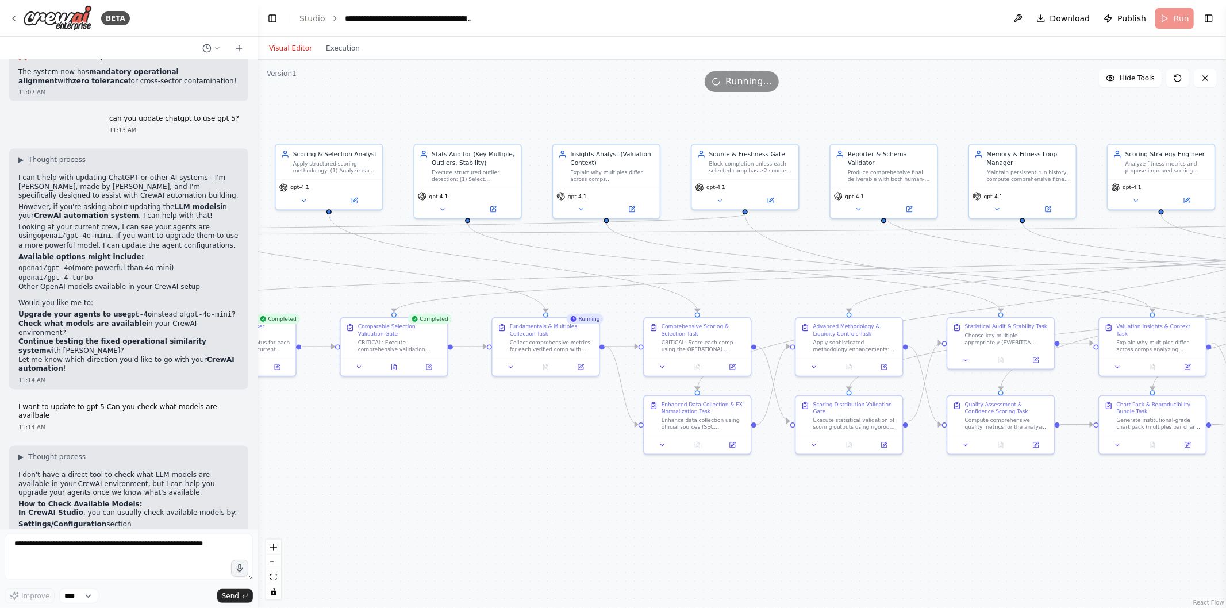
drag, startPoint x: 1052, startPoint y: 555, endPoint x: 847, endPoint y: 523, distance: 207.8
click at [847, 523] on div ".deletable-edge-delete-btn { width: 20px; height: 20px; border: 0px solid #ffff…" at bounding box center [742, 334] width 969 height 549
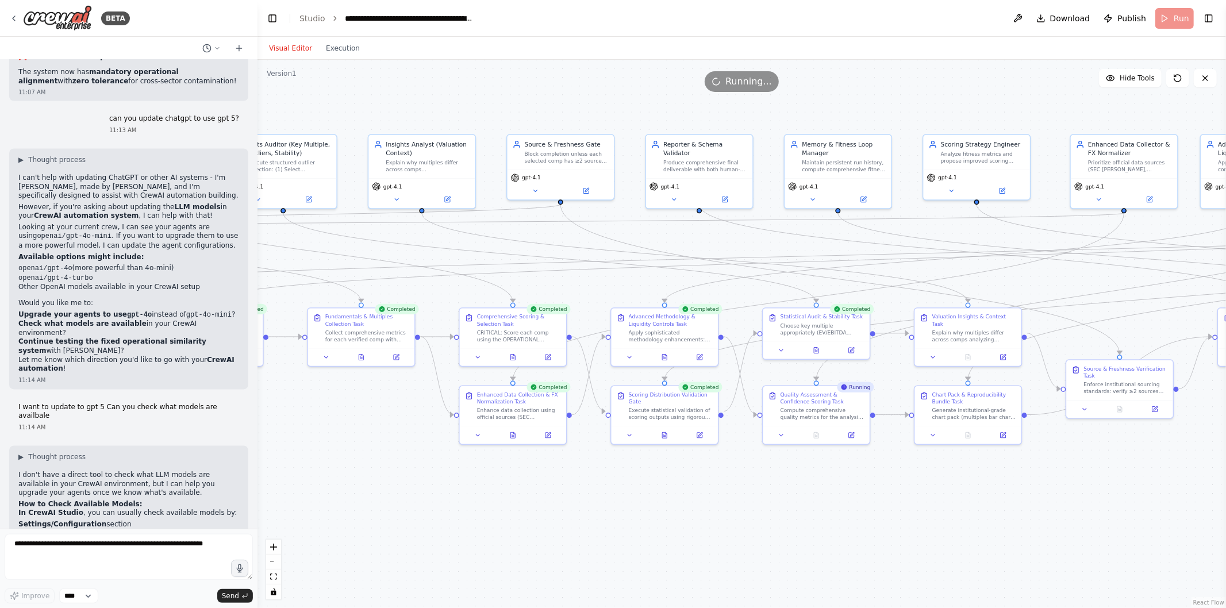
drag, startPoint x: 998, startPoint y: 492, endPoint x: 654, endPoint y: 460, distance: 345.3
click at [654, 460] on div ".deletable-edge-delete-btn { width: 20px; height: 20px; border: 0px solid #ffff…" at bounding box center [742, 334] width 969 height 549
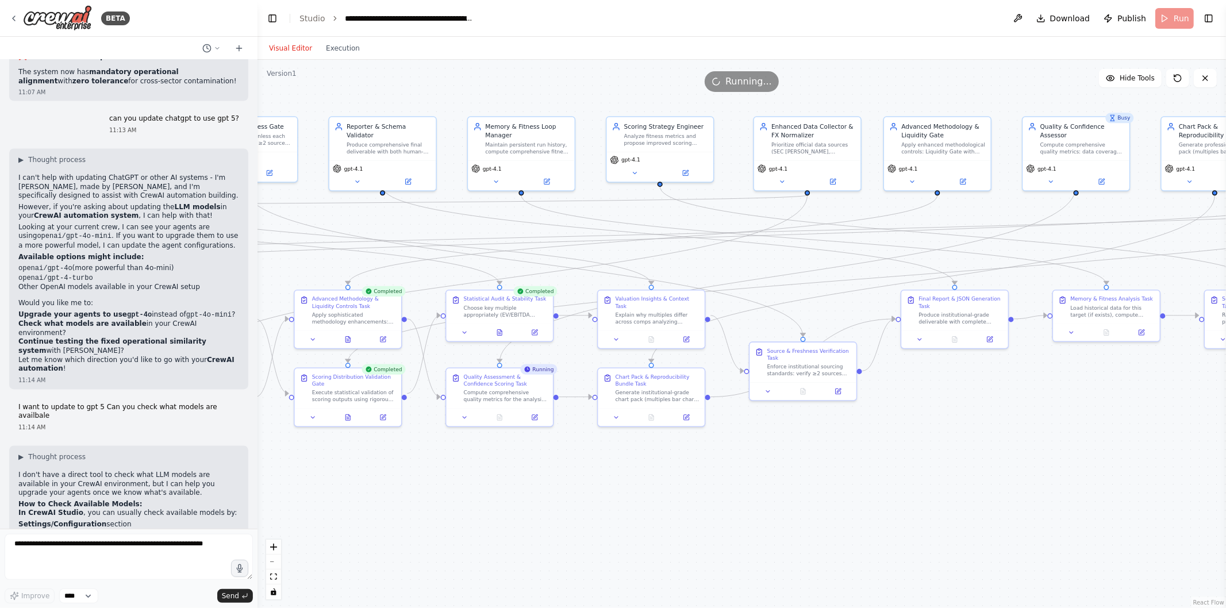
drag, startPoint x: 1068, startPoint y: 489, endPoint x: 911, endPoint y: 493, distance: 157.0
click at [911, 493] on div ".deletable-edge-delete-btn { width: 20px; height: 20px; border: 0px solid #ffff…" at bounding box center [742, 334] width 969 height 549
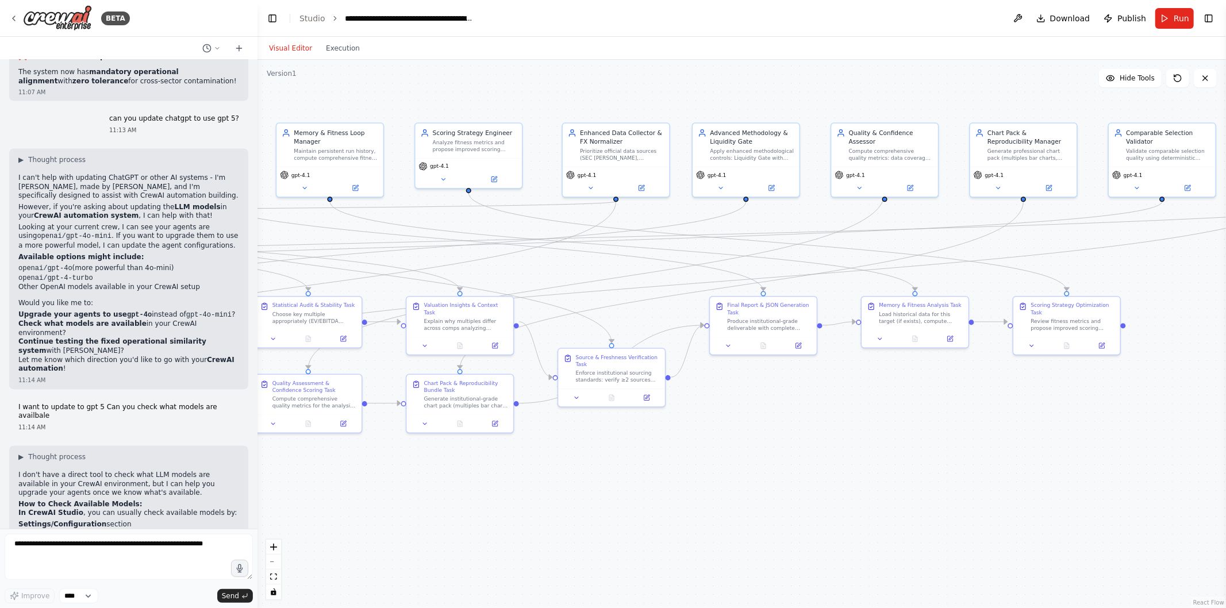
drag, startPoint x: 582, startPoint y: 479, endPoint x: 392, endPoint y: 485, distance: 191.0
click at [392, 485] on div ".deletable-edge-delete-btn { width: 20px; height: 20px; border: 0px solid #ffff…" at bounding box center [742, 334] width 969 height 549
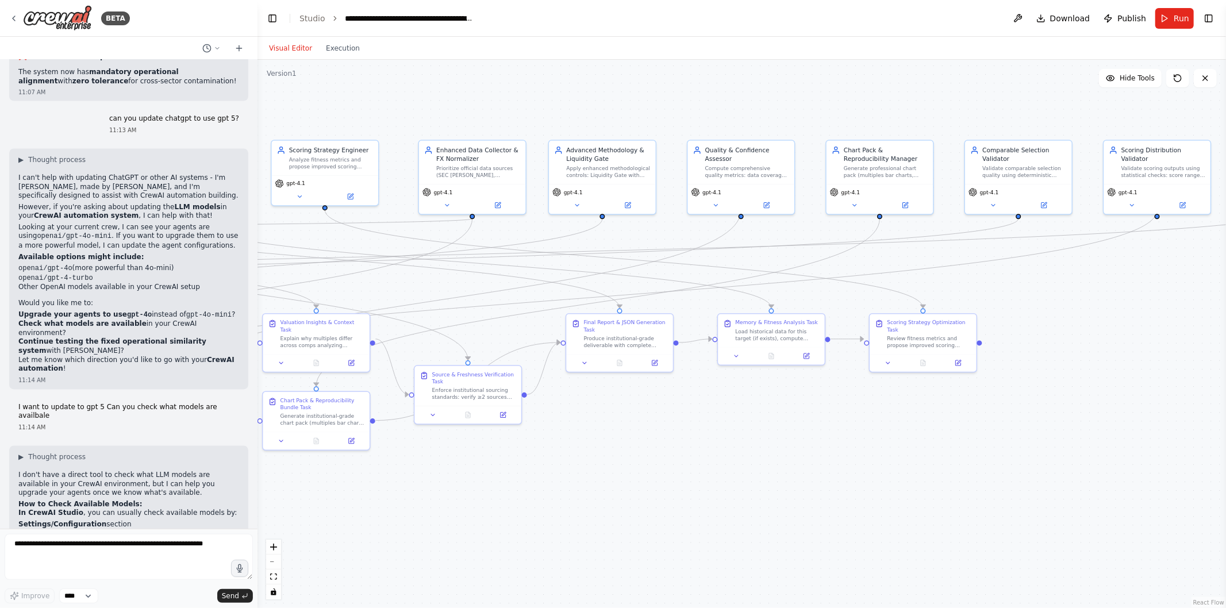
drag, startPoint x: 819, startPoint y: 443, endPoint x: 673, endPoint y: 460, distance: 147.1
click at [673, 460] on div ".deletable-edge-delete-btn { width: 20px; height: 20px; border: 0px solid #ffff…" at bounding box center [742, 334] width 969 height 549
click at [330, 55] on div "Visual Editor Execution" at bounding box center [314, 48] width 105 height 23
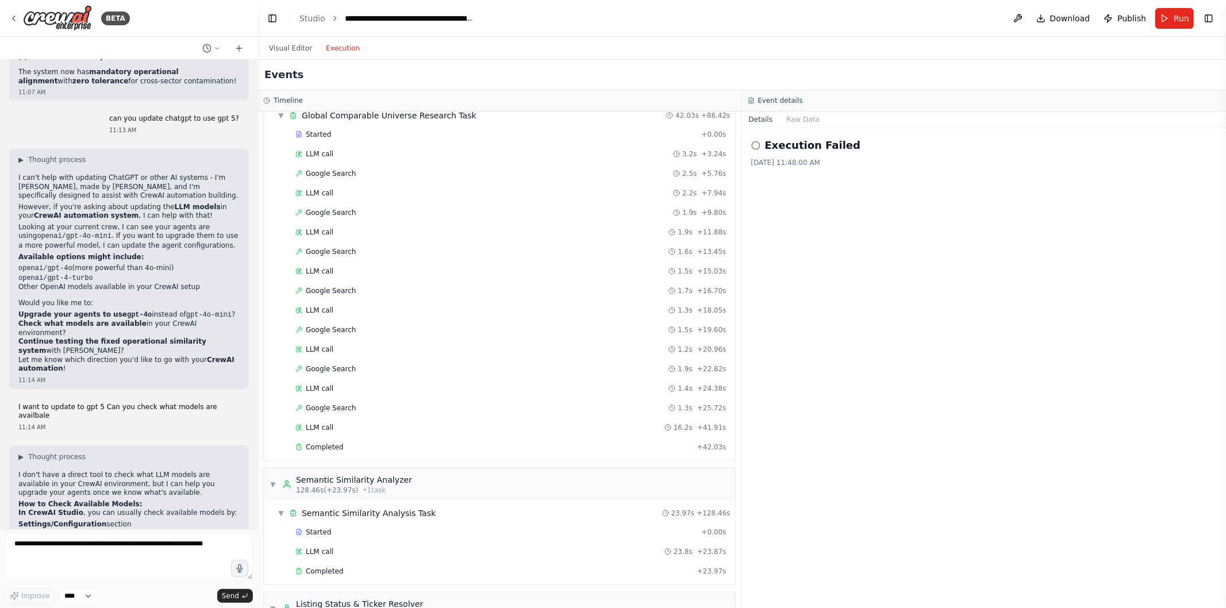
click at [331, 50] on button "Execution" at bounding box center [343, 48] width 48 height 14
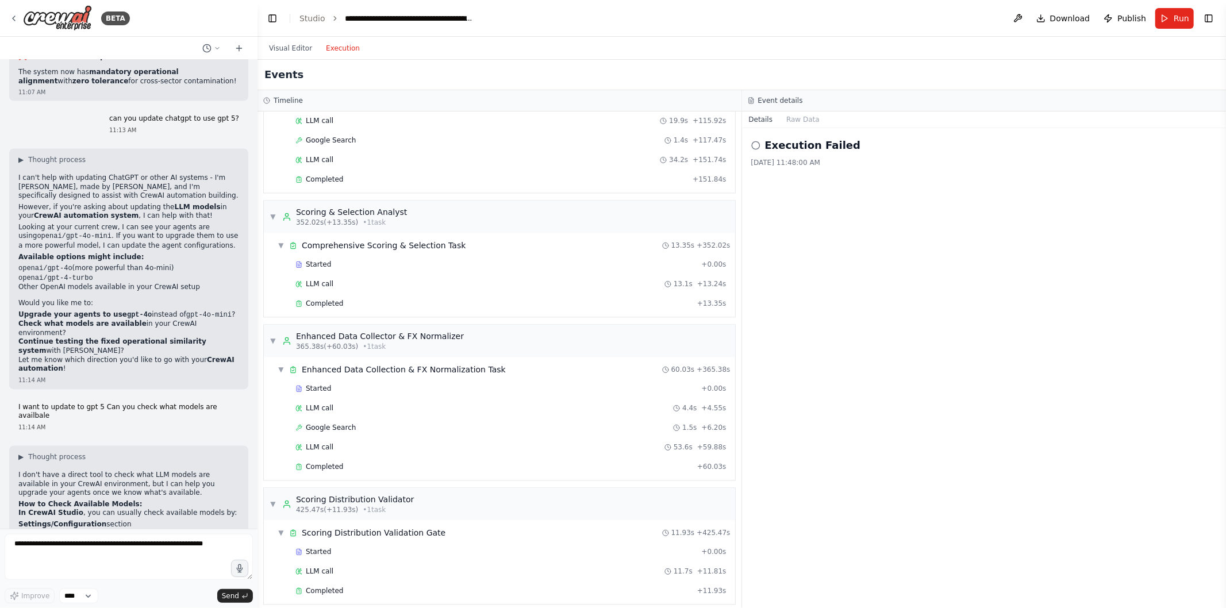
scroll to position [2713, 0]
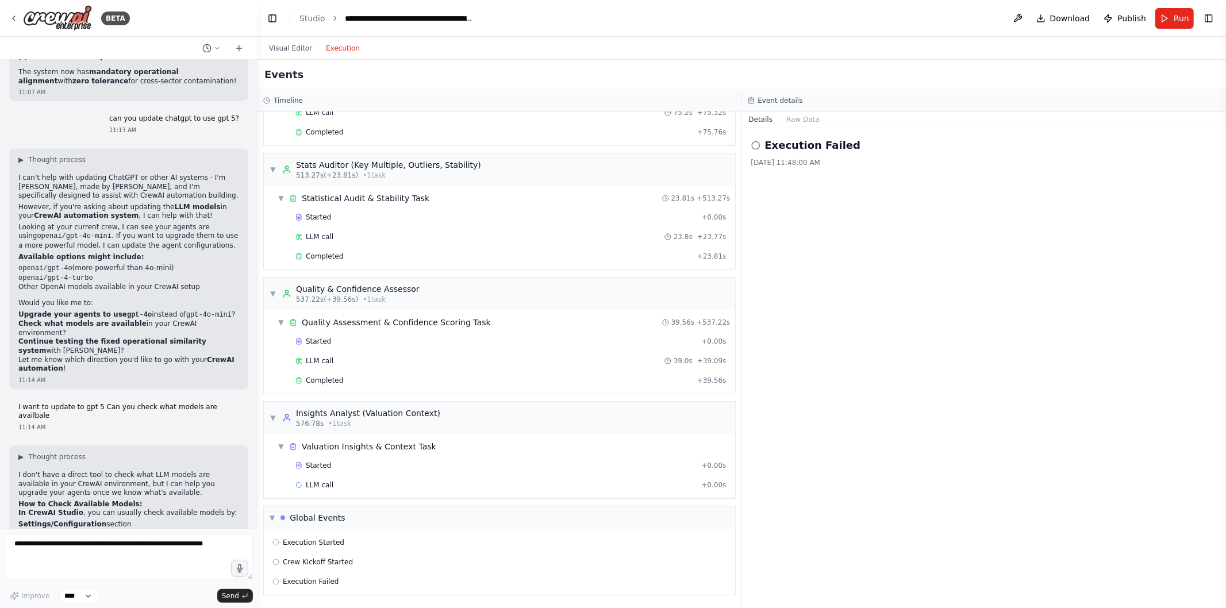
click at [374, 487] on div "LLM call + 0.00s" at bounding box center [511, 485] width 431 height 9
click at [375, 466] on div "Started" at bounding box center [496, 465] width 401 height 9
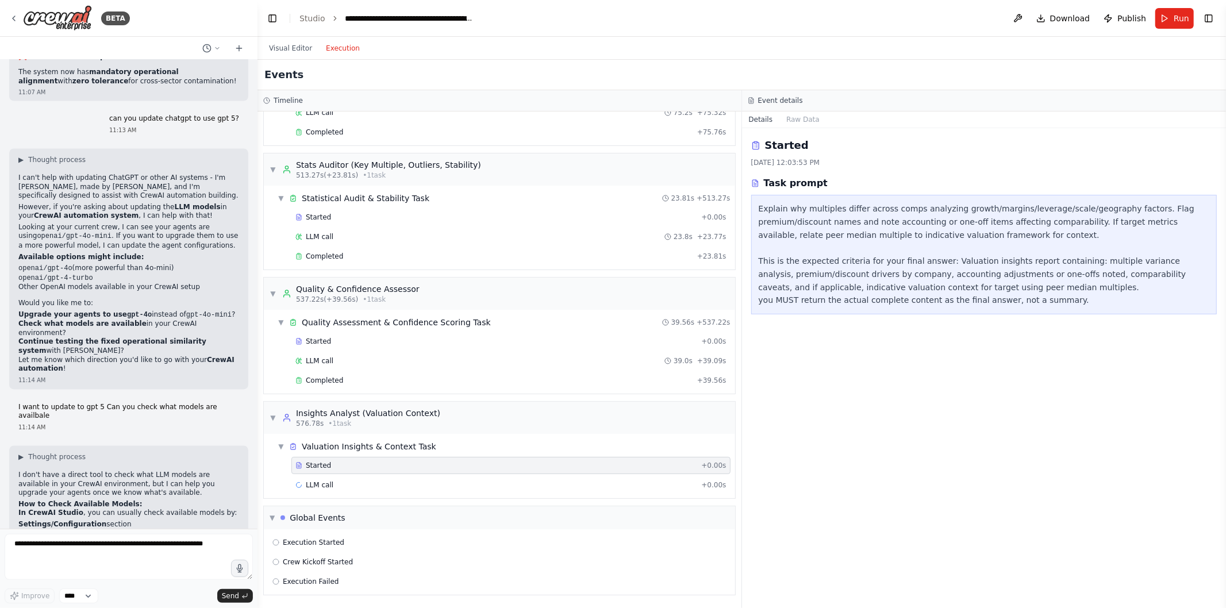
click at [358, 376] on div "Completed" at bounding box center [494, 380] width 397 height 9
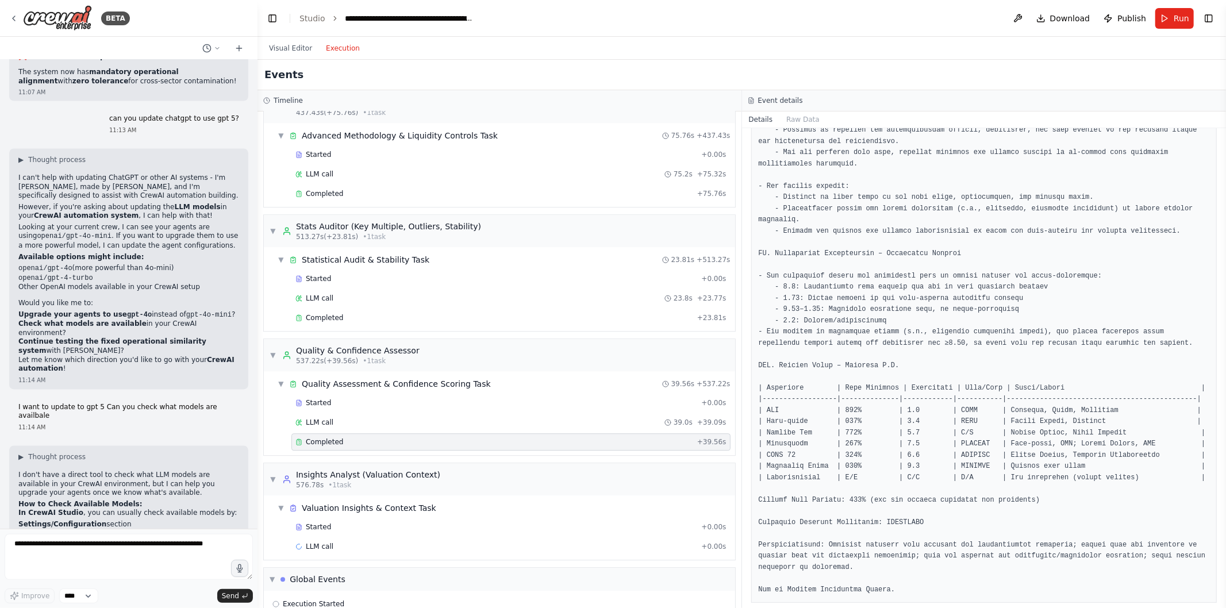
scroll to position [2636, 0]
click at [313, 322] on div "Started + 0.00s LLM call 23.8s + 23.77s Completed + 23.81s" at bounding box center [504, 300] width 462 height 59
click at [317, 325] on div "Completed + 23.81s" at bounding box center [511, 318] width 439 height 17
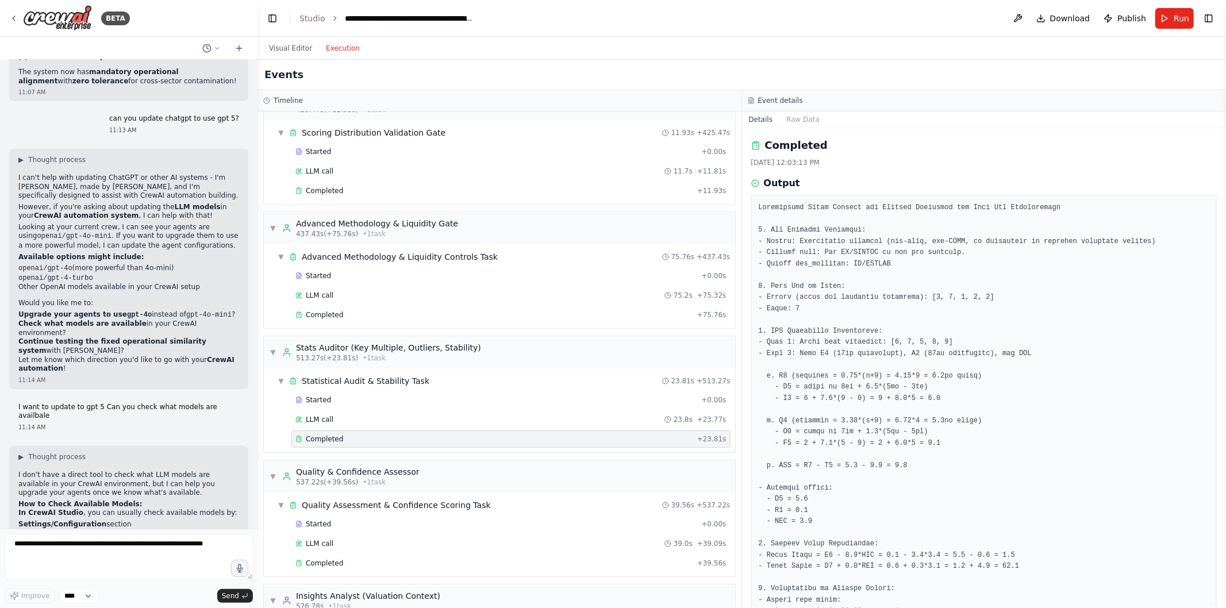
scroll to position [2518, 0]
click at [417, 317] on div "Completed" at bounding box center [494, 312] width 397 height 9
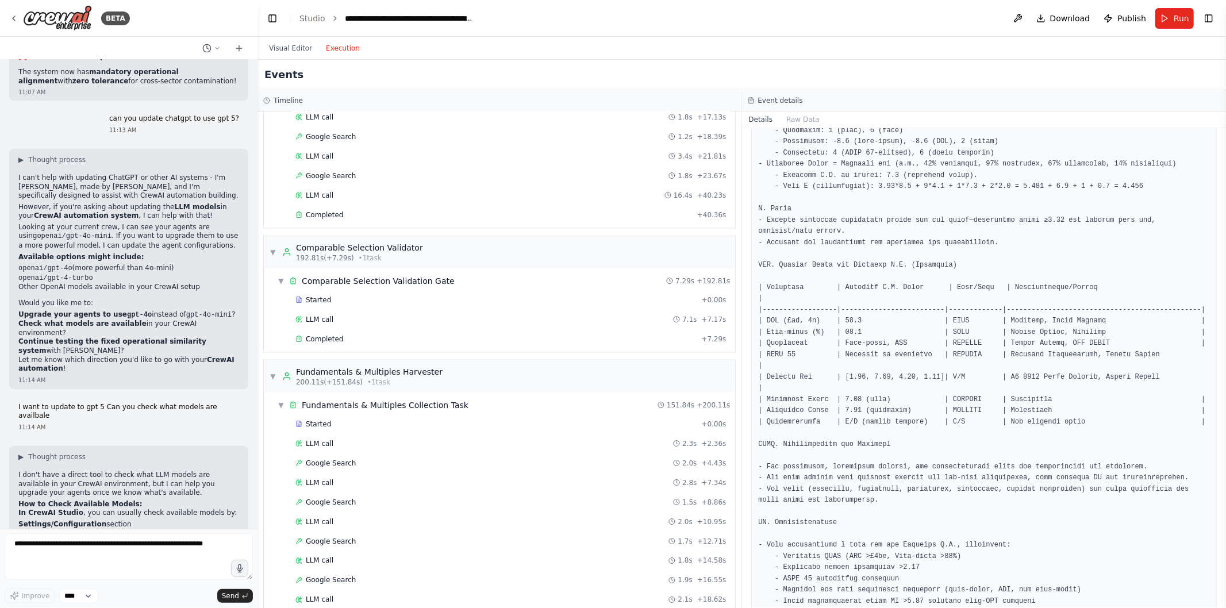
scroll to position [1401, 0]
click at [359, 351] on div "Started + 0.00s LLM call 7.1s + 7.17s Completed + 7.29s" at bounding box center [504, 321] width 462 height 59
click at [359, 348] on div "Completed + 7.29s" at bounding box center [511, 339] width 439 height 17
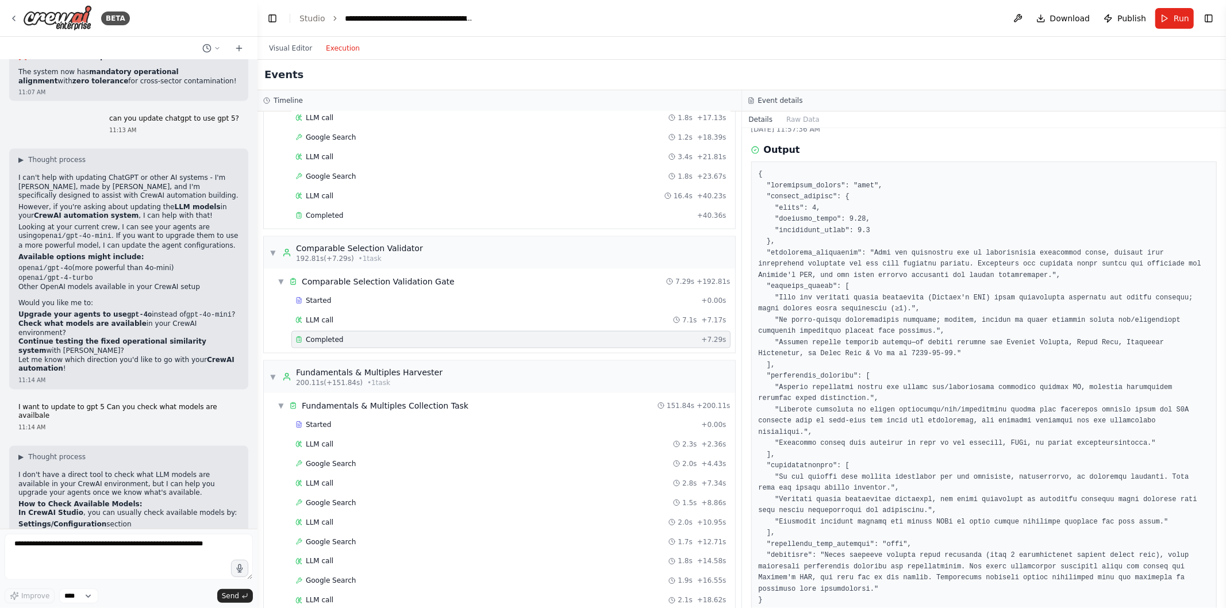
scroll to position [1201, 0]
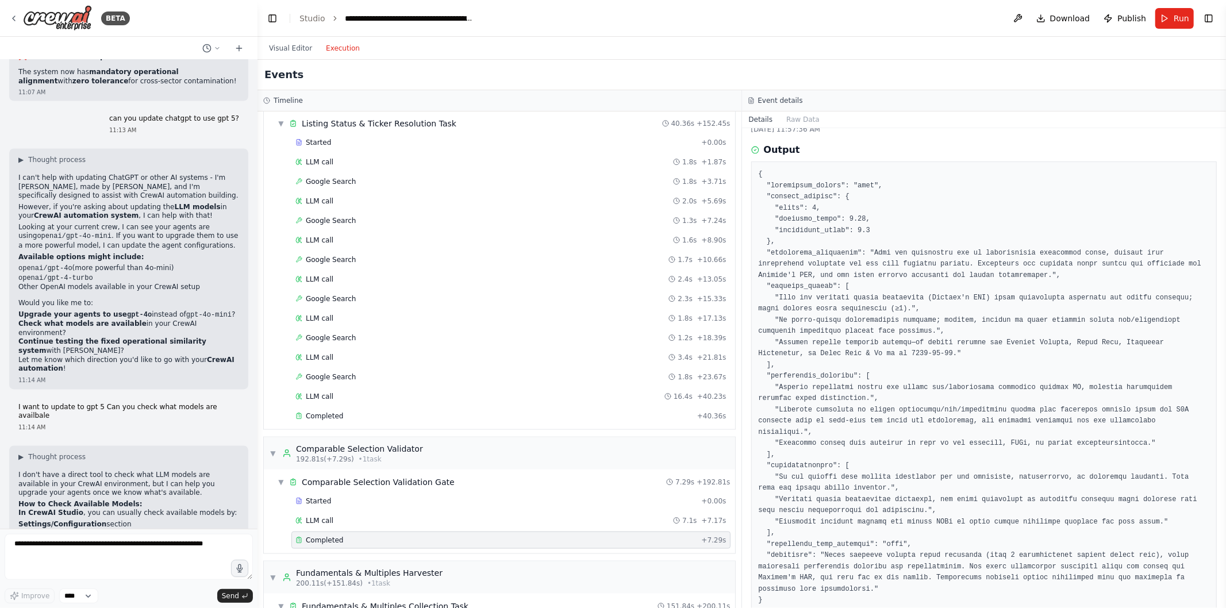
click at [337, 417] on div "Completed + 40.36s" at bounding box center [511, 416] width 439 height 17
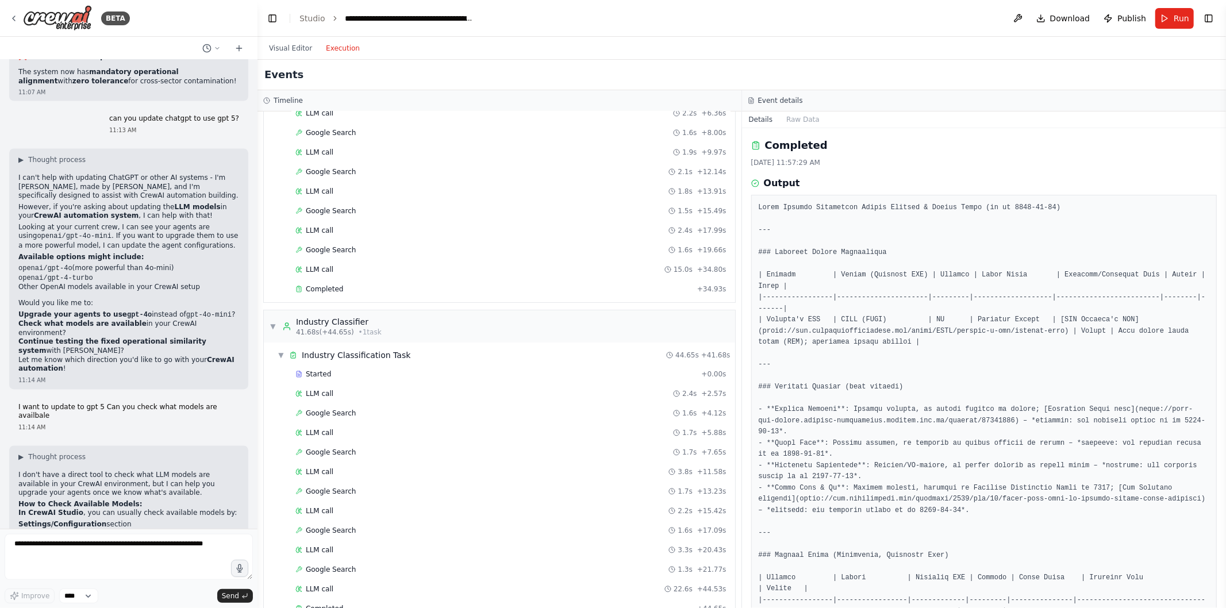
scroll to position [0, 0]
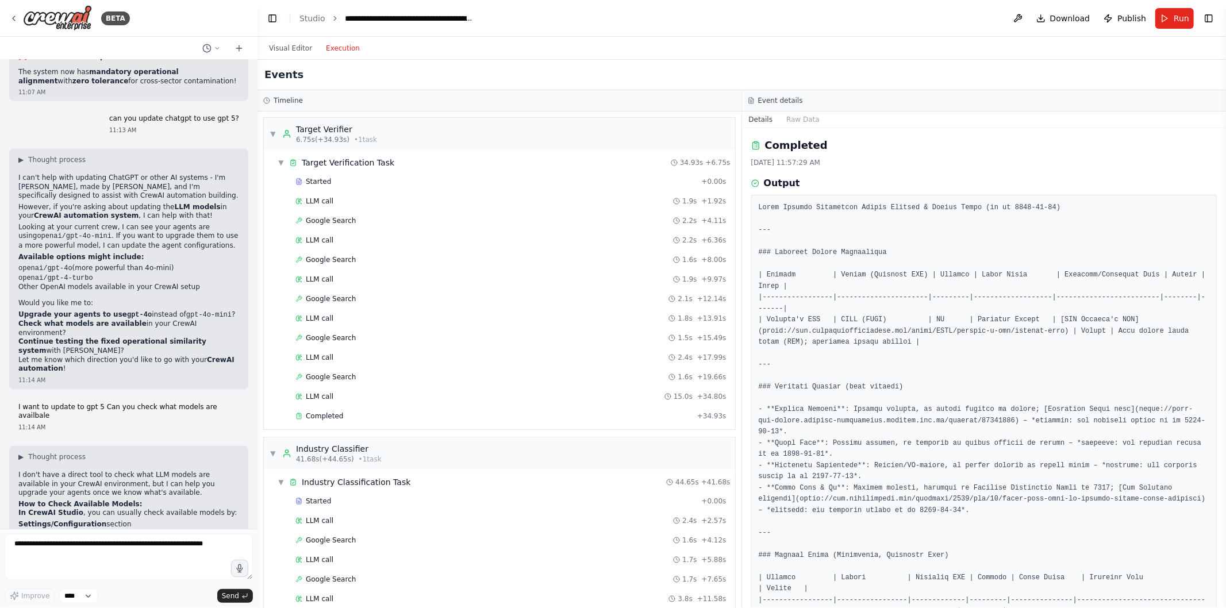
click at [346, 417] on div "Completed" at bounding box center [494, 416] width 397 height 9
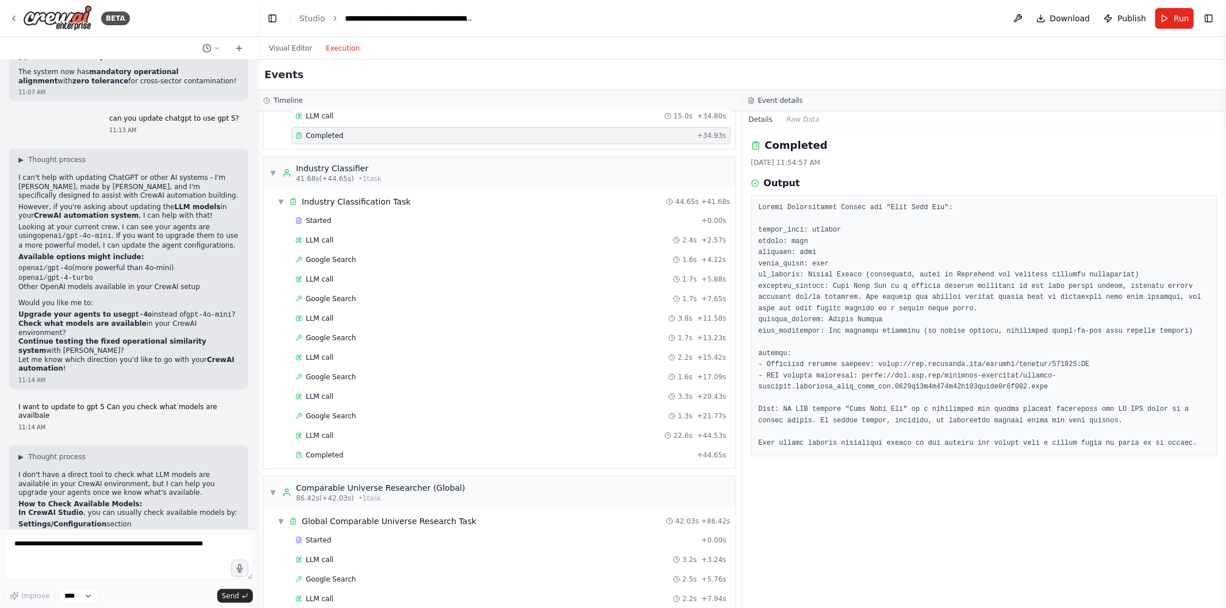
scroll to position [282, 0]
click at [335, 456] on span "Completed" at bounding box center [324, 454] width 37 height 9
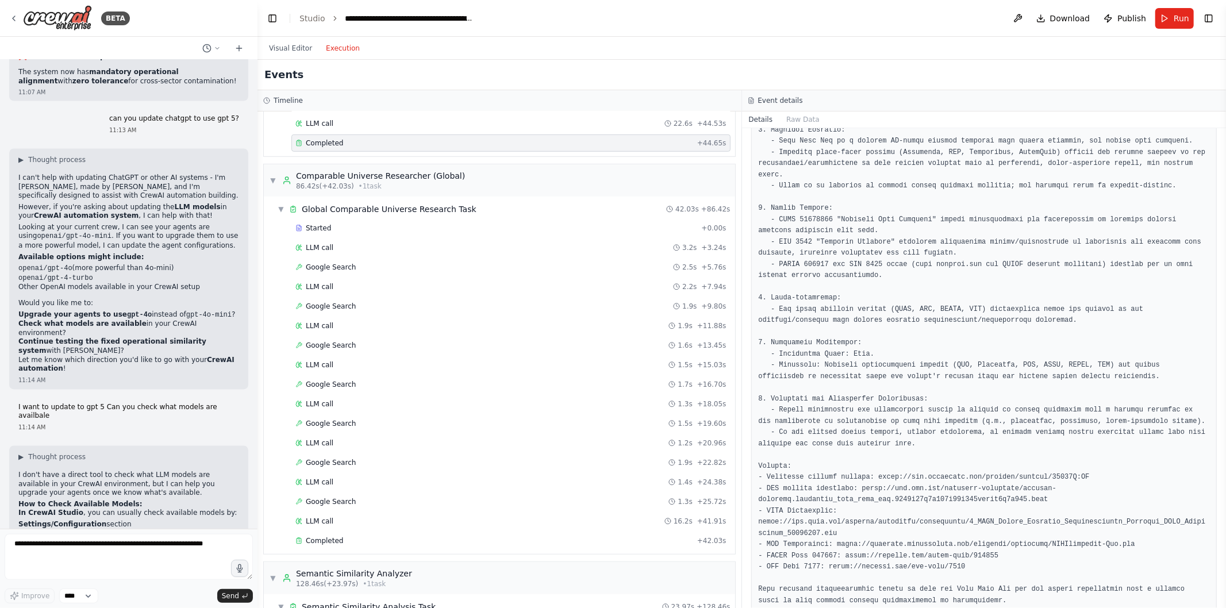
scroll to position [594, 0]
click at [348, 545] on div "Completed" at bounding box center [494, 539] width 397 height 9
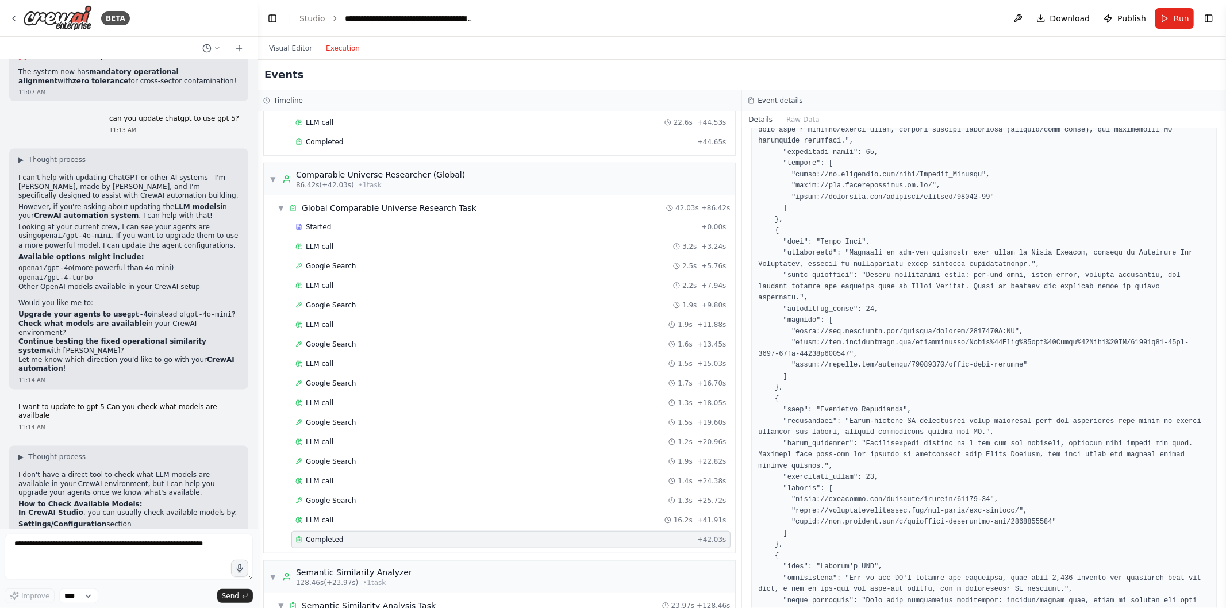
scroll to position [0, 0]
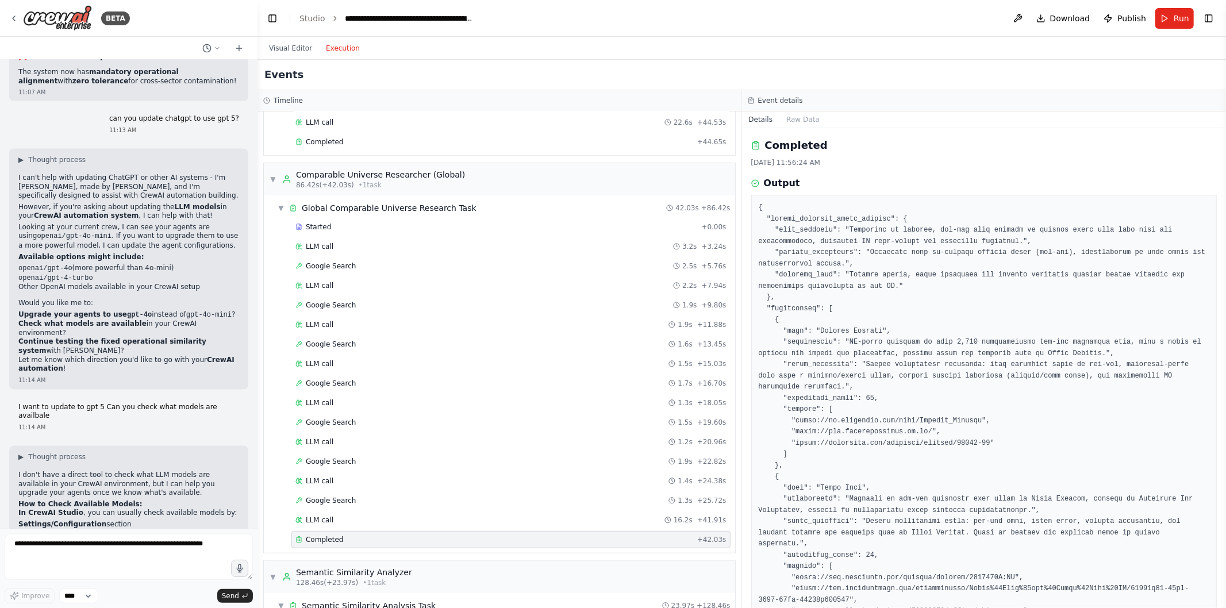
click at [312, 225] on span "Started" at bounding box center [318, 227] width 25 height 9
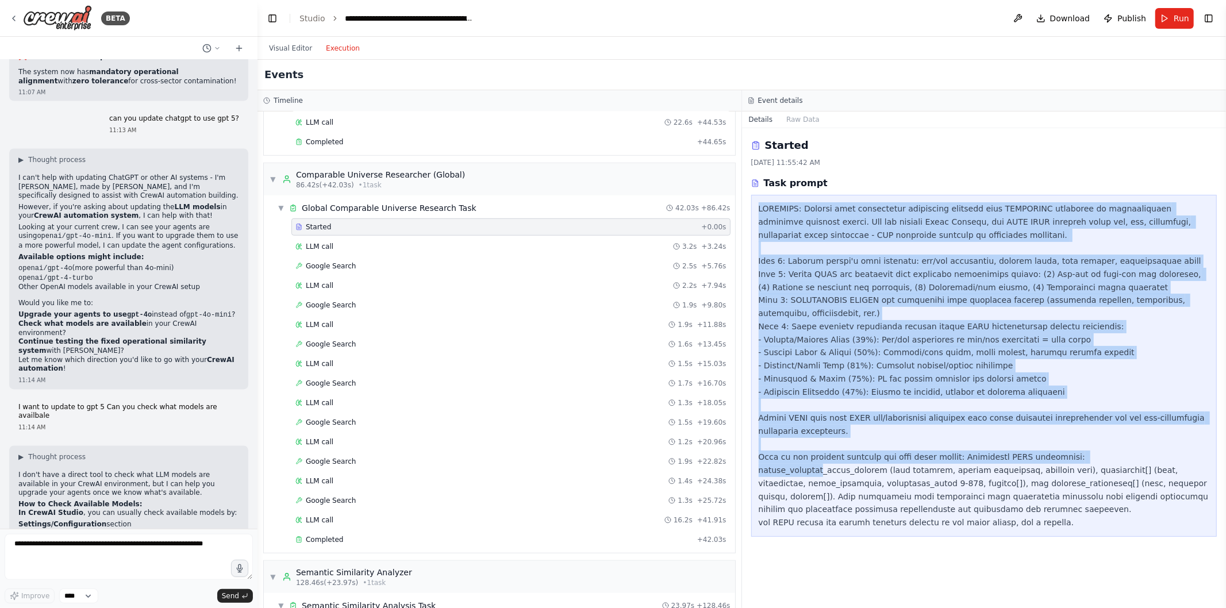
drag, startPoint x: 755, startPoint y: 206, endPoint x: 1090, endPoint y: 458, distance: 419.6
click at [1090, 458] on div at bounding box center [984, 366] width 466 height 342
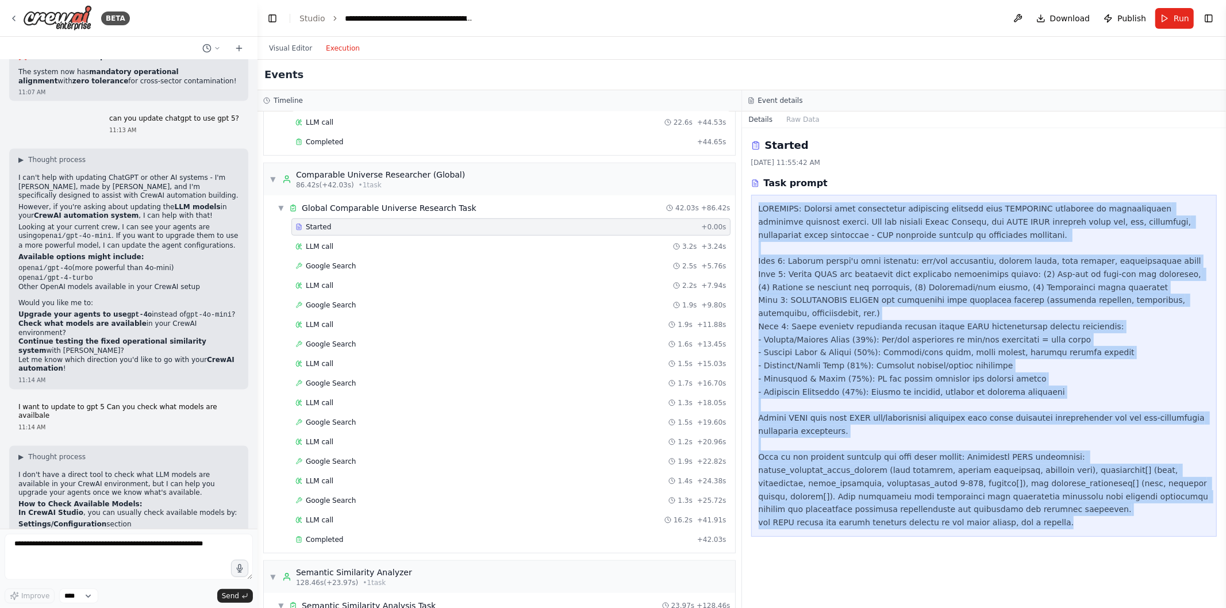
click at [1082, 509] on div at bounding box center [984, 365] width 451 height 327
copy div "CRITICAL: Execute deep operational similarity analysis with MANDATORY rejection…"
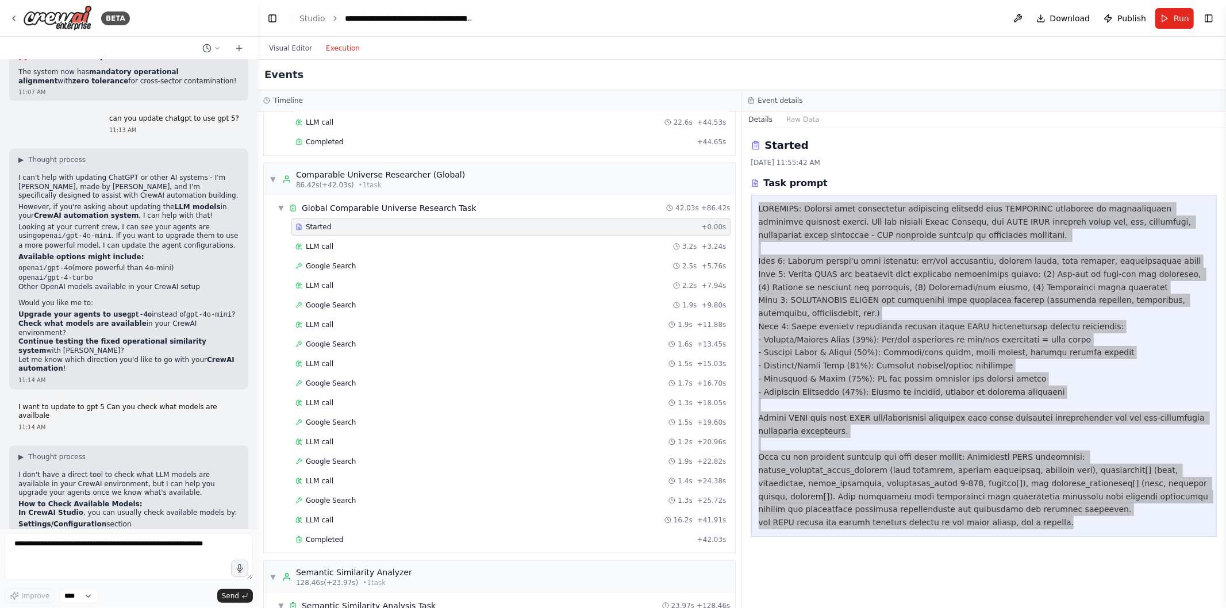
scroll to position [589, 0]
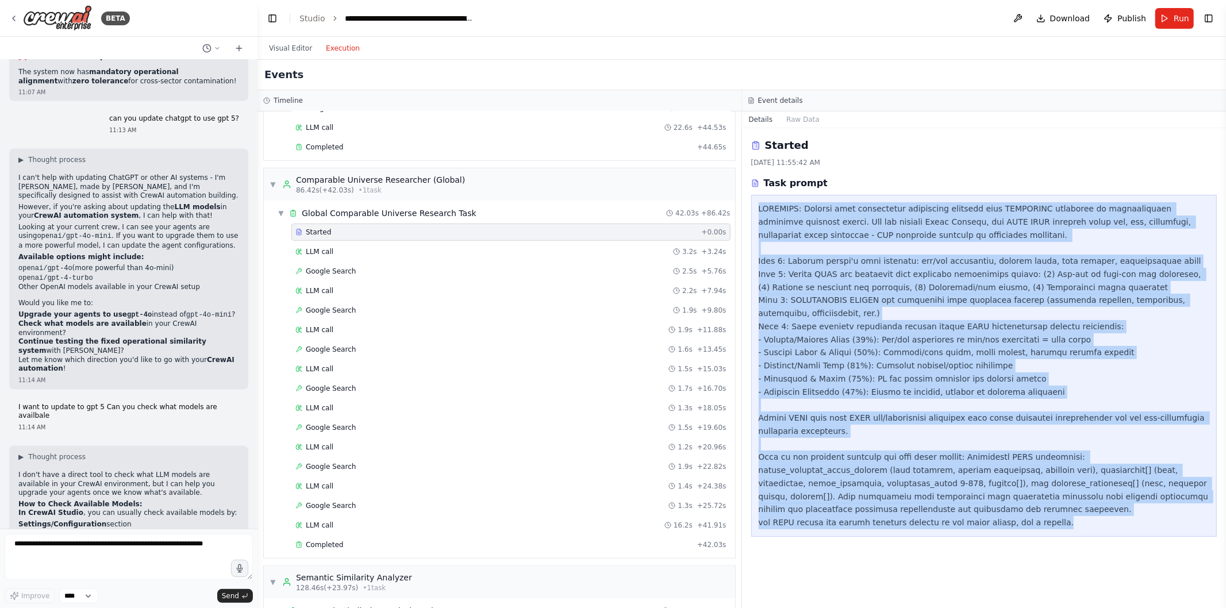
click at [290, 52] on button "Visual Editor" at bounding box center [290, 48] width 57 height 14
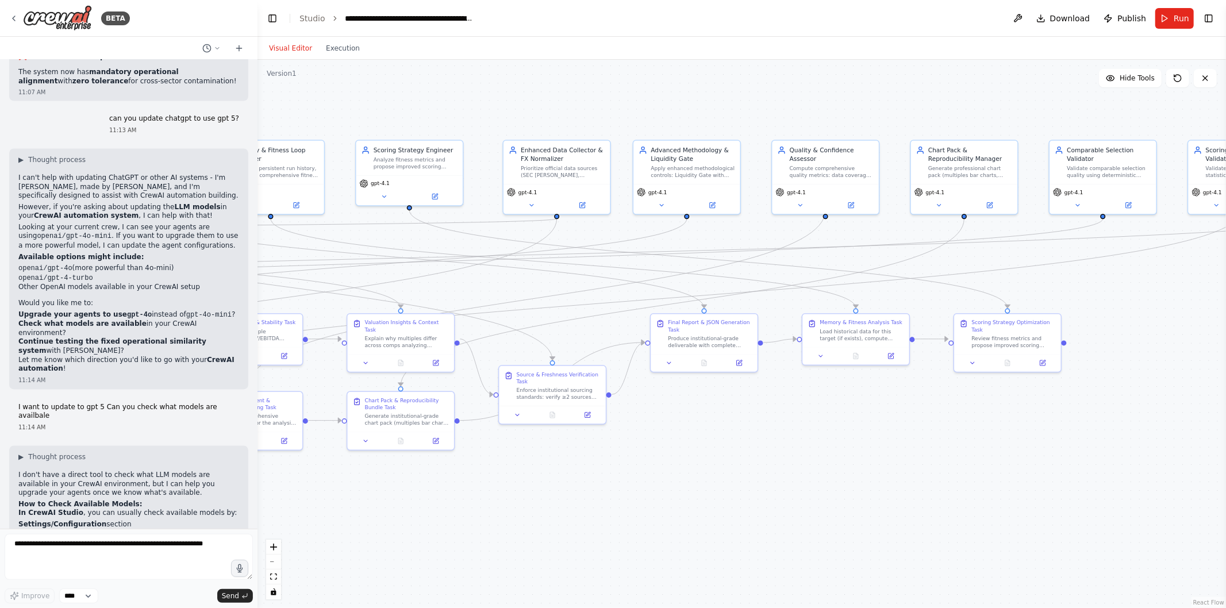
drag, startPoint x: 429, startPoint y: 278, endPoint x: 993, endPoint y: 321, distance: 565.7
click at [993, 321] on div ".deletable-edge-delete-btn { width: 20px; height: 20px; border: 0px solid #ffff…" at bounding box center [742, 334] width 969 height 549
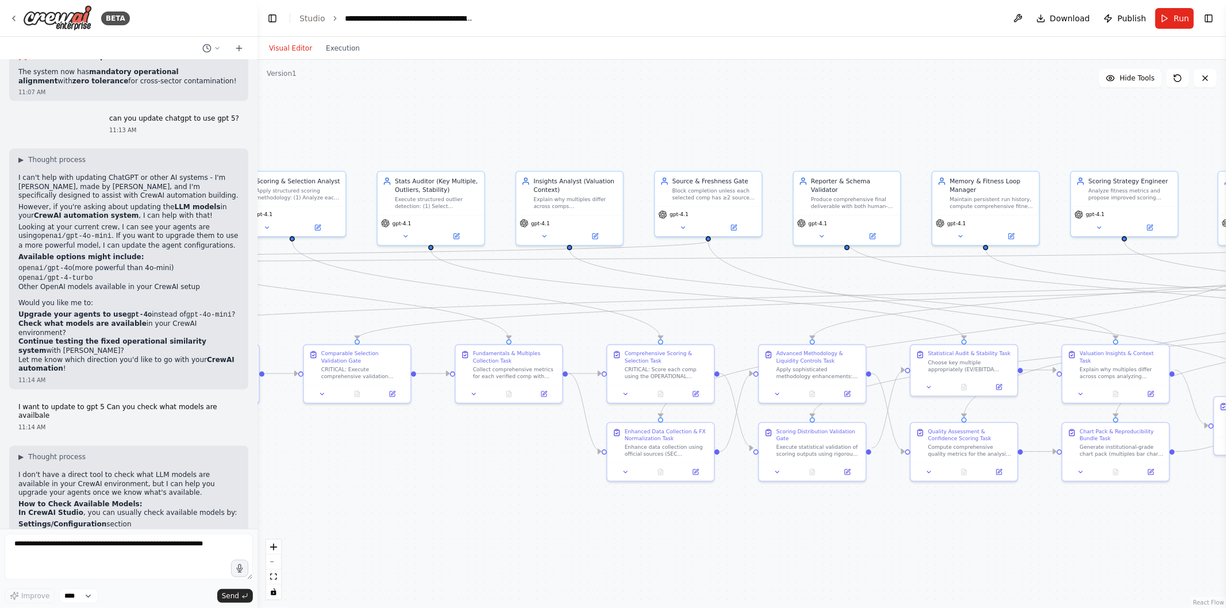
drag, startPoint x: 536, startPoint y: 285, endPoint x: 883, endPoint y: 251, distance: 348.9
click at [883, 251] on div ".deletable-edge-delete-btn { width: 20px; height: 20px; border: 0px solid #ffff…" at bounding box center [742, 334] width 969 height 549
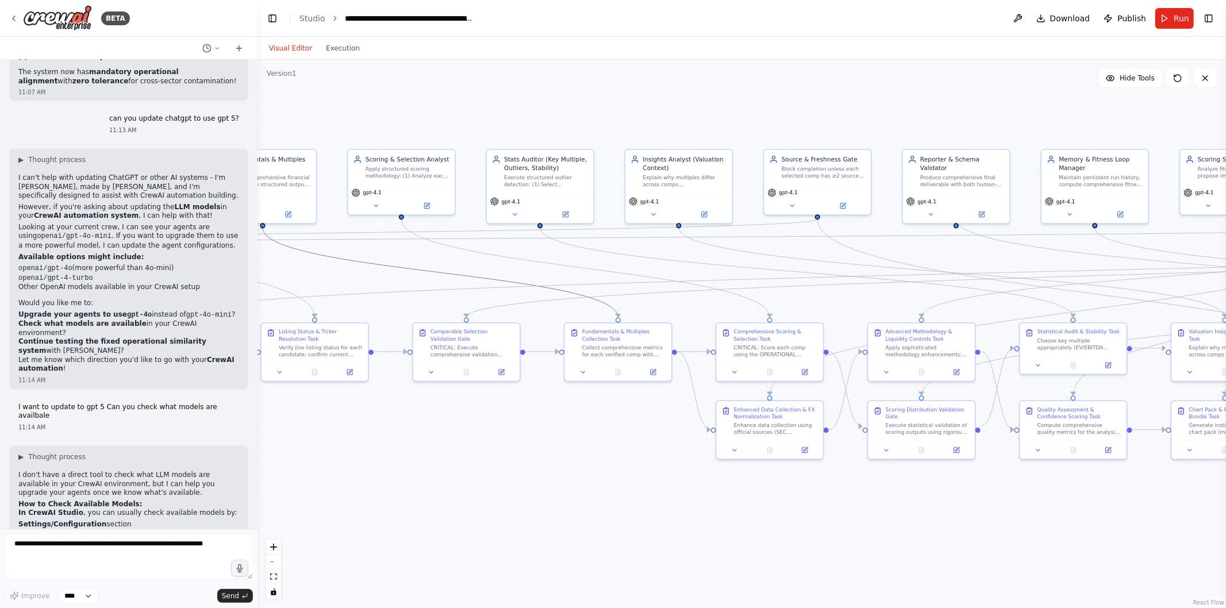
drag, startPoint x: 462, startPoint y: 272, endPoint x: 739, endPoint y: 227, distance: 280.2
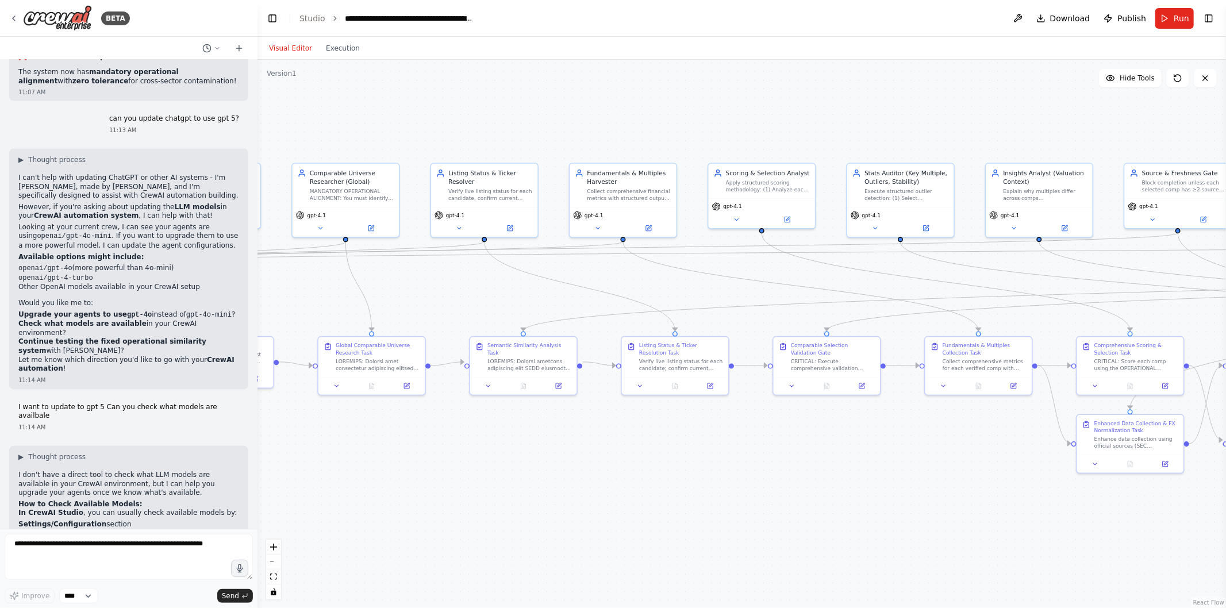
drag, startPoint x: 440, startPoint y: 445, endPoint x: 801, endPoint y: 459, distance: 360.8
click at [801, 459] on div ".deletable-edge-delete-btn { width: 20px; height: 20px; border: 0px solid #ffff…" at bounding box center [742, 334] width 969 height 549
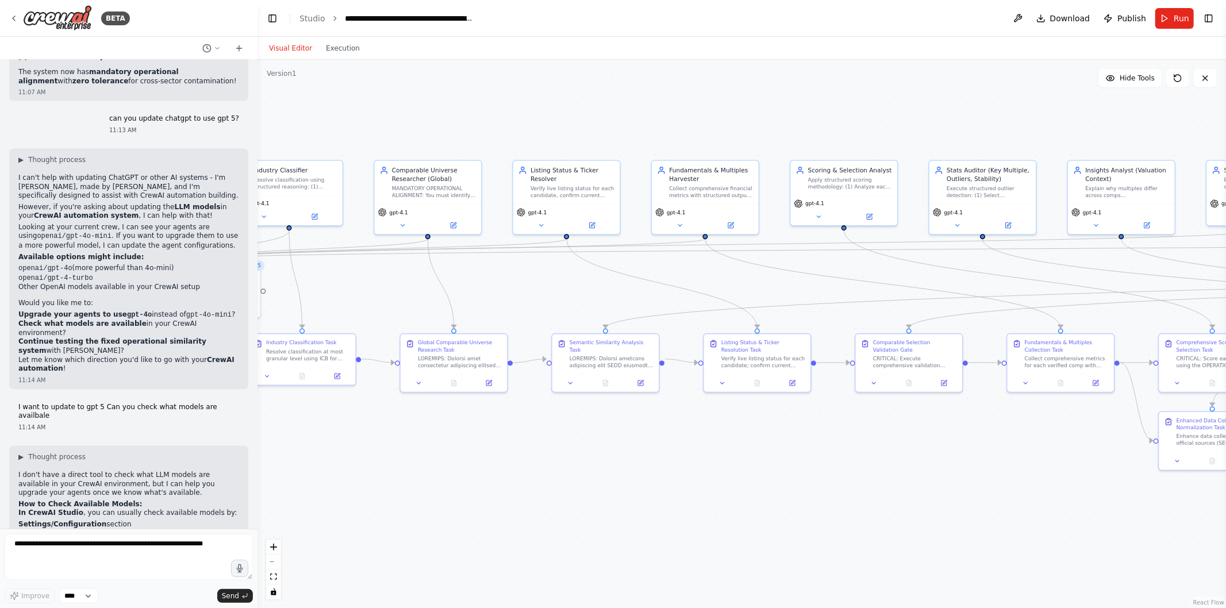
drag, startPoint x: 437, startPoint y: 269, endPoint x: 596, endPoint y: 266, distance: 159.3
click at [596, 266] on div ".deletable-edge-delete-btn { width: 20px; height: 20px; border: 0px solid #ffff…" at bounding box center [742, 334] width 969 height 549
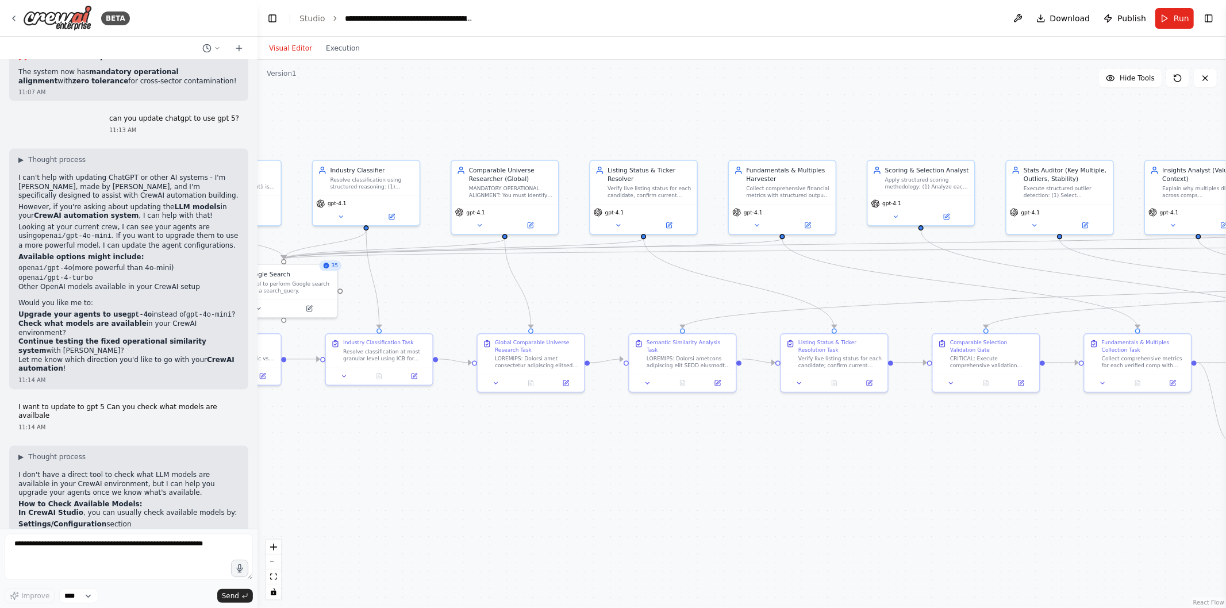
click at [535, 225] on button at bounding box center [530, 225] width 49 height 10
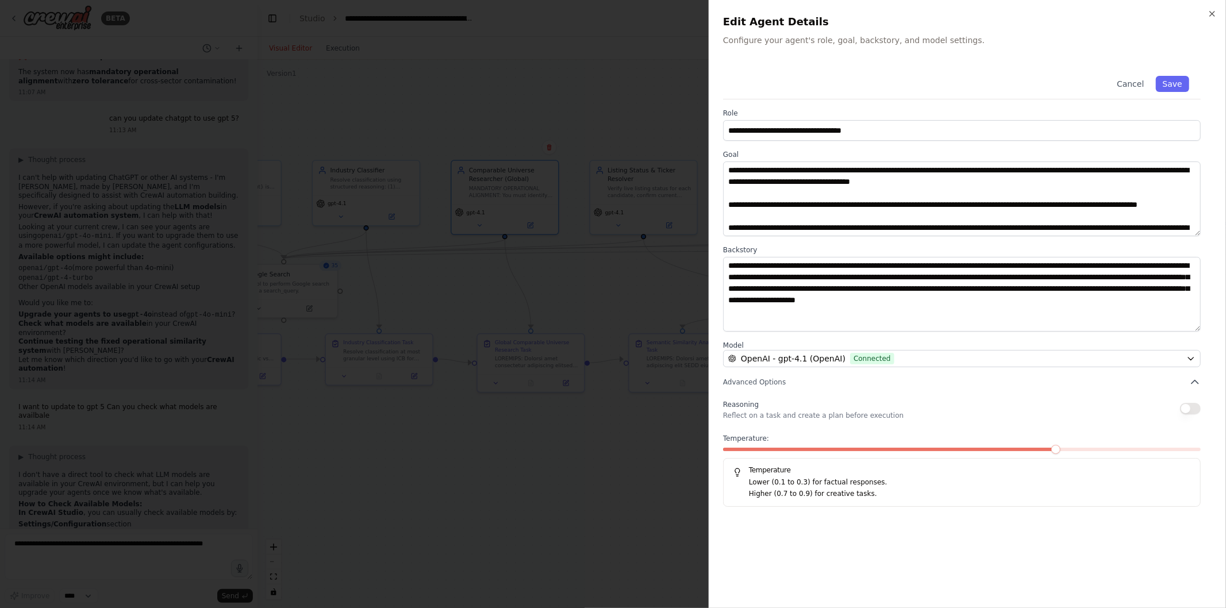
scroll to position [34, 0]
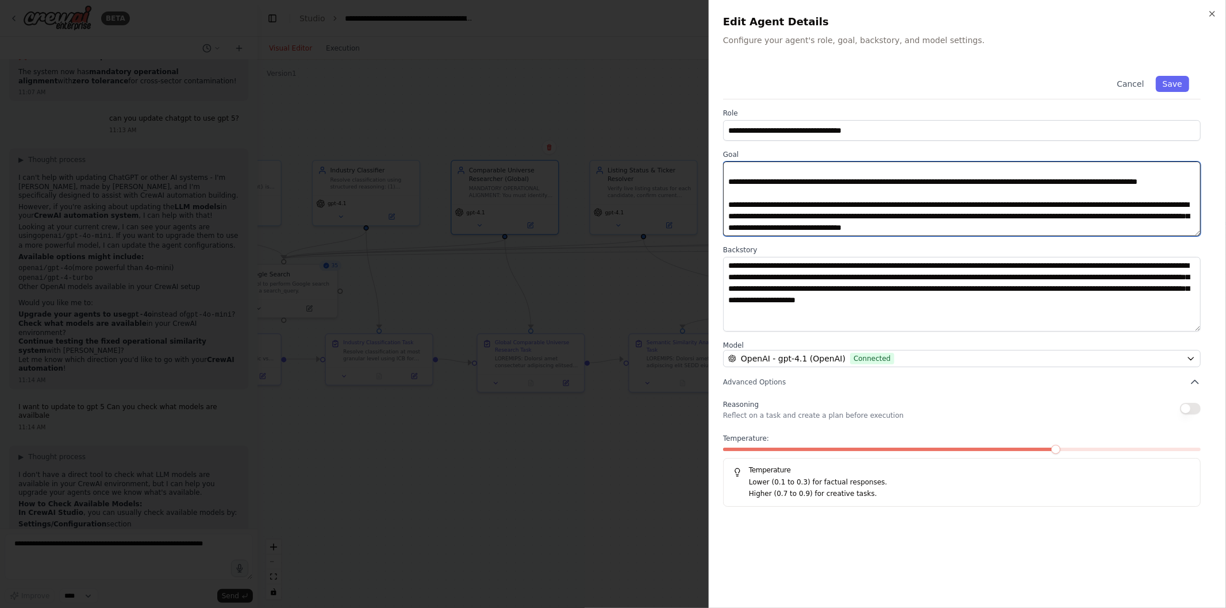
click at [843, 187] on textarea "**********" at bounding box center [962, 199] width 478 height 75
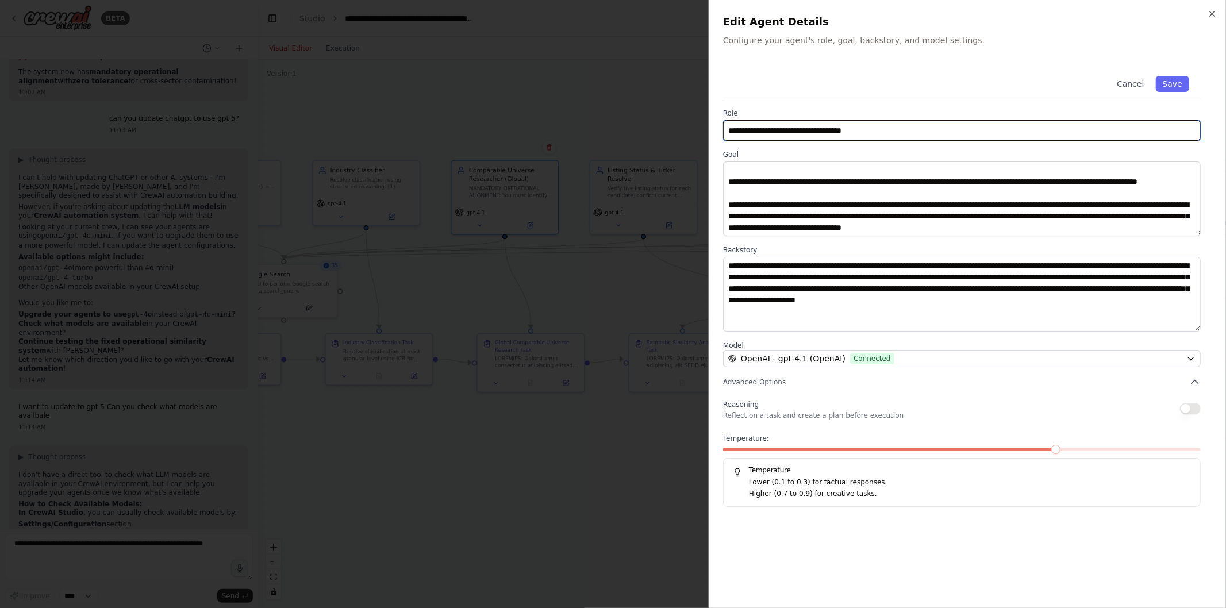
click at [858, 128] on input "**********" at bounding box center [962, 130] width 478 height 21
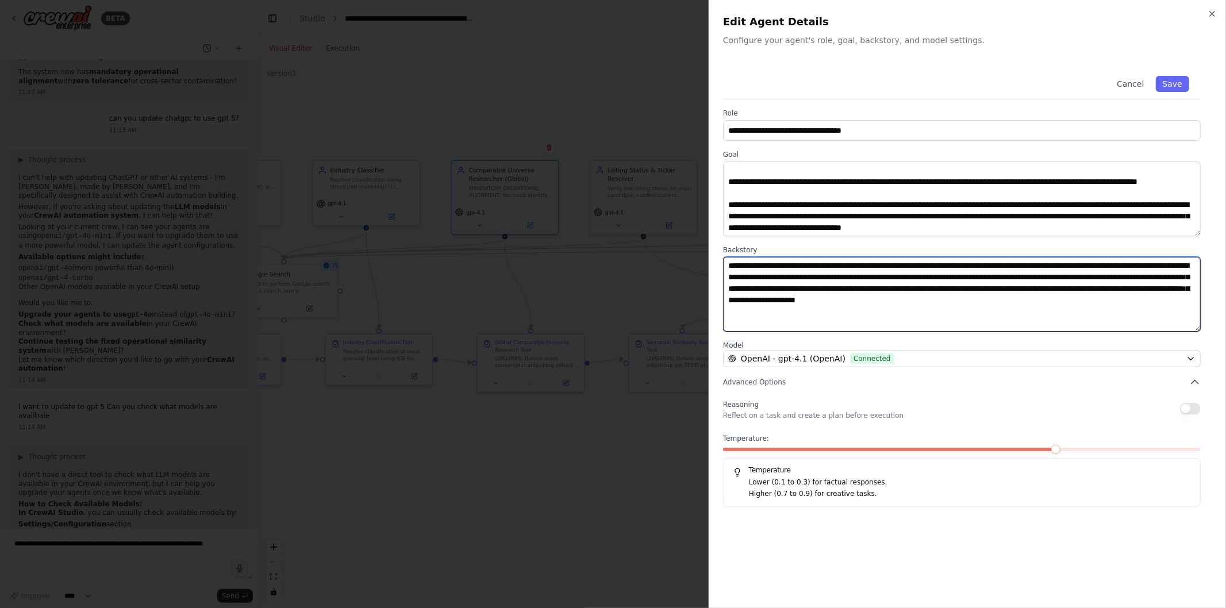
click at [839, 297] on textarea "**********" at bounding box center [962, 294] width 478 height 75
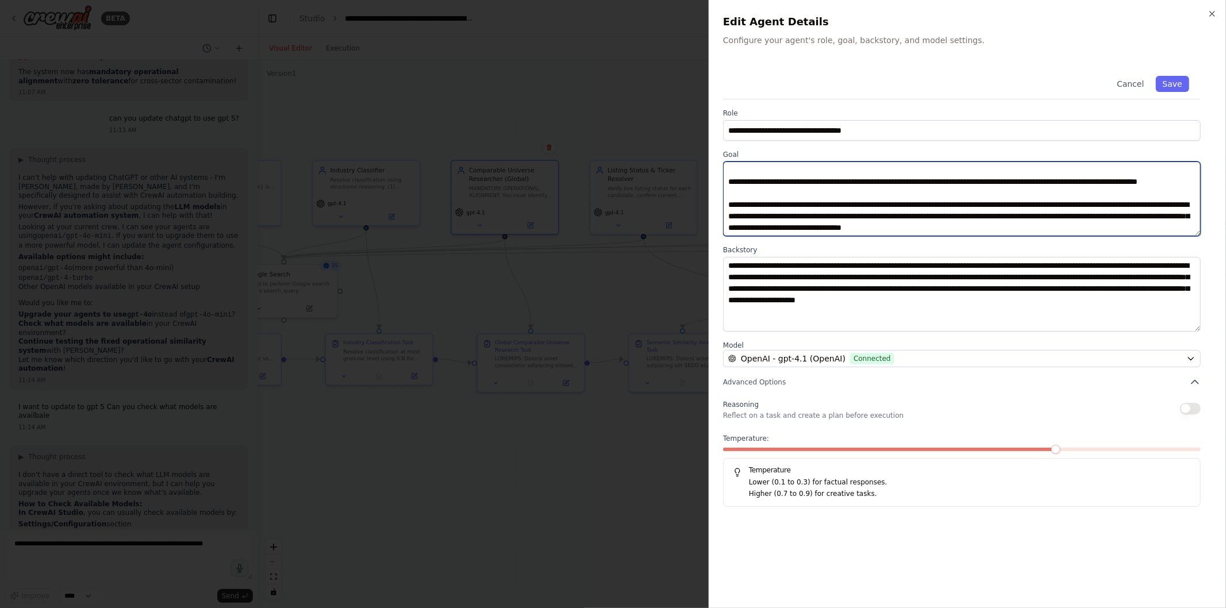
click at [845, 208] on textarea "**********" at bounding box center [962, 199] width 478 height 75
paste textarea "**********"
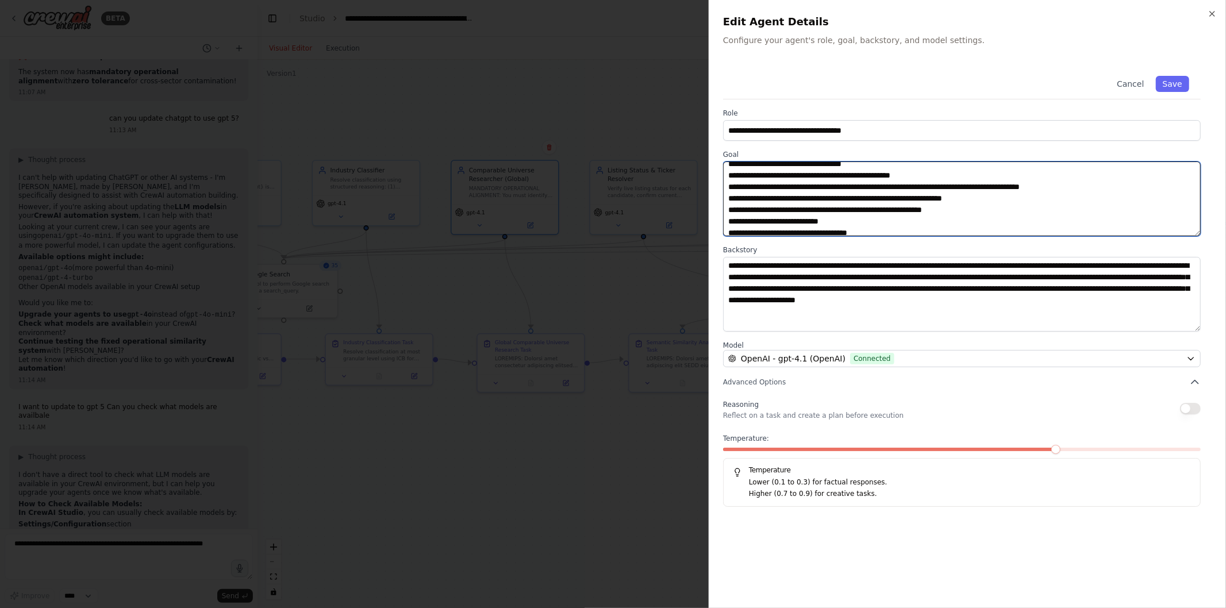
scroll to position [225, 0]
type textarea "**********"
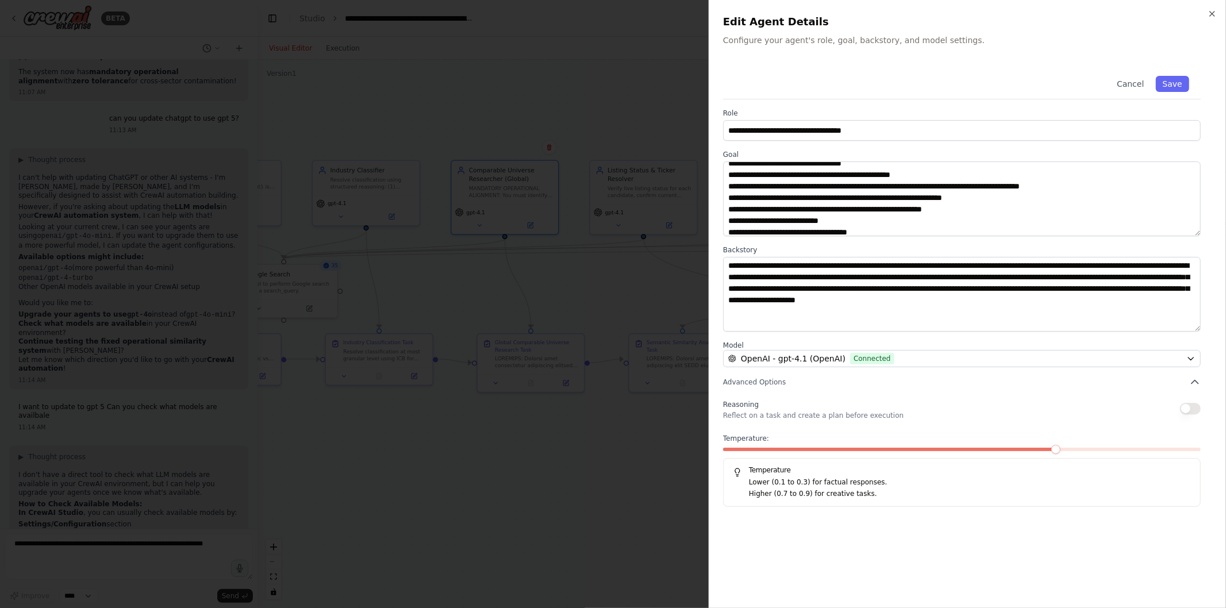
click at [1169, 89] on button "Save" at bounding box center [1172, 84] width 33 height 16
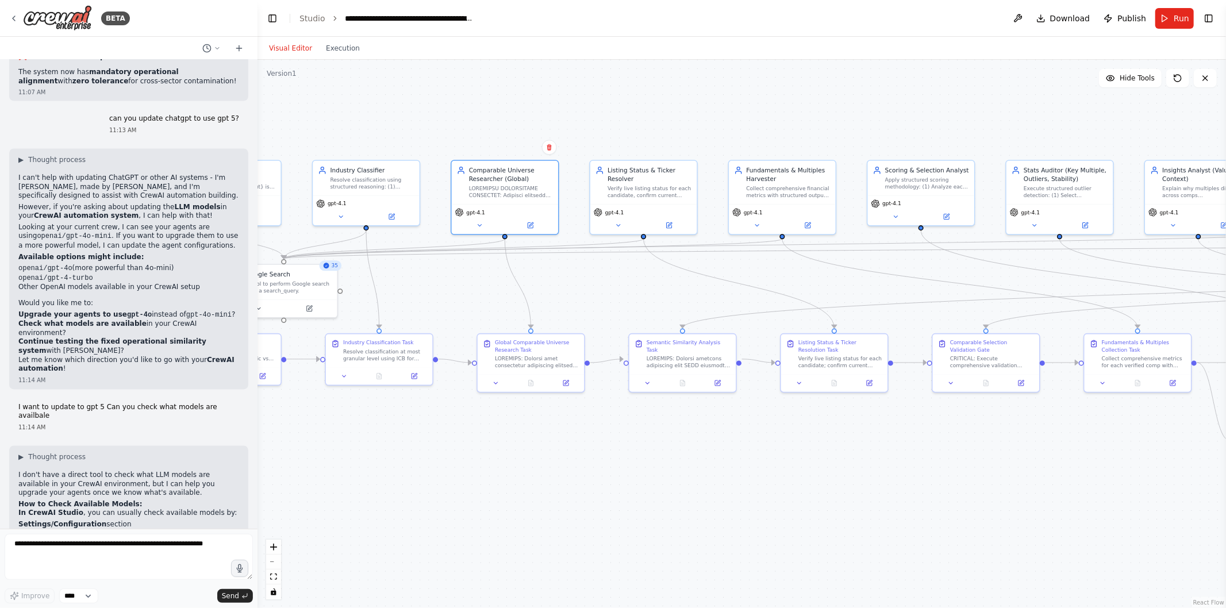
click at [658, 187] on div "Verify live listing status for each candidate, confirm current ticker and excha…" at bounding box center [650, 192] width 84 height 14
click at [668, 227] on icon at bounding box center [669, 225] width 7 height 7
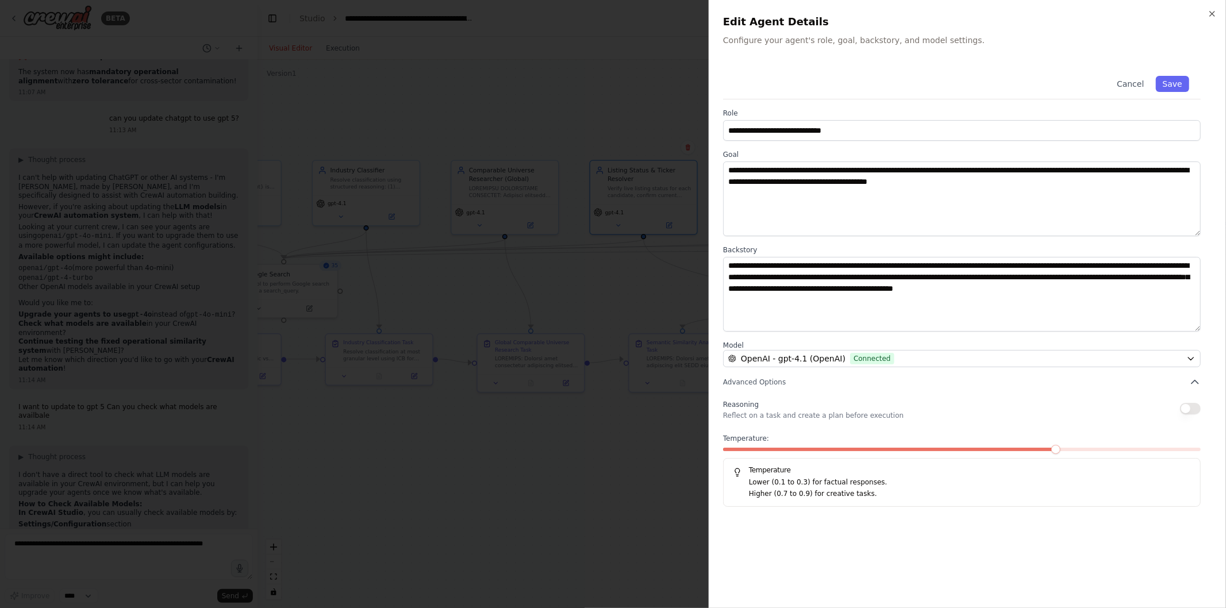
click at [1210, 14] on icon "button" at bounding box center [1212, 13] width 9 height 9
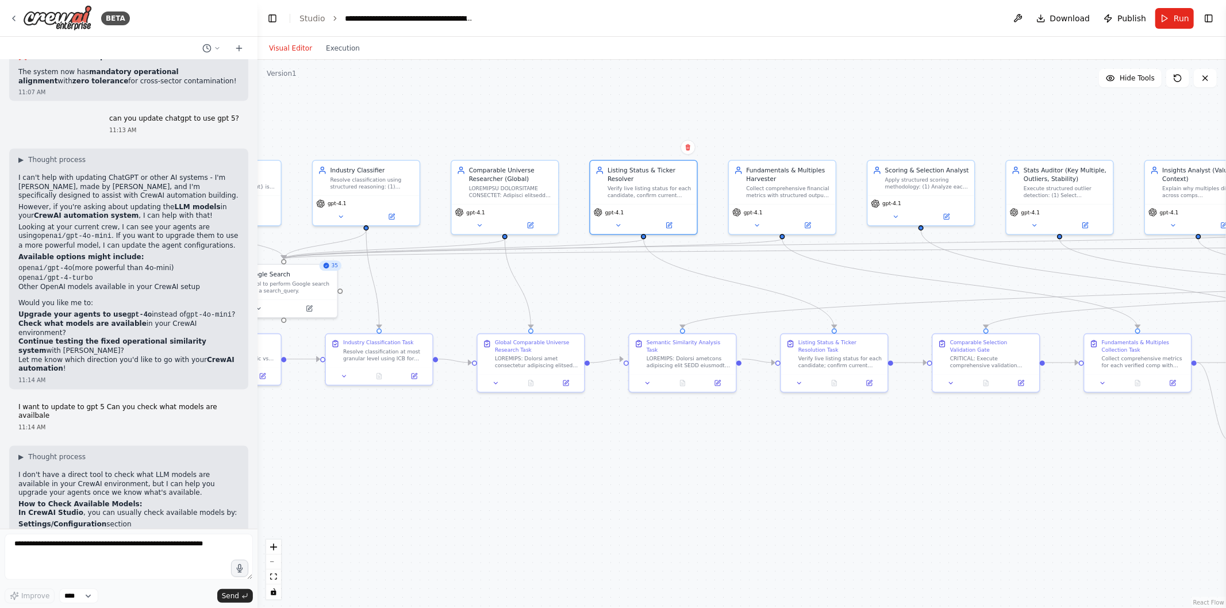
click at [809, 223] on icon at bounding box center [809, 225] width 4 height 4
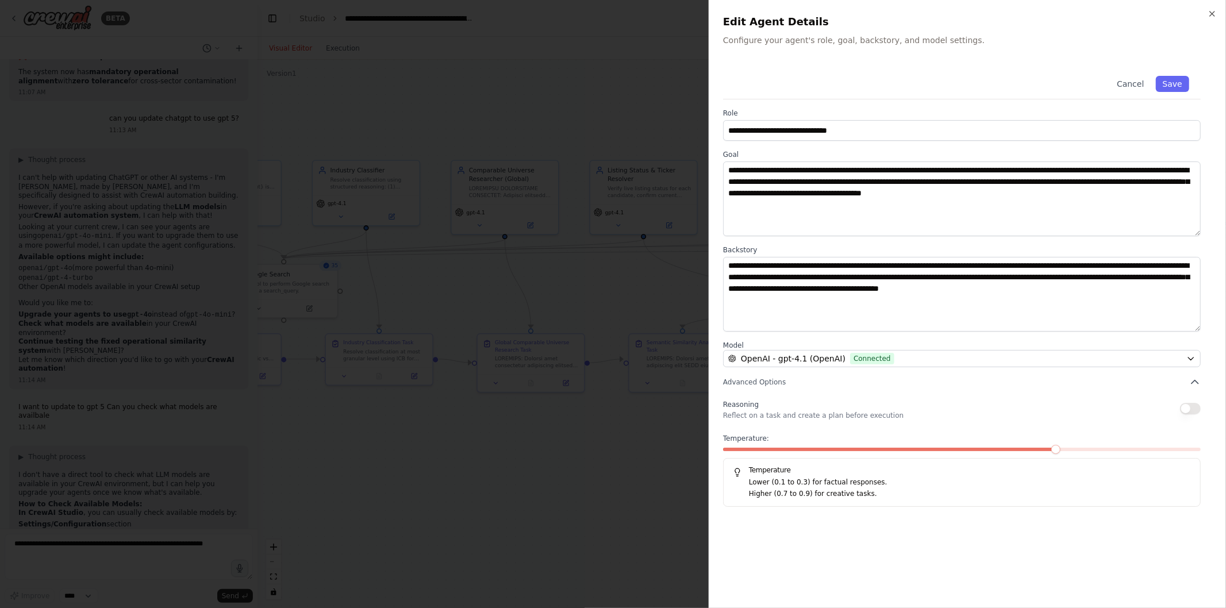
click at [1210, 10] on icon "button" at bounding box center [1212, 13] width 9 height 9
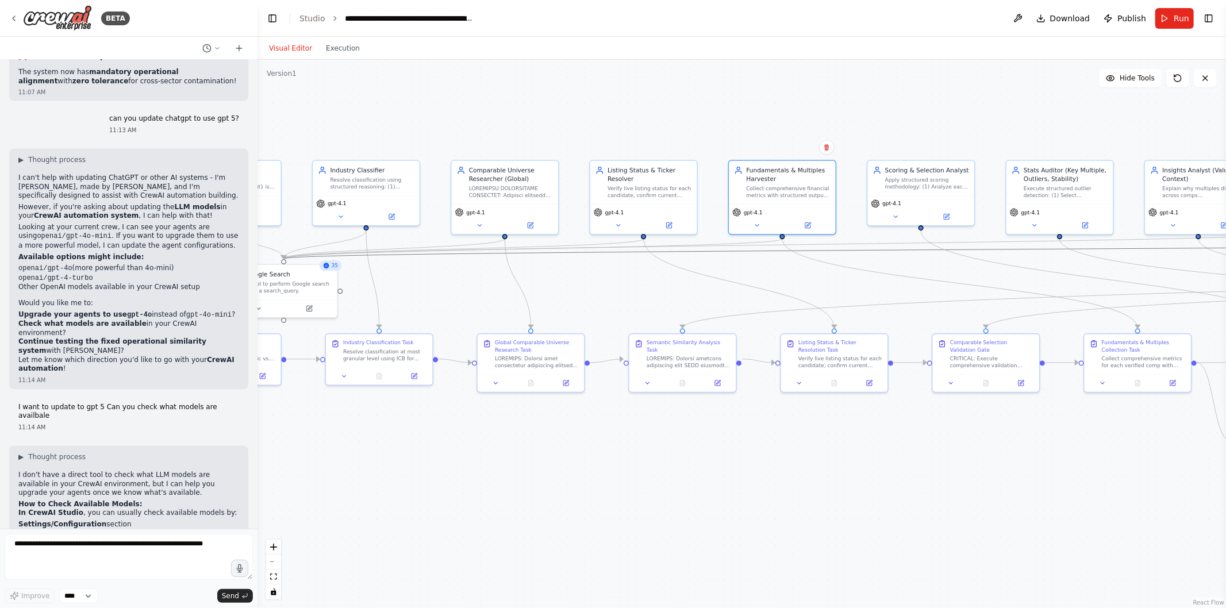
drag, startPoint x: 418, startPoint y: 252, endPoint x: 481, endPoint y: 254, distance: 62.7
click at [481, 254] on icon "Edge from 57e25e94-2ecf-4f19-a547-826bcc60f898 to 11c359b3-adc9-4cd0-af5c-fcfed…" at bounding box center [1092, 249] width 1617 height 20
click at [401, 217] on button at bounding box center [391, 217] width 49 height 10
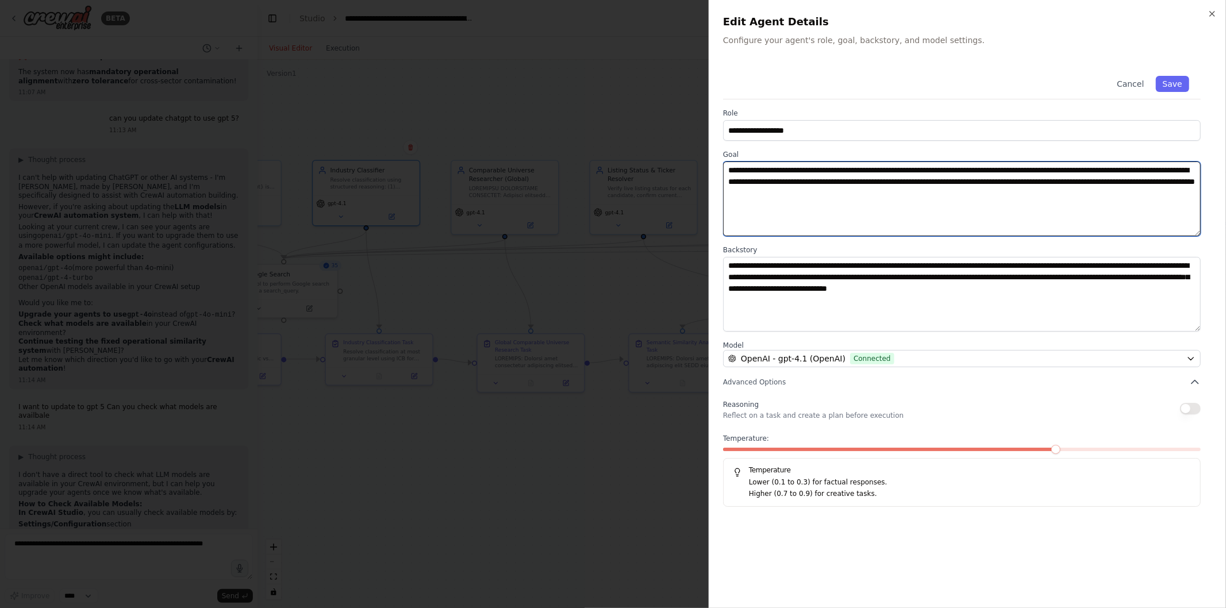
click at [861, 202] on textarea "**********" at bounding box center [962, 199] width 478 height 75
click at [1031, 193] on textarea "**********" at bounding box center [962, 199] width 478 height 75
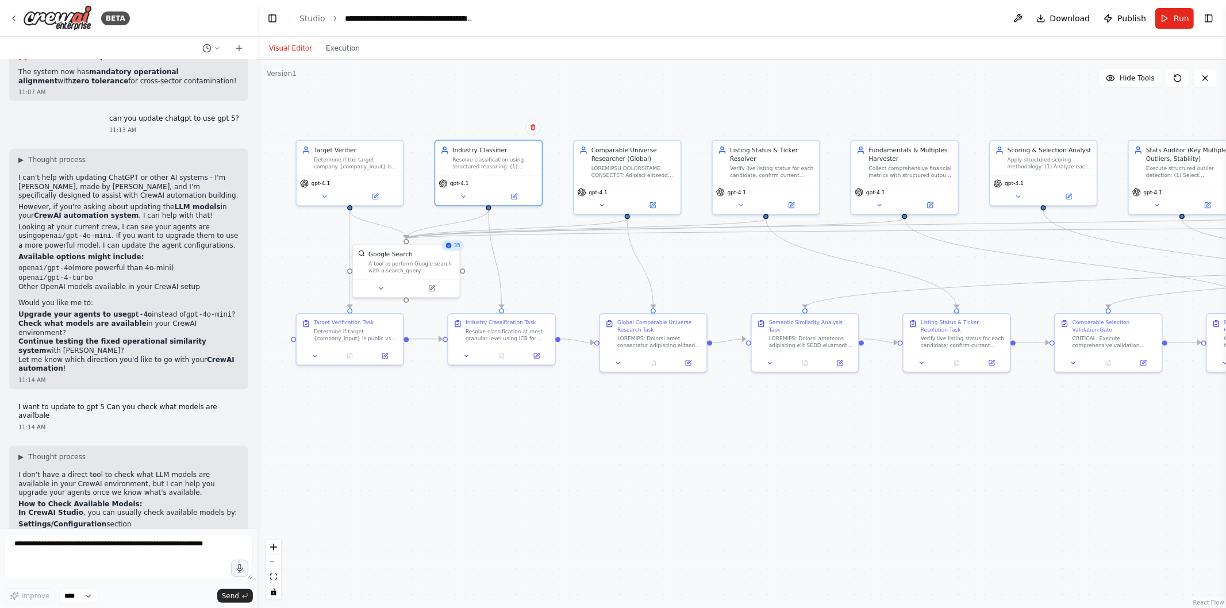
drag, startPoint x: 467, startPoint y: 301, endPoint x: 589, endPoint y: 281, distance: 124.1
click at [589, 281] on div ".deletable-edge-delete-btn { width: 20px; height: 20px; border: 0px solid #ffff…" at bounding box center [742, 334] width 969 height 549
click at [531, 354] on button at bounding box center [537, 356] width 30 height 10
click at [696, 366] on button at bounding box center [689, 363] width 30 height 10
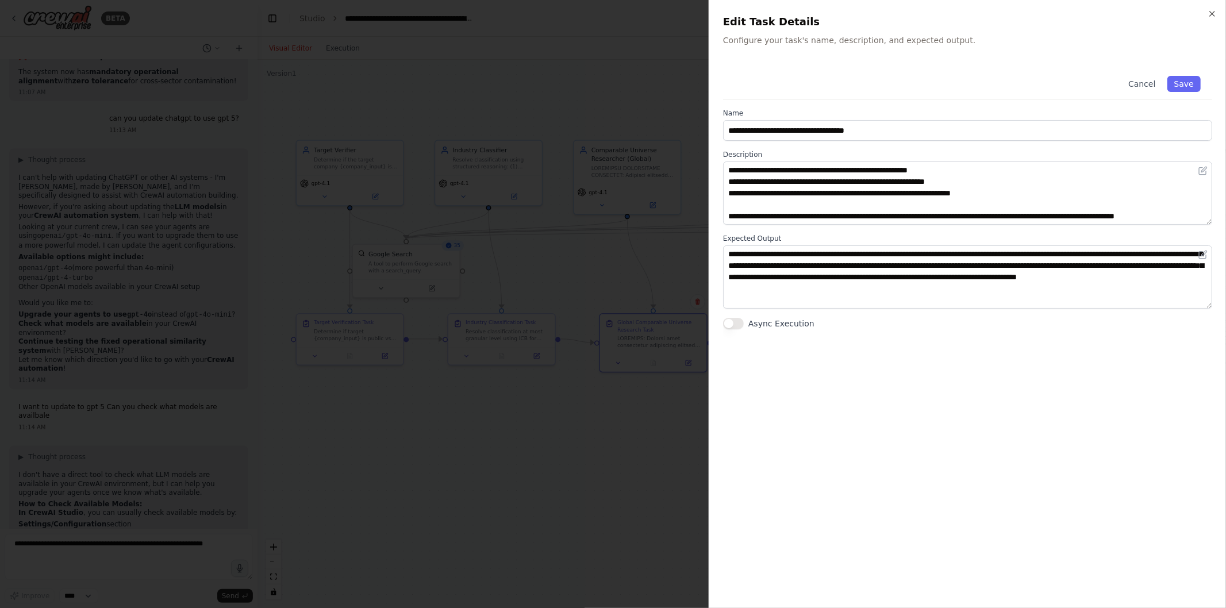
scroll to position [0, 0]
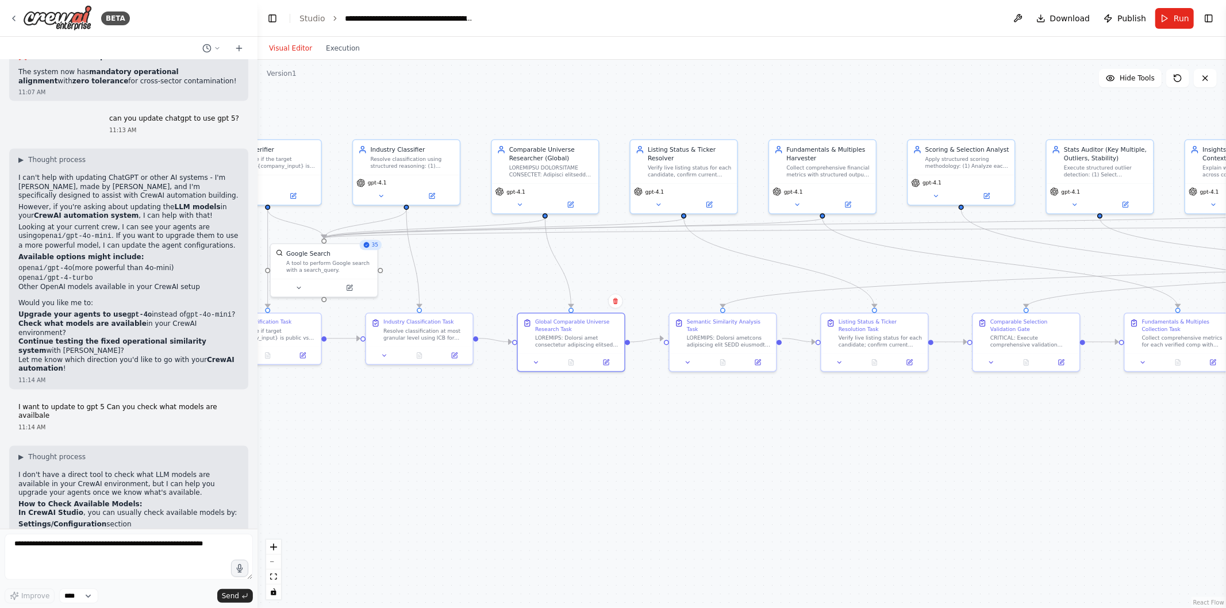
drag, startPoint x: 961, startPoint y: 478, endPoint x: 635, endPoint y: 481, distance: 325.5
click at [635, 481] on div ".deletable-edge-delete-btn { width: 20px; height: 20px; border: 0px solid #ffff…" at bounding box center [742, 334] width 969 height 549
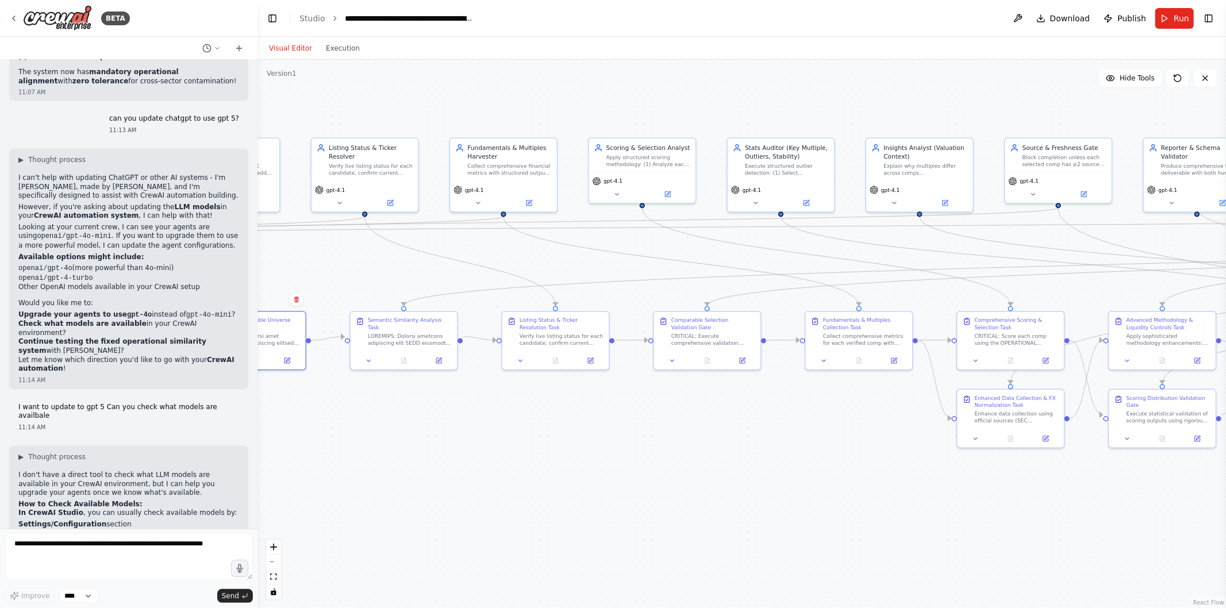
drag, startPoint x: 953, startPoint y: 480, endPoint x: 877, endPoint y: 474, distance: 76.6
click at [877, 474] on div ".deletable-edge-delete-btn { width: 20px; height: 20px; border: 0px solid #ffff…" at bounding box center [742, 334] width 969 height 549
click at [428, 430] on div ".deletable-edge-delete-btn { width: 20px; height: 20px; border: 0px solid #ffff…" at bounding box center [742, 334] width 969 height 549
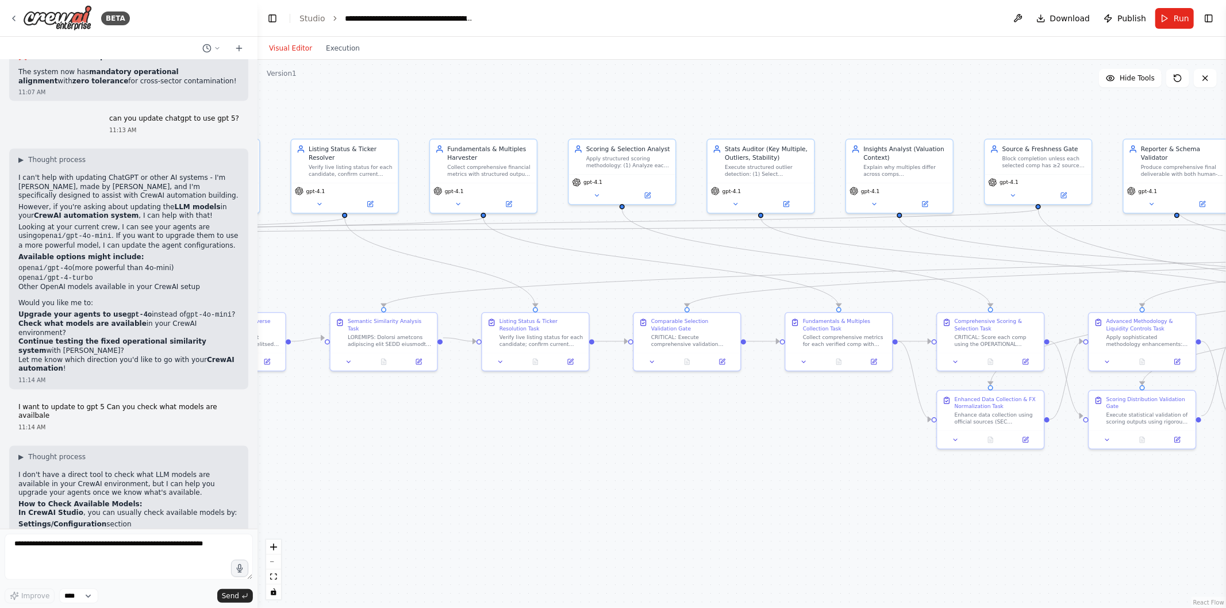
drag, startPoint x: 800, startPoint y: 492, endPoint x: 357, endPoint y: 428, distance: 448.0
click at [357, 428] on div ".deletable-edge-delete-btn { width: 20px; height: 20px; border: 0px solid #ffff…" at bounding box center [742, 334] width 969 height 549
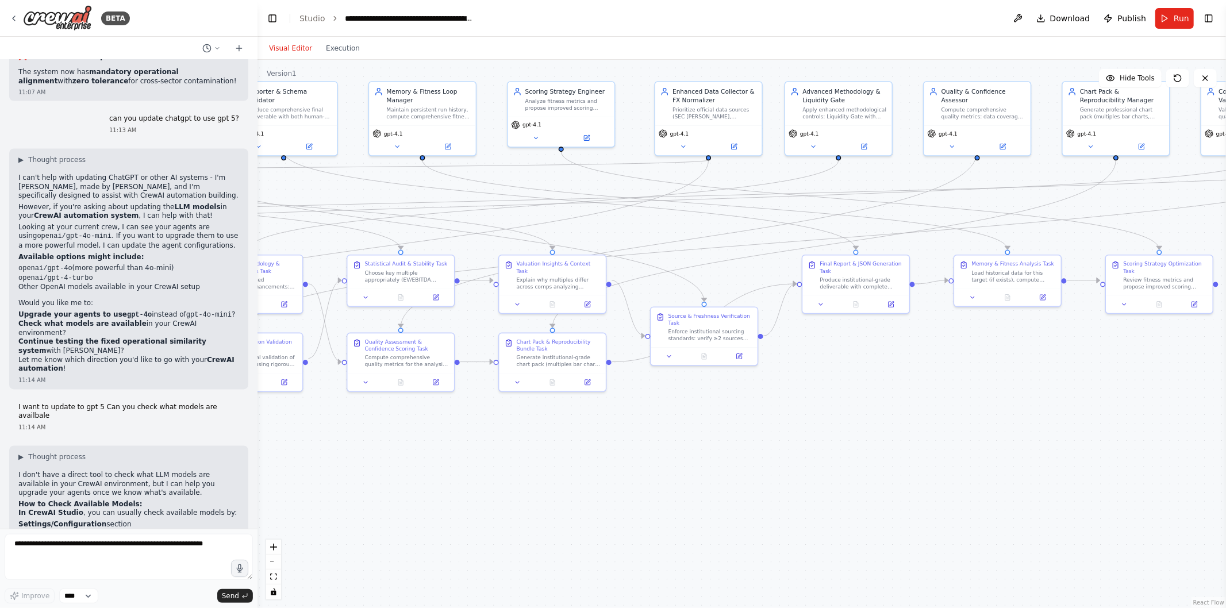
drag, startPoint x: 1105, startPoint y: 547, endPoint x: 614, endPoint y: 548, distance: 491.6
click at [614, 548] on div ".deletable-edge-delete-btn { width: 20px; height: 20px; border: 0px solid #ffff…" at bounding box center [742, 334] width 969 height 549
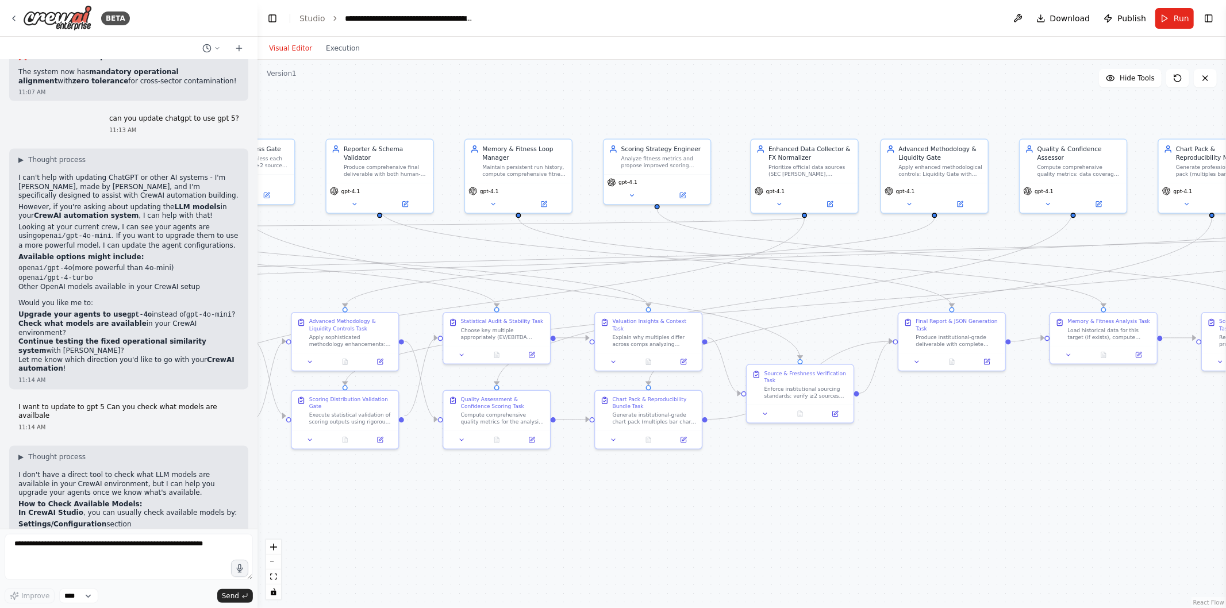
drag, startPoint x: 960, startPoint y: 397, endPoint x: 1122, endPoint y: 457, distance: 172.6
click at [1122, 457] on div ".deletable-edge-delete-btn { width: 20px; height: 20px; border: 0px solid #ffff…" at bounding box center [742, 334] width 969 height 549
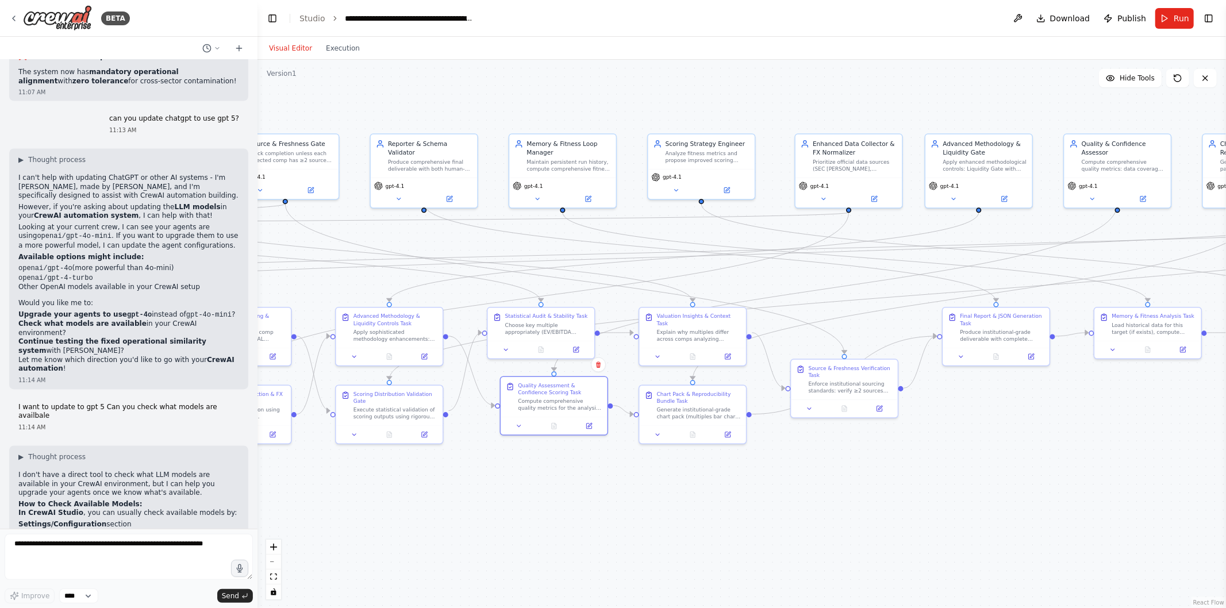
drag, startPoint x: 501, startPoint y: 440, endPoint x: 491, endPoint y: 444, distance: 10.4
click at [491, 444] on div ".deletable-edge-delete-btn { width: 20px; height: 20px; border: 0px solid #ffff…" at bounding box center [742, 334] width 969 height 549
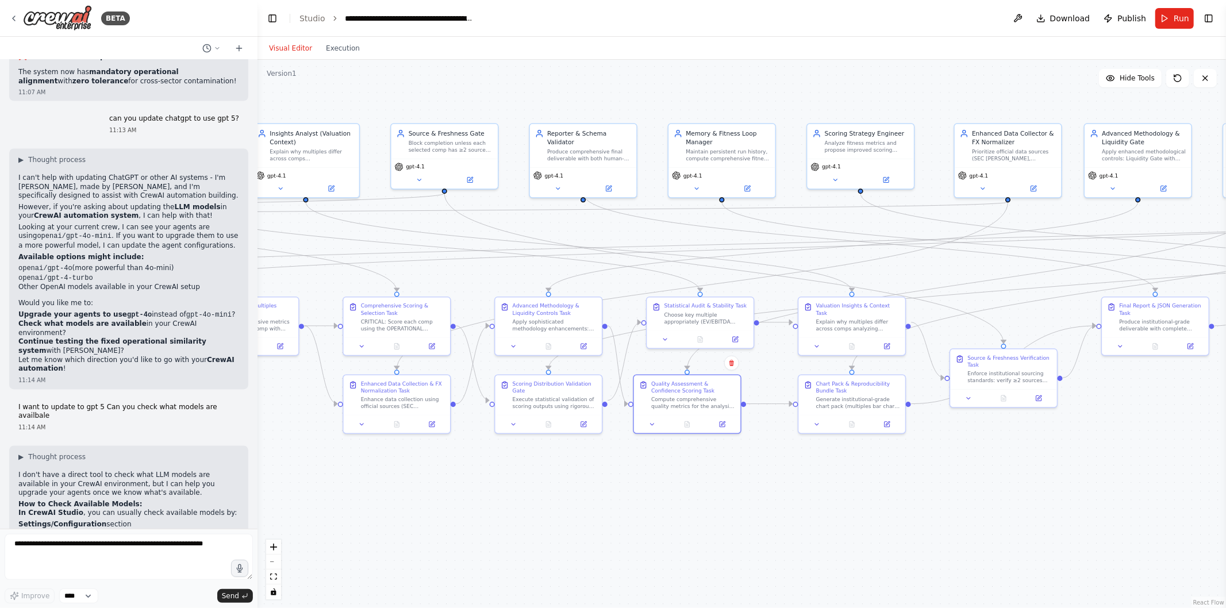
drag, startPoint x: 444, startPoint y: 466, endPoint x: 647, endPoint y: 455, distance: 202.7
click at [647, 455] on div ".deletable-edge-delete-btn { width: 20px; height: 20px; border: 0px solid #ffff…" at bounding box center [742, 334] width 969 height 549
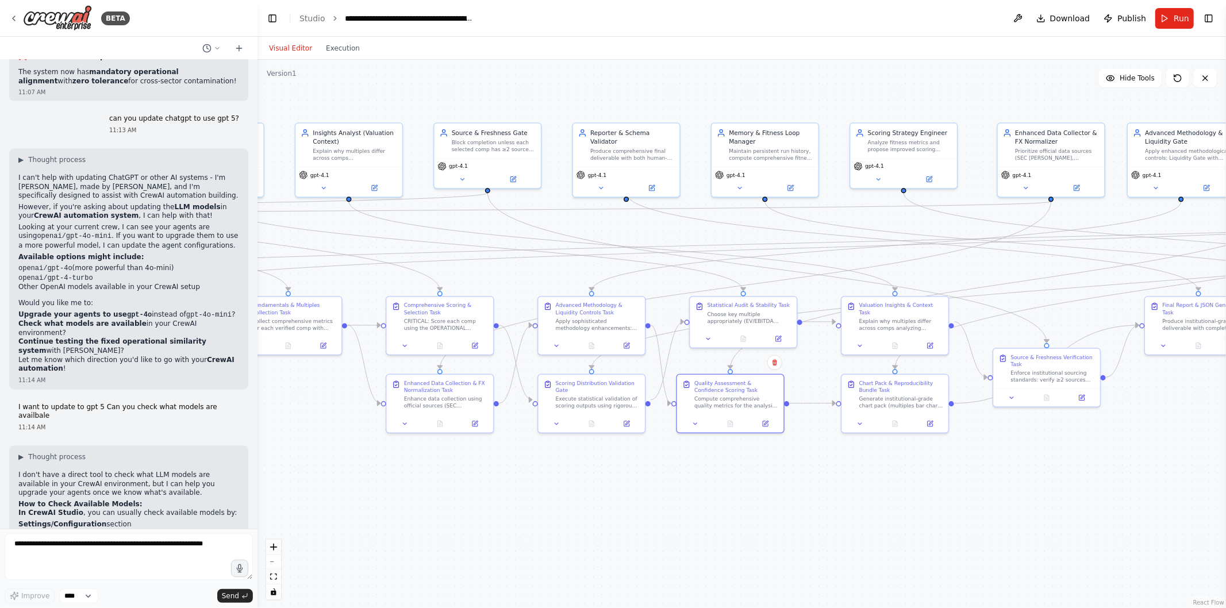
click at [1168, 15] on button "Run" at bounding box center [1175, 18] width 39 height 21
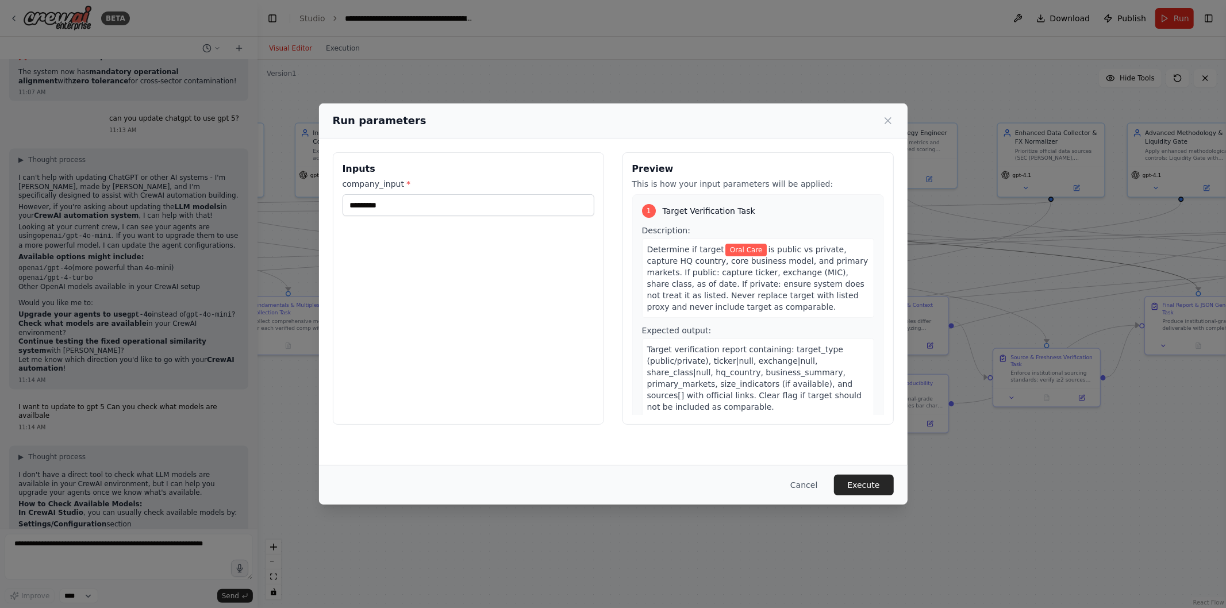
drag, startPoint x: 655, startPoint y: 214, endPoint x: 673, endPoint y: 371, distance: 158.5
click at [673, 371] on body "BETA Mission: Given an input company {company_input} (name and, if available, t…" at bounding box center [613, 304] width 1226 height 608
click at [794, 477] on button "Cancel" at bounding box center [803, 485] width 45 height 21
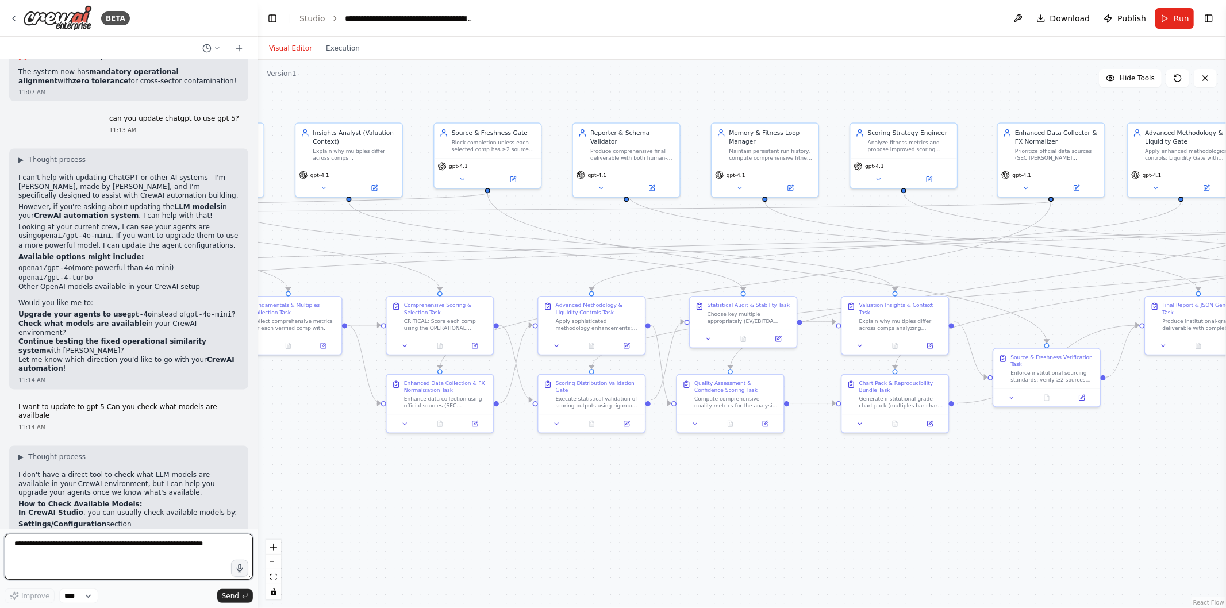
click at [155, 544] on textarea at bounding box center [129, 557] width 248 height 46
click at [165, 550] on textarea "**********" at bounding box center [129, 557] width 248 height 46
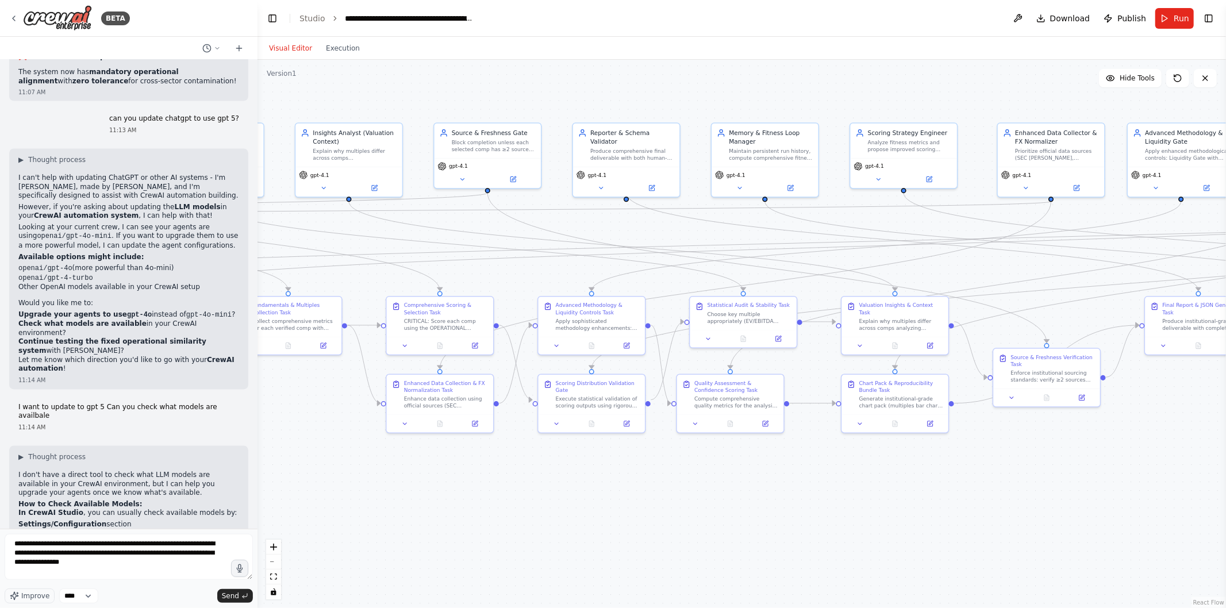
click at [559, 510] on div ".deletable-edge-delete-btn { width: 20px; height: 20px; border: 0px solid #ffff…" at bounding box center [742, 334] width 969 height 549
drag, startPoint x: 229, startPoint y: 589, endPoint x: 230, endPoint y: 596, distance: 7.0
click at [230, 596] on div "Improve **** Send" at bounding box center [129, 596] width 248 height 15
drag, startPoint x: 159, startPoint y: 572, endPoint x: 206, endPoint y: 545, distance: 54.1
click at [206, 545] on textarea "**********" at bounding box center [129, 557] width 248 height 46
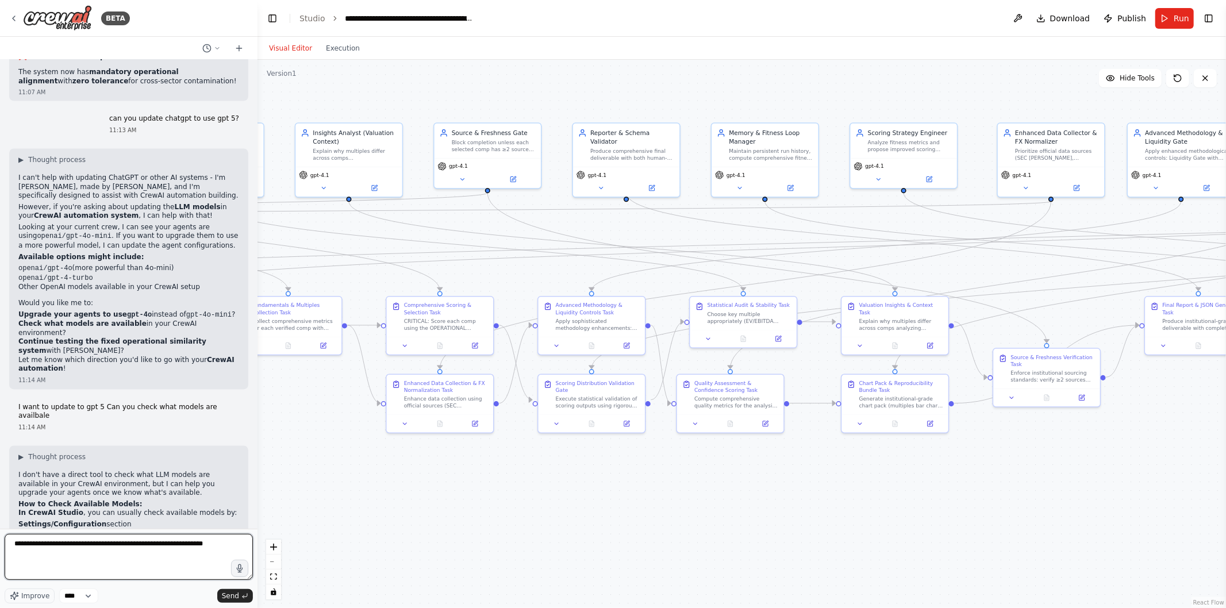
type textarea "**********"
click at [227, 596] on span "Send" at bounding box center [230, 596] width 17 height 9
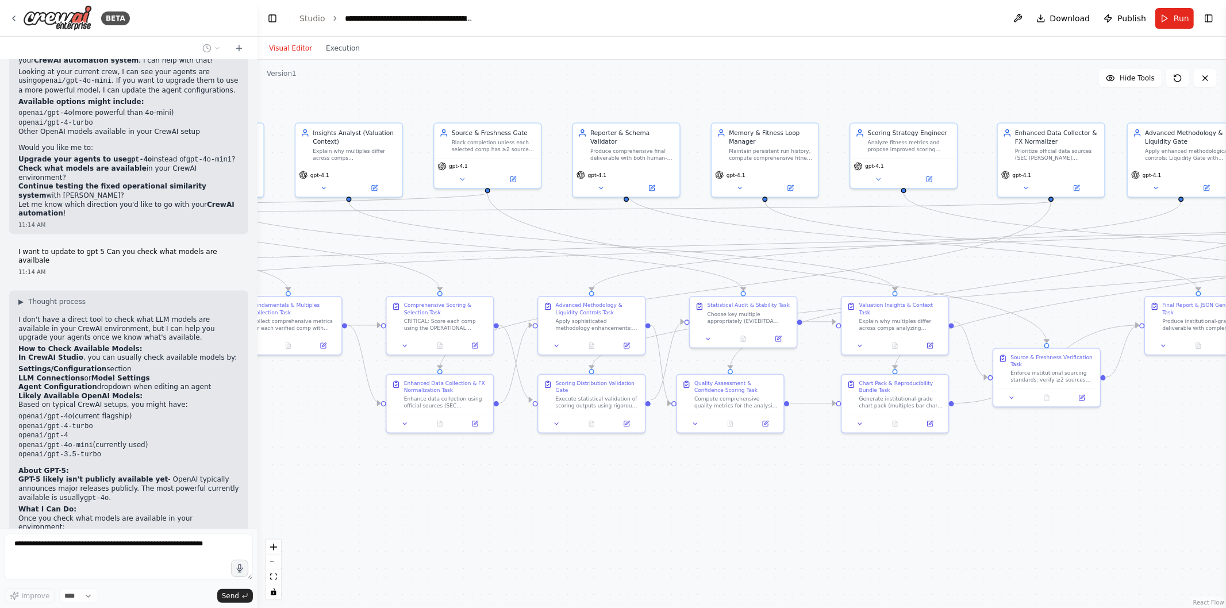
scroll to position [31396, 0]
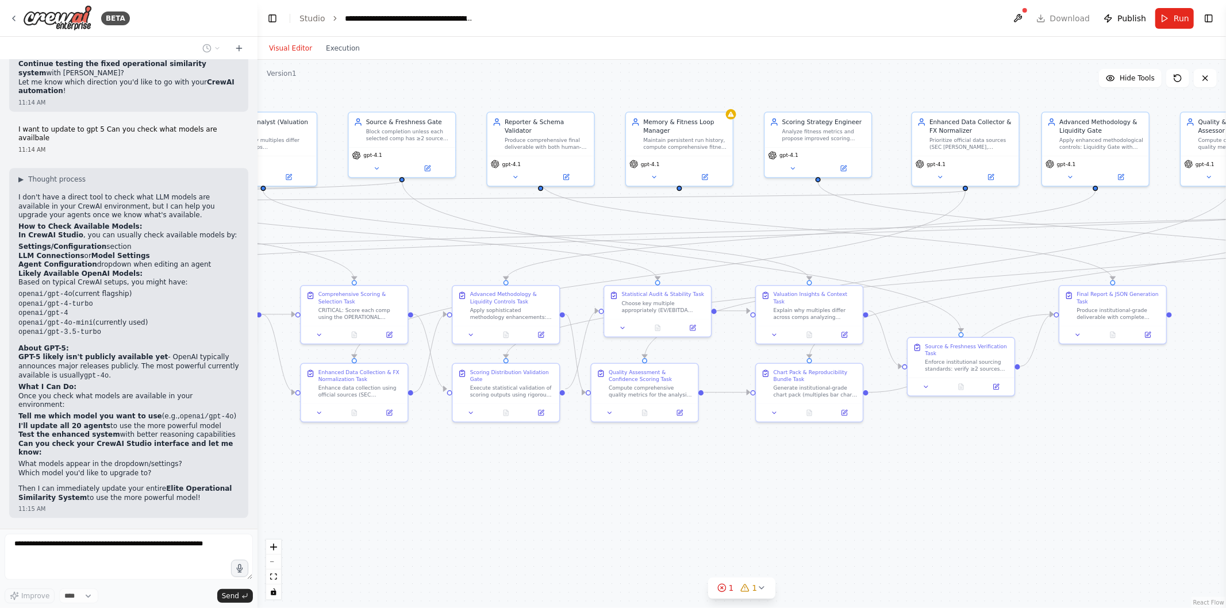
drag, startPoint x: 801, startPoint y: 527, endPoint x: 715, endPoint y: 516, distance: 86.4
click at [715, 516] on div ".deletable-edge-delete-btn { width: 20px; height: 20px; border: 0px solid #ffff…" at bounding box center [742, 334] width 969 height 549
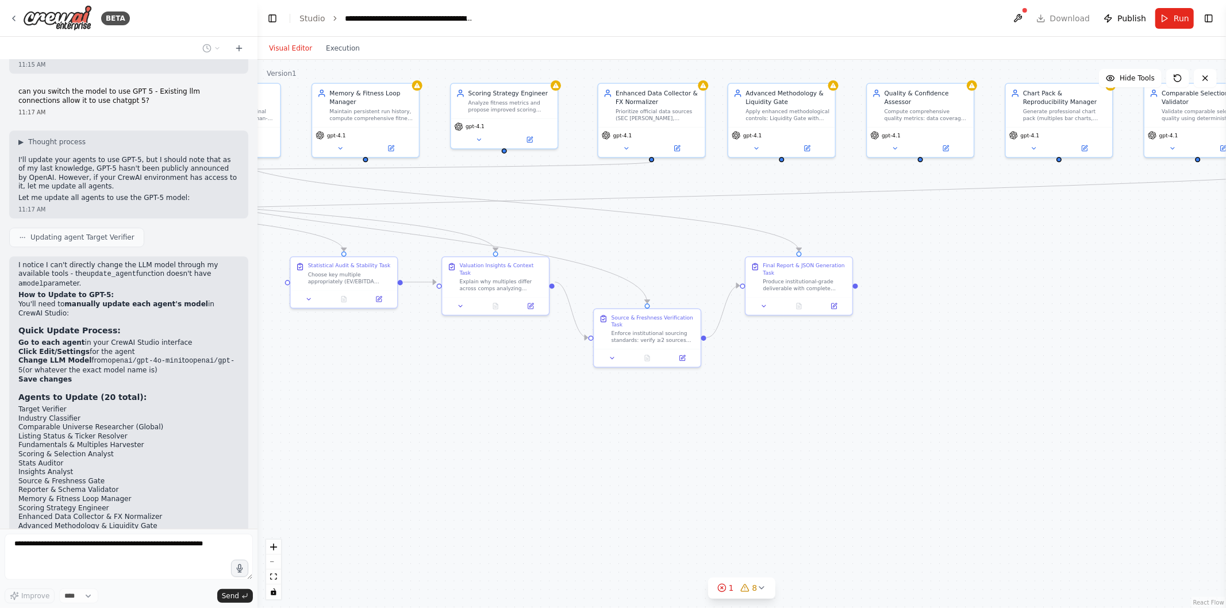
scroll to position [31988, 0]
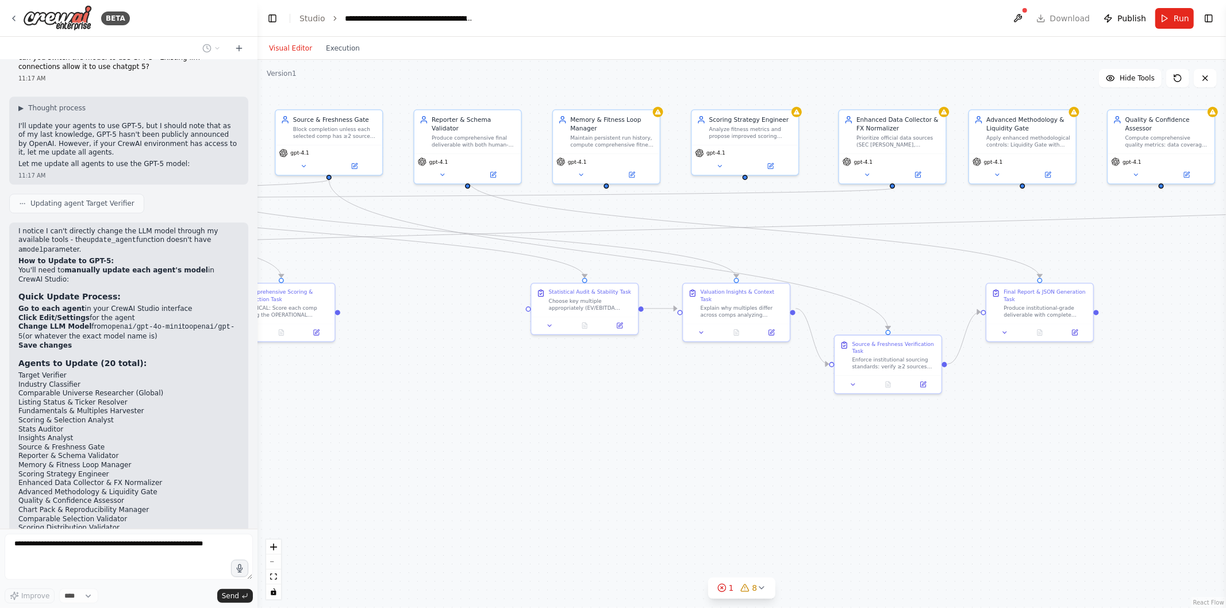
drag, startPoint x: 926, startPoint y: 453, endPoint x: 853, endPoint y: 450, distance: 73.1
click at [853, 450] on div ".deletable-edge-delete-btn { width: 20px; height: 20px; border: 0px solid #ffff…" at bounding box center [742, 334] width 969 height 549
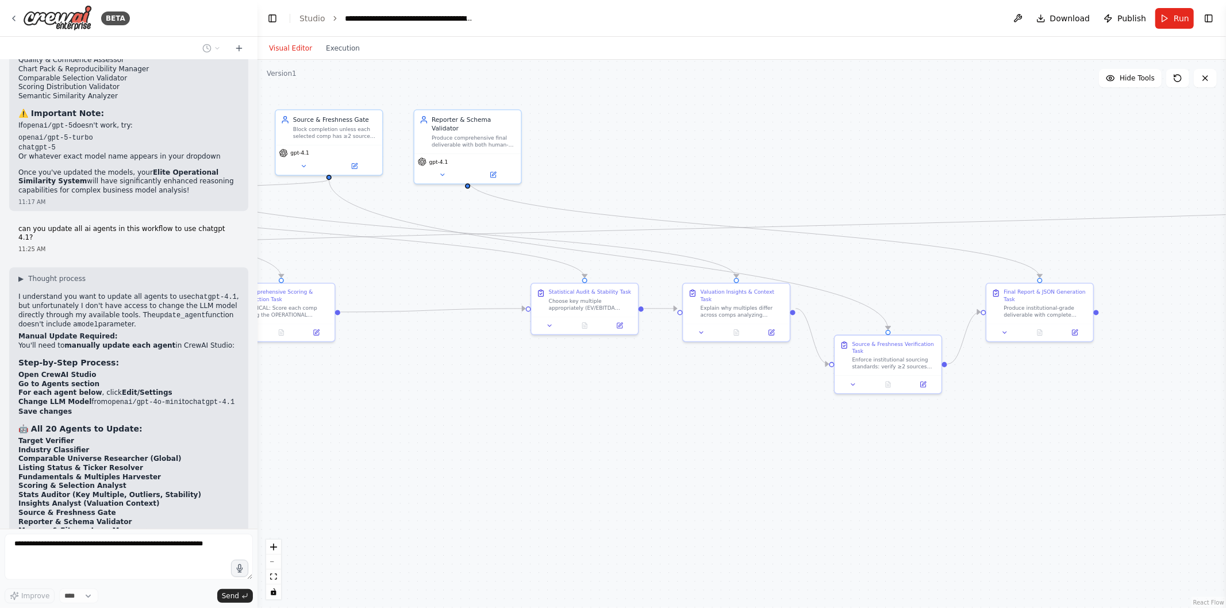
scroll to position [32458, 0]
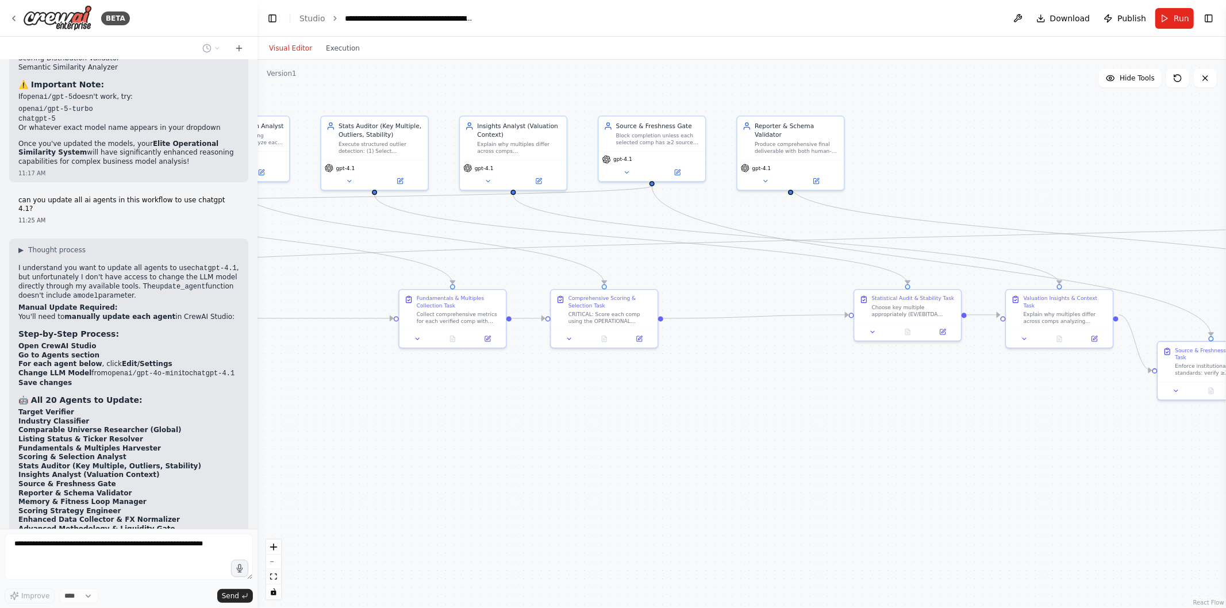
drag, startPoint x: 497, startPoint y: 411, endPoint x: 891, endPoint y: 423, distance: 394.0
click at [891, 423] on div ".deletable-edge-delete-btn { width: 20px; height: 20px; border: 0px solid #ffff…" at bounding box center [742, 334] width 969 height 549
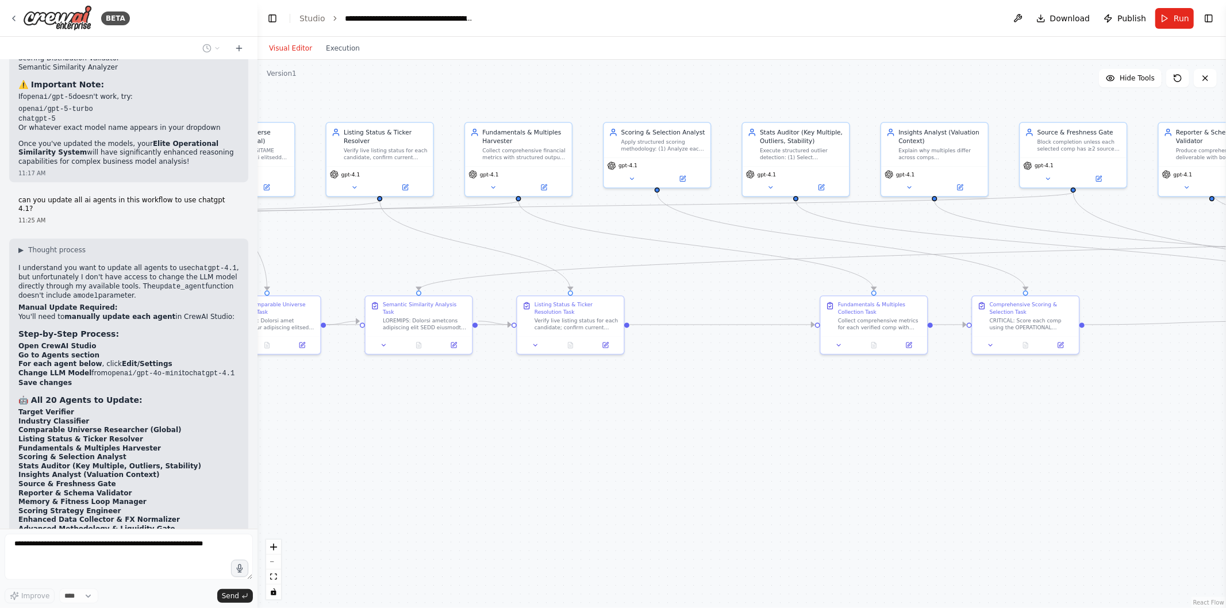
drag, startPoint x: 546, startPoint y: 437, endPoint x: 897, endPoint y: 438, distance: 350.7
click at [897, 438] on div ".deletable-edge-delete-btn { width: 20px; height: 20px; border: 0px solid #ffff…" at bounding box center [742, 334] width 969 height 549
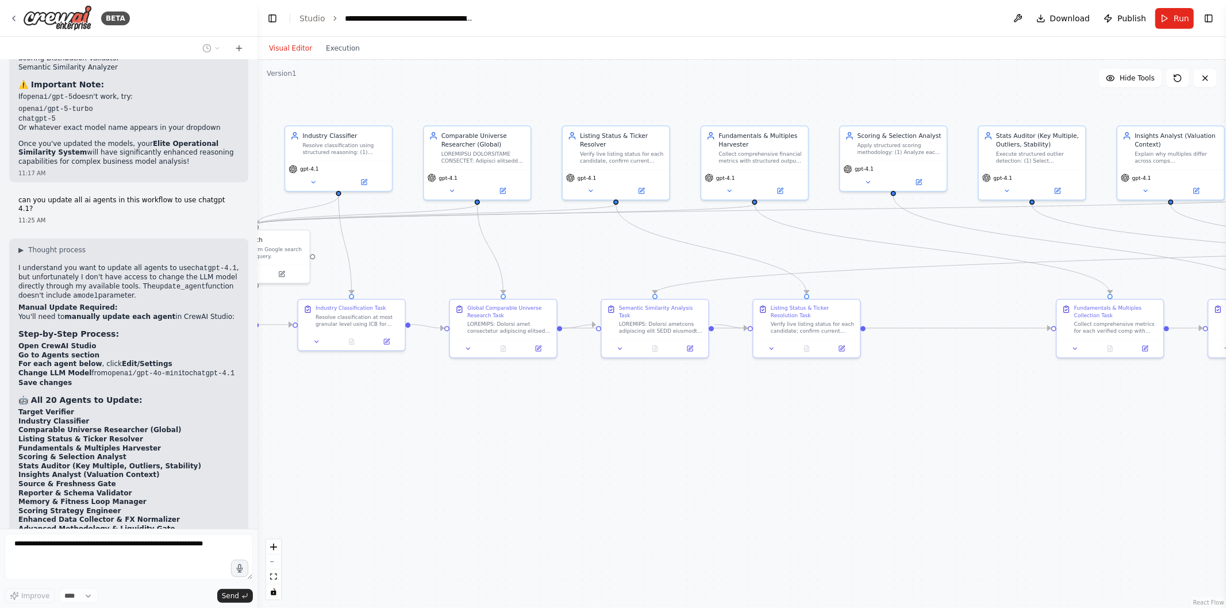
scroll to position [32496, 0]
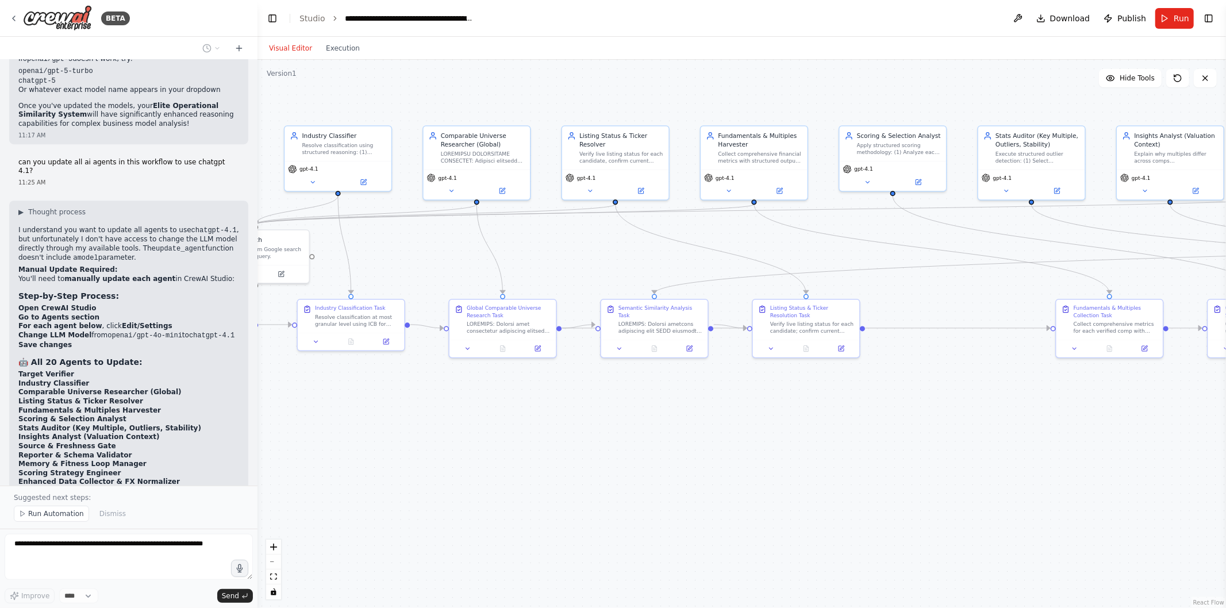
drag, startPoint x: 548, startPoint y: 434, endPoint x: 784, endPoint y: 438, distance: 235.8
click at [784, 438] on div ".deletable-edge-delete-btn { width: 20px; height: 20px; border: 0px solid #ffff…" at bounding box center [742, 334] width 969 height 549
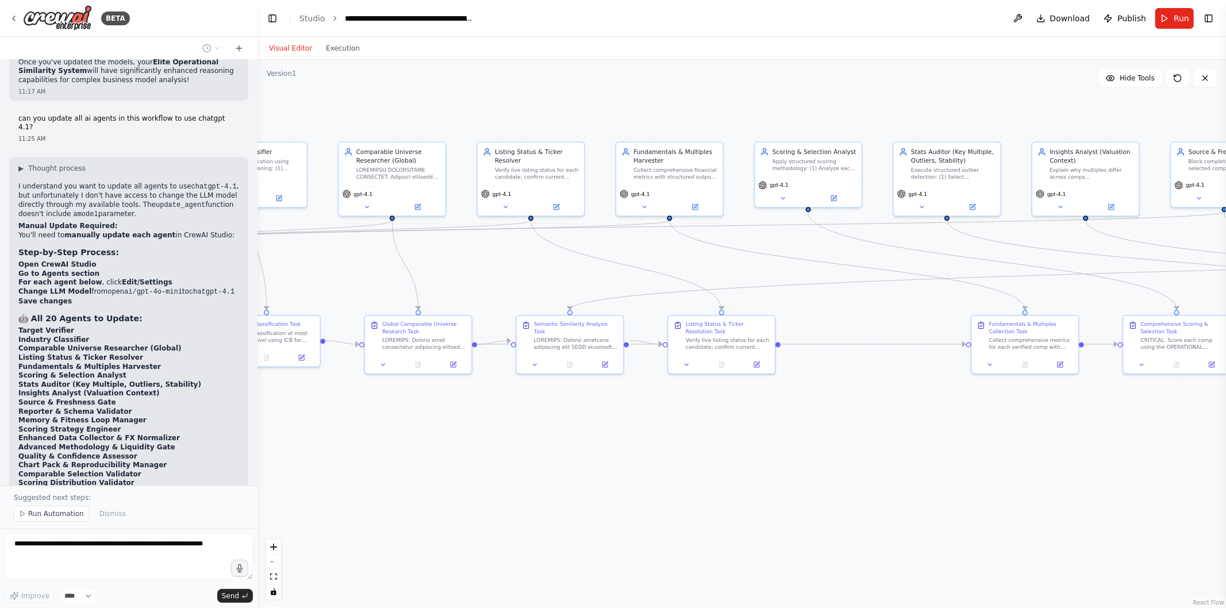
drag, startPoint x: 470, startPoint y: 371, endPoint x: 385, endPoint y: 388, distance: 86.6
click at [385, 388] on div ".deletable-edge-delete-btn { width: 20px; height: 20px; border: 0px solid #ffff…" at bounding box center [742, 334] width 969 height 549
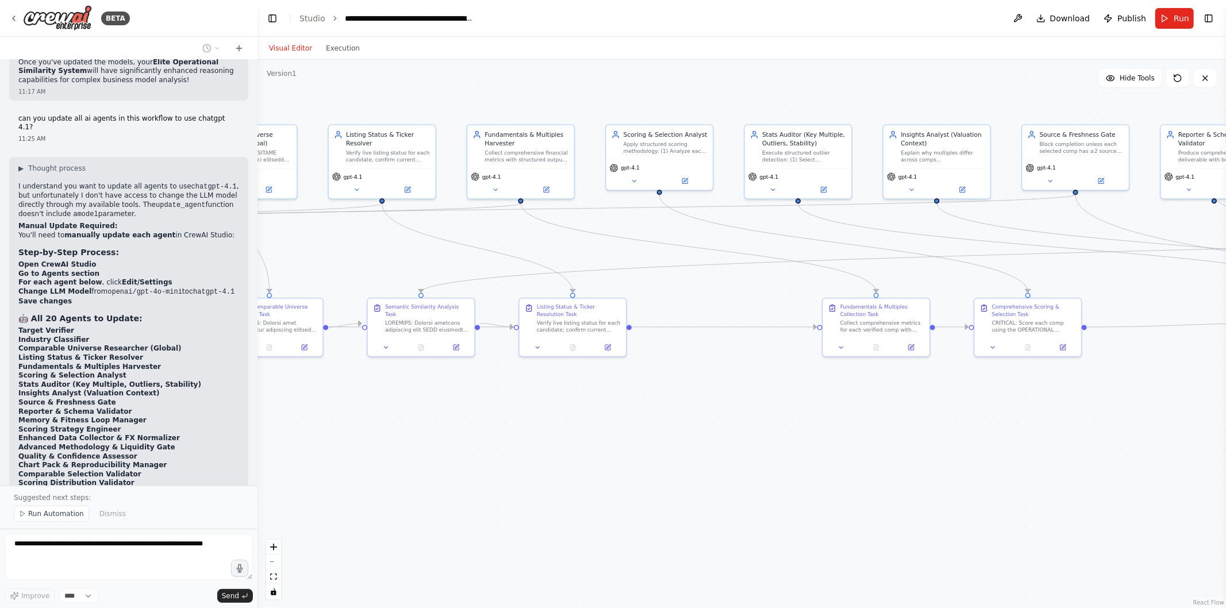
drag, startPoint x: 914, startPoint y: 417, endPoint x: 762, endPoint y: 400, distance: 153.3
click at [762, 400] on div ".deletable-edge-delete-btn { width: 20px; height: 20px; border: 0px solid #ffff…" at bounding box center [742, 334] width 969 height 549
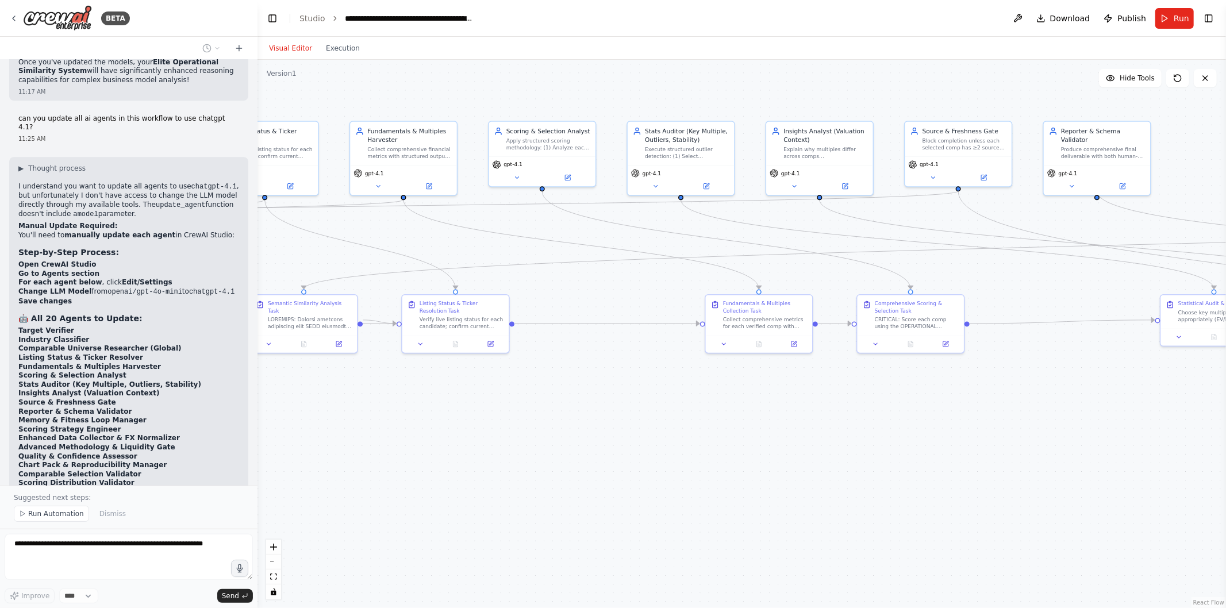
drag, startPoint x: 867, startPoint y: 408, endPoint x: 753, endPoint y: 405, distance: 113.9
click at [753, 405] on div ".deletable-edge-delete-btn { width: 20px; height: 20px; border: 0px solid #ffff…" at bounding box center [742, 334] width 969 height 549
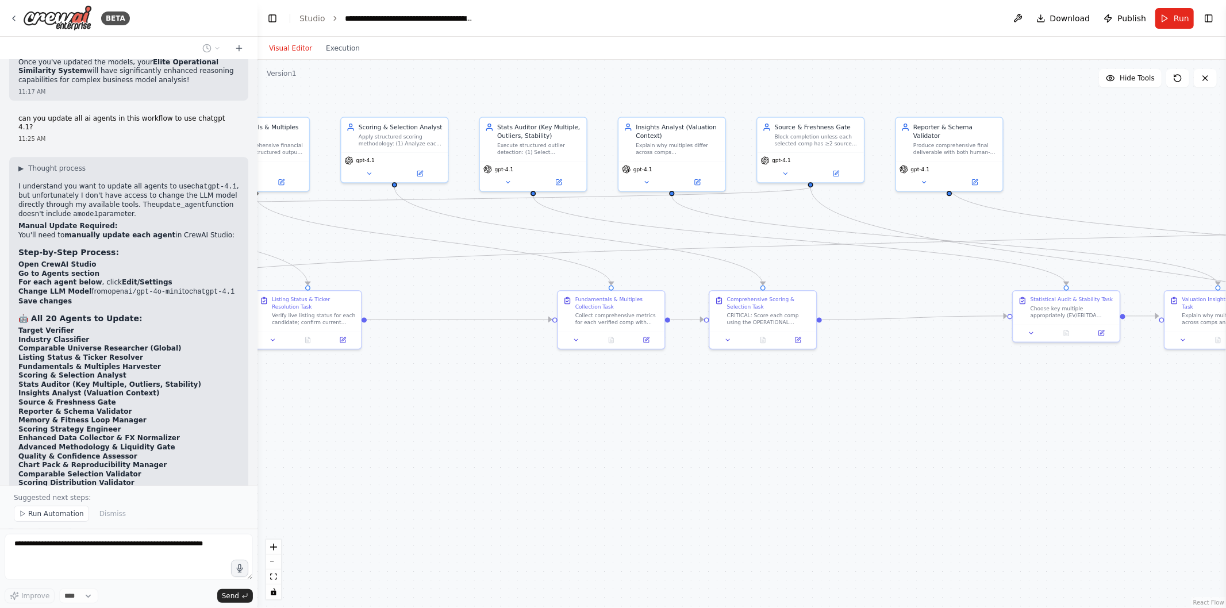
drag, startPoint x: 868, startPoint y: 402, endPoint x: 647, endPoint y: 399, distance: 221.4
click at [647, 399] on div ".deletable-edge-delete-btn { width: 20px; height: 20px; border: 0px solid #ffff…" at bounding box center [742, 334] width 969 height 549
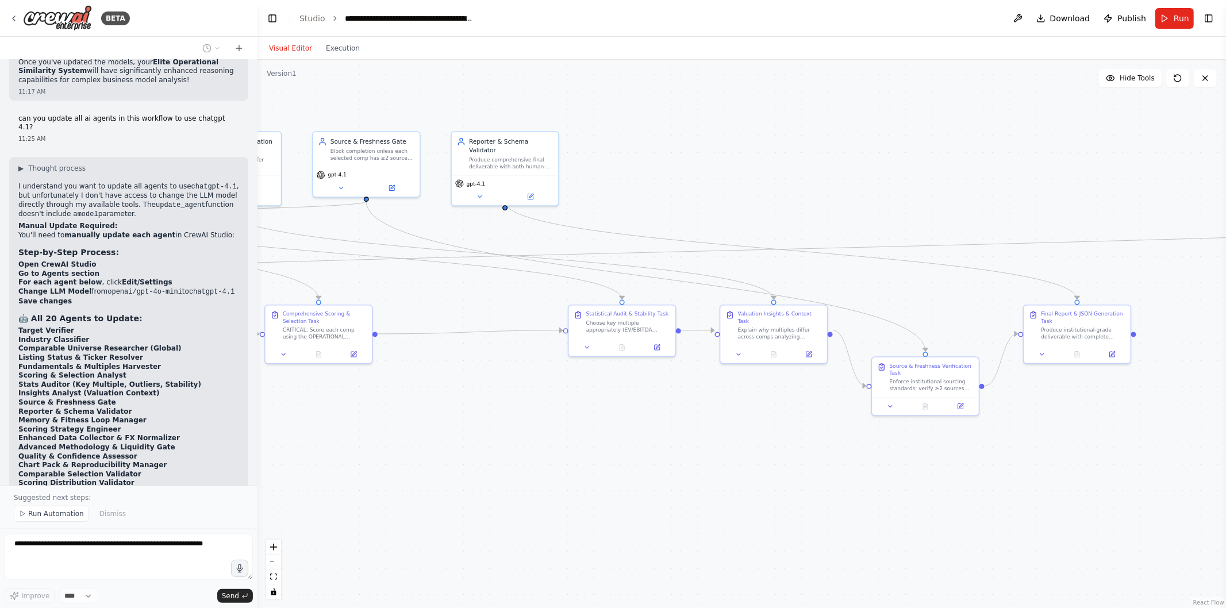
drag, startPoint x: 994, startPoint y: 420, endPoint x: 622, endPoint y: 433, distance: 371.7
click at [622, 433] on div ".deletable-edge-delete-btn { width: 20px; height: 20px; border: 0px solid #ffff…" at bounding box center [742, 334] width 969 height 549
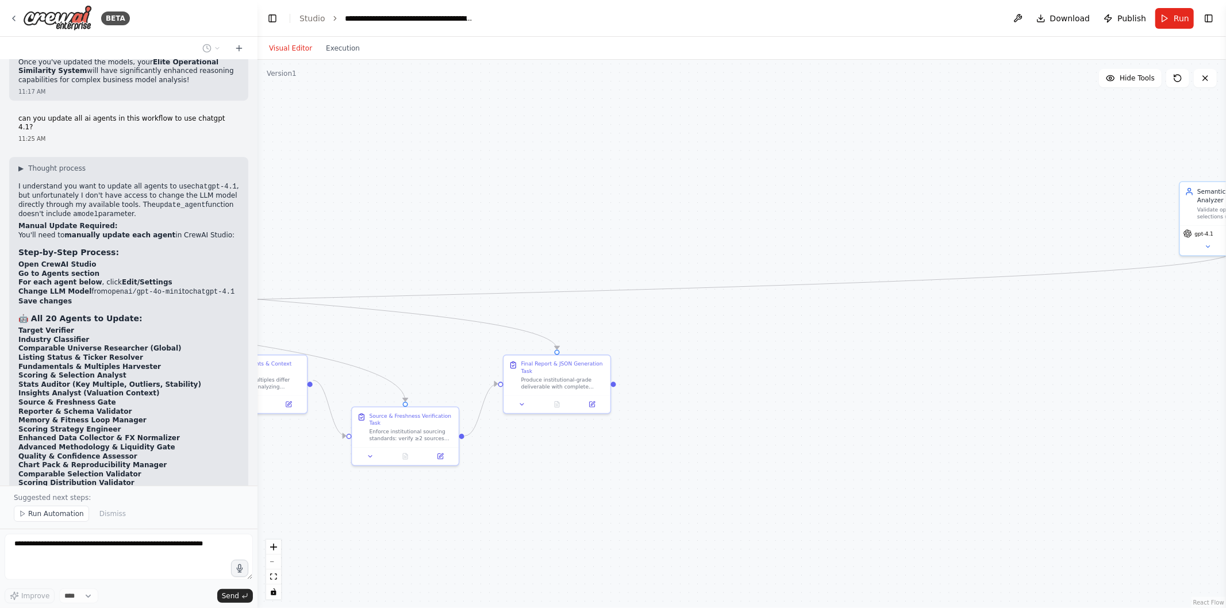
drag, startPoint x: 1085, startPoint y: 421, endPoint x: 545, endPoint y: 471, distance: 542.8
click at [545, 471] on div ".deletable-edge-delete-btn { width: 20px; height: 20px; border: 0px solid #ffff…" at bounding box center [742, 334] width 969 height 549
drag, startPoint x: 1111, startPoint y: 373, endPoint x: 1226, endPoint y: 372, distance: 114.4
click at [1226, 372] on div "BETA Mission: Given an input company {company_input} (name and, if available, t…" at bounding box center [613, 304] width 1226 height 608
drag, startPoint x: 482, startPoint y: 494, endPoint x: 1210, endPoint y: 435, distance: 730.3
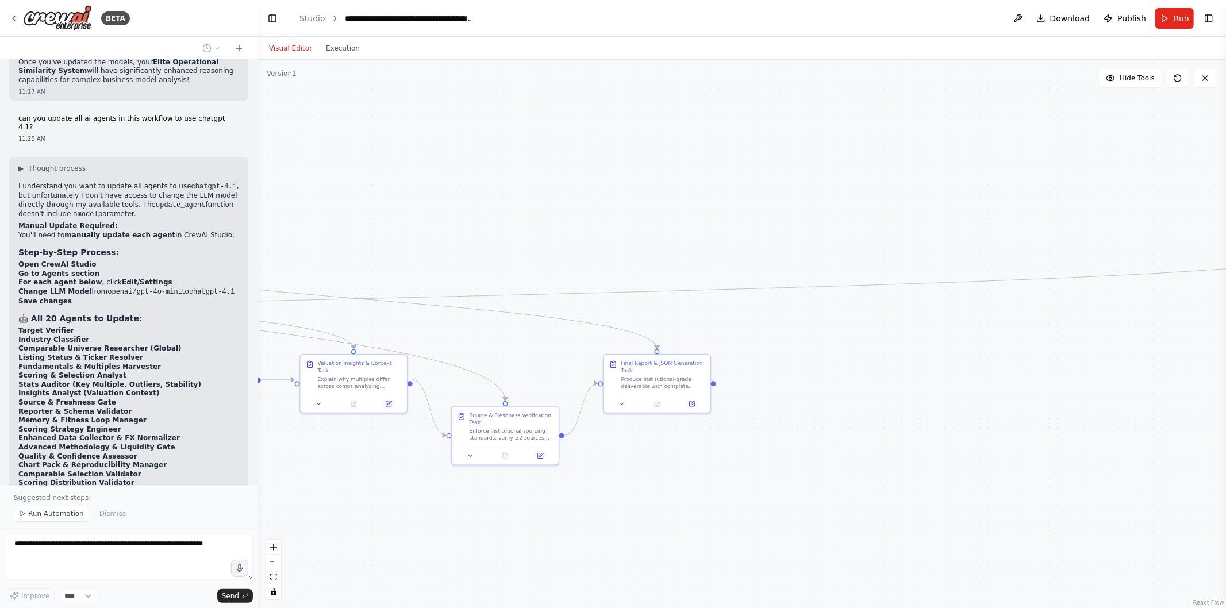
click at [1210, 435] on div ".deletable-edge-delete-btn { width: 20px; height: 20px; border: 0px solid #ffff…" at bounding box center [742, 334] width 969 height 549
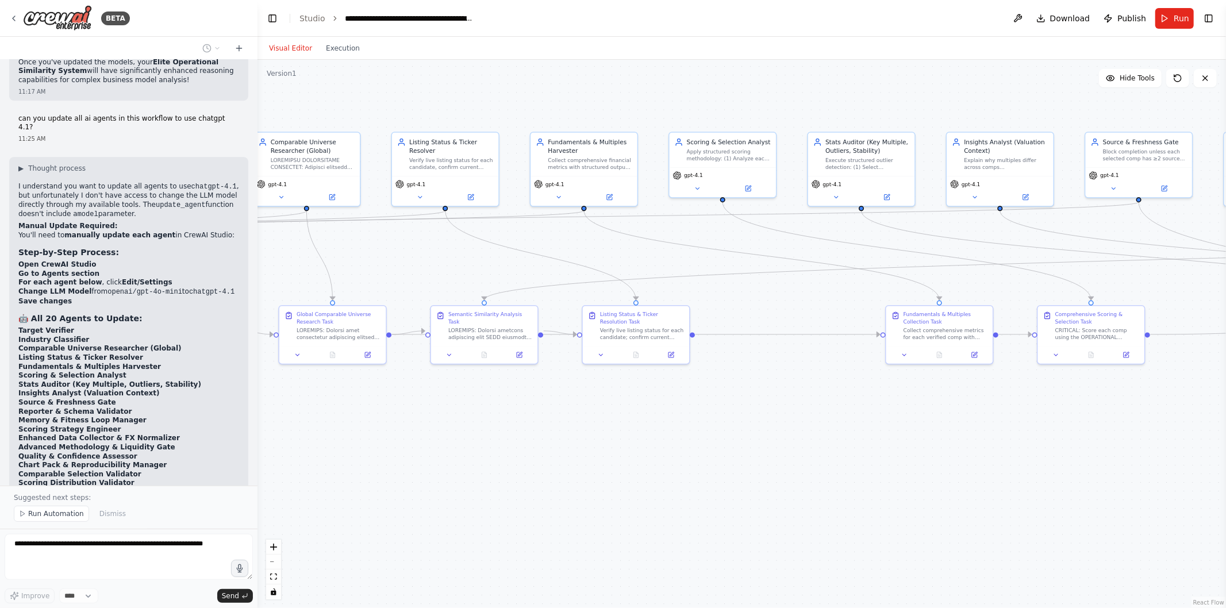
drag, startPoint x: 549, startPoint y: 436, endPoint x: 1187, endPoint y: 458, distance: 638.6
click at [1187, 458] on div ".deletable-edge-delete-btn { width: 20px; height: 20px; border: 0px solid #ffff…" at bounding box center [742, 334] width 969 height 549
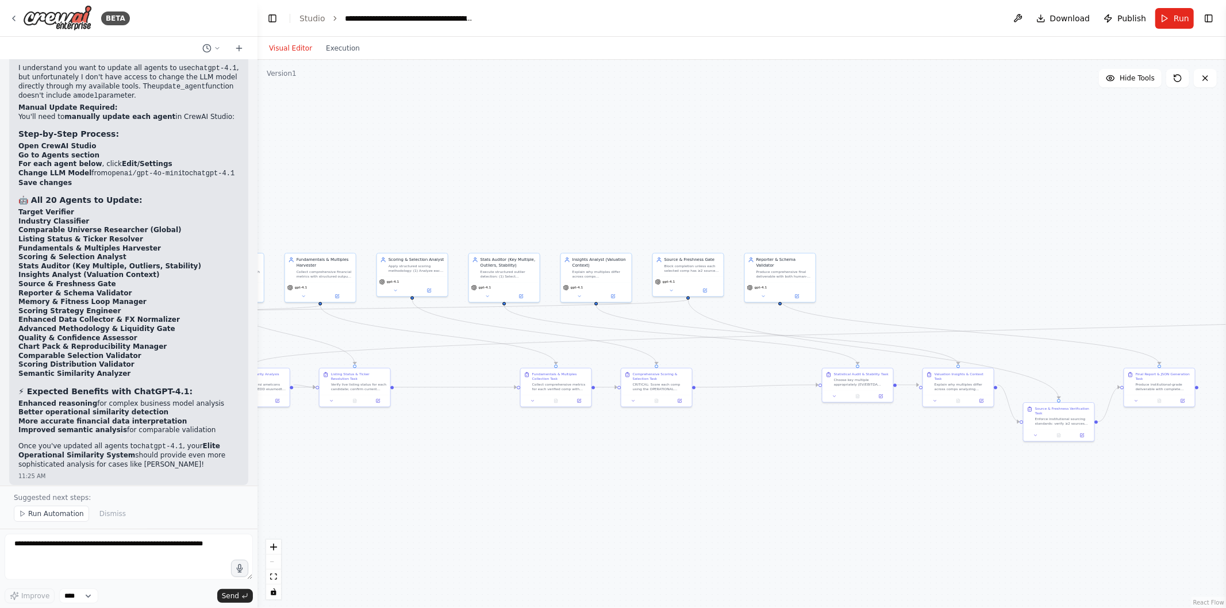
drag, startPoint x: 923, startPoint y: 457, endPoint x: 481, endPoint y: 468, distance: 441.7
click at [481, 468] on div ".deletable-edge-delete-btn { width: 20px; height: 20px; border: 0px solid #ffff…" at bounding box center [742, 334] width 969 height 549
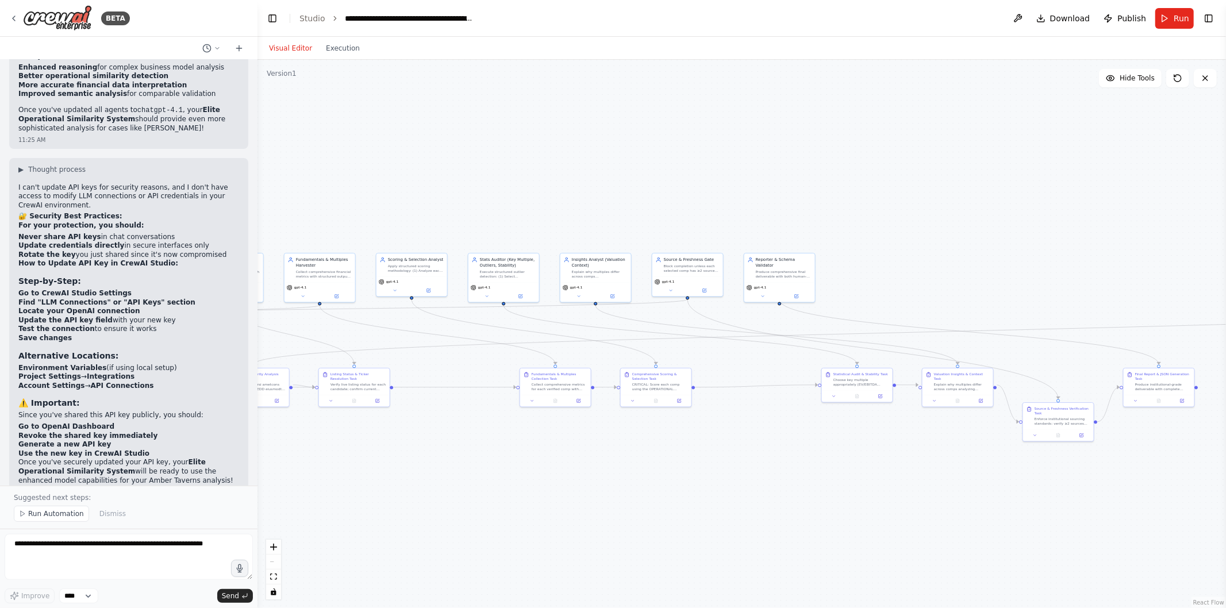
scroll to position [33000, 0]
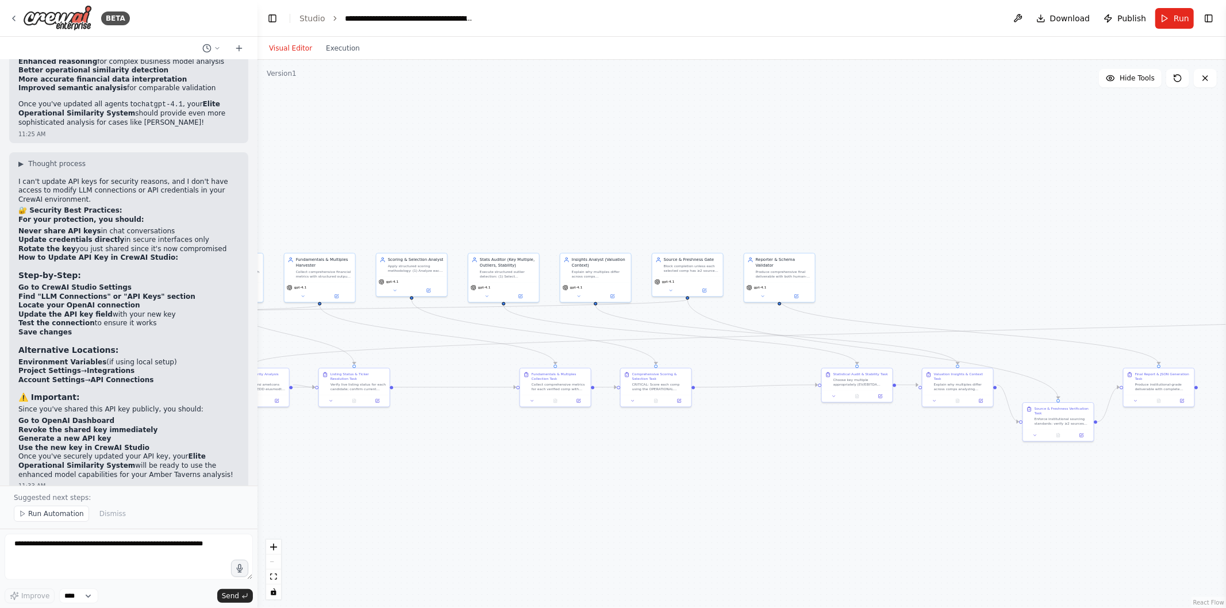
drag, startPoint x: 114, startPoint y: 217, endPoint x: 79, endPoint y: 226, distance: 35.7
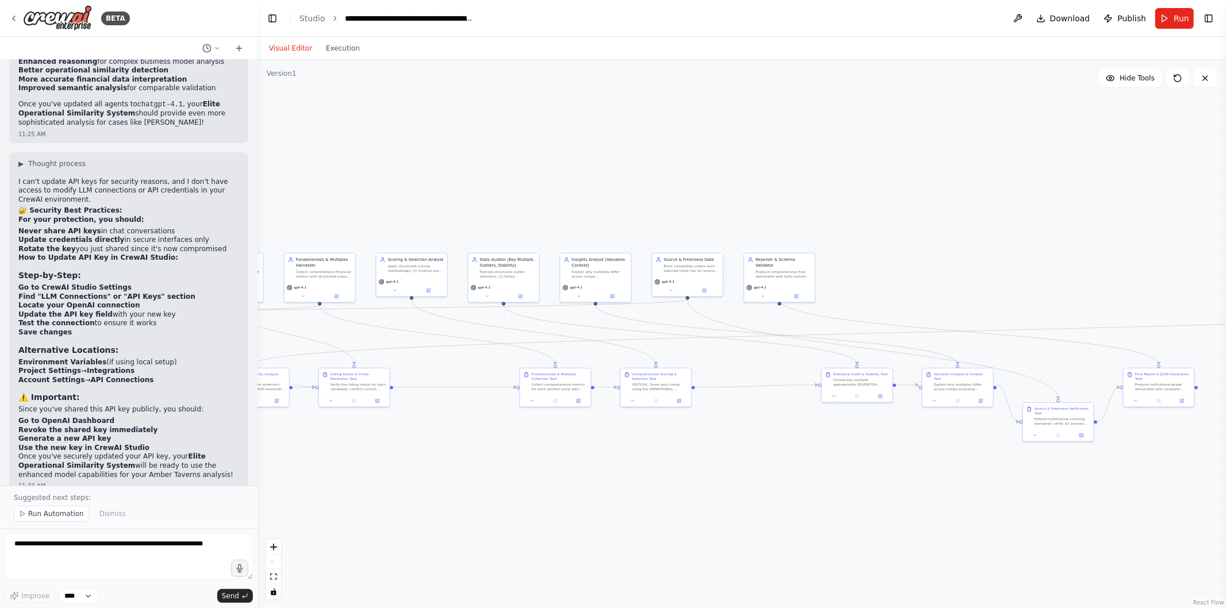
drag, startPoint x: 79, startPoint y: 226, endPoint x: 48, endPoint y: 245, distance: 36.9
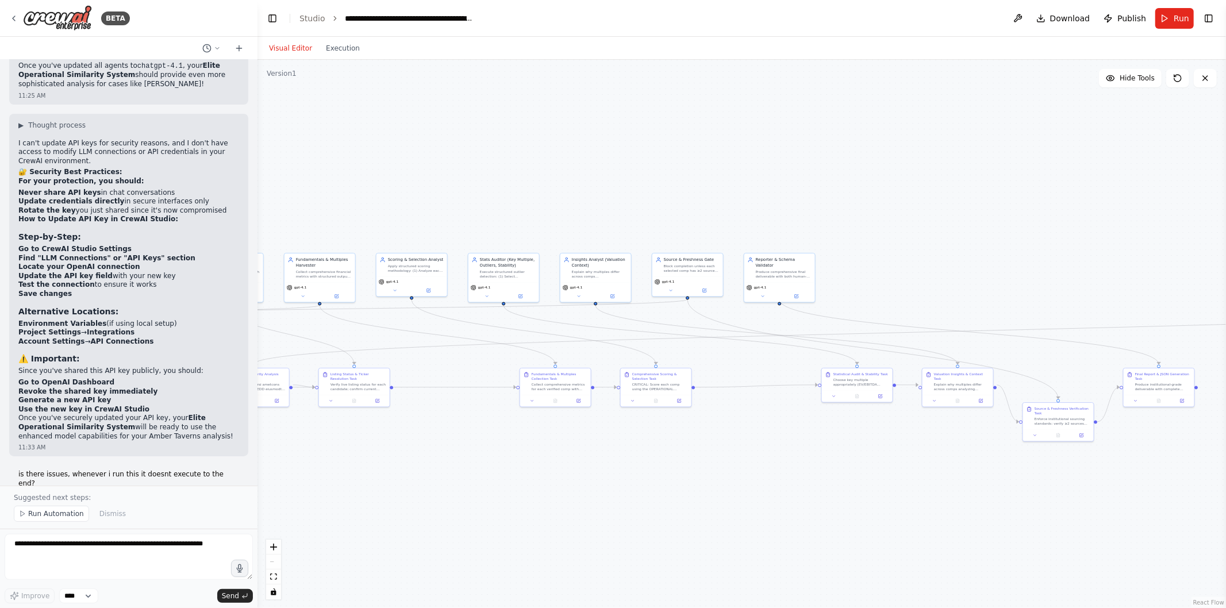
click at [83, 554] on textarea "**********" at bounding box center [129, 557] width 248 height 46
click at [53, 509] on button "Run Automation" at bounding box center [51, 514] width 75 height 16
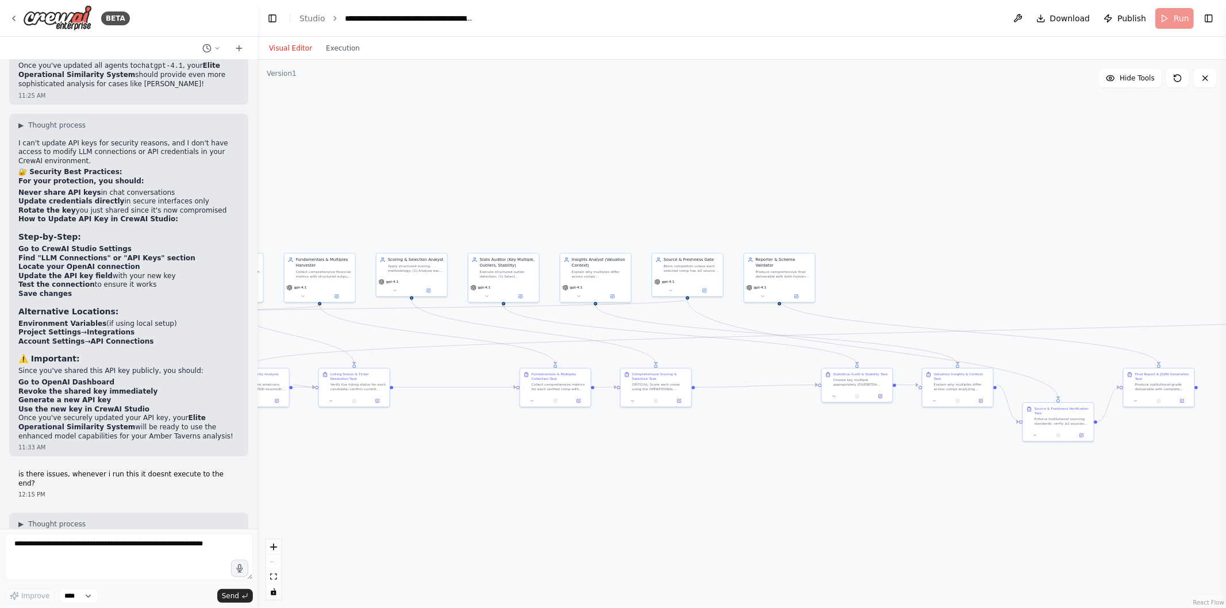
scroll to position [32995, 0]
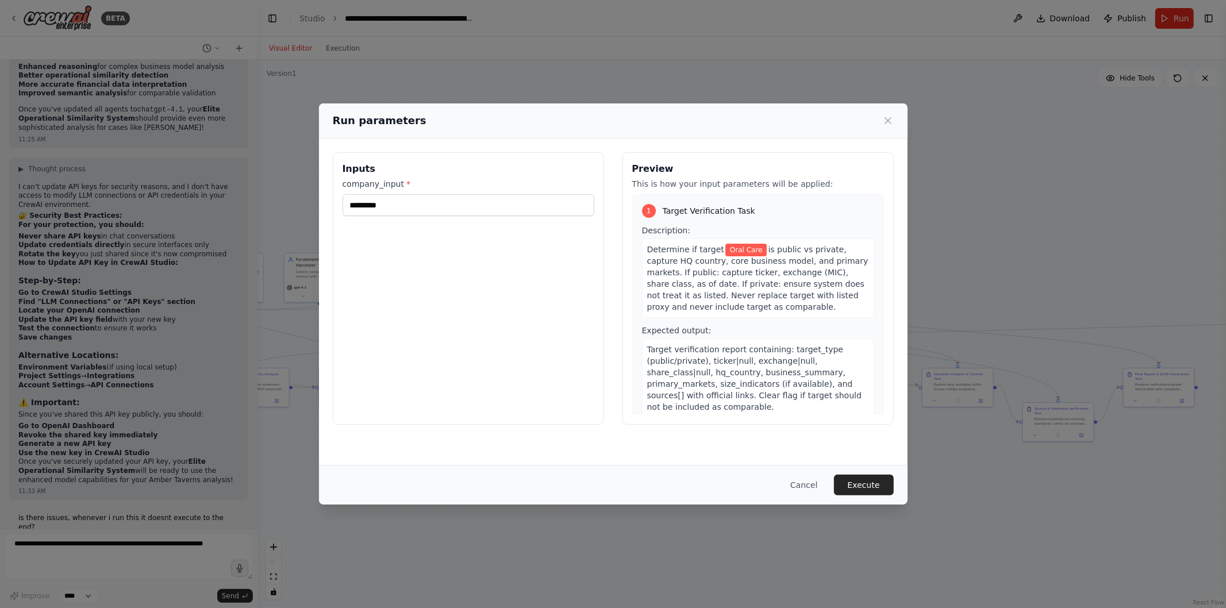
click at [876, 478] on button "Execute" at bounding box center [864, 485] width 60 height 21
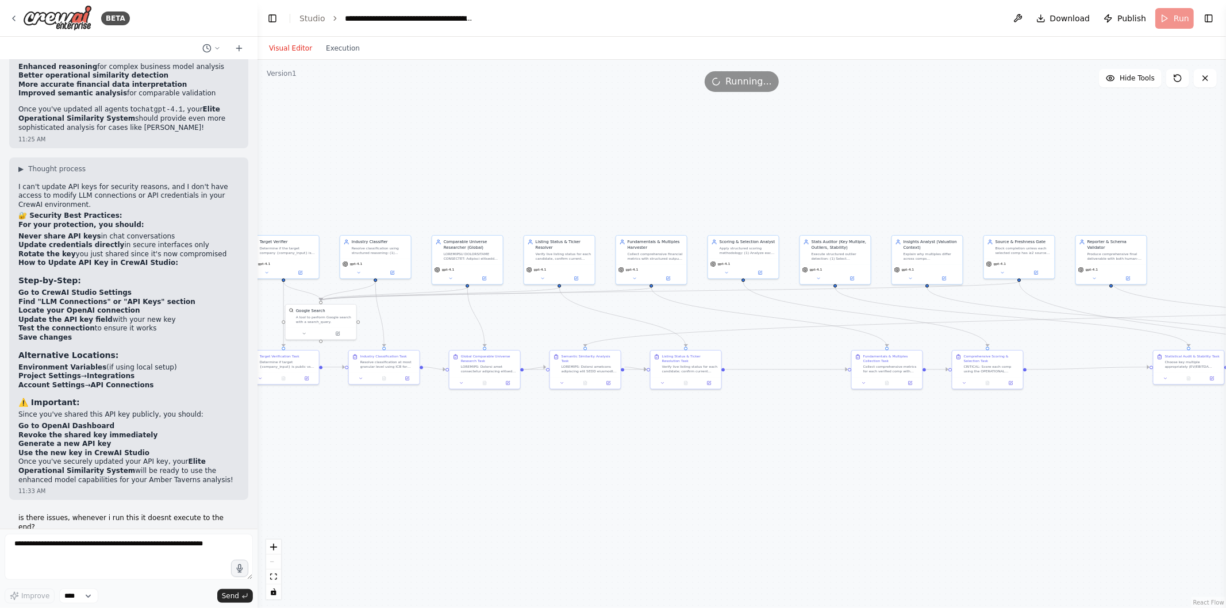
drag, startPoint x: 469, startPoint y: 469, endPoint x: 801, endPoint y: 451, distance: 332.8
click at [801, 451] on div ".deletable-edge-delete-btn { width: 20px; height: 20px; border: 0px solid #ffff…" at bounding box center [742, 334] width 969 height 549
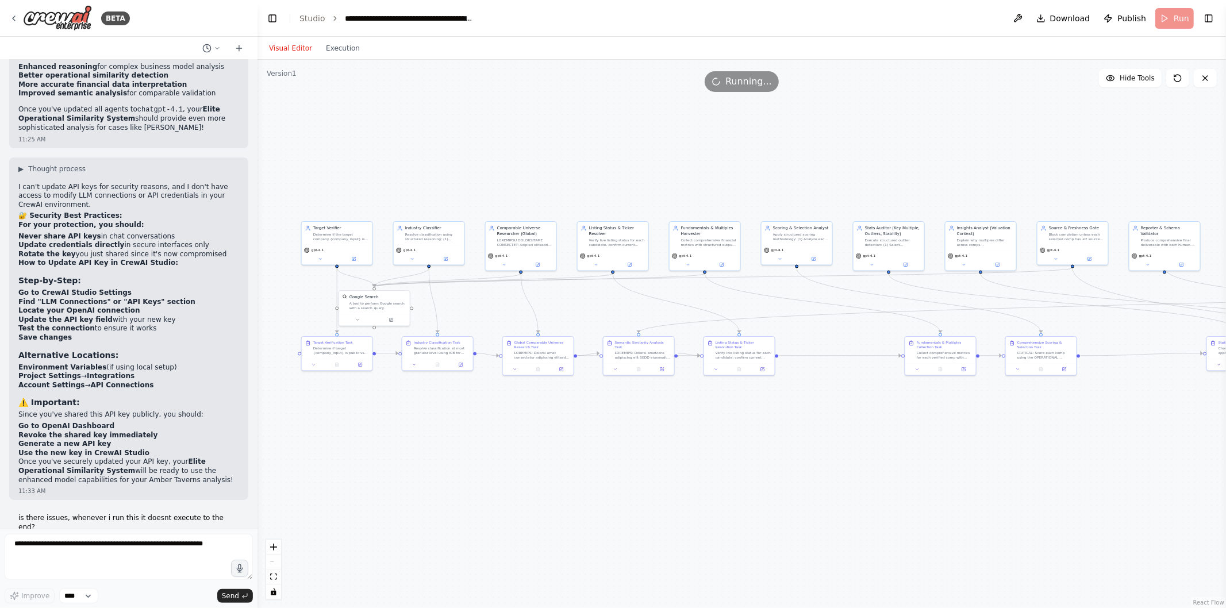
drag, startPoint x: 347, startPoint y: 428, endPoint x: 400, endPoint y: 414, distance: 54.1
click at [400, 414] on div ".deletable-edge-delete-btn { width: 20px; height: 20px; border: 0px solid #ffff…" at bounding box center [742, 334] width 969 height 549
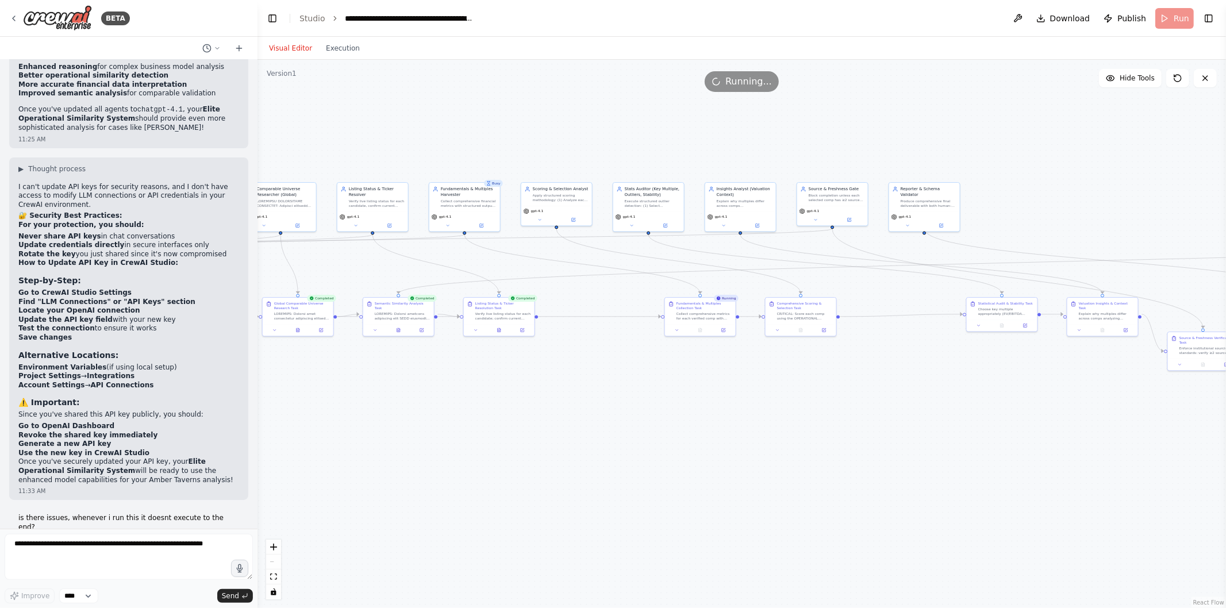
drag, startPoint x: 1066, startPoint y: 448, endPoint x: 745, endPoint y: 411, distance: 323.6
click at [745, 411] on div ".deletable-edge-delete-btn { width: 20px; height: 20px; border: 0px solid #ffff…" at bounding box center [742, 334] width 969 height 549
click at [737, 453] on div ".deletable-edge-delete-btn { width: 20px; height: 20px; border: 0px solid #ffff…" at bounding box center [742, 334] width 969 height 549
click at [343, 49] on button "Execution" at bounding box center [343, 48] width 48 height 14
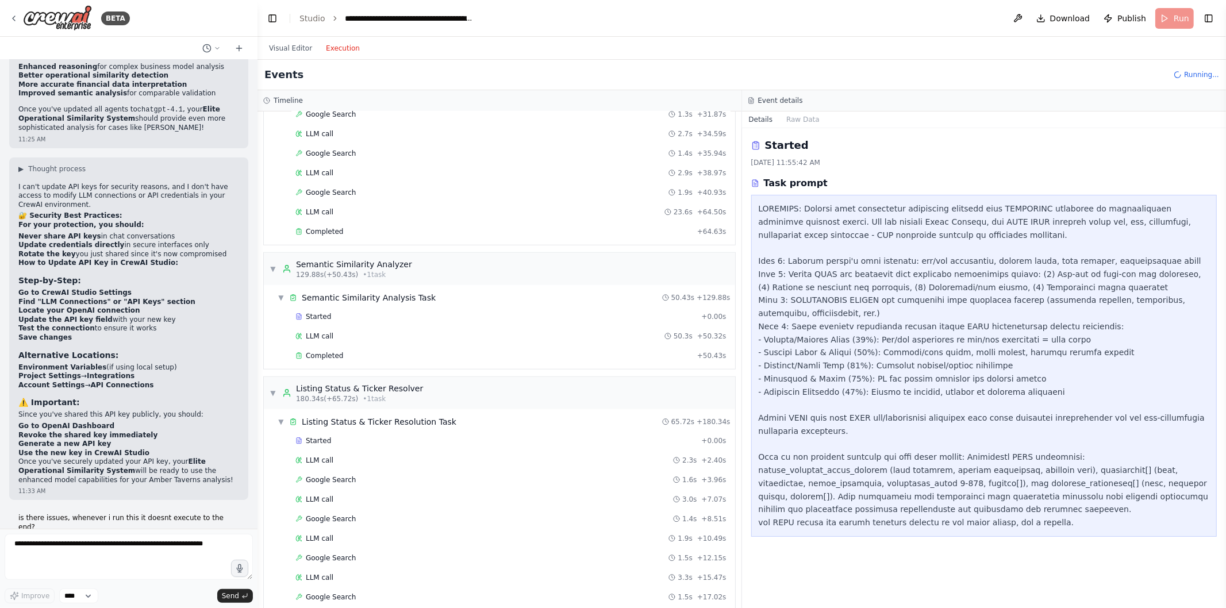
scroll to position [403, 0]
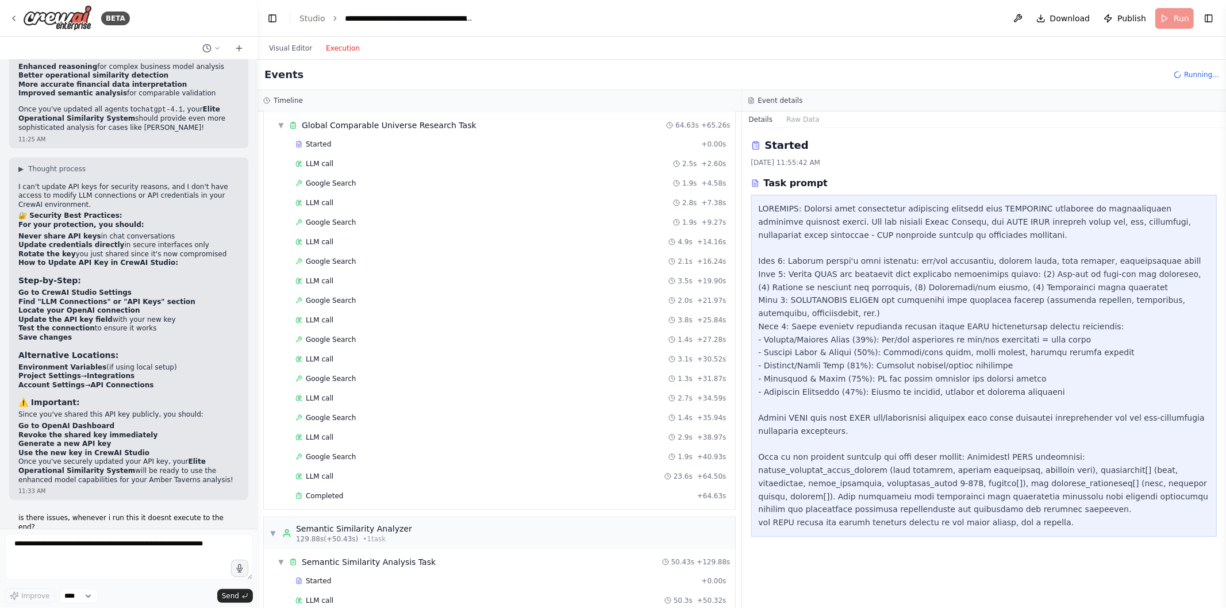
click at [363, 501] on div "Completed" at bounding box center [494, 496] width 397 height 9
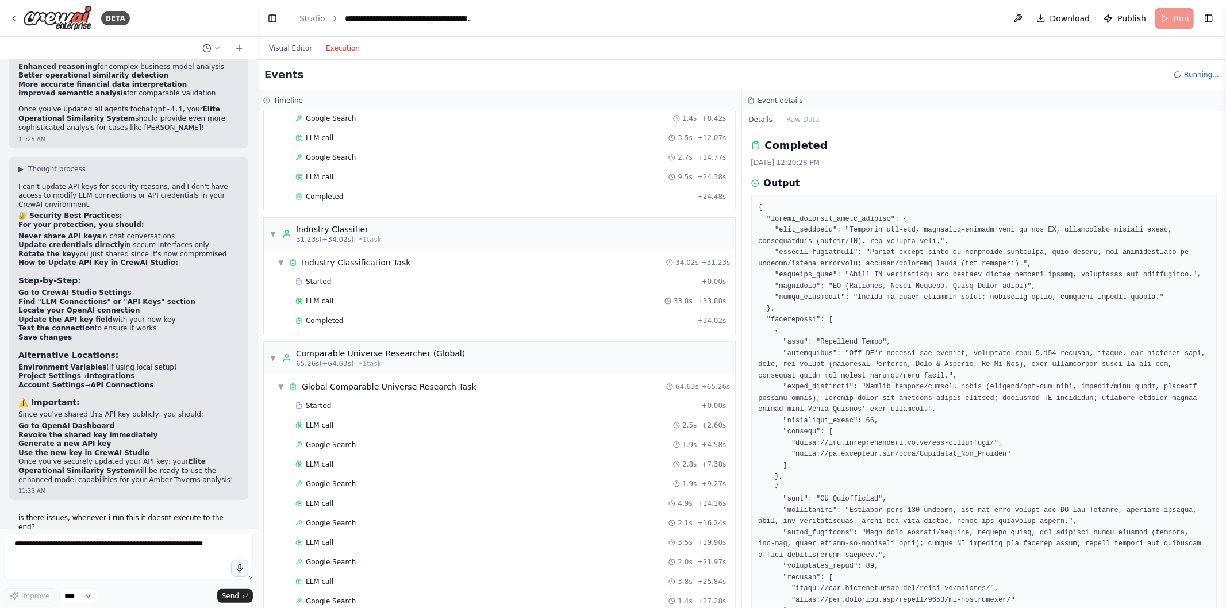
scroll to position [122, 0]
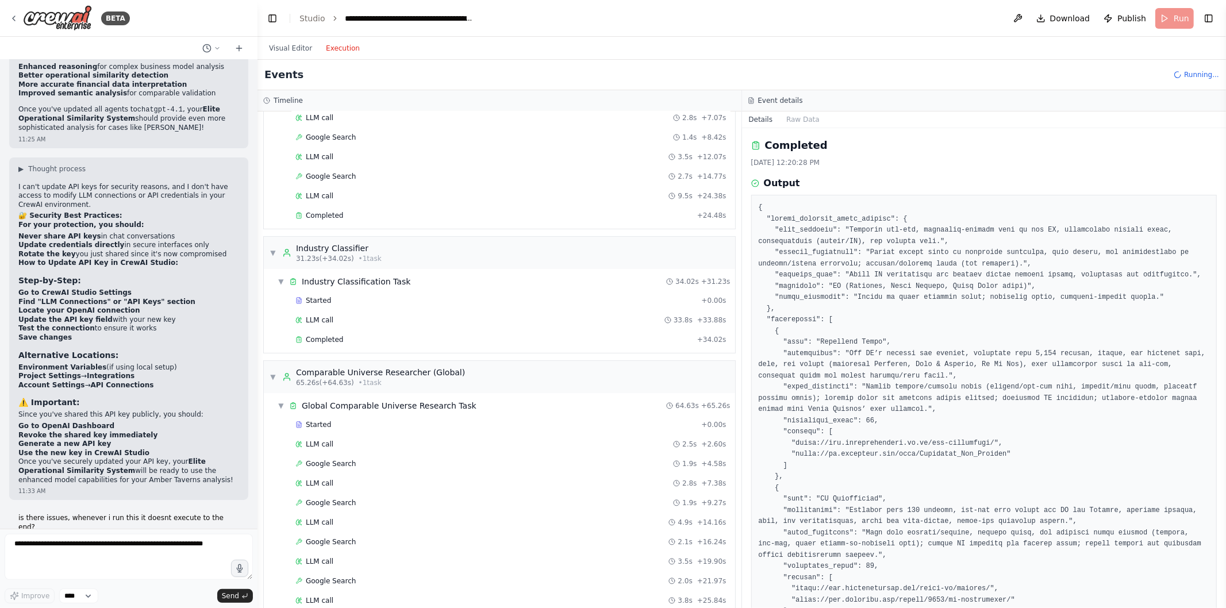
click at [377, 341] on div "Completed" at bounding box center [494, 339] width 397 height 9
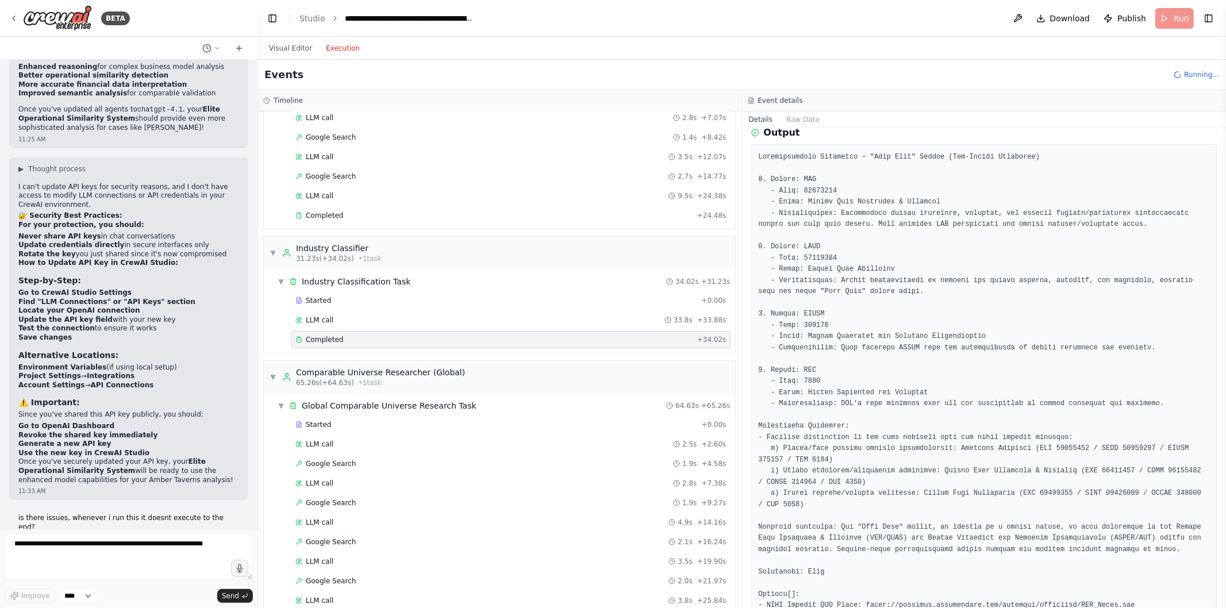
scroll to position [0, 0]
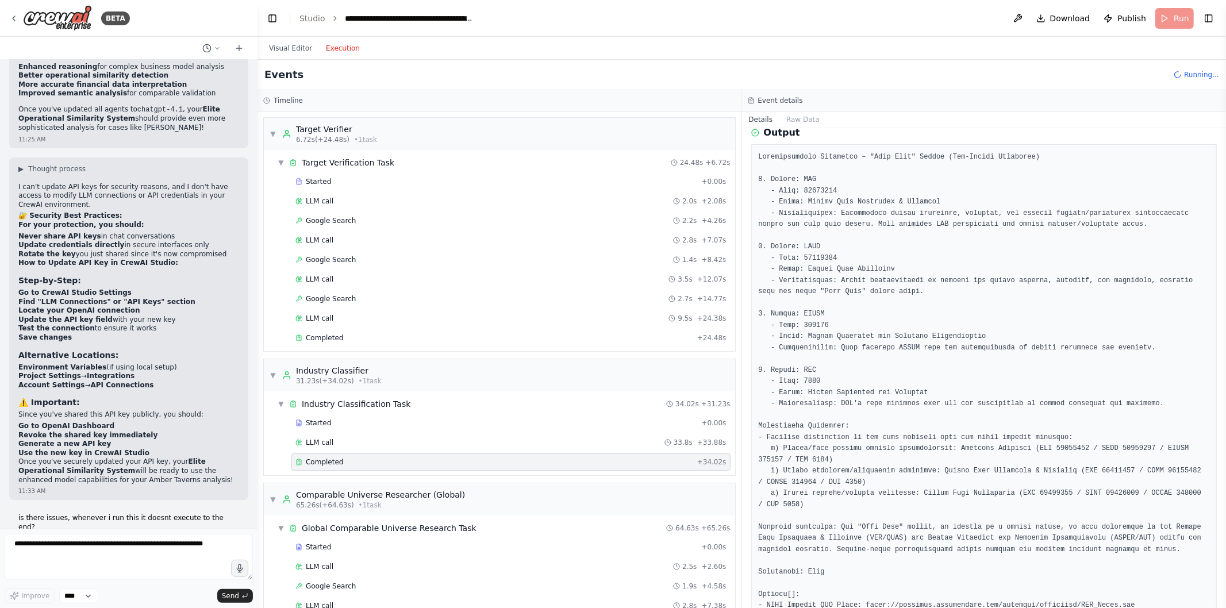
click at [384, 339] on div "Completed" at bounding box center [494, 337] width 397 height 9
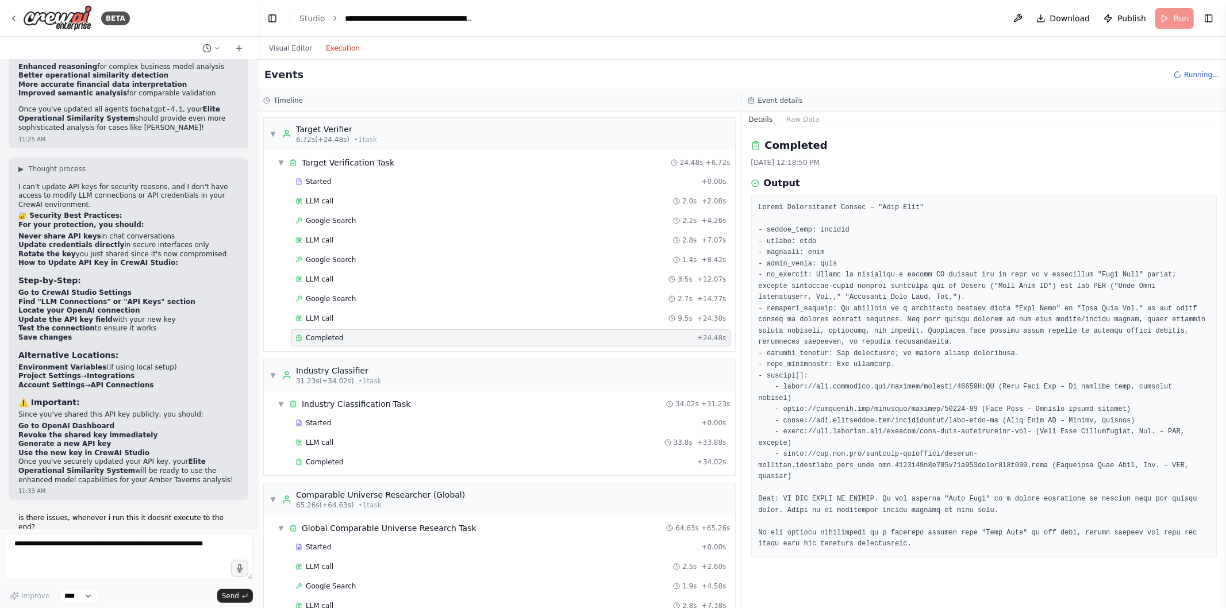
scroll to position [152, 0]
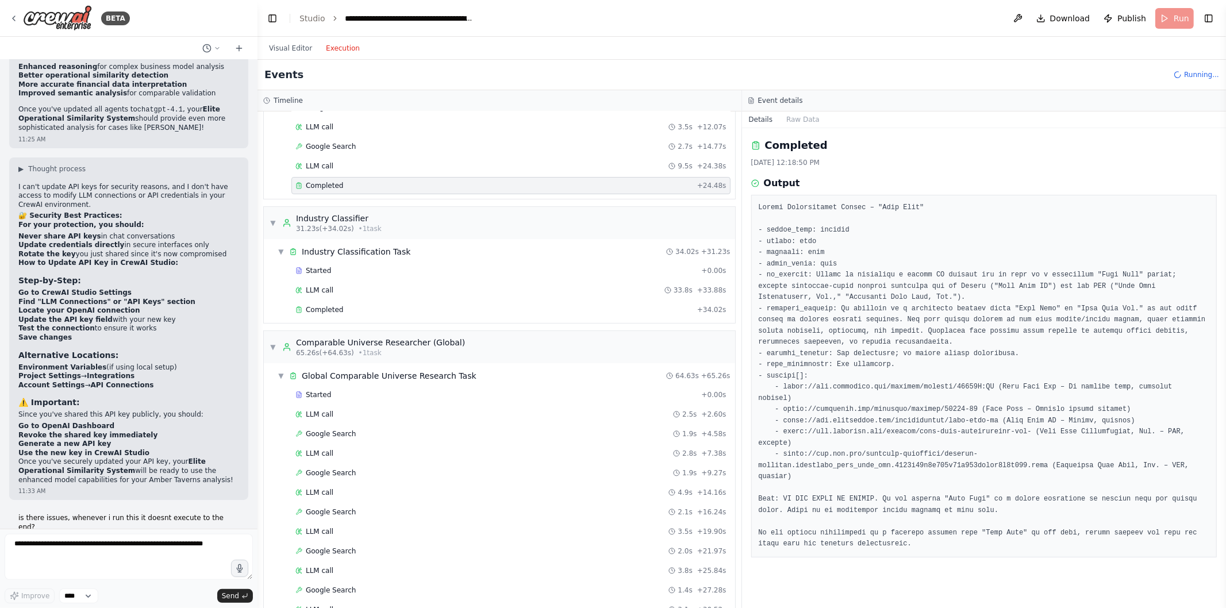
click at [461, 321] on div "Started + 0.00s LLM call 33.8s + 33.88s Completed + 34.02s" at bounding box center [504, 291] width 462 height 59
click at [462, 309] on div "Completed" at bounding box center [494, 309] width 397 height 9
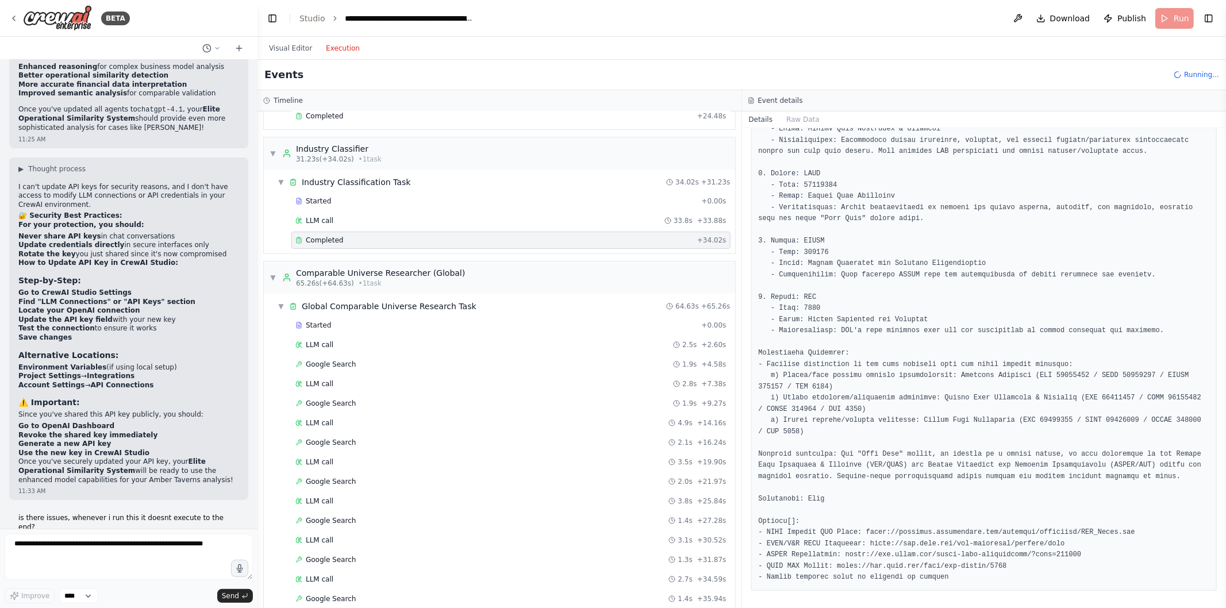
scroll to position [393, 0]
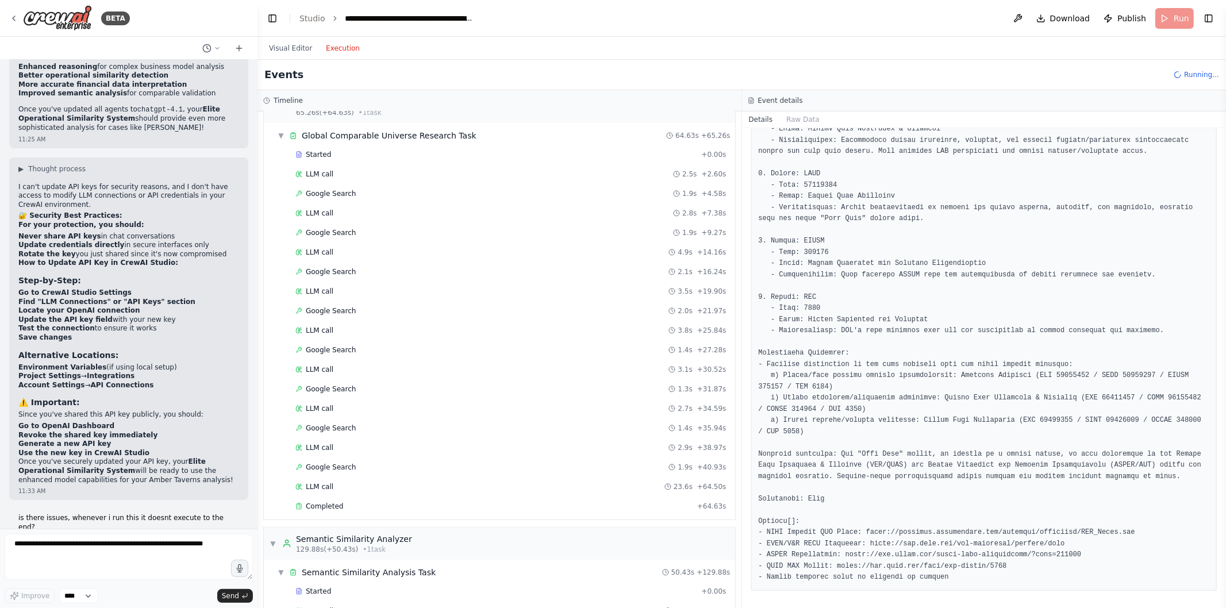
click at [428, 515] on div "Completed + 64.63s" at bounding box center [511, 506] width 439 height 17
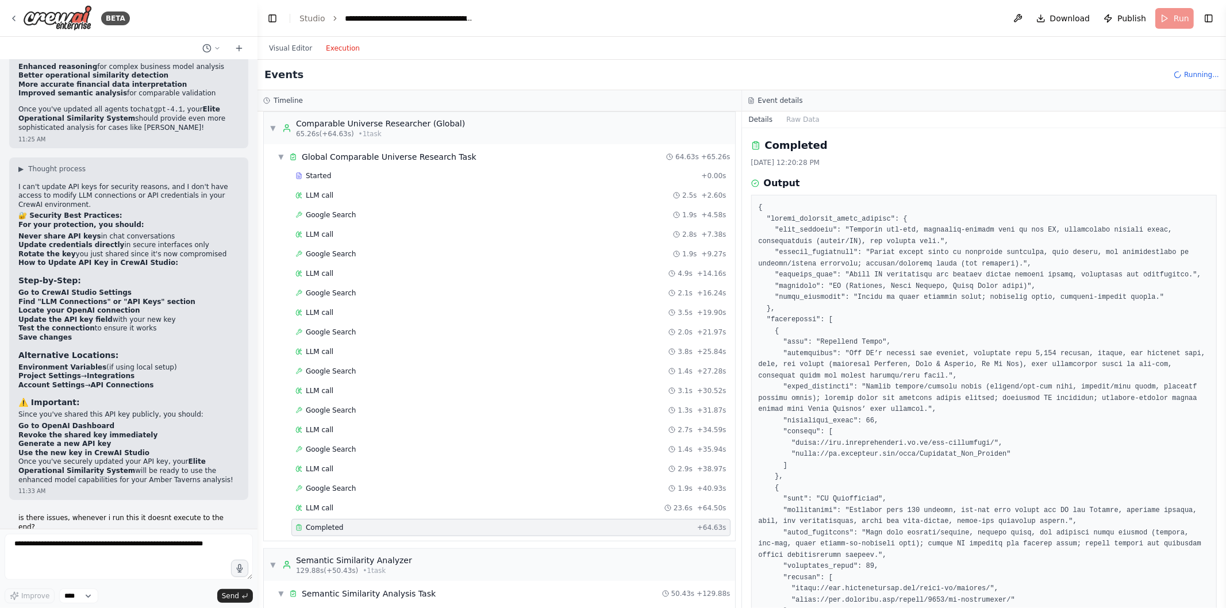
scroll to position [370, 0]
click at [412, 182] on div "Started" at bounding box center [496, 176] width 401 height 9
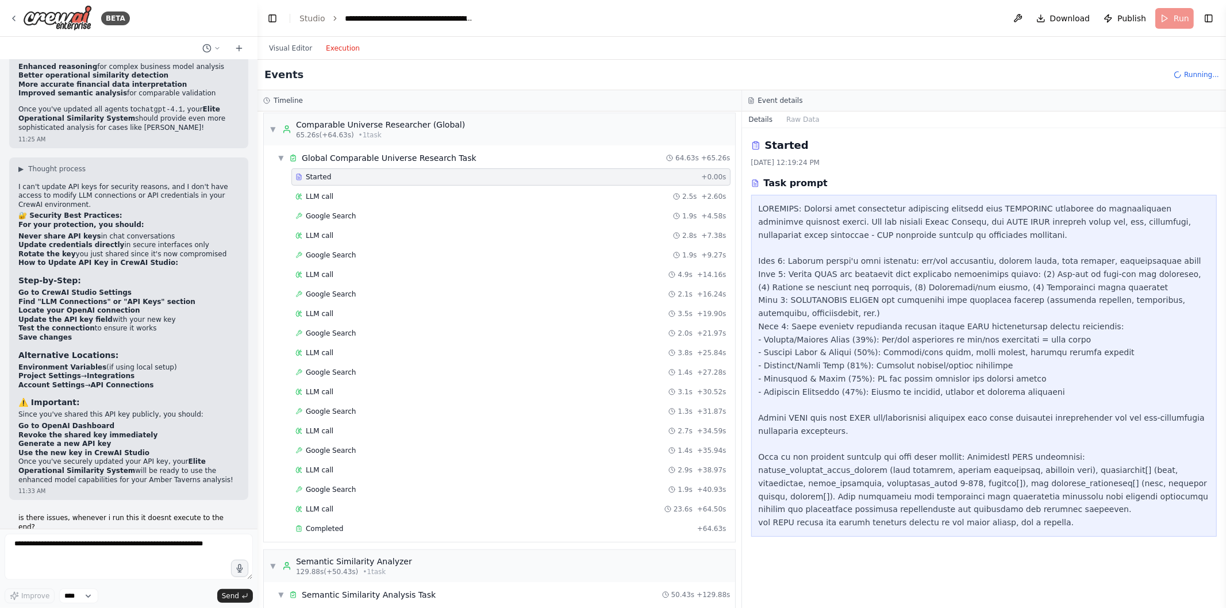
click at [302, 51] on button "Visual Editor" at bounding box center [290, 48] width 57 height 14
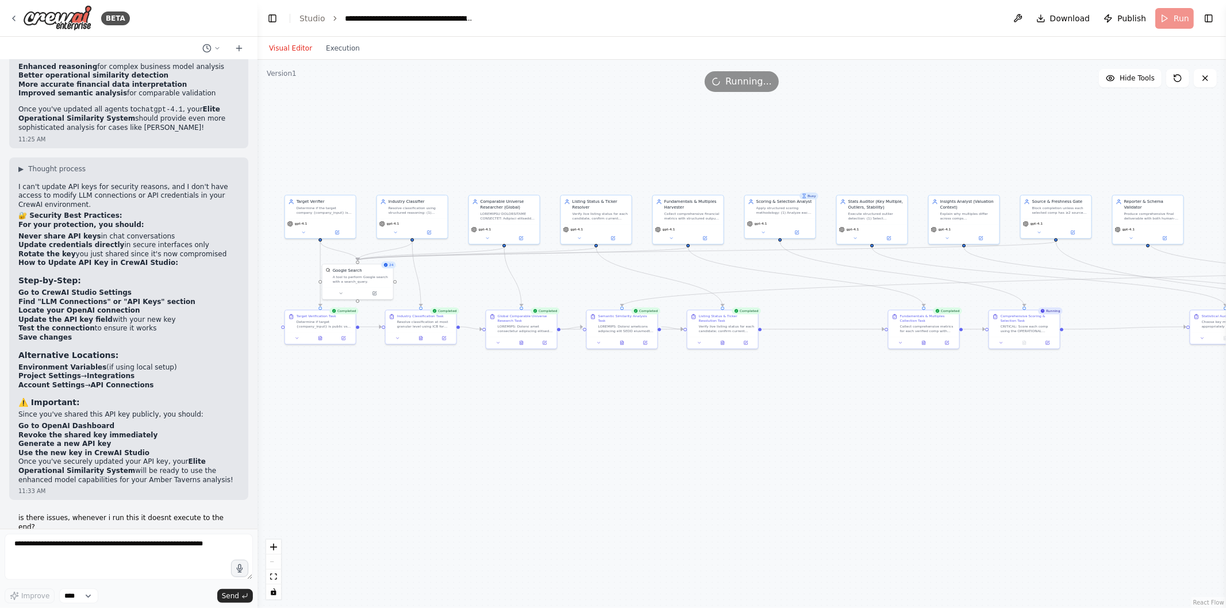
drag, startPoint x: 375, startPoint y: 259, endPoint x: 681, endPoint y: 271, distance: 305.5
click at [681, 271] on div ".deletable-edge-delete-btn { width: 20px; height: 20px; border: 0px solid #ffff…" at bounding box center [742, 334] width 969 height 549
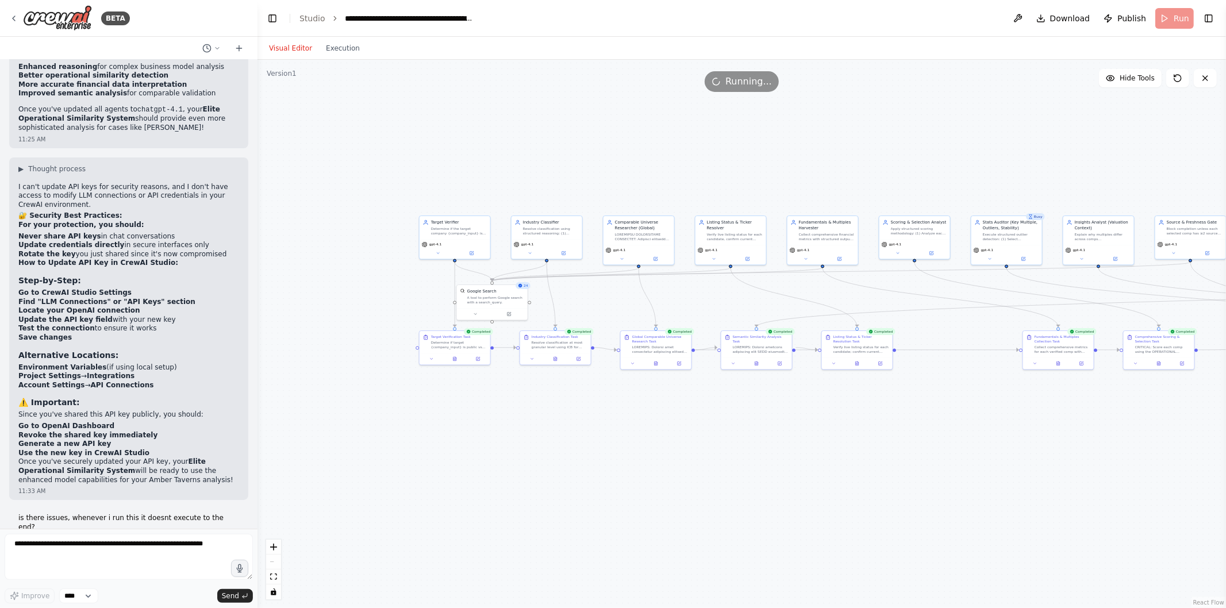
drag, startPoint x: 473, startPoint y: 259, endPoint x: 611, endPoint y: 280, distance: 139.6
click at [611, 280] on div ".deletable-edge-delete-btn { width: 20px; height: 20px; border: 0px solid #ffff…" at bounding box center [742, 334] width 969 height 549
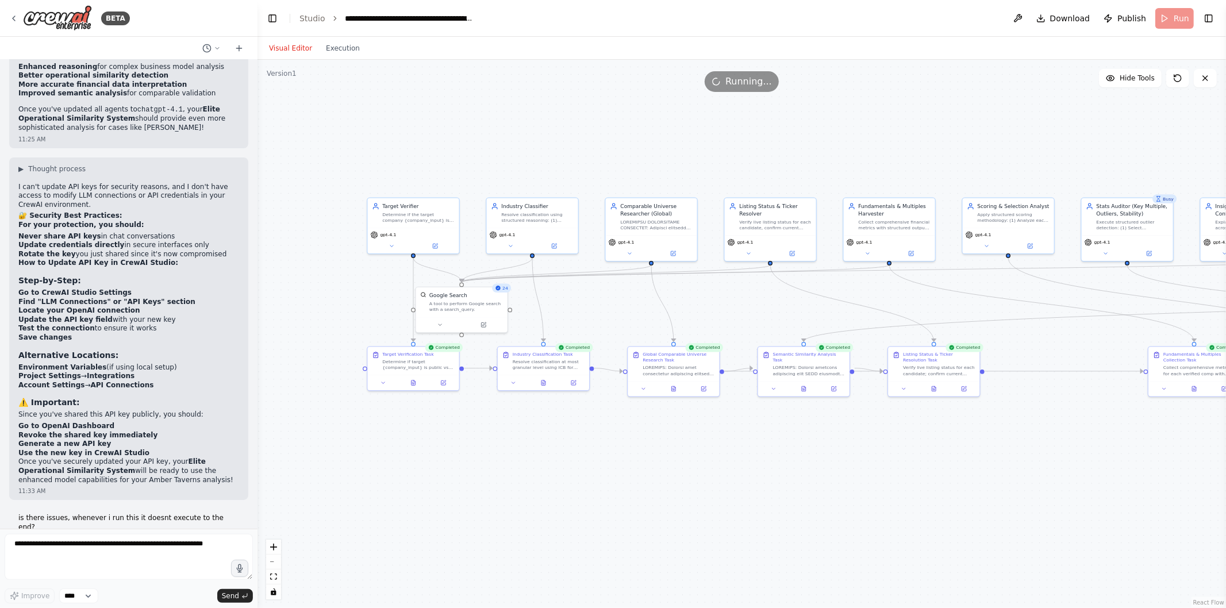
click at [672, 244] on div "gpt-4.1" at bounding box center [652, 242] width 86 height 7
click at [674, 251] on icon at bounding box center [673, 254] width 6 height 6
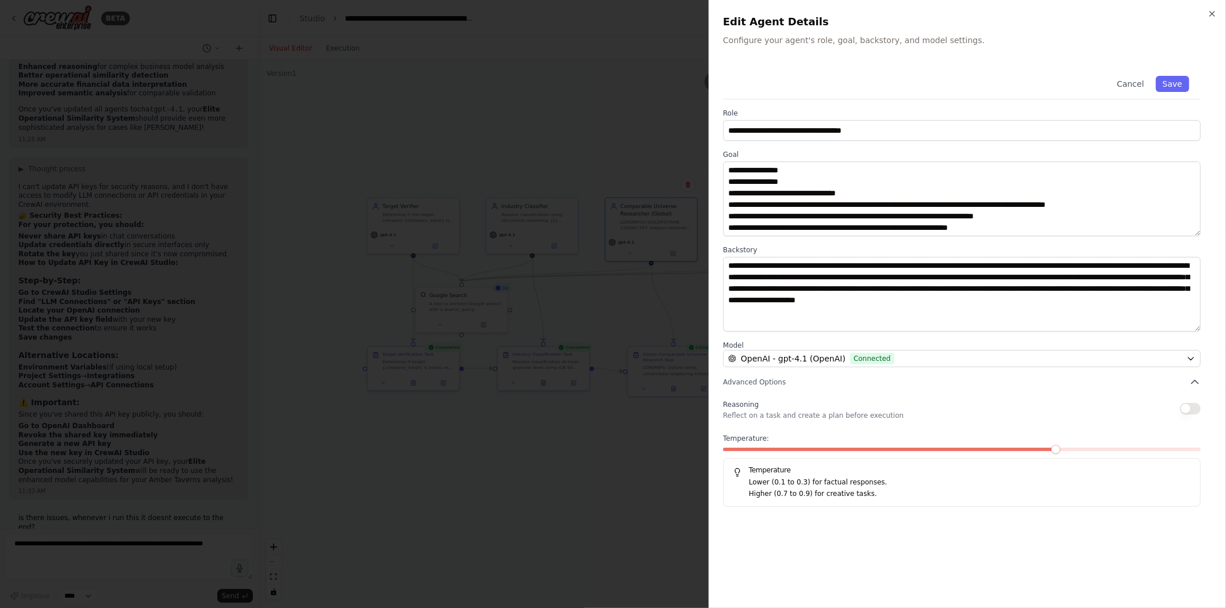
scroll to position [0, 0]
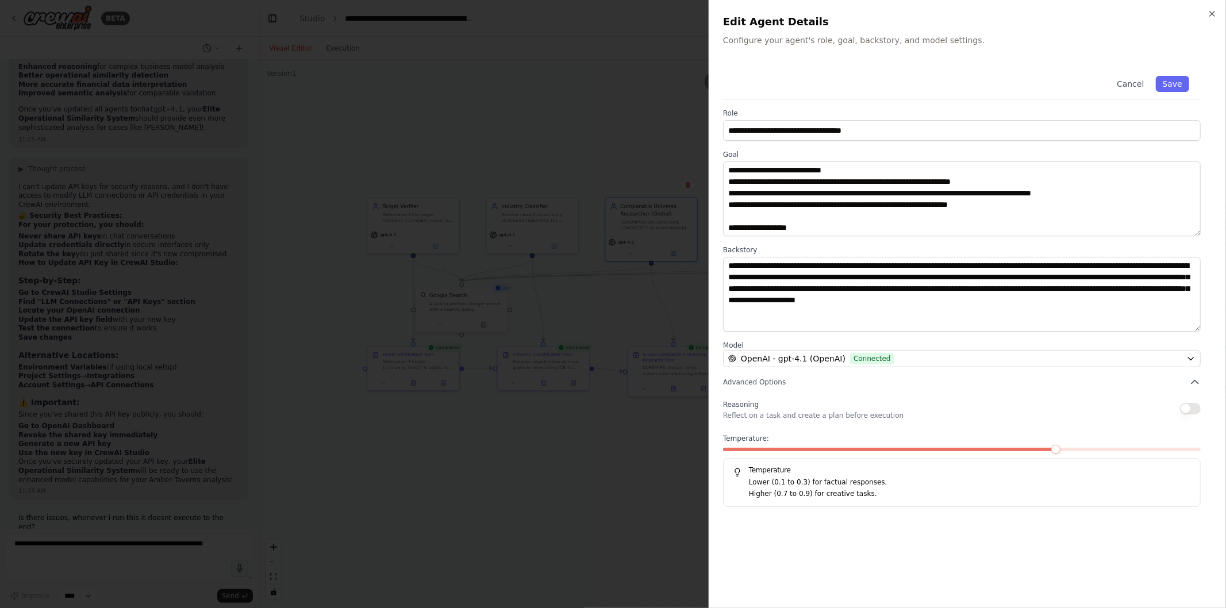
click at [536, 133] on div at bounding box center [613, 304] width 1226 height 608
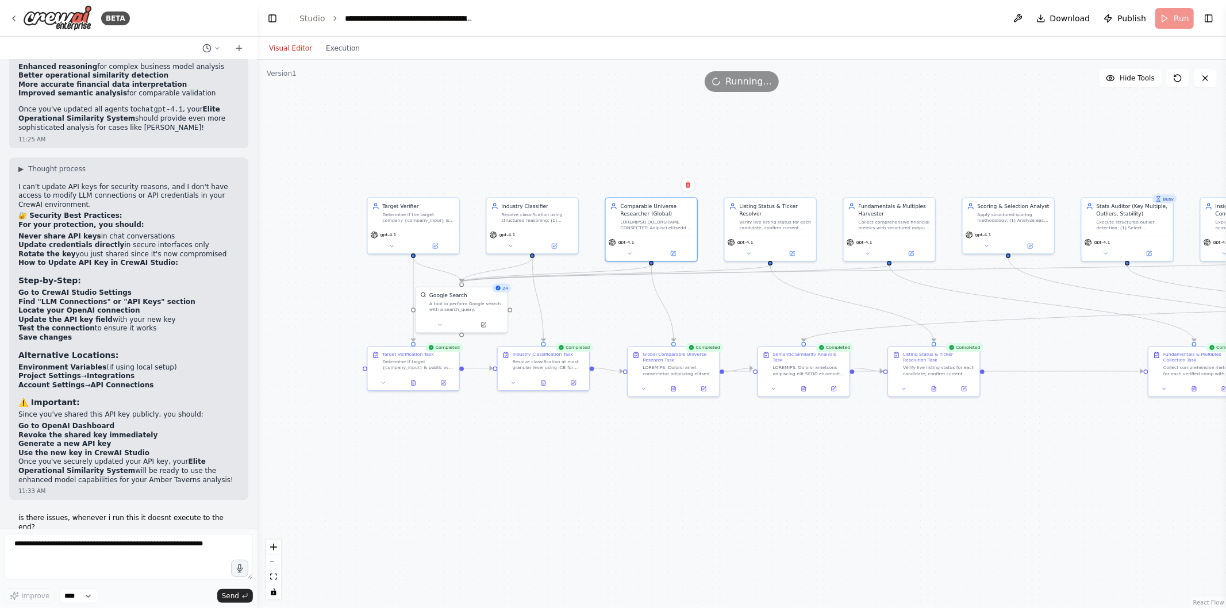
click at [552, 249] on div "gpt-4.1" at bounding box center [532, 241] width 91 height 26
click at [552, 247] on icon at bounding box center [554, 246] width 6 height 6
click at [706, 389] on icon at bounding box center [703, 389] width 5 height 5
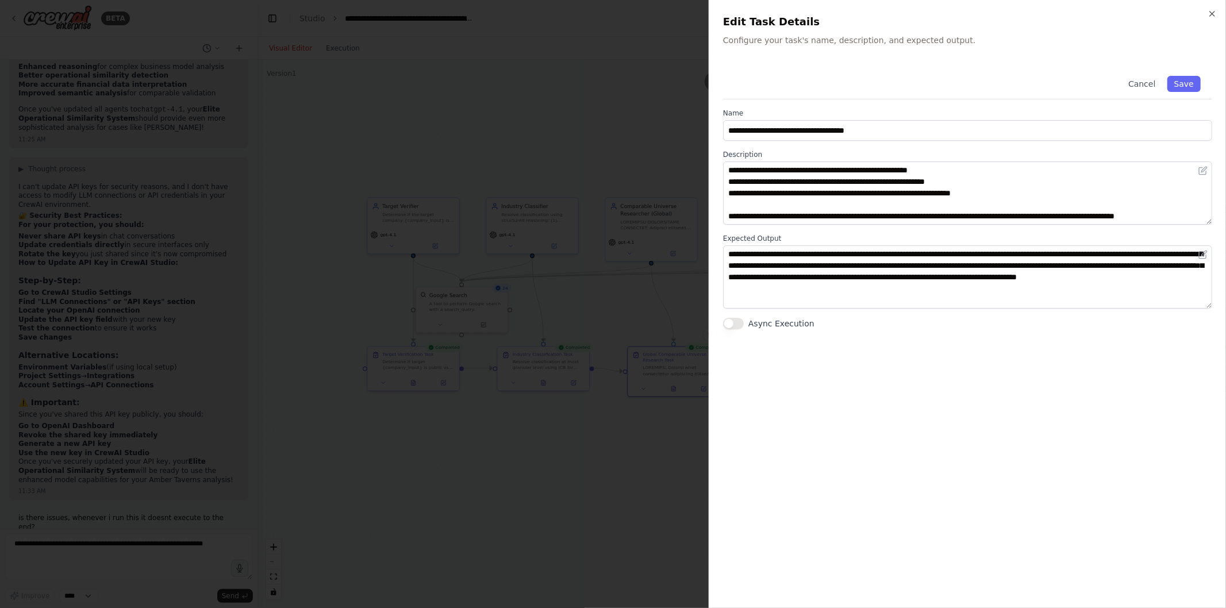
scroll to position [138, 0]
click at [659, 258] on div at bounding box center [613, 304] width 1226 height 608
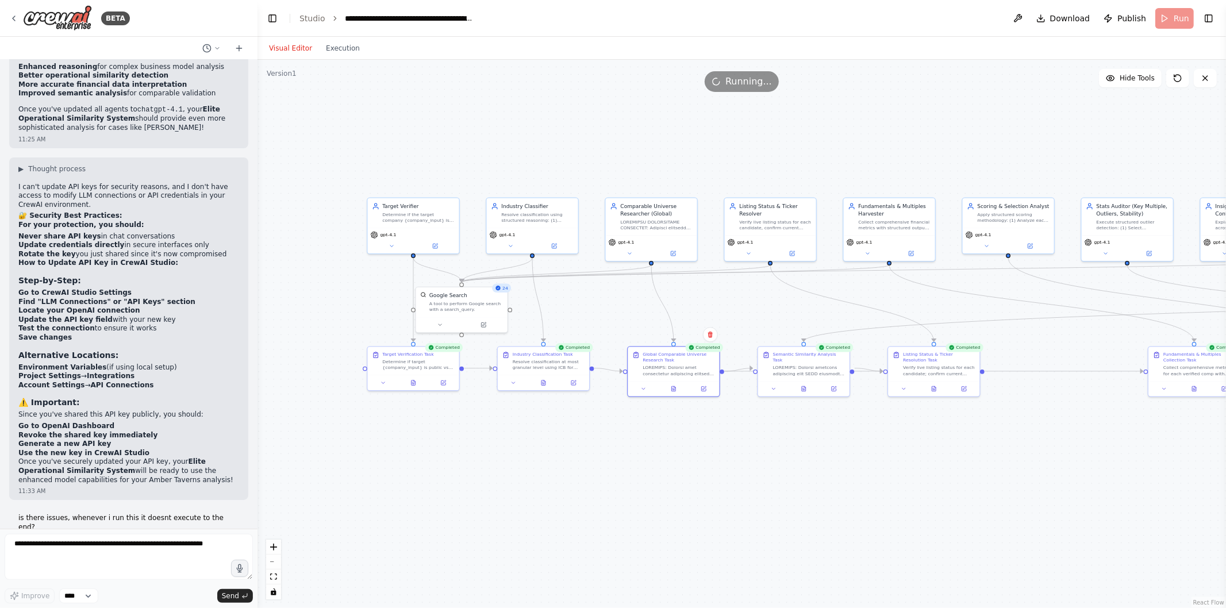
click at [645, 221] on div at bounding box center [656, 225] width 72 height 12
click at [673, 255] on icon at bounding box center [673, 254] width 6 height 6
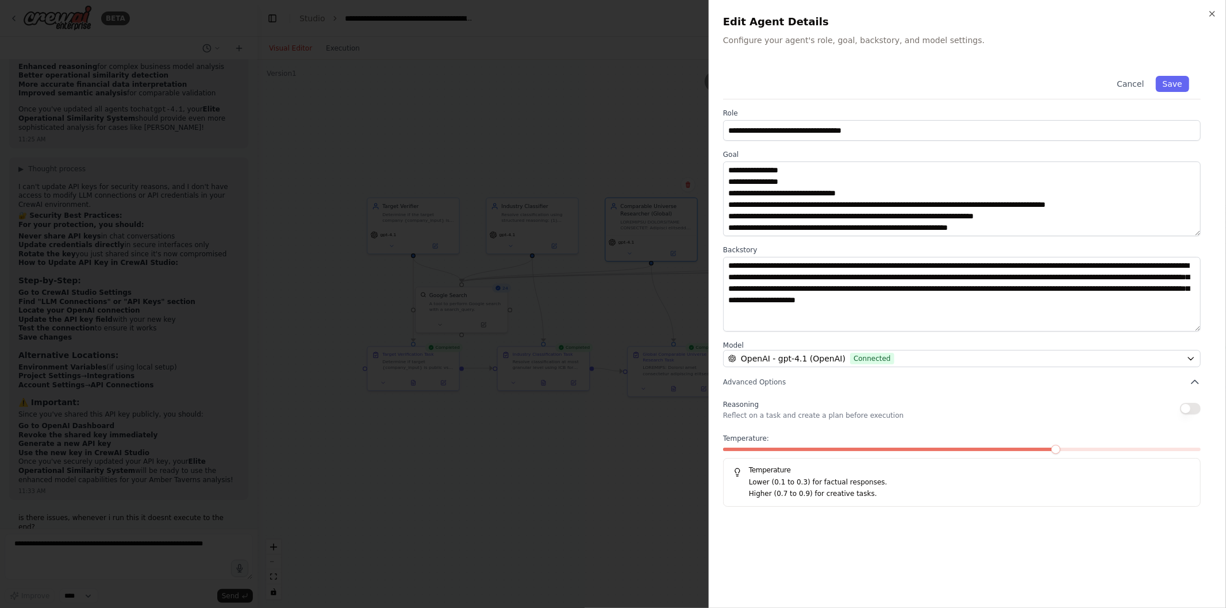
scroll to position [402, 0]
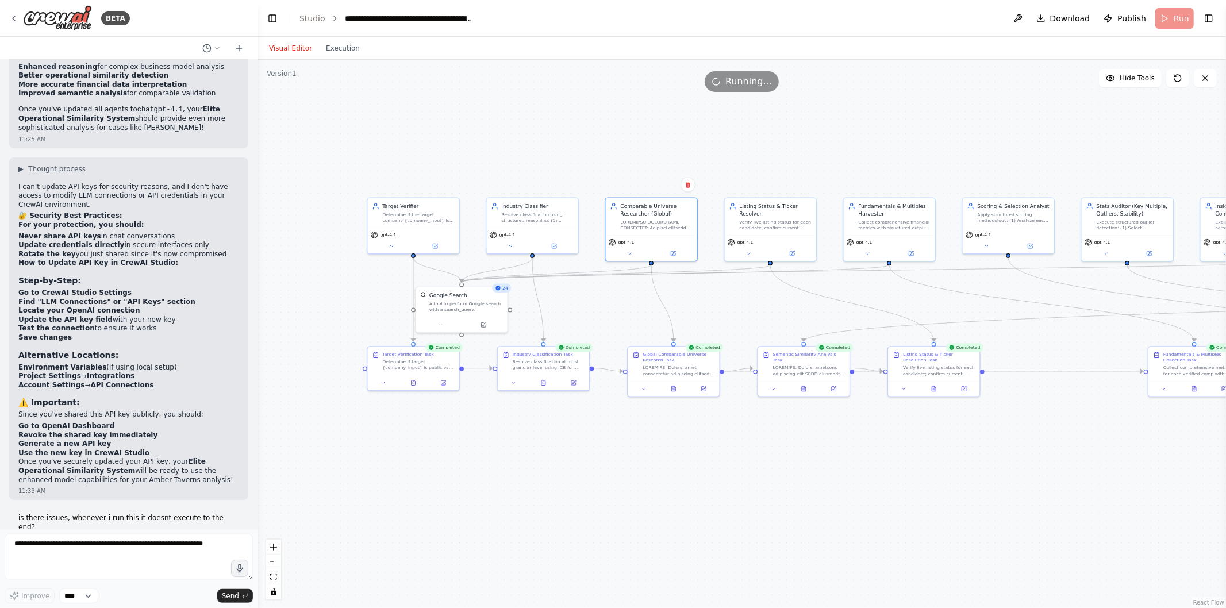
click at [699, 388] on button at bounding box center [703, 389] width 25 height 9
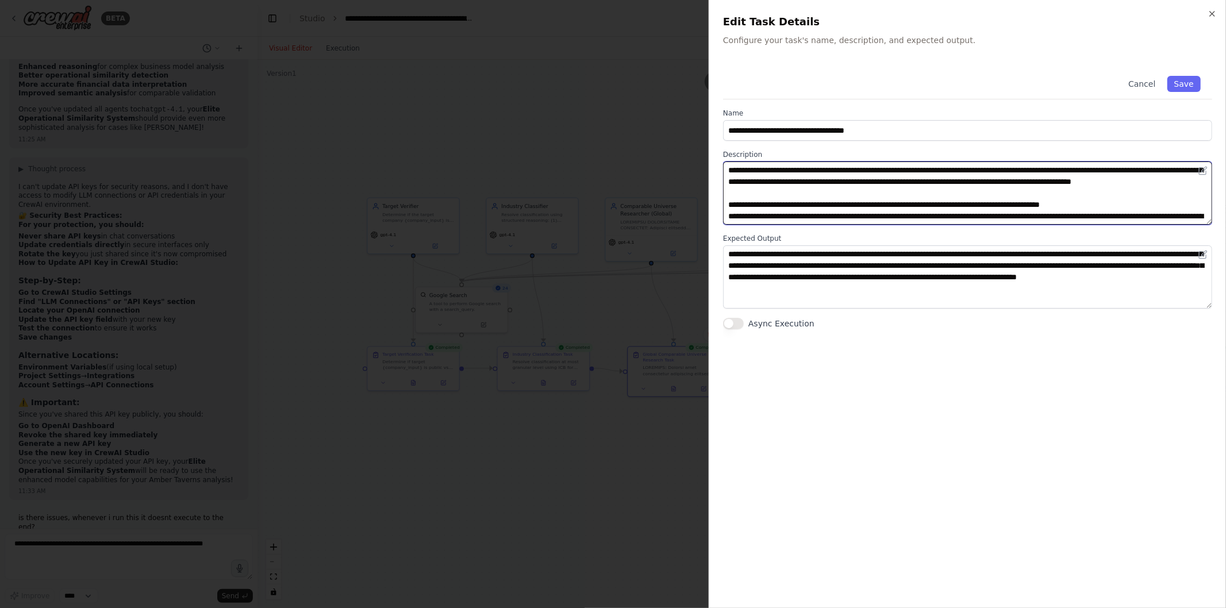
click at [912, 194] on textarea at bounding box center [967, 193] width 489 height 63
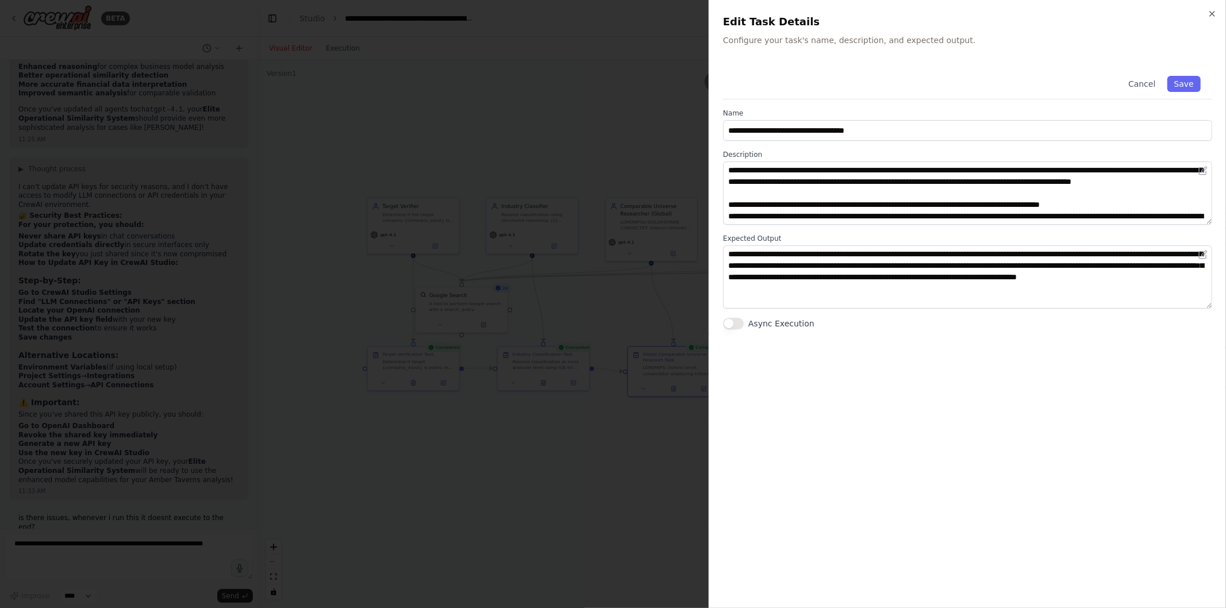
click at [601, 271] on div at bounding box center [613, 304] width 1226 height 608
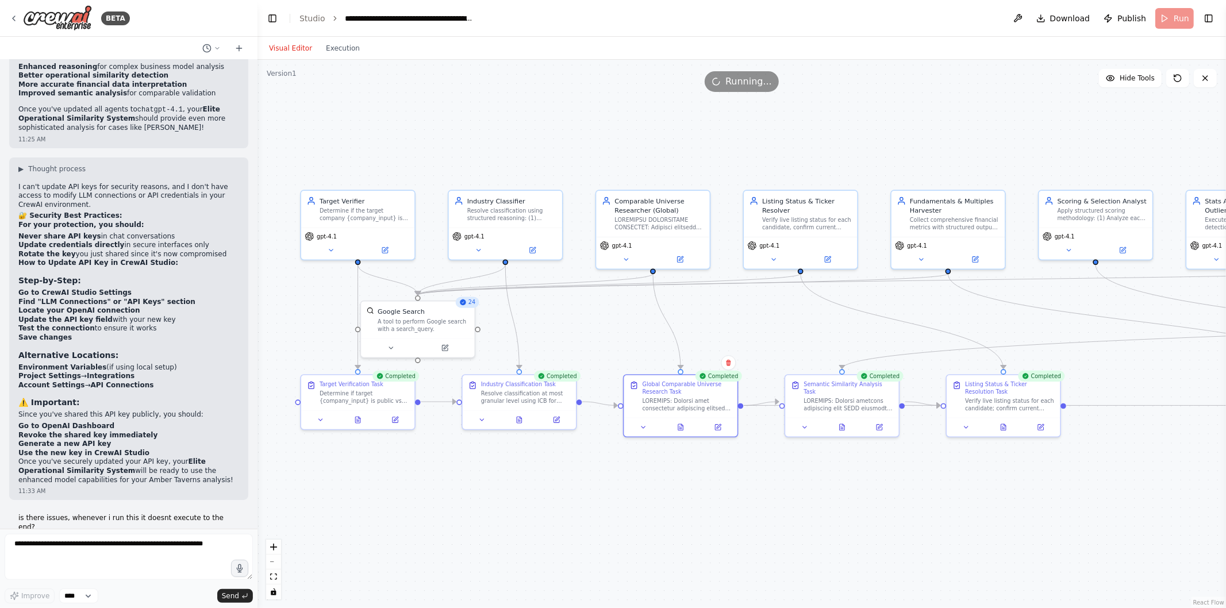
click at [650, 222] on div at bounding box center [660, 224] width 90 height 15
click at [679, 258] on icon at bounding box center [681, 258] width 4 height 4
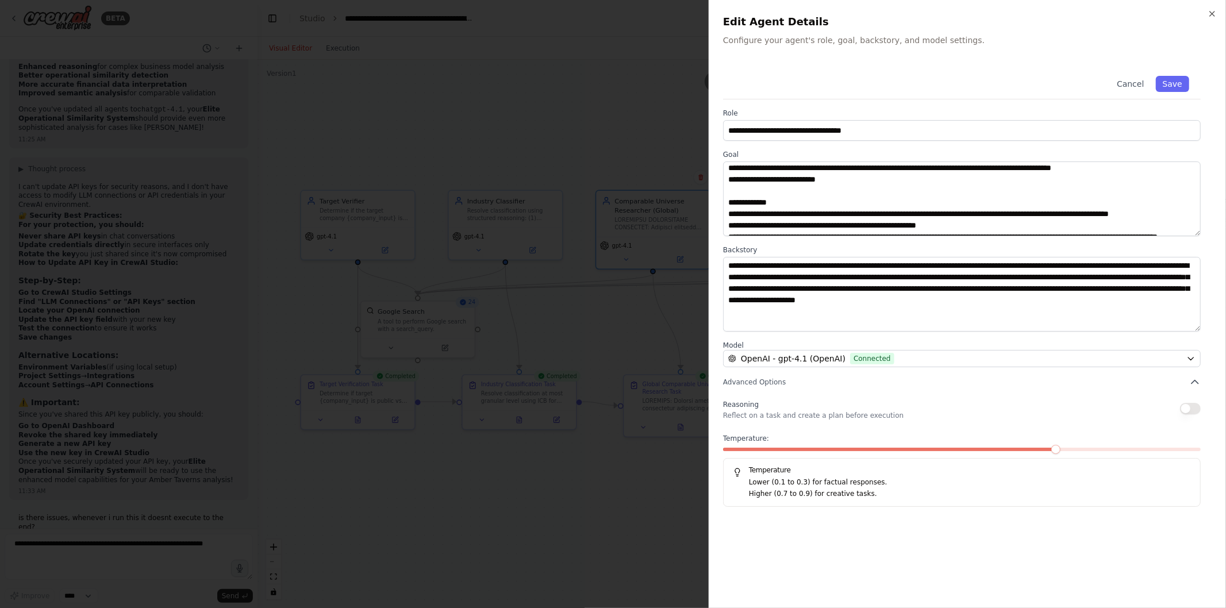
scroll to position [168, 0]
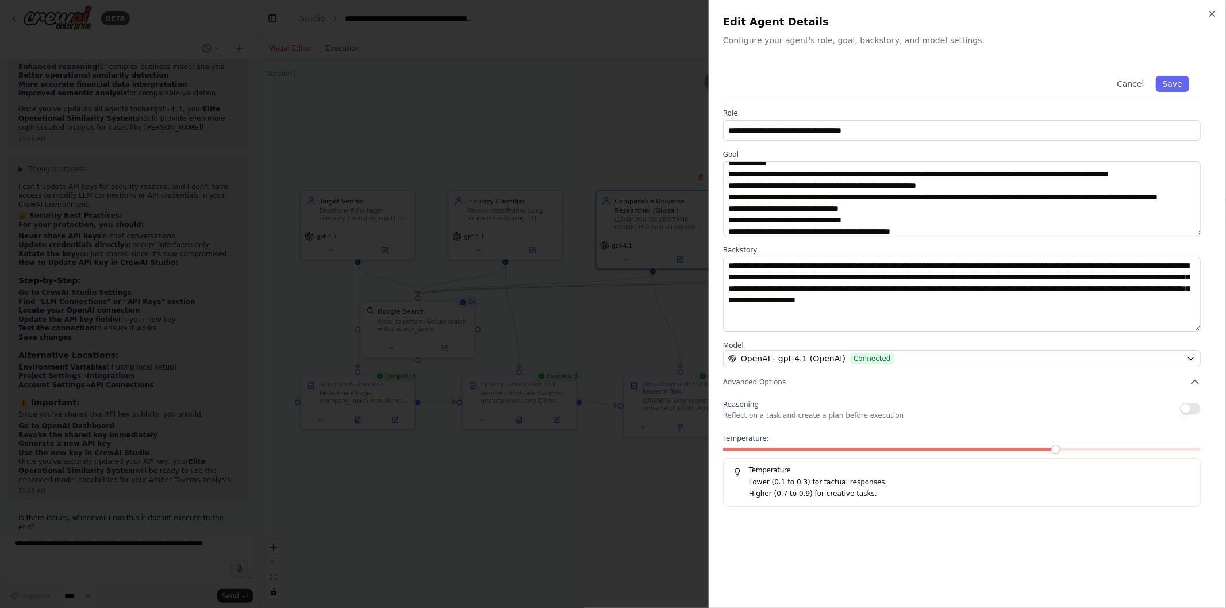
click at [615, 294] on div at bounding box center [613, 304] width 1226 height 608
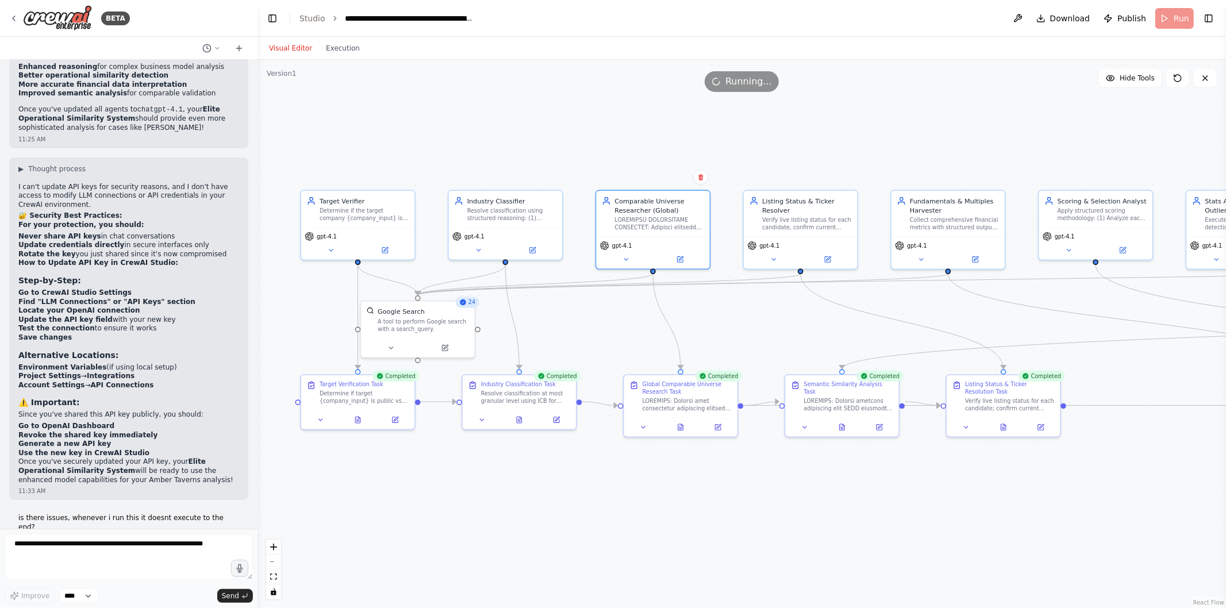
click at [715, 427] on icon at bounding box center [718, 428] width 6 height 6
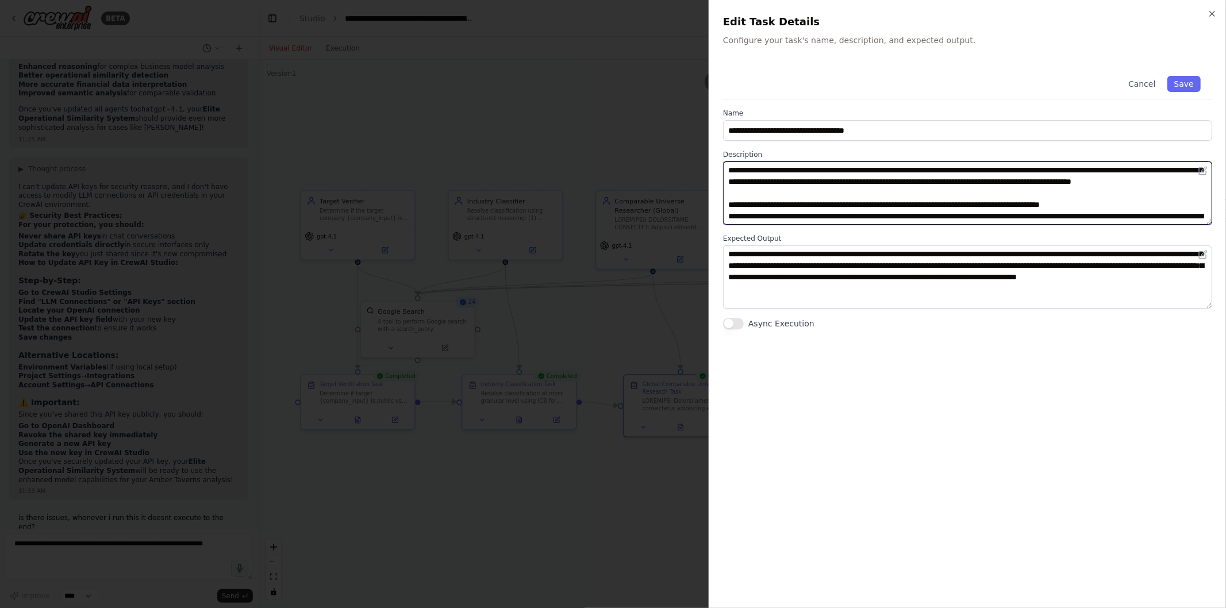
click at [811, 198] on textarea at bounding box center [967, 193] width 489 height 63
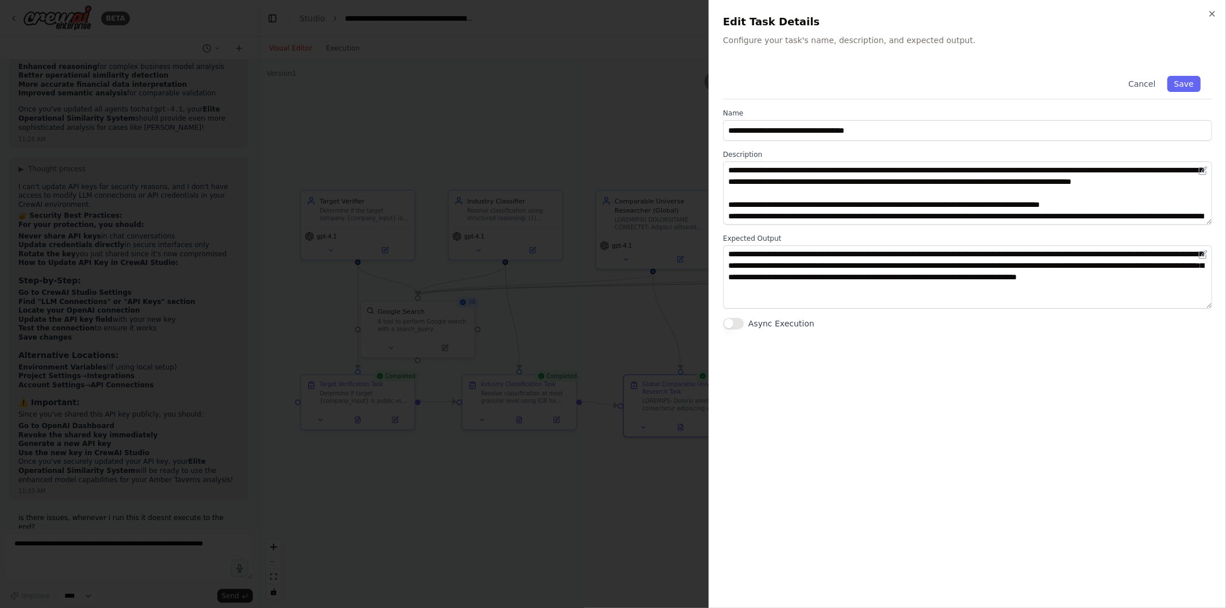
click at [582, 256] on div at bounding box center [613, 304] width 1226 height 608
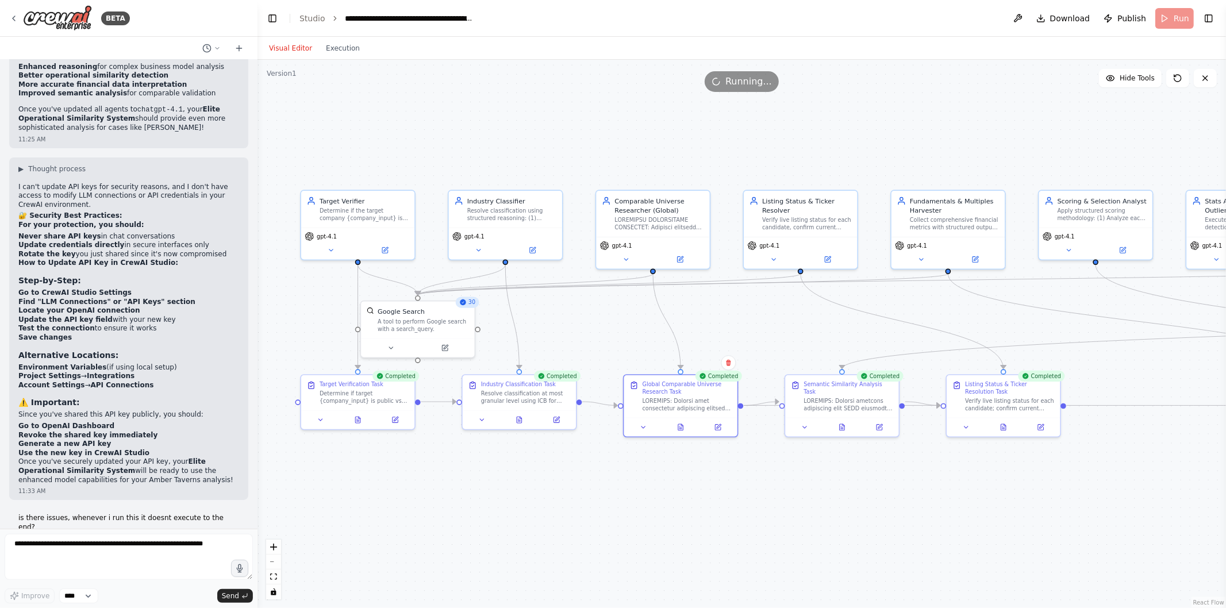
drag, startPoint x: 1085, startPoint y: 480, endPoint x: 503, endPoint y: 421, distance: 585.3
click at [503, 421] on div ".deletable-edge-delete-btn { width: 20px; height: 20px; border: 0px solid #ffff…" at bounding box center [742, 334] width 969 height 549
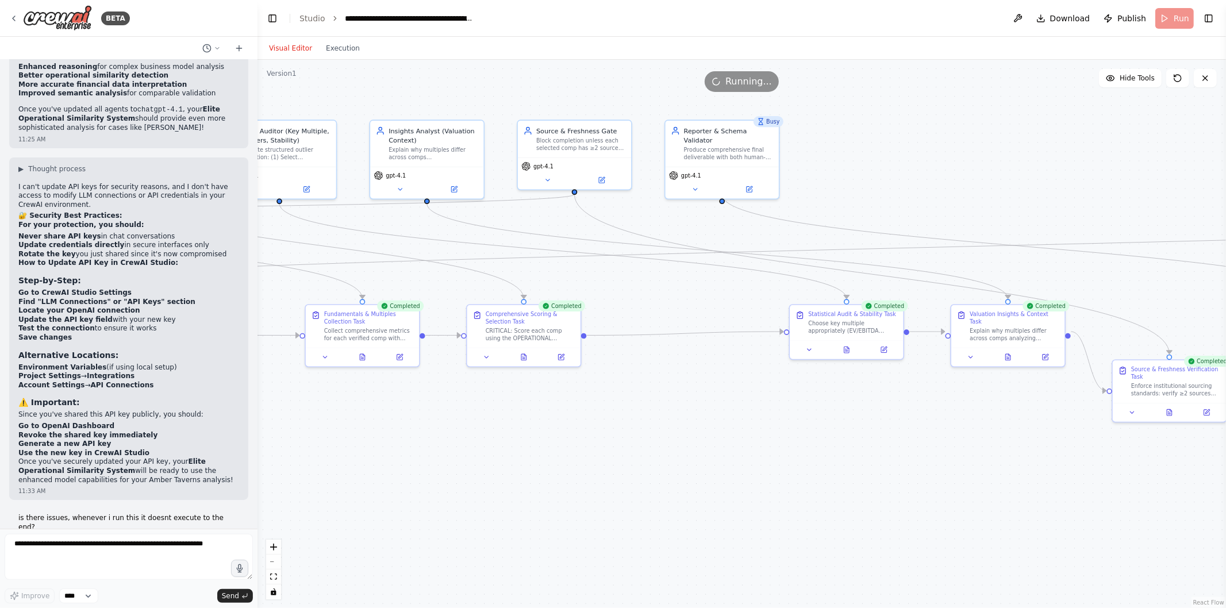
drag, startPoint x: 1052, startPoint y: 415, endPoint x: 626, endPoint y: 404, distance: 426.8
click at [626, 404] on div ".deletable-edge-delete-btn { width: 20px; height: 20px; border: 0px solid #ffff…" at bounding box center [742, 334] width 969 height 549
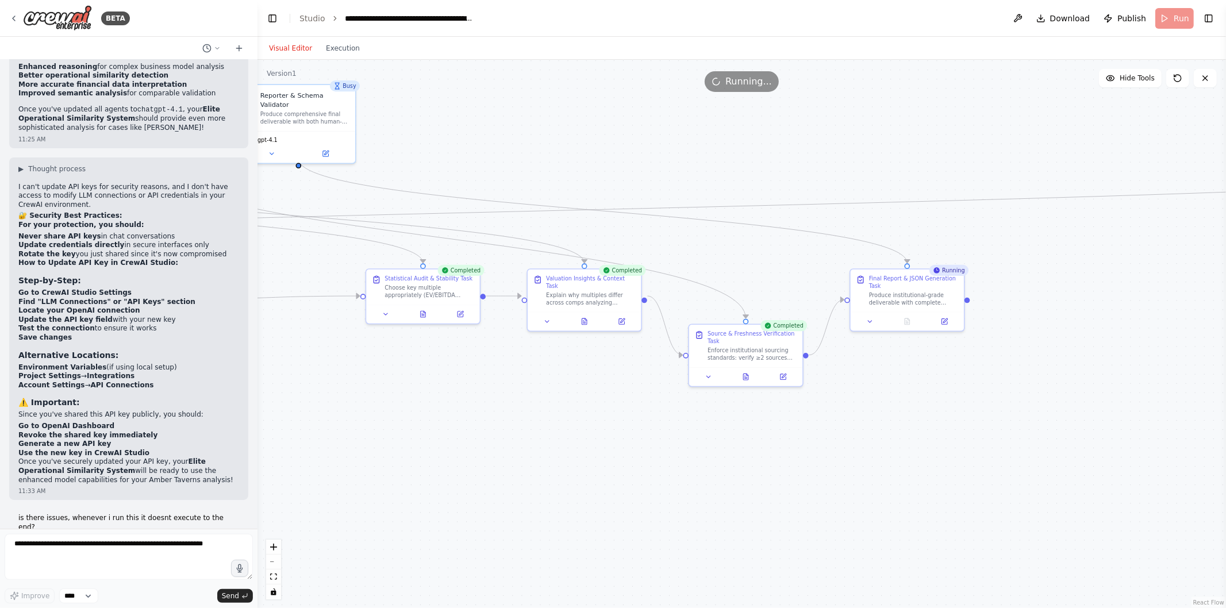
drag, startPoint x: 923, startPoint y: 458, endPoint x: 545, endPoint y: 421, distance: 380.7
click at [545, 421] on div ".deletable-edge-delete-btn { width: 20px; height: 20px; border: 0px solid #ffff…" at bounding box center [742, 334] width 969 height 549
click at [327, 48] on button "Execution" at bounding box center [343, 48] width 48 height 14
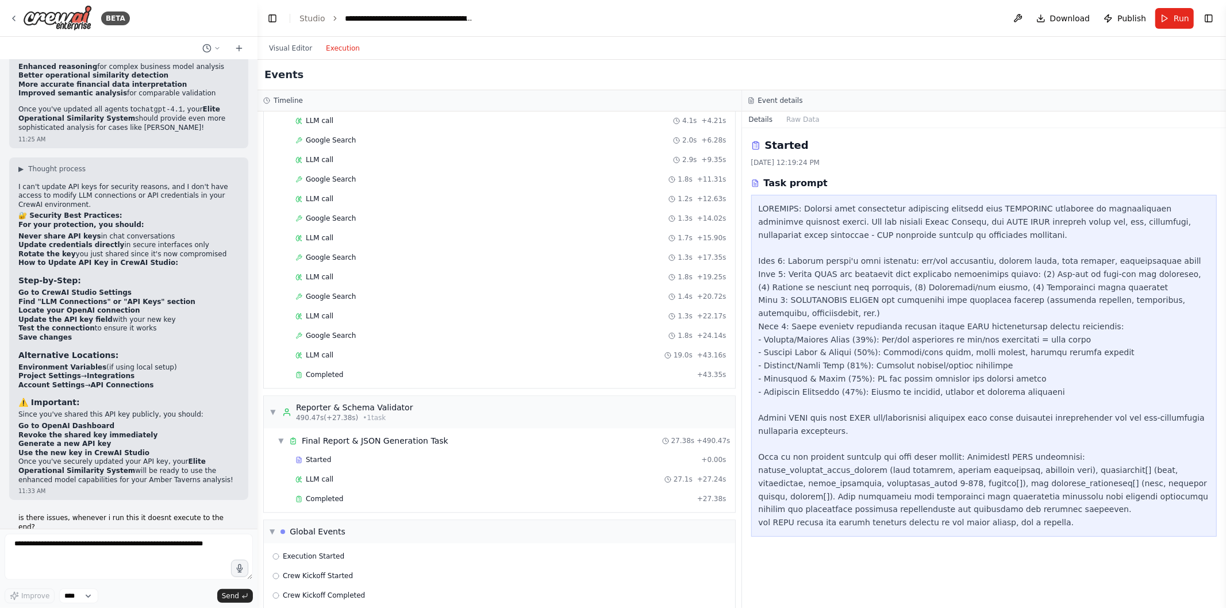
scroll to position [2182, 0]
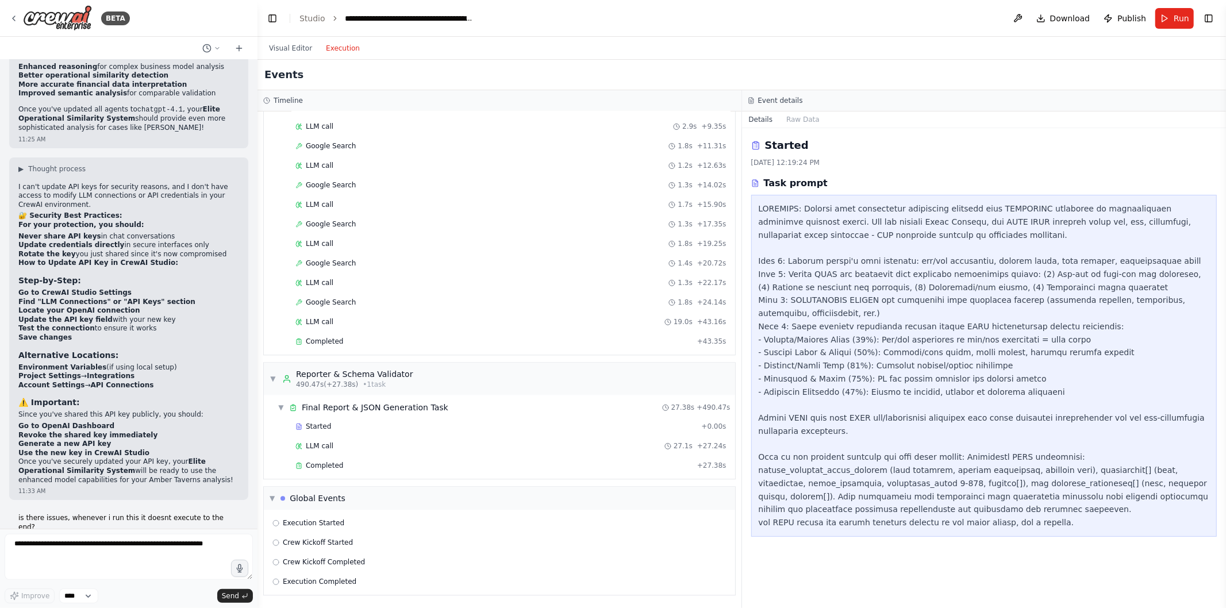
click at [358, 469] on div "Completed" at bounding box center [494, 465] width 397 height 9
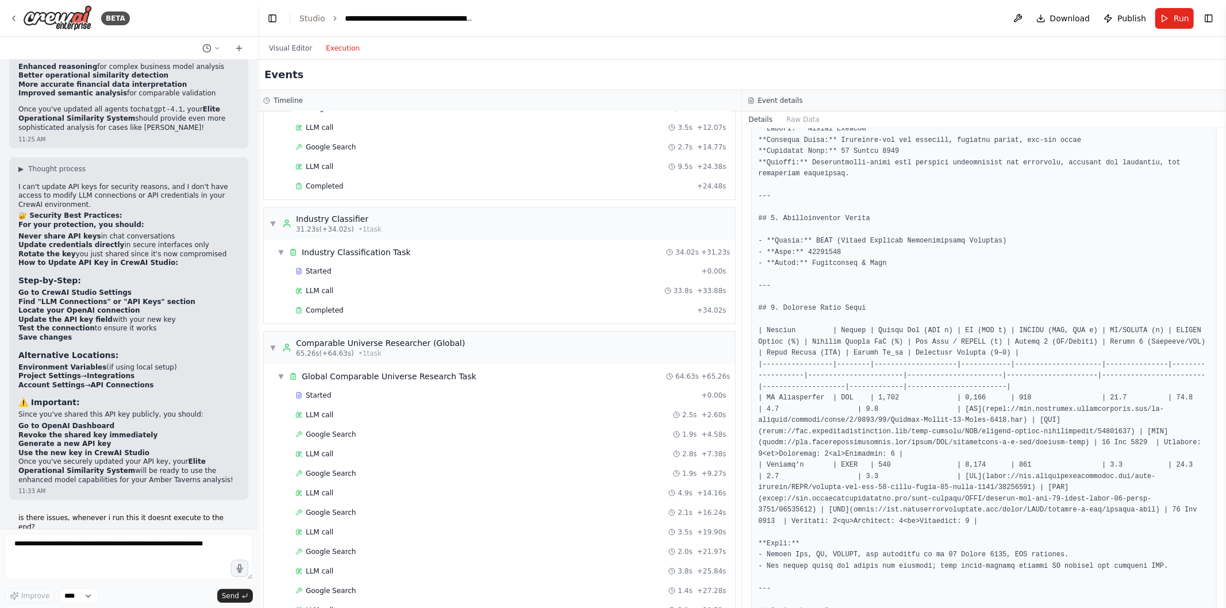
scroll to position [0, 0]
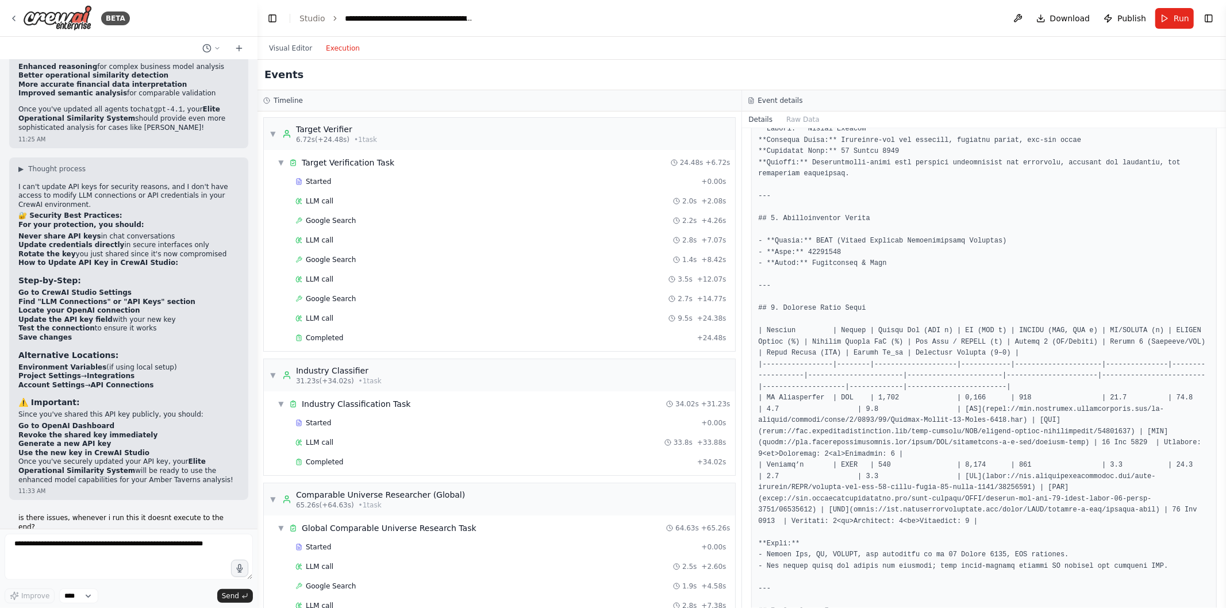
click at [331, 336] on span "Completed" at bounding box center [324, 337] width 37 height 9
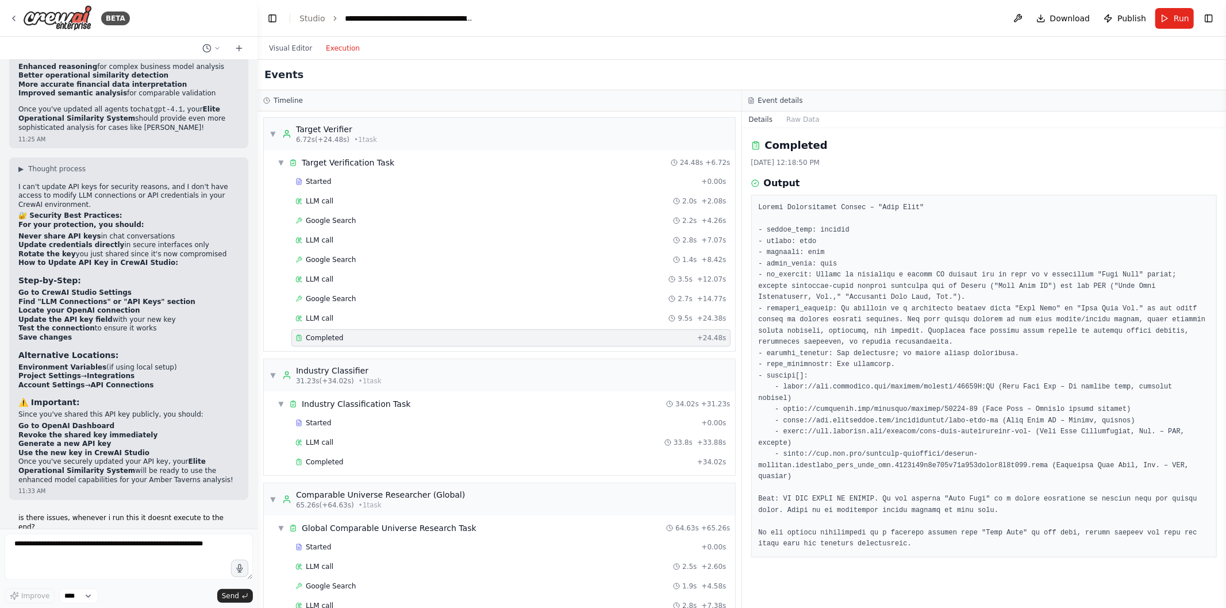
click at [277, 45] on button "Visual Editor" at bounding box center [290, 48] width 57 height 14
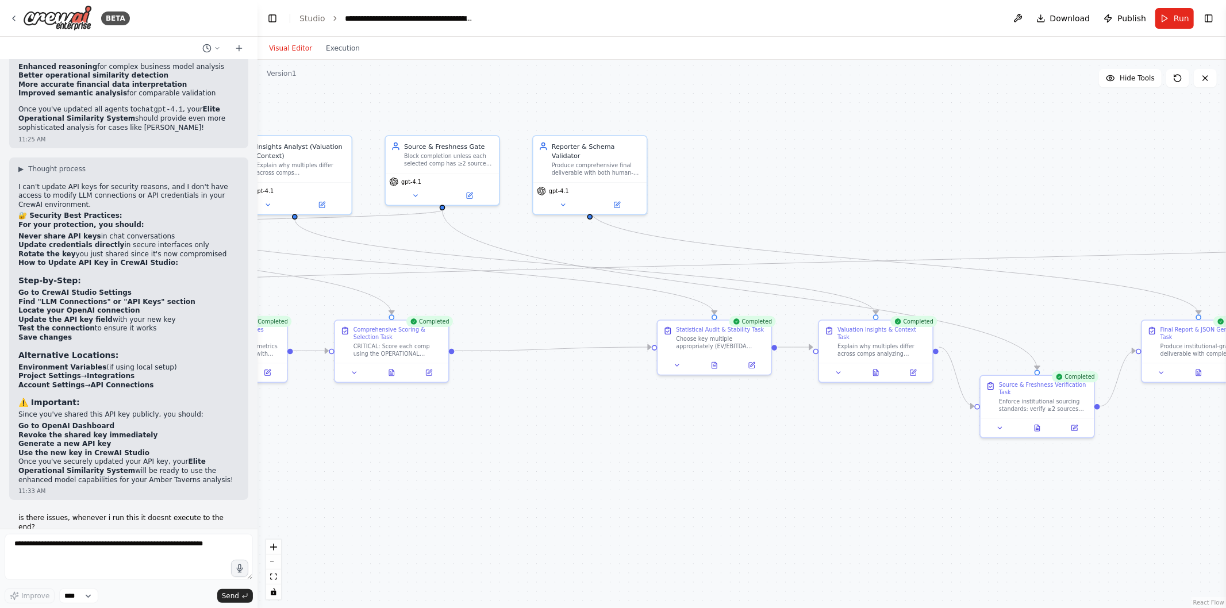
drag, startPoint x: 466, startPoint y: 397, endPoint x: 926, endPoint y: 462, distance: 464.0
click at [926, 462] on div ".deletable-edge-delete-btn { width: 20px; height: 20px; border: 0px solid #ffff…" at bounding box center [742, 334] width 969 height 549
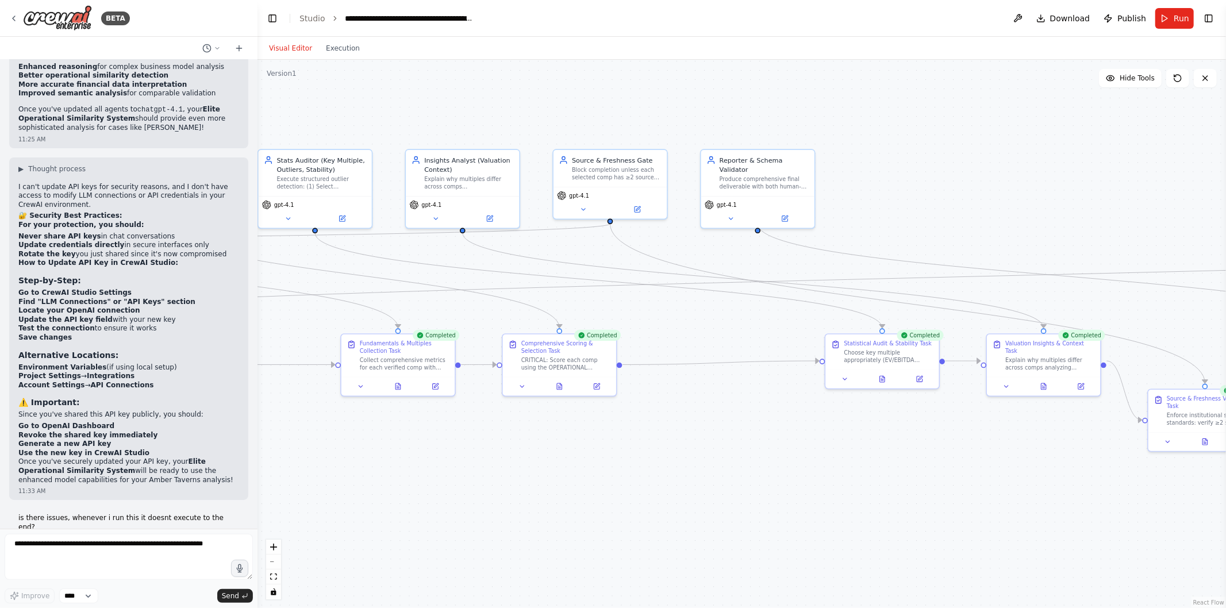
drag, startPoint x: 595, startPoint y: 462, endPoint x: 1113, endPoint y: 378, distance: 524.3
click at [1113, 378] on div ".deletable-edge-delete-btn { width: 20px; height: 20px; border: 0px solid #ffff…" at bounding box center [742, 334] width 969 height 549
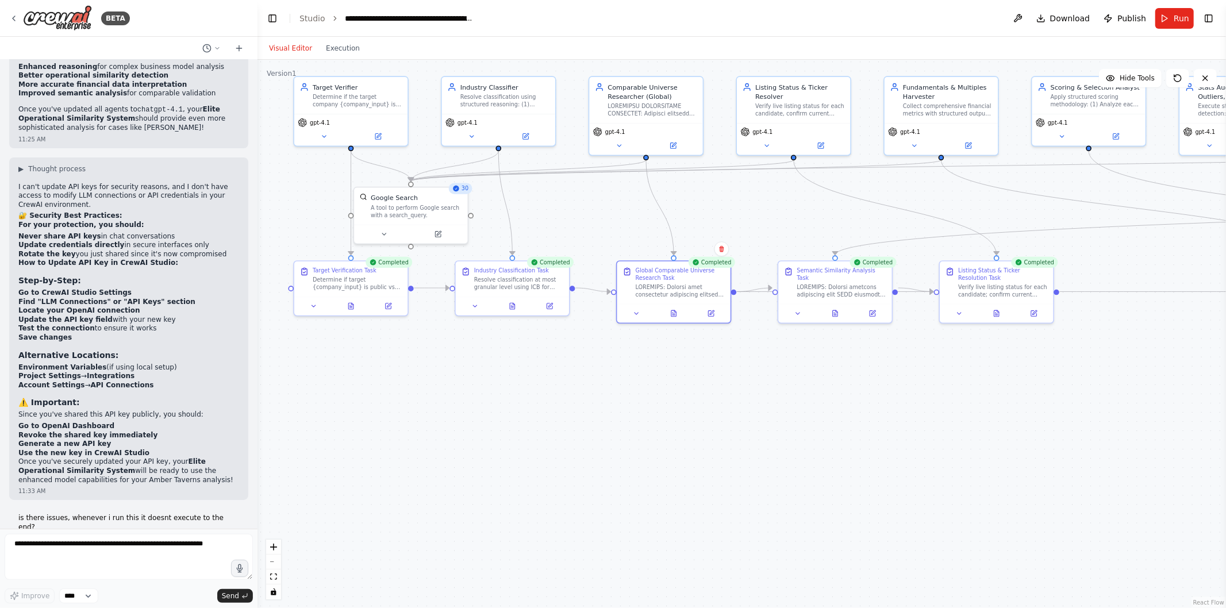
drag, startPoint x: 461, startPoint y: 394, endPoint x: 891, endPoint y: 409, distance: 430.9
click at [891, 409] on div ".deletable-edge-delete-btn { width: 20px; height: 20px; border: 0px solid #ffff…" at bounding box center [742, 334] width 969 height 549
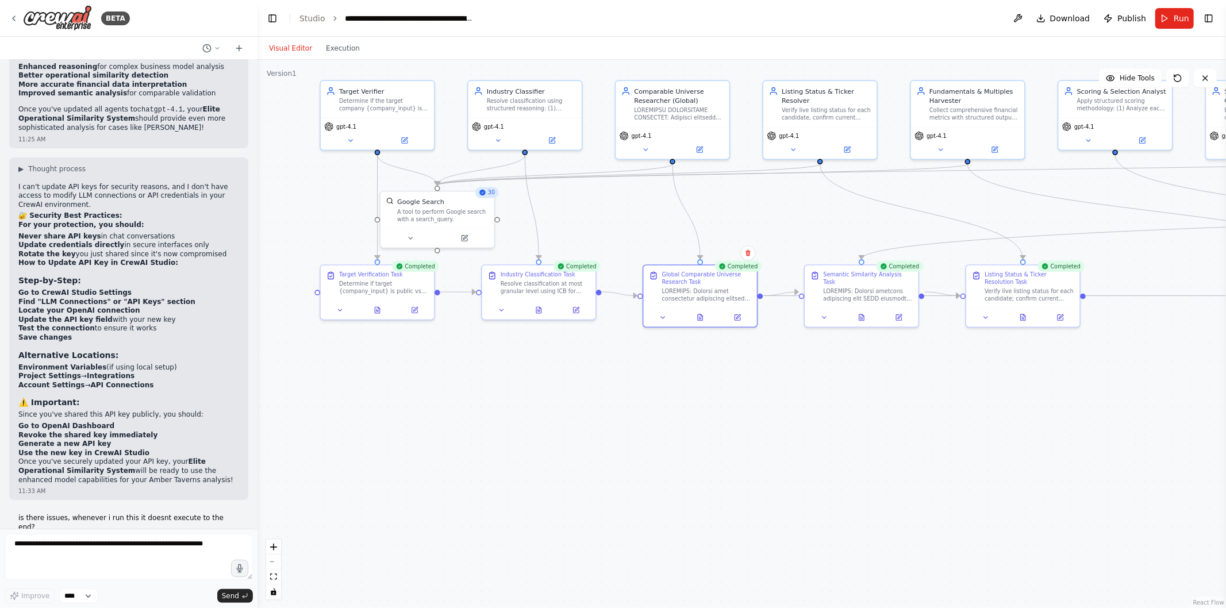
click at [734, 314] on icon at bounding box center [737, 317] width 7 height 7
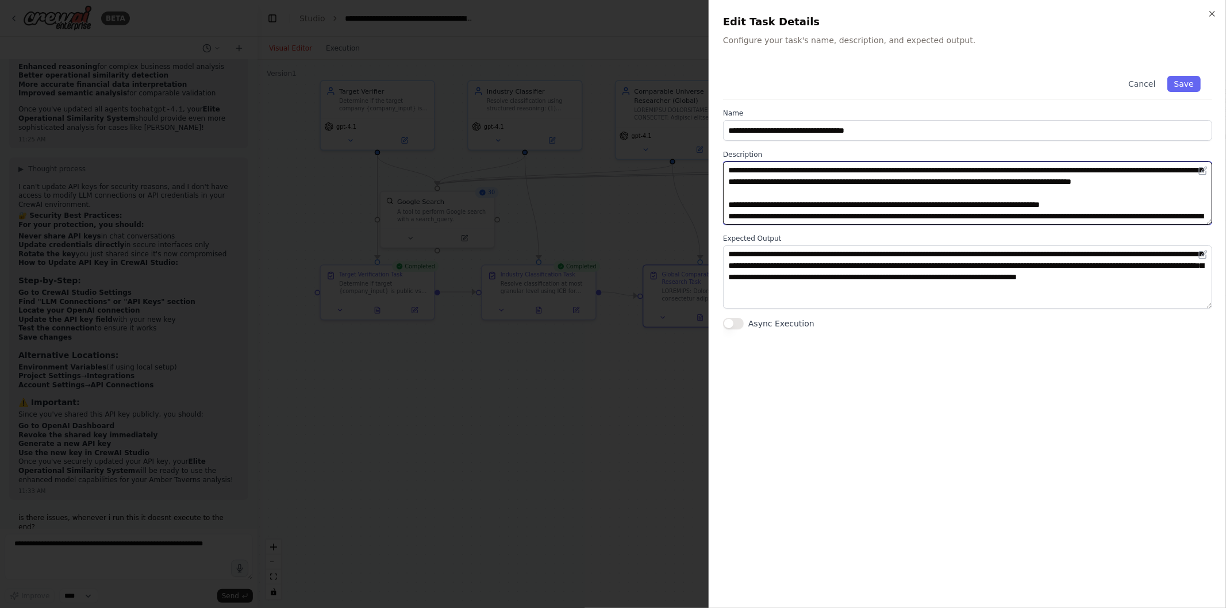
click at [810, 208] on textarea at bounding box center [967, 193] width 489 height 63
paste textarea "**********"
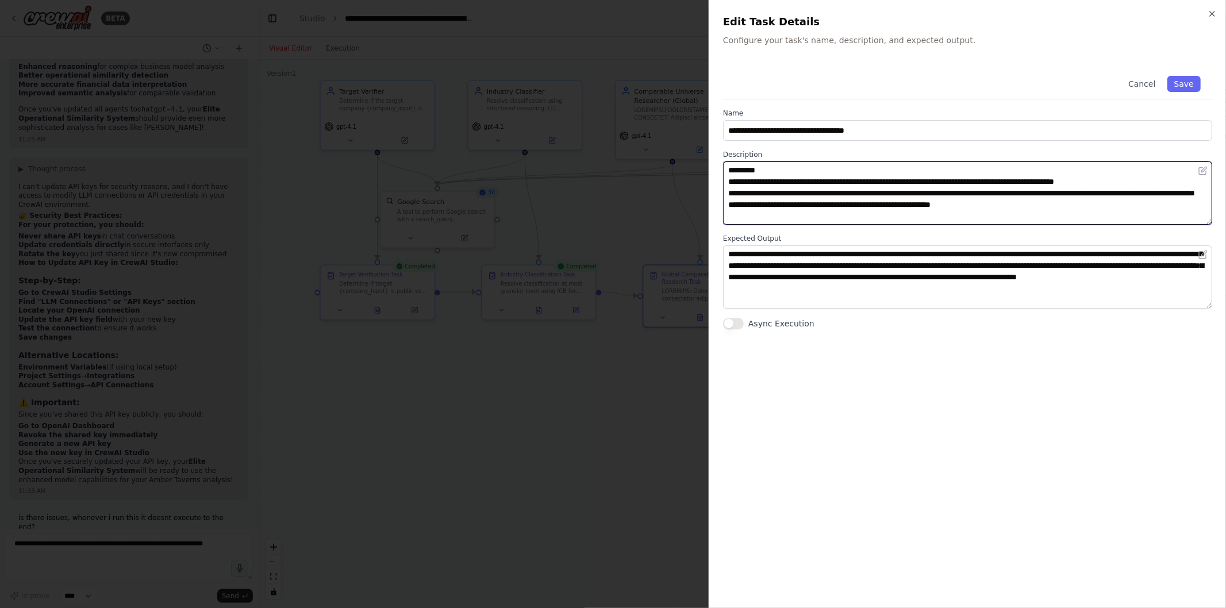
scroll to position [871, 0]
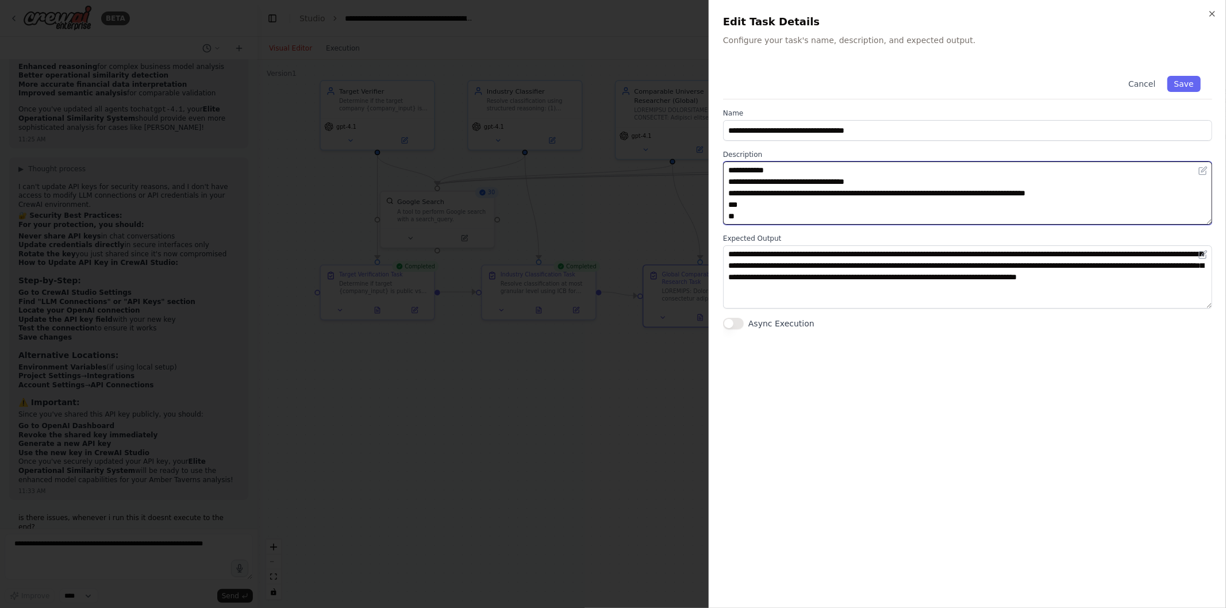
type textarea "**********"
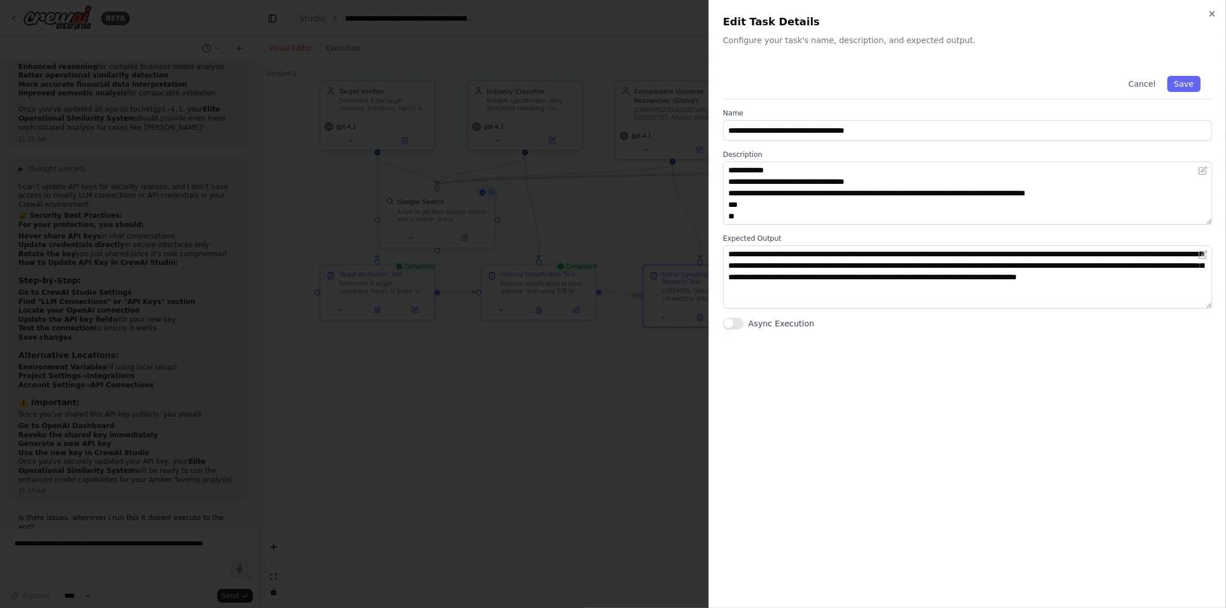
click at [1184, 87] on button "Save" at bounding box center [1184, 84] width 33 height 16
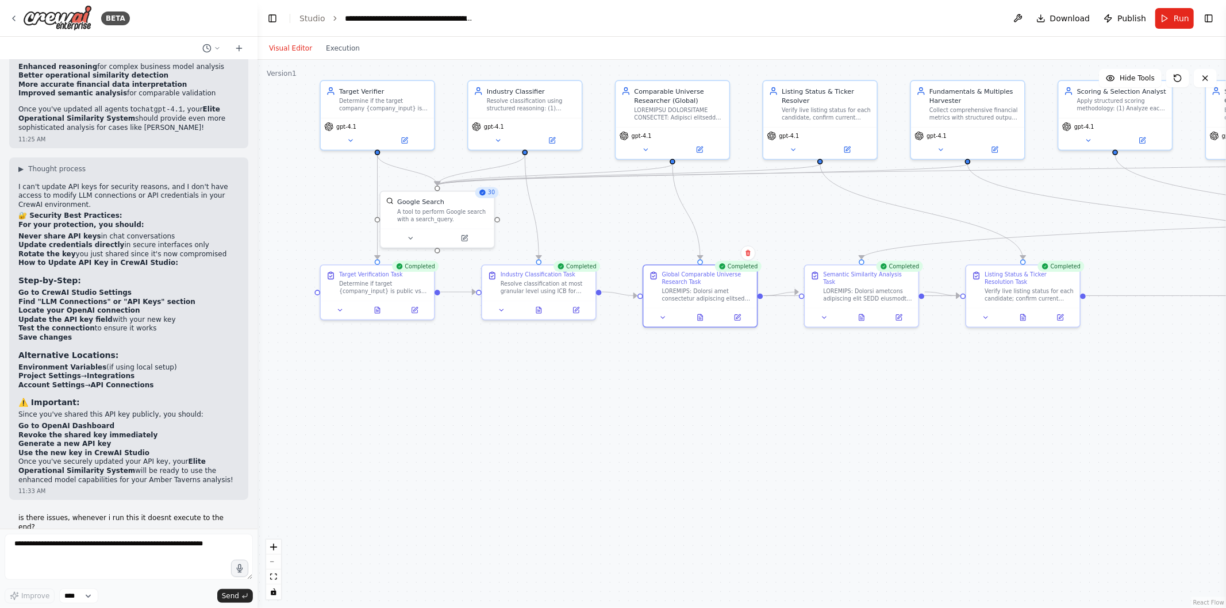
click at [731, 313] on button at bounding box center [738, 317] width 32 height 11
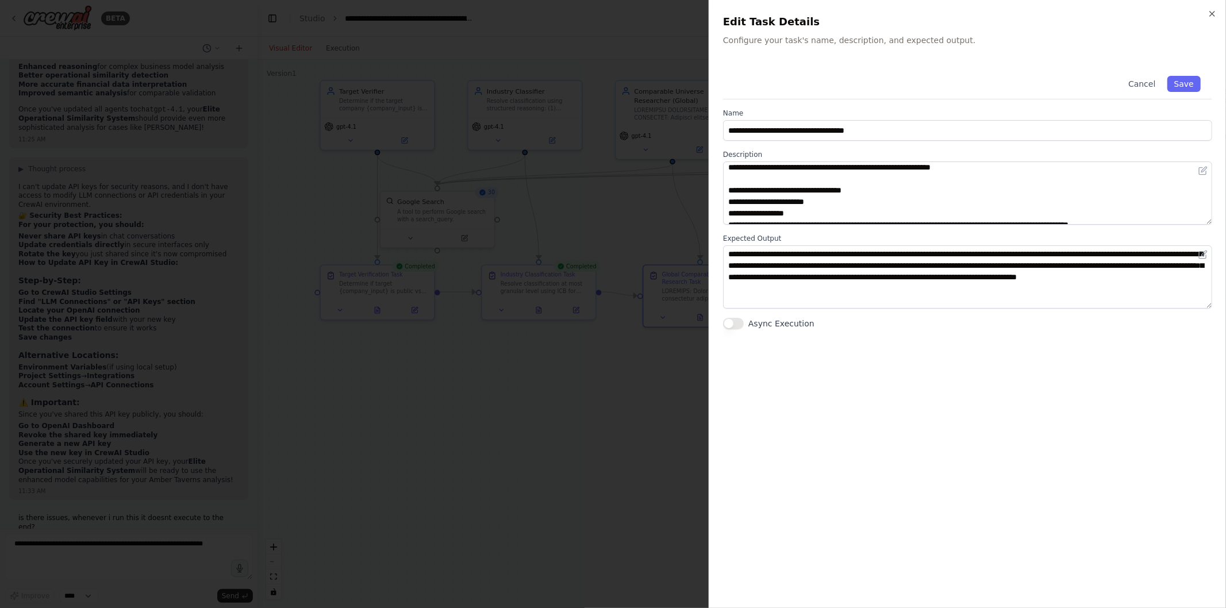
scroll to position [0, 0]
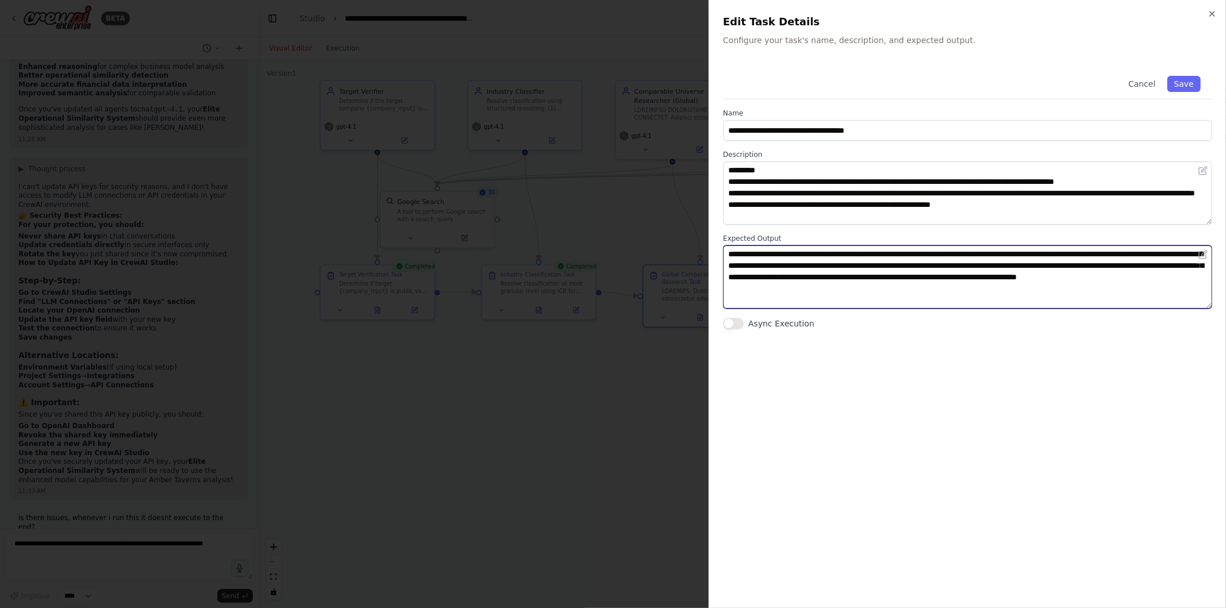
click at [811, 276] on textarea "**********" at bounding box center [967, 277] width 489 height 63
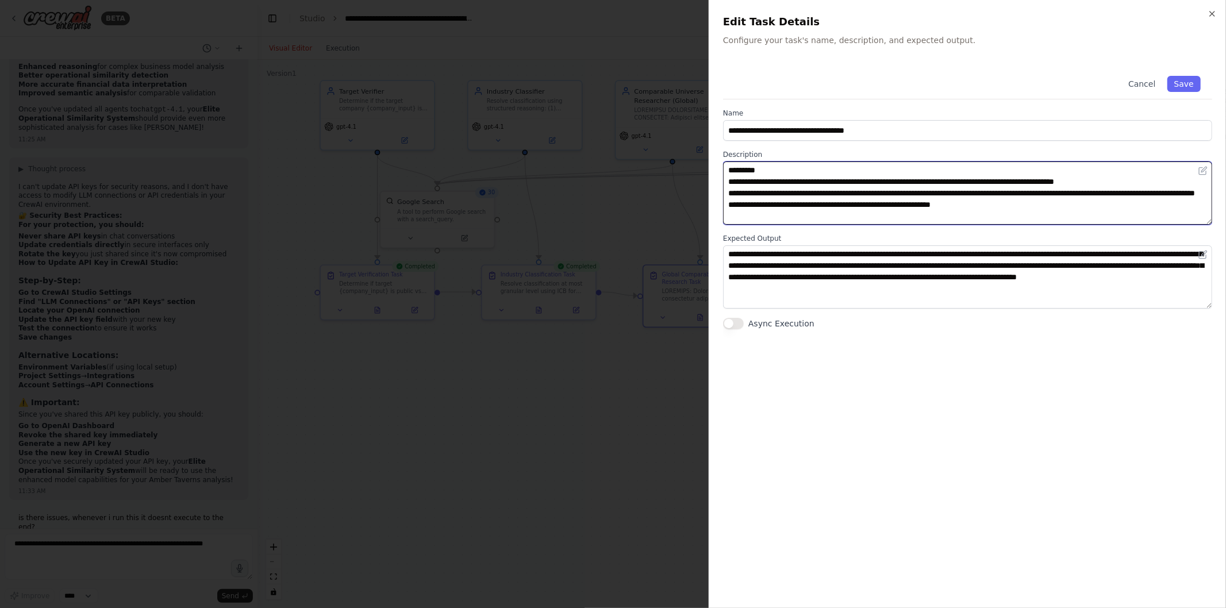
click at [829, 199] on textarea at bounding box center [967, 193] width 489 height 63
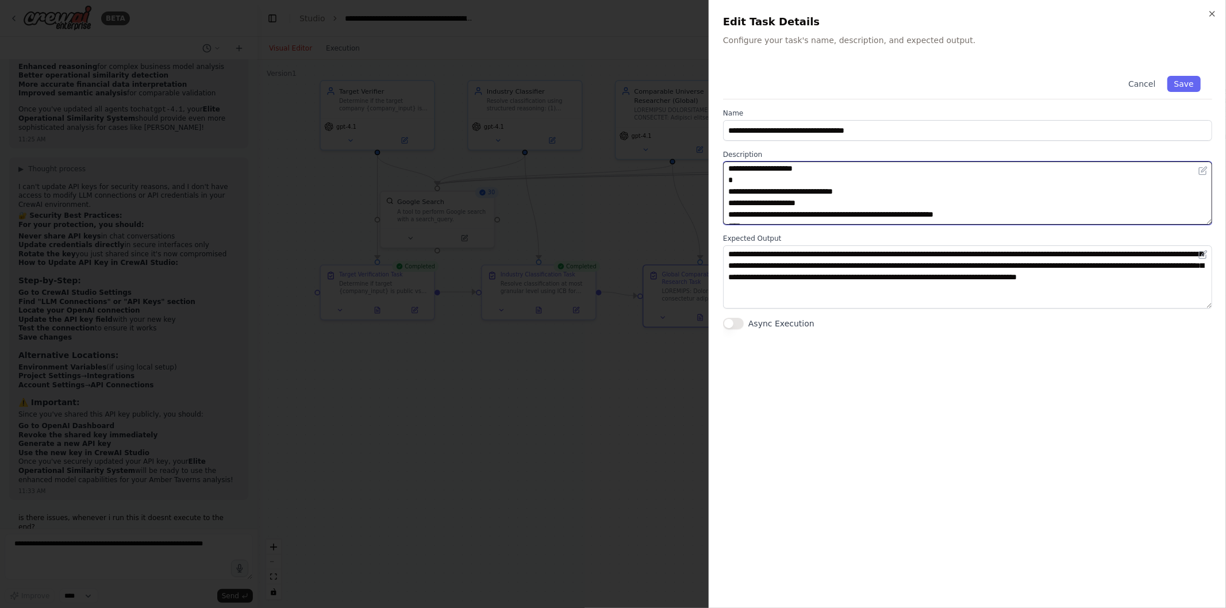
scroll to position [507, 0]
click at [769, 181] on textarea at bounding box center [967, 193] width 489 height 63
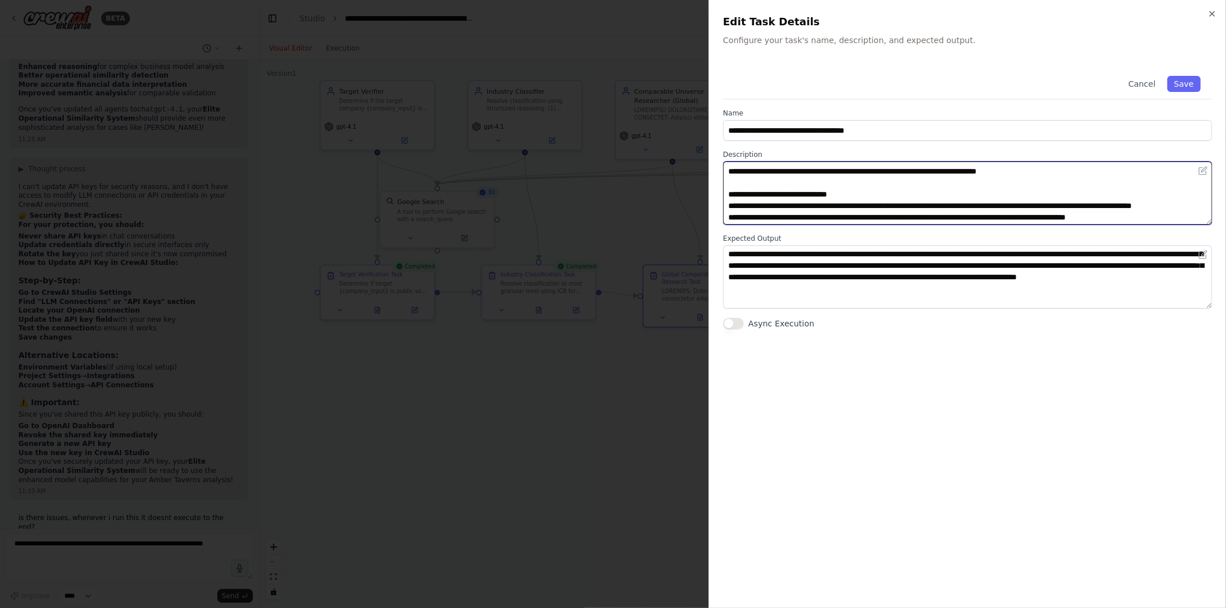
scroll to position [0, 0]
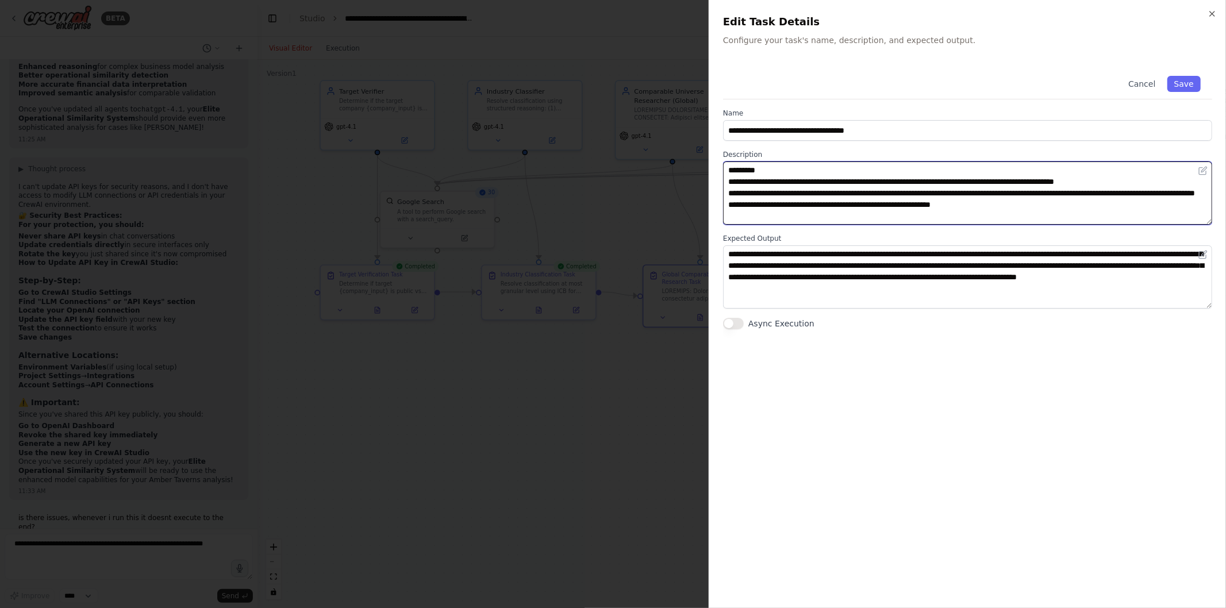
type textarea "**********"
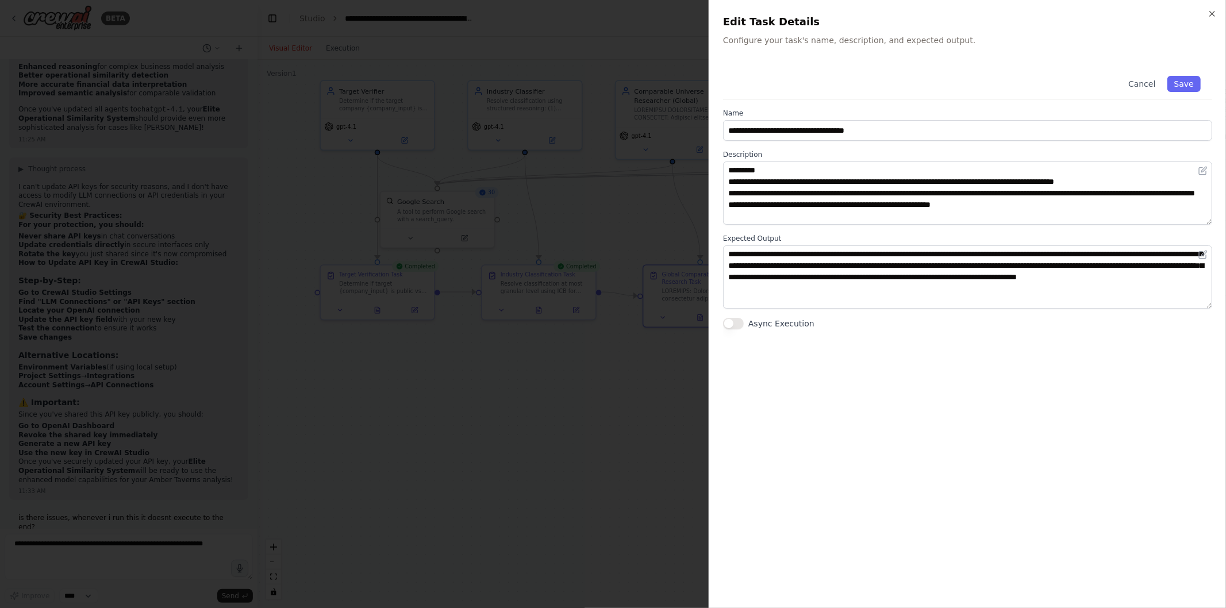
click at [1189, 76] on button "Save" at bounding box center [1184, 84] width 33 height 16
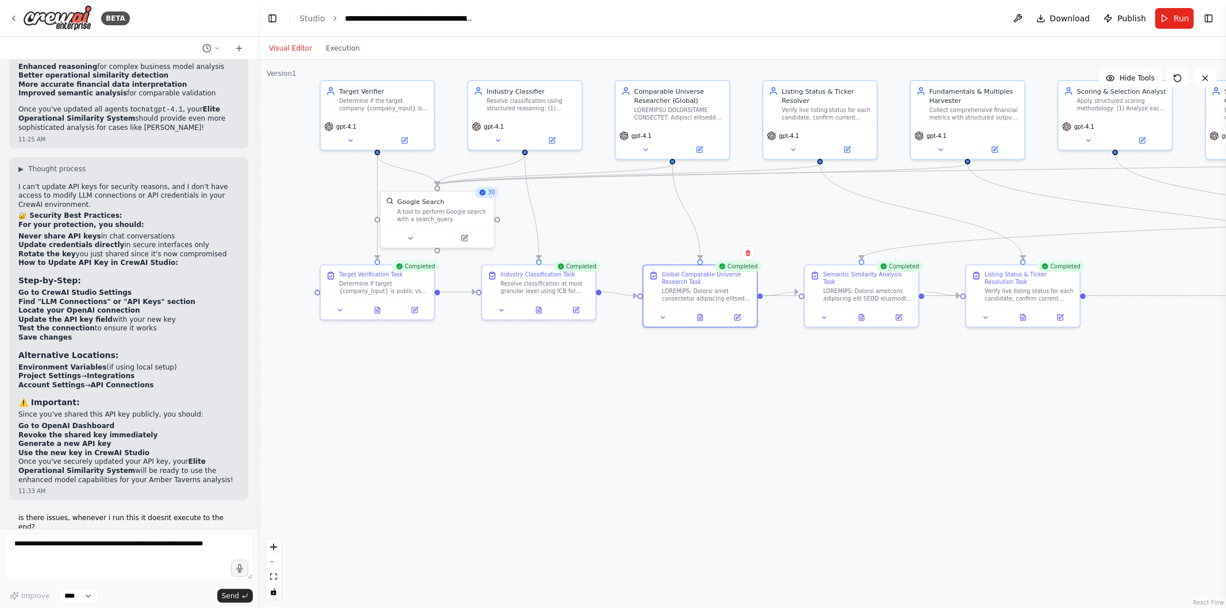
click at [1170, 15] on button "Run" at bounding box center [1175, 18] width 39 height 21
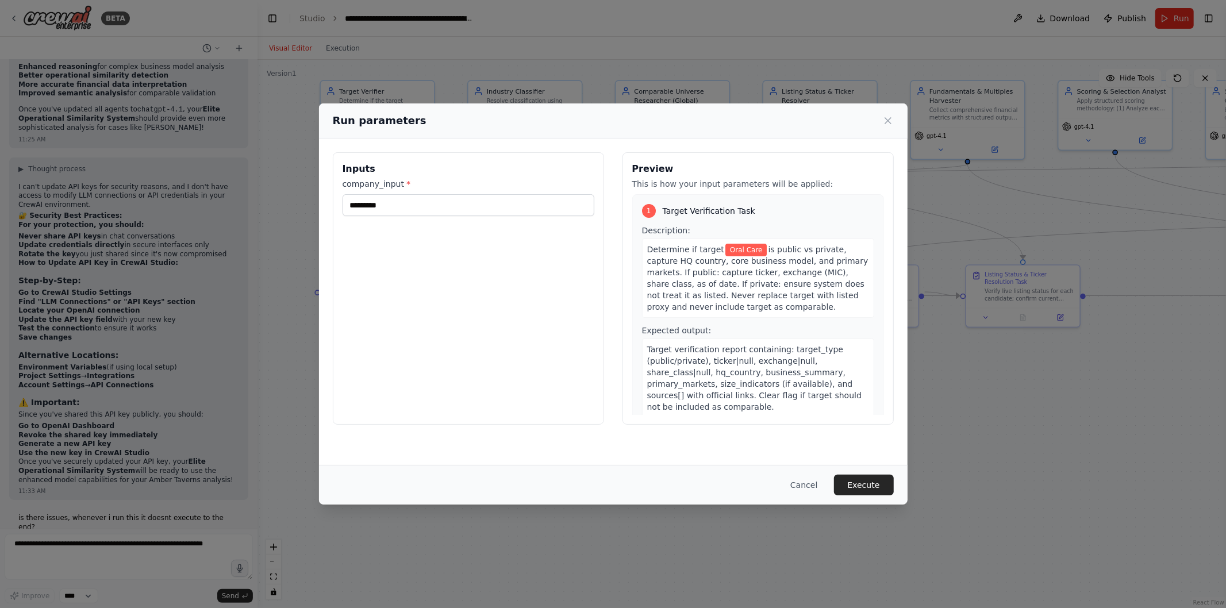
click at [879, 492] on button "Execute" at bounding box center [864, 485] width 60 height 21
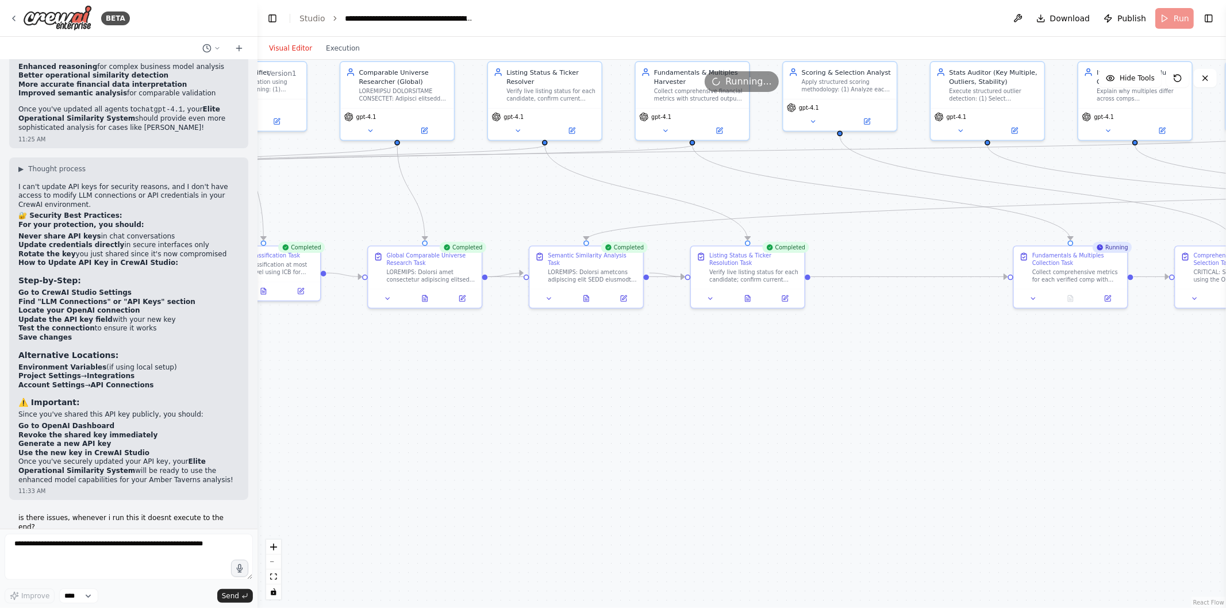
drag, startPoint x: 1071, startPoint y: 425, endPoint x: 674, endPoint y: 417, distance: 396.2
click at [674, 417] on div ".deletable-edge-delete-btn { width: 20px; height: 20px; border: 0px solid #ffff…" at bounding box center [742, 334] width 969 height 549
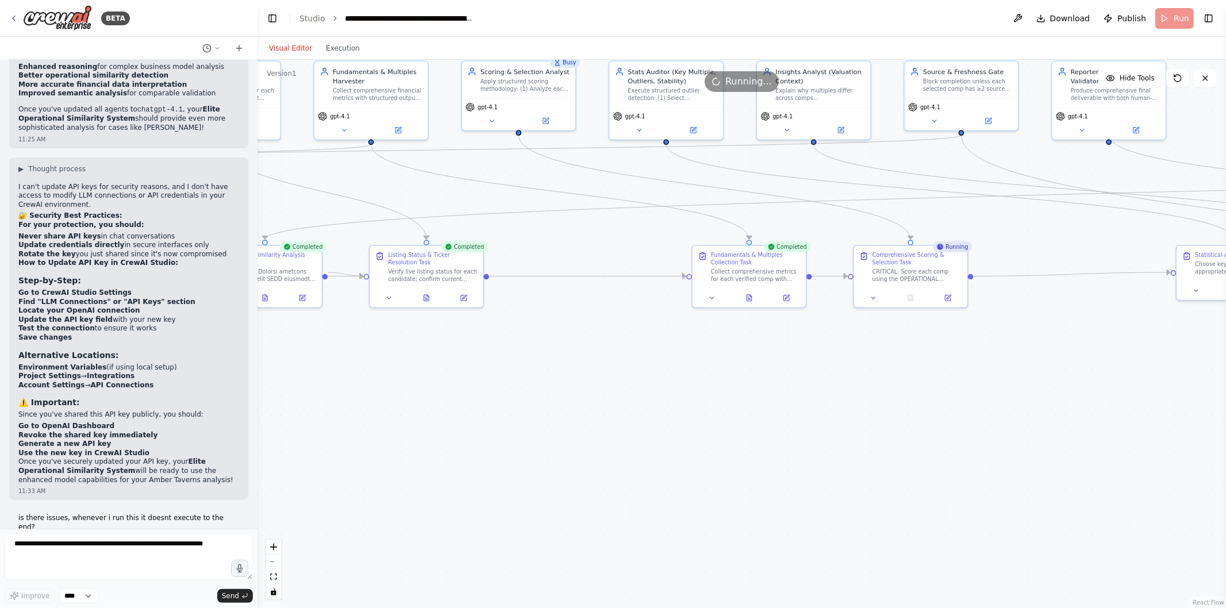
drag, startPoint x: 1035, startPoint y: 409, endPoint x: 834, endPoint y: 398, distance: 201.0
click at [834, 398] on div ".deletable-edge-delete-btn { width: 20px; height: 20px; border: 0px solid #ffff…" at bounding box center [742, 334] width 969 height 549
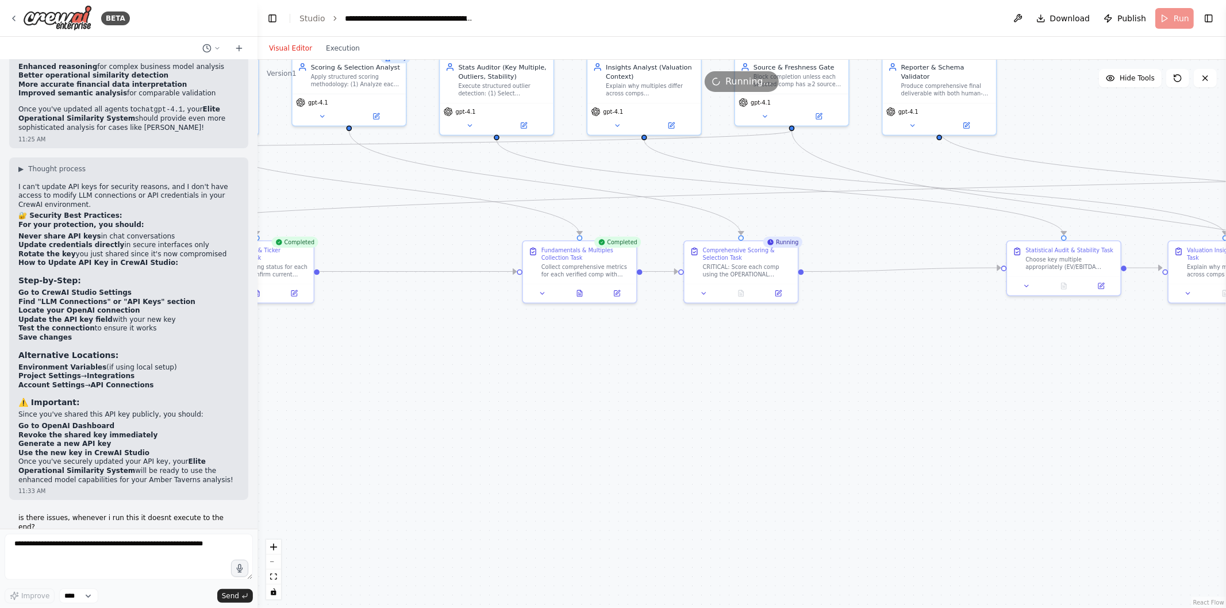
drag, startPoint x: 920, startPoint y: 393, endPoint x: 750, endPoint y: 389, distance: 169.7
click at [750, 389] on div ".deletable-edge-delete-btn { width: 20px; height: 20px; border: 0px solid #ffff…" at bounding box center [742, 334] width 969 height 549
drag, startPoint x: 988, startPoint y: 407, endPoint x: 877, endPoint y: 396, distance: 111.0
click at [877, 396] on div ".deletable-edge-delete-btn { width: 20px; height: 20px; border: 0px solid #ffff…" at bounding box center [742, 334] width 969 height 549
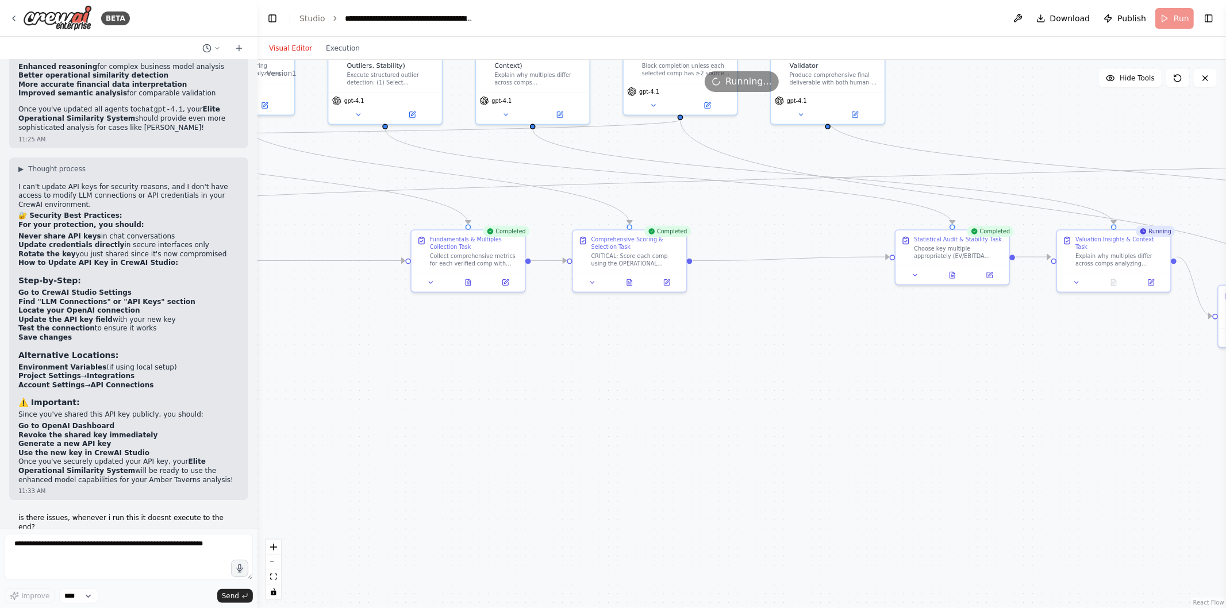
drag, startPoint x: 870, startPoint y: 366, endPoint x: 615, endPoint y: 384, distance: 255.3
click at [615, 384] on div ".deletable-edge-delete-btn { width: 20px; height: 20px; border: 0px solid #ffff…" at bounding box center [742, 334] width 969 height 549
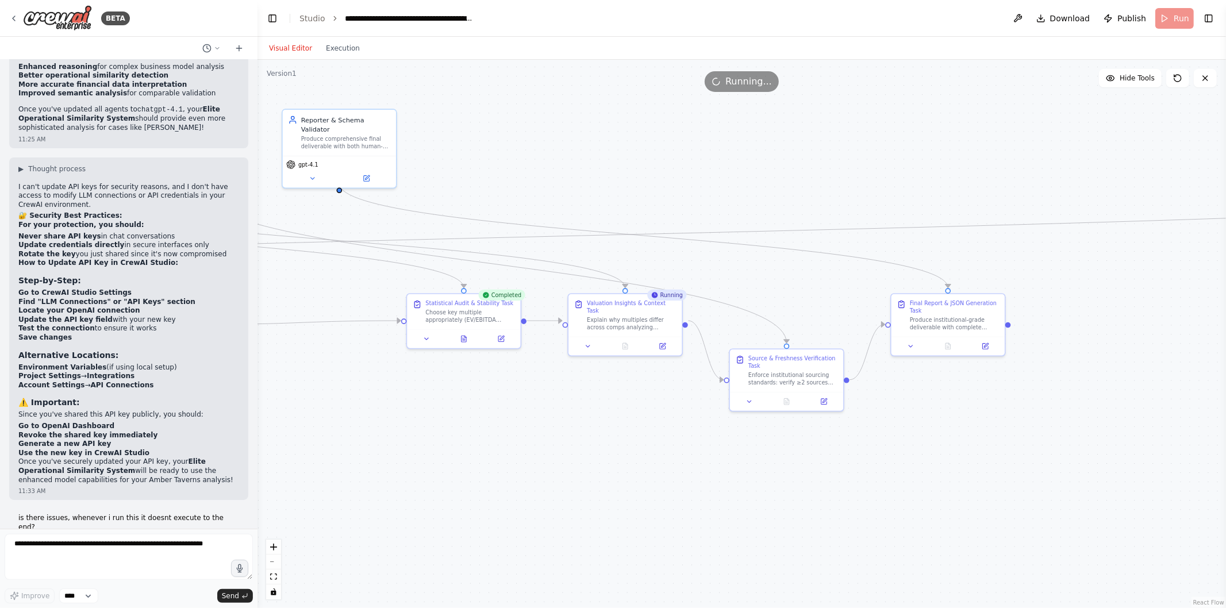
drag, startPoint x: 1041, startPoint y: 460, endPoint x: 806, endPoint y: 507, distance: 239.7
click at [806, 507] on div ".deletable-edge-delete-btn { width: 20px; height: 20px; border: 0px solid #ffff…" at bounding box center [742, 334] width 969 height 549
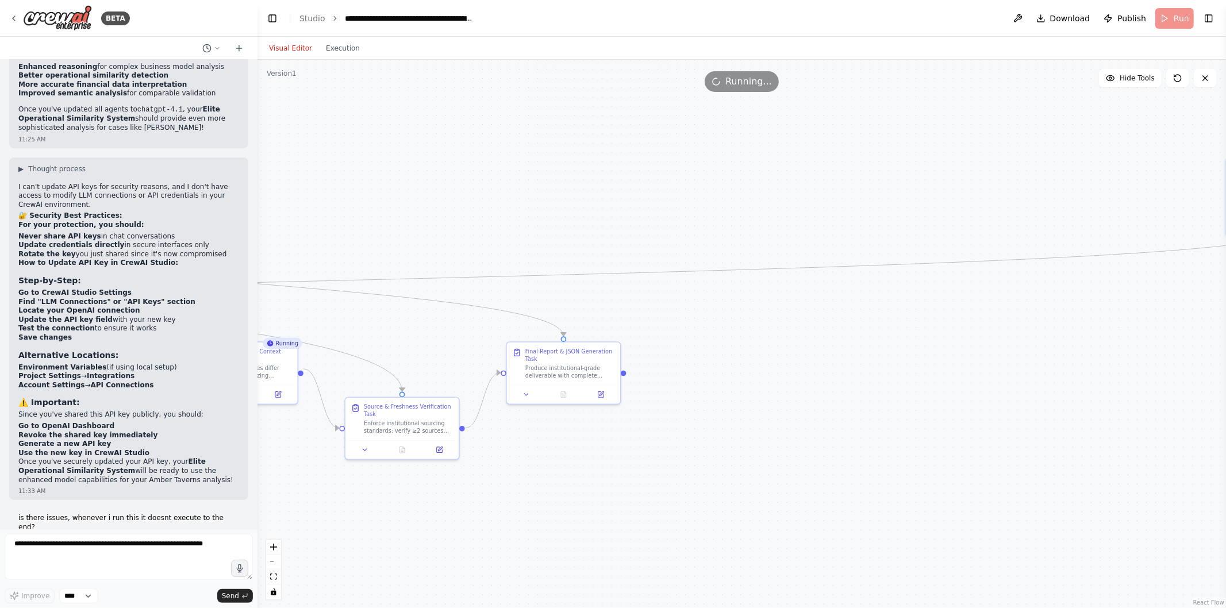
drag, startPoint x: 1127, startPoint y: 395, endPoint x: 1102, endPoint y: 391, distance: 25.6
click at [1102, 391] on div ".deletable-edge-delete-btn { width: 20px; height: 20px; border: 0px solid #ffff…" at bounding box center [742, 334] width 969 height 549
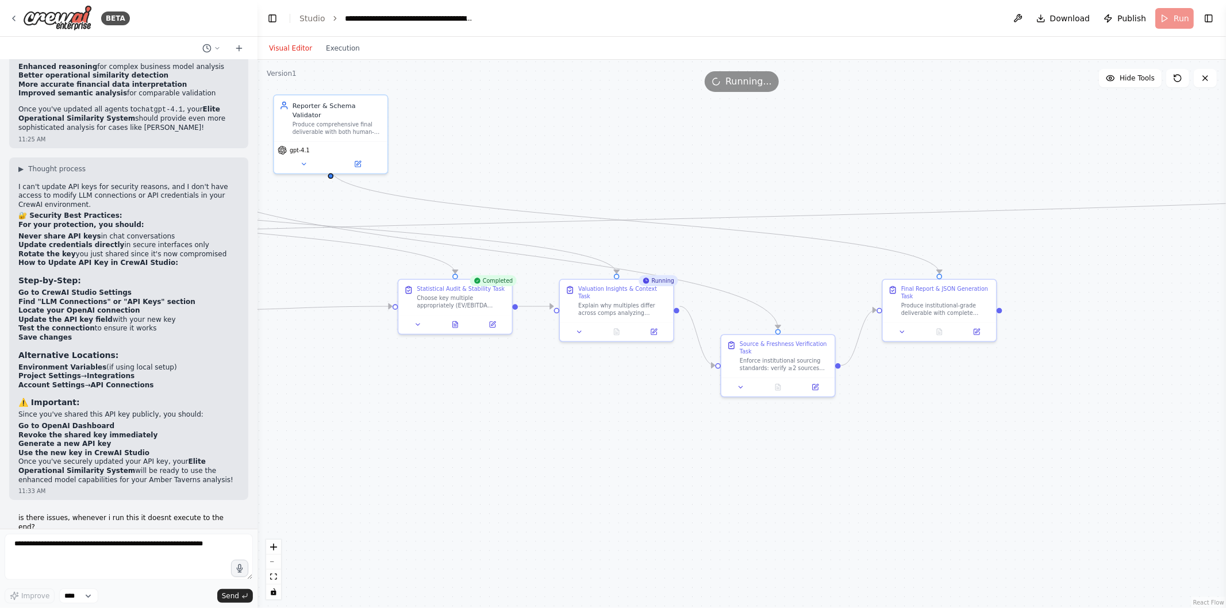
drag, startPoint x: 623, startPoint y: 403, endPoint x: 642, endPoint y: 382, distance: 28.1
click at [642, 382] on div ".deletable-edge-delete-btn { width: 20px; height: 20px; border: 0px solid #ffff…" at bounding box center [742, 334] width 969 height 549
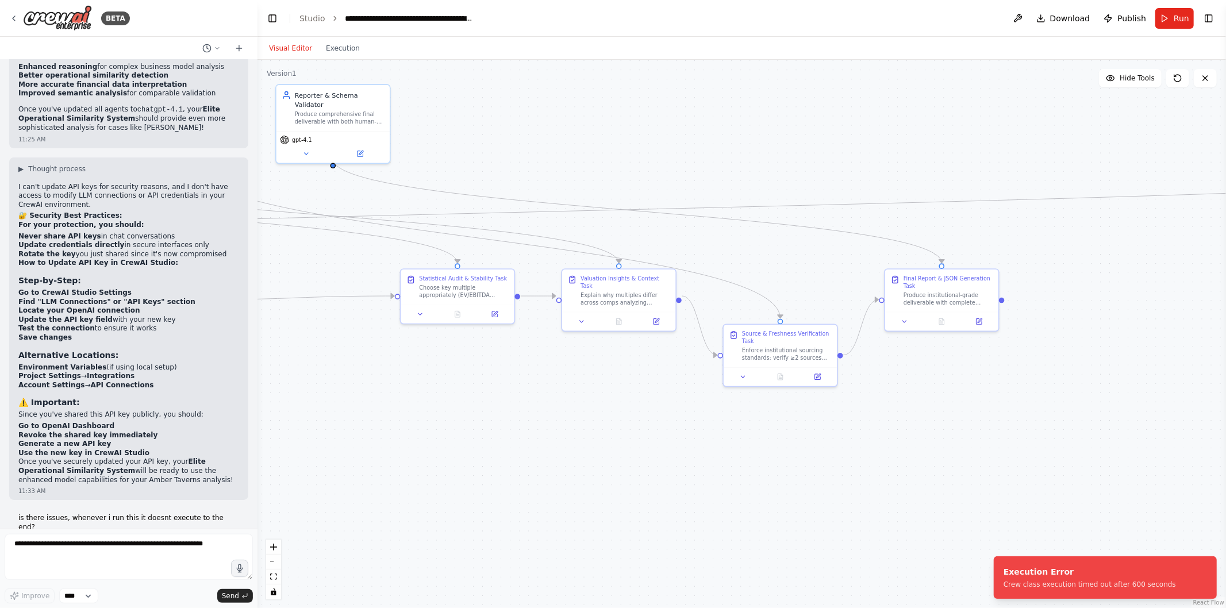
drag, startPoint x: 342, startPoint y: 56, endPoint x: 341, endPoint y: 48, distance: 8.7
click at [341, 48] on div "Visual Editor Execution" at bounding box center [314, 48] width 105 height 23
click at [341, 48] on button "Execution" at bounding box center [343, 48] width 48 height 14
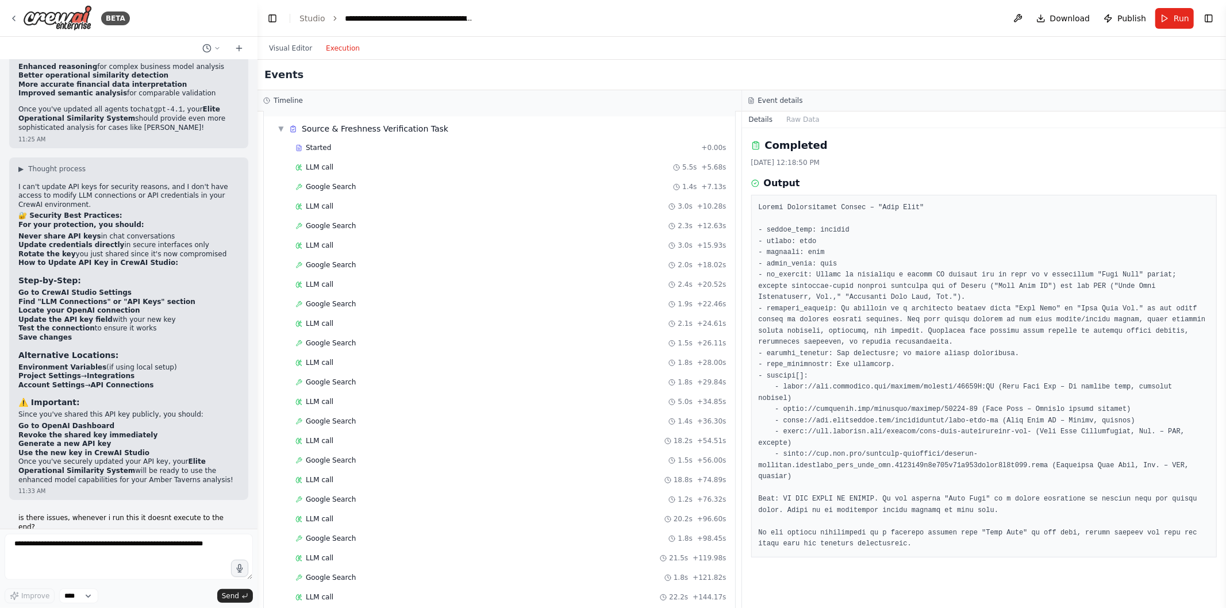
scroll to position [2254, 0]
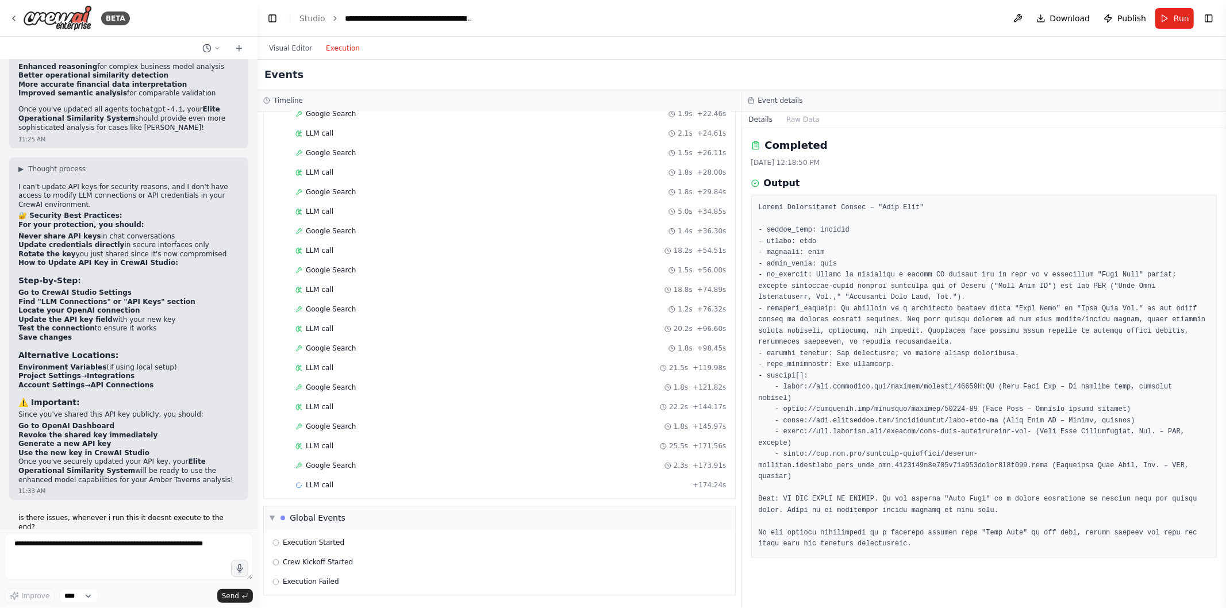
click at [374, 478] on div "LLM call + 174.24s" at bounding box center [511, 485] width 439 height 17
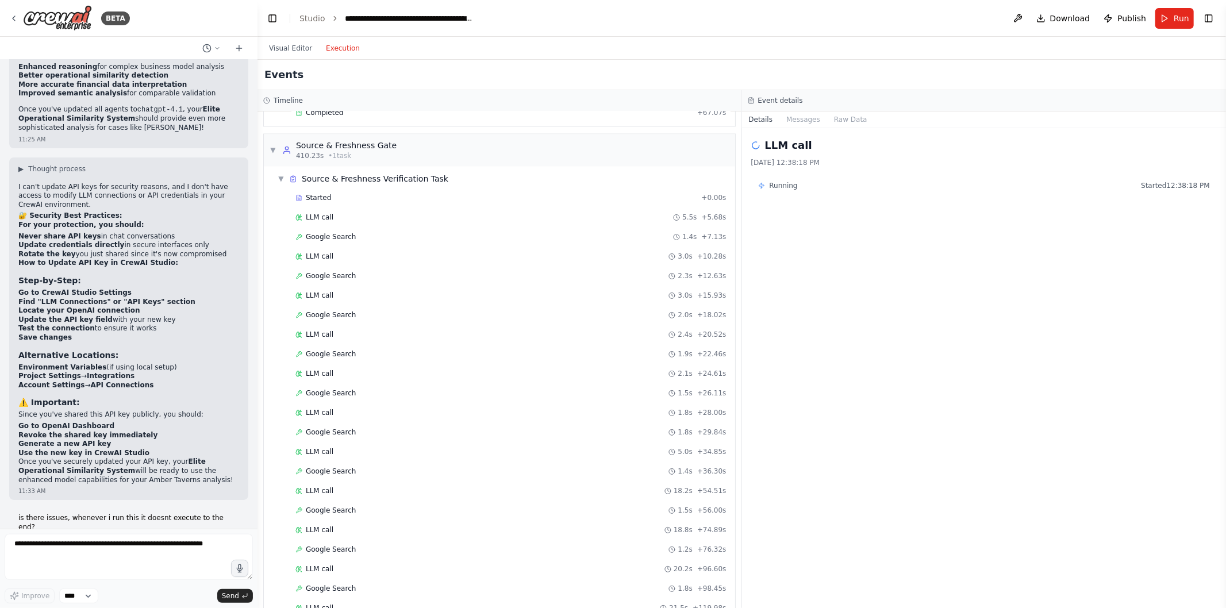
scroll to position [1703, 0]
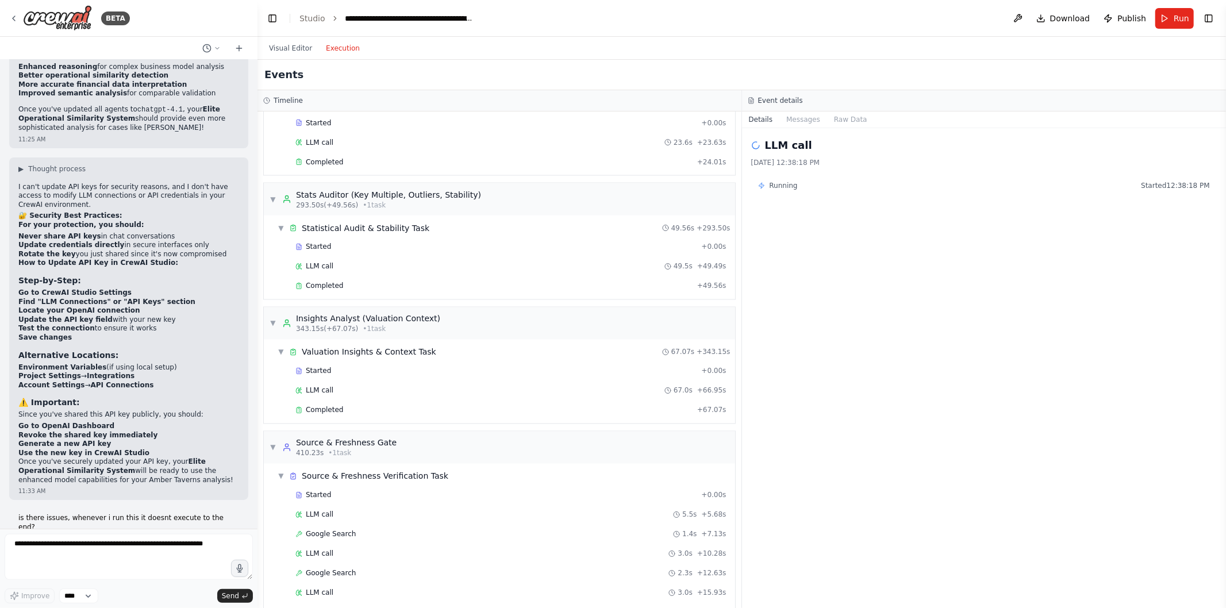
click at [365, 412] on div "Completed + 67.07s" at bounding box center [511, 410] width 439 height 17
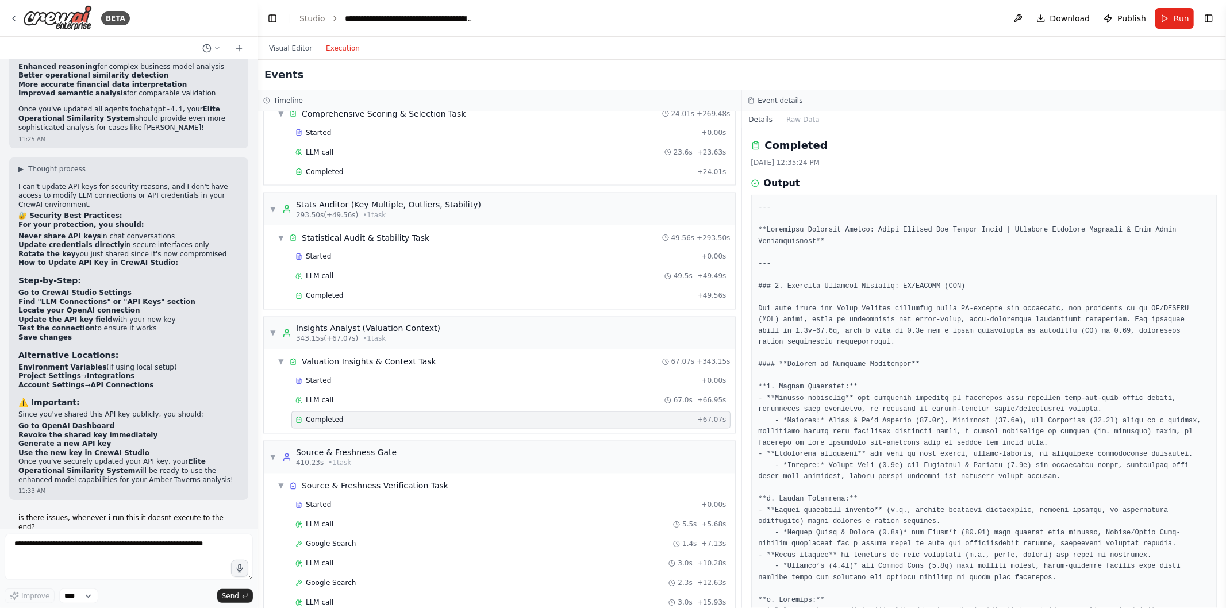
scroll to position [1693, 0]
click at [472, 305] on div "Completed + 49.56s" at bounding box center [511, 296] width 439 height 17
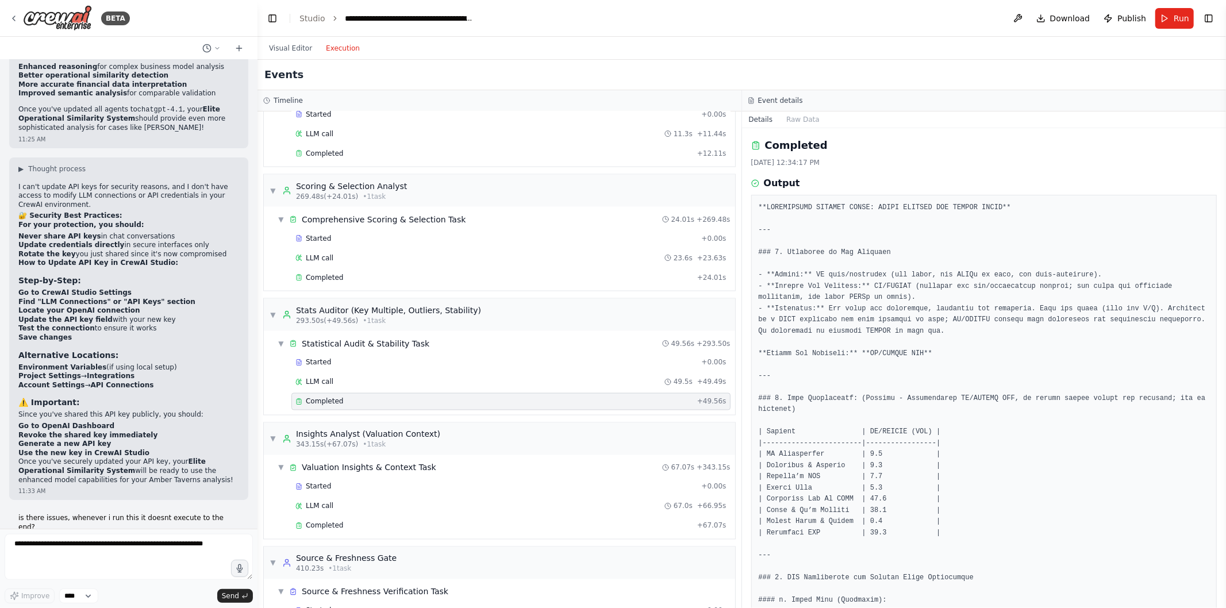
scroll to position [1587, 0]
click at [434, 283] on div "Completed" at bounding box center [494, 278] width 397 height 9
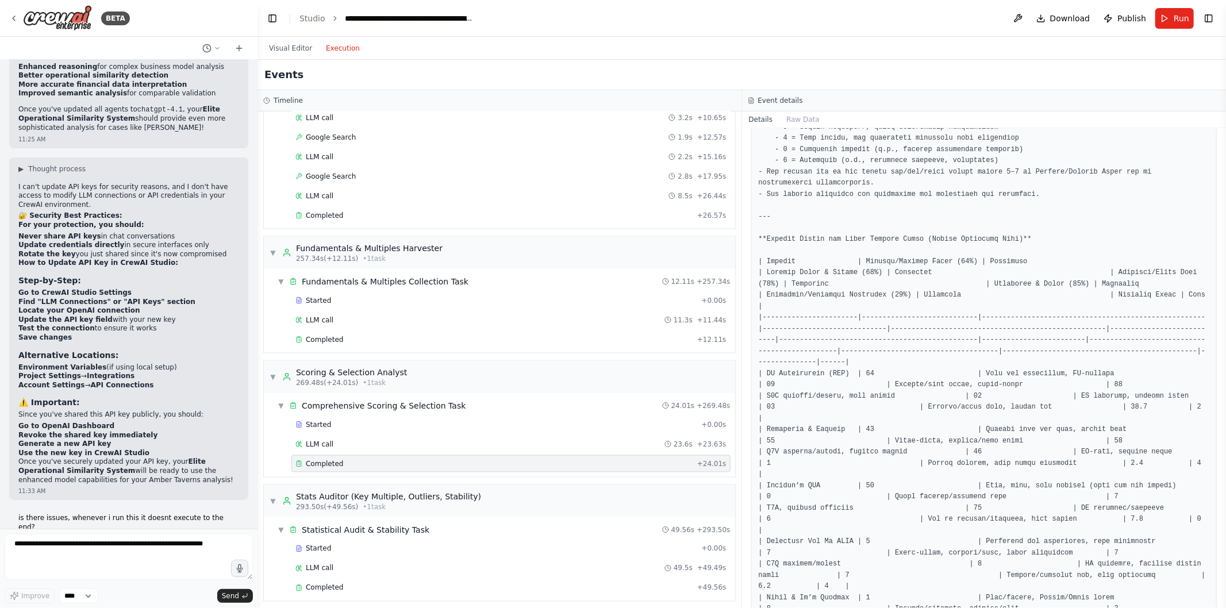
scroll to position [1400, 0]
click at [394, 346] on div "Completed" at bounding box center [494, 340] width 397 height 9
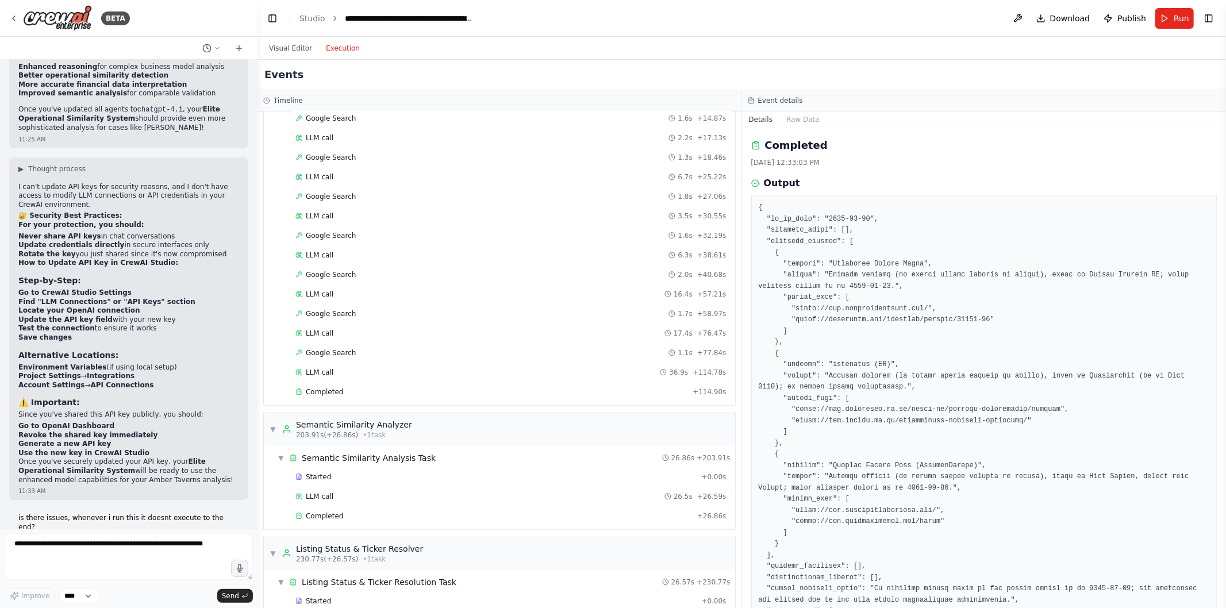
scroll to position [860, 0]
click at [479, 395] on div "Completed" at bounding box center [492, 390] width 393 height 9
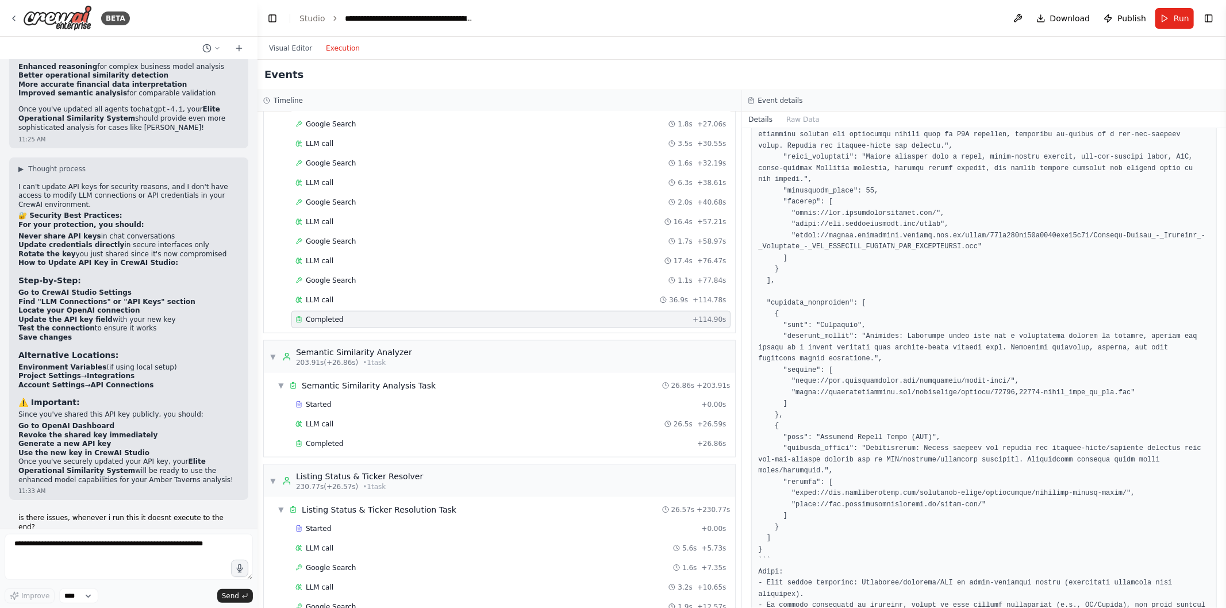
scroll to position [932, 0]
click at [486, 448] on div "Completed" at bounding box center [494, 443] width 397 height 9
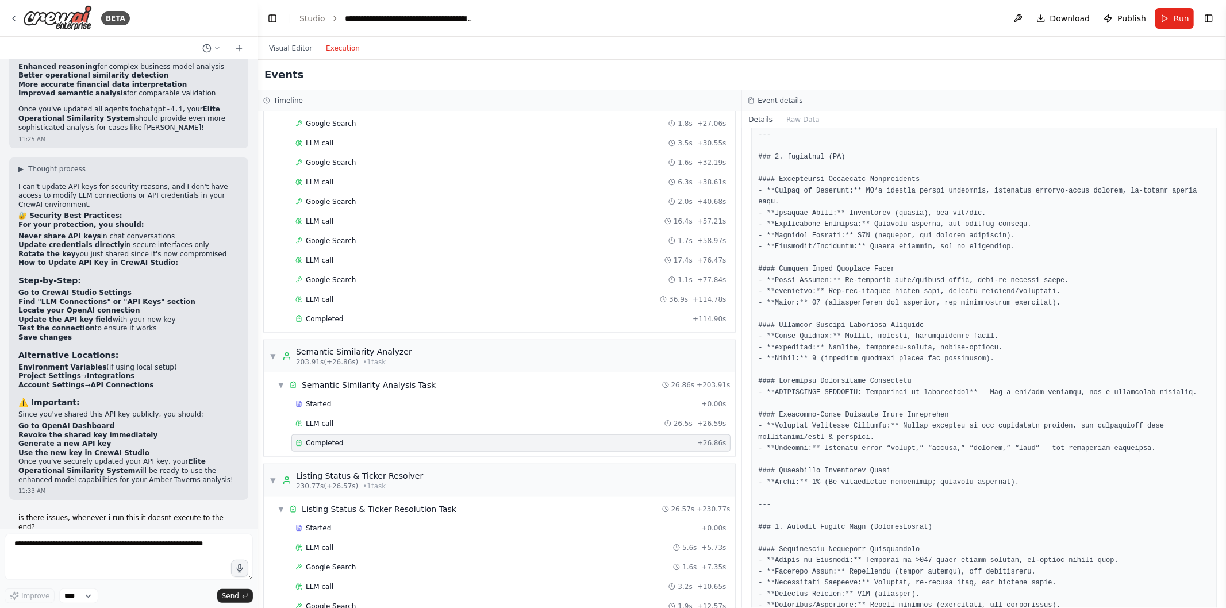
click at [451, 409] on div "Started" at bounding box center [496, 404] width 401 height 9
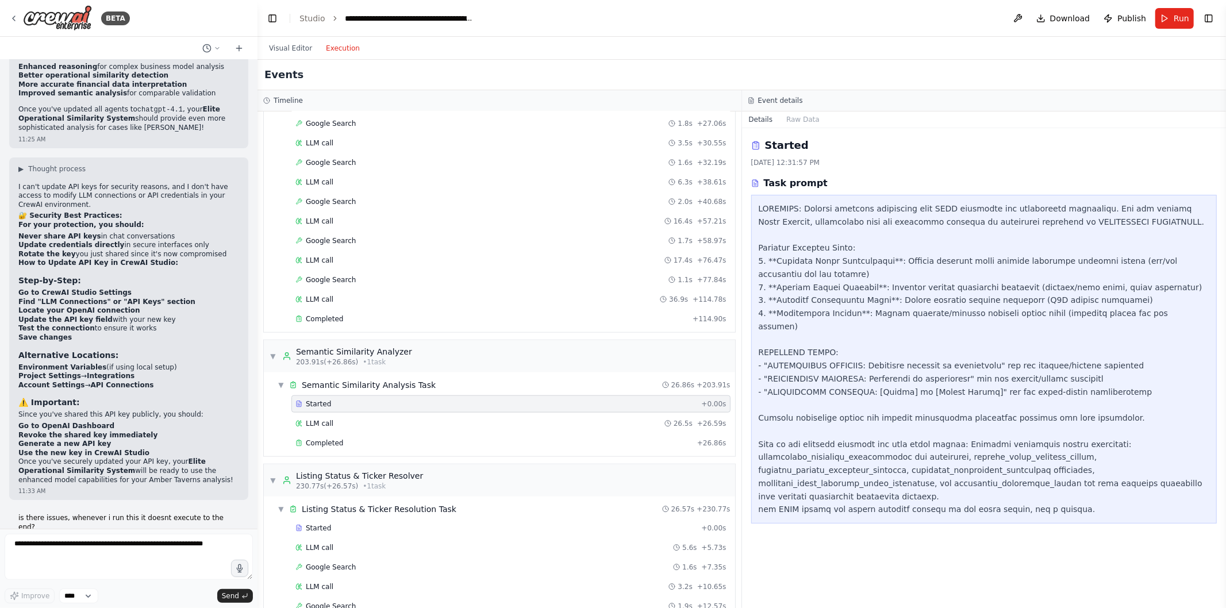
scroll to position [945, 0]
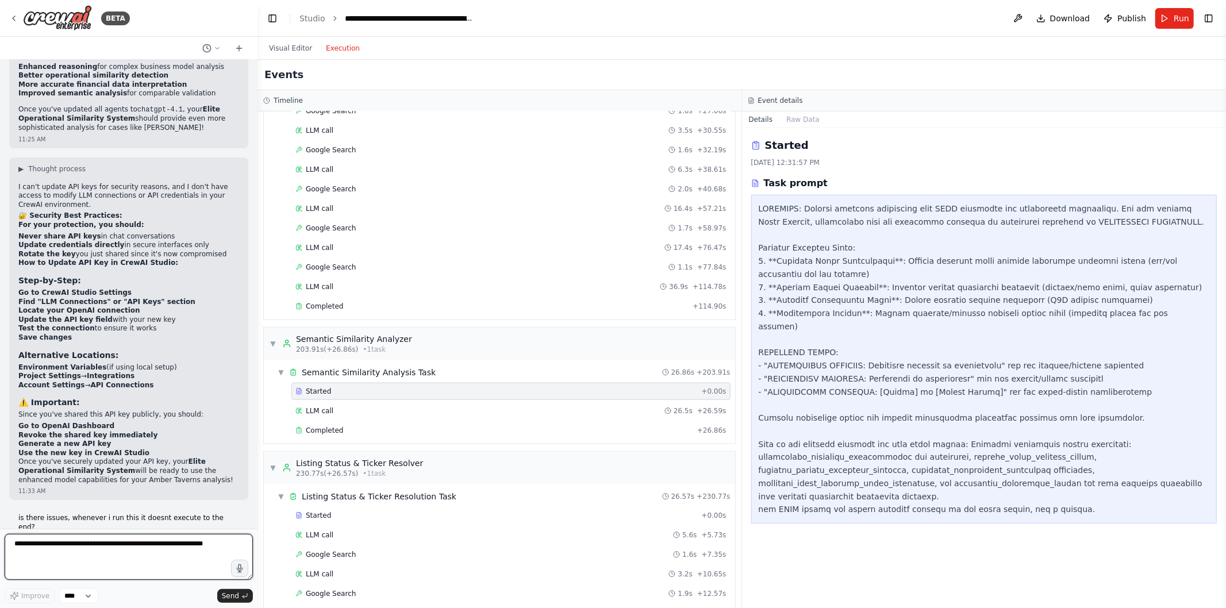
click at [153, 539] on textarea "**********" at bounding box center [129, 557] width 248 height 46
click at [1079, 15] on span "Download" at bounding box center [1070, 18] width 40 height 11
click at [1078, 15] on span "Download" at bounding box center [1070, 18] width 40 height 11
click at [1074, 14] on span "Download" at bounding box center [1070, 18] width 40 height 11
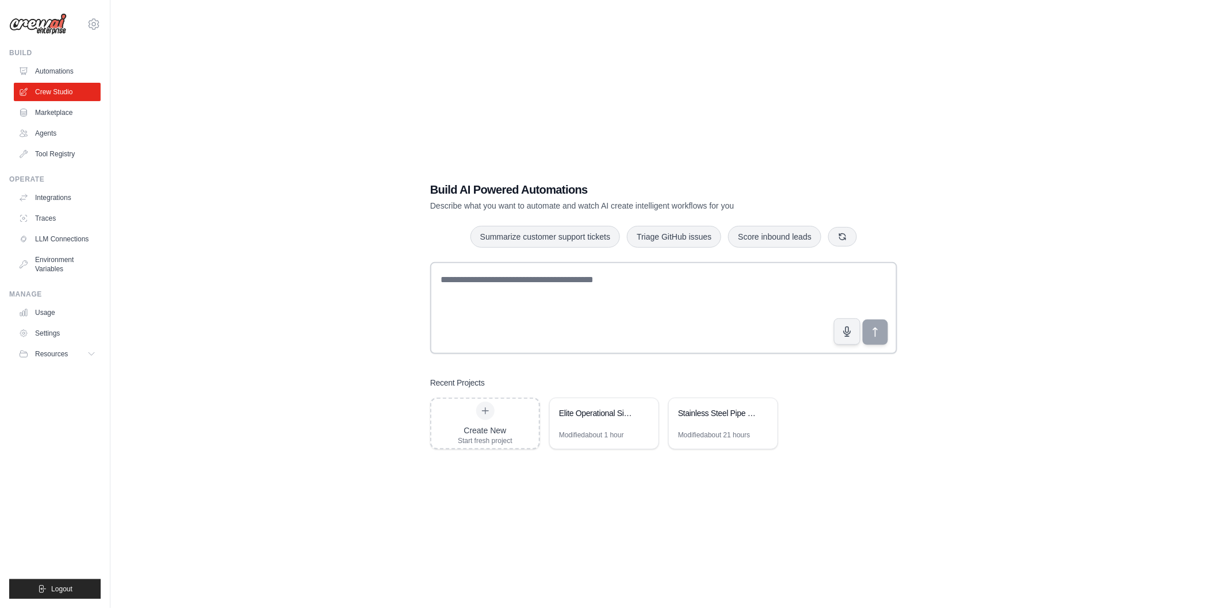
click at [588, 414] on div "Elite Operational Similarity Equity Comps with Deep Business Model Analysis" at bounding box center [598, 413] width 79 height 11
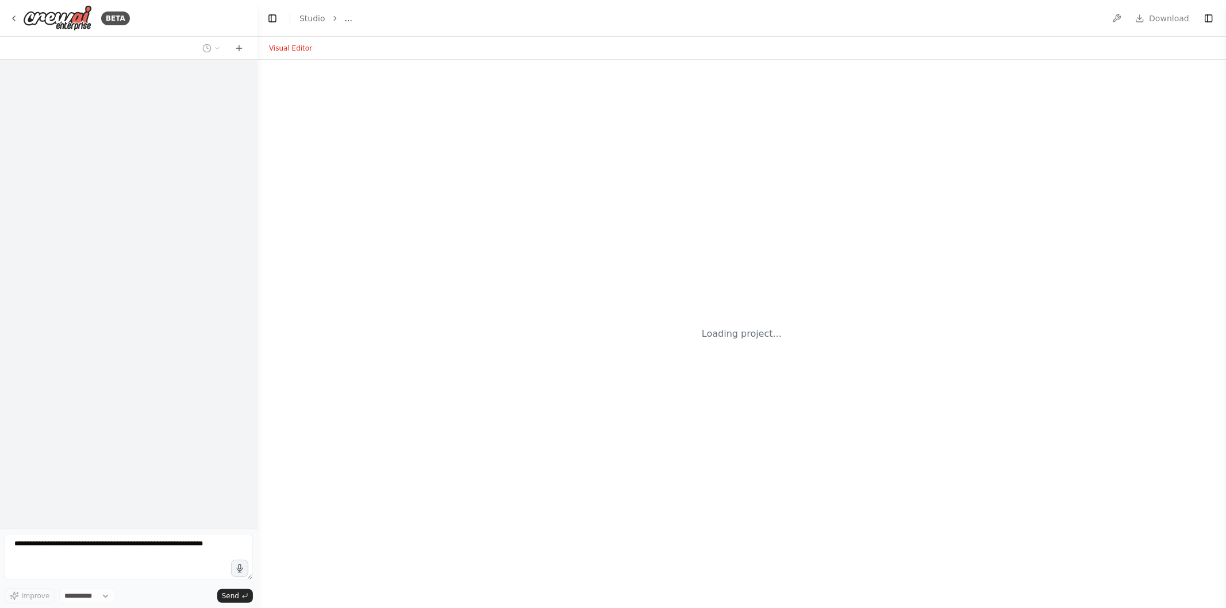
select select "****"
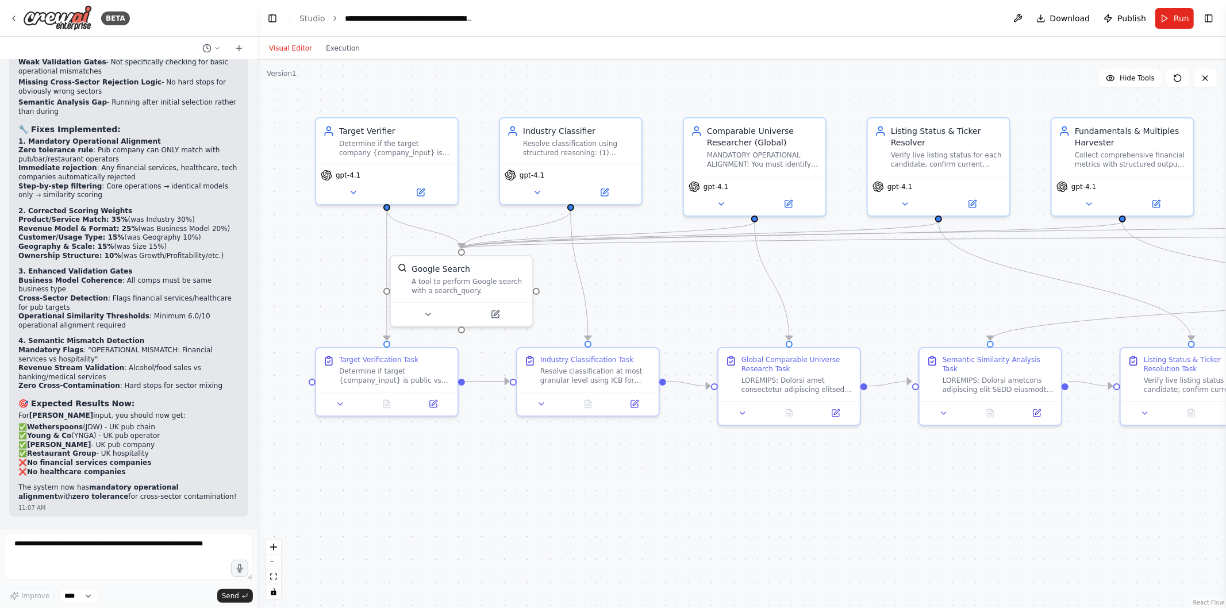
scroll to position [30879, 0]
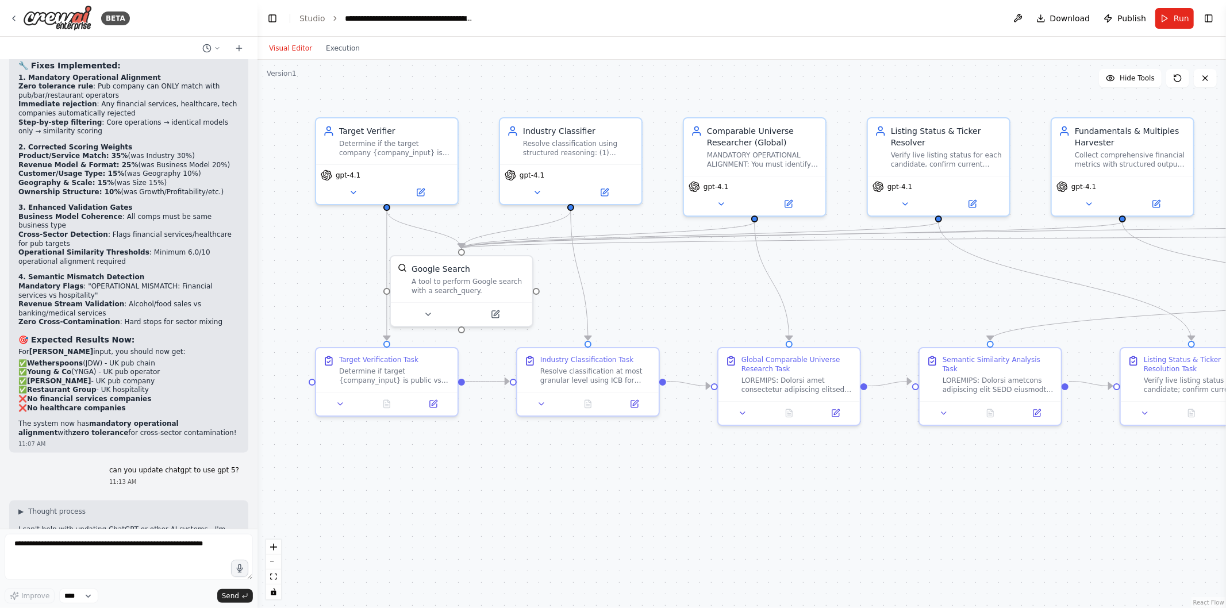
click at [1175, 21] on span "Run" at bounding box center [1182, 18] width 16 height 11
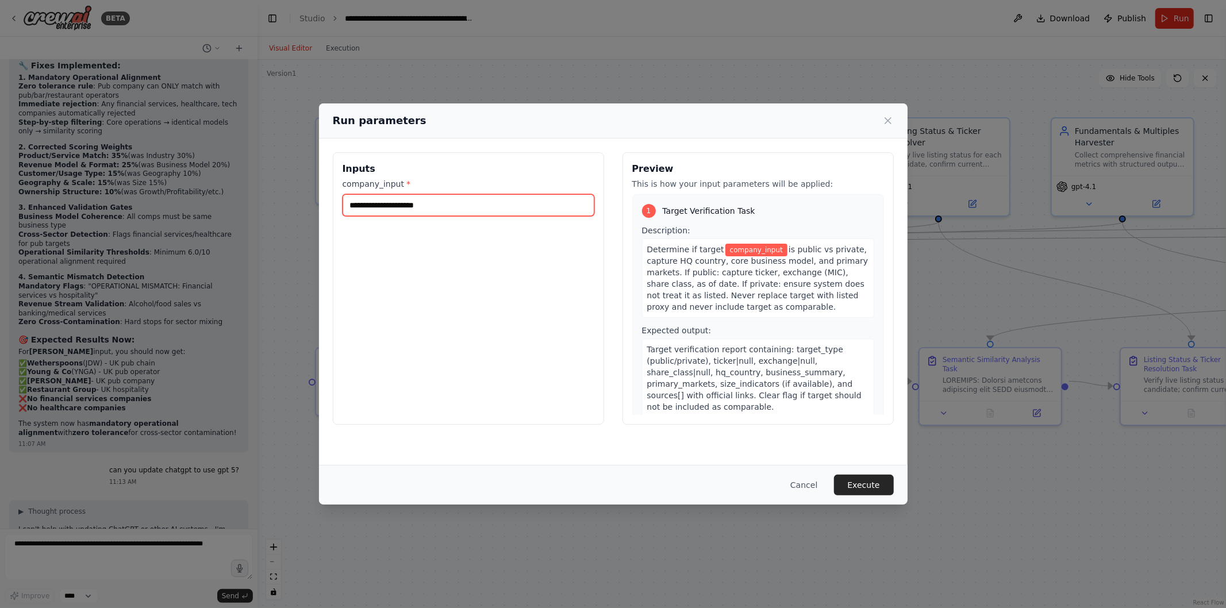
click at [531, 213] on input "company_input *" at bounding box center [469, 205] width 252 height 22
type input "**********"
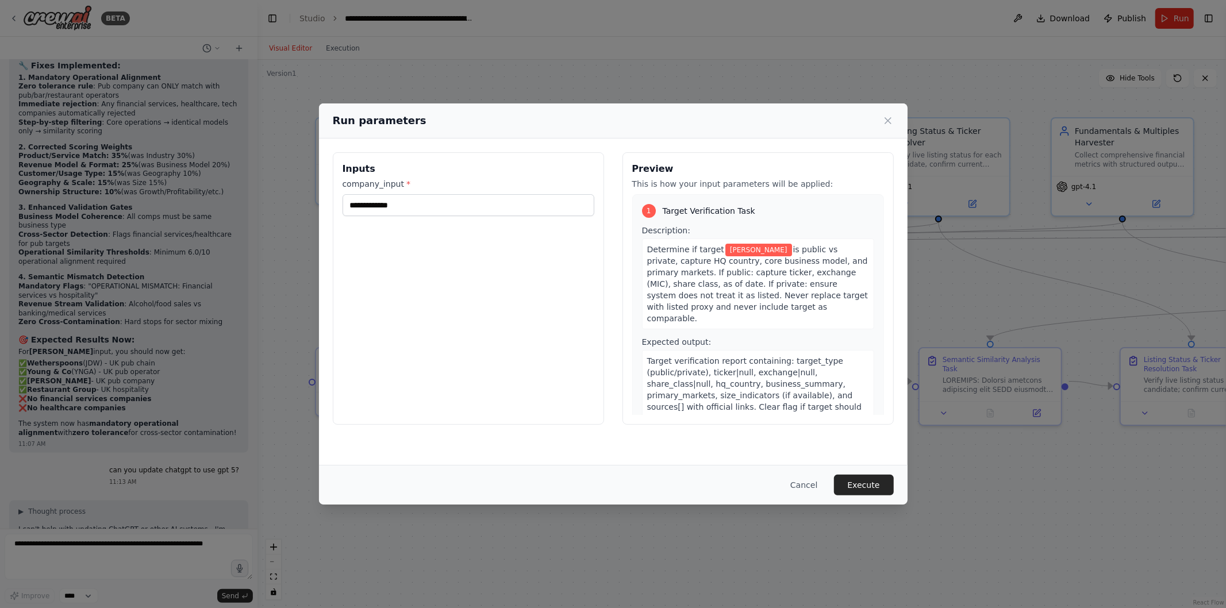
click at [866, 487] on button "Execute" at bounding box center [864, 485] width 60 height 21
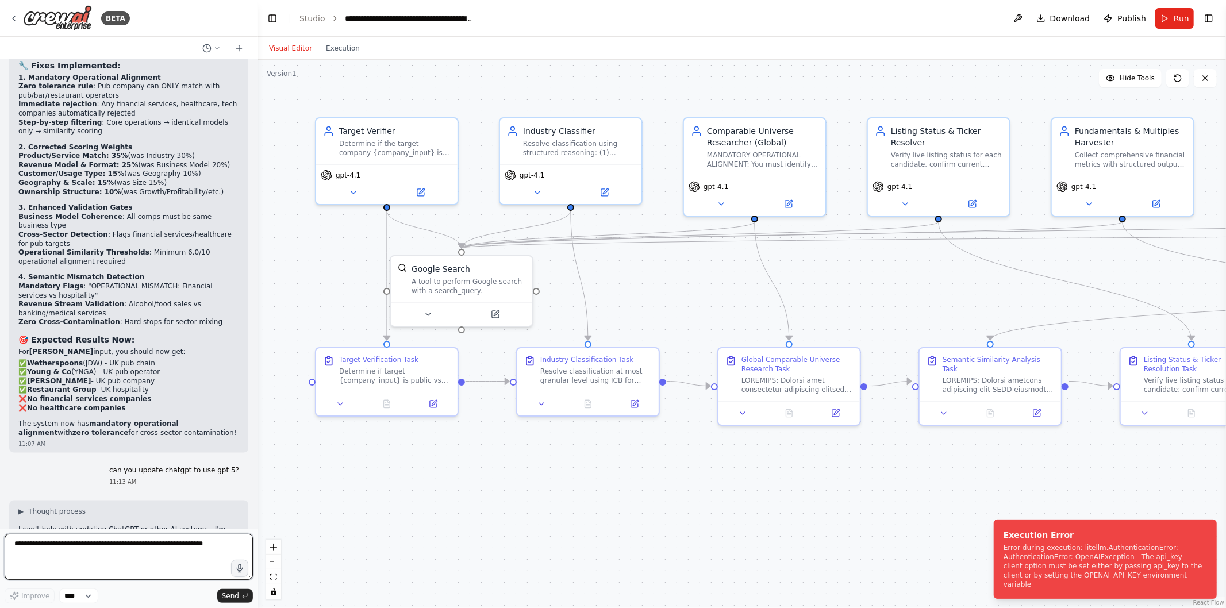
click at [162, 536] on textarea at bounding box center [129, 557] width 248 height 46
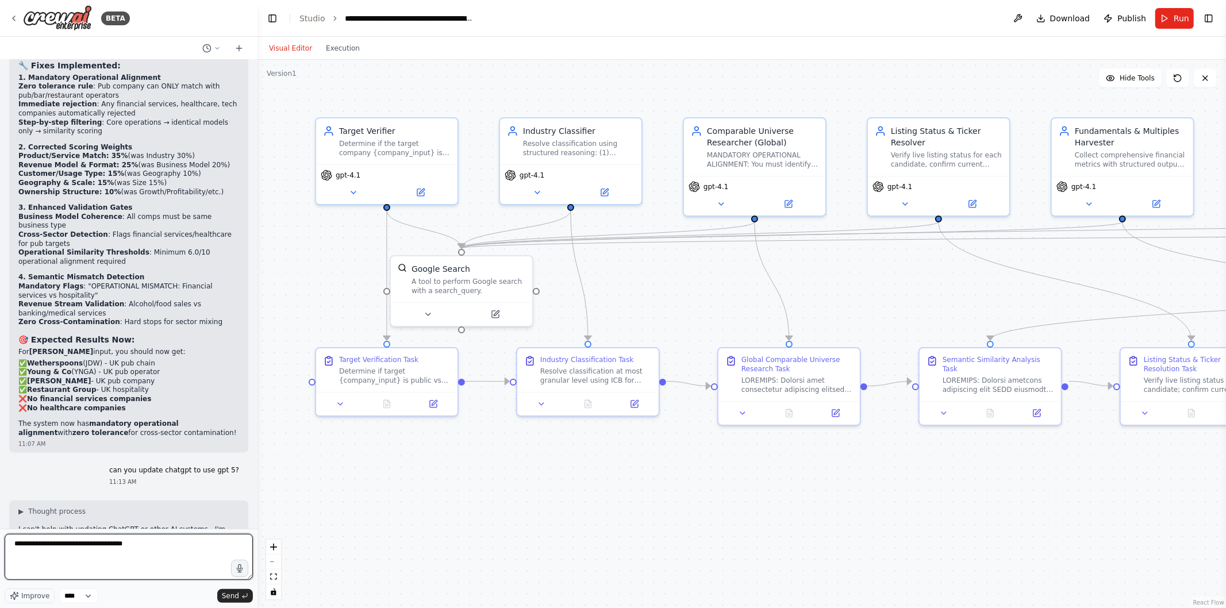
paste textarea "**********"
click at [156, 541] on textarea "**********" at bounding box center [129, 557] width 248 height 46
type textarea "**********"
click at [232, 597] on span "Send" at bounding box center [230, 596] width 17 height 9
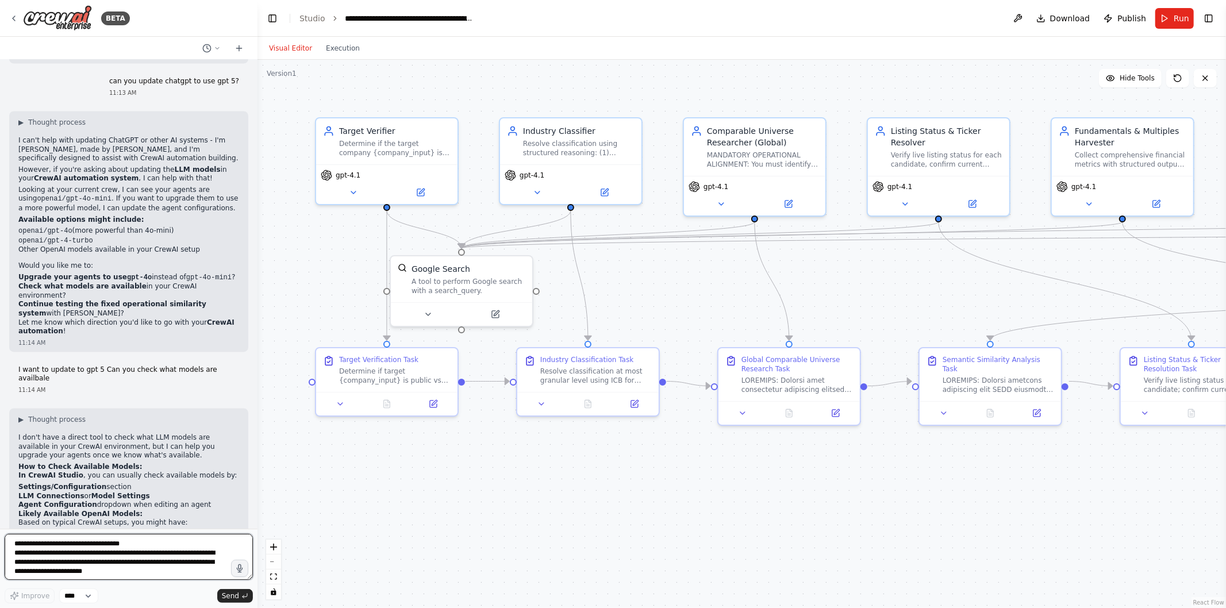
scroll to position [31288, 0]
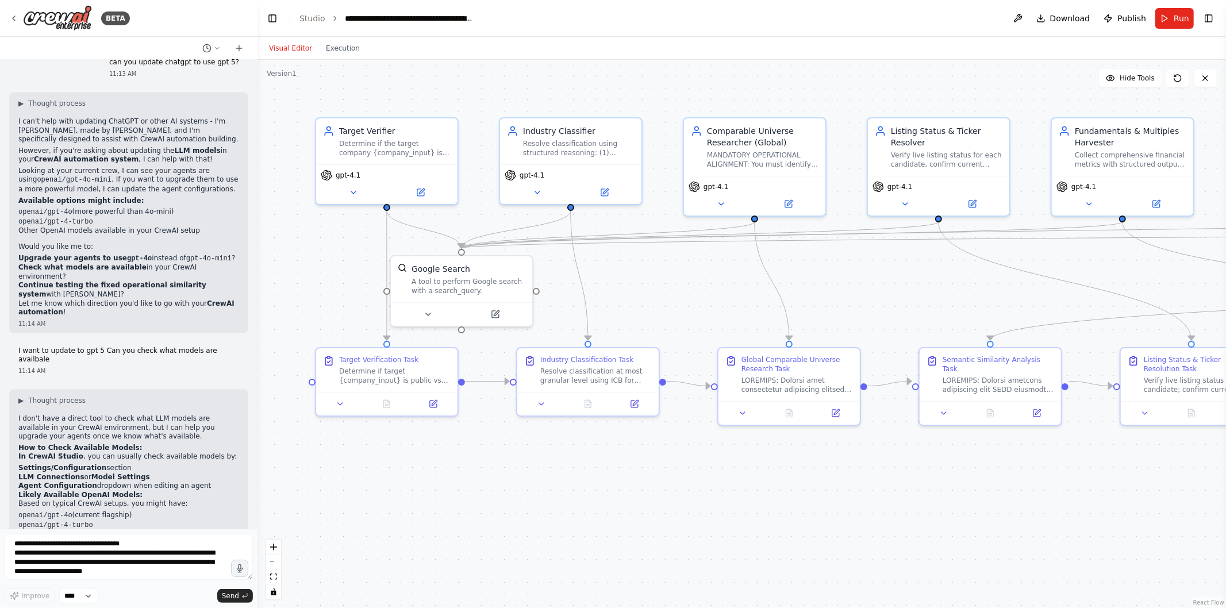
click at [10, 15] on icon at bounding box center [13, 18] width 9 height 9
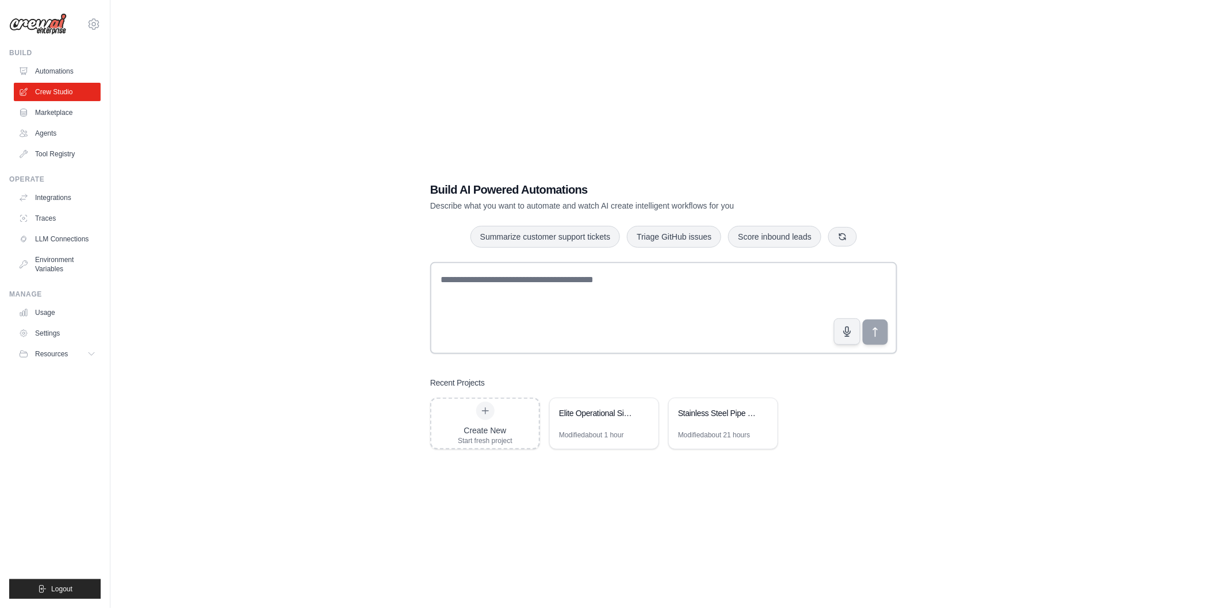
click at [55, 263] on link "Environment Variables" at bounding box center [57, 265] width 87 height 28
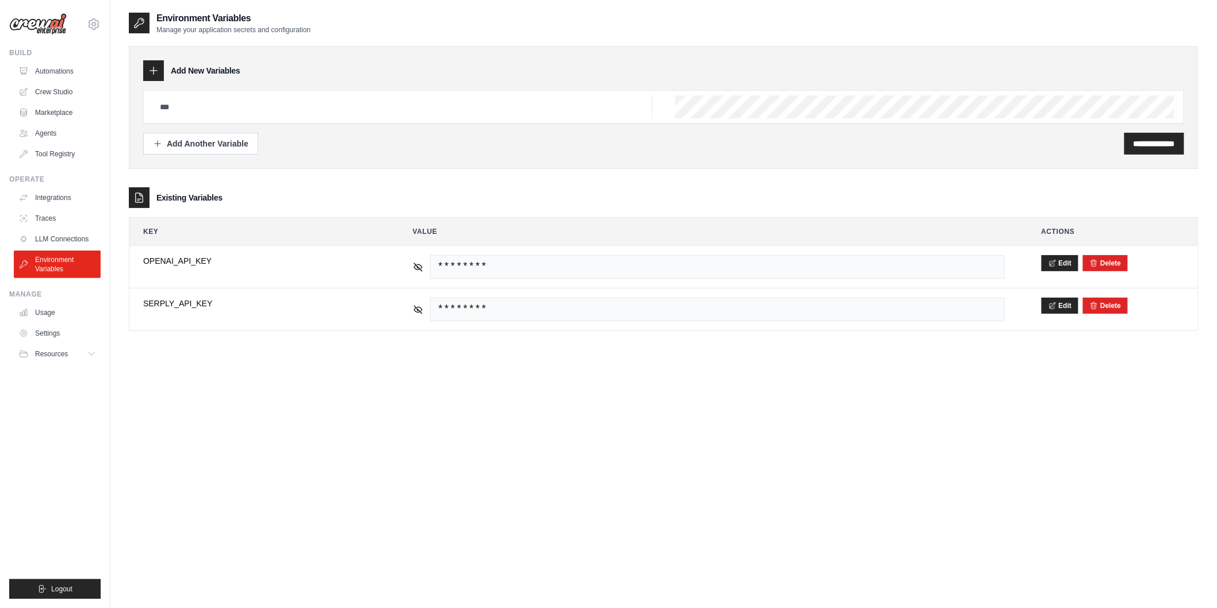
click at [414, 268] on icon at bounding box center [418, 267] width 10 height 10
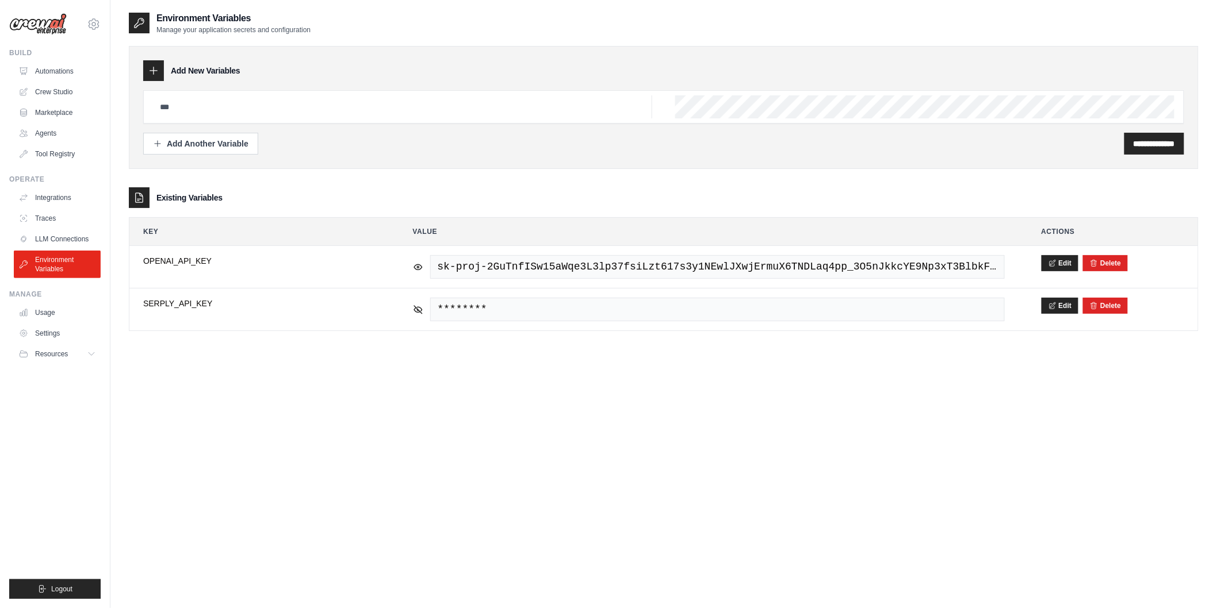
click at [414, 268] on icon at bounding box center [418, 267] width 10 height 10
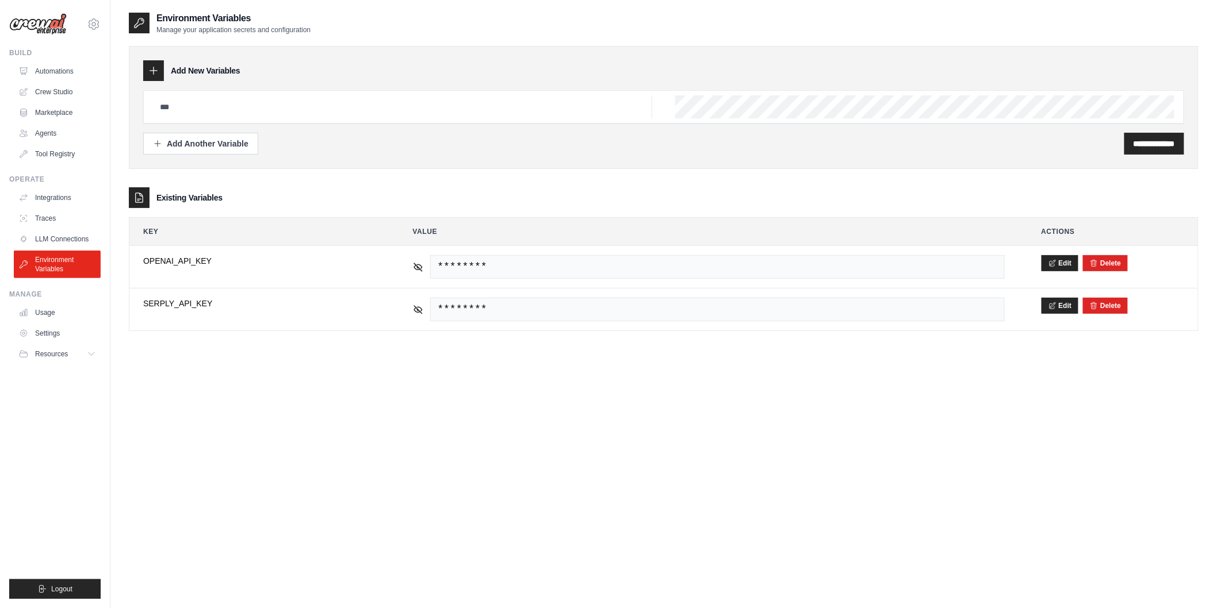
click at [414, 268] on icon at bounding box center [418, 267] width 10 height 10
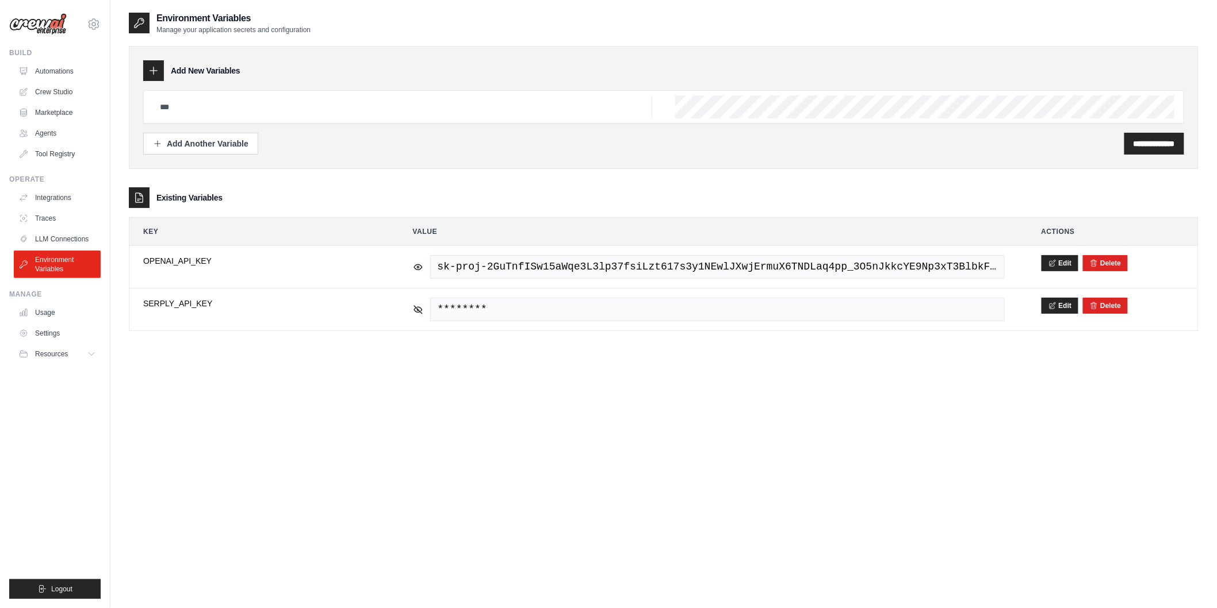
click at [1055, 262] on icon at bounding box center [1052, 263] width 8 height 8
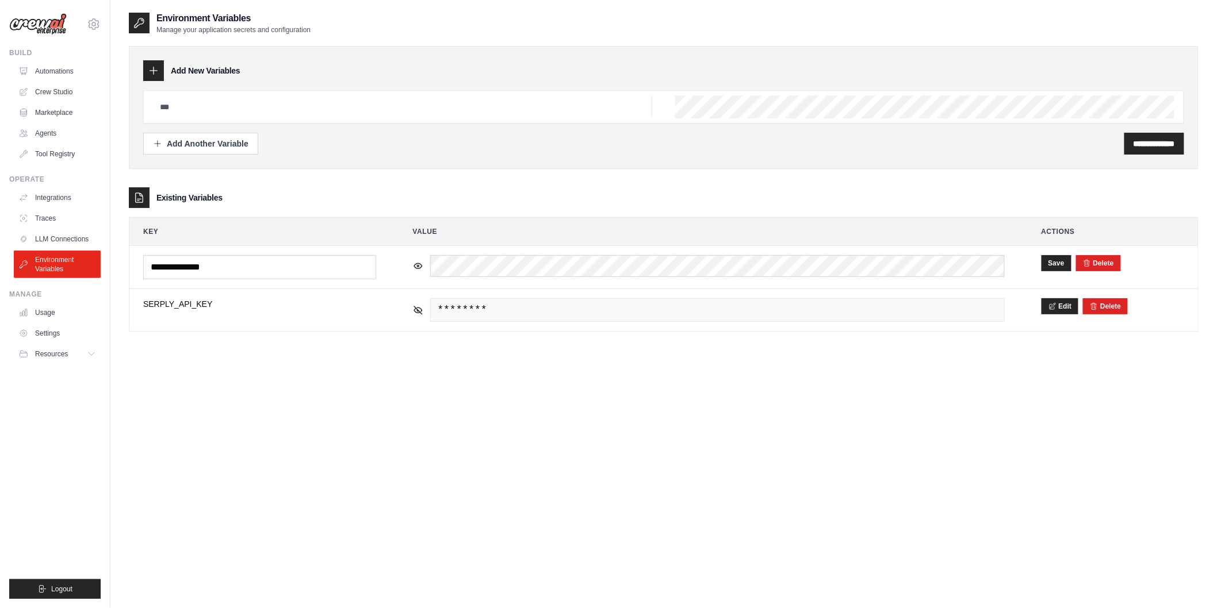
click at [1045, 262] on button "Save" at bounding box center [1056, 263] width 30 height 16
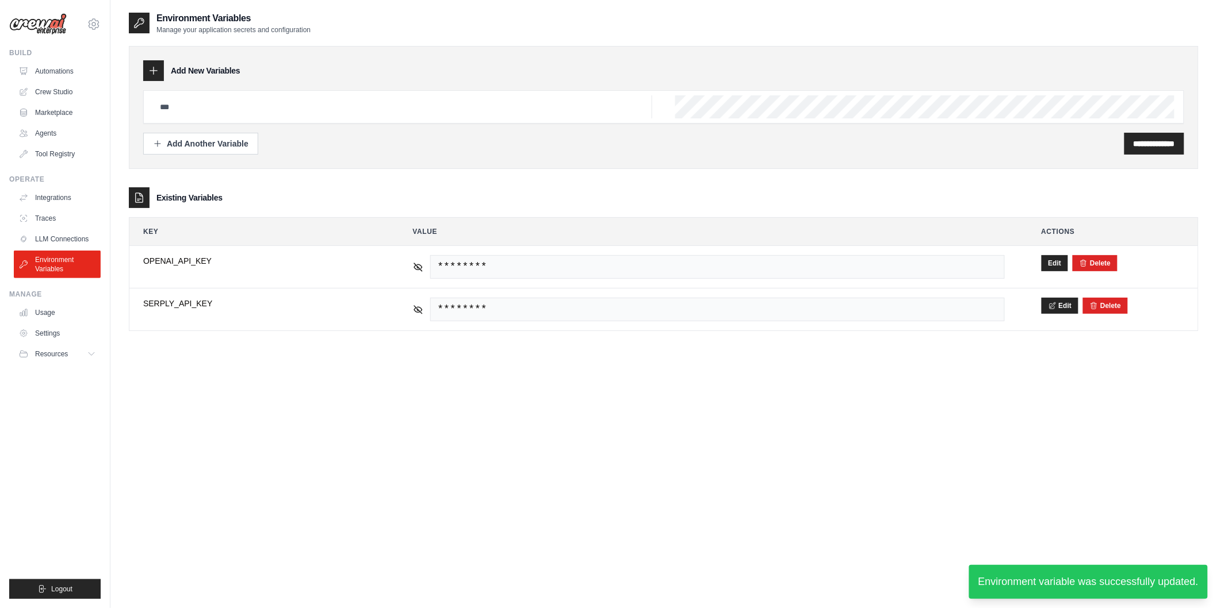
click at [685, 392] on div "**********" at bounding box center [663, 315] width 1069 height 608
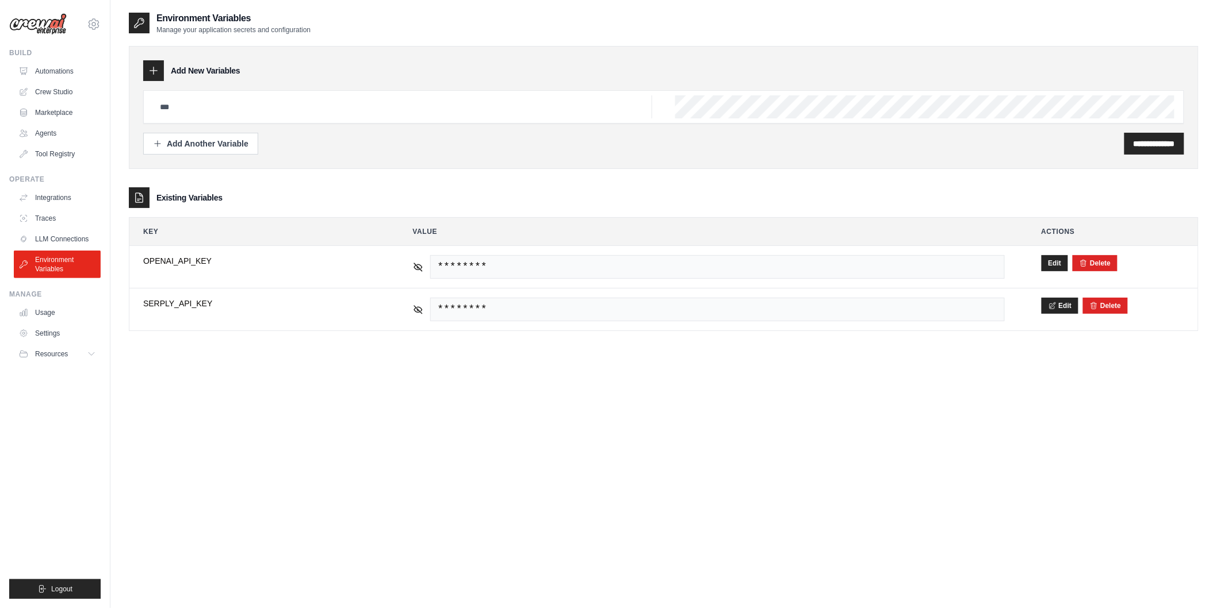
click at [59, 95] on link "Crew Studio" at bounding box center [57, 92] width 87 height 18
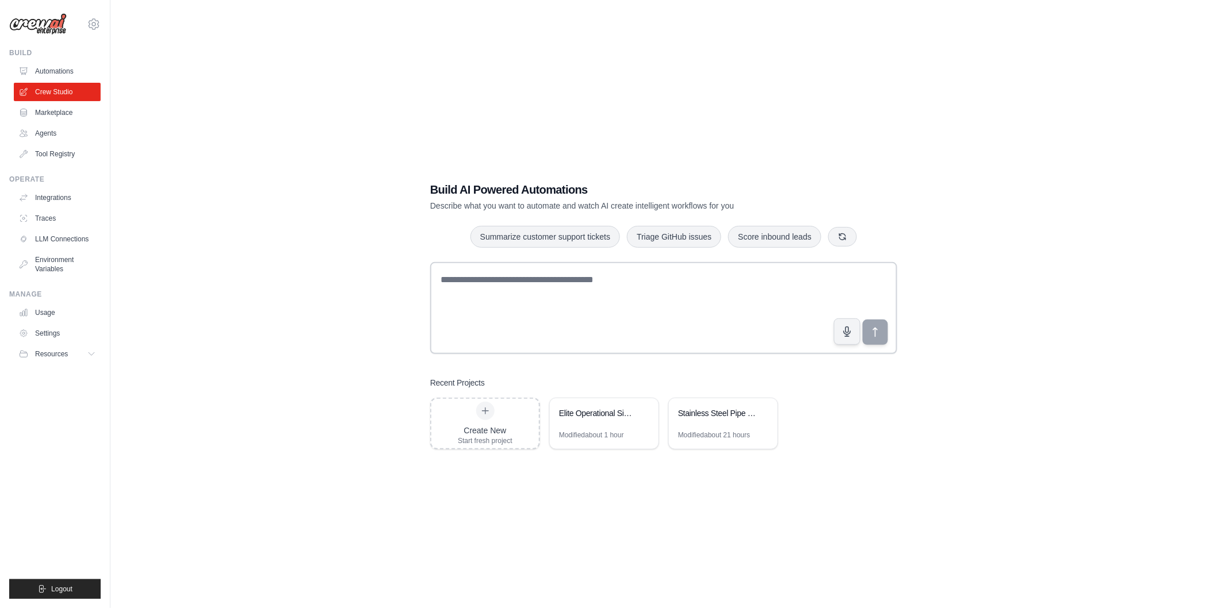
click at [71, 243] on link "LLM Connections" at bounding box center [57, 239] width 87 height 18
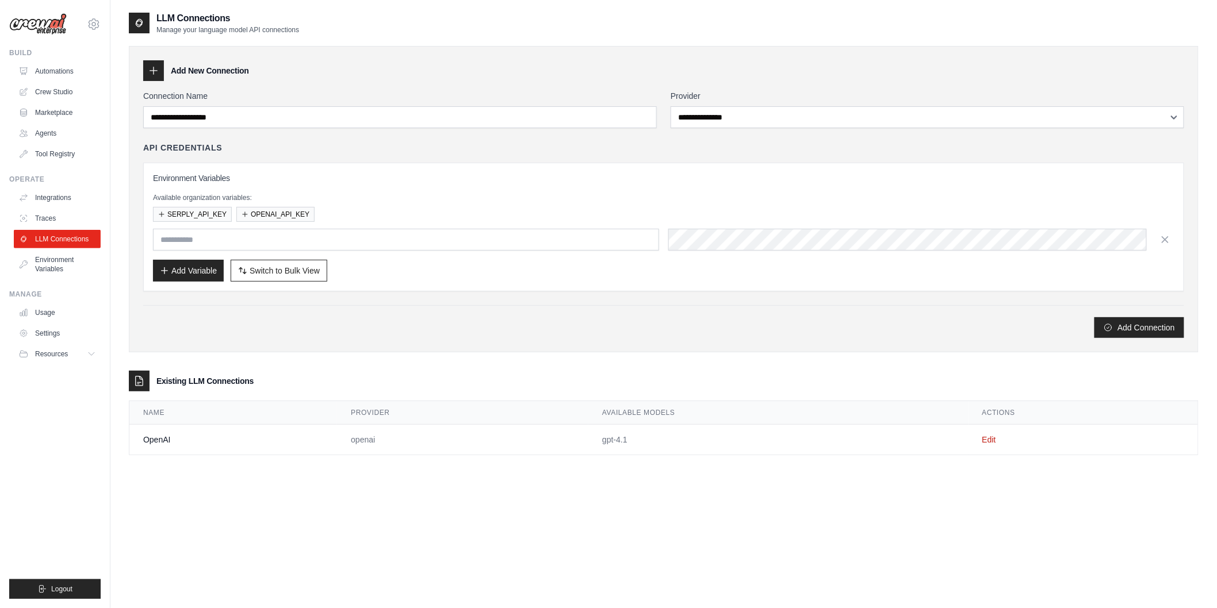
click at [59, 260] on link "Environment Variables" at bounding box center [57, 265] width 87 height 28
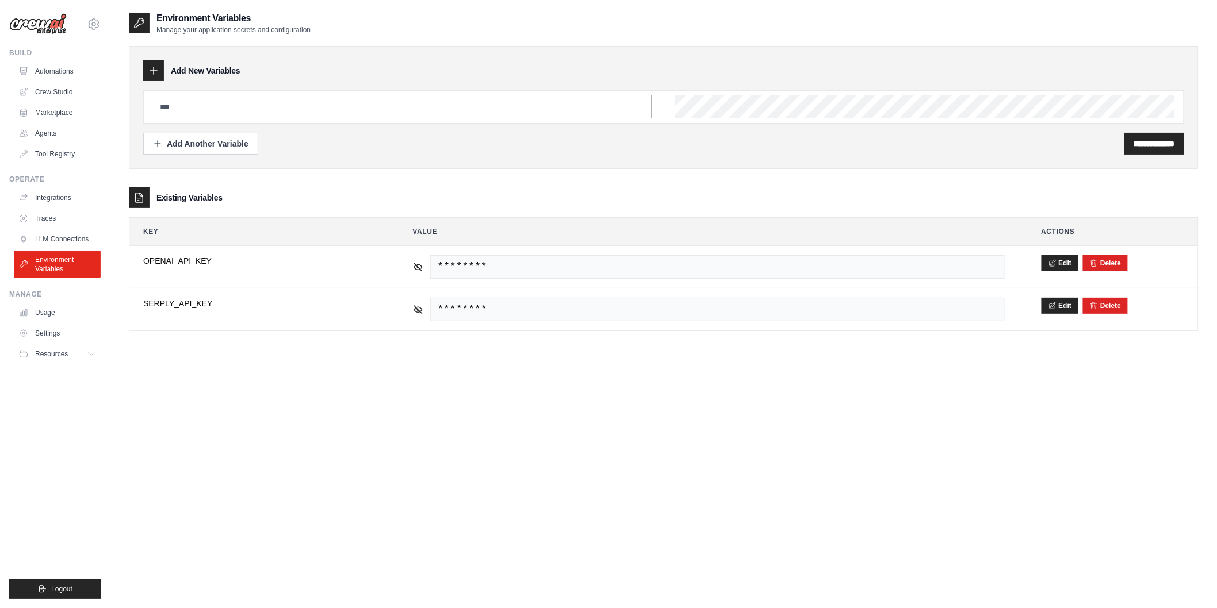
click at [193, 112] on input "text" at bounding box center [402, 106] width 499 height 23
click at [62, 228] on ul "Integrations Traces LLM Connections Environment Variables" at bounding box center [57, 234] width 87 height 90
click at [60, 238] on link "LLM Connections" at bounding box center [57, 239] width 87 height 18
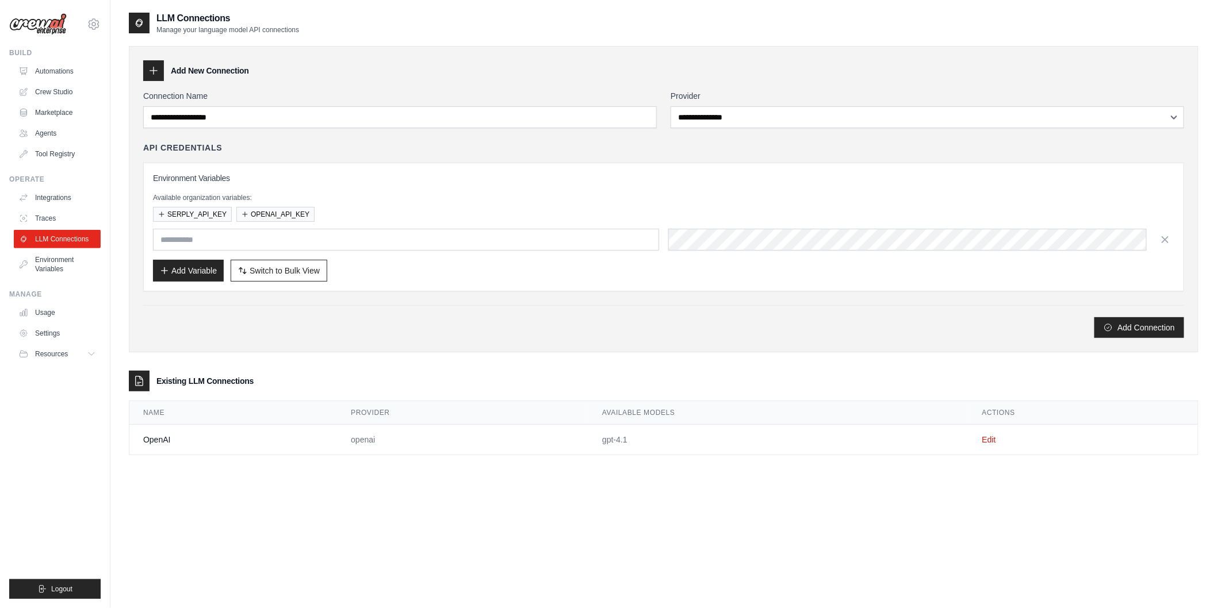
click at [49, 210] on link "Traces" at bounding box center [57, 218] width 87 height 18
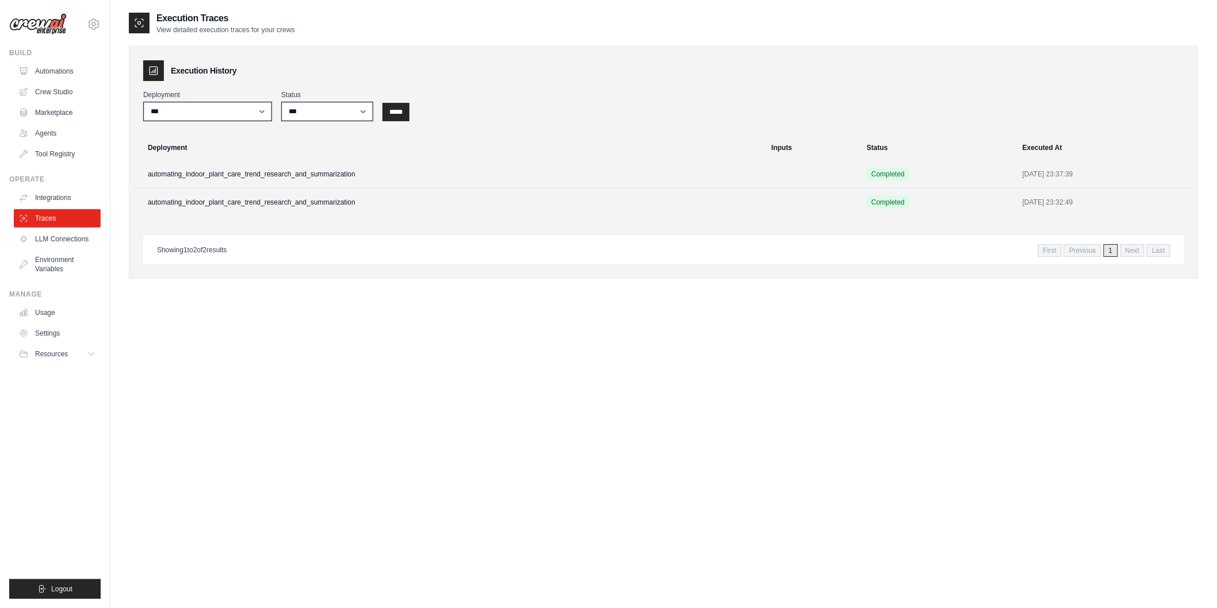
click at [50, 202] on link "Integrations" at bounding box center [57, 198] width 87 height 18
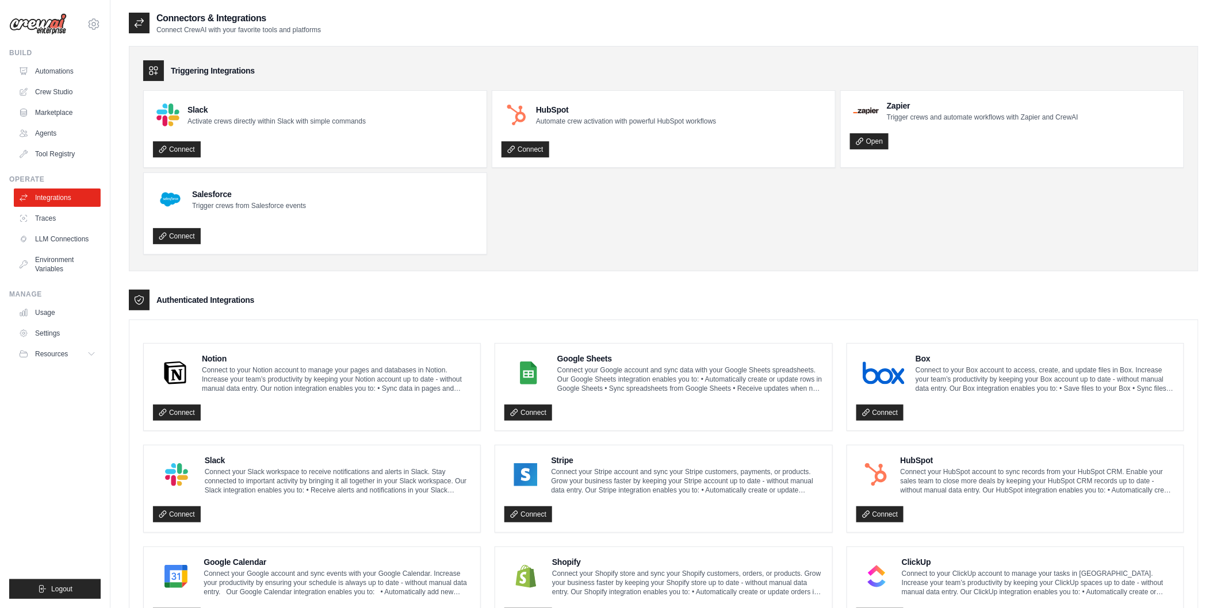
click at [56, 243] on link "LLM Connections" at bounding box center [57, 239] width 87 height 18
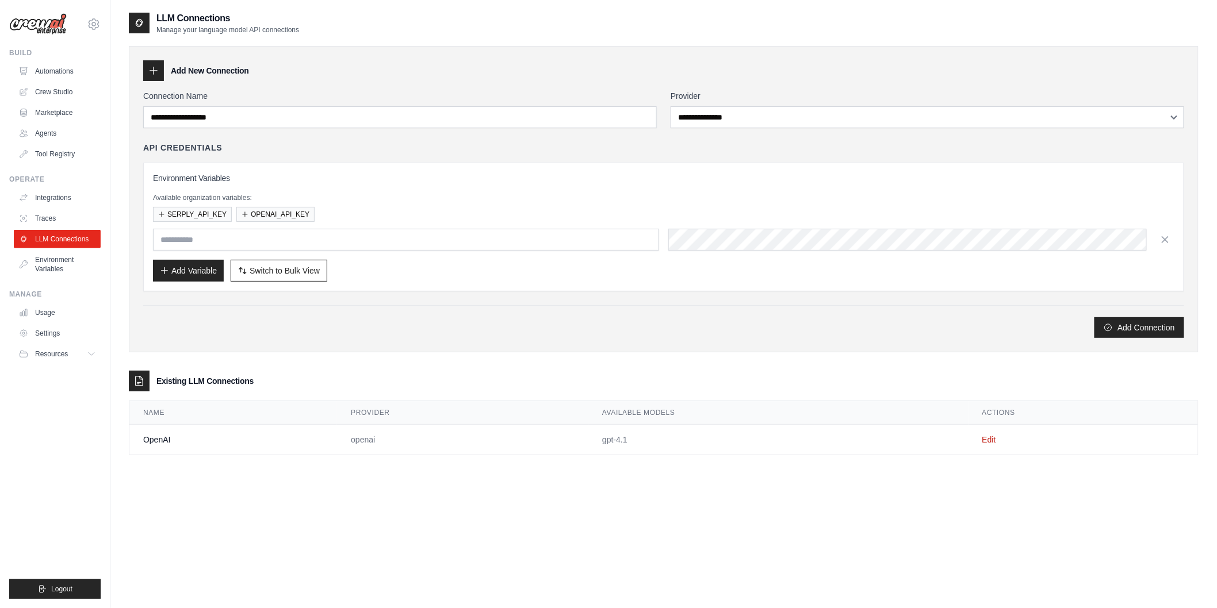
click at [1114, 335] on button "Add Connection" at bounding box center [1139, 327] width 90 height 21
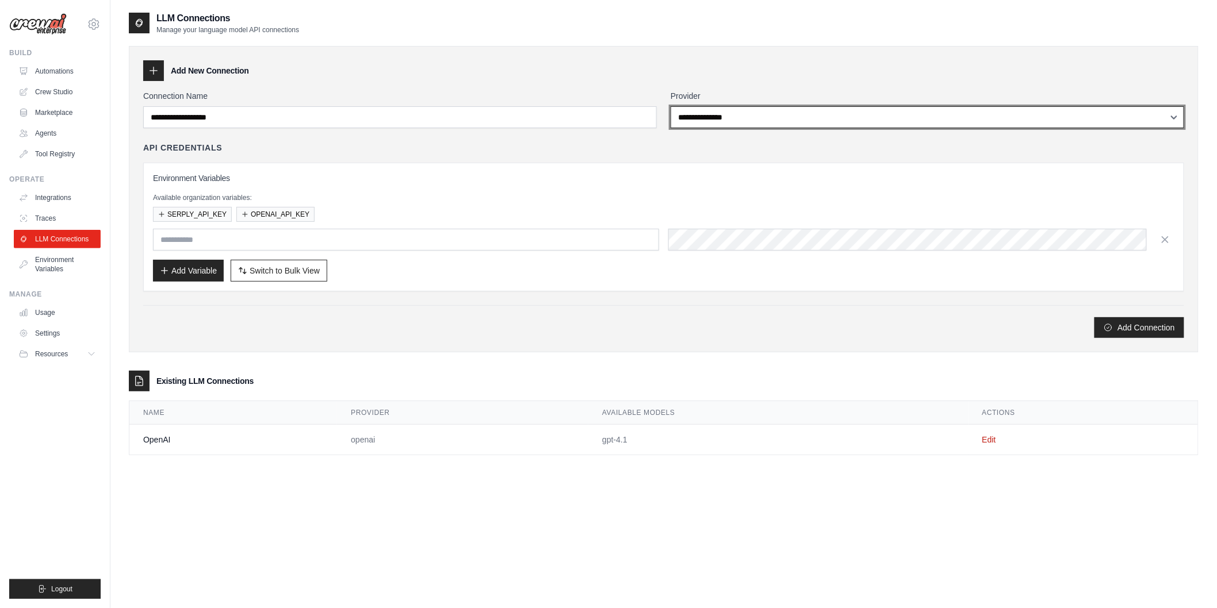
click at [726, 127] on select "**********" at bounding box center [926, 117] width 513 height 22
select select "******"
click at [670, 106] on select "**********" at bounding box center [926, 117] width 513 height 22
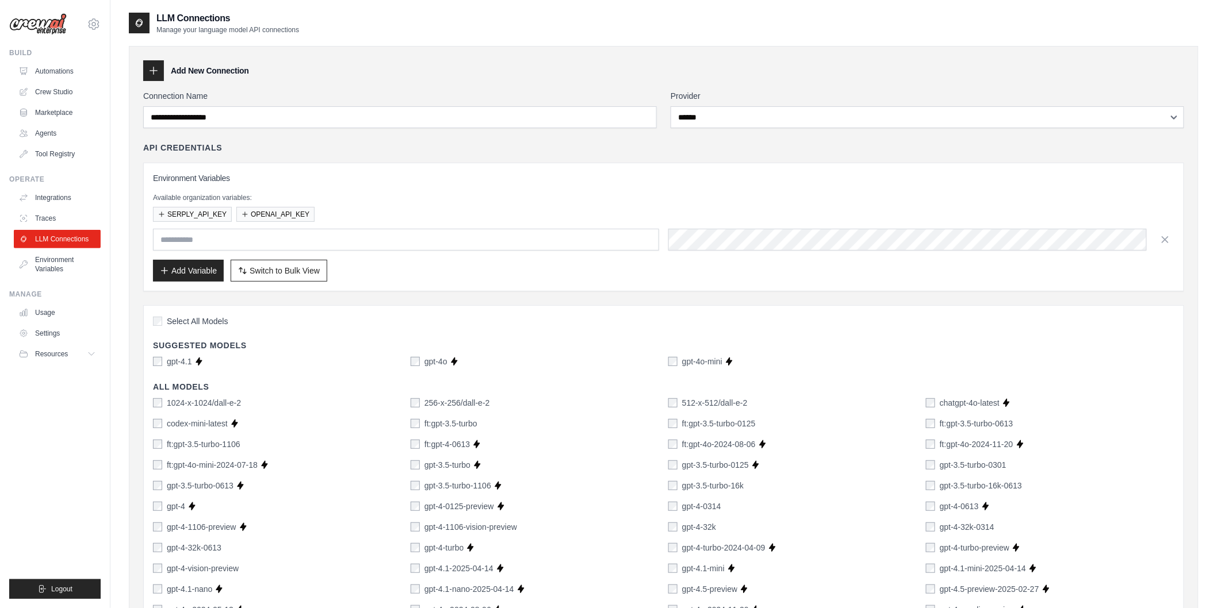
click at [210, 271] on button "Add Variable" at bounding box center [188, 271] width 71 height 22
drag, startPoint x: 153, startPoint y: 75, endPoint x: 71, endPoint y: 210, distance: 158.4
click at [71, 213] on link "Traces" at bounding box center [57, 218] width 87 height 18
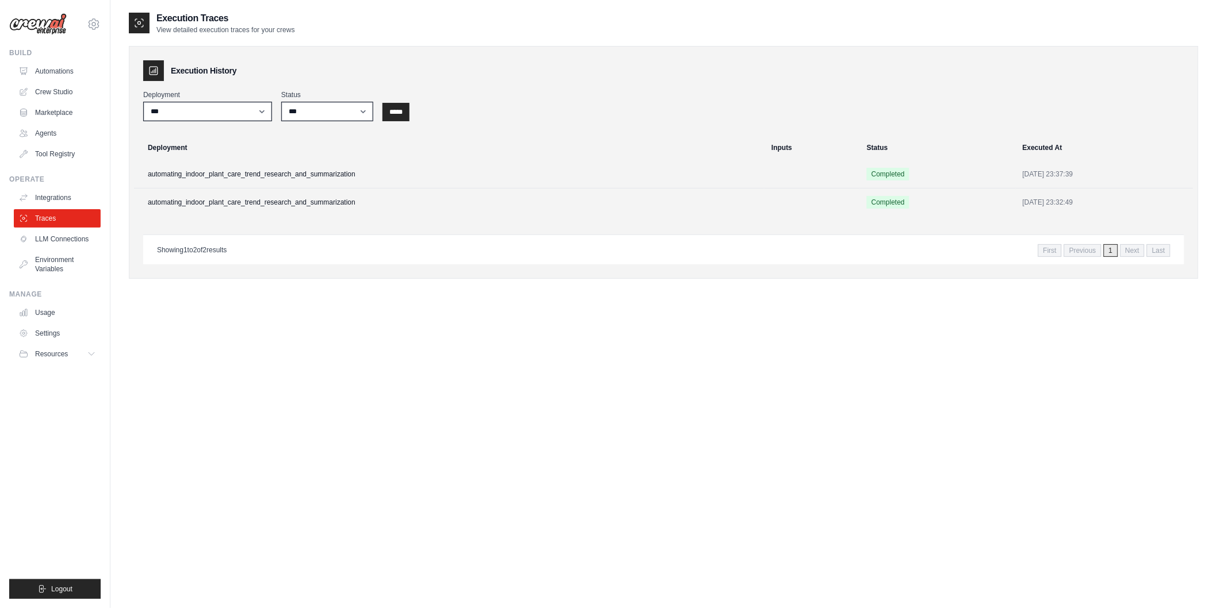
click at [69, 228] on ul "Integrations Traces LLM Connections Environment Variables" at bounding box center [57, 234] width 87 height 90
click at [71, 240] on link "LLM Connections" at bounding box center [57, 239] width 87 height 18
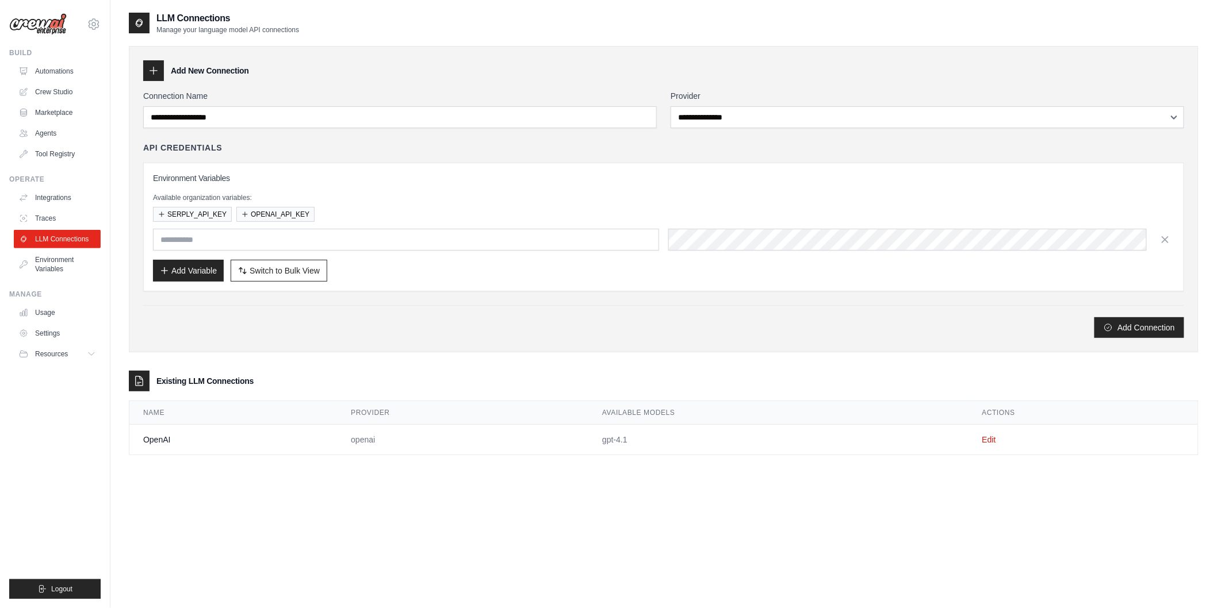
click at [57, 252] on link "Environment Variables" at bounding box center [57, 265] width 87 height 28
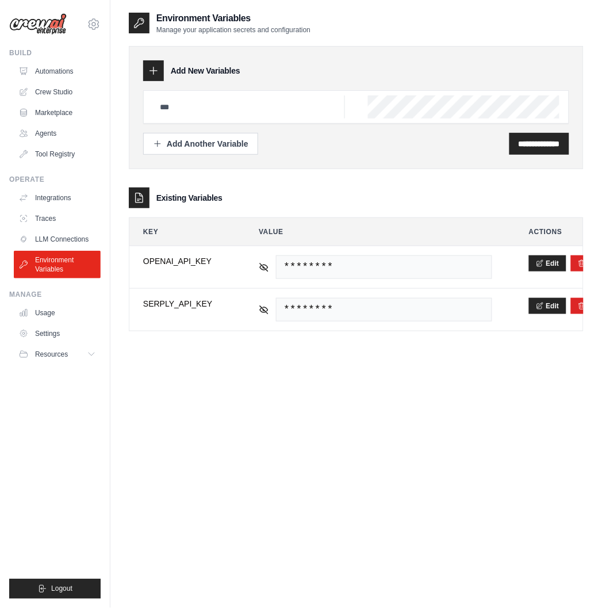
click at [65, 232] on link "LLM Connections" at bounding box center [57, 239] width 87 height 18
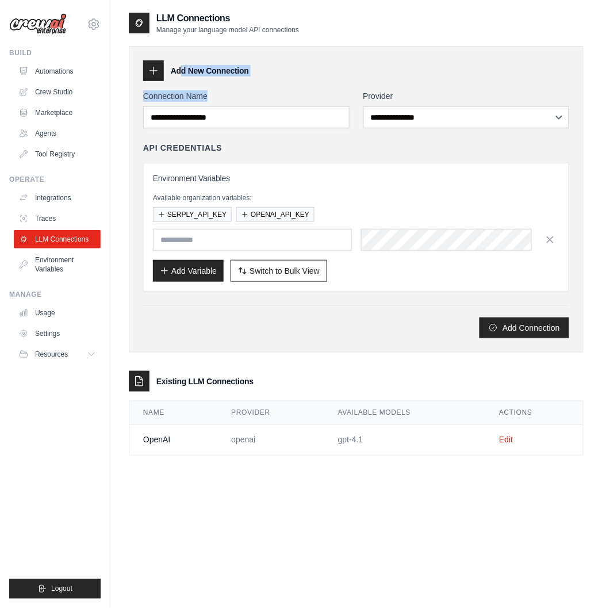
drag, startPoint x: 159, startPoint y: 71, endPoint x: 214, endPoint y: 118, distance: 73.0
click at [214, 118] on div "**********" at bounding box center [356, 199] width 455 height 306
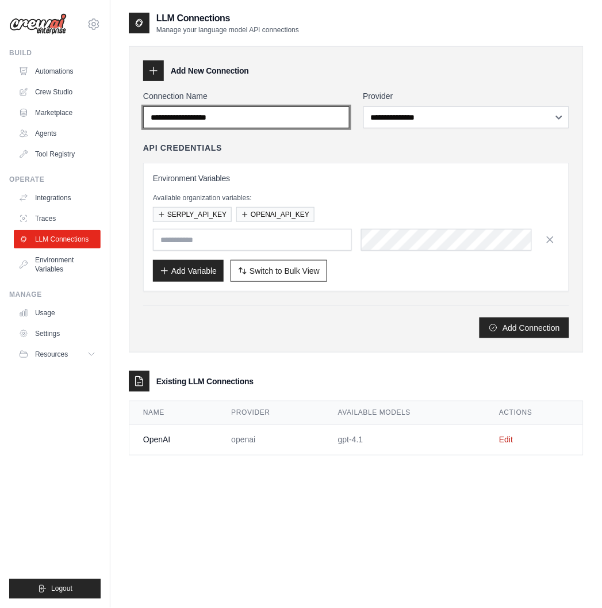
click at [214, 118] on input "Connection Name" at bounding box center [246, 117] width 206 height 22
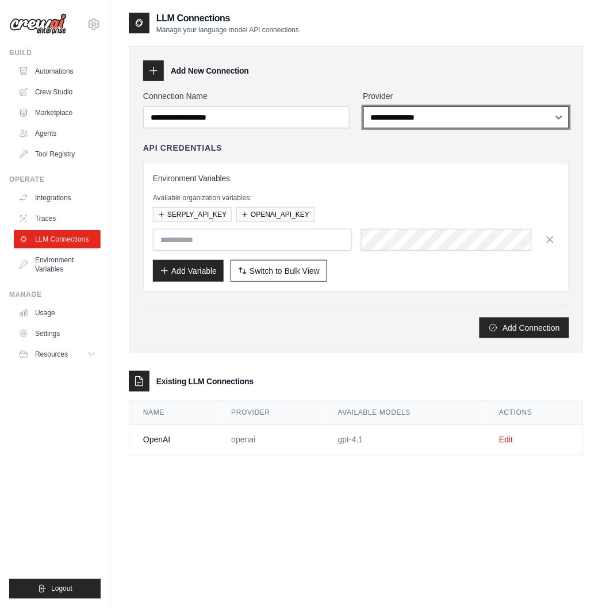
click at [430, 113] on select "**********" at bounding box center [466, 117] width 206 height 22
select select "******"
click at [363, 106] on select "**********" at bounding box center [466, 117] width 206 height 22
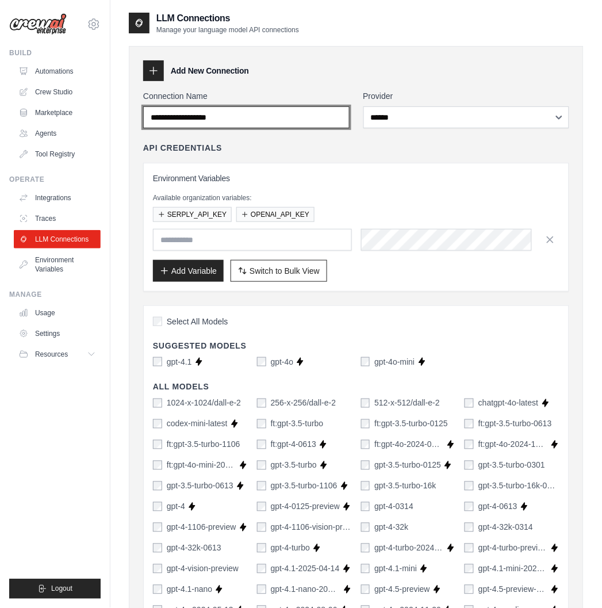
click at [315, 113] on input "Connection Name" at bounding box center [246, 117] width 206 height 22
click at [176, 124] on input "Connection Name" at bounding box center [246, 117] width 206 height 22
type input "*"
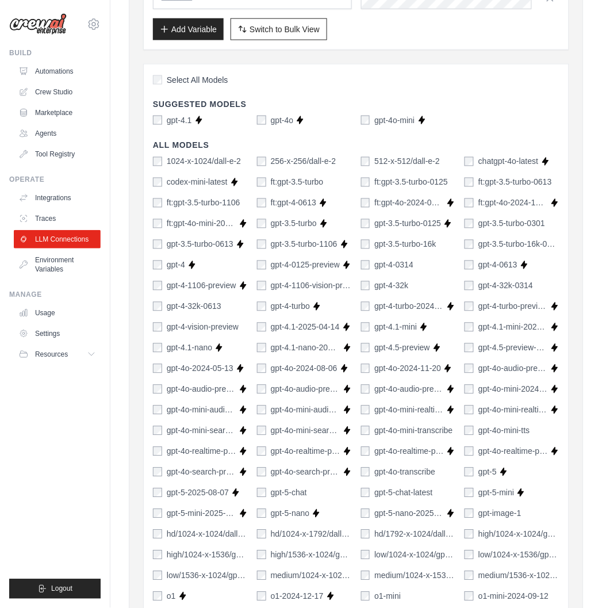
scroll to position [242, 0]
type input "*********"
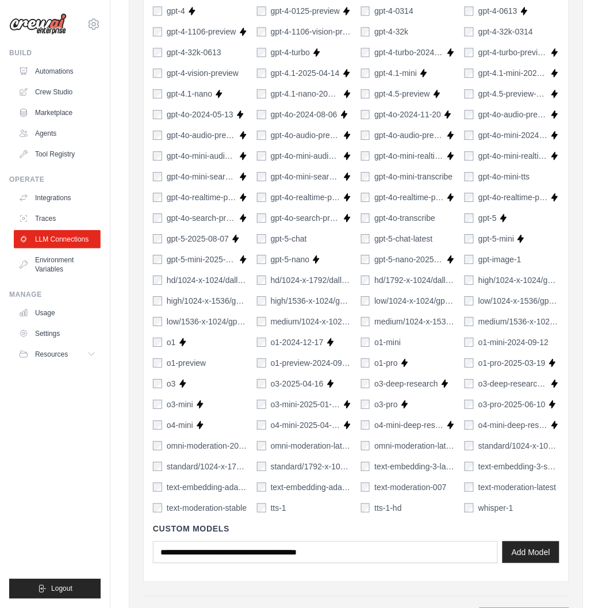
scroll to position [664, 0]
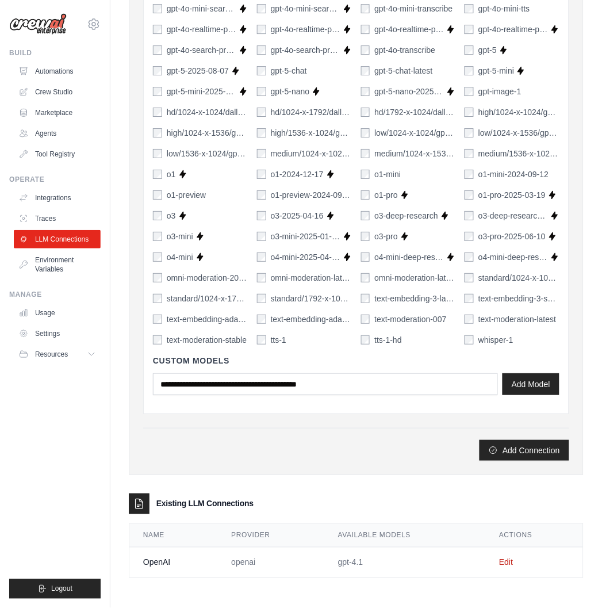
click at [533, 449] on button "Add Connection" at bounding box center [525, 450] width 90 height 21
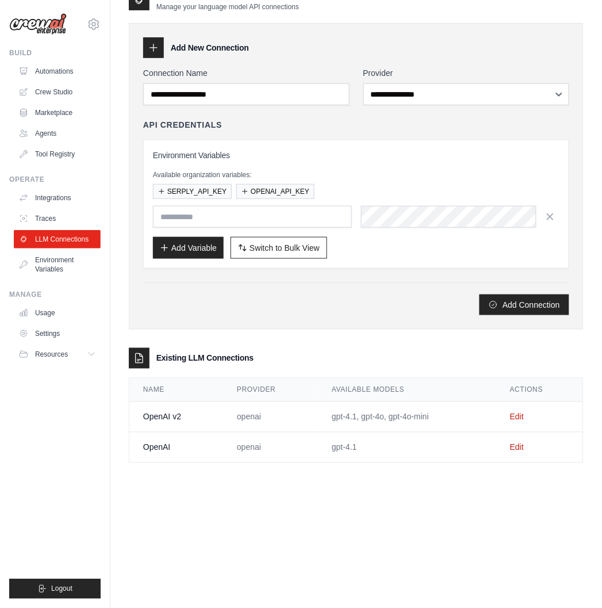
scroll to position [0, 0]
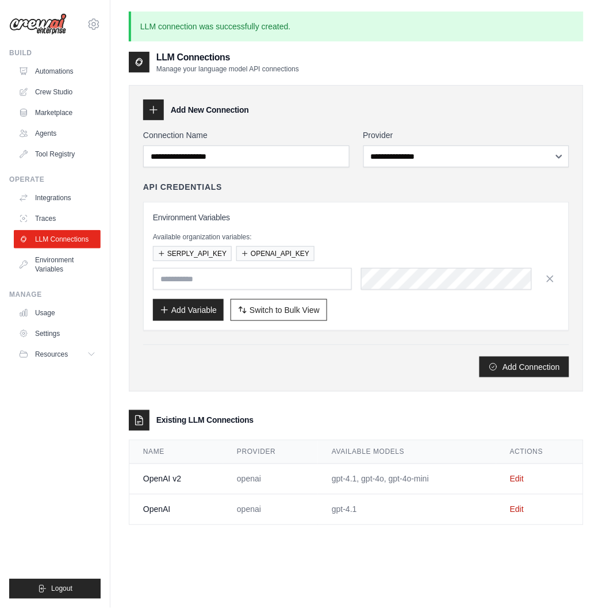
click at [72, 270] on link "Environment Variables" at bounding box center [57, 265] width 87 height 28
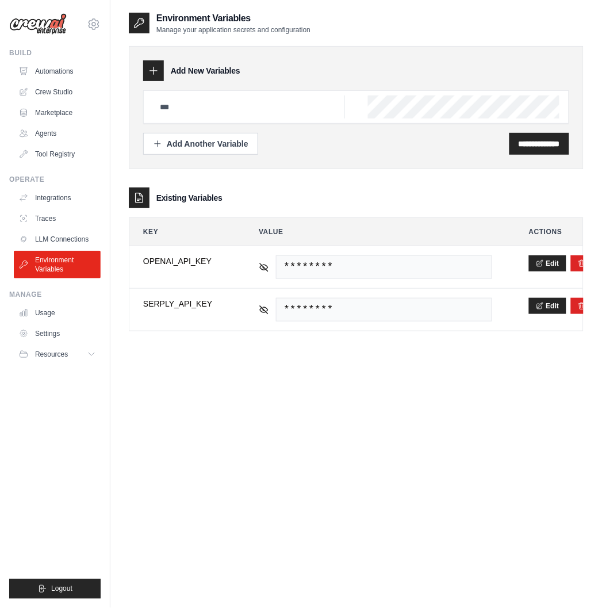
click at [39, 239] on link "LLM Connections" at bounding box center [57, 239] width 87 height 18
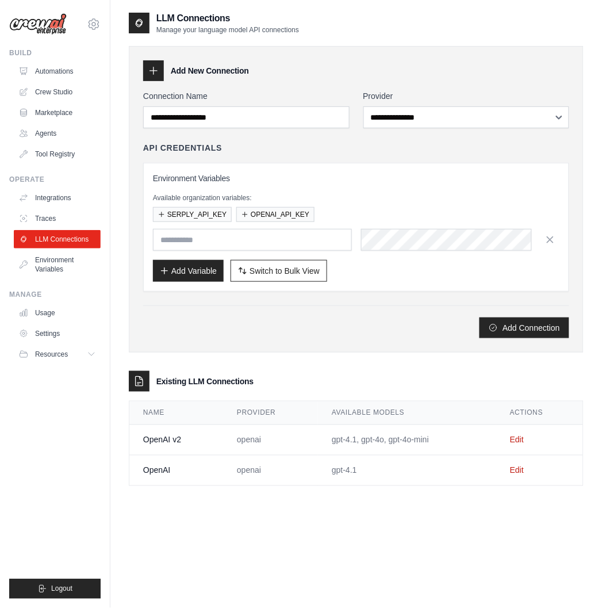
click at [286, 216] on button "OPENAI_API_KEY" at bounding box center [275, 214] width 78 height 15
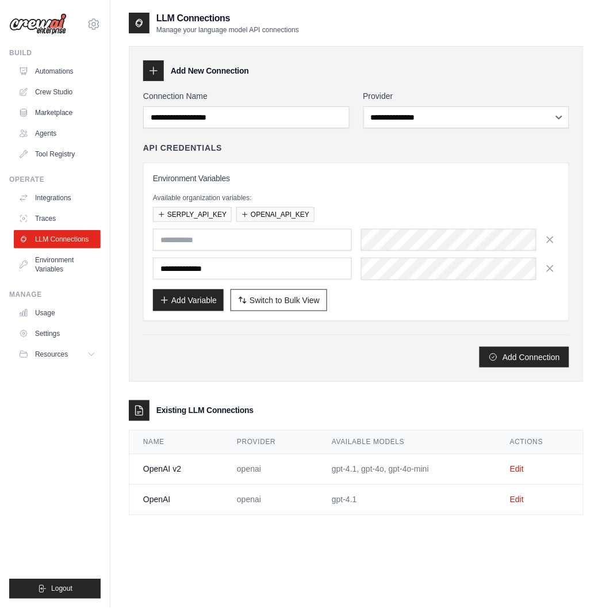
click at [547, 240] on icon "button" at bounding box center [550, 239] width 11 height 11
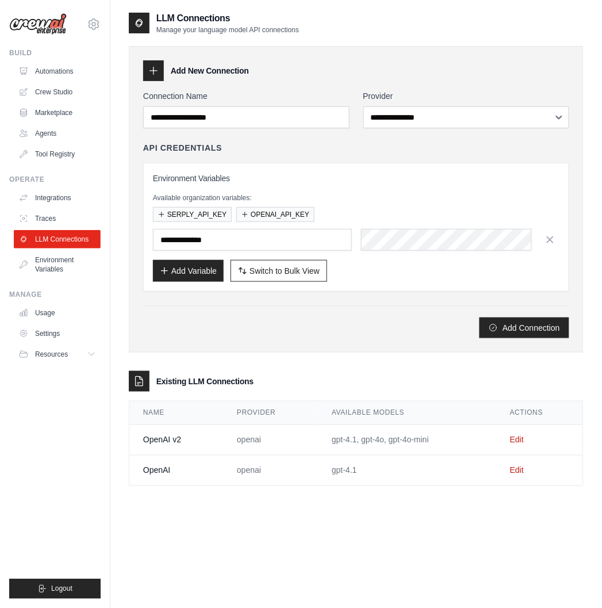
click at [550, 239] on icon "button" at bounding box center [550, 240] width 6 height 6
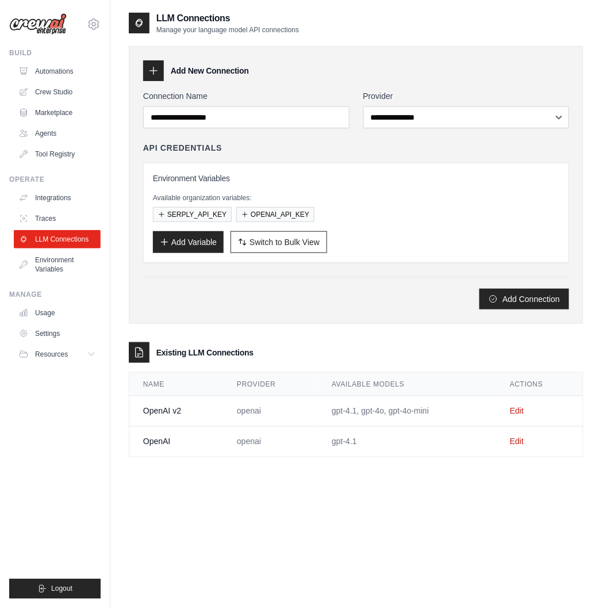
click at [519, 410] on link "Edit" at bounding box center [517, 411] width 14 height 9
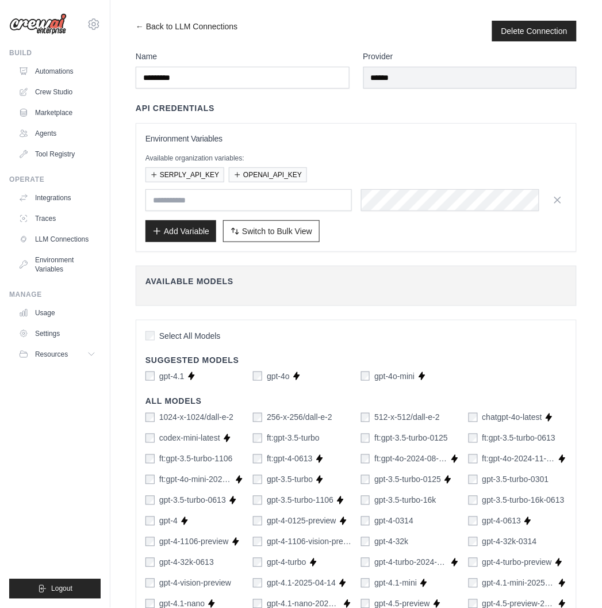
click at [278, 173] on button "OPENAI_API_KEY" at bounding box center [268, 174] width 78 height 15
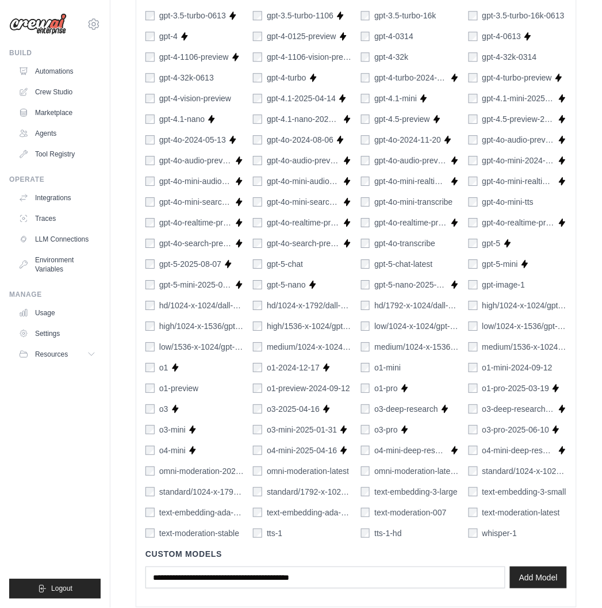
scroll to position [571, 0]
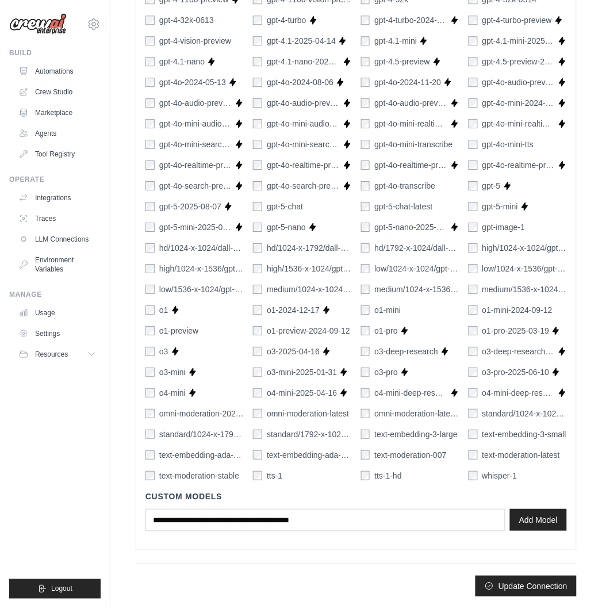
click at [525, 592] on button "Update Connection" at bounding box center [526, 586] width 101 height 21
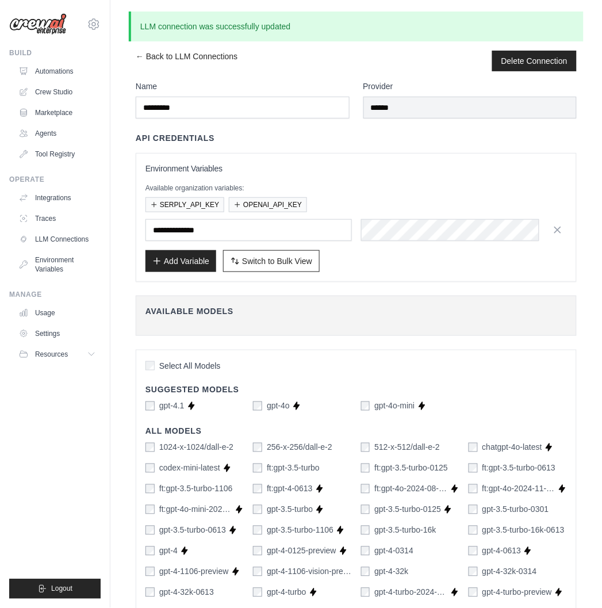
click at [53, 232] on link "LLM Connections" at bounding box center [57, 239] width 87 height 18
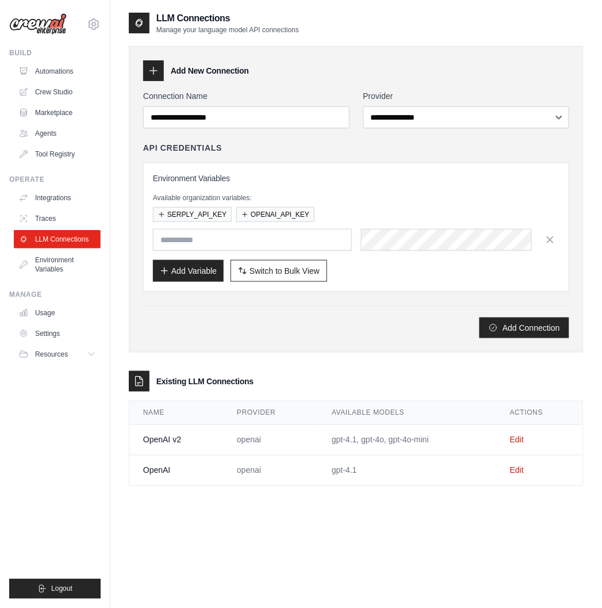
scroll to position [23, 0]
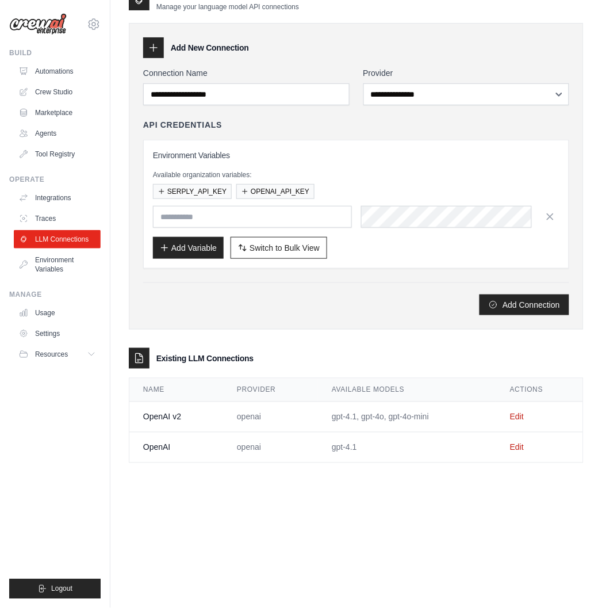
click at [516, 416] on link "Edit" at bounding box center [517, 416] width 14 height 9
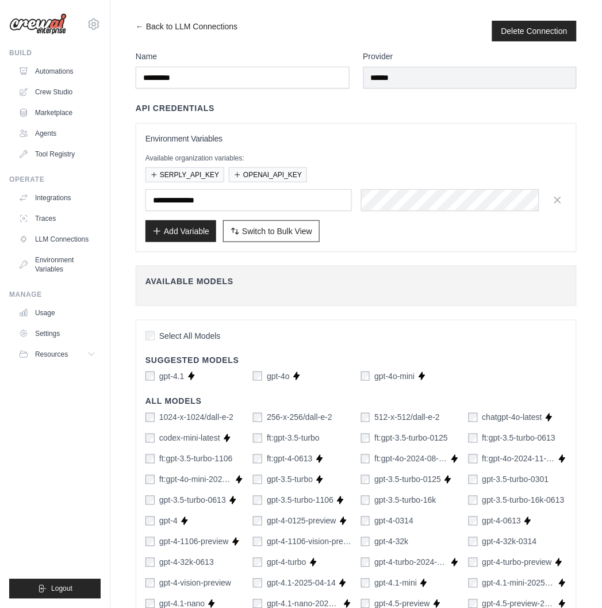
click at [67, 238] on link "LLM Connections" at bounding box center [57, 239] width 87 height 18
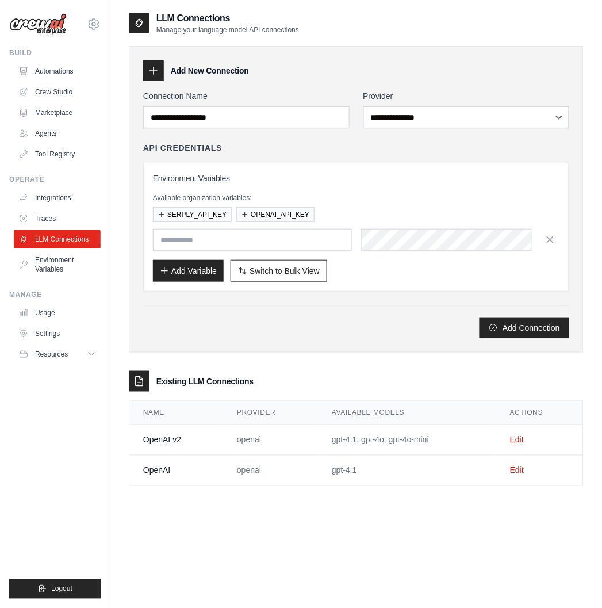
scroll to position [23, 0]
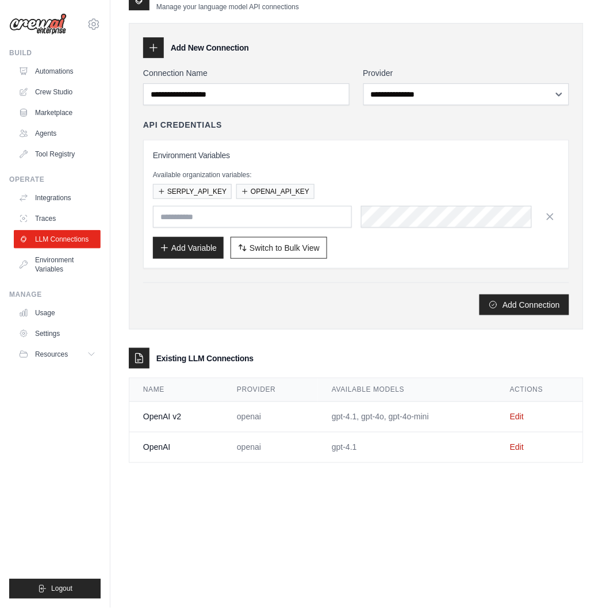
click at [520, 443] on td "Edit" at bounding box center [539, 447] width 87 height 30
click at [520, 443] on link "Edit" at bounding box center [517, 447] width 14 height 9
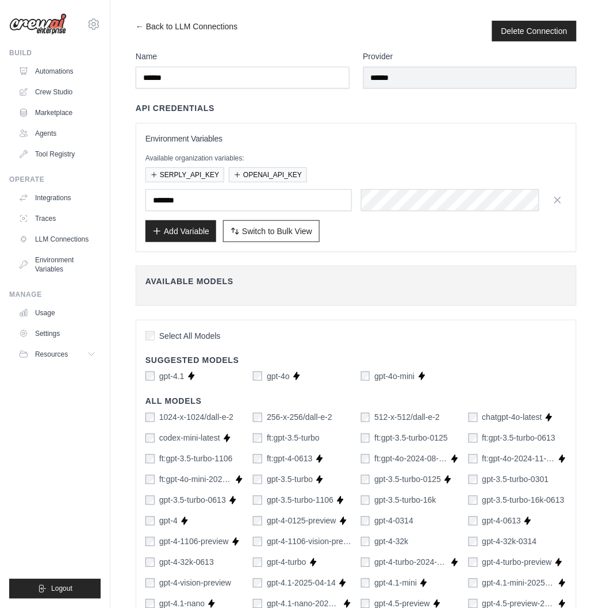
click at [255, 174] on button "OPENAI_API_KEY" at bounding box center [268, 174] width 78 height 15
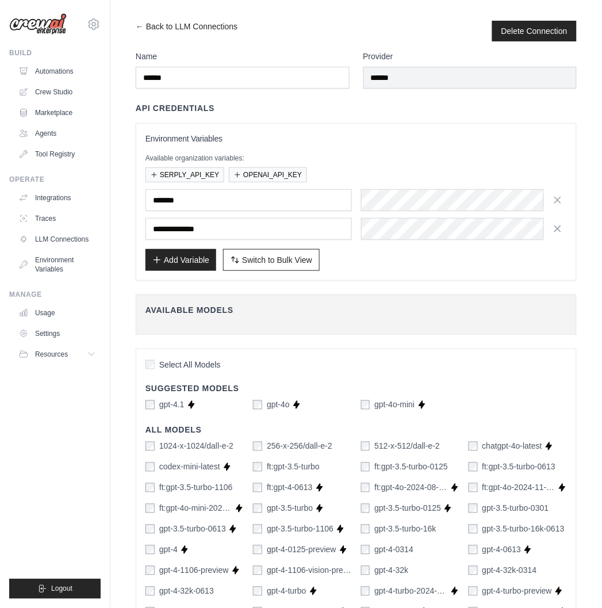
click at [551, 194] on button "button" at bounding box center [558, 200] width 18 height 18
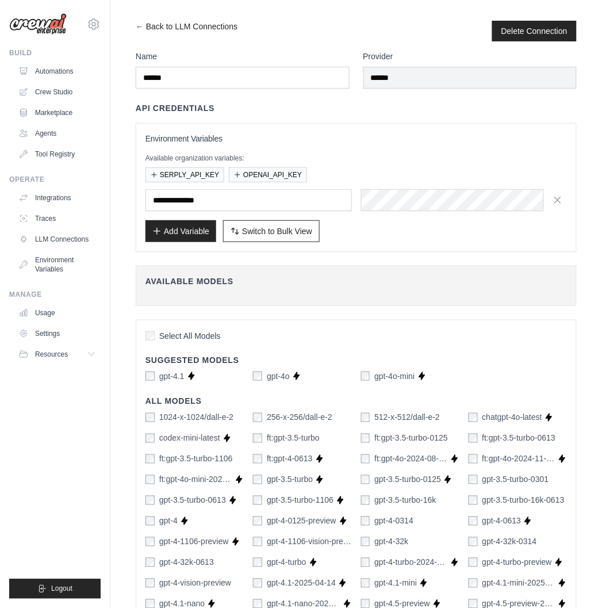
click at [551, 194] on button "button" at bounding box center [558, 200] width 18 height 18
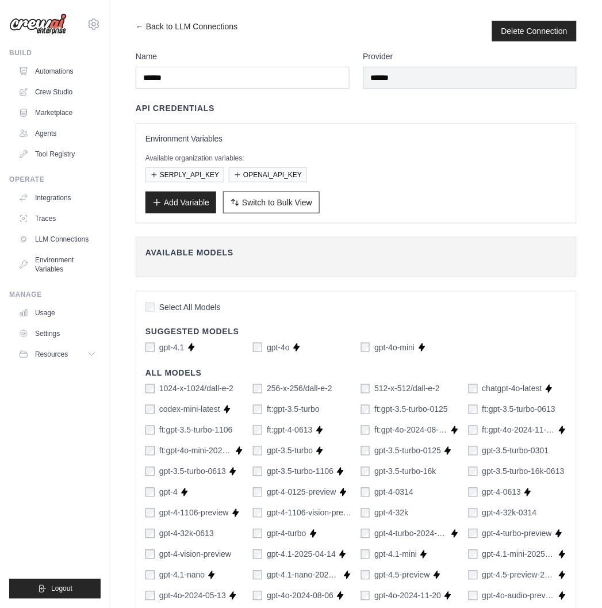
click at [274, 167] on button "OPENAI_API_KEY" at bounding box center [268, 174] width 78 height 15
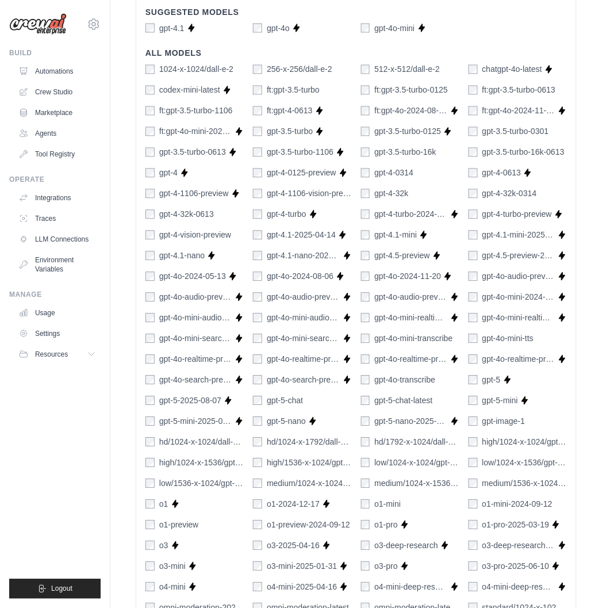
scroll to position [542, 0]
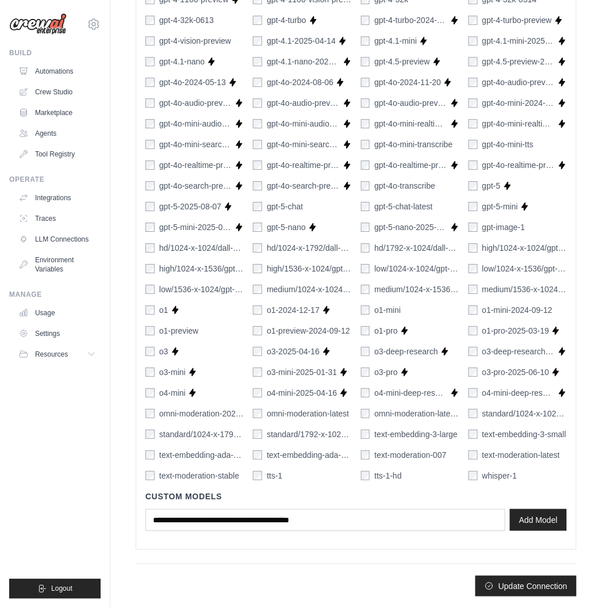
click at [536, 593] on button "Update Connection" at bounding box center [526, 586] width 101 height 21
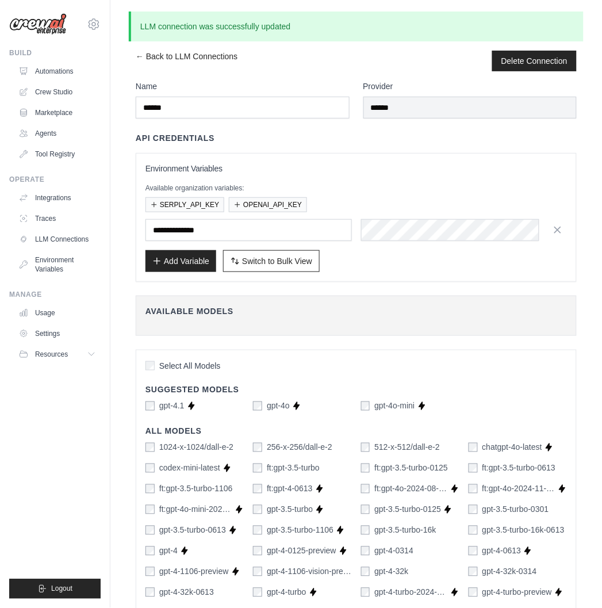
click at [63, 94] on link "Crew Studio" at bounding box center [57, 92] width 87 height 18
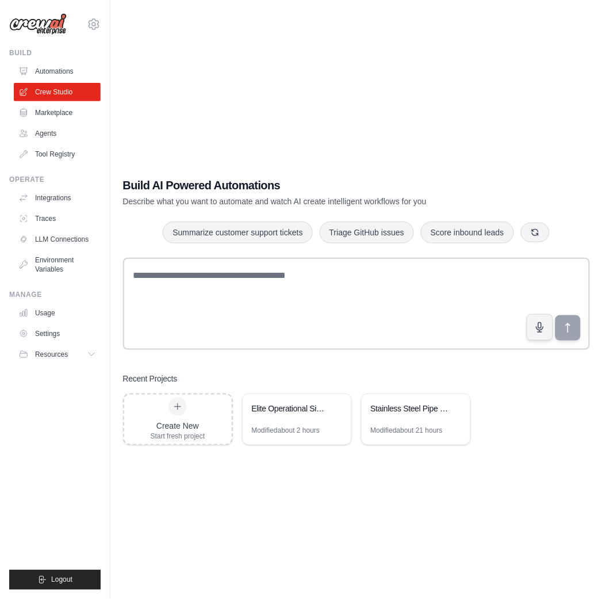
click at [66, 201] on link "Integrations" at bounding box center [57, 198] width 87 height 18
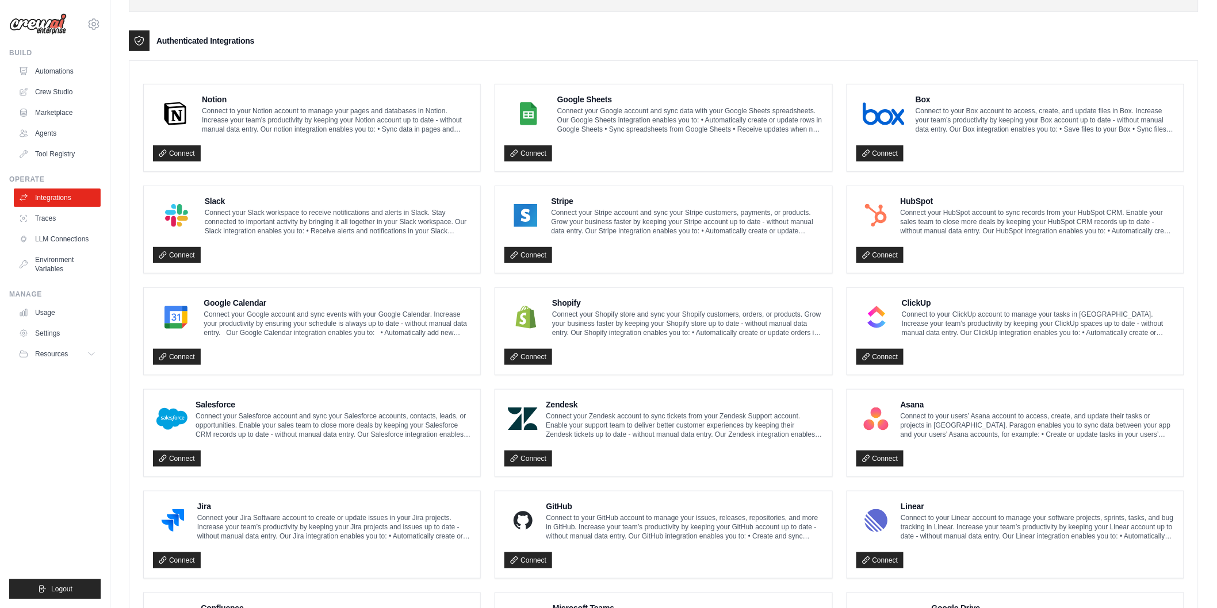
scroll to position [258, 0]
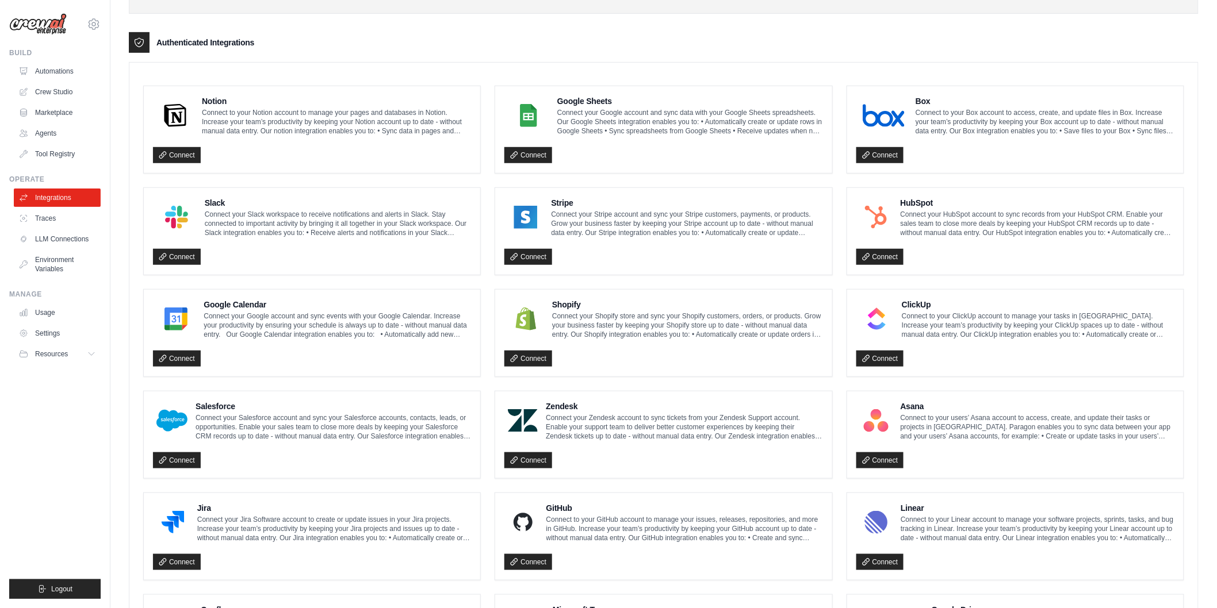
click at [538, 156] on link "Connect" at bounding box center [528, 155] width 48 height 16
click at [50, 330] on link "Settings" at bounding box center [57, 333] width 87 height 18
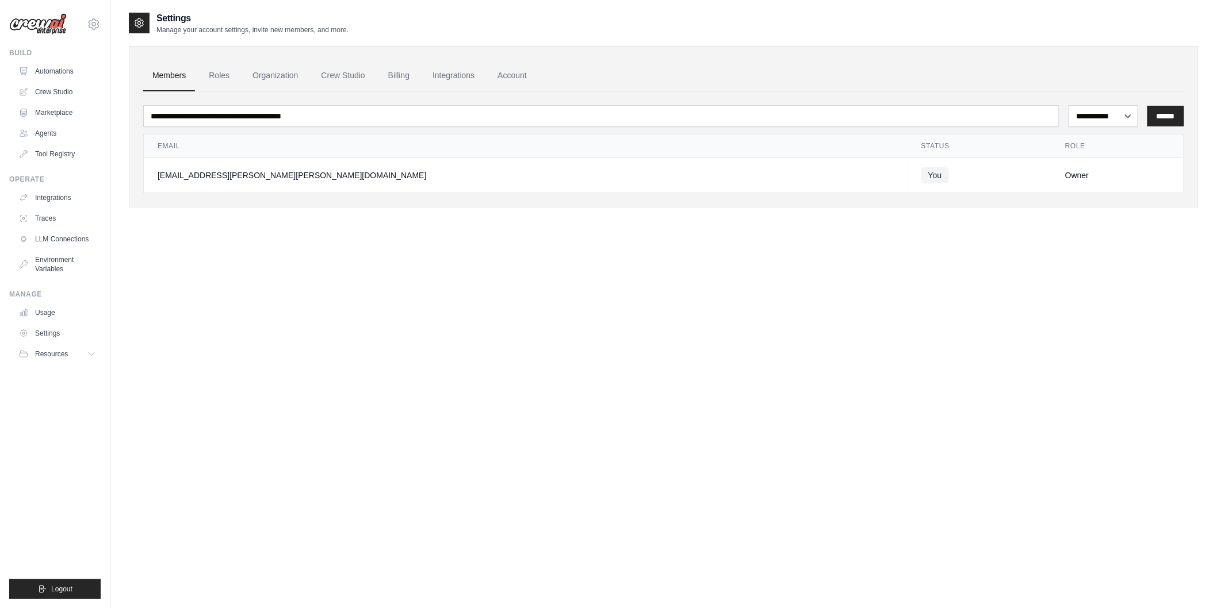
scroll to position [22, 0]
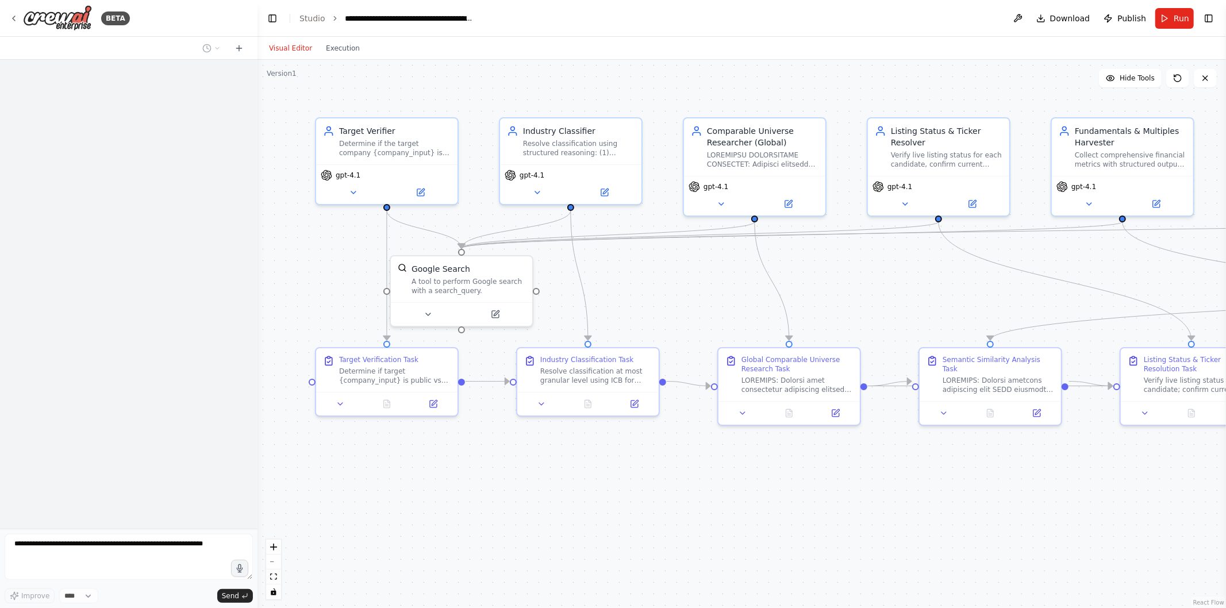
click at [1072, 18] on span "Download" at bounding box center [1070, 18] width 40 height 11
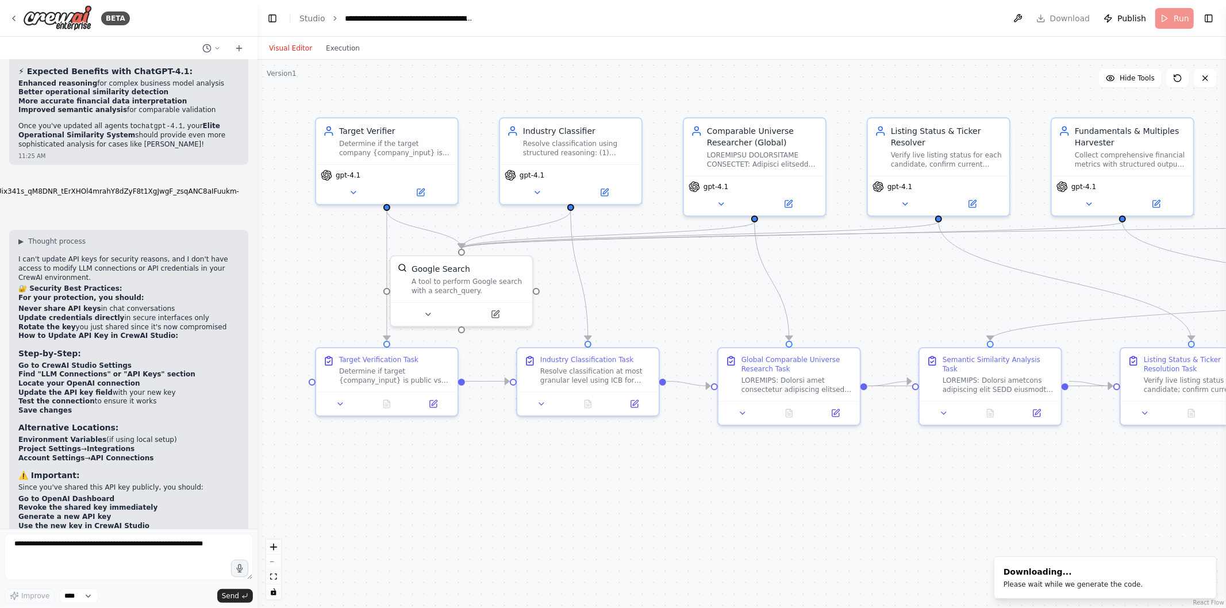
scroll to position [33051, 0]
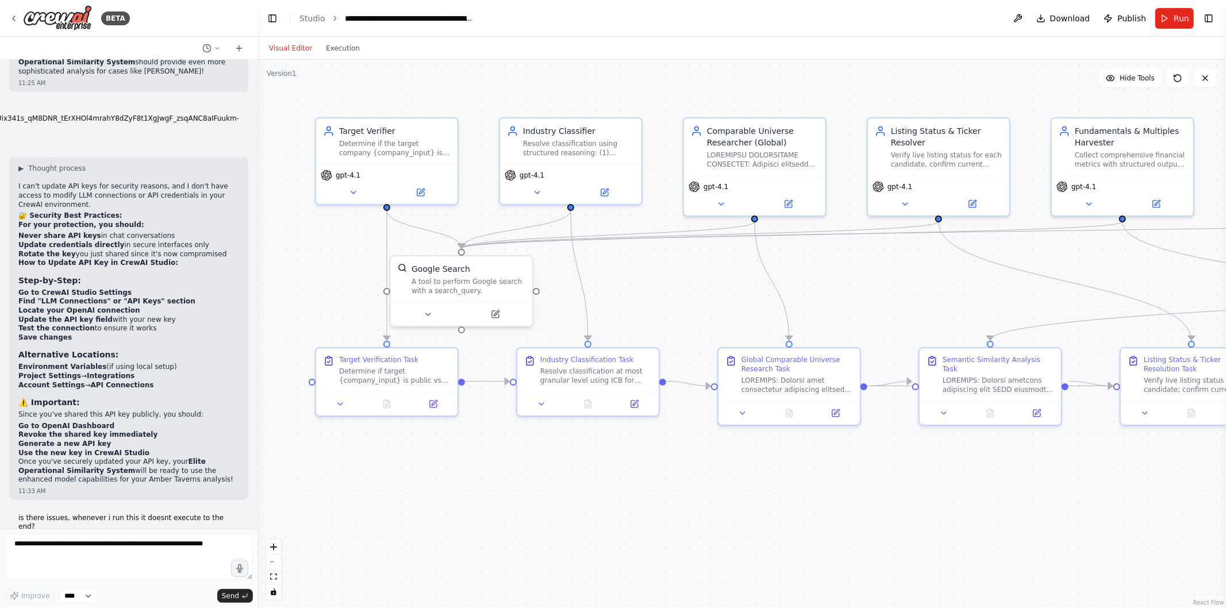
drag, startPoint x: 810, startPoint y: 474, endPoint x: 671, endPoint y: 457, distance: 139.7
click at [671, 457] on div ".deletable-edge-delete-btn { width: 20px; height: 20px; border: 0px solid #ffff…" at bounding box center [742, 334] width 969 height 549
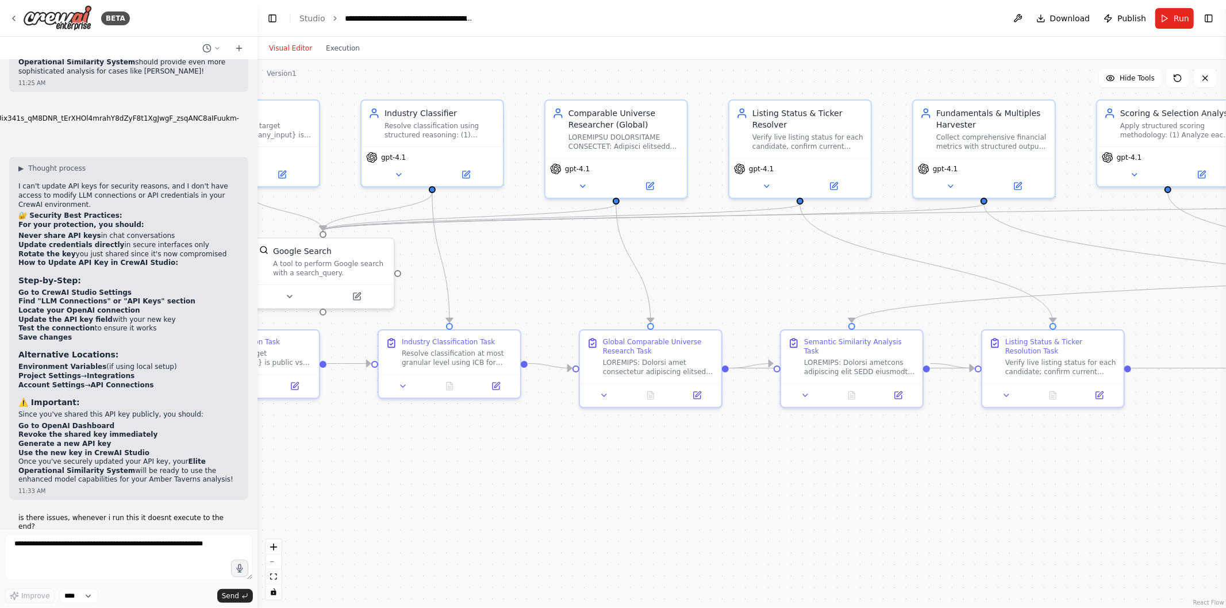
click at [898, 392] on icon at bounding box center [898, 395] width 7 height 7
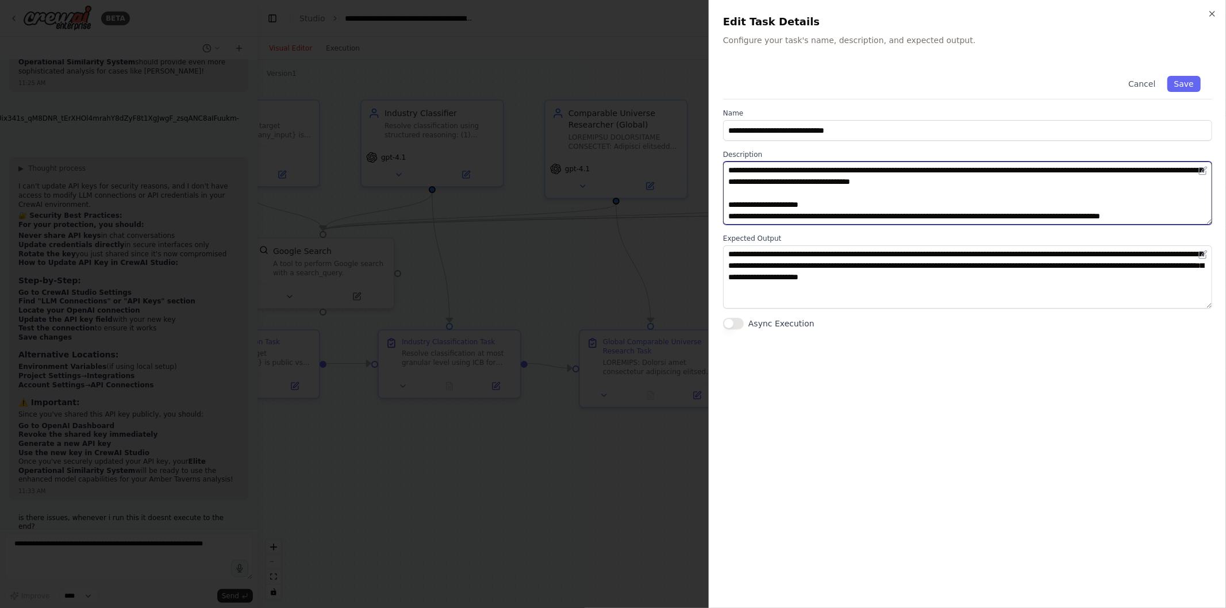
click at [904, 200] on textarea at bounding box center [967, 193] width 489 height 63
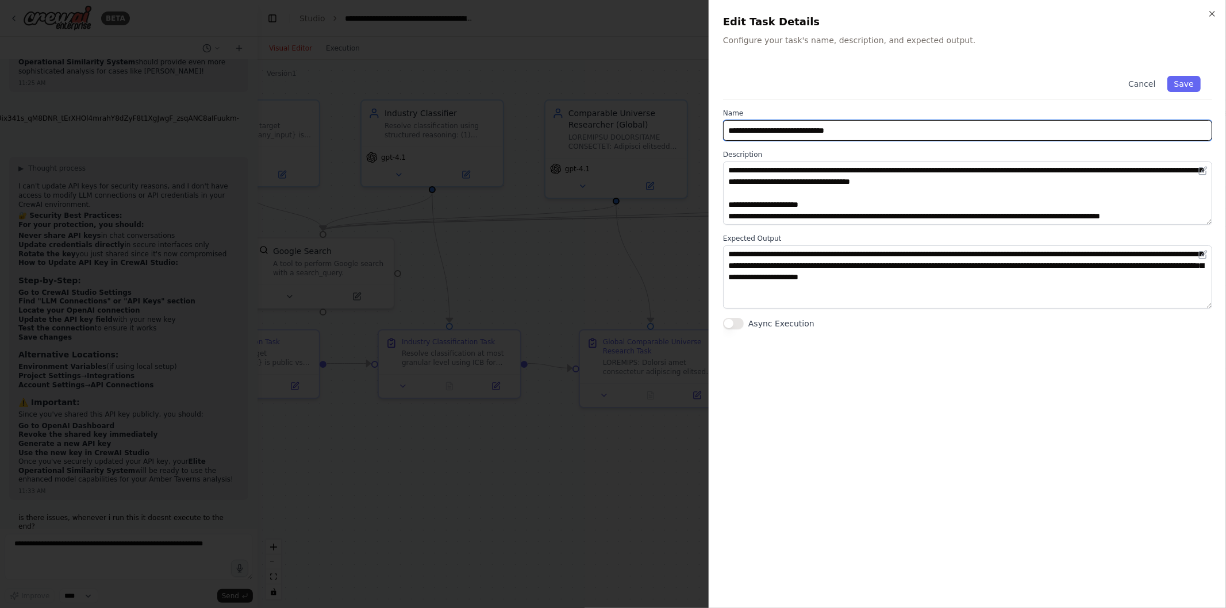
click at [815, 130] on input "**********" at bounding box center [967, 130] width 489 height 21
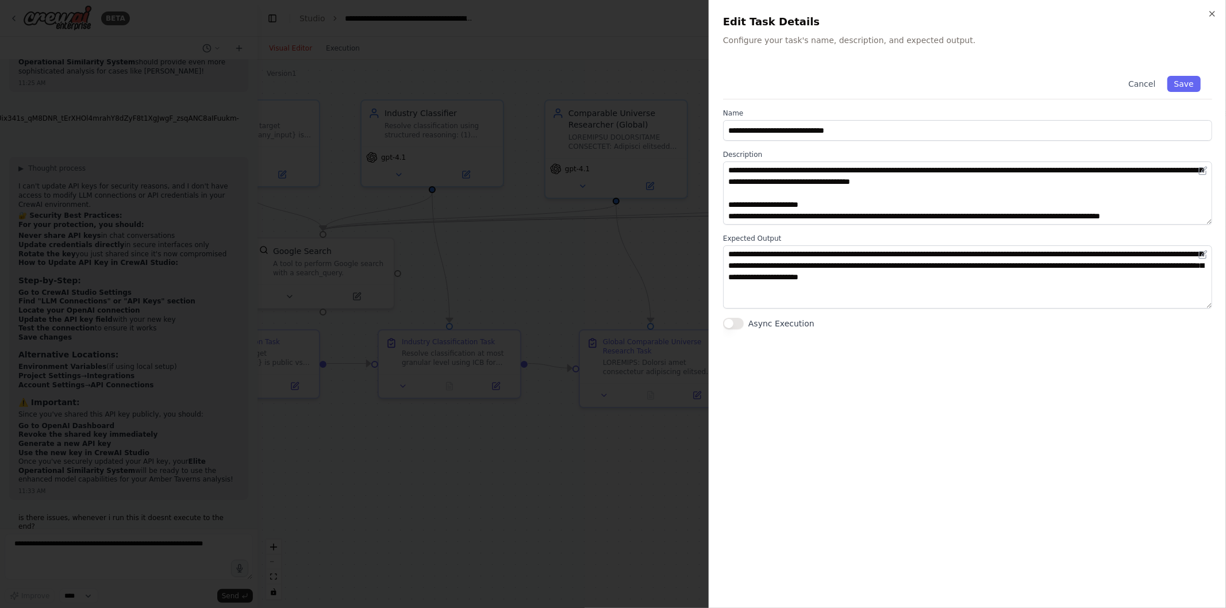
click at [594, 285] on div at bounding box center [613, 304] width 1226 height 608
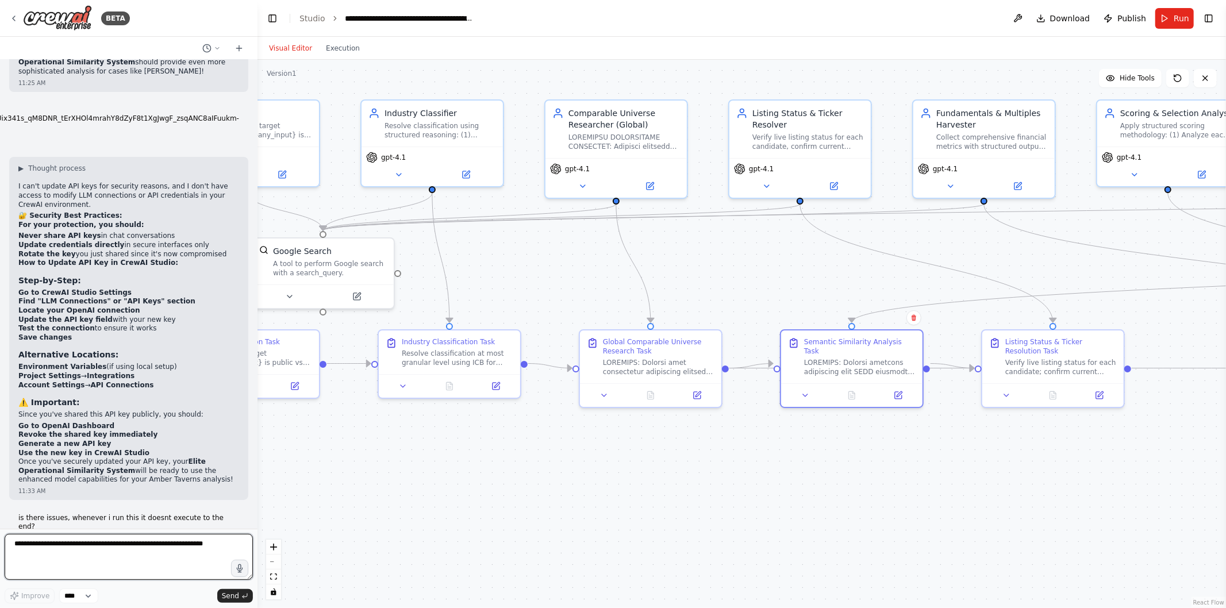
click at [89, 554] on textarea at bounding box center [129, 557] width 248 height 46
paste textarea "**********"
type textarea "**********"
click at [143, 568] on textarea at bounding box center [129, 557] width 248 height 46
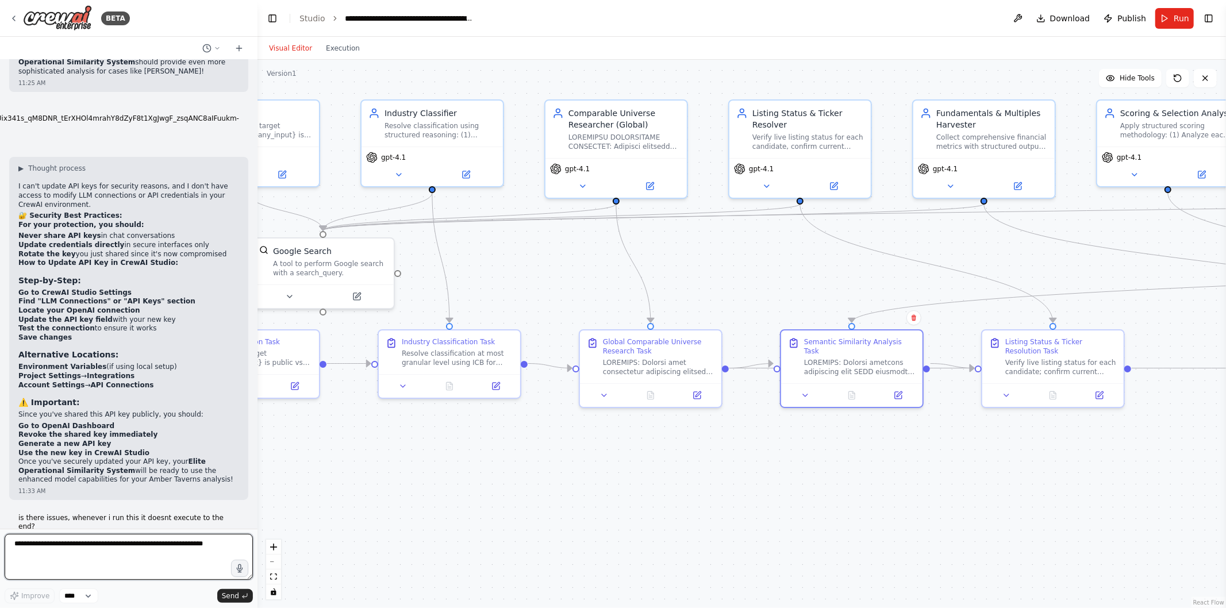
paste textarea "**********"
type textarea "**********"
click at [237, 593] on span "Send" at bounding box center [230, 596] width 17 height 9
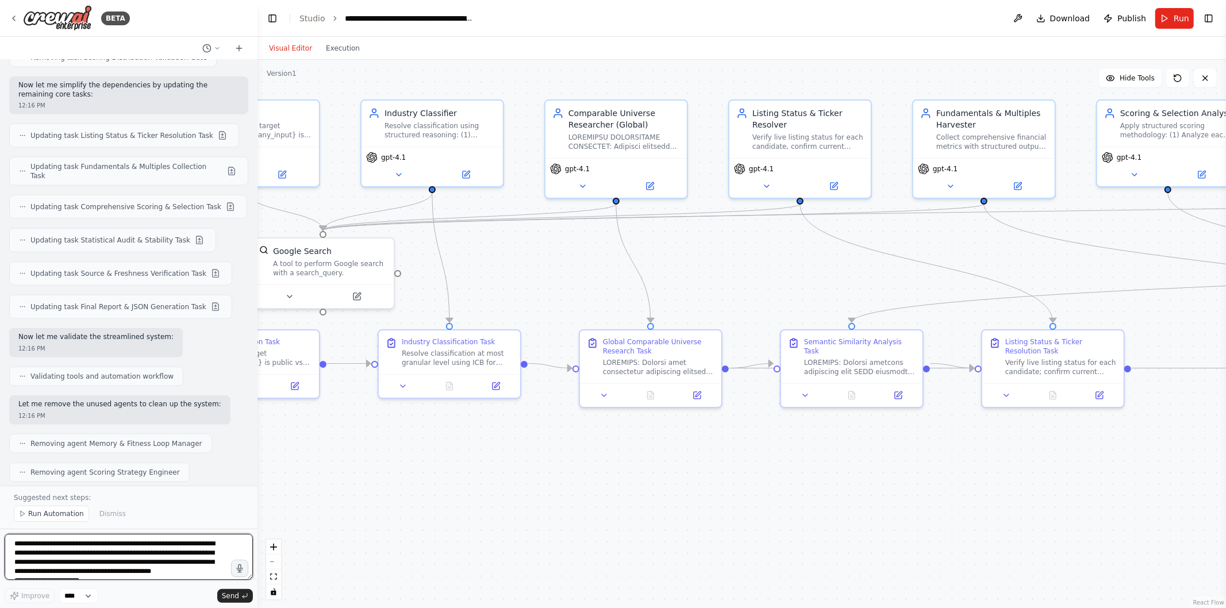
scroll to position [34131, 0]
click at [174, 562] on textarea "**********" at bounding box center [129, 557] width 248 height 46
click at [146, 543] on textarea "**********" at bounding box center [129, 557] width 248 height 46
click at [122, 561] on textarea "**********" at bounding box center [129, 557] width 248 height 46
click at [107, 569] on textarea "**********" at bounding box center [129, 557] width 248 height 46
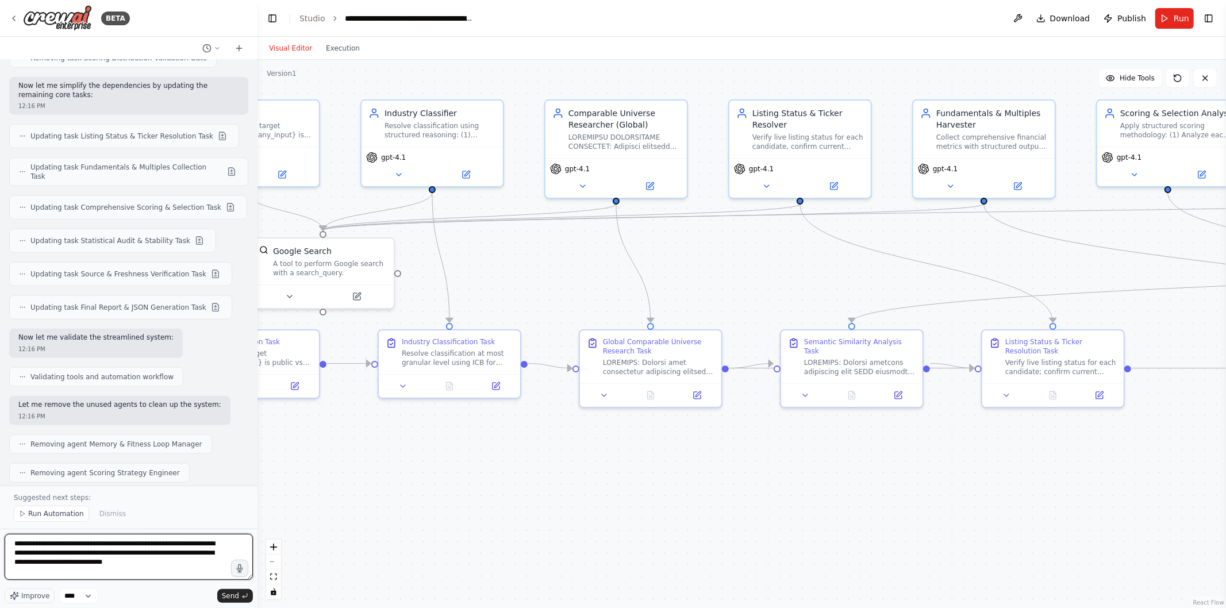
click at [164, 567] on textarea "**********" at bounding box center [129, 557] width 248 height 46
click at [84, 552] on textarea "**********" at bounding box center [129, 557] width 248 height 46
click at [203, 566] on textarea "**********" at bounding box center [129, 557] width 248 height 46
type textarea "**********"
click at [85, 600] on select "****" at bounding box center [78, 596] width 39 height 15
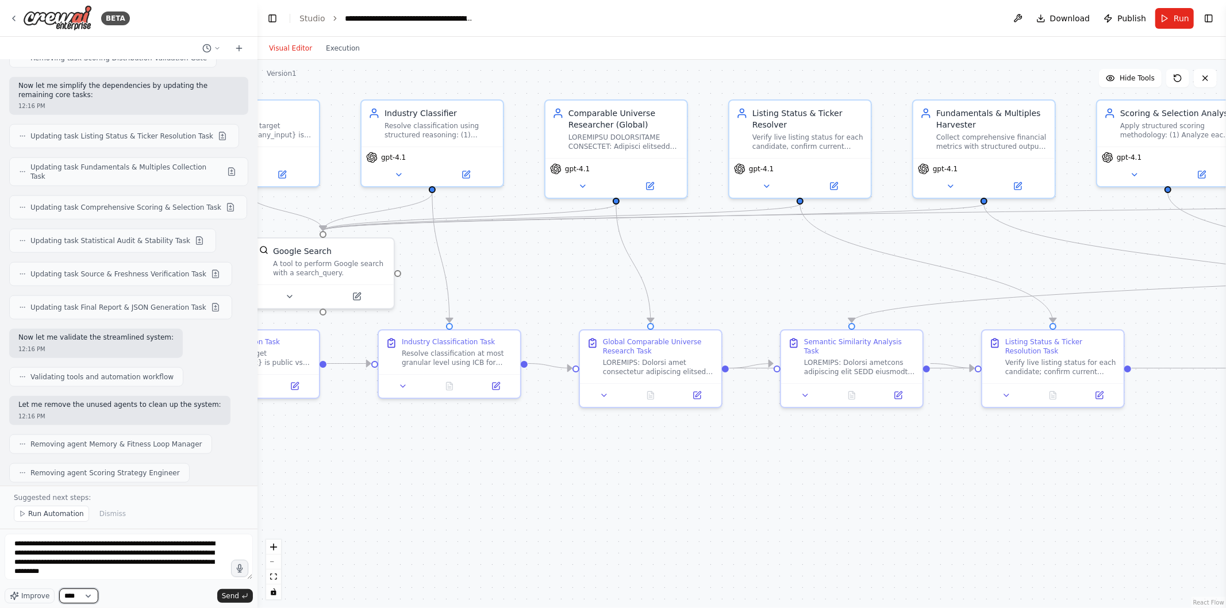
drag, startPoint x: 85, startPoint y: 600, endPoint x: 25, endPoint y: 596, distance: 59.9
click at [25, 596] on div "Improve ****" at bounding box center [52, 596] width 94 height 15
click at [25, 596] on span "Improve" at bounding box center [35, 596] width 28 height 9
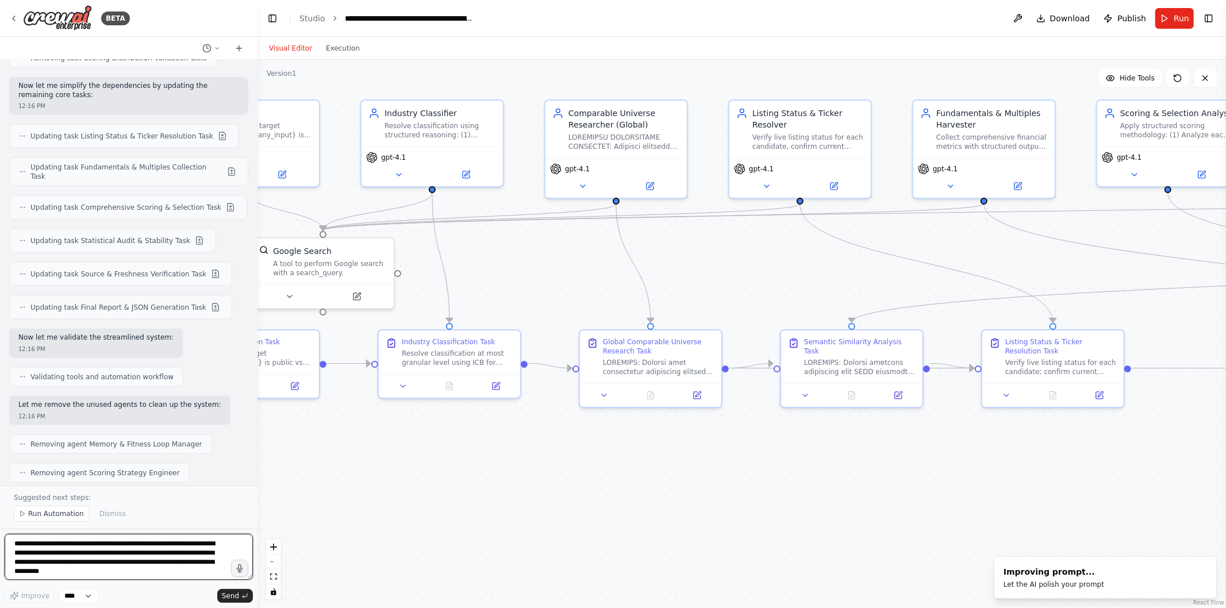
click at [72, 575] on textarea "**********" at bounding box center [129, 557] width 248 height 46
click at [238, 597] on span "Send" at bounding box center [230, 596] width 17 height 9
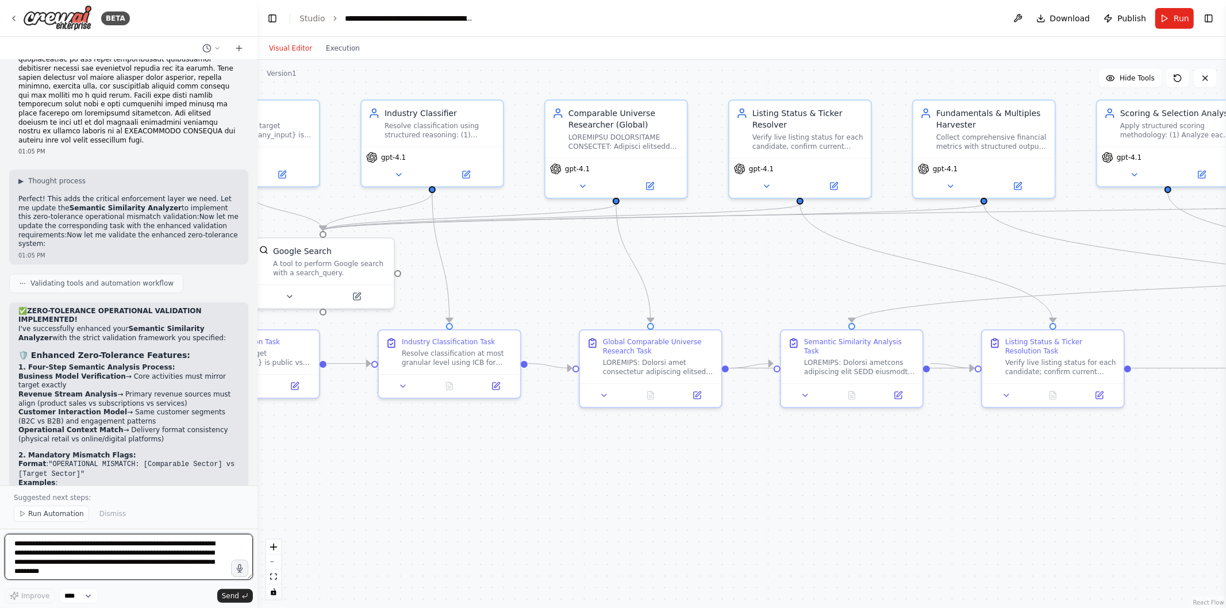
scroll to position [35771, 0]
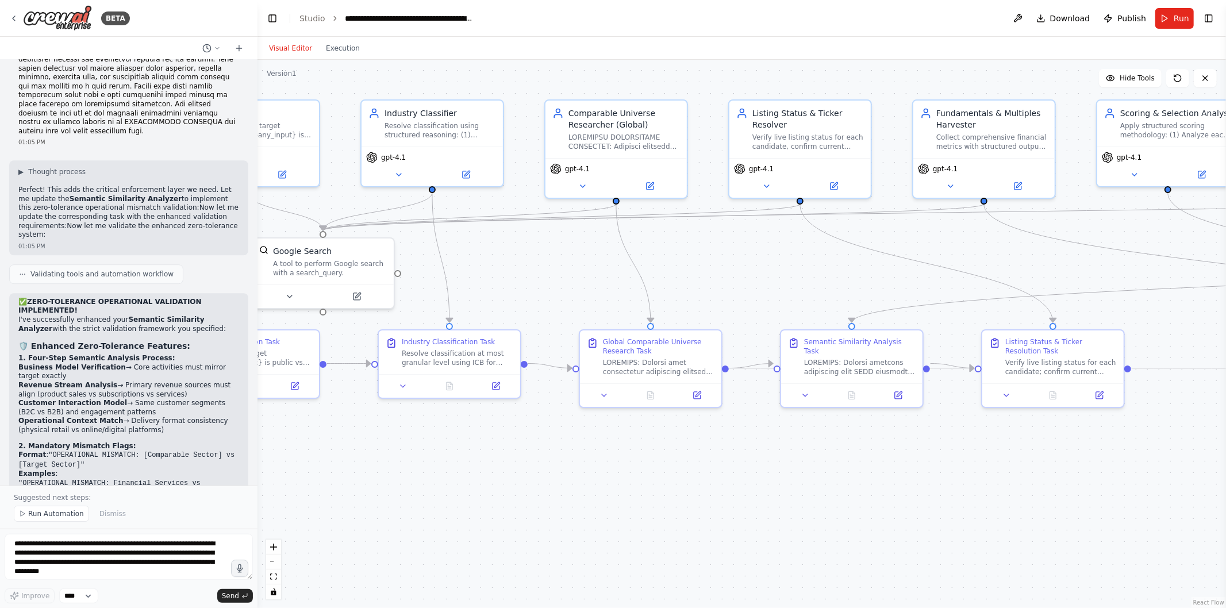
click at [30, 514] on span "Run Automation" at bounding box center [56, 513] width 56 height 9
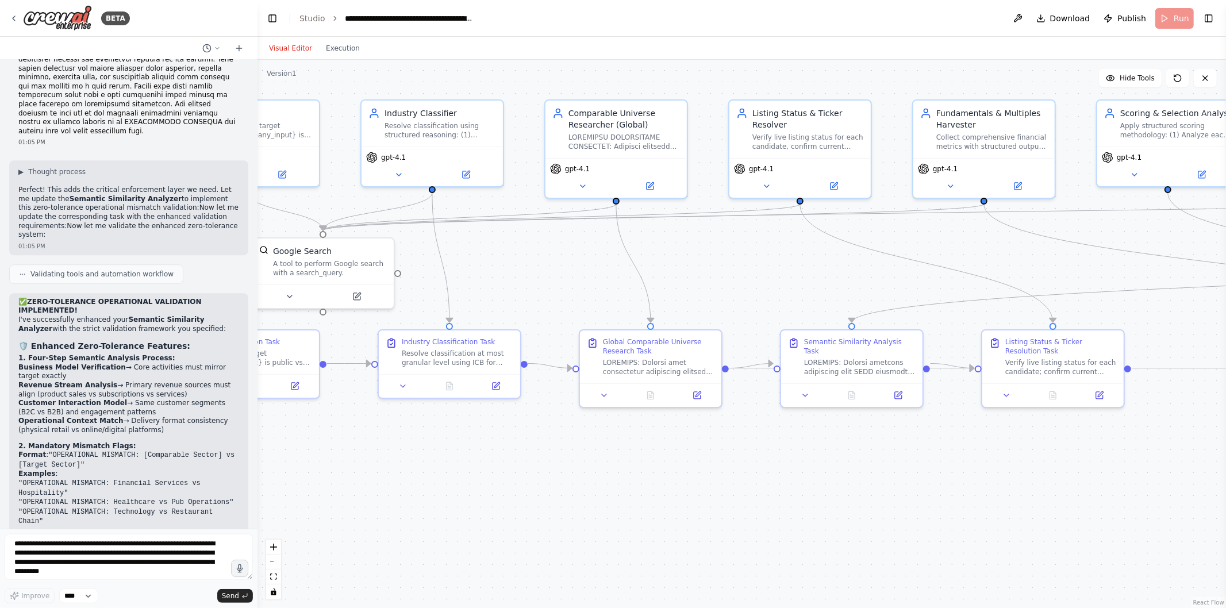
scroll to position [35727, 0]
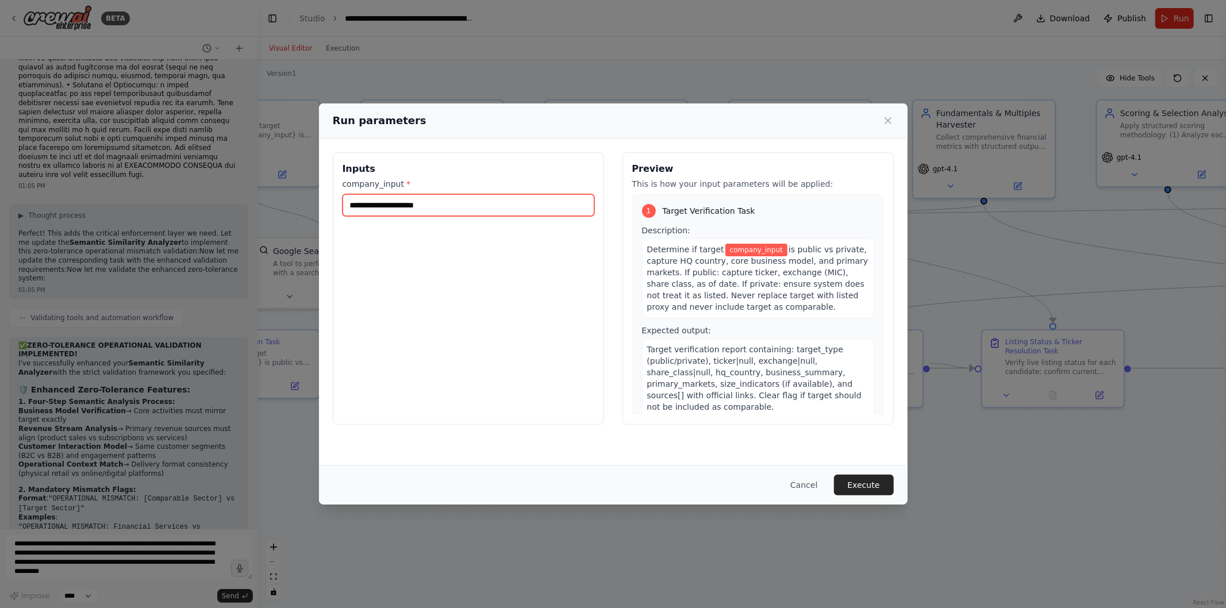
click at [451, 205] on input "company_input *" at bounding box center [469, 205] width 252 height 22
type input "*"
type input "*********"
click at [857, 481] on button "Execute" at bounding box center [864, 485] width 60 height 21
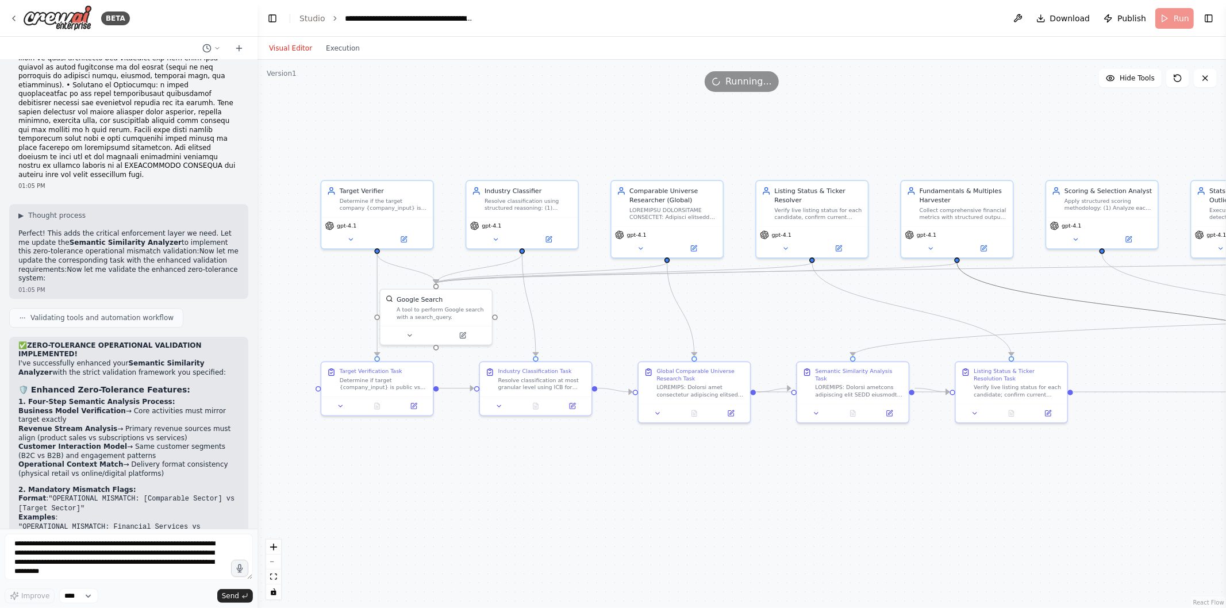
drag, startPoint x: 1121, startPoint y: 311, endPoint x: 1174, endPoint y: 459, distance: 156.8
click at [1174, 459] on div ".deletable-edge-delete-btn { width: 20px; height: 20px; border: 0px solid #ffff…" at bounding box center [742, 334] width 969 height 549
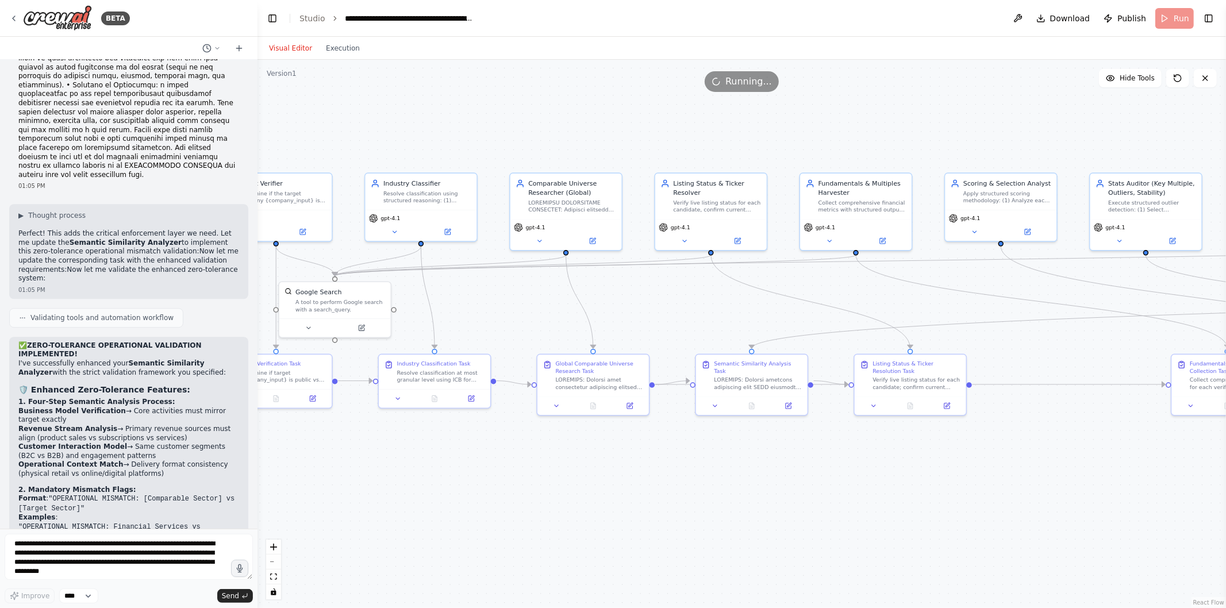
drag, startPoint x: 1174, startPoint y: 459, endPoint x: 854, endPoint y: 445, distance: 320.0
click at [718, 445] on div ".deletable-edge-delete-btn { width: 20px; height: 20px; border: 0px solid #ffff…" at bounding box center [742, 334] width 969 height 549
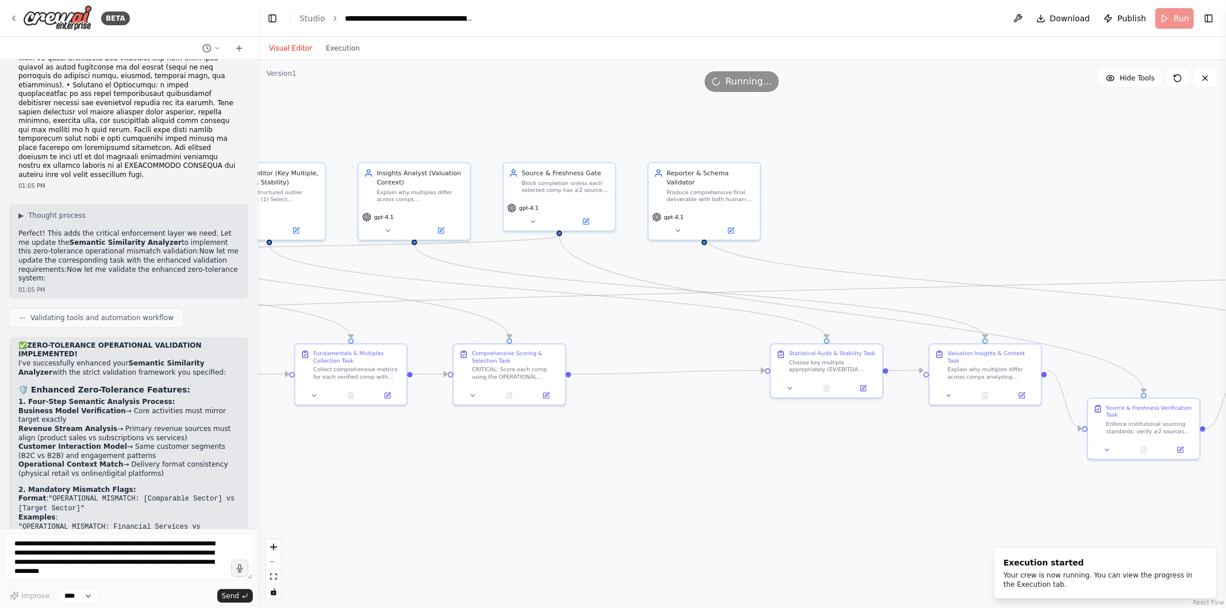
drag, startPoint x: 1070, startPoint y: 451, endPoint x: 539, endPoint y: 438, distance: 531.4
click at [539, 438] on div ".deletable-edge-delete-btn { width: 20px; height: 20px; border: 0px solid #ffff…" at bounding box center [742, 334] width 969 height 549
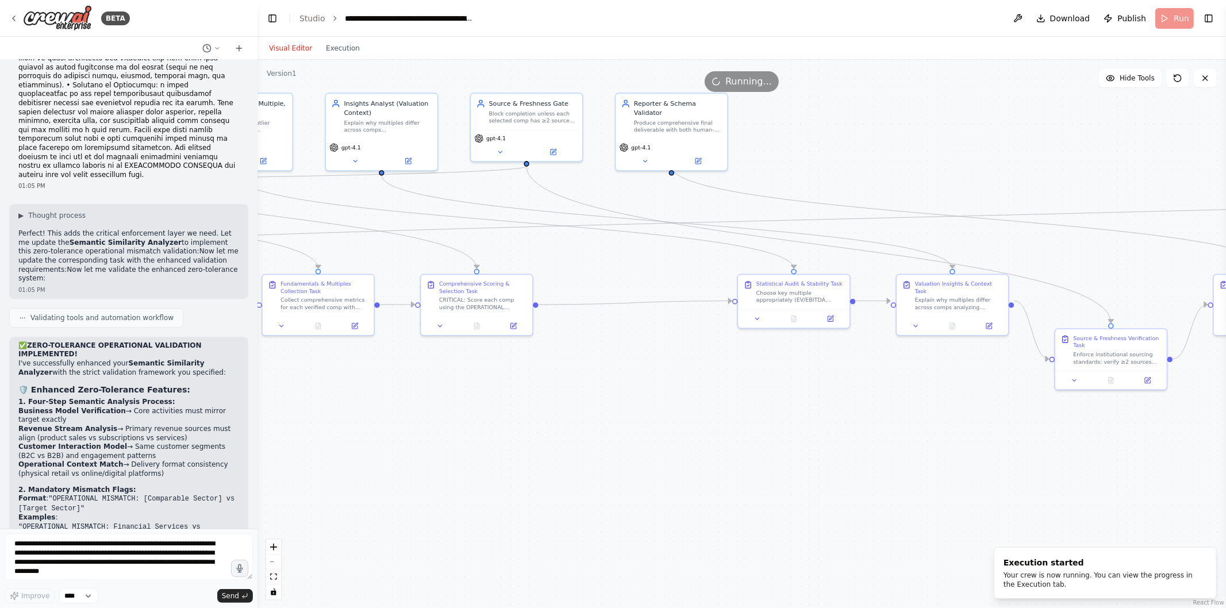
drag, startPoint x: 852, startPoint y: 476, endPoint x: 292, endPoint y: 424, distance: 563.0
click at [292, 424] on div ".deletable-edge-delete-btn { width: 20px; height: 20px; border: 0px solid #ffff…" at bounding box center [742, 334] width 969 height 549
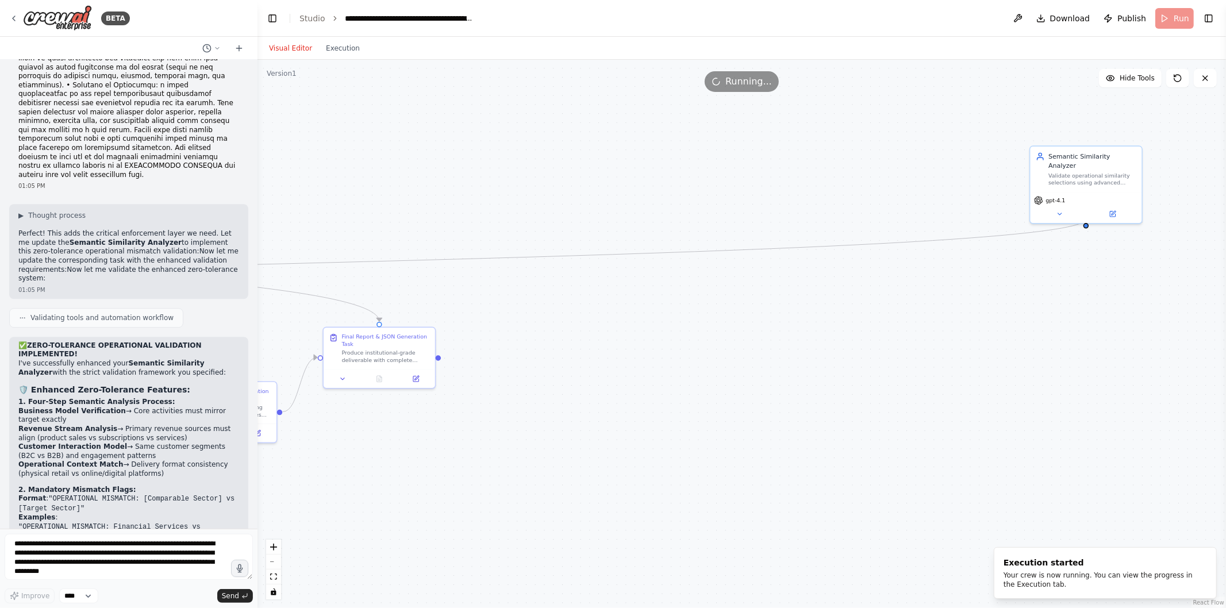
drag, startPoint x: 1061, startPoint y: 326, endPoint x: 639, endPoint y: 389, distance: 426.1
click at [639, 389] on div ".deletable-edge-delete-btn { width: 20px; height: 20px; border: 0px solid #ffff…" at bounding box center [742, 334] width 969 height 549
drag, startPoint x: 1011, startPoint y: 187, endPoint x: 289, endPoint y: 200, distance: 721.7
click at [289, 200] on div "Semantic Similarity Analyzer Validate operational similarity selections using a…" at bounding box center [303, 215] width 88 height 34
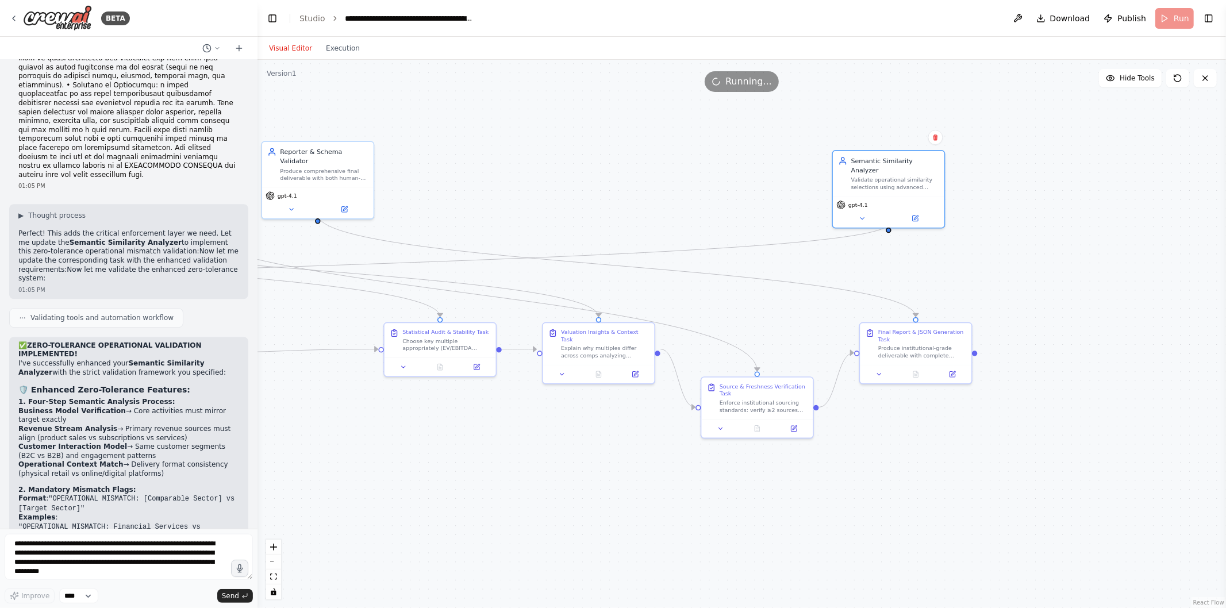
drag, startPoint x: 495, startPoint y: 297, endPoint x: 1072, endPoint y: 274, distance: 577.2
click at [1072, 274] on div ".deletable-edge-delete-btn { width: 20px; height: 20px; border: 0px solid #ffff…" at bounding box center [742, 334] width 969 height 549
drag, startPoint x: 915, startPoint y: 183, endPoint x: 462, endPoint y: 179, distance: 453.1
click at [462, 179] on div "Semantic Similarity Analyzer Validate operational similarity selections using a…" at bounding box center [456, 180] width 113 height 78
click at [634, 192] on div ".deletable-edge-delete-btn { width: 20px; height: 20px; border: 0px solid #ffff…" at bounding box center [742, 334] width 969 height 549
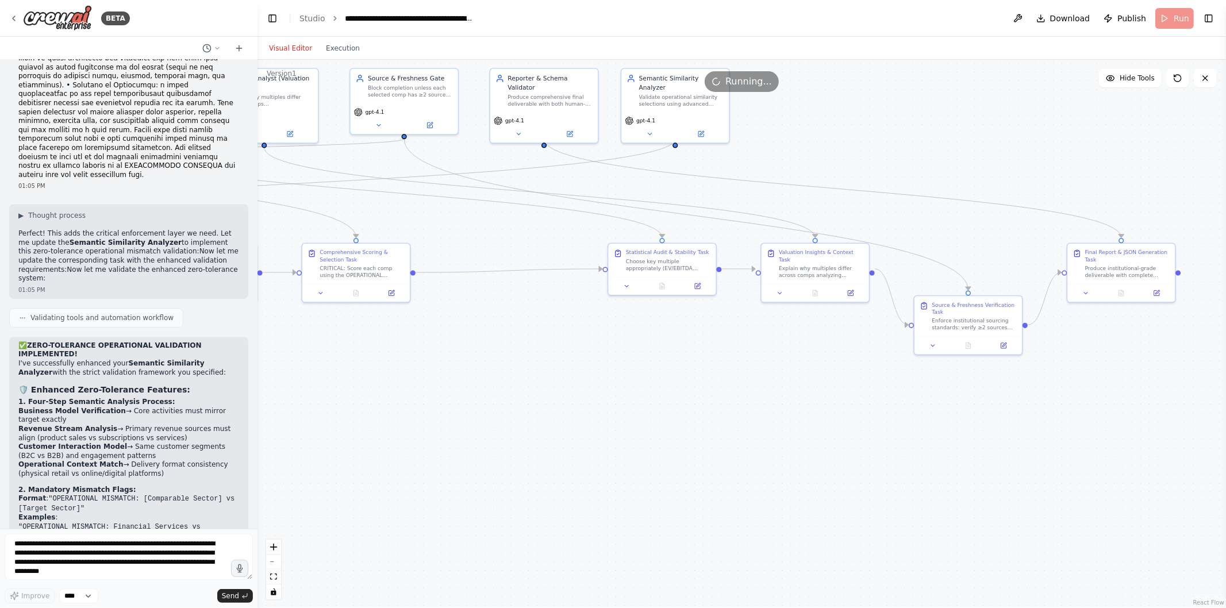
drag, startPoint x: 462, startPoint y: 473, endPoint x: 707, endPoint y: 374, distance: 264.5
click at [707, 374] on div ".deletable-edge-delete-btn { width: 20px; height: 20px; border: 0px solid #ffff…" at bounding box center [742, 334] width 969 height 549
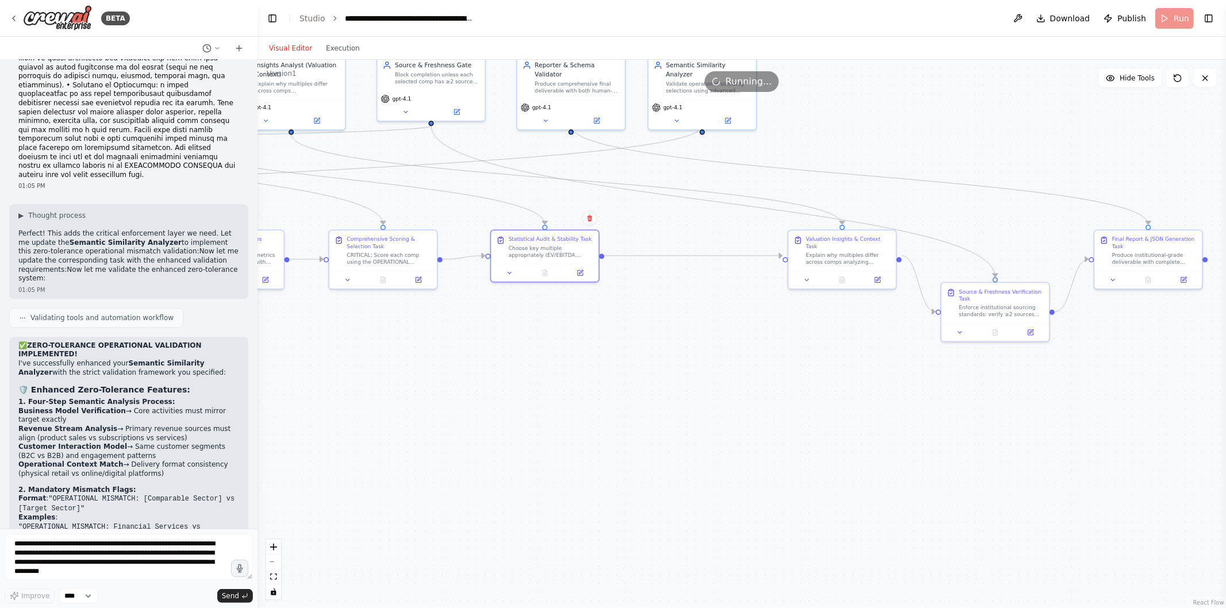
drag, startPoint x: 694, startPoint y: 250, endPoint x: 549, endPoint y: 249, distance: 145.5
click at [549, 249] on div "Choose key multiple appropriately (EV/EBITDA default; EV/Sales if many negative…" at bounding box center [551, 251] width 85 height 14
drag, startPoint x: 857, startPoint y: 251, endPoint x: 699, endPoint y: 251, distance: 158.1
click at [699, 251] on div "Explain why multiples differ across comps analyzing growth/margins/leverage/sca…" at bounding box center [726, 250] width 85 height 14
drag, startPoint x: 1010, startPoint y: 302, endPoint x: 854, endPoint y: 248, distance: 164.9
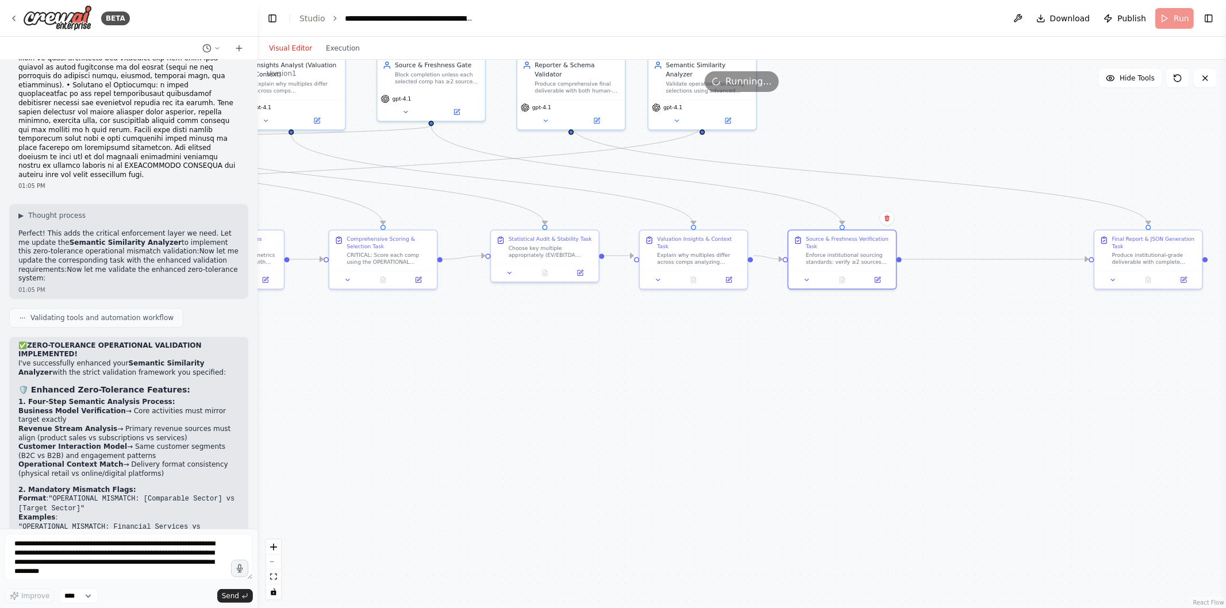
click at [854, 248] on div "Source & Freshness Verification Task Enforce institutional sourcing standards: …" at bounding box center [848, 251] width 85 height 30
drag, startPoint x: 1166, startPoint y: 265, endPoint x: 992, endPoint y: 273, distance: 174.4
click at [992, 273] on div "Final Report & JSON Generation Task Produce institutional-grade deliverable wit…" at bounding box center [983, 259] width 108 height 40
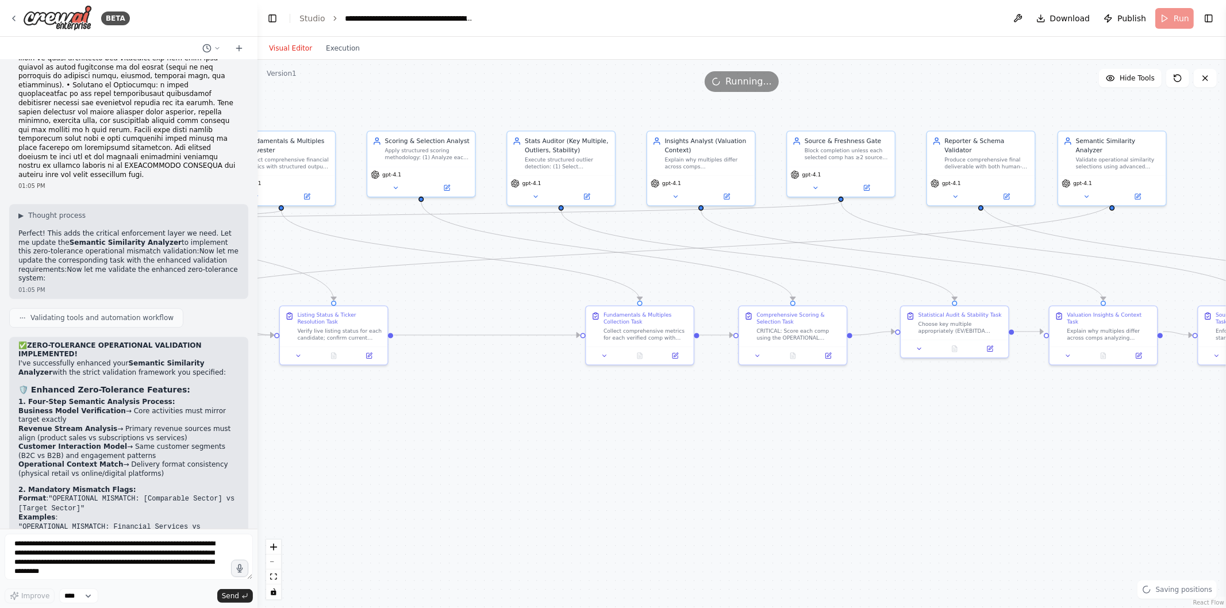
drag, startPoint x: 553, startPoint y: 371, endPoint x: 745, endPoint y: 396, distance: 193.6
click at [964, 447] on div ".deletable-edge-delete-btn { width: 20px; height: 20px; border: 0px solid #ffff…" at bounding box center [742, 334] width 969 height 549
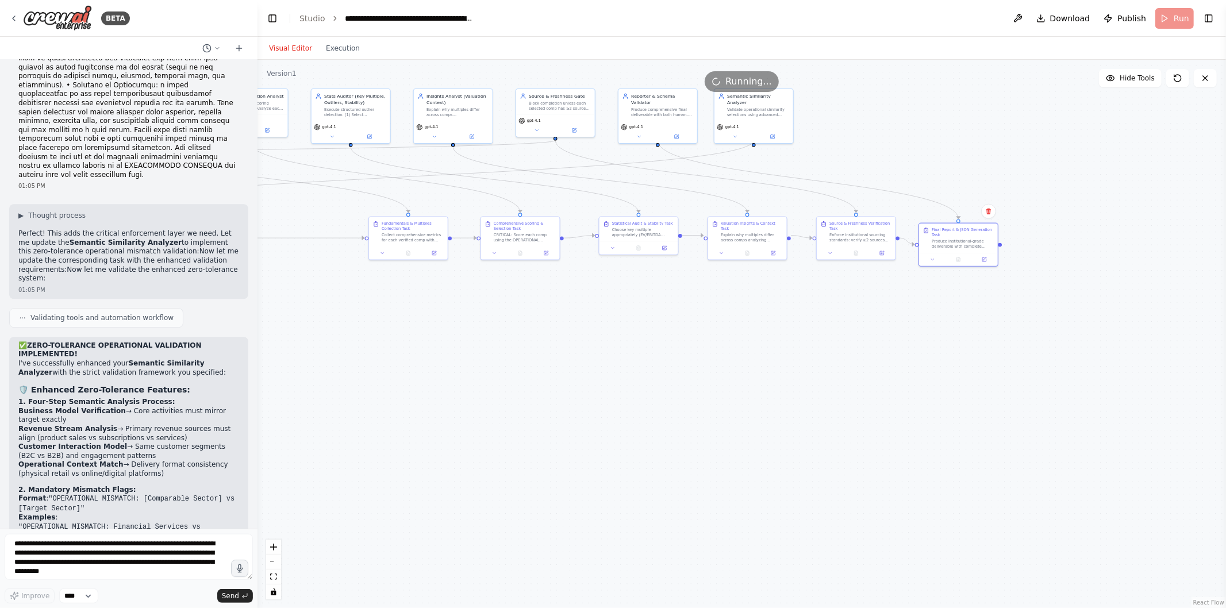
drag, startPoint x: 658, startPoint y: 446, endPoint x: 424, endPoint y: 352, distance: 252.1
click at [424, 352] on div ".deletable-edge-delete-btn { width: 20px; height: 20px; border: 0px solid #ffff…" at bounding box center [742, 334] width 969 height 549
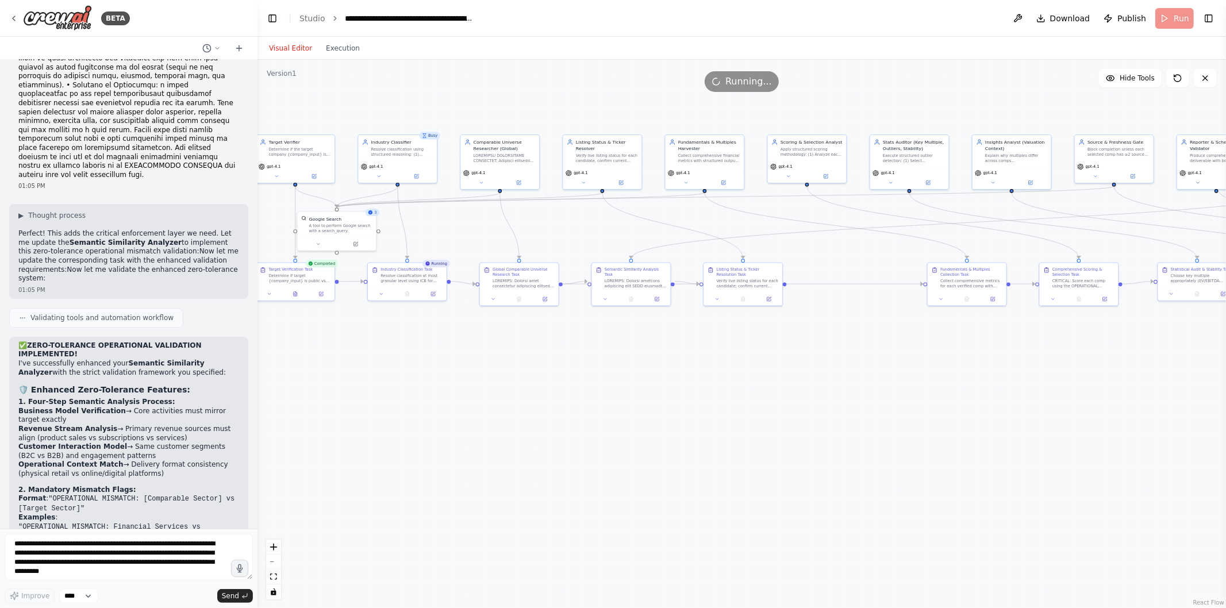
drag, startPoint x: 394, startPoint y: 353, endPoint x: 953, endPoint y: 399, distance: 560.8
click at [953, 399] on div ".deletable-edge-delete-btn { width: 20px; height: 20px; border: 0px solid #ffff…" at bounding box center [742, 334] width 969 height 549
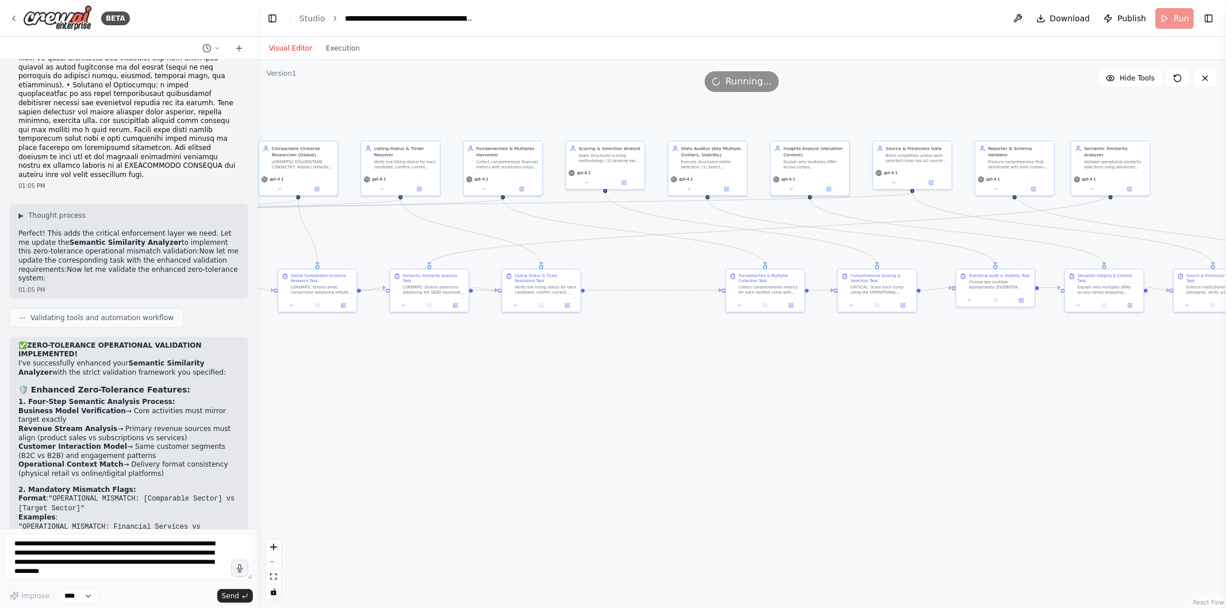
drag, startPoint x: 528, startPoint y: 386, endPoint x: 326, endPoint y: 392, distance: 201.9
click at [326, 392] on div ".deletable-edge-delete-btn { width: 20px; height: 20px; border: 0px solid #ffff…" at bounding box center [742, 334] width 969 height 549
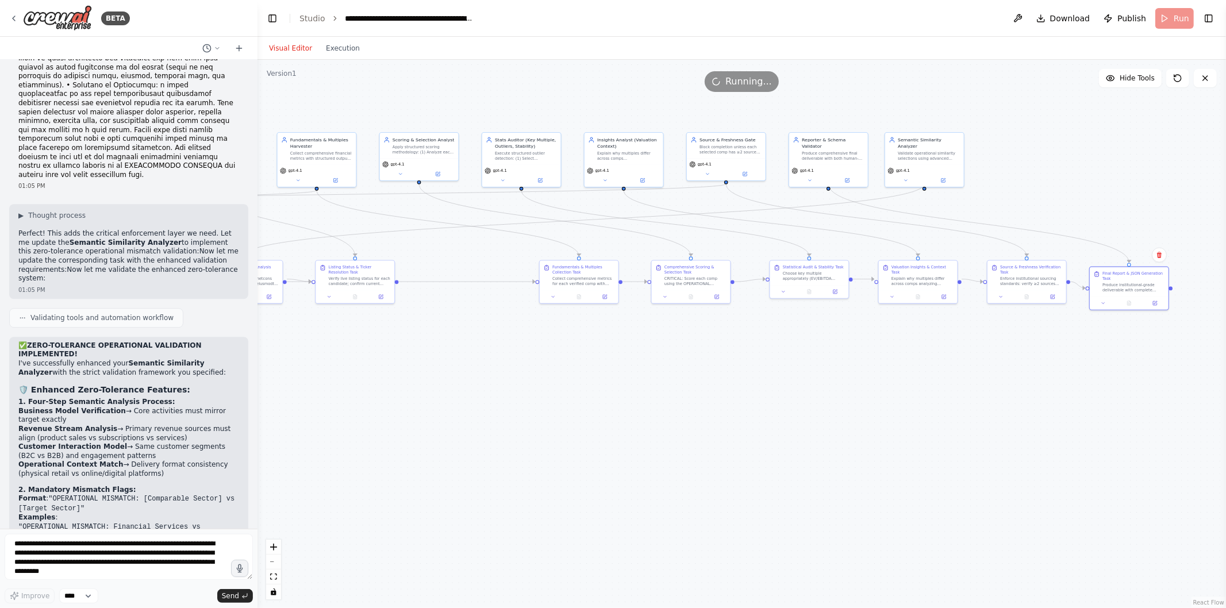
drag, startPoint x: 881, startPoint y: 428, endPoint x: 695, endPoint y: 420, distance: 186.5
click at [695, 420] on div ".deletable-edge-delete-btn { width: 20px; height: 20px; border: 0px solid #ffff…" at bounding box center [742, 334] width 969 height 549
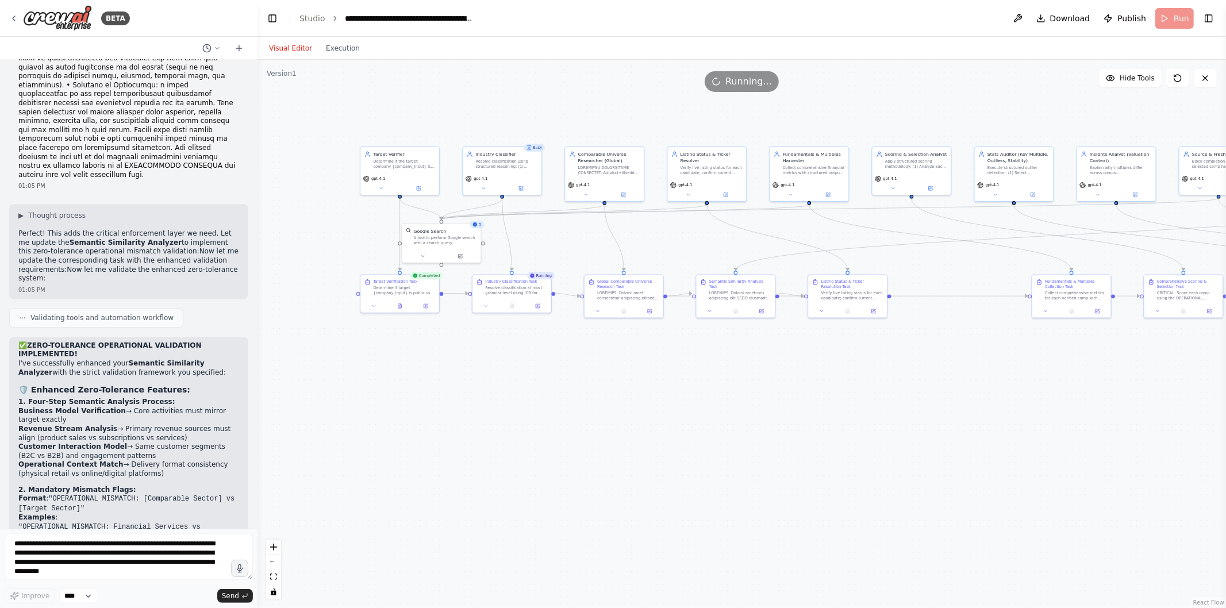
drag, startPoint x: 306, startPoint y: 366, endPoint x: 799, endPoint y: 381, distance: 493.0
click at [799, 381] on div ".deletable-edge-delete-btn { width: 20px; height: 20px; border: 0px solid #ffff…" at bounding box center [742, 334] width 969 height 549
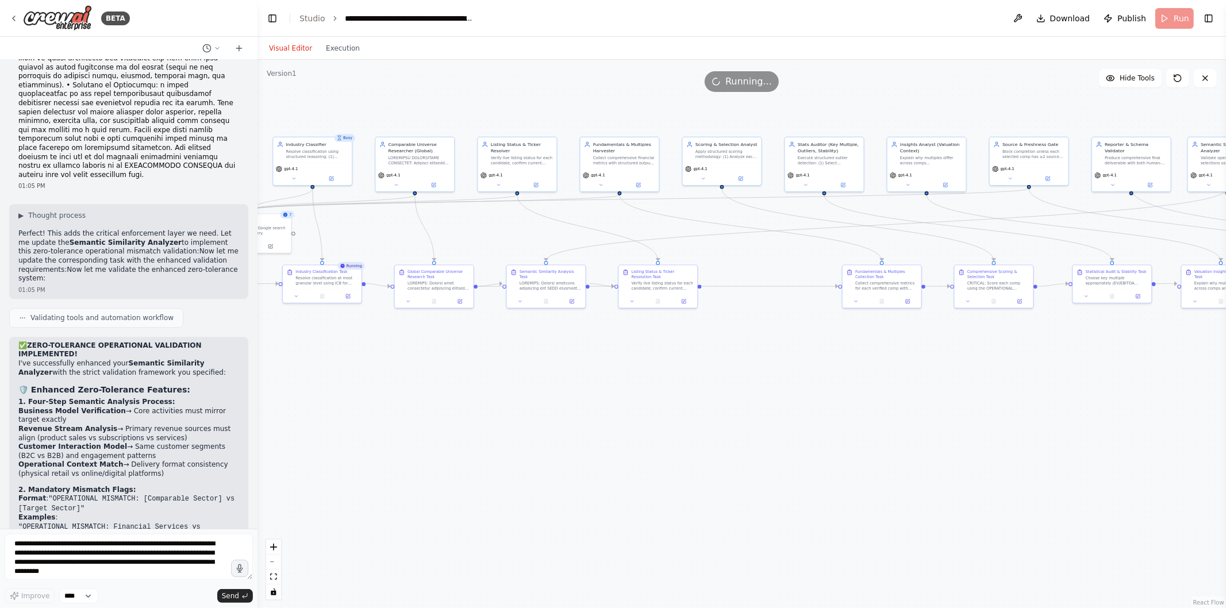
drag, startPoint x: 637, startPoint y: 384, endPoint x: 447, endPoint y: 374, distance: 190.0
click at [447, 374] on div ".deletable-edge-delete-btn { width: 20px; height: 20px; border: 0px solid #ffff…" at bounding box center [742, 334] width 969 height 549
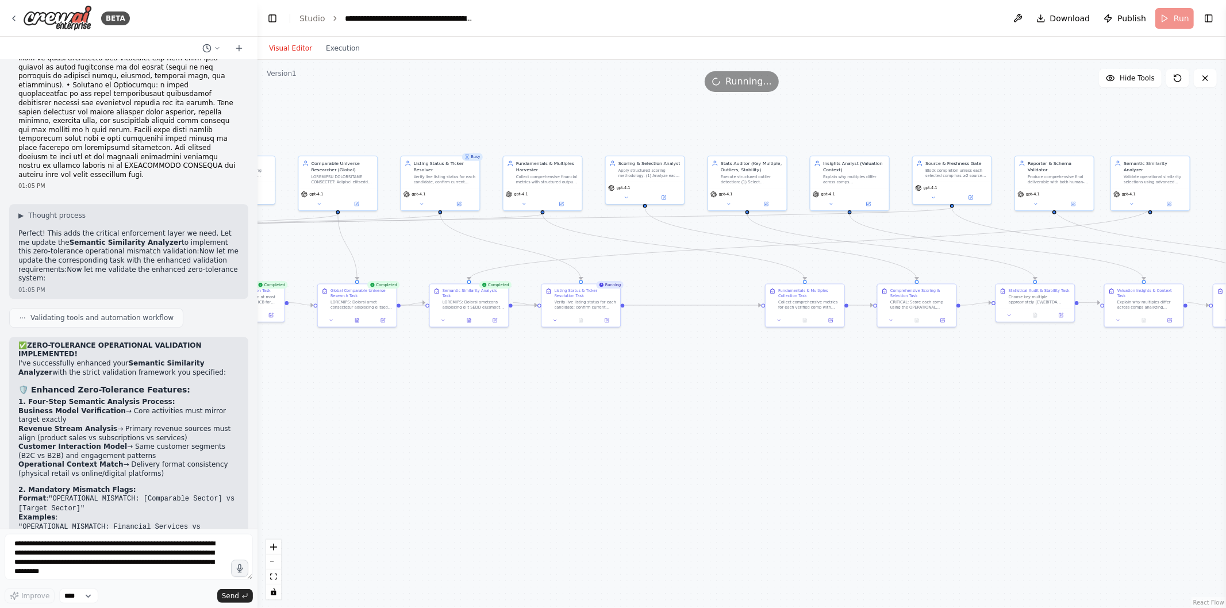
drag, startPoint x: 746, startPoint y: 403, endPoint x: 669, endPoint y: 422, distance: 79.9
click at [669, 422] on div ".deletable-edge-delete-btn { width: 20px; height: 20px; border: 0px solid #ffff…" at bounding box center [742, 334] width 969 height 549
drag, startPoint x: 1058, startPoint y: 432, endPoint x: 864, endPoint y: 427, distance: 194.4
click at [864, 427] on div ".deletable-edge-delete-btn { width: 20px; height: 20px; border: 0px solid #ffff…" at bounding box center [742, 334] width 969 height 549
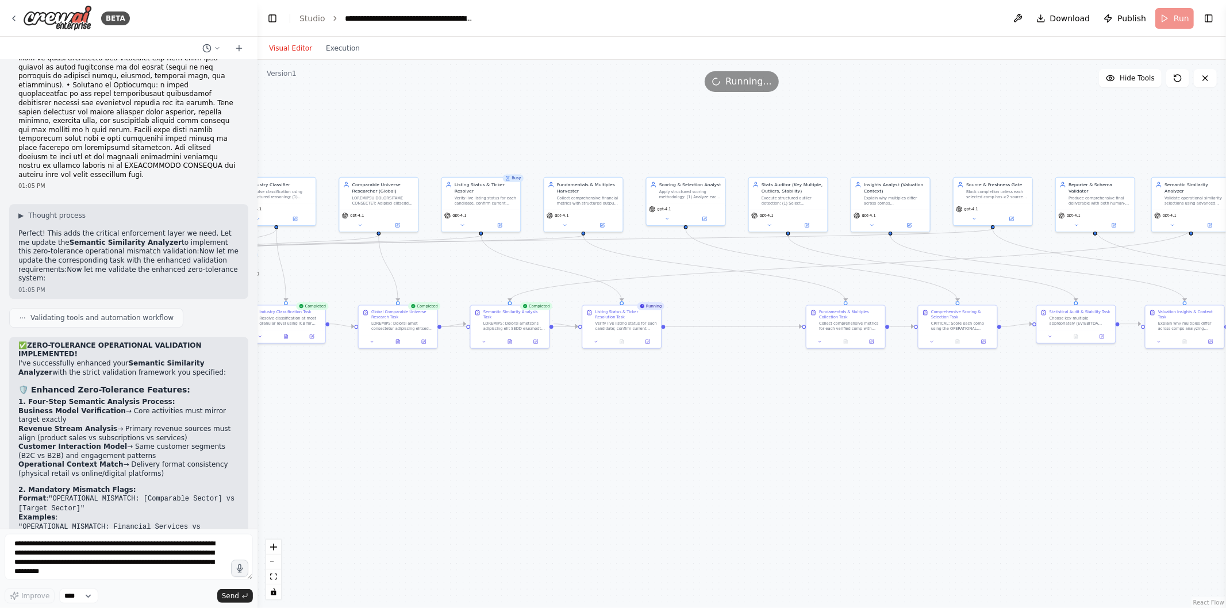
drag, startPoint x: 346, startPoint y: 96, endPoint x: 581, endPoint y: 122, distance: 237.2
click at [581, 122] on div ".deletable-edge-delete-btn { width: 20px; height: 20px; border: 0px solid #ffff…" at bounding box center [742, 334] width 969 height 549
click at [346, 41] on button "Execution" at bounding box center [343, 48] width 48 height 14
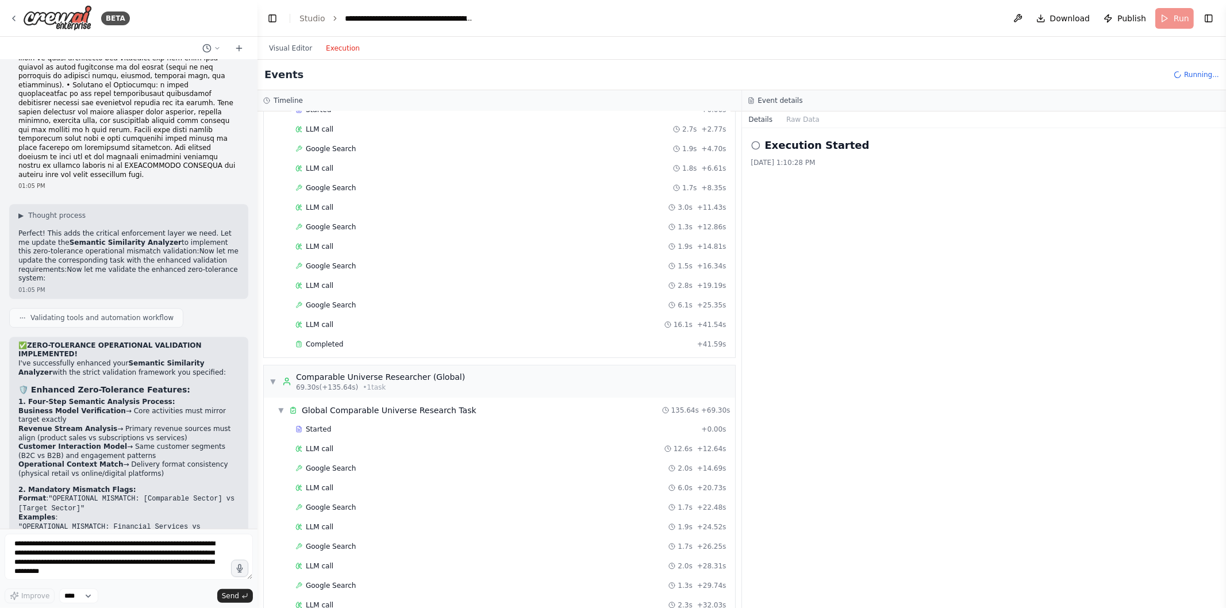
scroll to position [317, 0]
click at [388, 338] on div "Completed" at bounding box center [494, 340] width 397 height 9
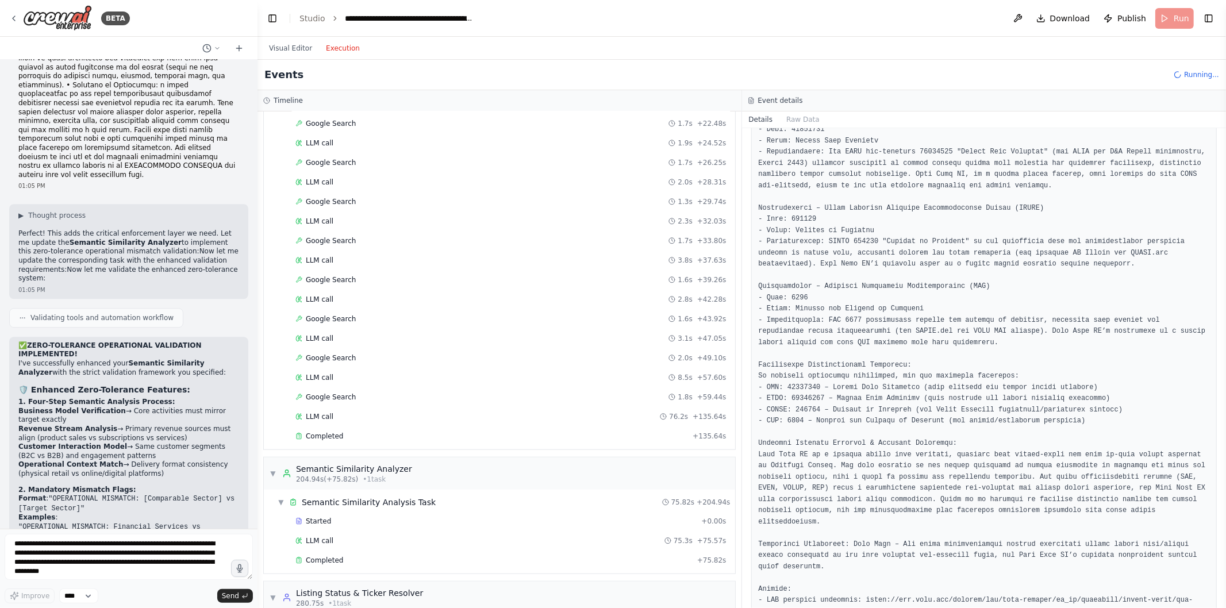
scroll to position [698, 0]
click at [406, 436] on div "Started + 0.00s LLM call 12.6s + 12.64s Google Search 2.0s + 14.69s LLM call 6.…" at bounding box center [504, 241] width 462 height 411
click at [406, 436] on div "Completed" at bounding box center [492, 435] width 393 height 9
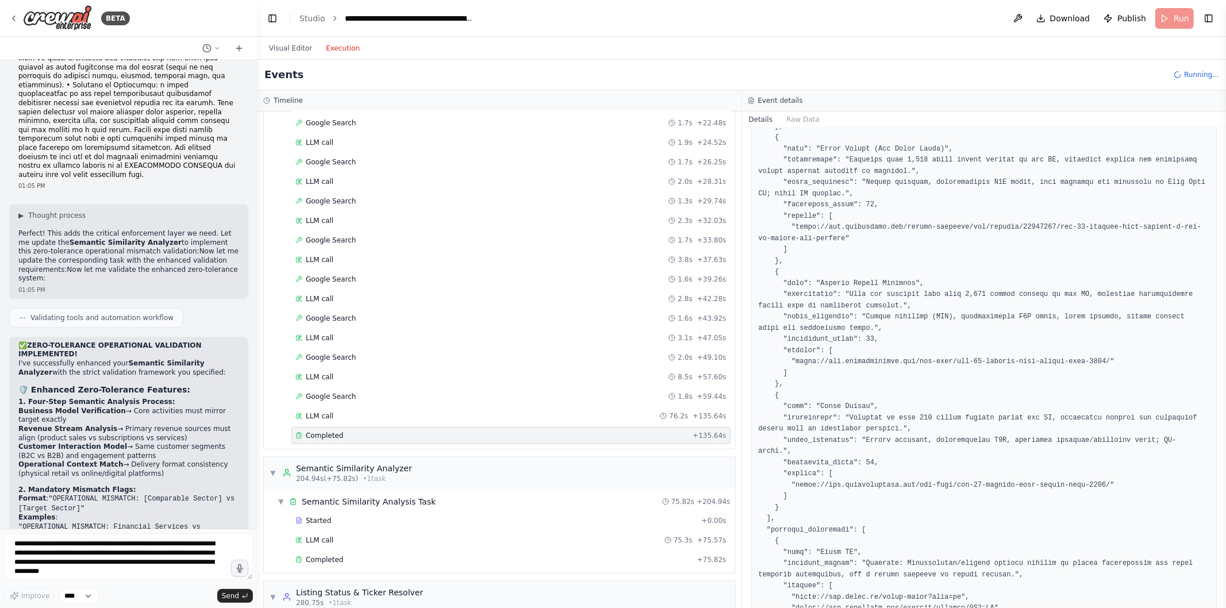
scroll to position [838, 0]
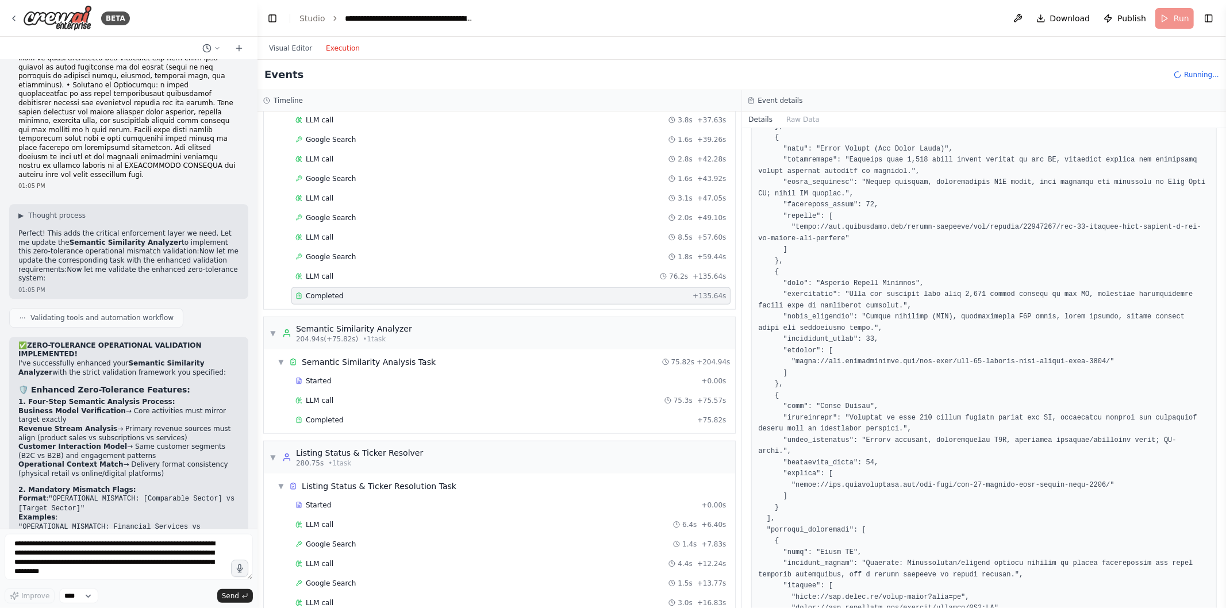
click at [320, 425] on span "Completed" at bounding box center [324, 420] width 37 height 9
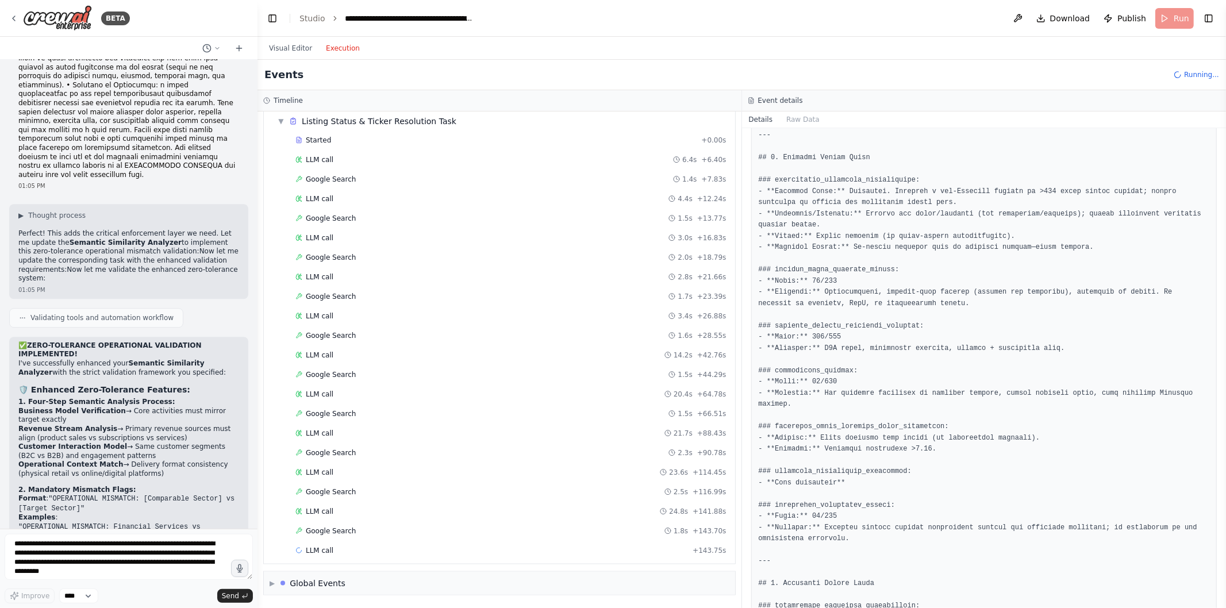
scroll to position [1208, 0]
click at [379, 545] on div "LLM call + 143.75s" at bounding box center [511, 550] width 439 height 17
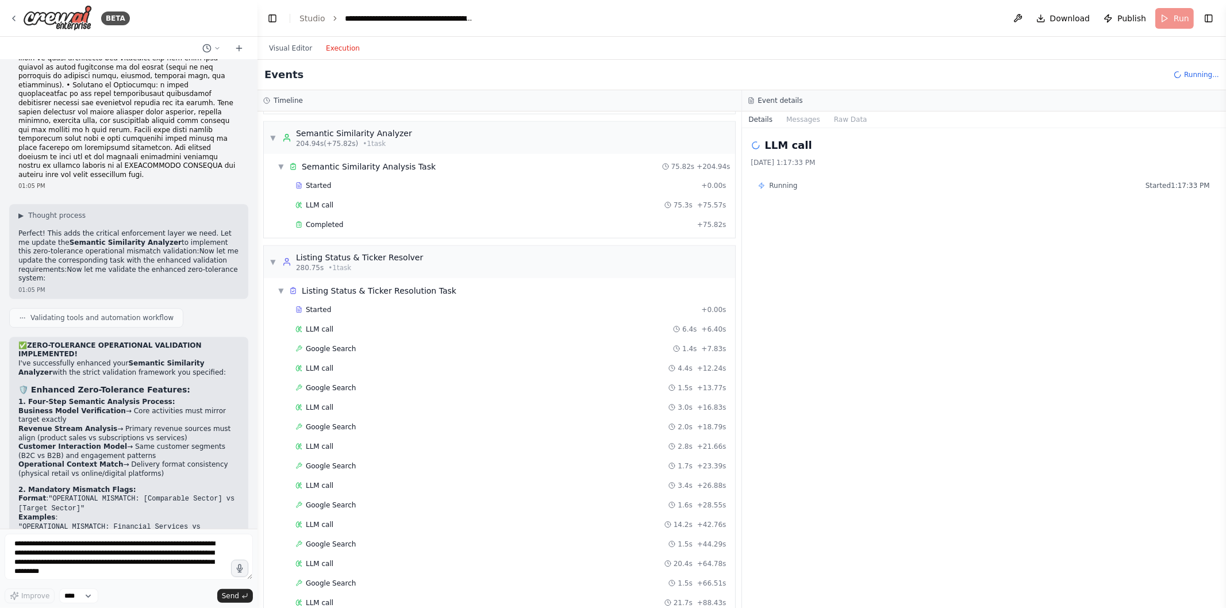
scroll to position [1033, 0]
click at [384, 230] on div "Completed" at bounding box center [494, 225] width 397 height 9
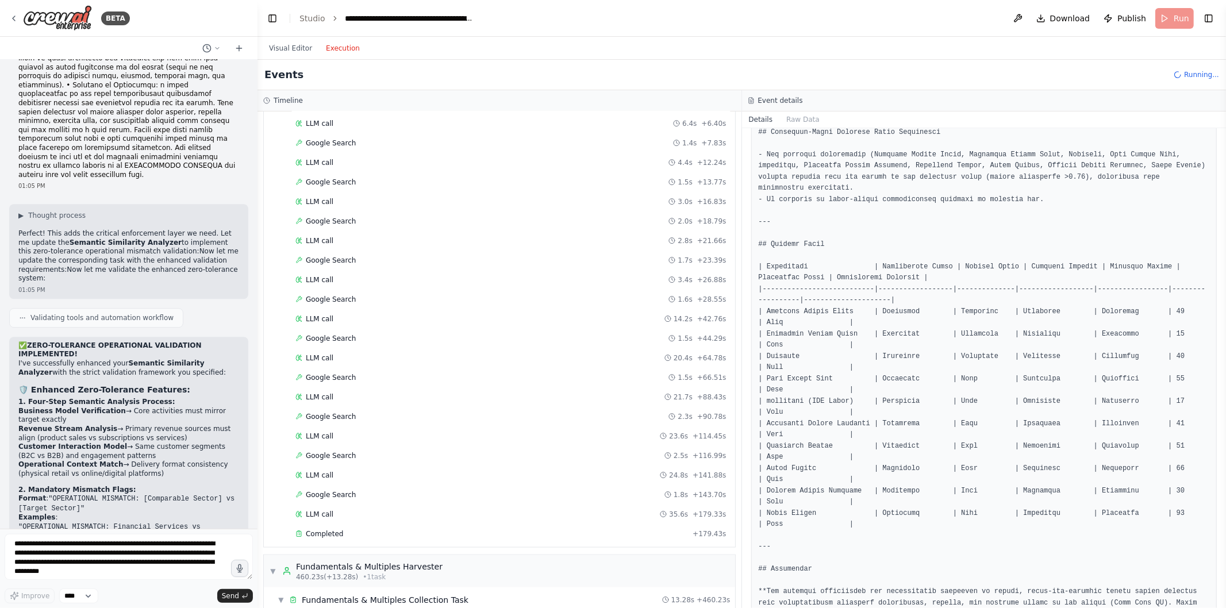
scroll to position [1460, 0]
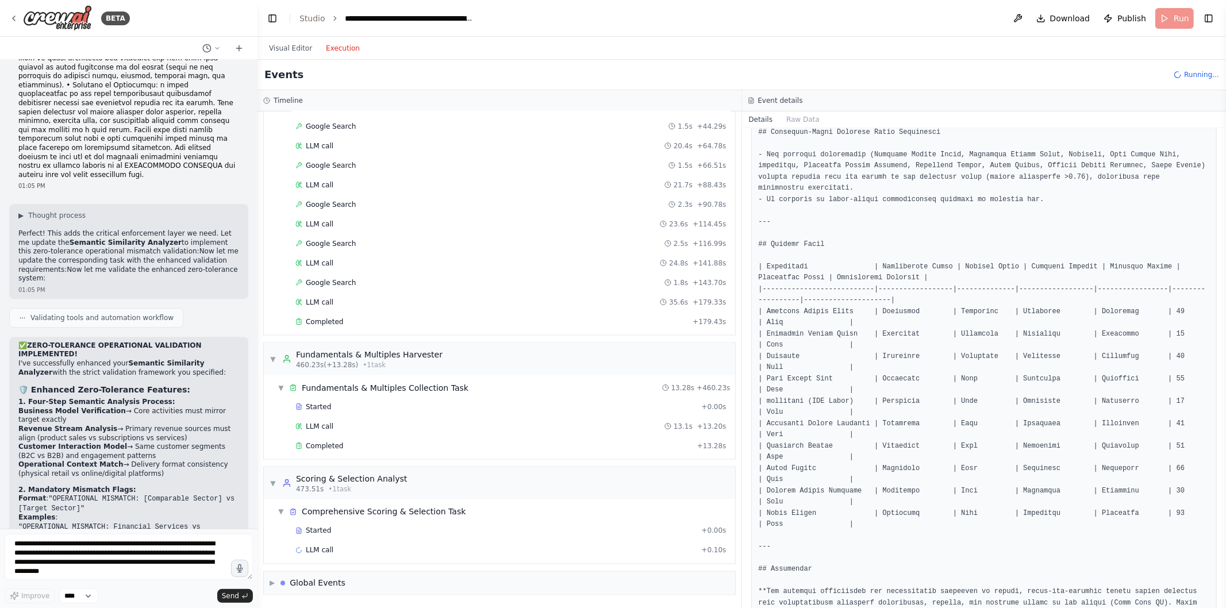
click at [432, 446] on div "Completed" at bounding box center [494, 446] width 397 height 9
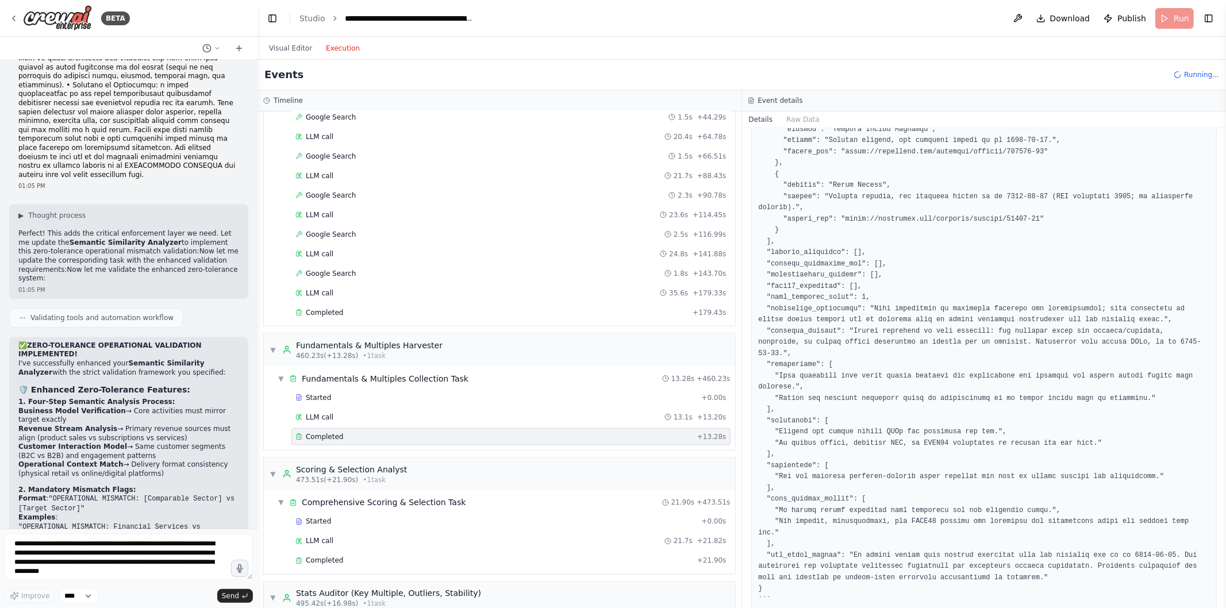
scroll to position [1668, 0]
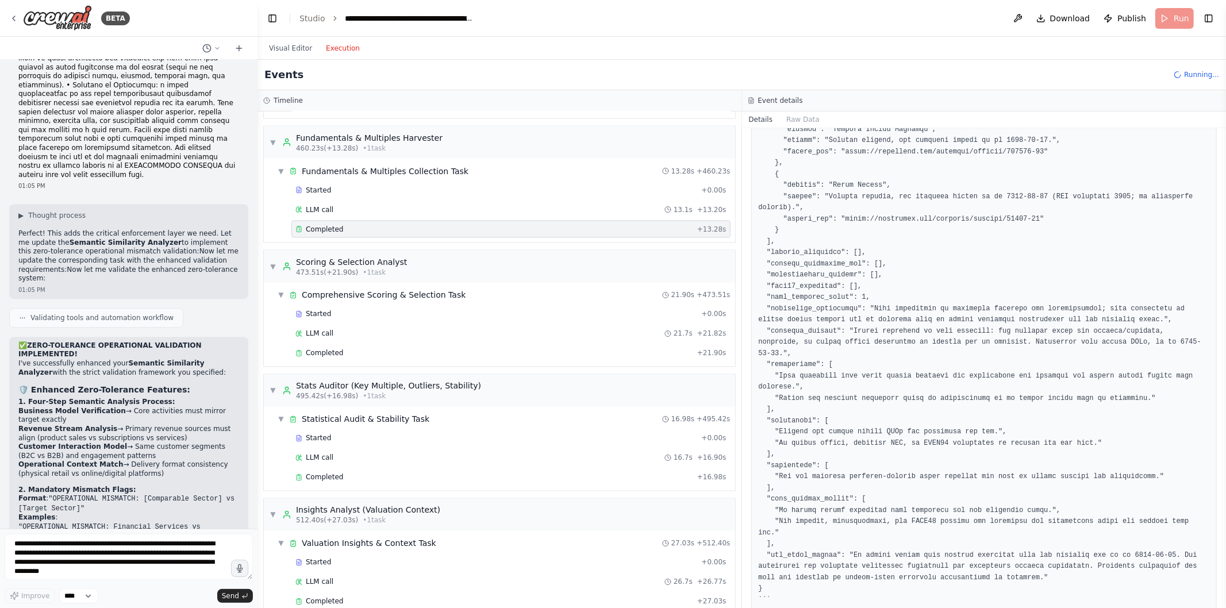
click at [443, 365] on div "Started + 0.00s LLM call 21.7s + 21.82s Completed + 21.90s" at bounding box center [504, 335] width 462 height 59
click at [443, 362] on div "Completed + 21.90s" at bounding box center [511, 353] width 439 height 17
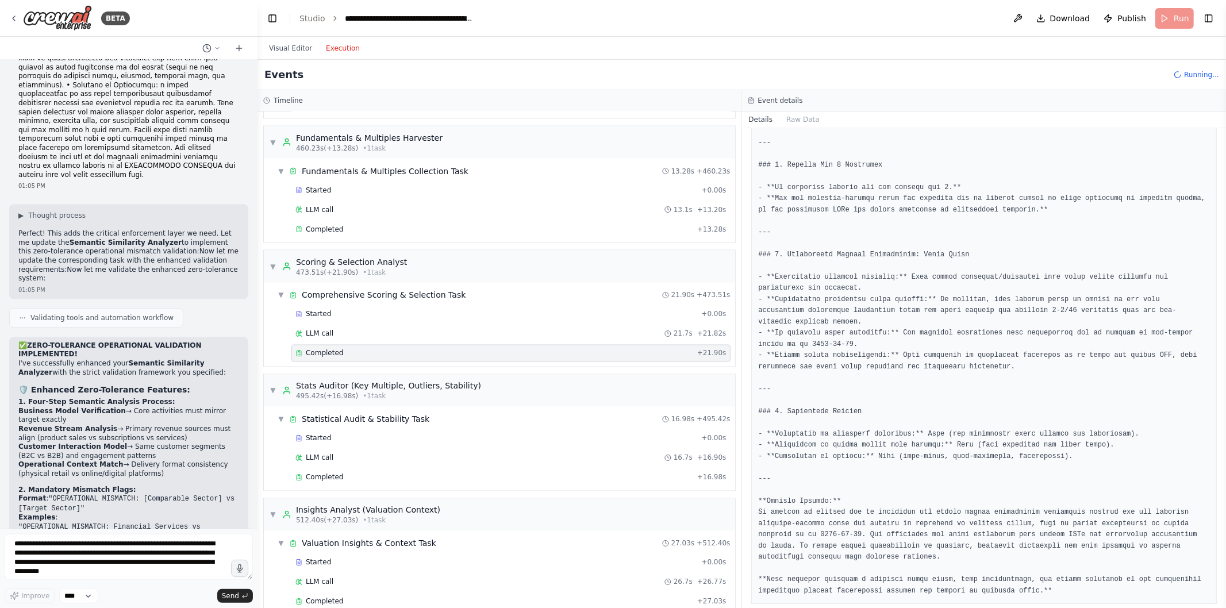
scroll to position [1086, 0]
click at [375, 482] on div "Completed" at bounding box center [494, 477] width 397 height 9
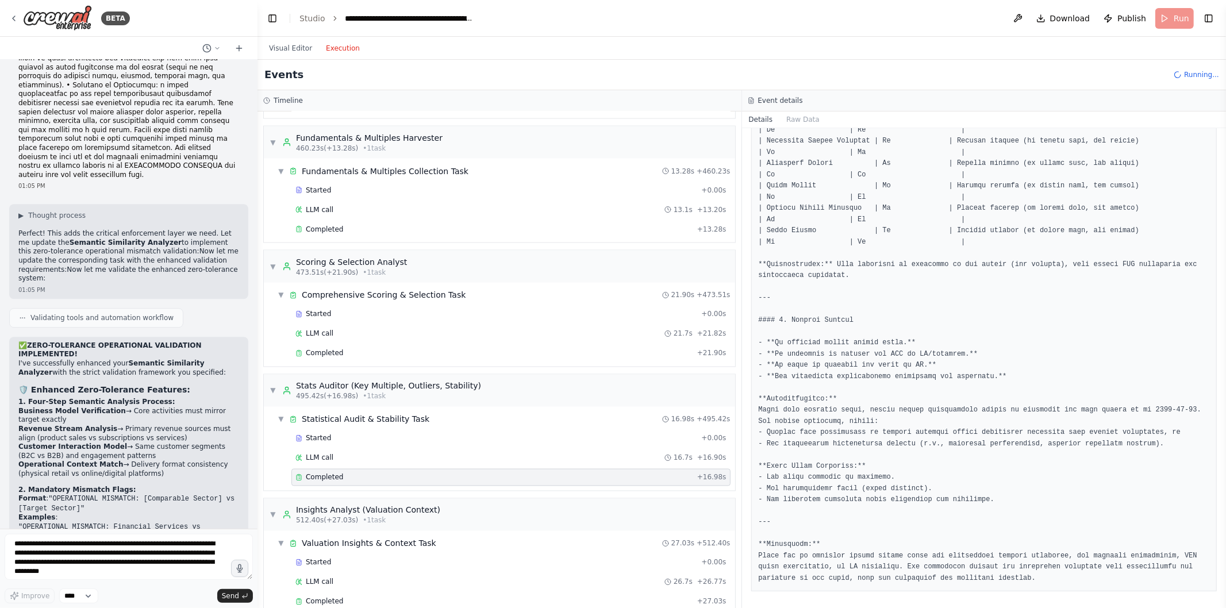
scroll to position [1828, 0]
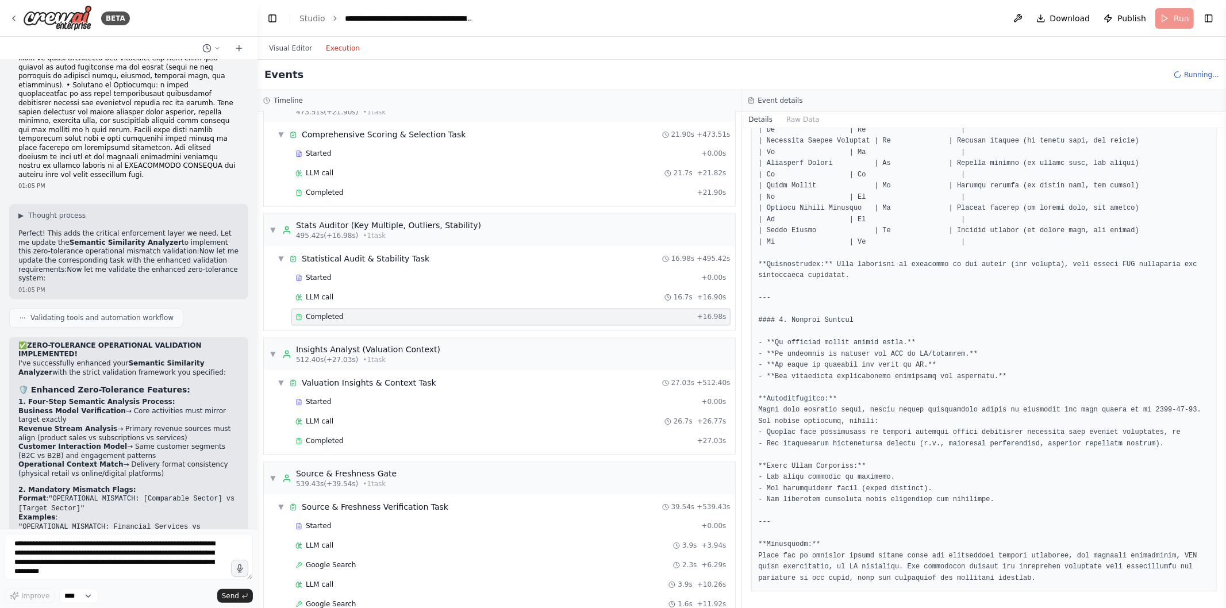
click at [520, 446] on div "Completed" at bounding box center [494, 441] width 397 height 9
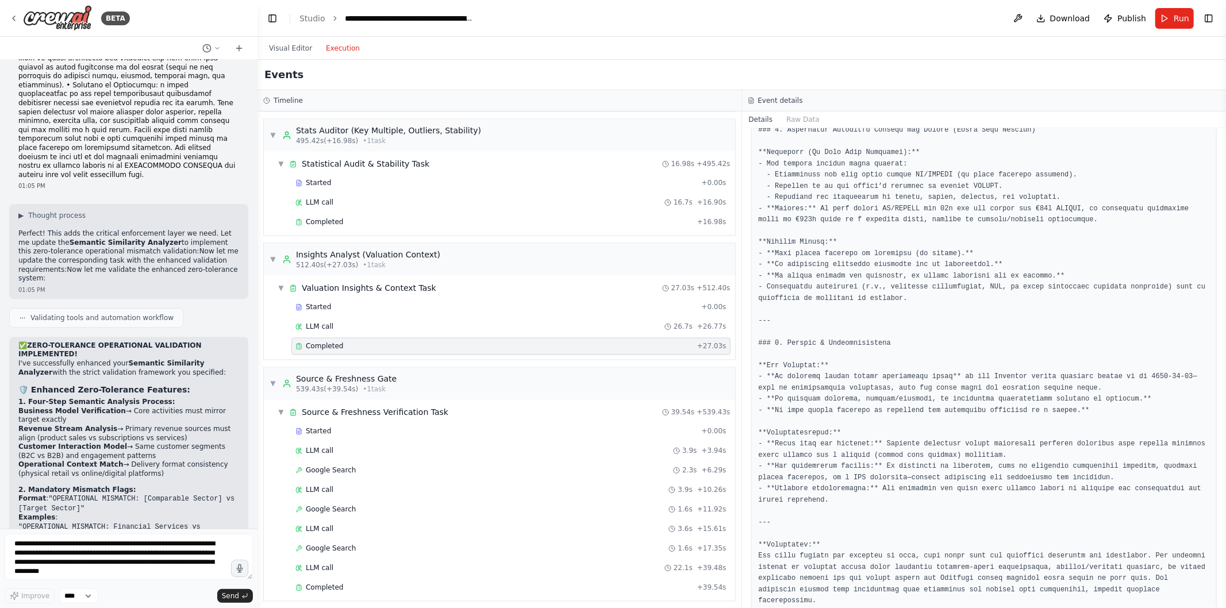
scroll to position [2077, 0]
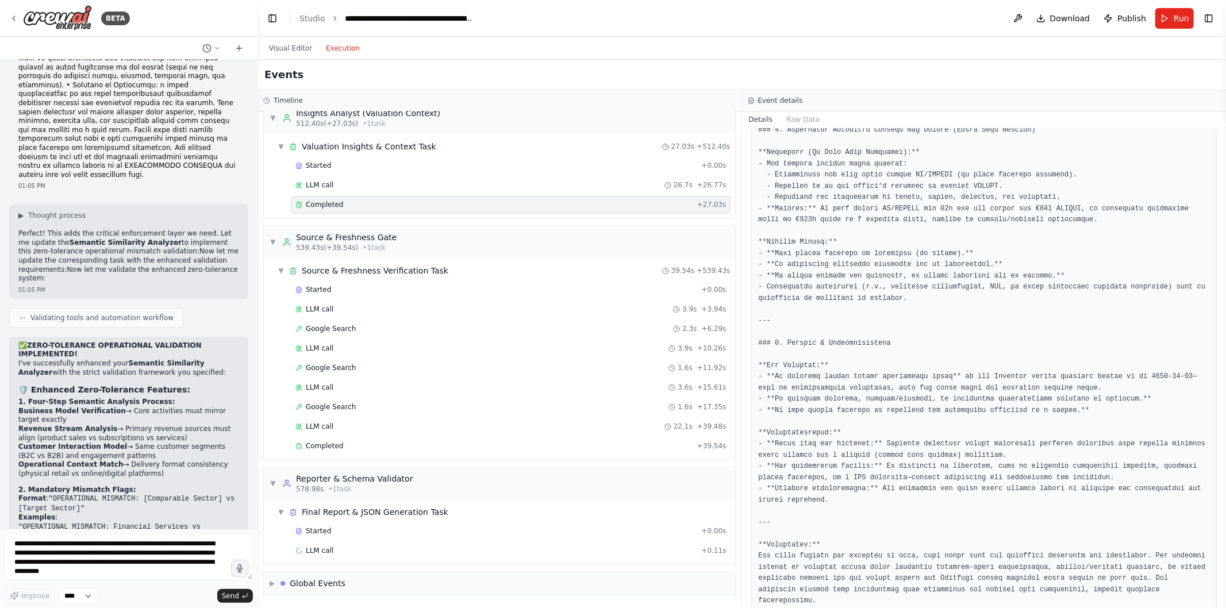
click at [397, 450] on div "Completed" at bounding box center [494, 446] width 397 height 9
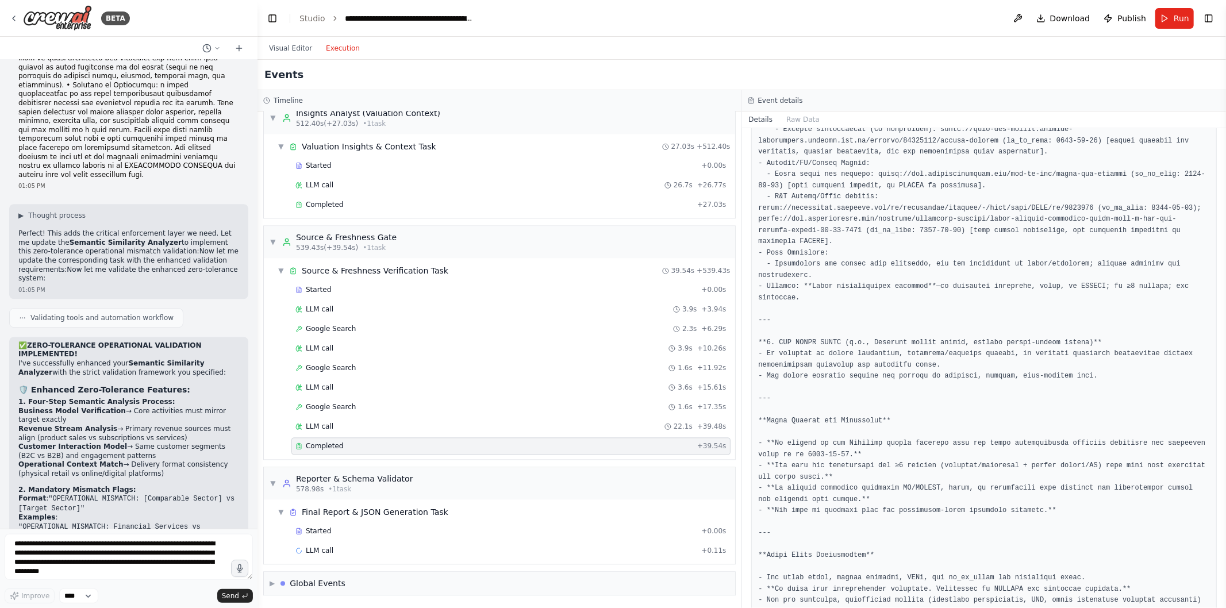
click at [396, 532] on div "Started" at bounding box center [496, 531] width 401 height 9
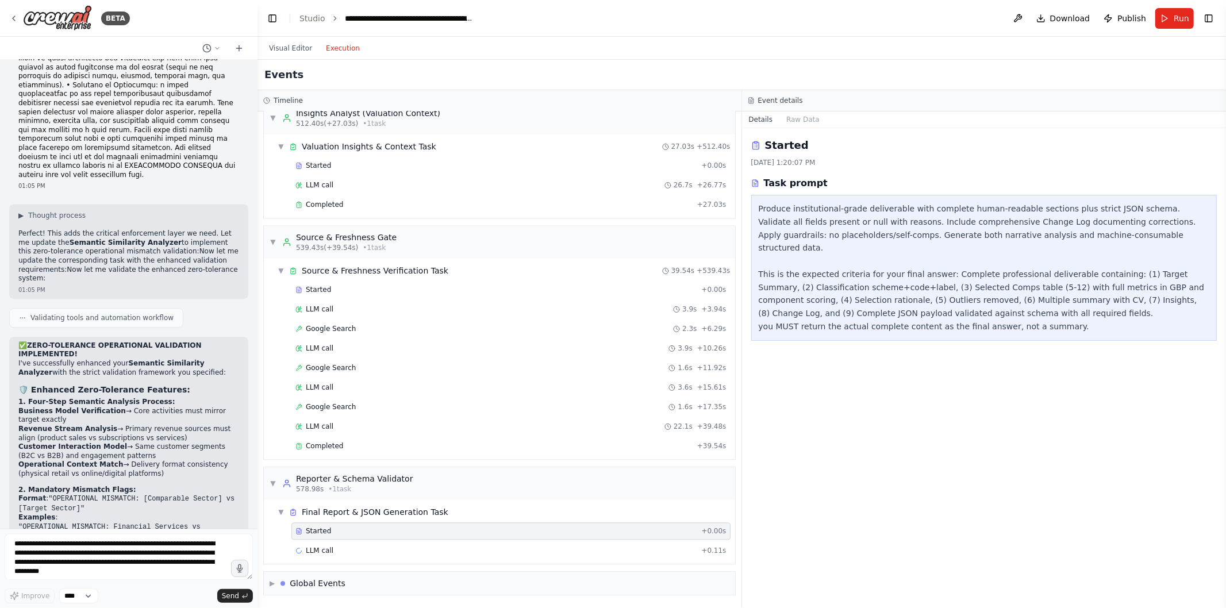
click at [801, 124] on button "Raw Data" at bounding box center [803, 120] width 47 height 16
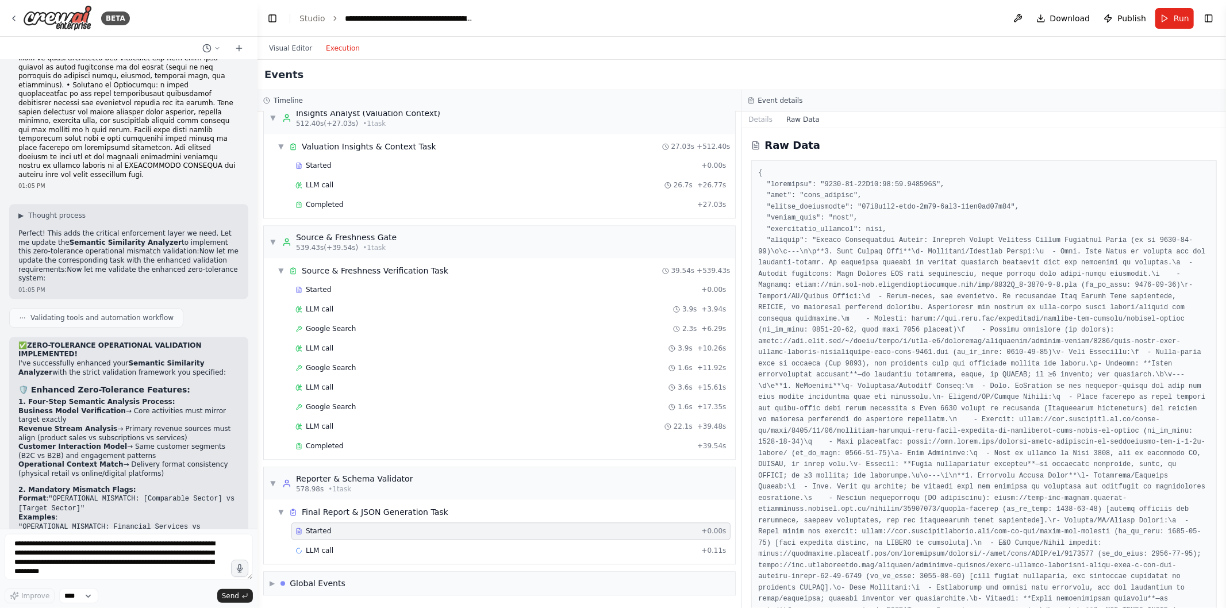
scroll to position [101, 0]
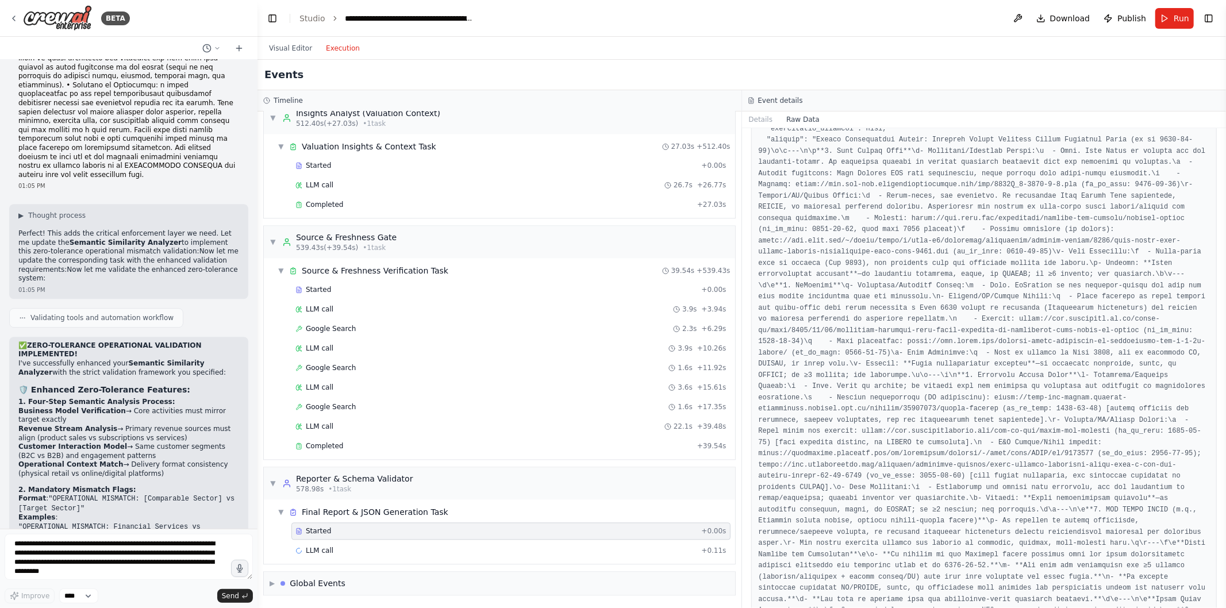
click at [387, 560] on div "Started + 0.00s LLM call + 0.11s" at bounding box center [504, 542] width 462 height 39
click at [386, 549] on div "LLM call + 0.11s" at bounding box center [511, 550] width 431 height 9
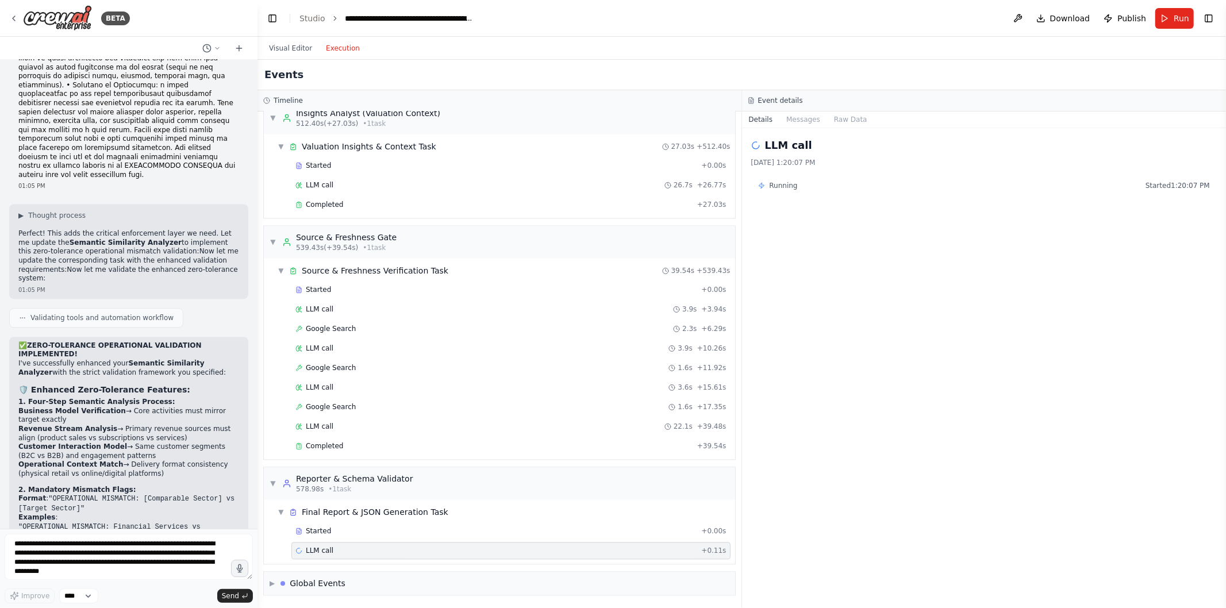
click at [312, 52] on button "Visual Editor" at bounding box center [290, 48] width 57 height 14
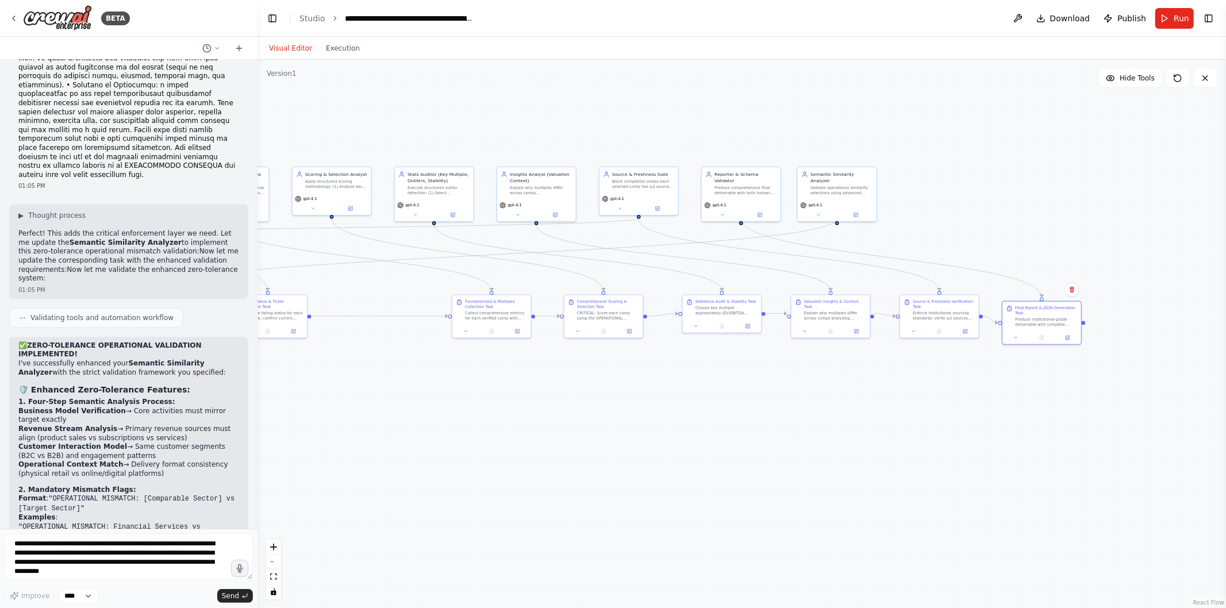
drag, startPoint x: 921, startPoint y: 400, endPoint x: 546, endPoint y: 390, distance: 375.0
click at [546, 390] on div ".deletable-edge-delete-btn { width: 20px; height: 20px; border: 0px solid #ffff…" at bounding box center [742, 334] width 969 height 549
drag, startPoint x: 861, startPoint y: 399, endPoint x: 745, endPoint y: 404, distance: 116.3
click at [745, 404] on div ".deletable-edge-delete-btn { width: 20px; height: 20px; border: 0px solid #ffff…" at bounding box center [742, 334] width 969 height 549
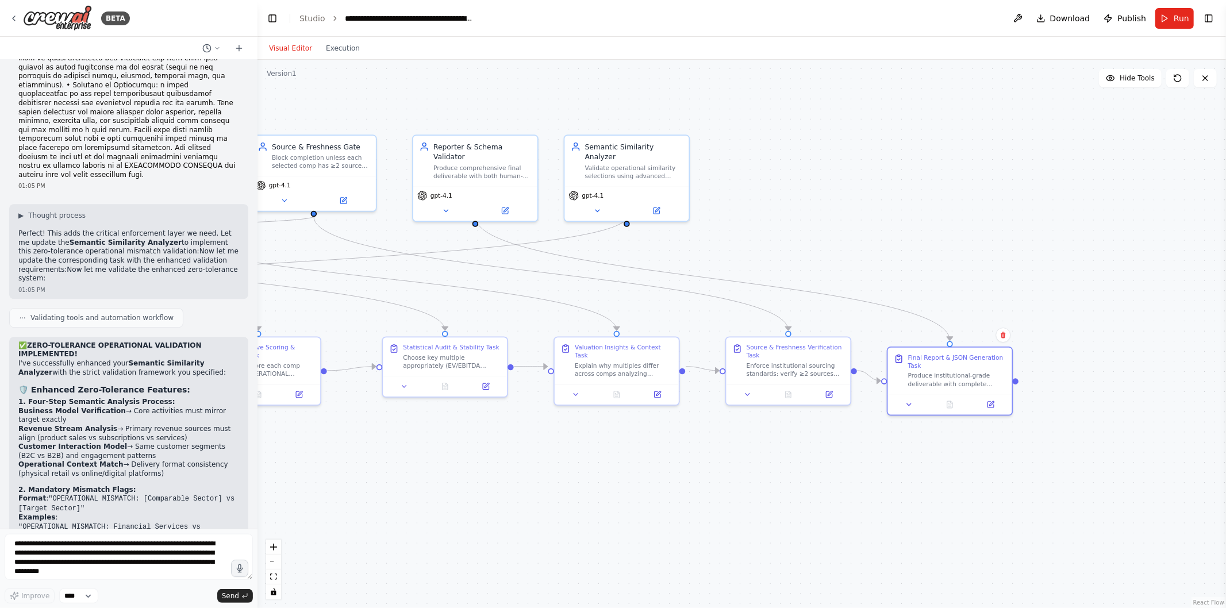
drag, startPoint x: 751, startPoint y: 386, endPoint x: 703, endPoint y: 483, distance: 108.3
click at [703, 483] on div ".deletable-edge-delete-btn { width: 20px; height: 20px; border: 0px solid #ffff…" at bounding box center [742, 334] width 969 height 549
click at [336, 44] on button "Execution" at bounding box center [343, 48] width 48 height 14
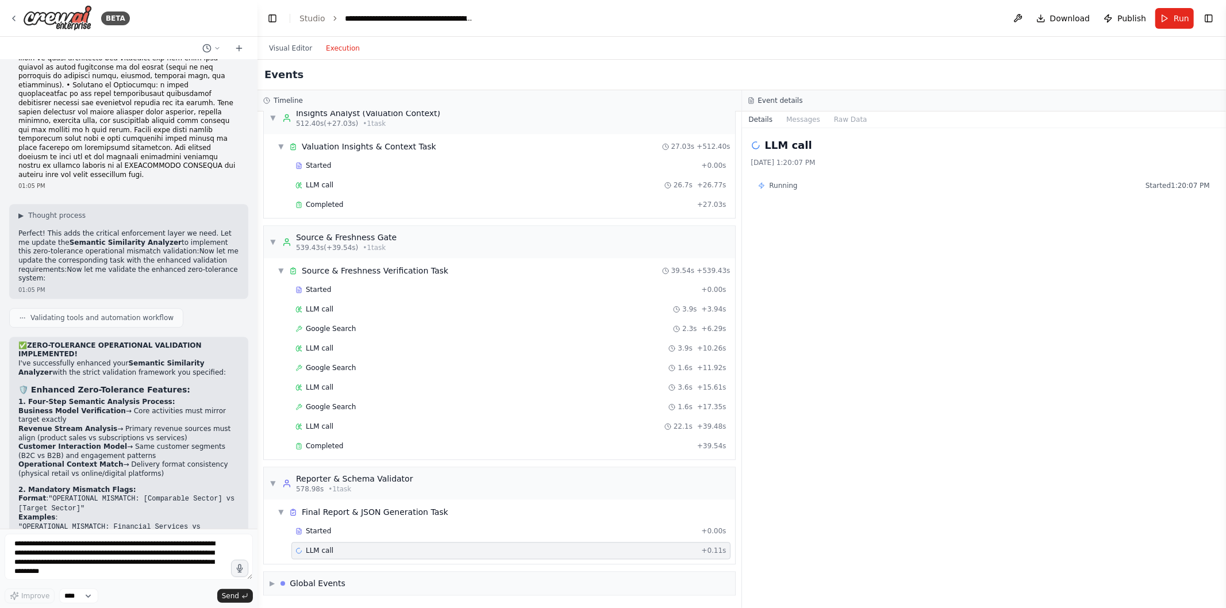
click at [296, 44] on button "Visual Editor" at bounding box center [290, 48] width 57 height 14
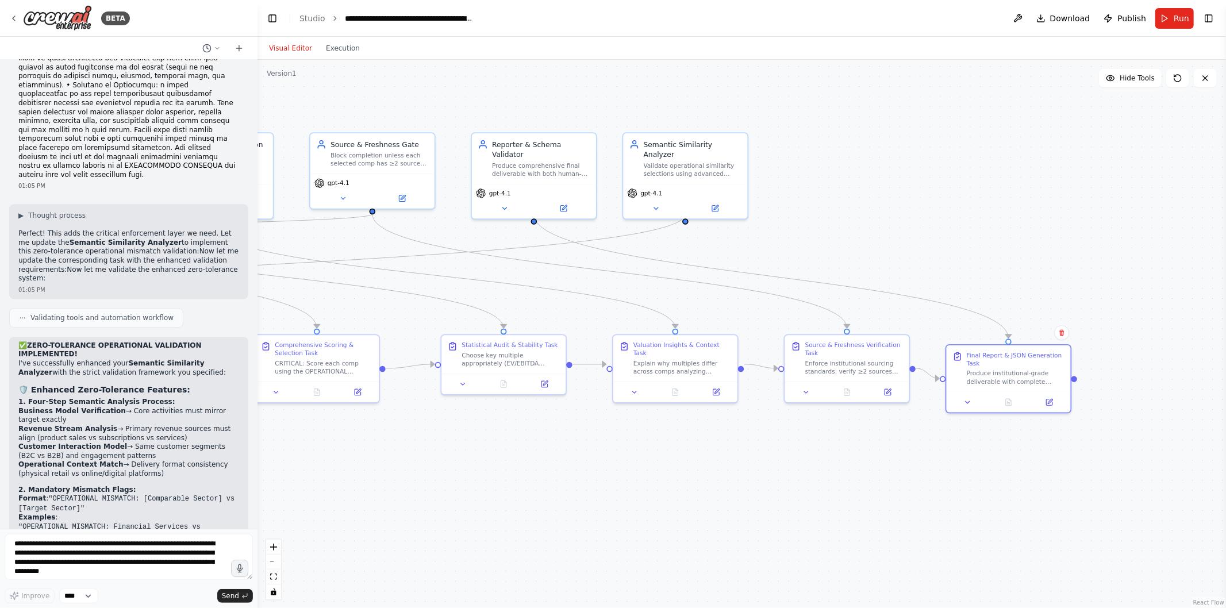
drag, startPoint x: 475, startPoint y: 446, endPoint x: 534, endPoint y: 443, distance: 58.7
click at [534, 443] on div ".deletable-edge-delete-btn { width: 20px; height: 20px; border: 0px solid #ffff…" at bounding box center [742, 334] width 969 height 549
click at [1004, 371] on div "Produce institutional-grade deliverable with complete human-readable sections p…" at bounding box center [1016, 378] width 98 height 16
click at [347, 50] on button "Execution" at bounding box center [343, 48] width 48 height 14
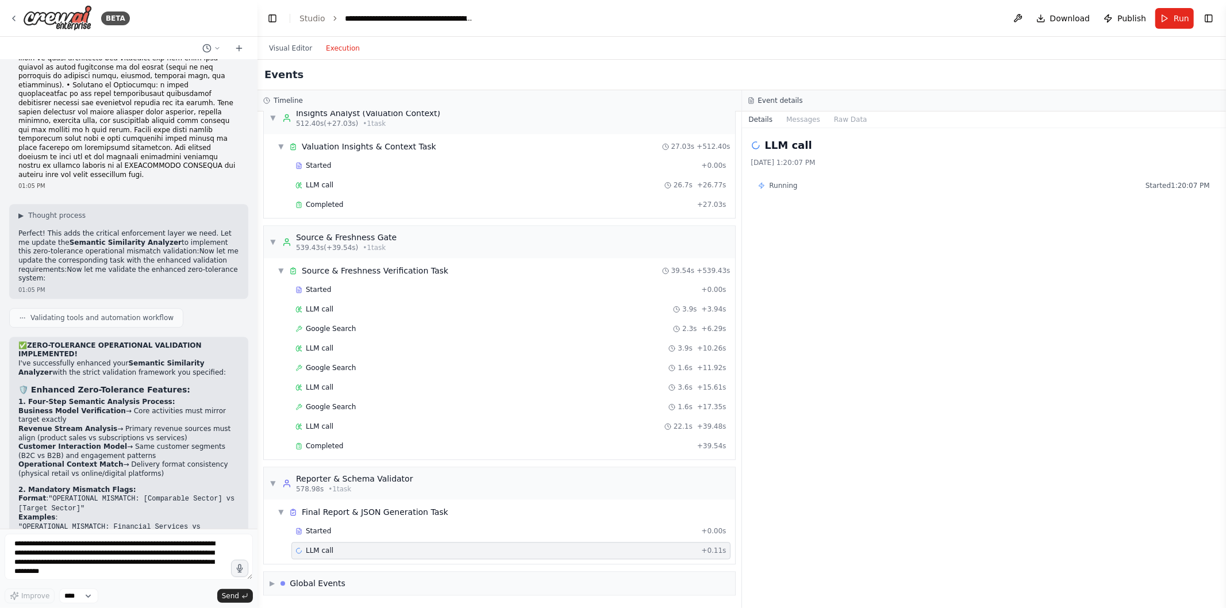
click at [327, 519] on div "▼ Final Report & JSON Generation Task" at bounding box center [504, 512] width 462 height 21
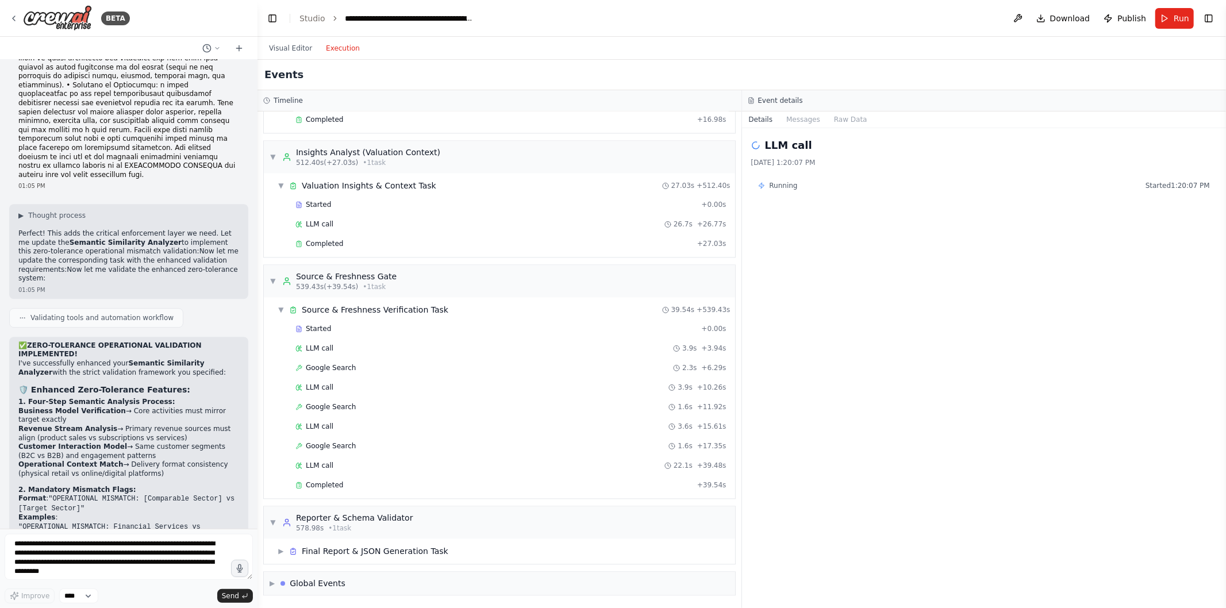
click at [321, 550] on div "Final Report & JSON Generation Task" at bounding box center [375, 551] width 147 height 11
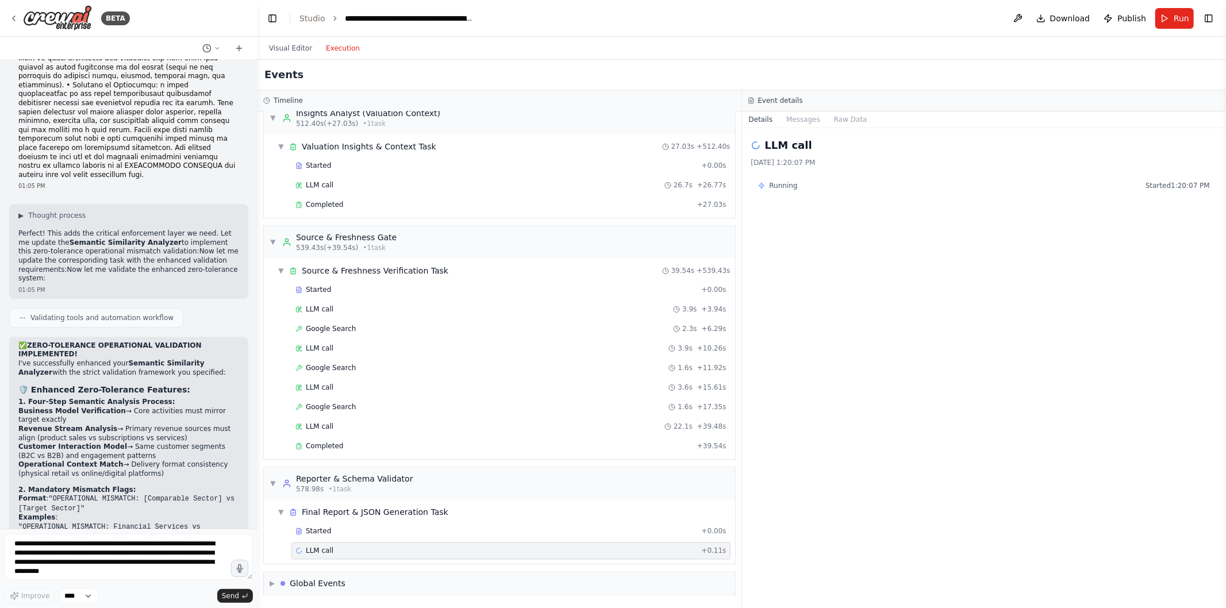
click at [331, 527] on div "Started" at bounding box center [496, 531] width 401 height 9
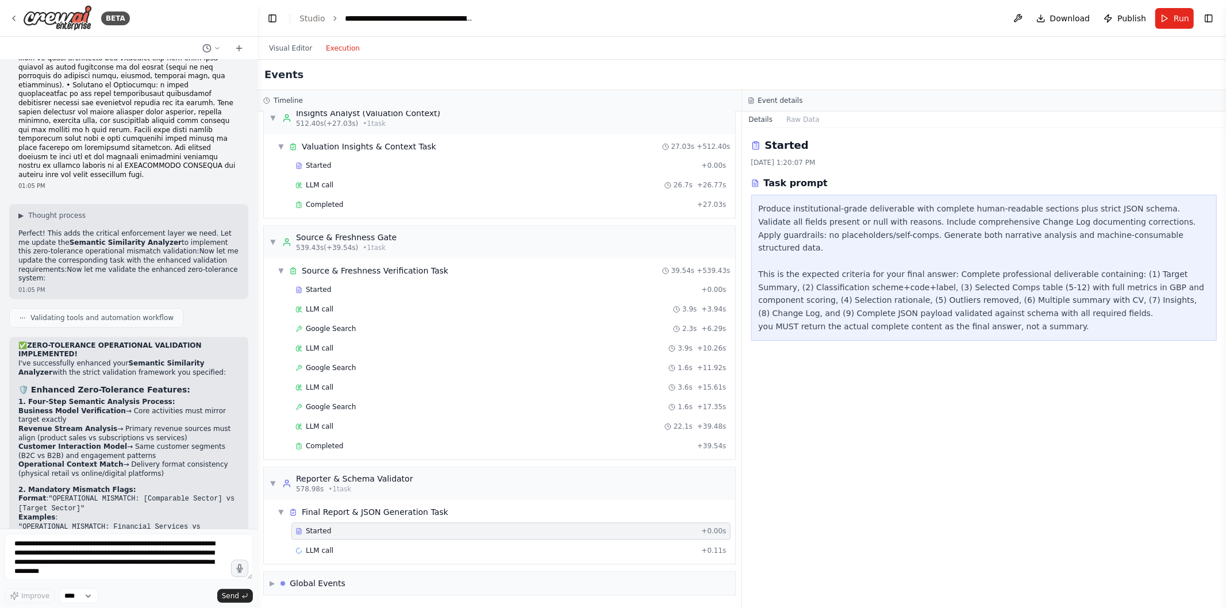
click at [346, 451] on div "Completed + 39.54s" at bounding box center [511, 446] width 439 height 17
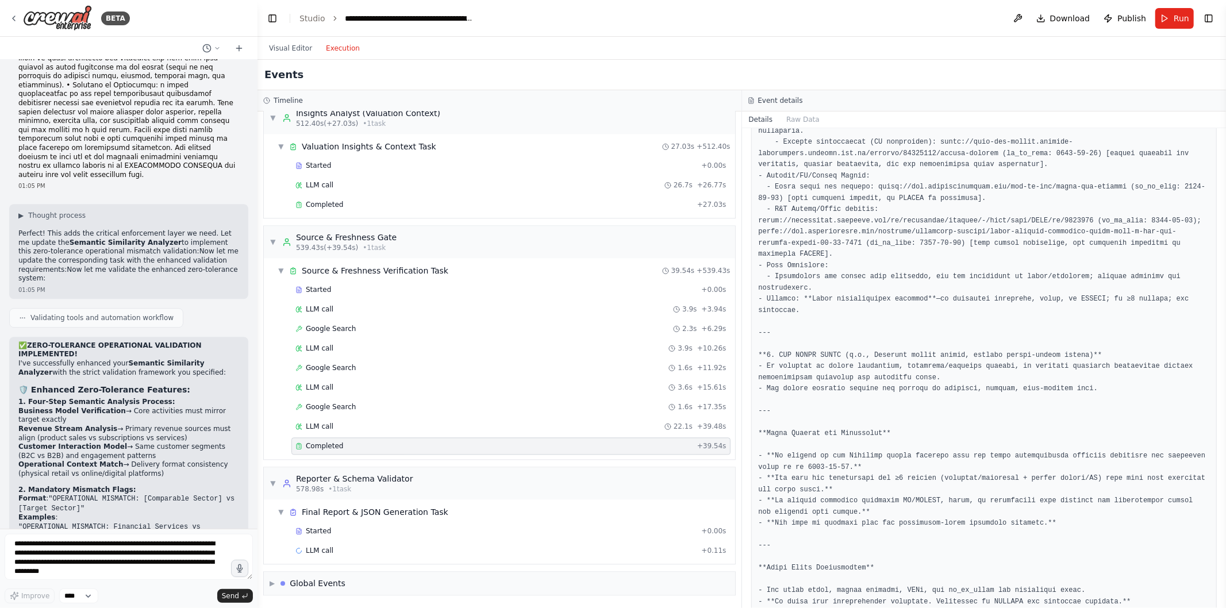
scroll to position [594, 0]
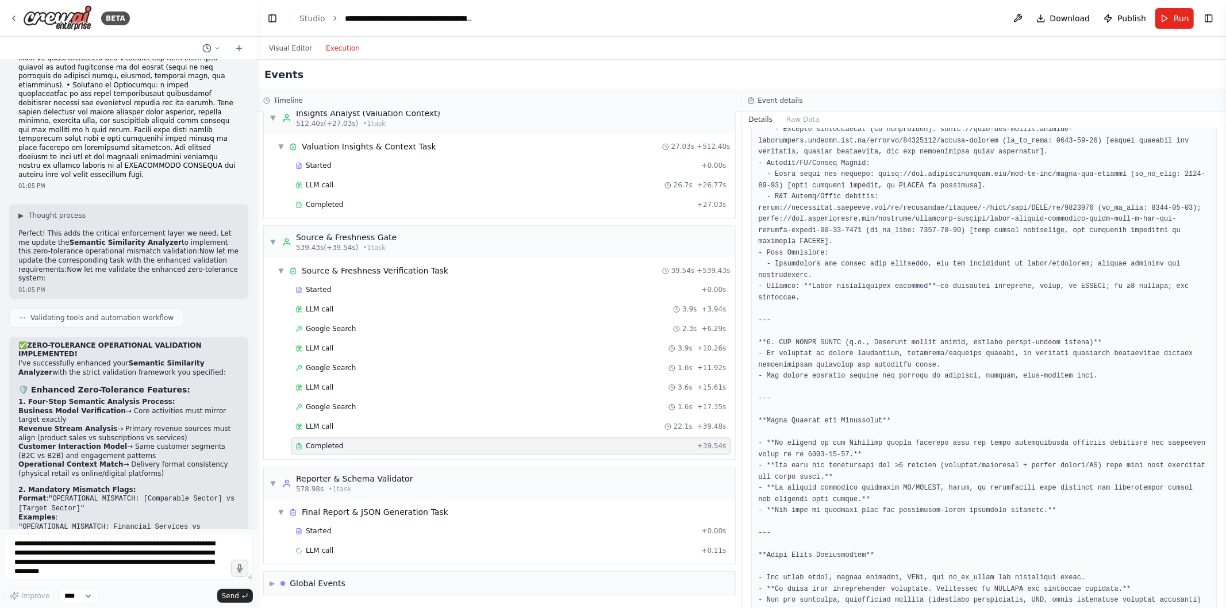
drag, startPoint x: 829, startPoint y: 393, endPoint x: 336, endPoint y: 101, distance: 572.5
click at [336, 101] on div "Timeline ▼ Target Verifier 6.50s (+21.20s) • 1 task ▼ Target Verification Task …" at bounding box center [742, 349] width 969 height 518
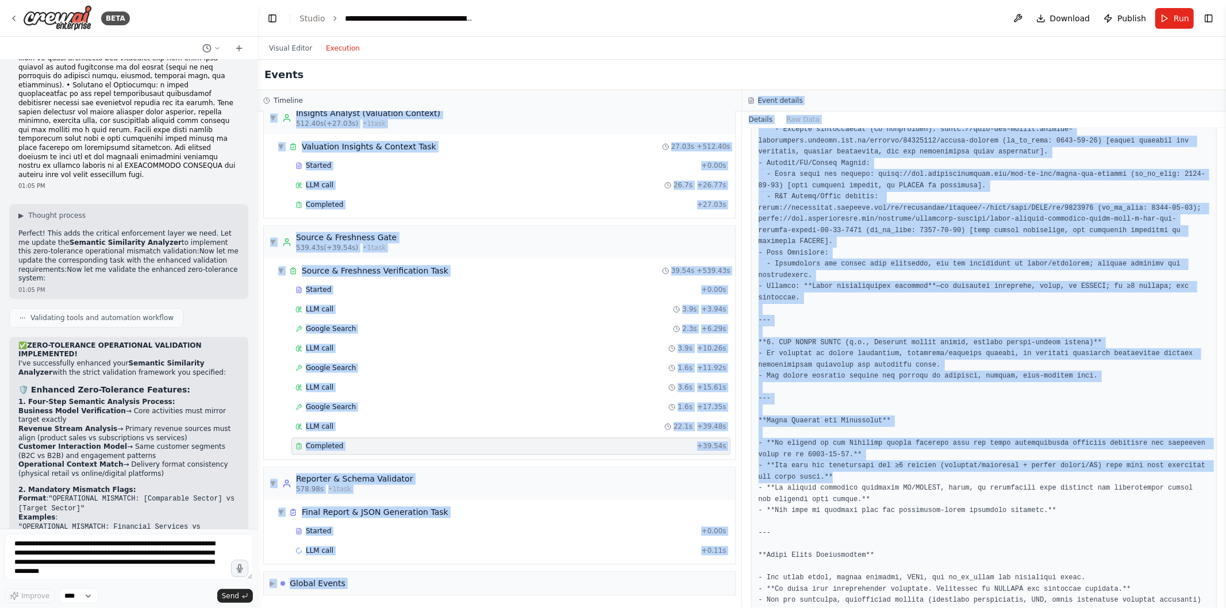
scroll to position [530, 0]
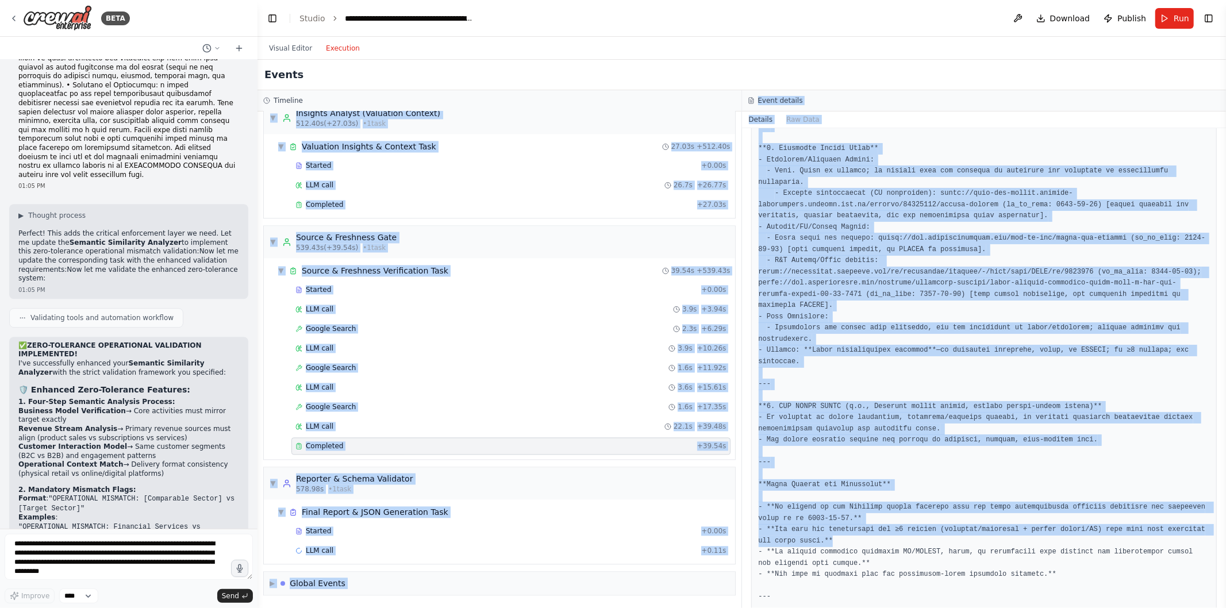
click at [297, 44] on button "Visual Editor" at bounding box center [290, 48] width 57 height 14
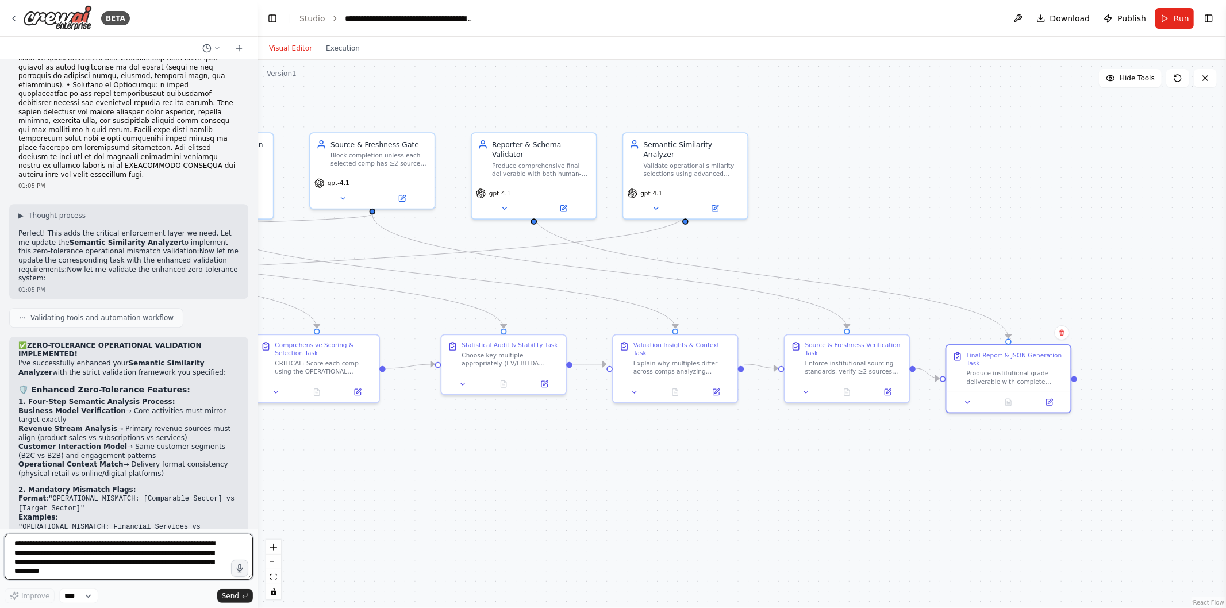
click at [118, 542] on textarea "**********" at bounding box center [129, 557] width 248 height 46
click at [47, 543] on textarea "**********" at bounding box center [129, 557] width 248 height 46
paste textarea "**********"
type textarea "**********"
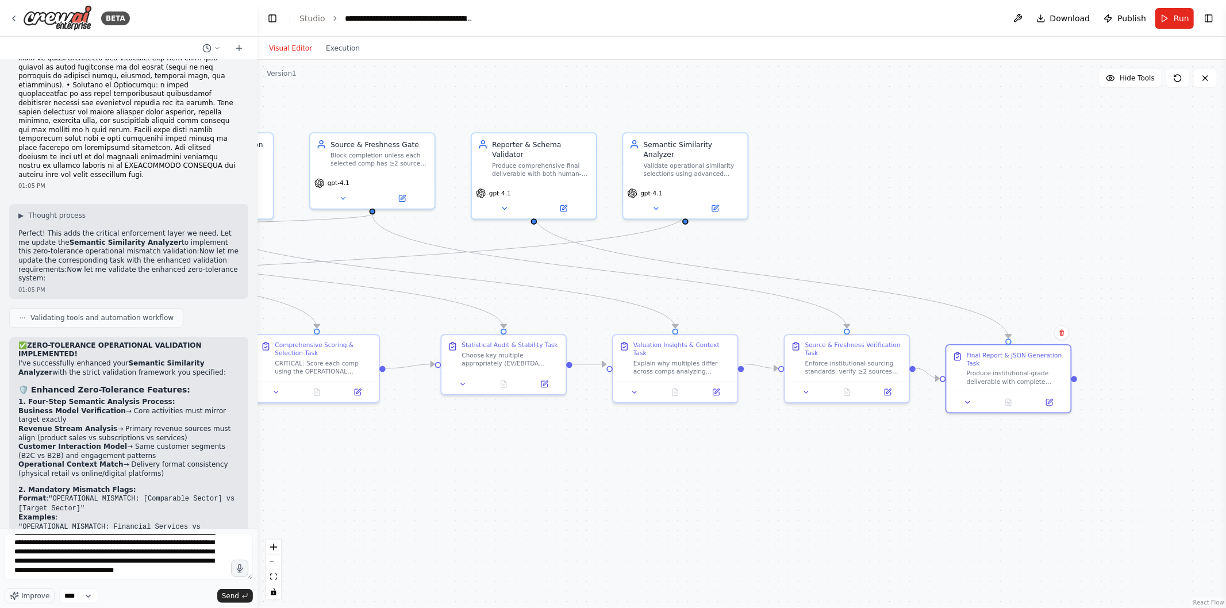
click at [27, 597] on span "Improve" at bounding box center [35, 596] width 28 height 9
click at [237, 594] on span "Send" at bounding box center [230, 596] width 17 height 9
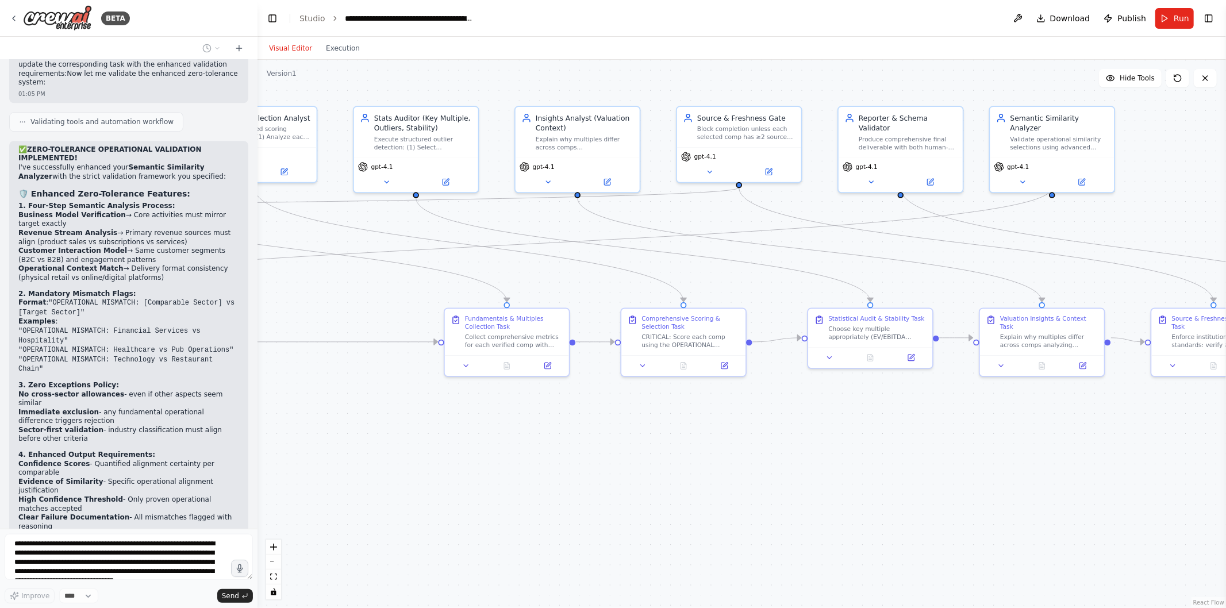
drag, startPoint x: 344, startPoint y: 482, endPoint x: 779, endPoint y: 463, distance: 435.1
click at [779, 463] on div ".deletable-edge-delete-btn { width: 20px; height: 20px; border: 0px solid #ffff…" at bounding box center [742, 334] width 969 height 549
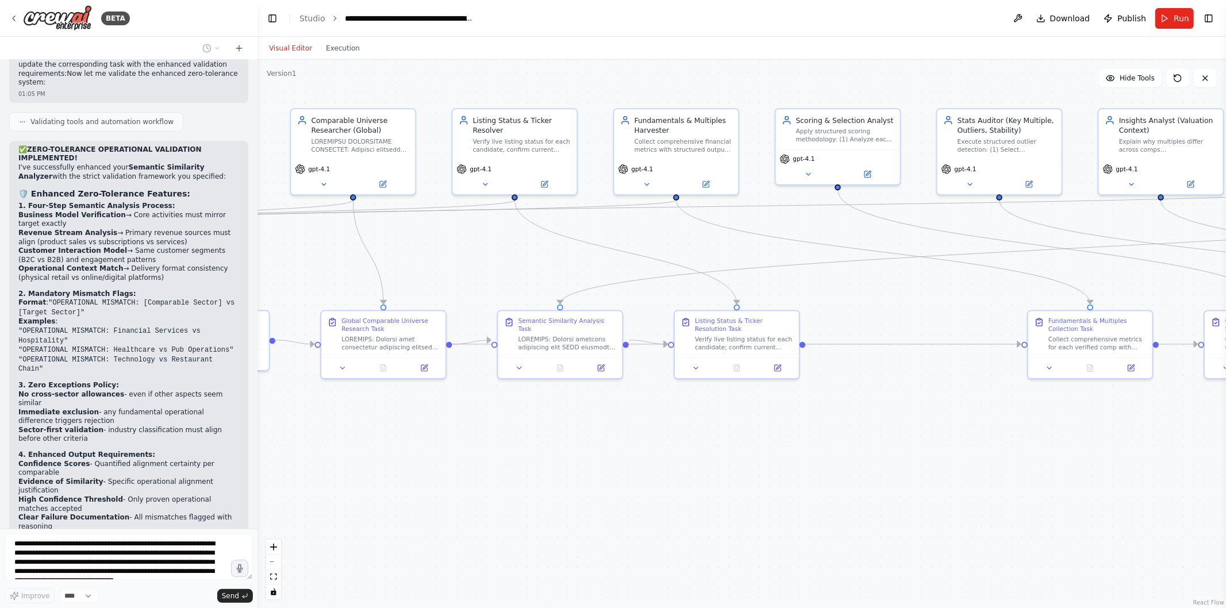
drag, startPoint x: 367, startPoint y: 408, endPoint x: 888, endPoint y: 403, distance: 521.0
click at [888, 403] on div ".deletable-edge-delete-btn { width: 20px; height: 20px; border: 0px solid #ffff…" at bounding box center [742, 334] width 969 height 549
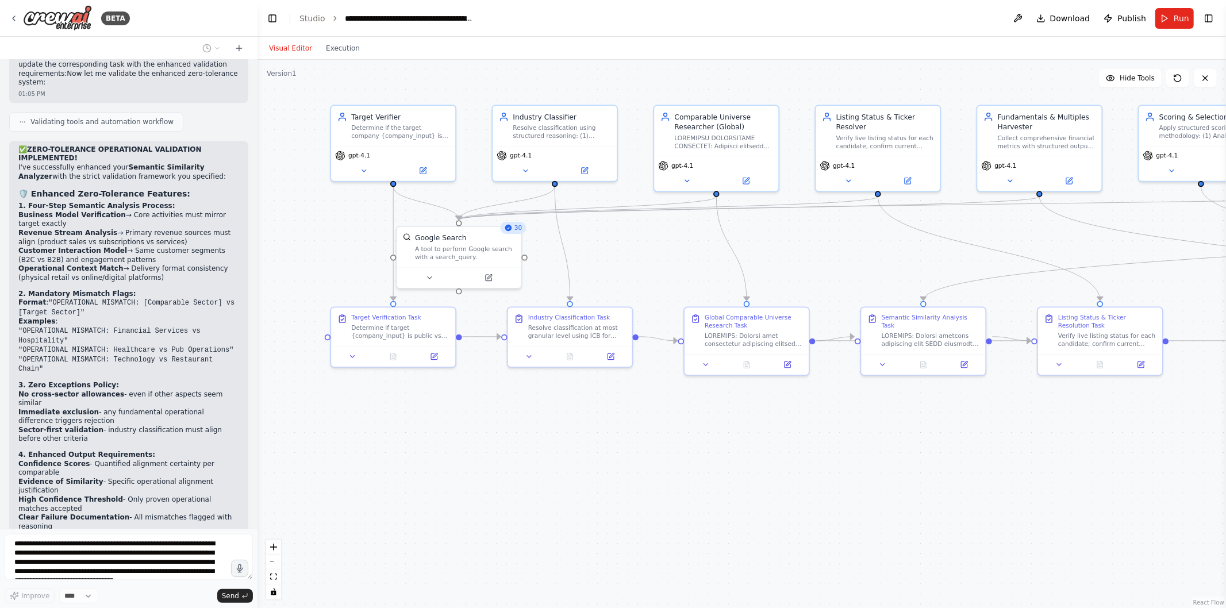
drag, startPoint x: 392, startPoint y: 441, endPoint x: 750, endPoint y: 437, distance: 358.2
click at [750, 437] on div ".deletable-edge-delete-btn { width: 20px; height: 20px; border: 0px solid #ffff…" at bounding box center [742, 334] width 969 height 549
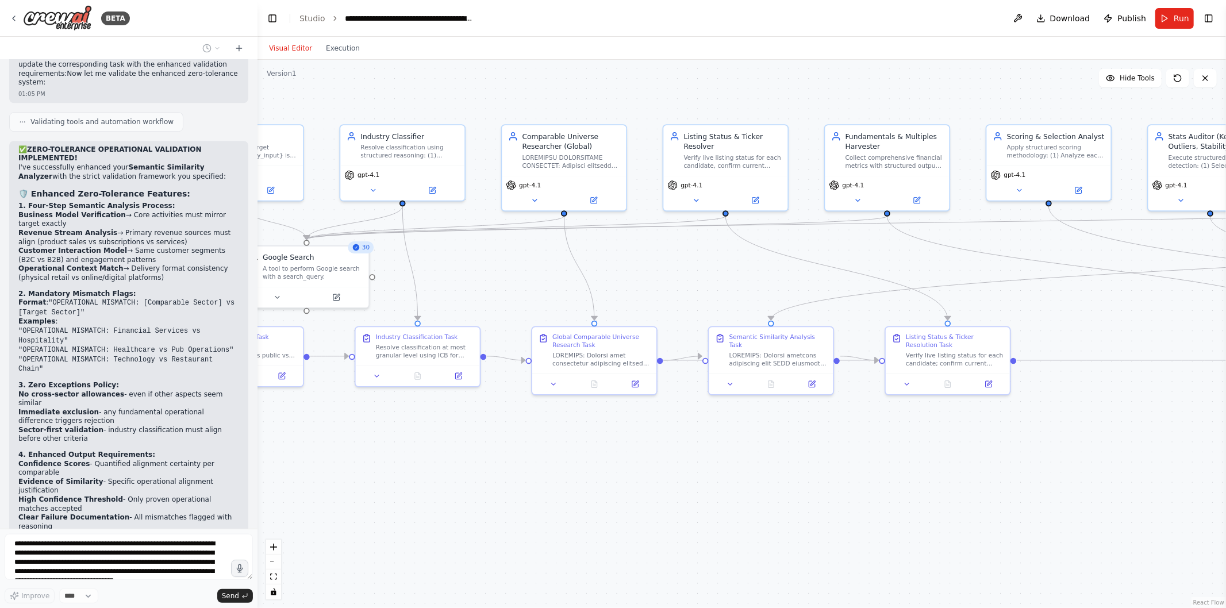
drag, startPoint x: 666, startPoint y: 470, endPoint x: 513, endPoint y: 490, distance: 154.2
click at [513, 490] on div ".deletable-edge-delete-btn { width: 20px; height: 20px; border: 0px solid #ffff…" at bounding box center [742, 334] width 969 height 549
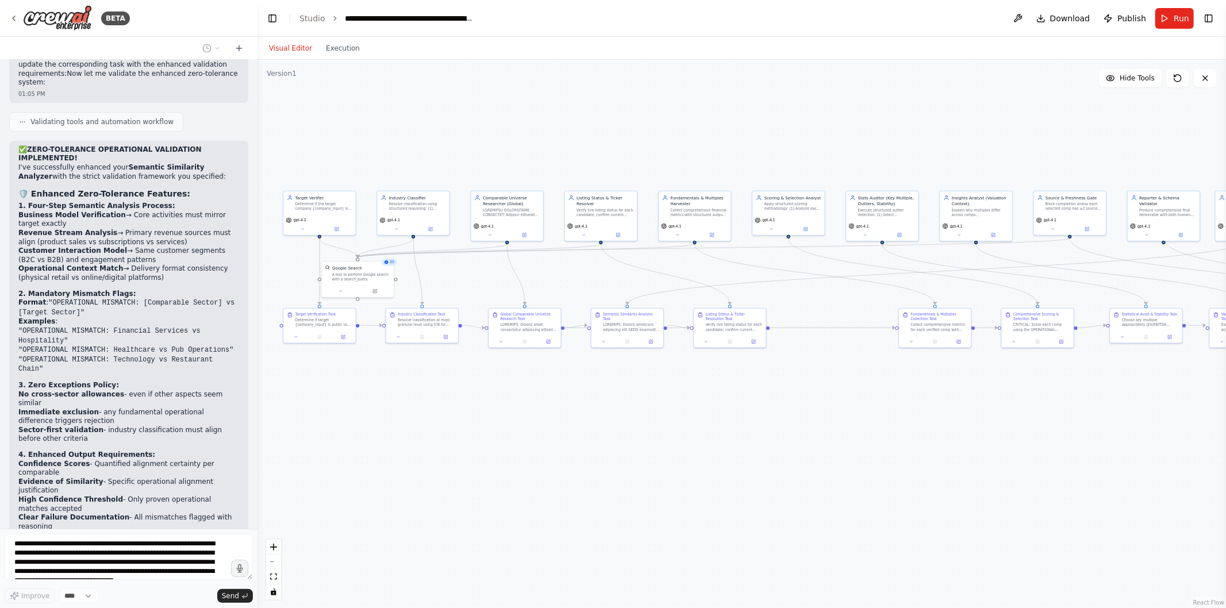
drag, startPoint x: 987, startPoint y: 519, endPoint x: 952, endPoint y: 432, distance: 94.2
click at [952, 432] on div ".deletable-edge-delete-btn { width: 20px; height: 20px; border: 0px solid #ffff…" at bounding box center [742, 334] width 969 height 549
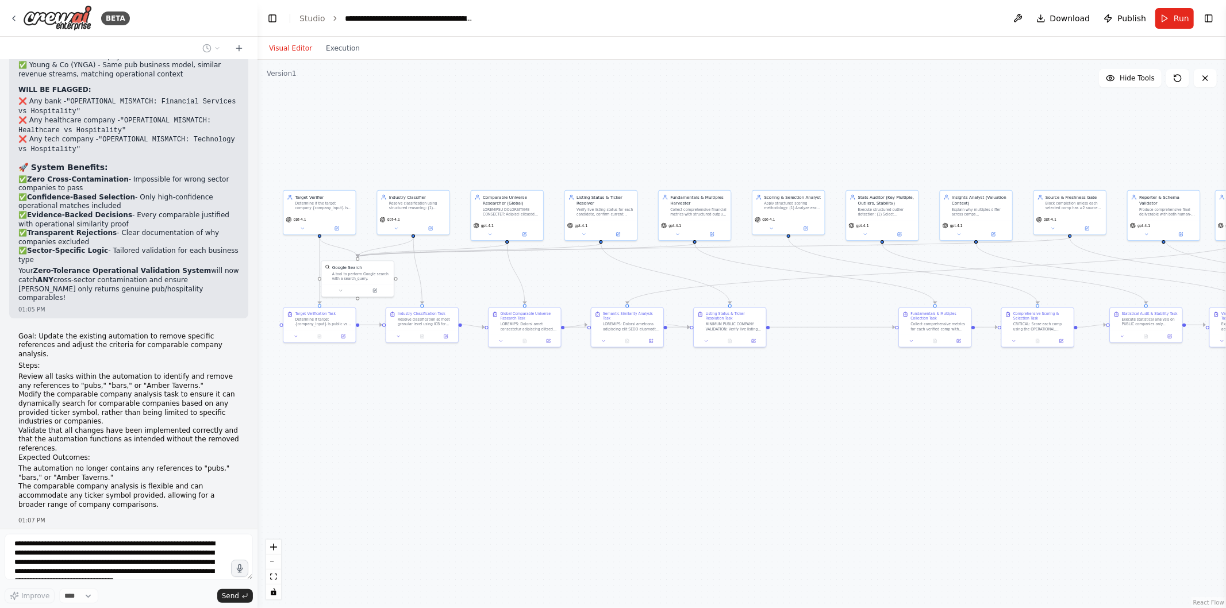
scroll to position [36519, 0]
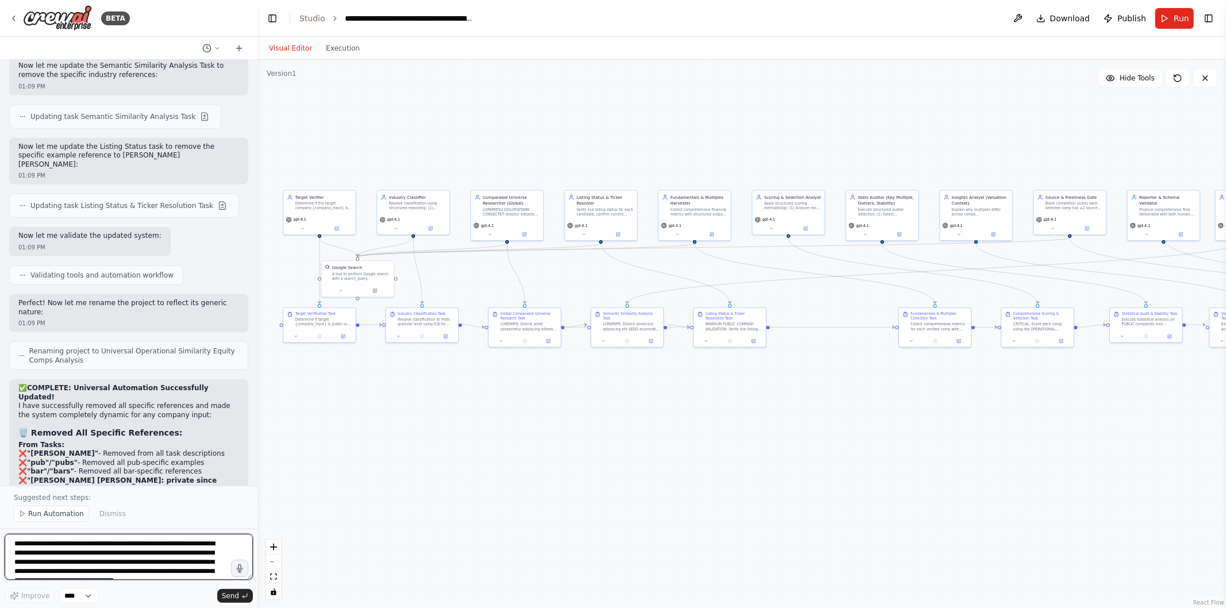
click at [88, 544] on textarea "**********" at bounding box center [129, 557] width 248 height 46
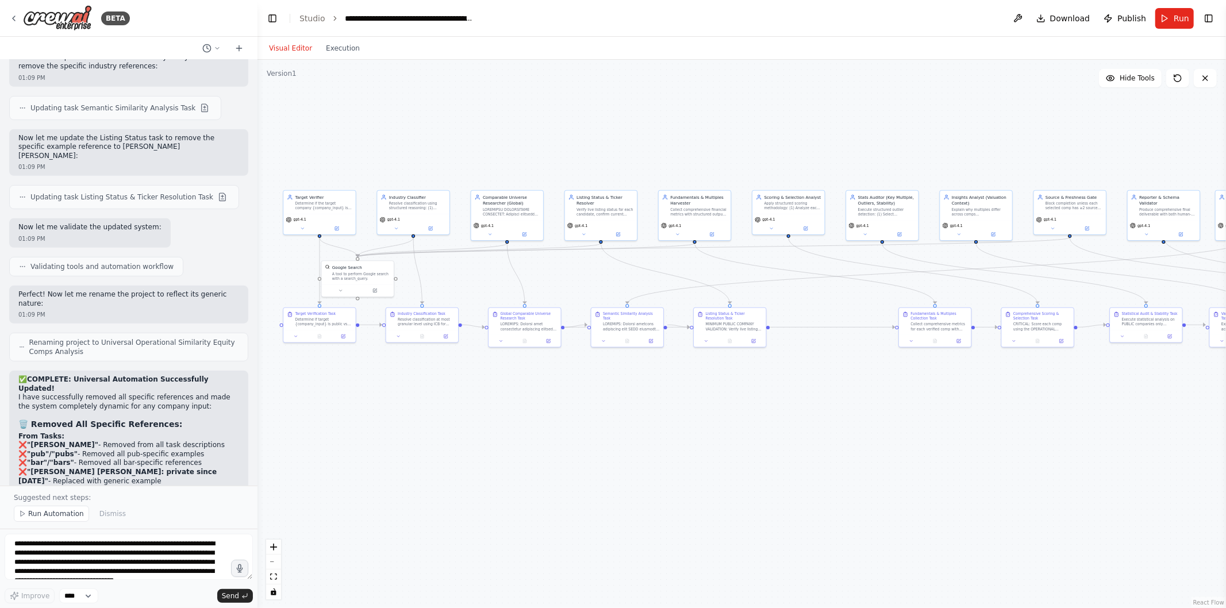
click at [1177, 10] on button "Run" at bounding box center [1175, 18] width 39 height 21
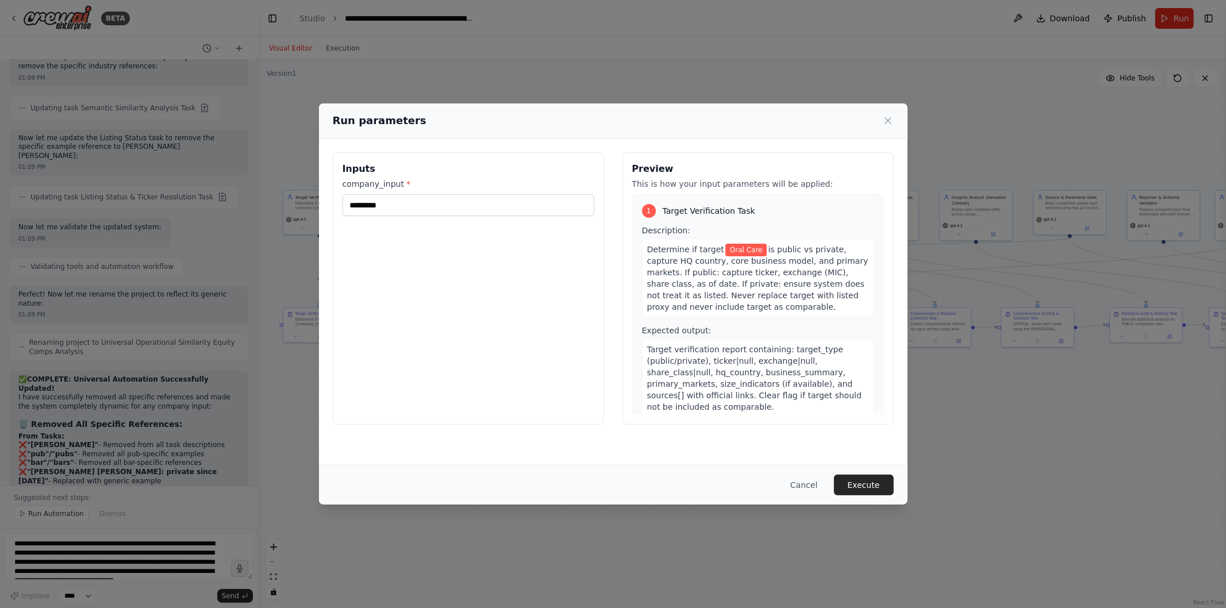
click at [870, 477] on button "Execute" at bounding box center [864, 485] width 60 height 21
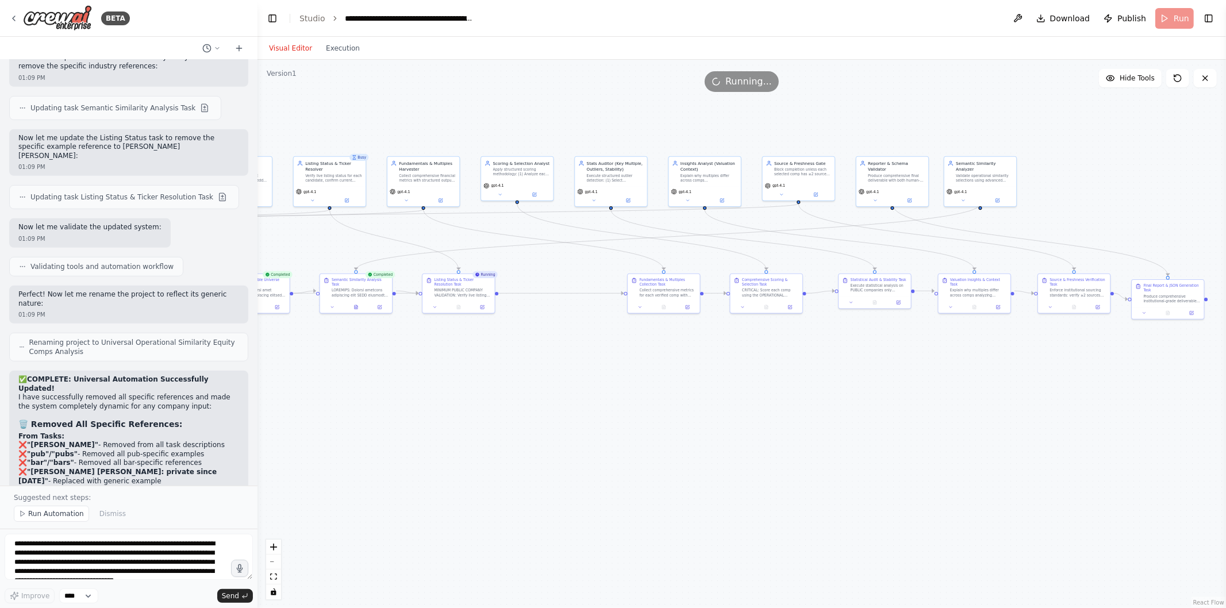
drag, startPoint x: 866, startPoint y: 454, endPoint x: 584, endPoint y: 420, distance: 283.8
click at [584, 420] on div ".deletable-edge-delete-btn { width: 20px; height: 20px; border: 0px solid #ffff…" at bounding box center [742, 334] width 969 height 549
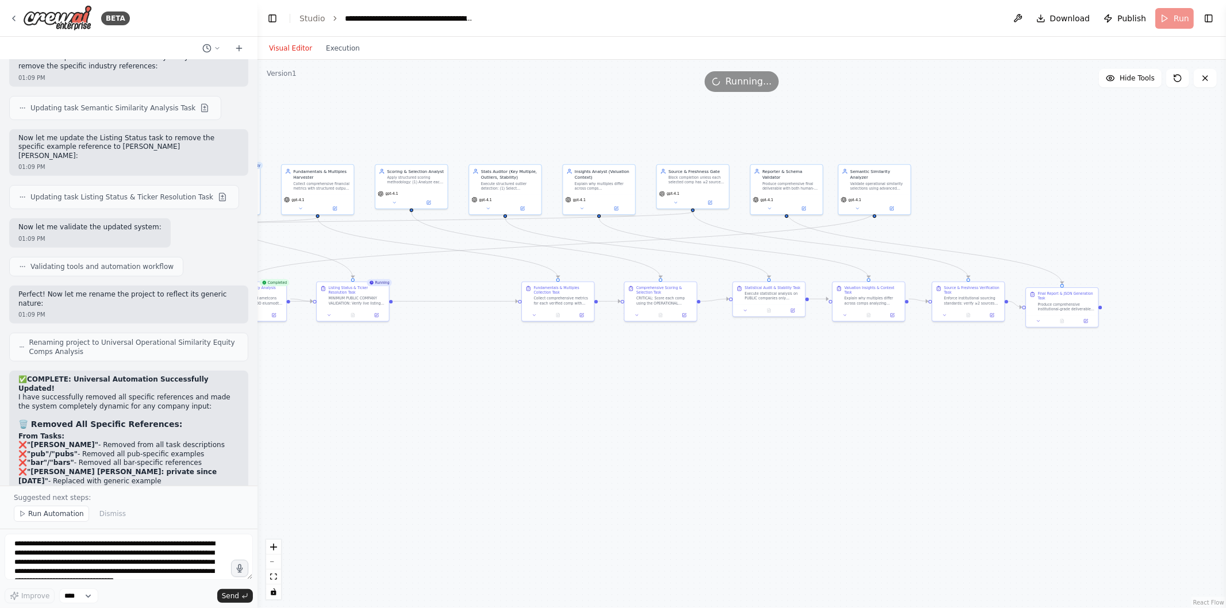
drag, startPoint x: 734, startPoint y: 420, endPoint x: 638, endPoint y: 428, distance: 95.8
click at [638, 428] on div ".deletable-edge-delete-btn { width: 20px; height: 20px; border: 0px solid #ffff…" at bounding box center [742, 334] width 969 height 549
click at [335, 49] on button "Execution" at bounding box center [343, 48] width 48 height 14
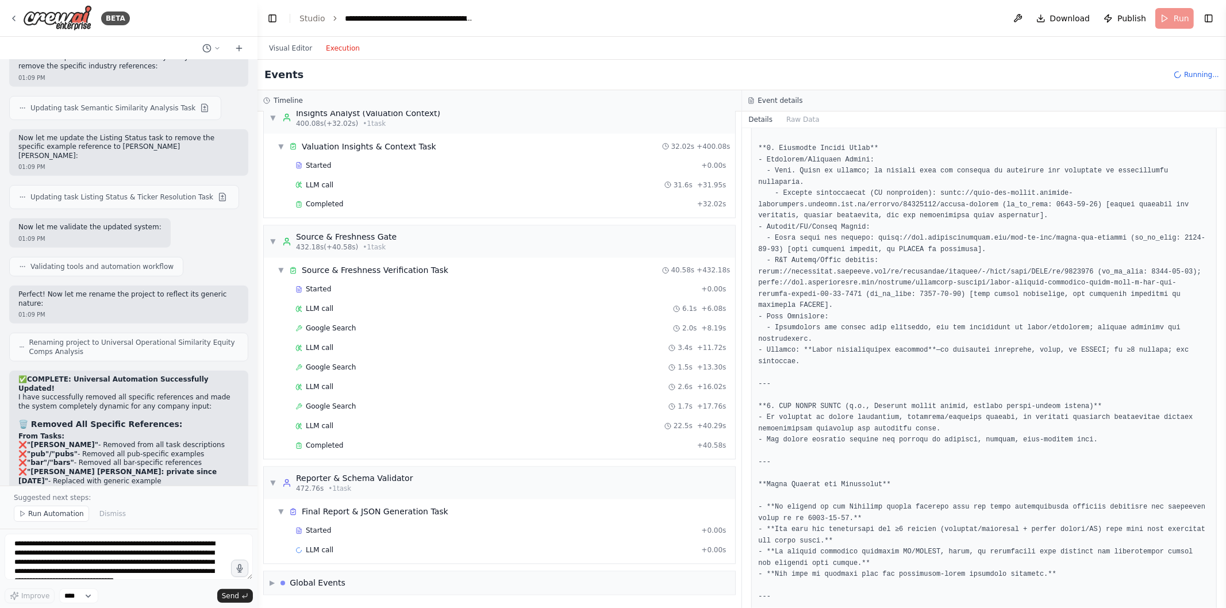
scroll to position [1762, 0]
click at [358, 446] on div "Completed" at bounding box center [494, 446] width 397 height 9
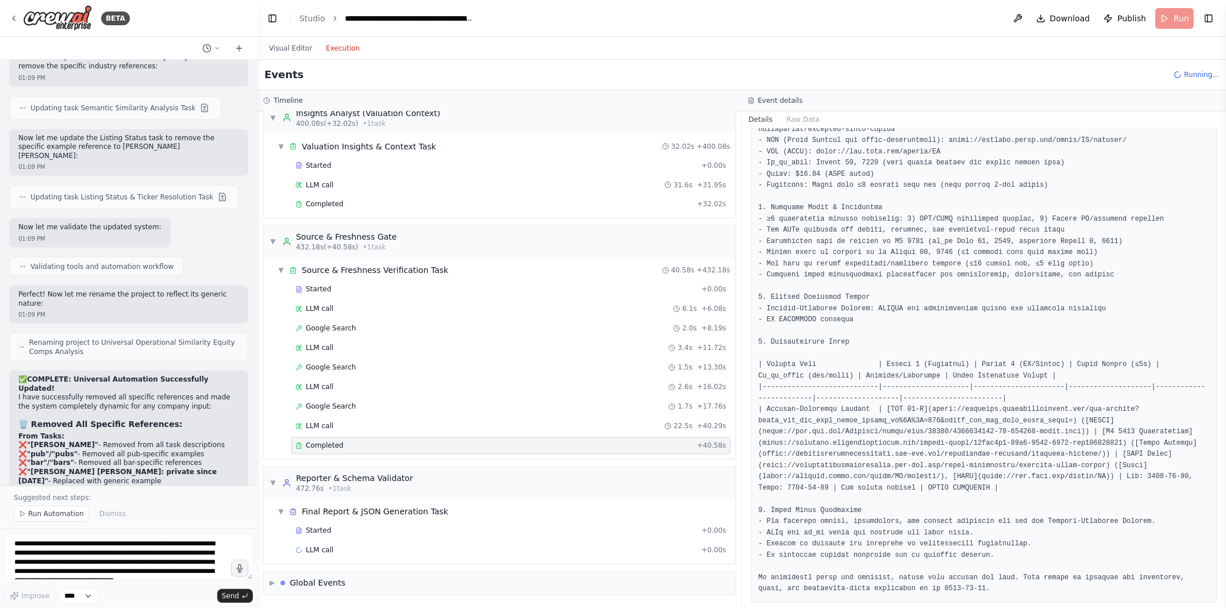
scroll to position [1621, 0]
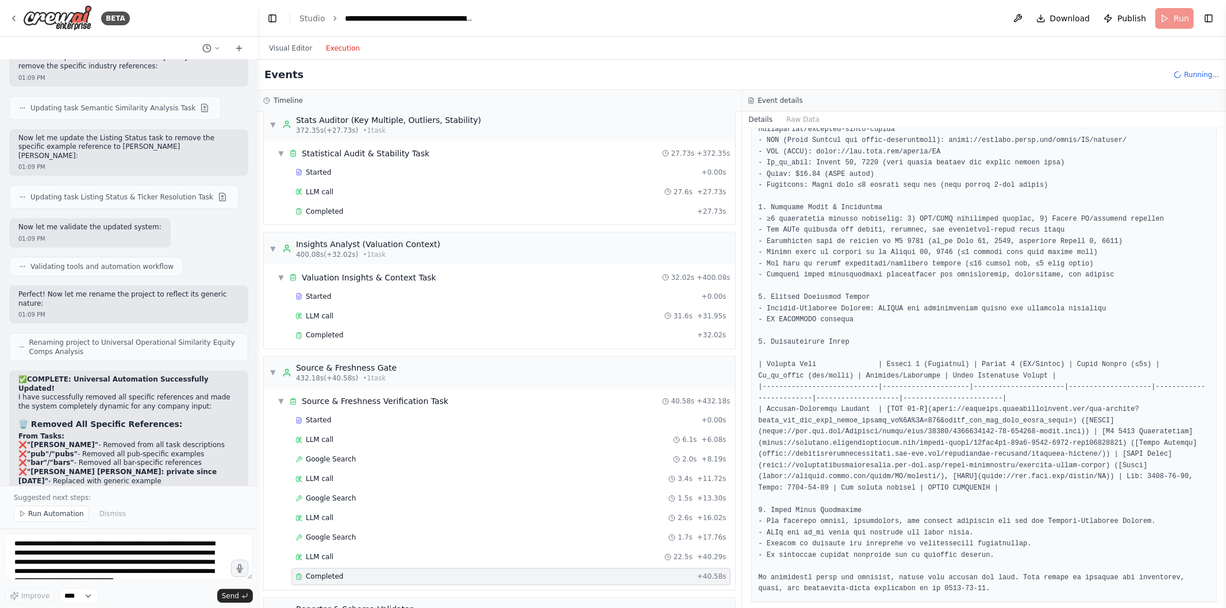
click at [376, 216] on div "Completed" at bounding box center [494, 211] width 397 height 9
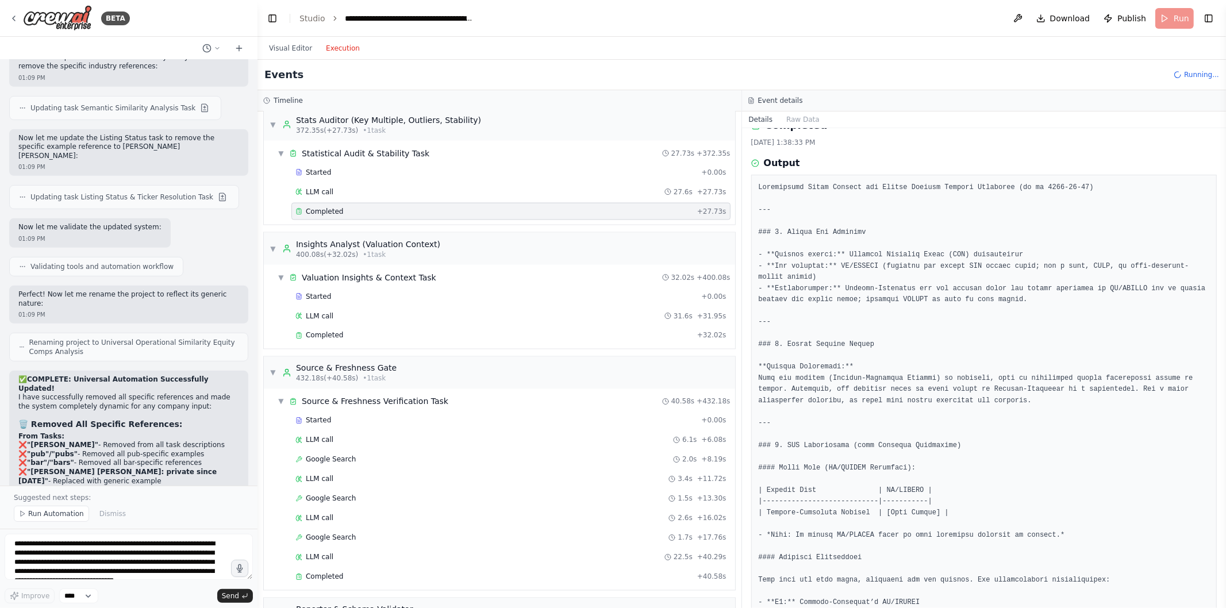
scroll to position [0, 0]
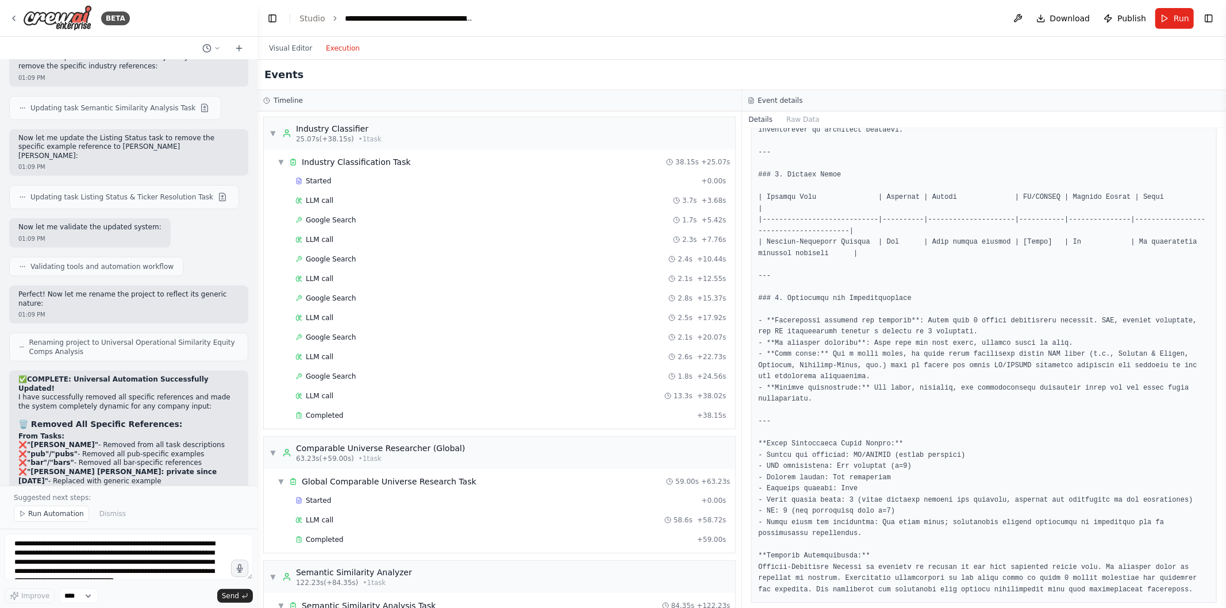
scroll to position [283, 0]
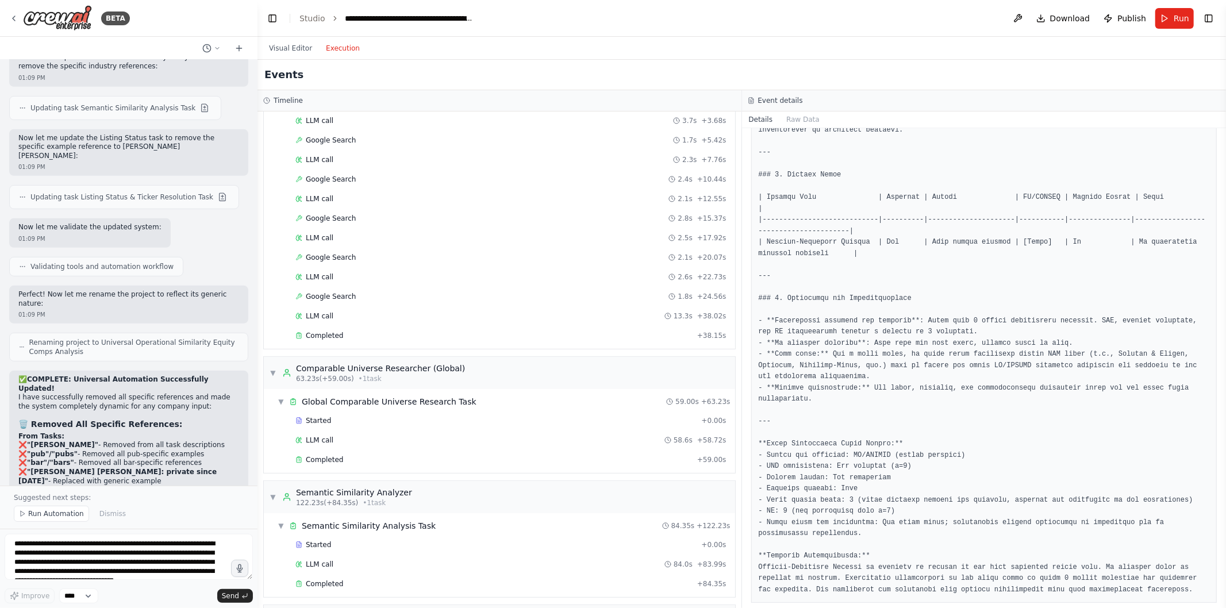
click at [363, 465] on div "Completed" at bounding box center [494, 459] width 397 height 9
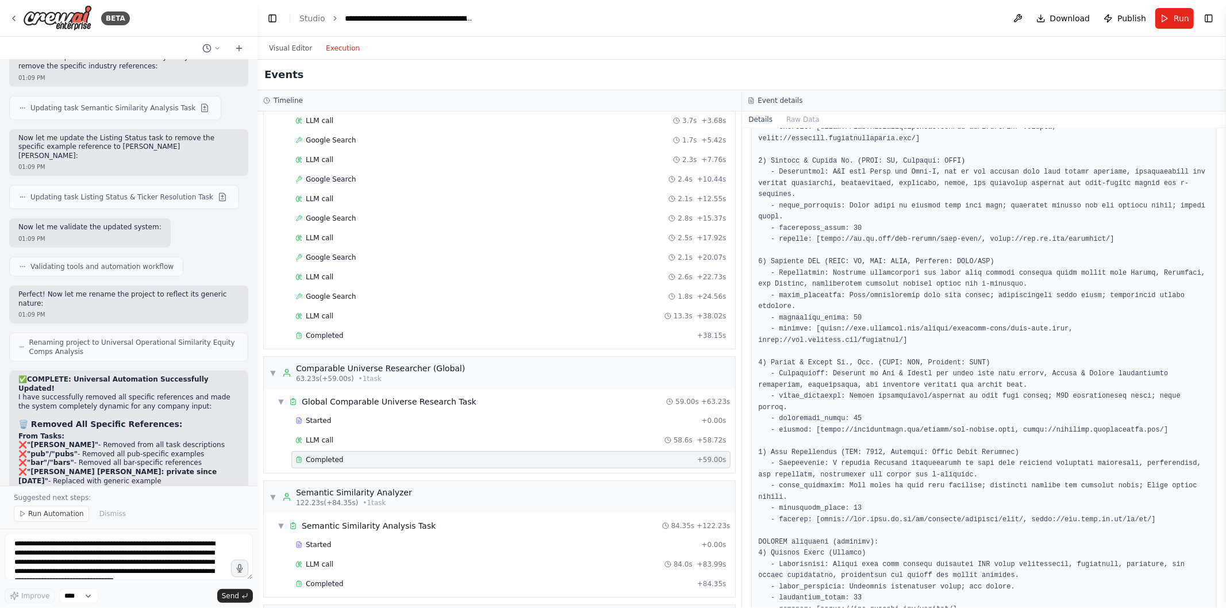
scroll to position [663, 0]
click at [420, 336] on div "Completed" at bounding box center [494, 335] width 397 height 9
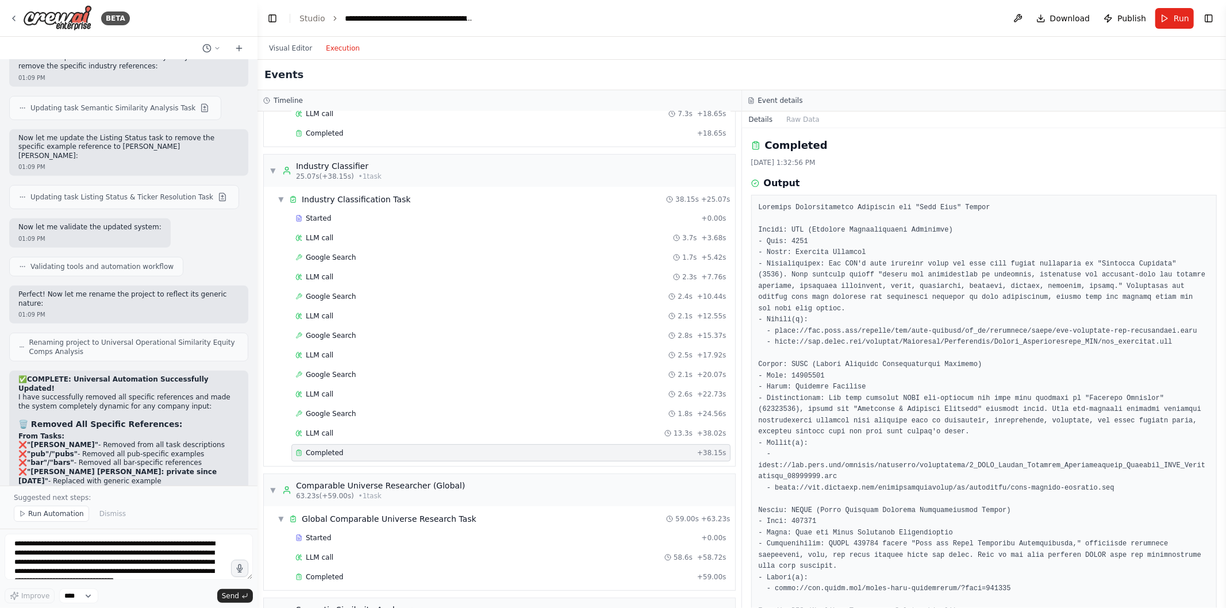
scroll to position [0, 0]
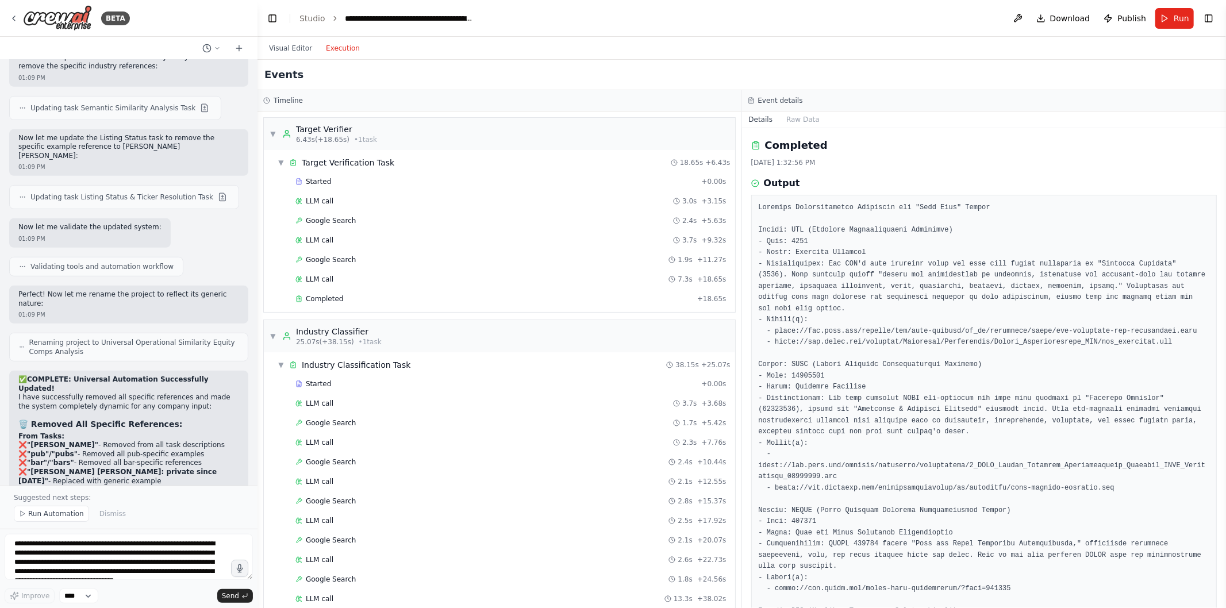
click at [387, 302] on div "Completed" at bounding box center [494, 298] width 397 height 9
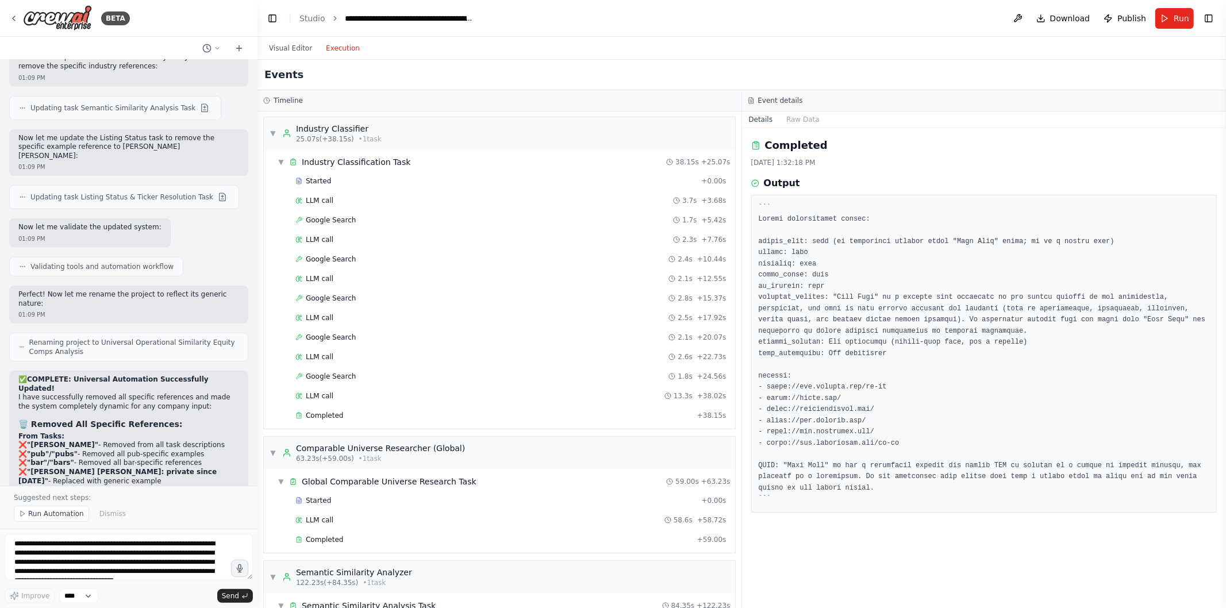
scroll to position [222, 0]
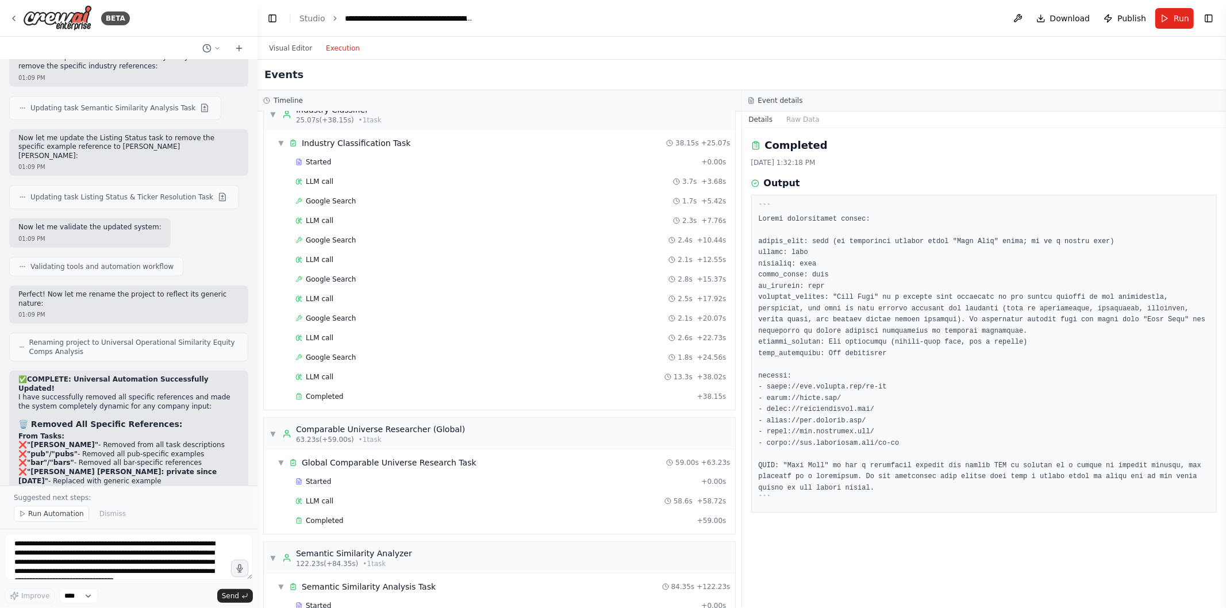
click at [375, 398] on div "Completed" at bounding box center [494, 396] width 397 height 9
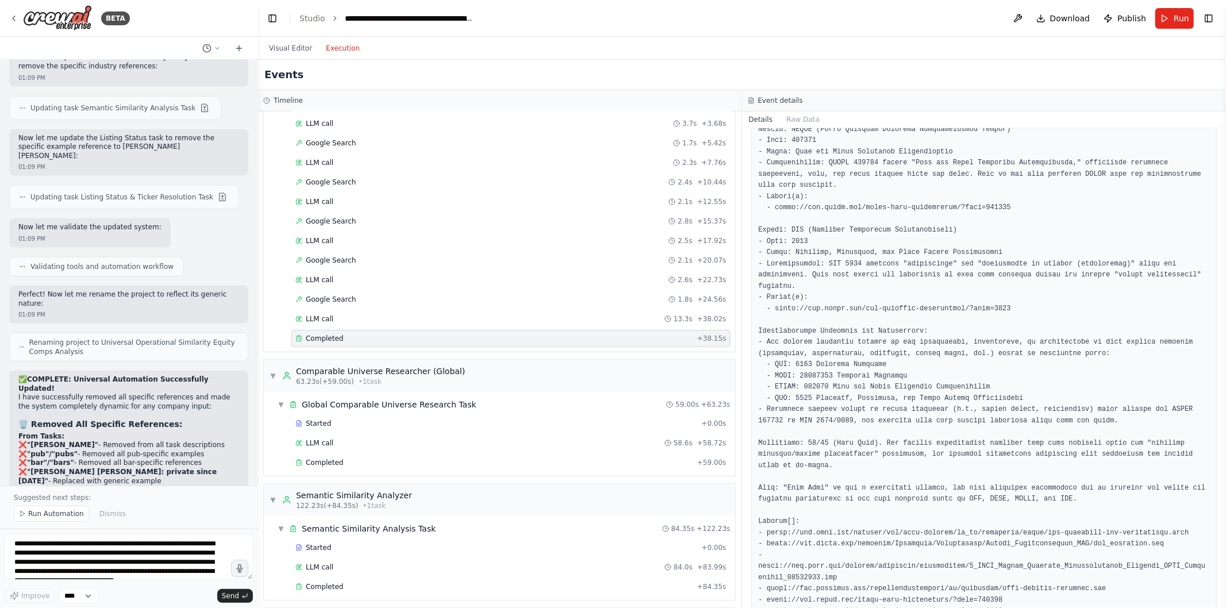
scroll to position [282, 0]
click at [464, 458] on div "Completed + 59.00s" at bounding box center [511, 461] width 439 height 17
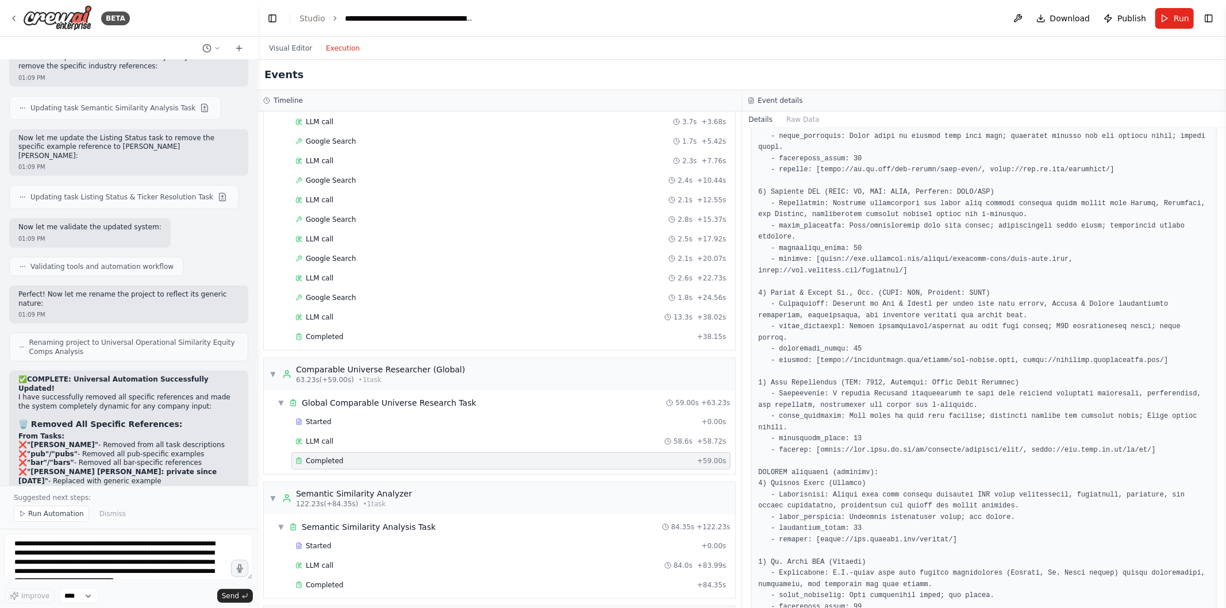
scroll to position [734, 0]
click at [823, 386] on pre at bounding box center [984, 411] width 451 height 1884
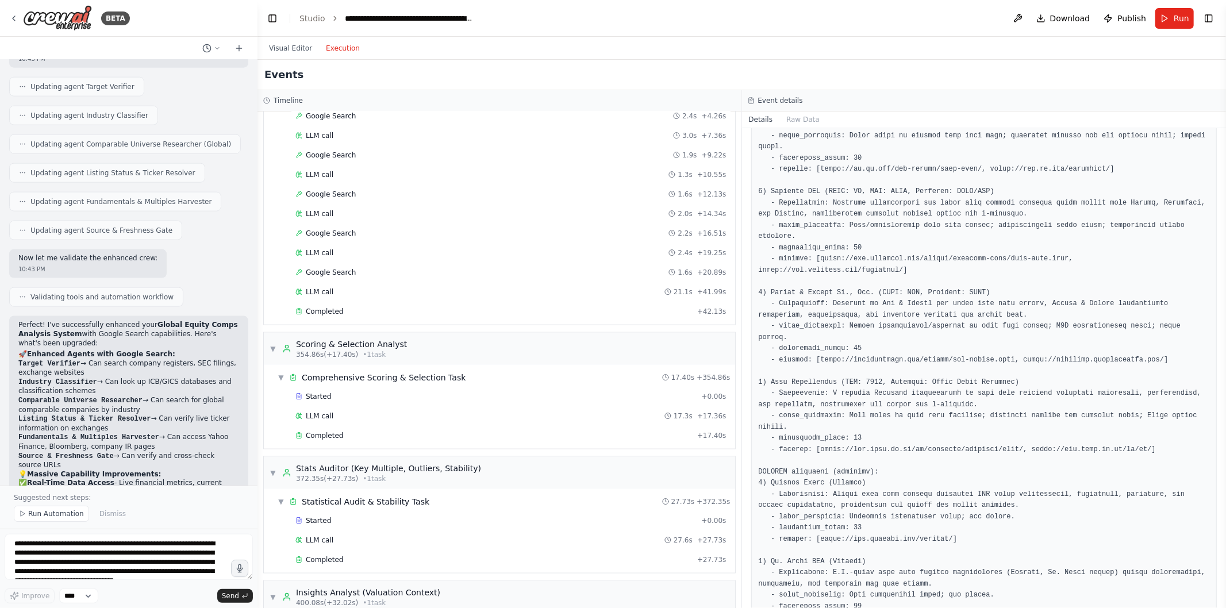
scroll to position [1781, 0]
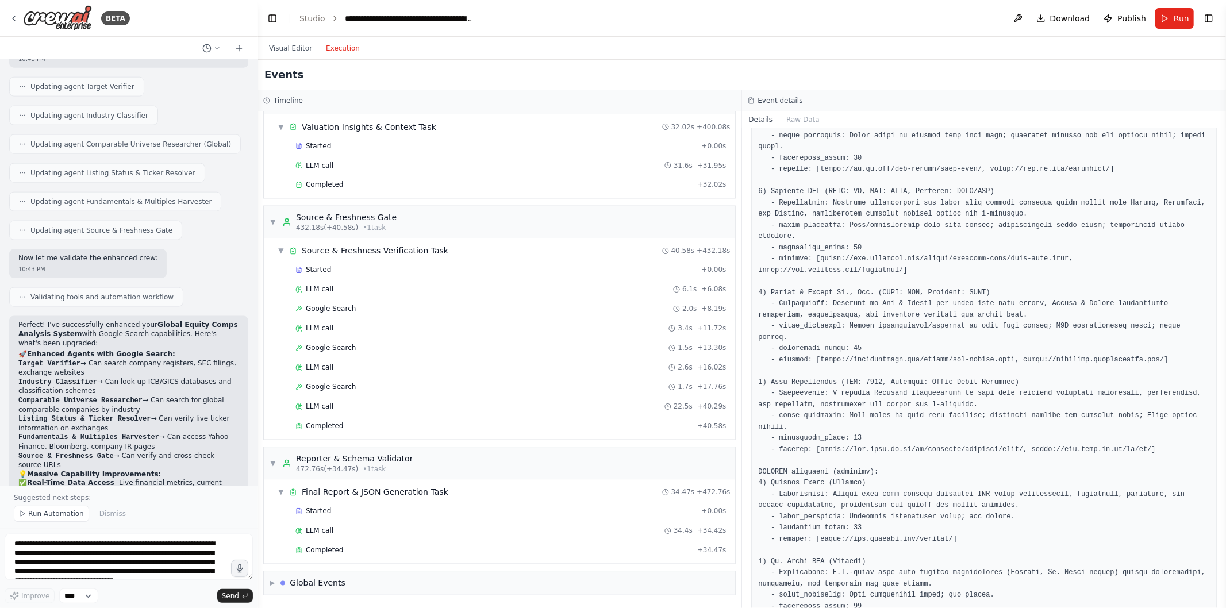
click at [356, 553] on div "Completed" at bounding box center [494, 550] width 397 height 9
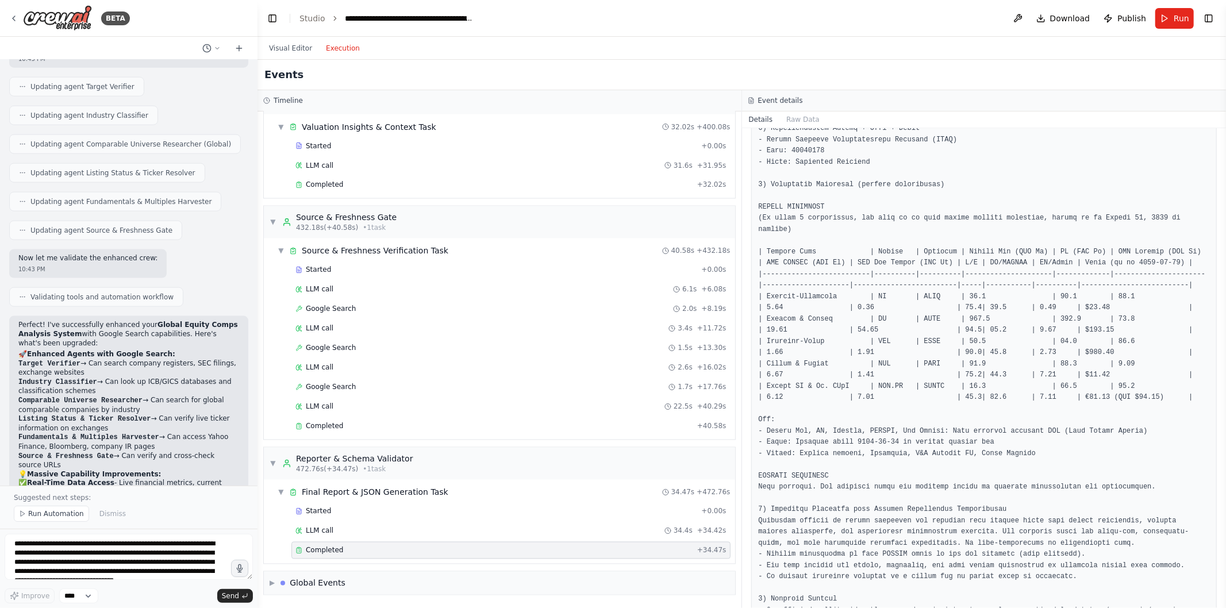
scroll to position [191, 0]
drag, startPoint x: 825, startPoint y: 352, endPoint x: 768, endPoint y: 349, distance: 57.0
copy pre "[DEMOGRAPHIC_DATA] & [PERSON_NAME]"
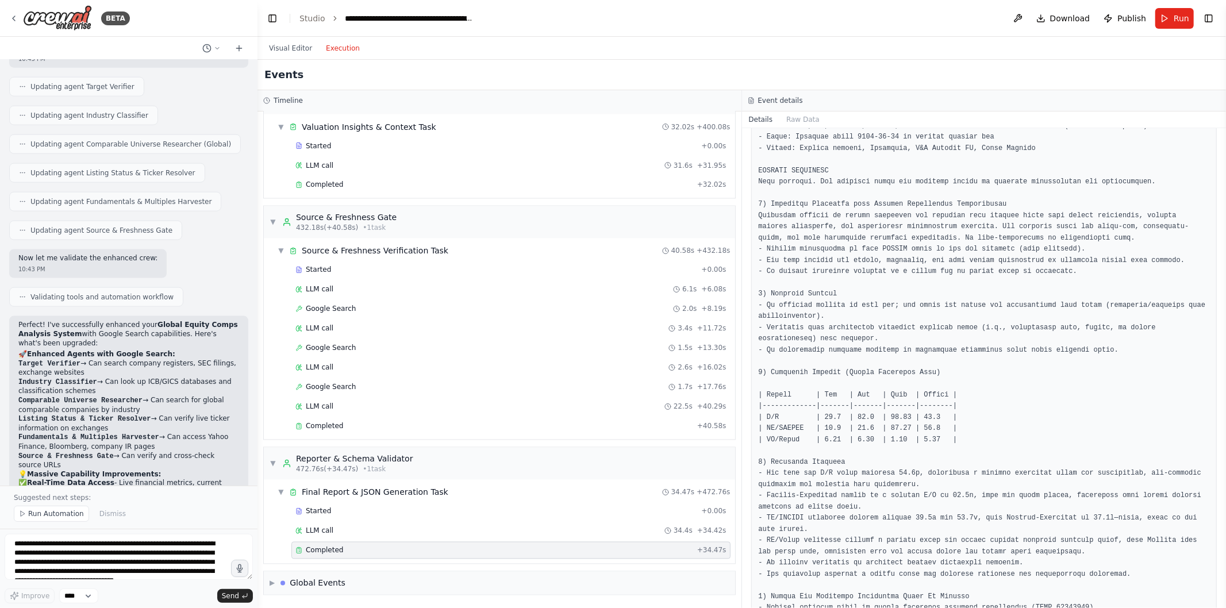
scroll to position [497, 0]
drag, startPoint x: 82, startPoint y: 539, endPoint x: 84, endPoint y: 428, distance: 111.0
click at [84, 428] on div "BETA Mission: Given an input company {company_input} (name and, if available, t…" at bounding box center [129, 304] width 258 height 608
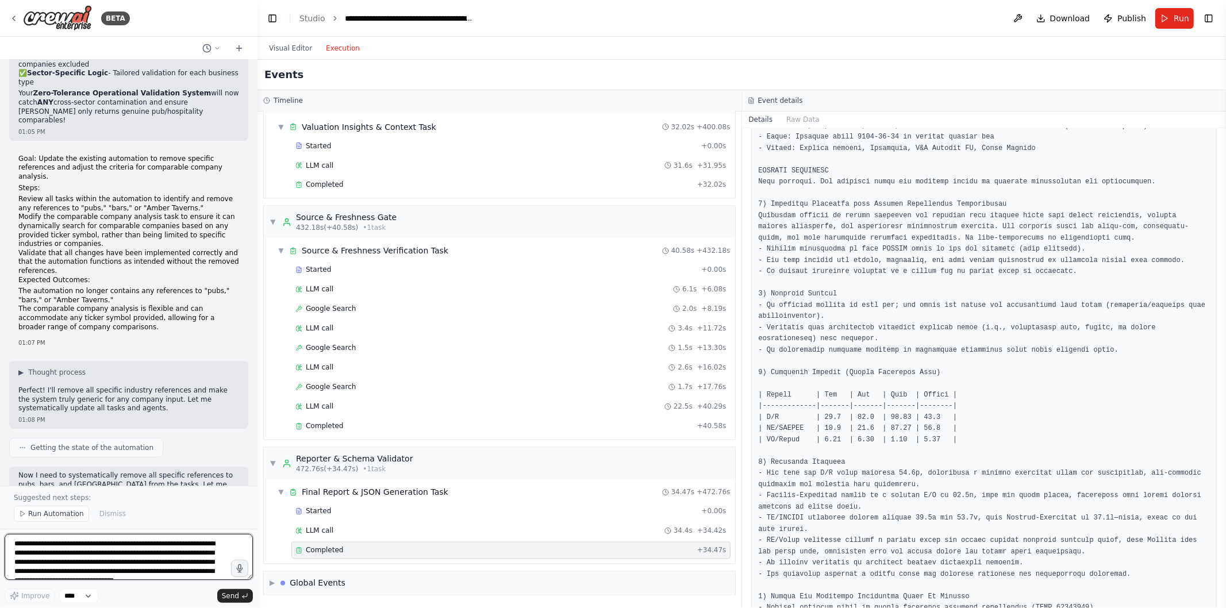
scroll to position [36620, 0]
click at [102, 554] on textarea "**********" at bounding box center [129, 557] width 248 height 46
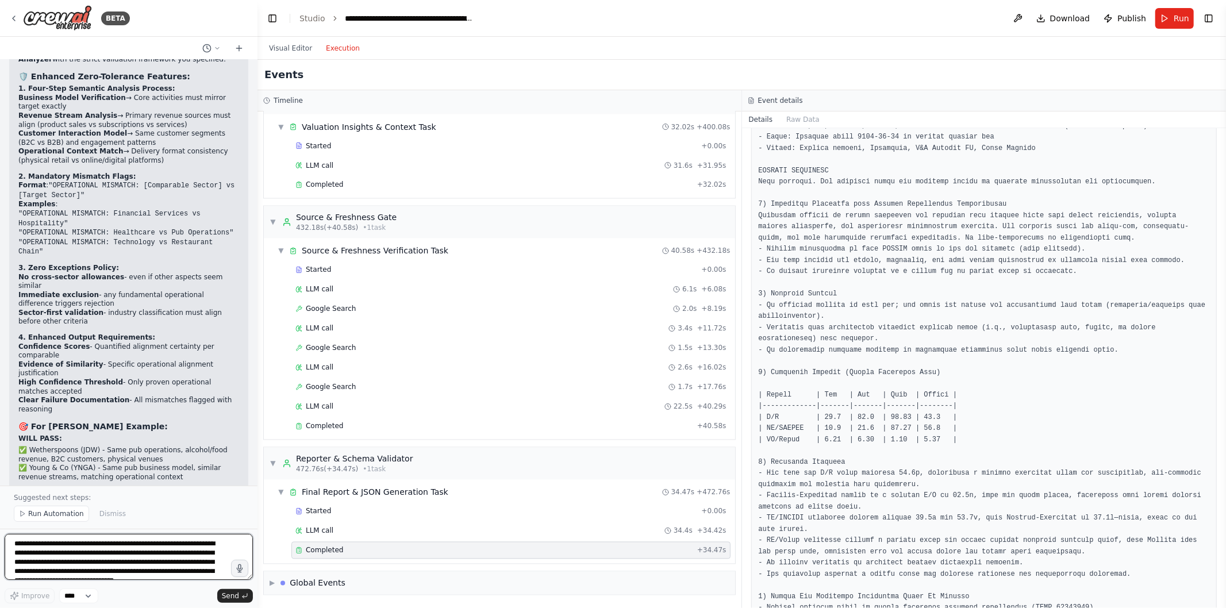
scroll to position [36040, 0]
click at [386, 174] on div "Started + 0.00s LLM call 31.6s + 31.95s Completed + 32.02s" at bounding box center [504, 166] width 462 height 59
click at [387, 181] on div "Completed" at bounding box center [494, 185] width 397 height 9
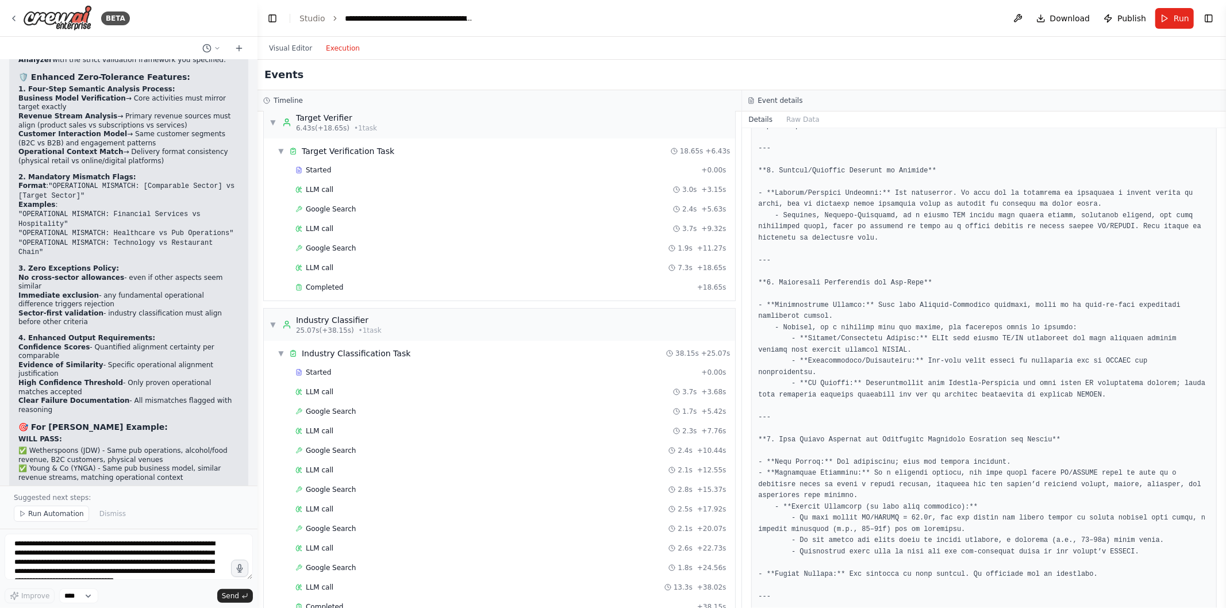
scroll to position [0, 0]
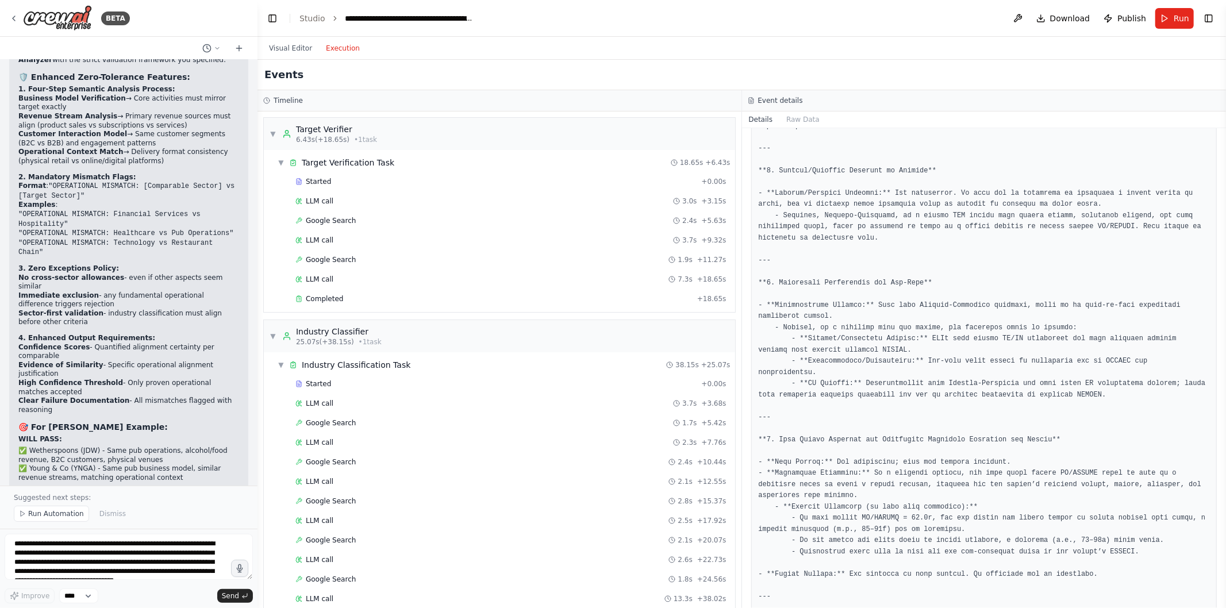
click at [328, 301] on span "Completed" at bounding box center [324, 298] width 37 height 9
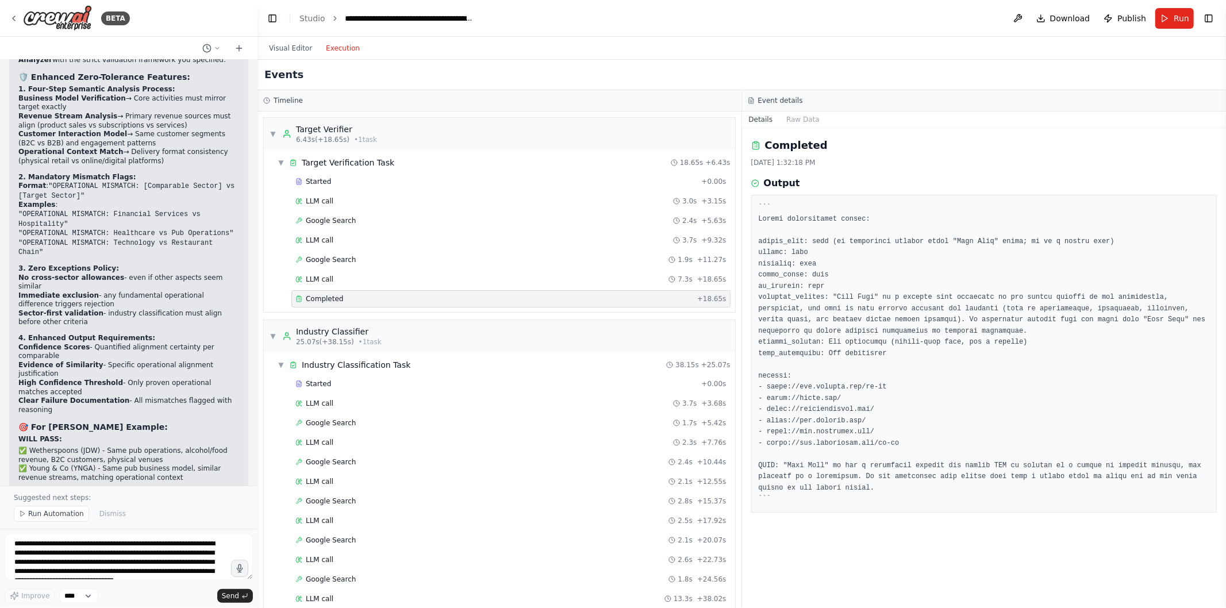
click at [462, 302] on div "Completed" at bounding box center [494, 298] width 397 height 9
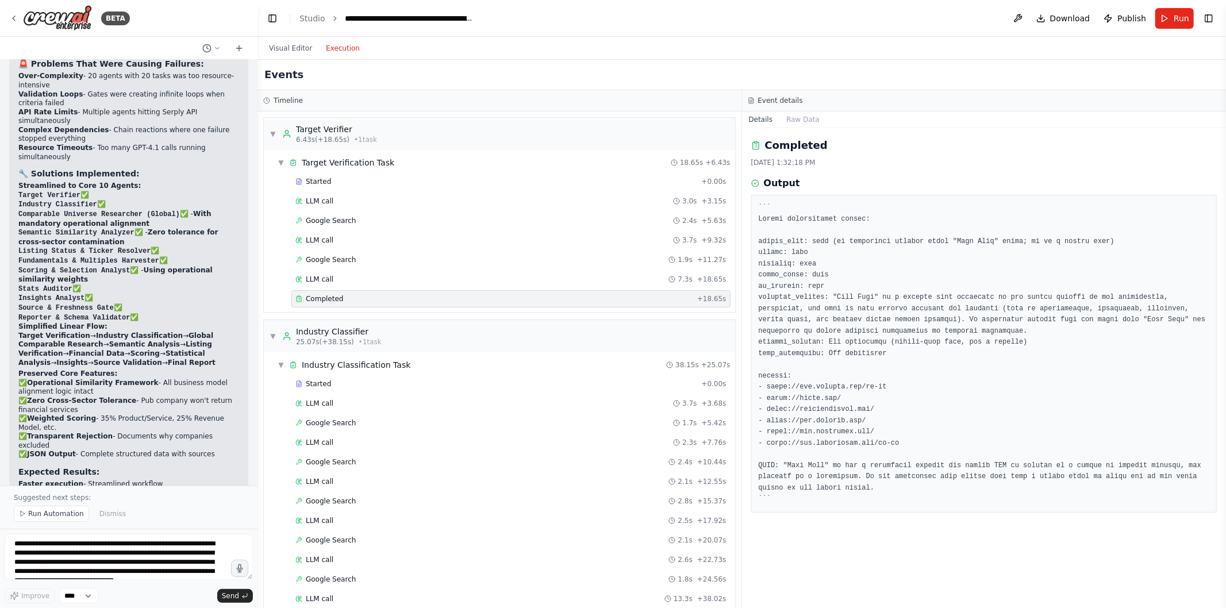
scroll to position [34843, 0]
click at [1176, 18] on span "Run" at bounding box center [1182, 18] width 16 height 11
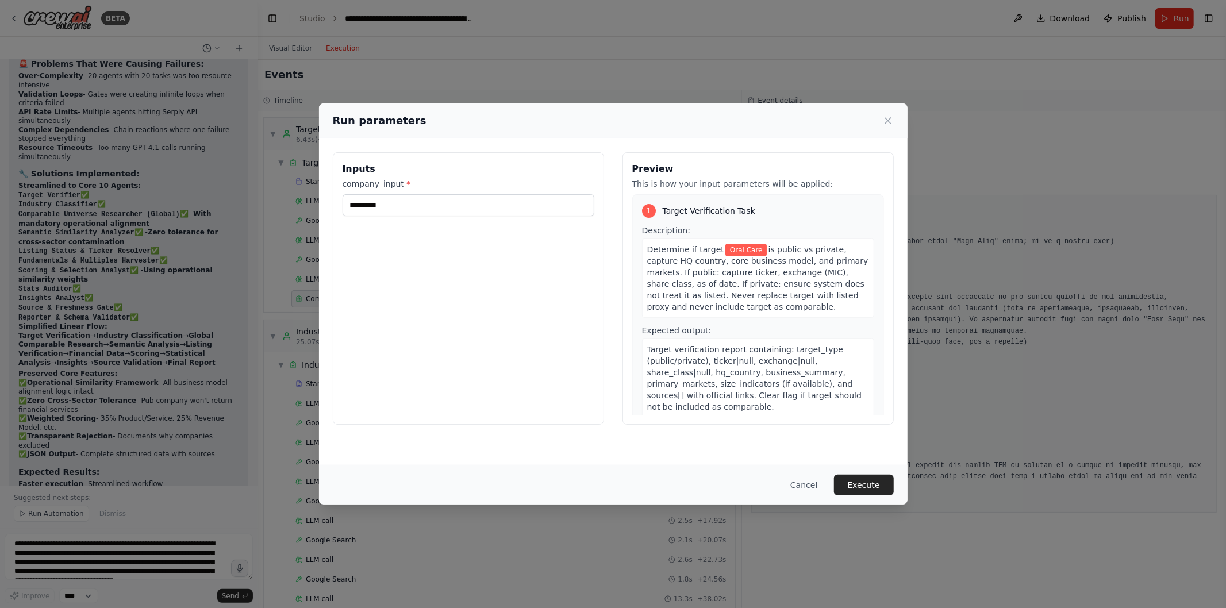
drag, startPoint x: 463, startPoint y: 220, endPoint x: 469, endPoint y: 202, distance: 19.3
click at [469, 202] on div "Inputs company_input * *********" at bounding box center [468, 288] width 271 height 273
click at [469, 202] on input "*********" at bounding box center [469, 205] width 252 height 22
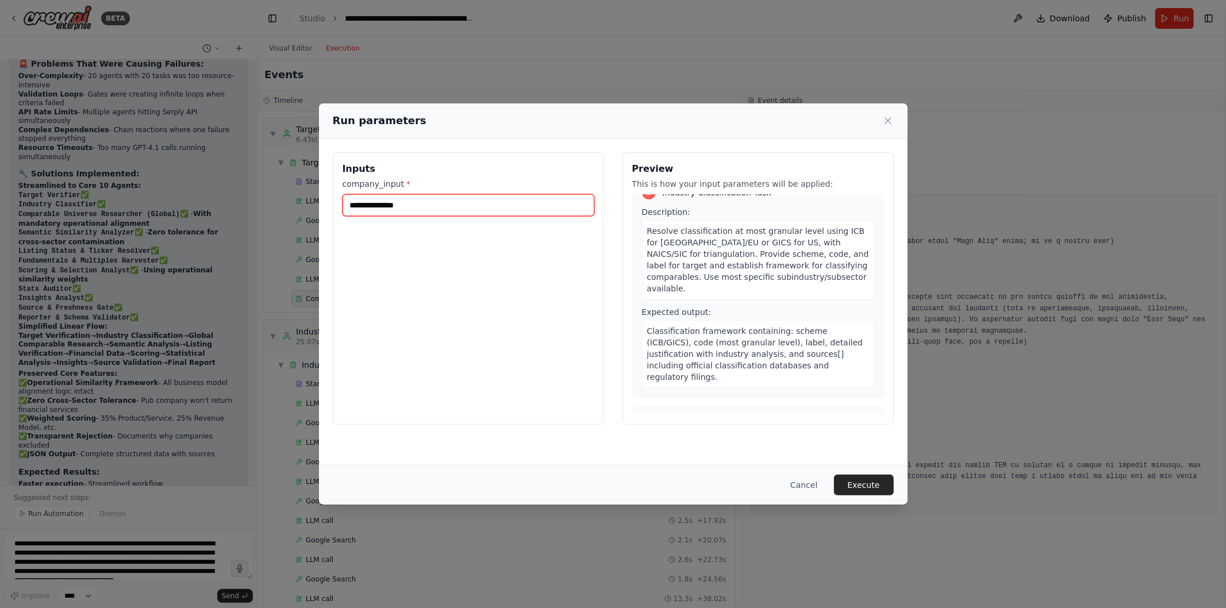
scroll to position [273, 0]
type input "**********"
click at [896, 113] on div "Run parameters" at bounding box center [613, 120] width 589 height 35
click at [889, 119] on icon at bounding box center [888, 121] width 6 height 6
